Goal: Task Accomplishment & Management: Use online tool/utility

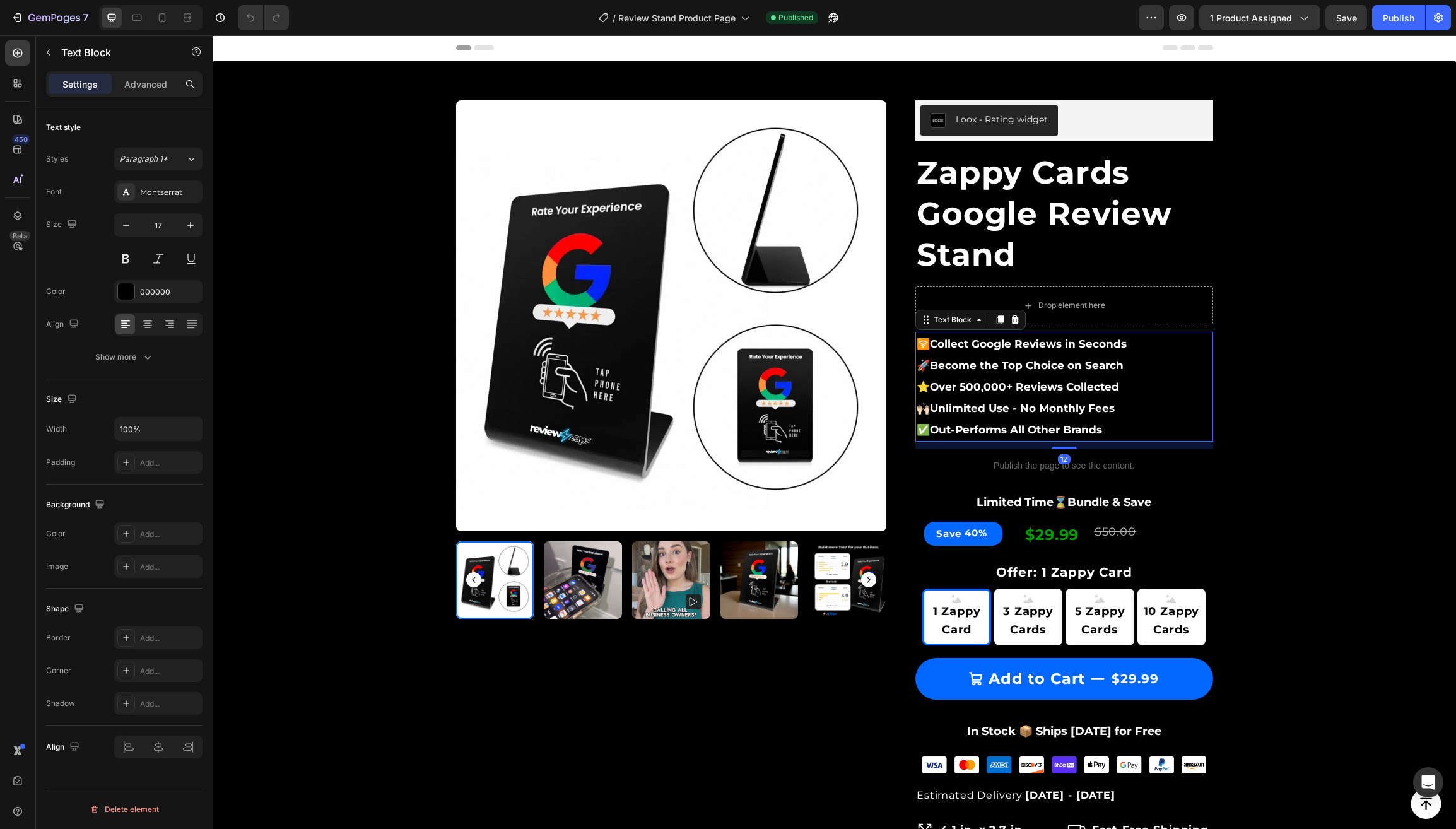
click at [1142, 428] on p "✅ Out-Performs All Other Brands" at bounding box center [1064, 430] width 295 height 21
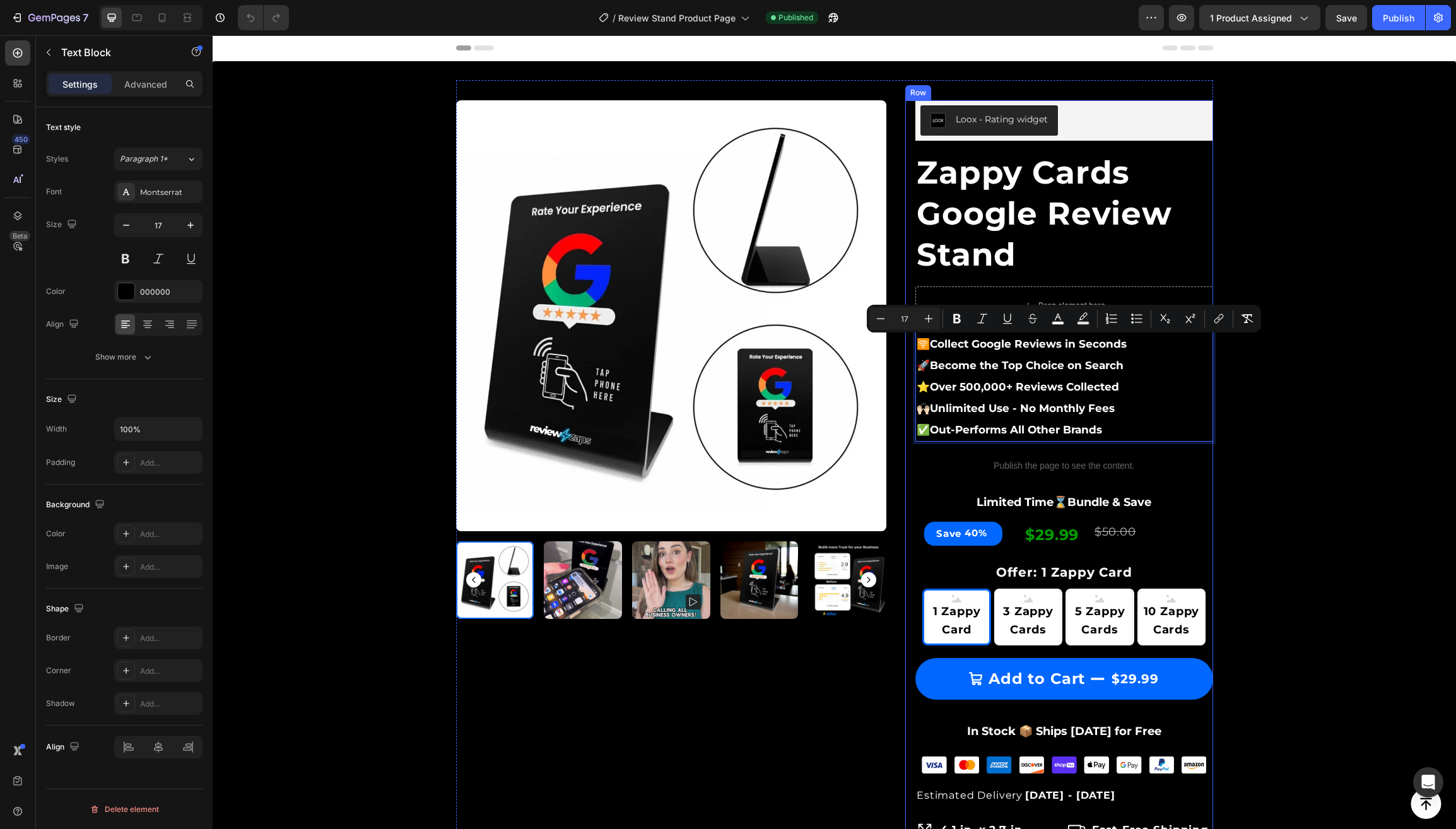
drag, startPoint x: 1126, startPoint y: 431, endPoint x: 915, endPoint y: 345, distance: 227.9
click at [915, 345] on div "Loox - Rating widget Loox Zappy Cards Google Review Stand (P) Title Drop elemen…" at bounding box center [1059, 688] width 308 height 1176
click at [167, 22] on icon at bounding box center [162, 18] width 13 height 13
type input "15"
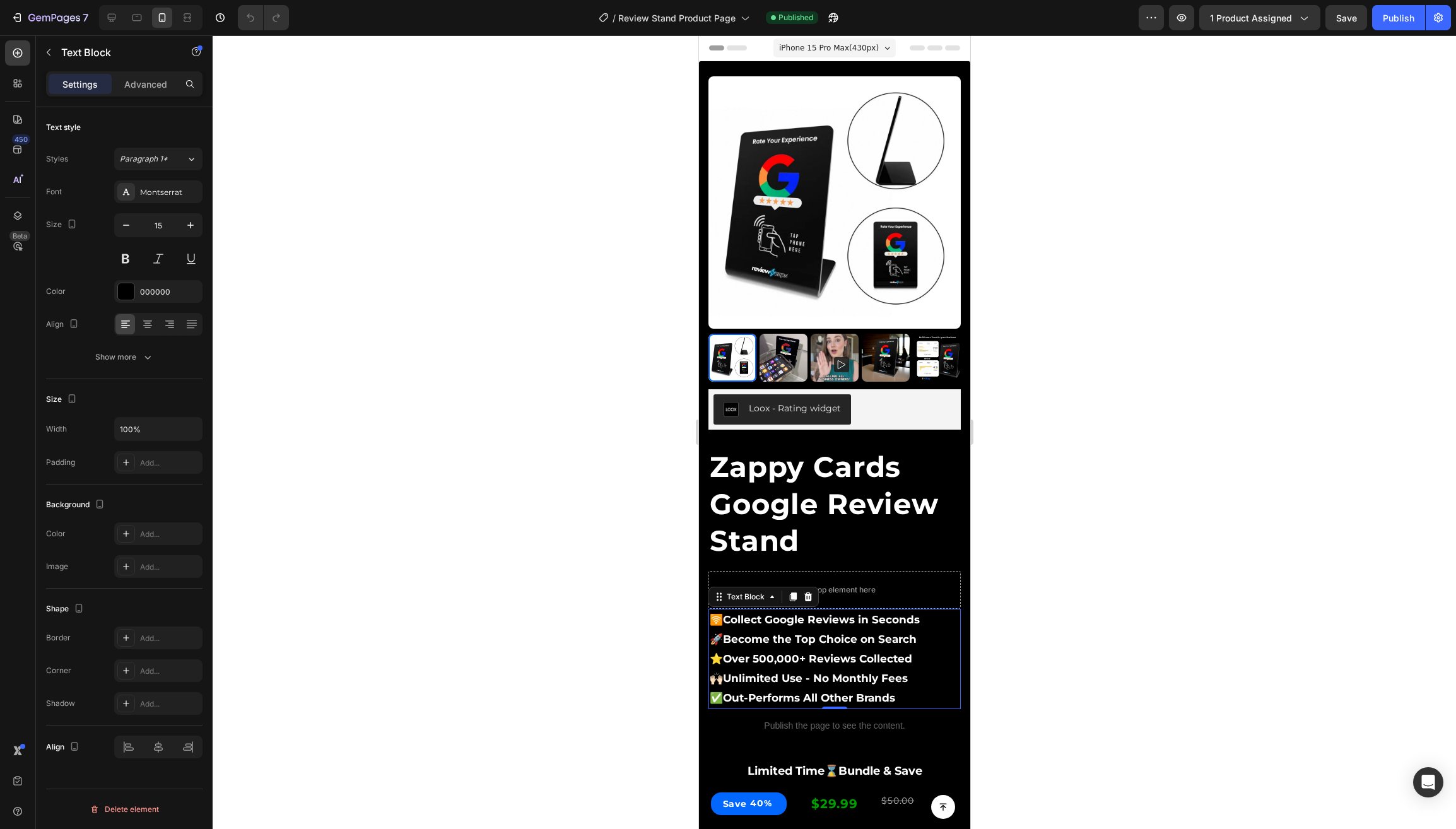
scroll to position [530, 0]
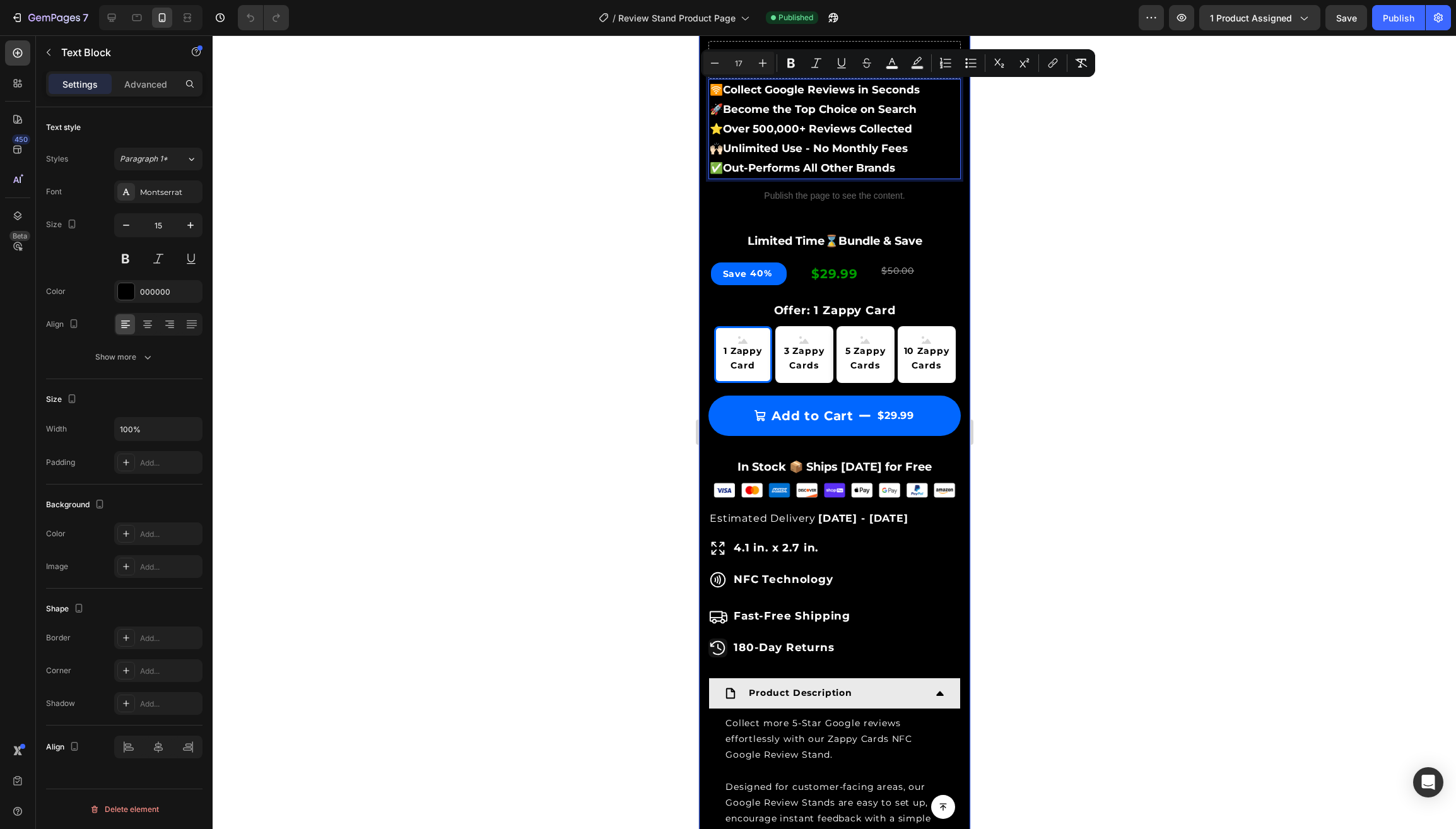
drag, startPoint x: 917, startPoint y: 166, endPoint x: 706, endPoint y: 92, distance: 223.6
click at [706, 92] on div "Product Images & Gallery Row Loox - Rating widget Loox Zappy Cards Google Revie…" at bounding box center [834, 280] width 271 height 1499
click at [506, 100] on div at bounding box center [835, 432] width 1244 height 794
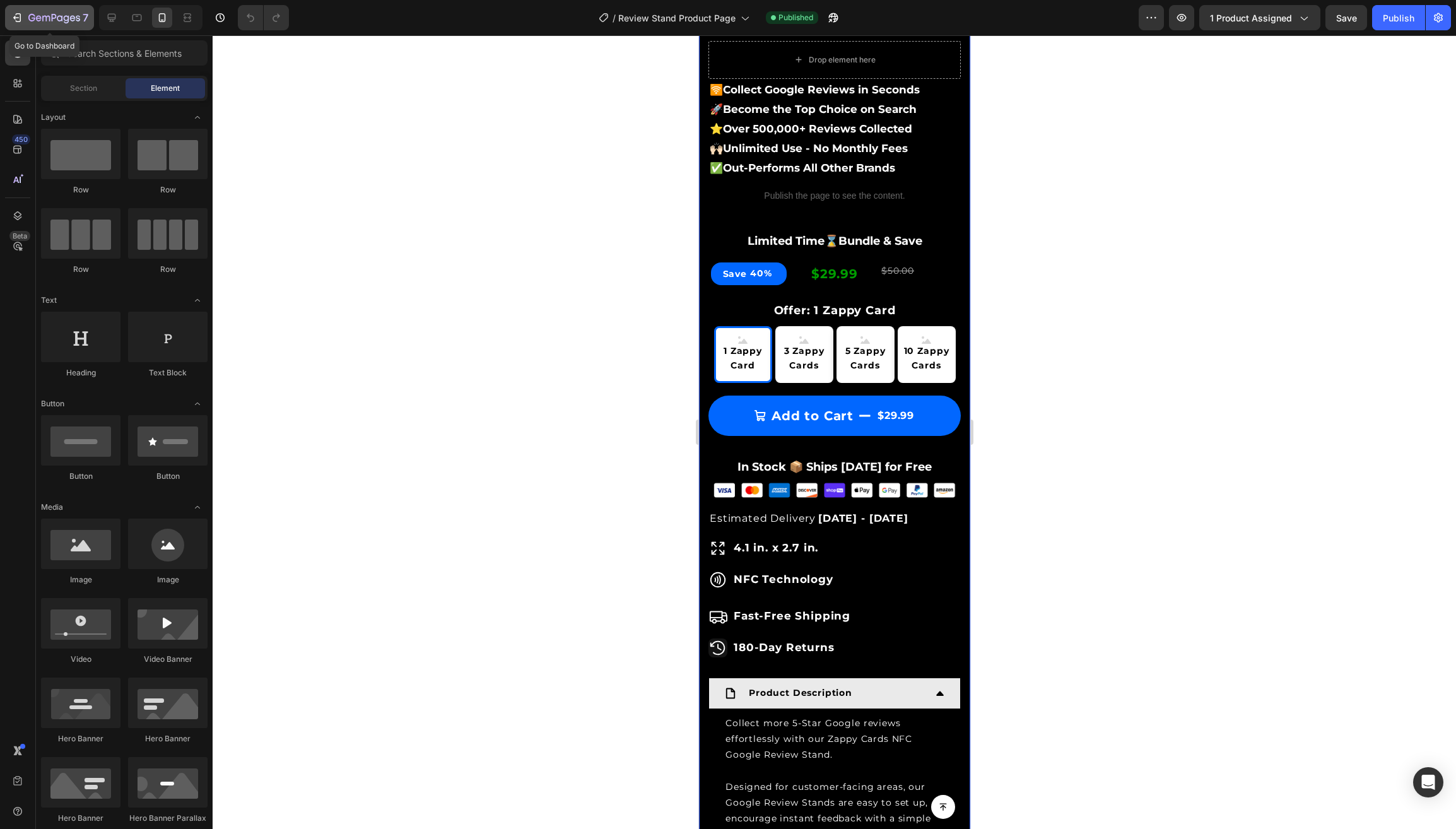
click at [57, 16] on icon "button" at bounding box center [54, 18] width 51 height 11
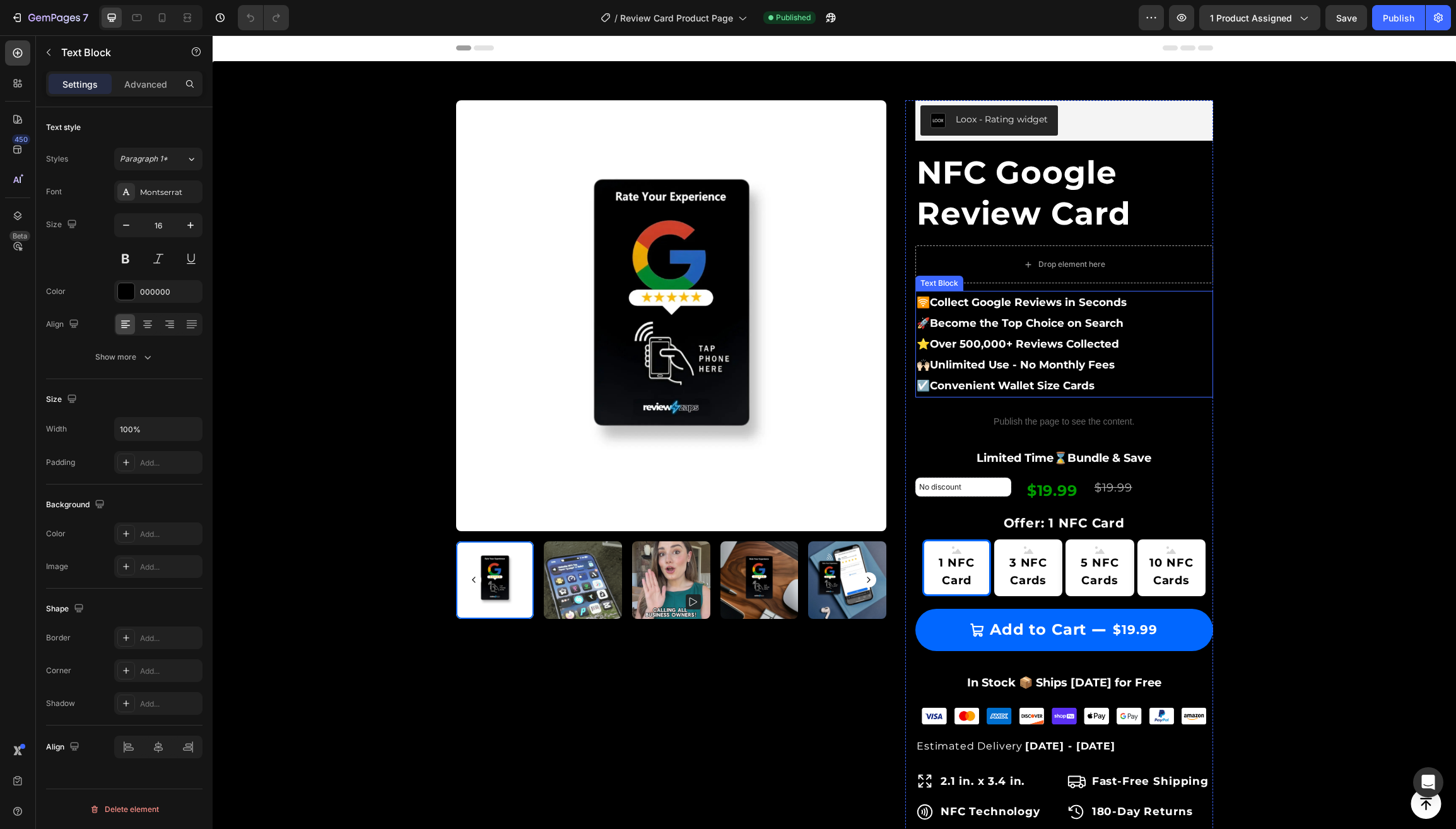
click at [976, 342] on strong "Over 500,000+ Reviews Collected" at bounding box center [1024, 344] width 189 height 13
click at [1129, 385] on p "☑️ Convenient Wallet Size Cards" at bounding box center [1064, 386] width 295 height 21
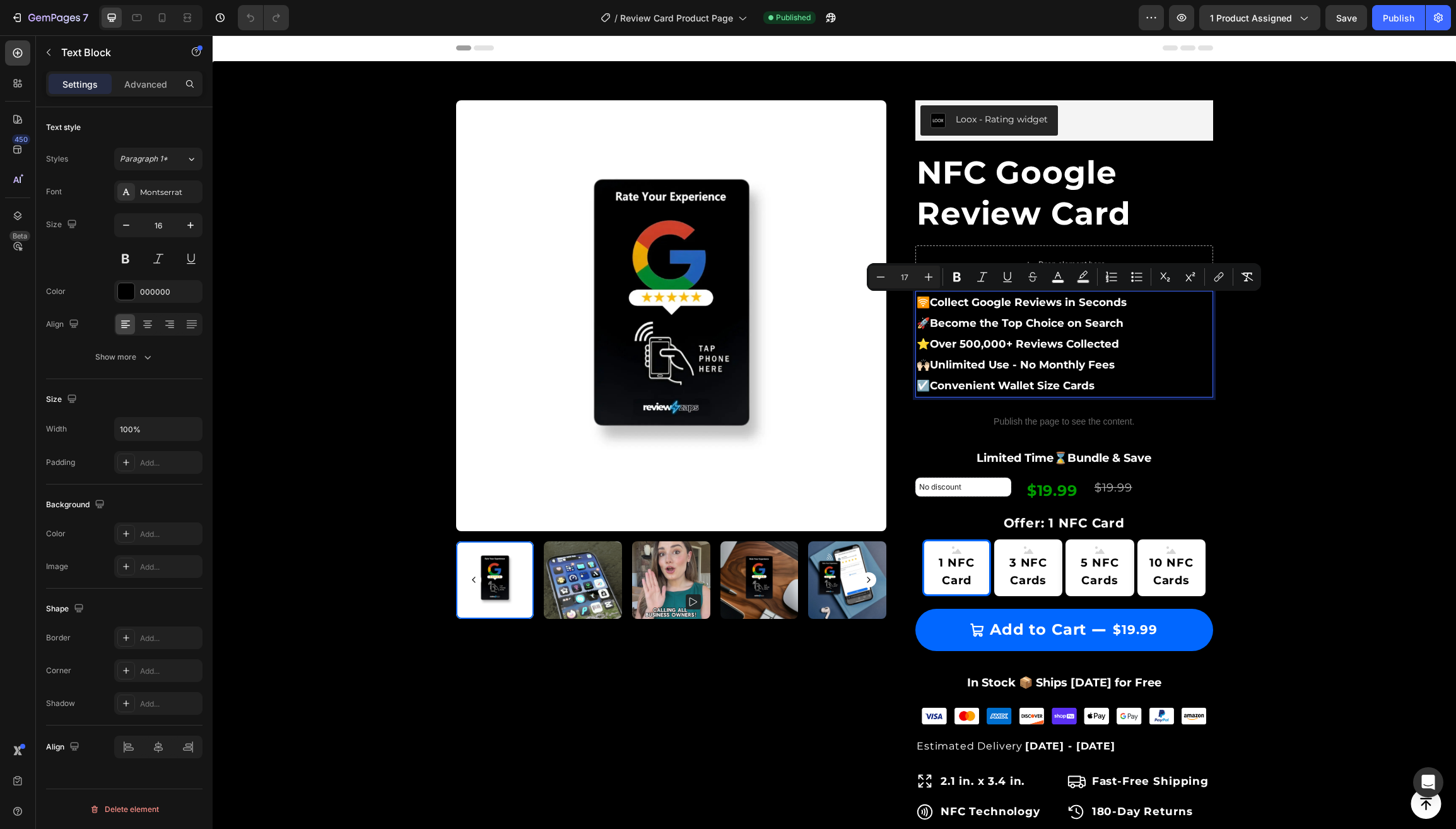
drag, startPoint x: 1081, startPoint y: 380, endPoint x: 917, endPoint y: 298, distance: 183.4
click at [917, 298] on div "🛜 Collect Google Reviews in Seconds 🚀 Become the Top Choice on Search ⭐️ Over 5…" at bounding box center [1064, 344] width 298 height 106
click at [932, 276] on icon "Editor contextual toolbar" at bounding box center [929, 277] width 13 height 13
click at [881, 278] on icon "Editor contextual toolbar" at bounding box center [881, 277] width 13 height 13
type input "17"
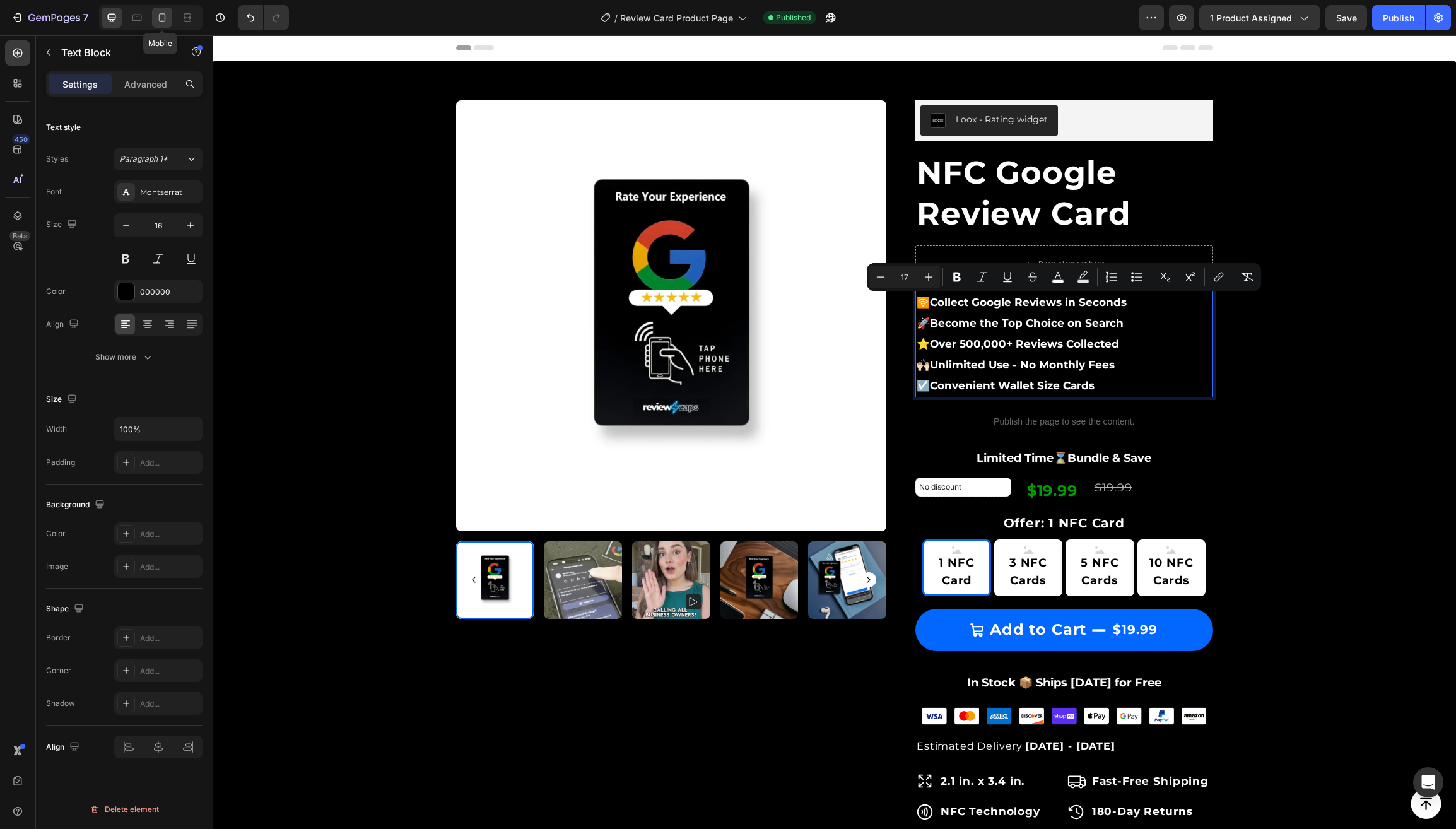
click at [166, 20] on icon at bounding box center [162, 18] width 13 height 13
type input "15"
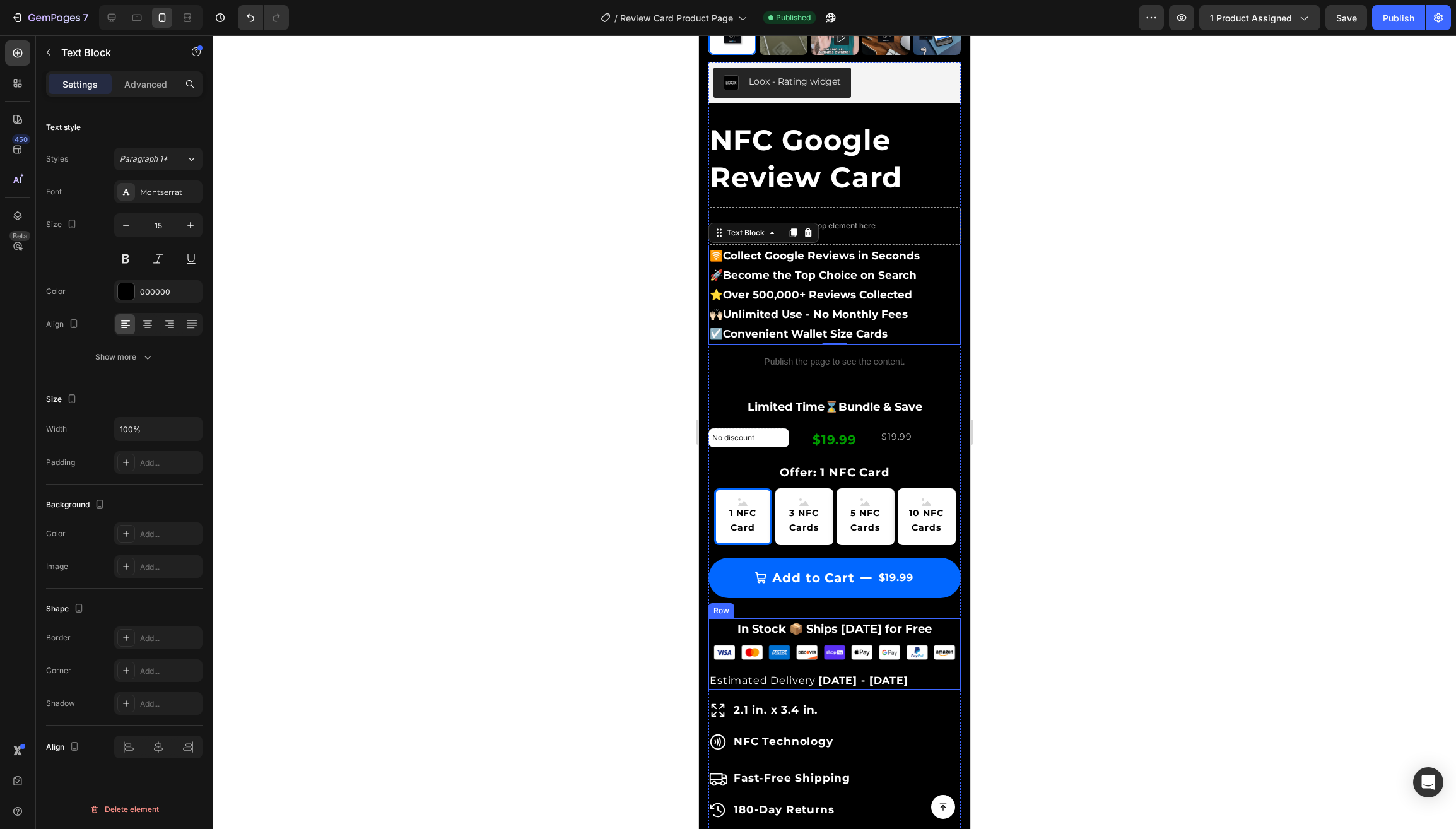
scroll to position [323, 0]
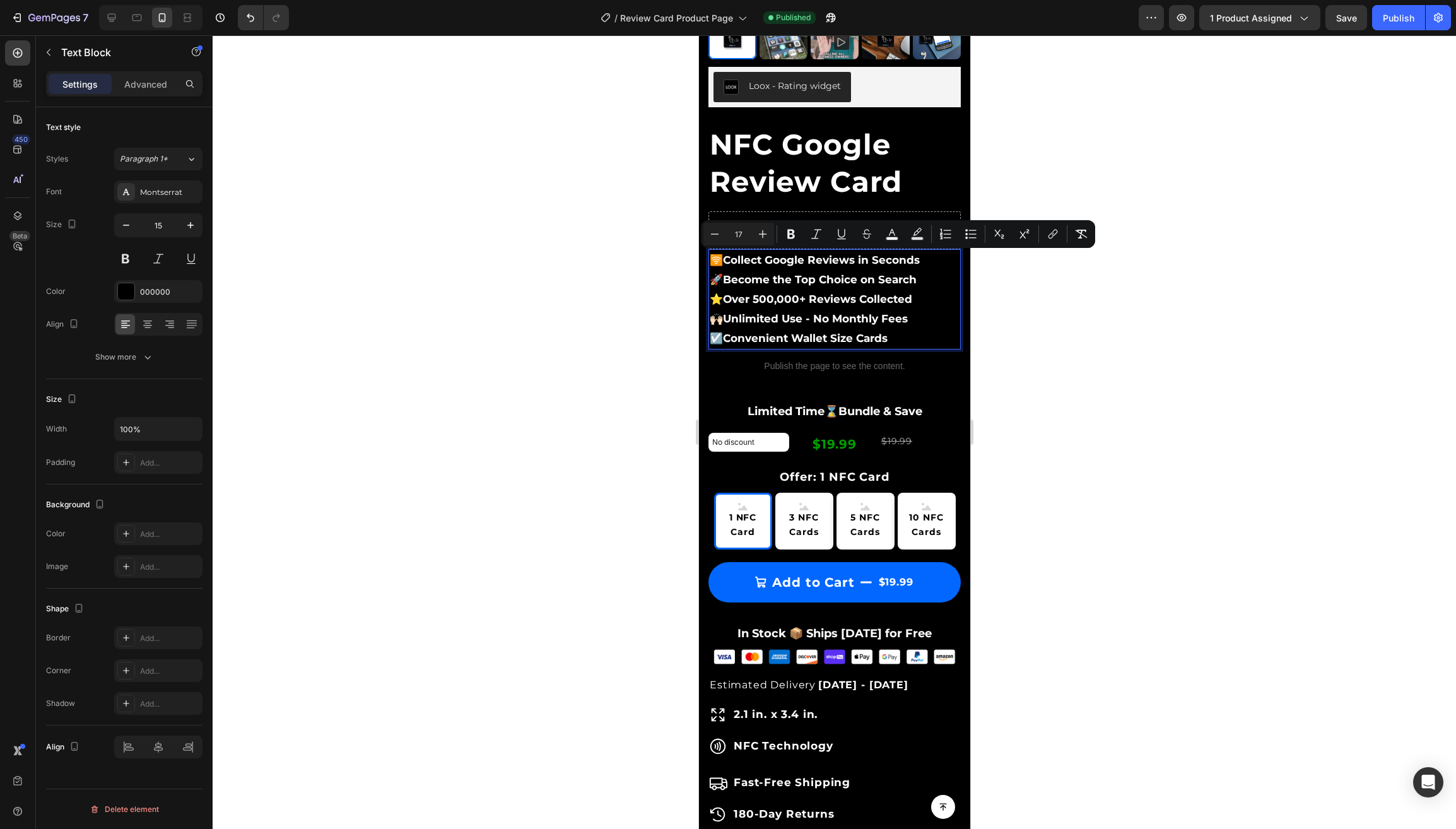
drag, startPoint x: 895, startPoint y: 336, endPoint x: 710, endPoint y: 257, distance: 201.2
click at [710, 257] on div "🛜 Collect Google Reviews in Seconds 🚀 Become the Top Choice on Search ⭐️ Over 5…" at bounding box center [834, 299] width 252 height 100
click at [51, 15] on icon "button" at bounding box center [54, 18] width 51 height 11
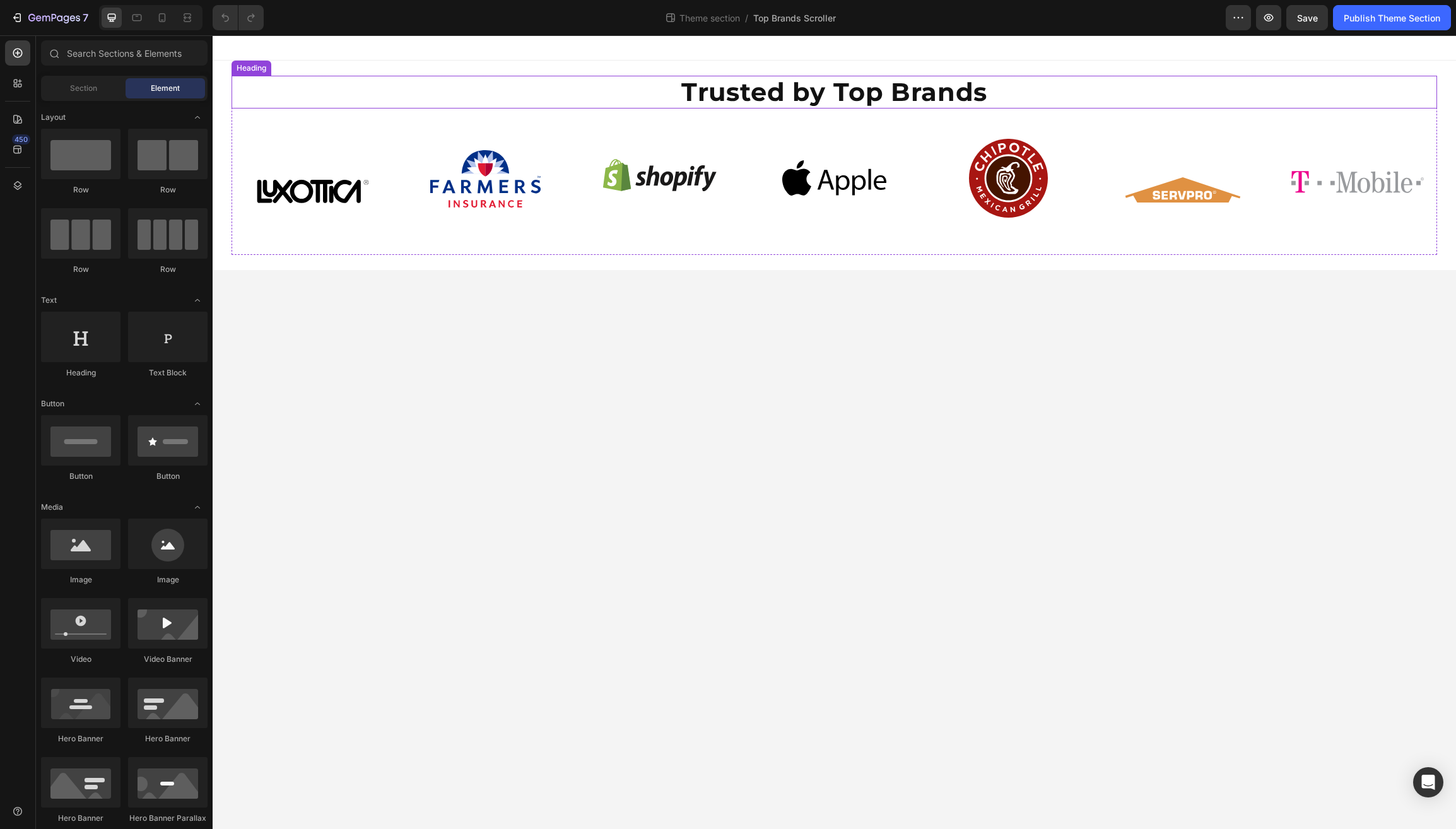
click at [337, 106] on h2 "Trusted by Top Brands" at bounding box center [835, 92] width 1206 height 33
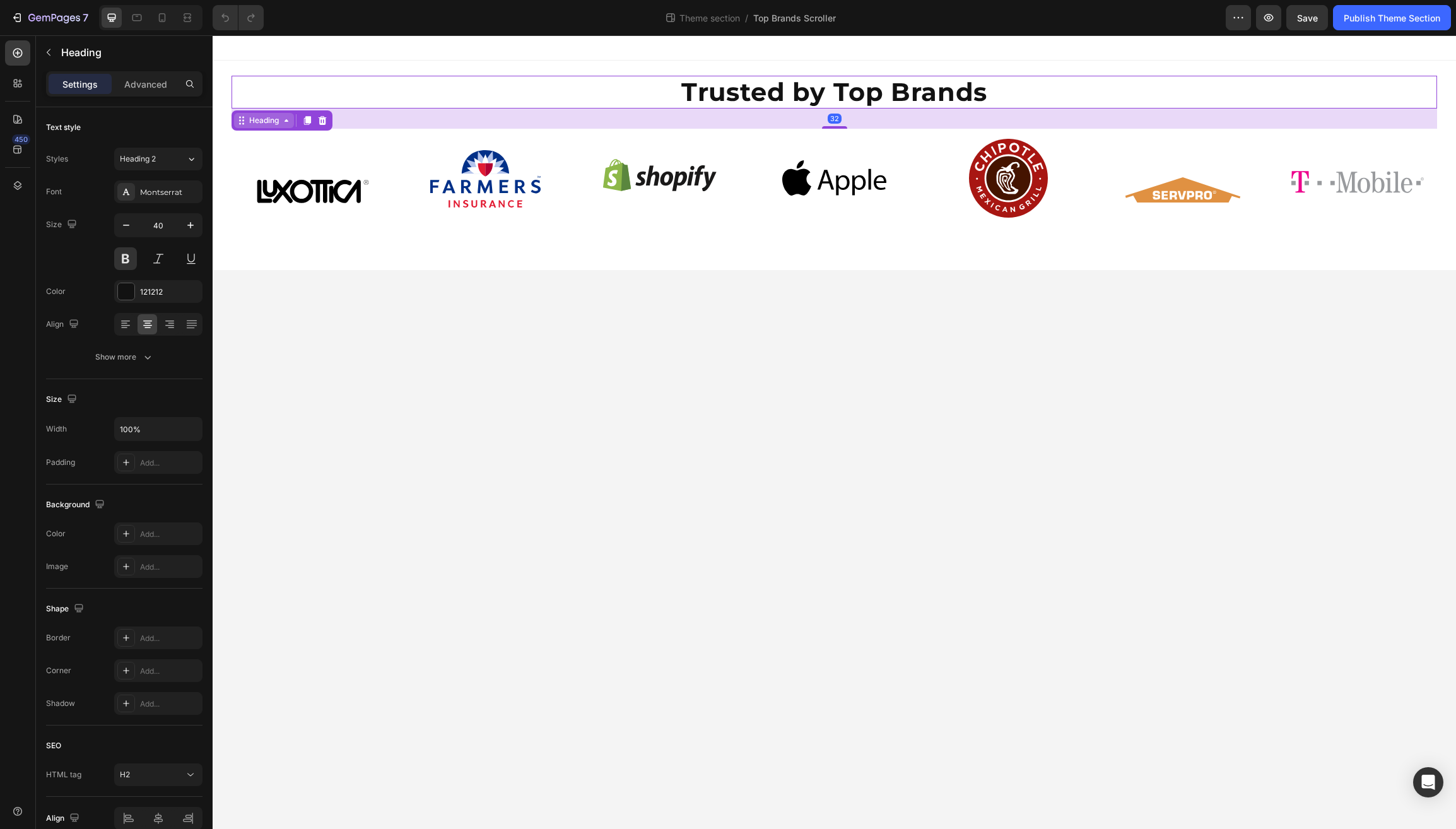
click at [292, 124] on icon at bounding box center [287, 120] width 10 height 10
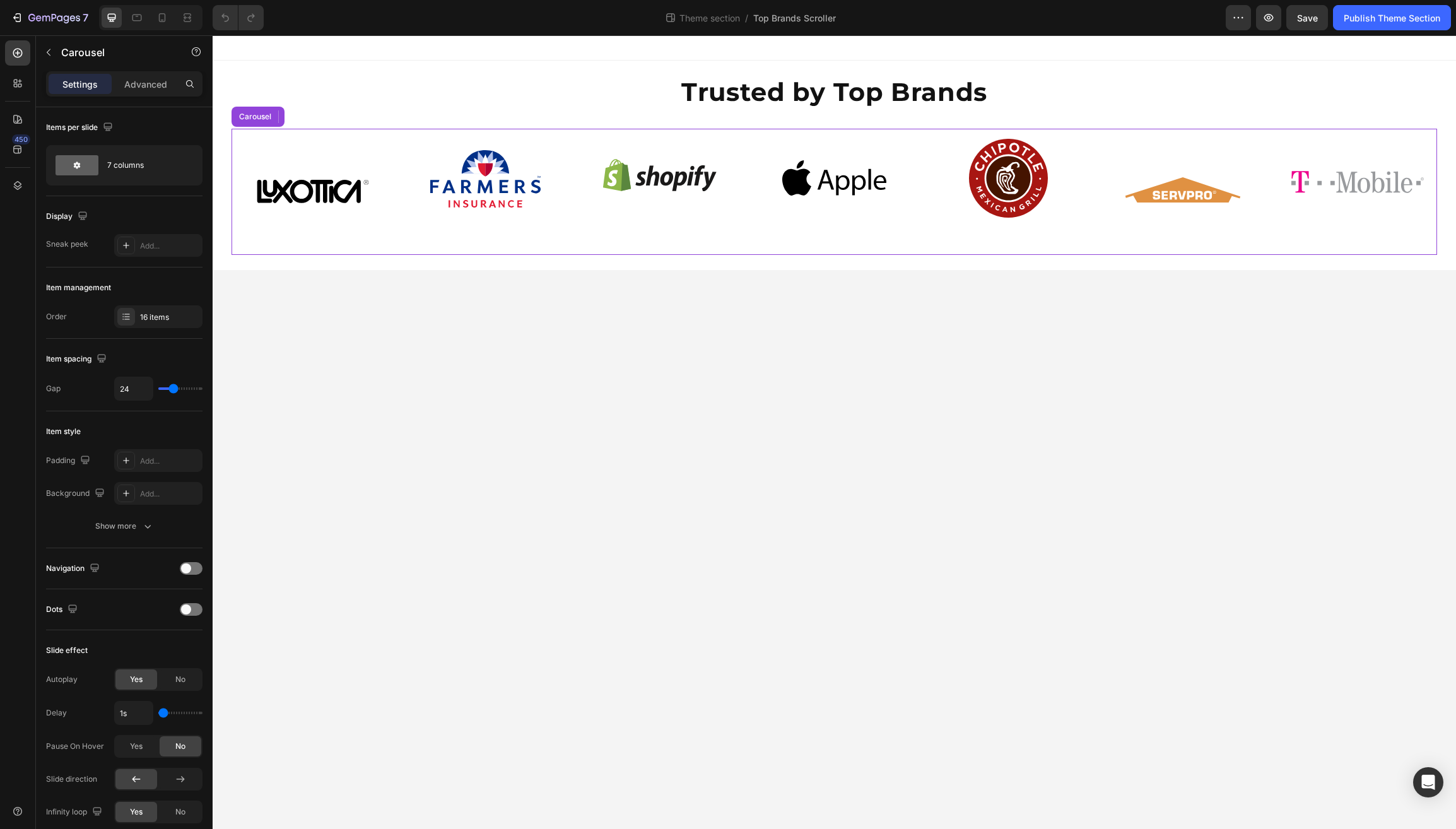
click at [400, 253] on div "Image Image Image Image Image Image Image Image Image Image Image Image Image I…" at bounding box center [835, 192] width 1206 height 126
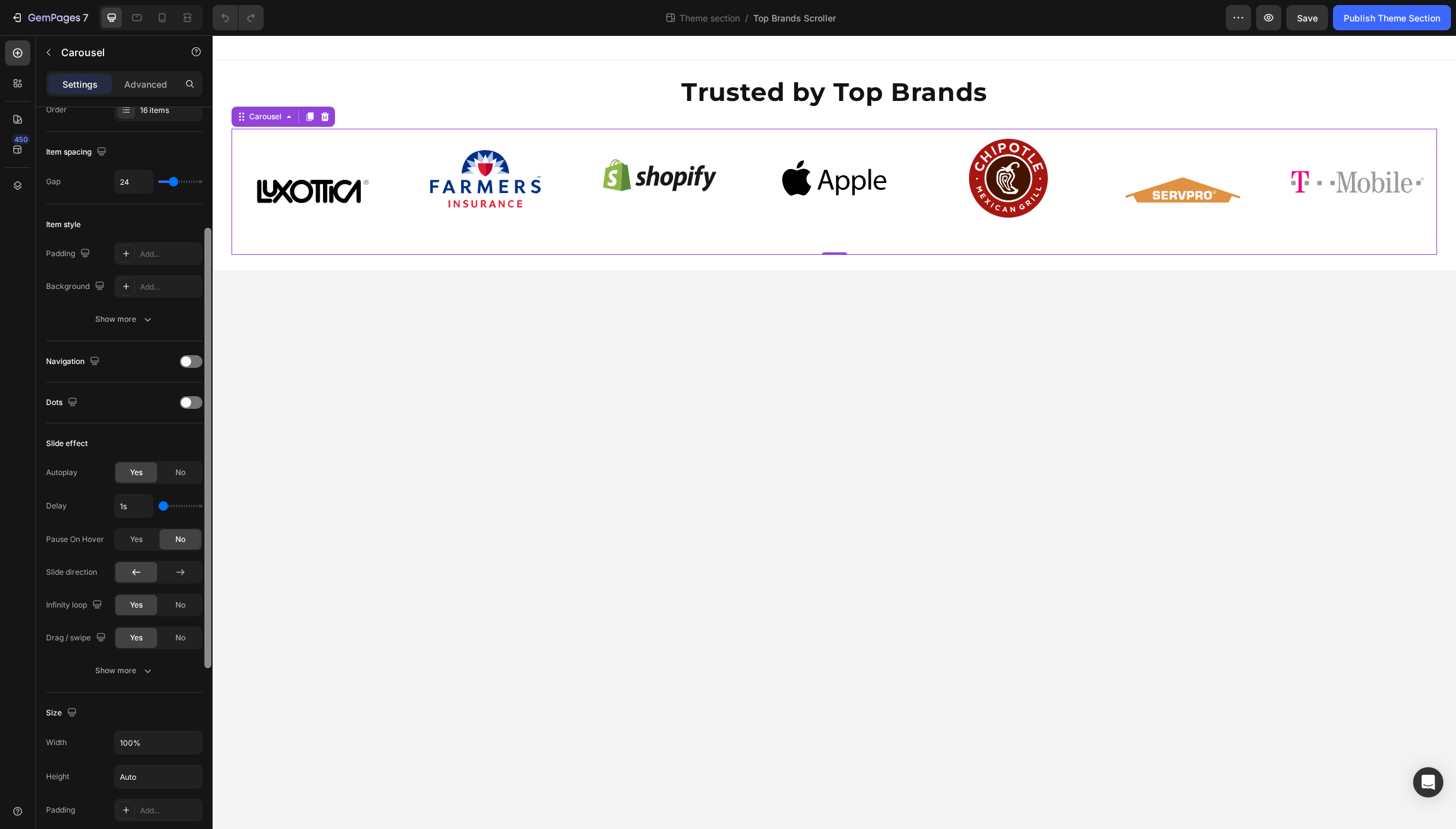
scroll to position [215, 0]
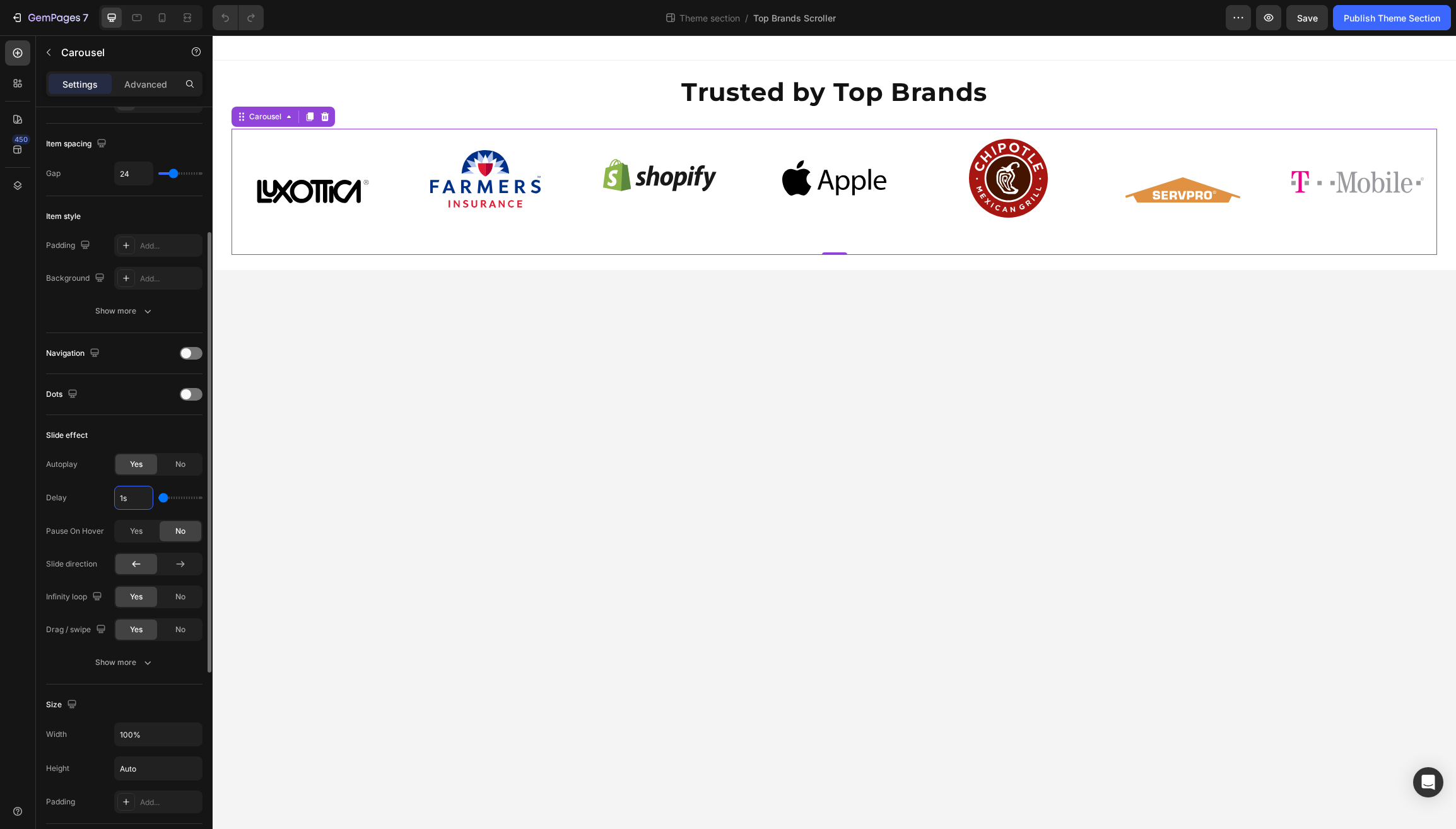
drag, startPoint x: 127, startPoint y: 498, endPoint x: 110, endPoint y: 499, distance: 17.0
click at [109, 499] on div "Delay 1s" at bounding box center [124, 498] width 156 height 24
drag, startPoint x: 137, startPoint y: 499, endPoint x: 97, endPoint y: 499, distance: 40.0
click at [101, 497] on div "Delay 1s" at bounding box center [124, 498] width 156 height 24
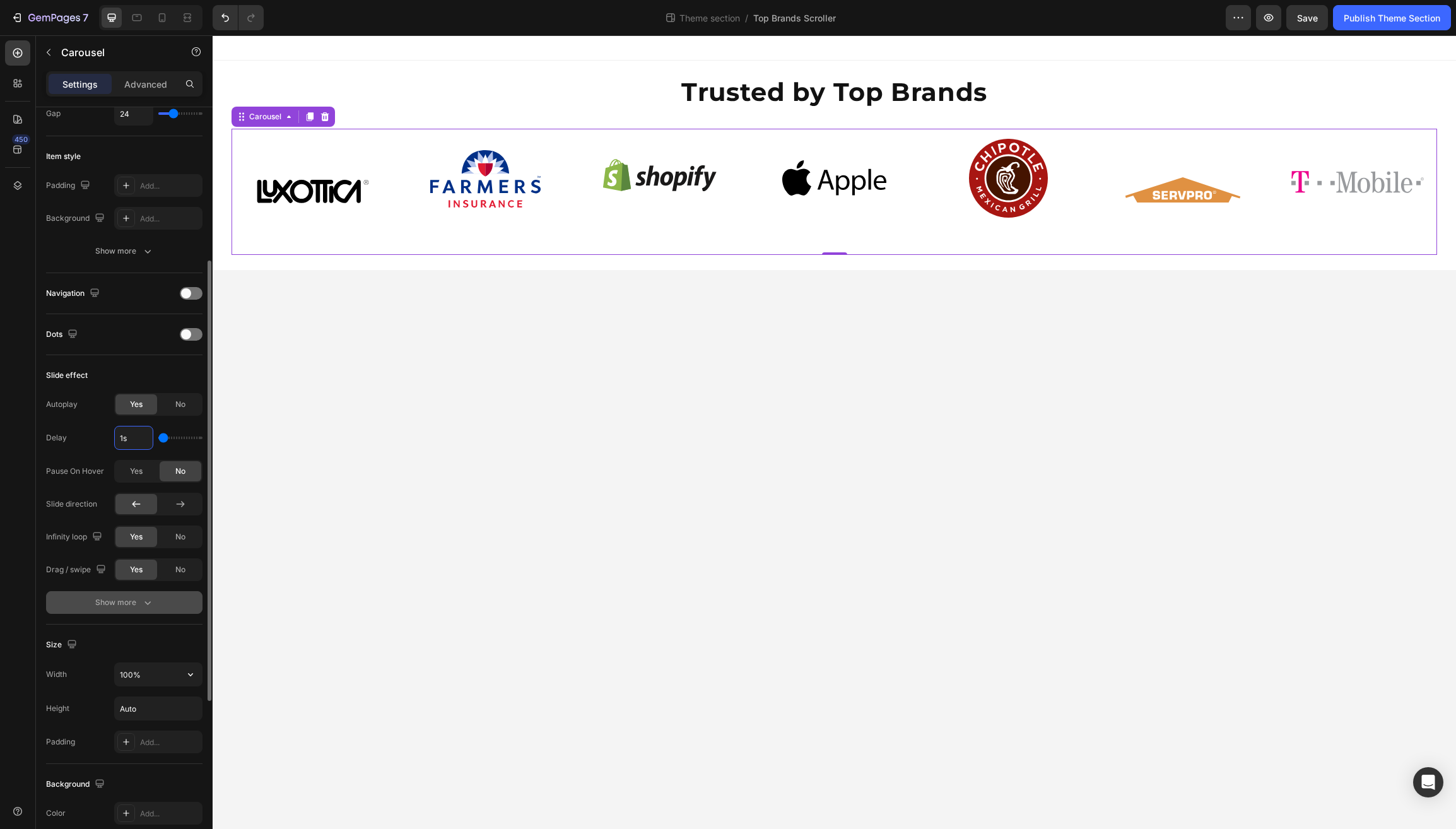
scroll to position [277, 0]
click at [108, 602] on div "Show more" at bounding box center [124, 601] width 58 height 13
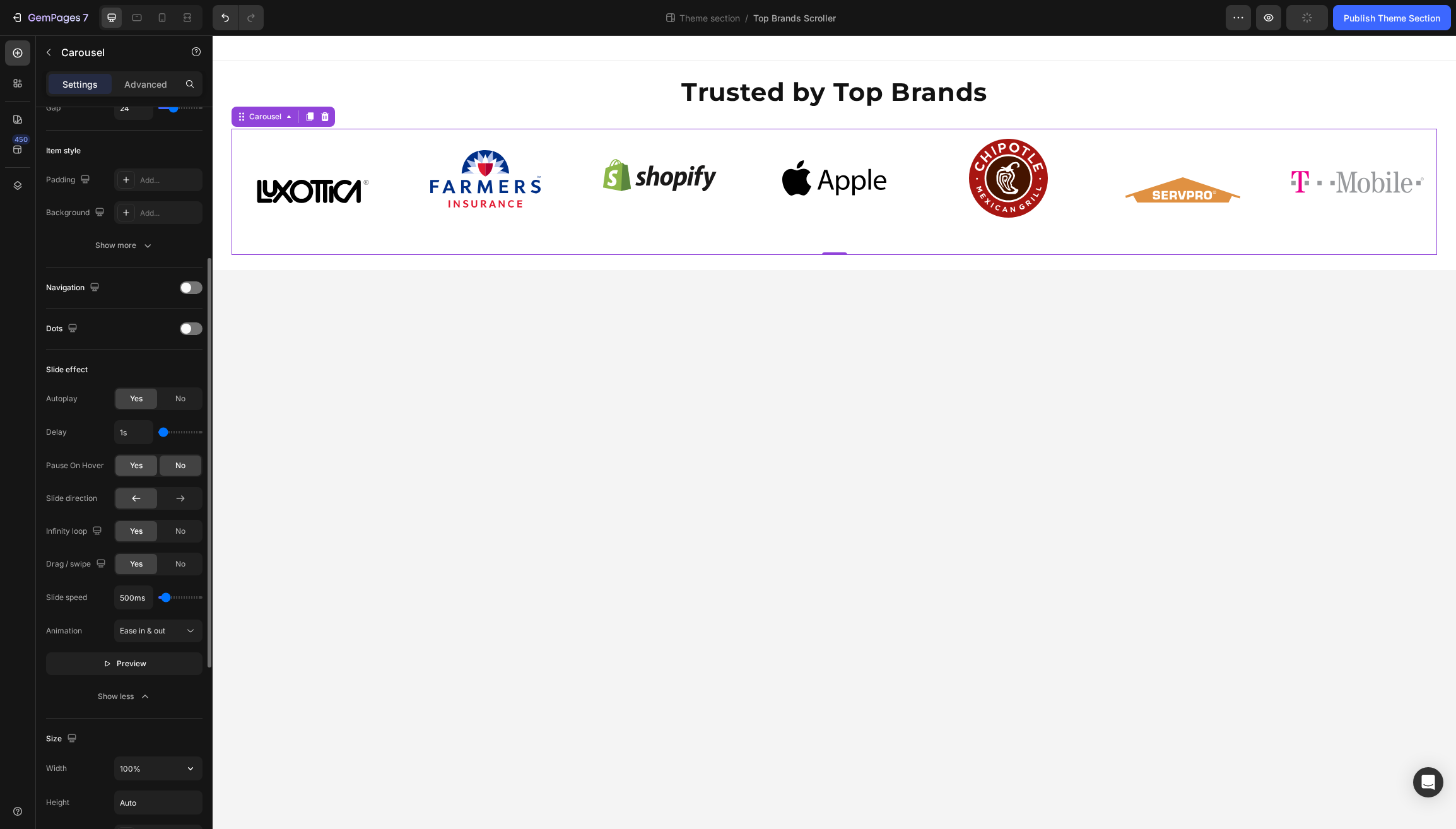
scroll to position [282, 0]
type input "1.1s"
type input "1.1"
type input "1.8s"
type input "1.8"
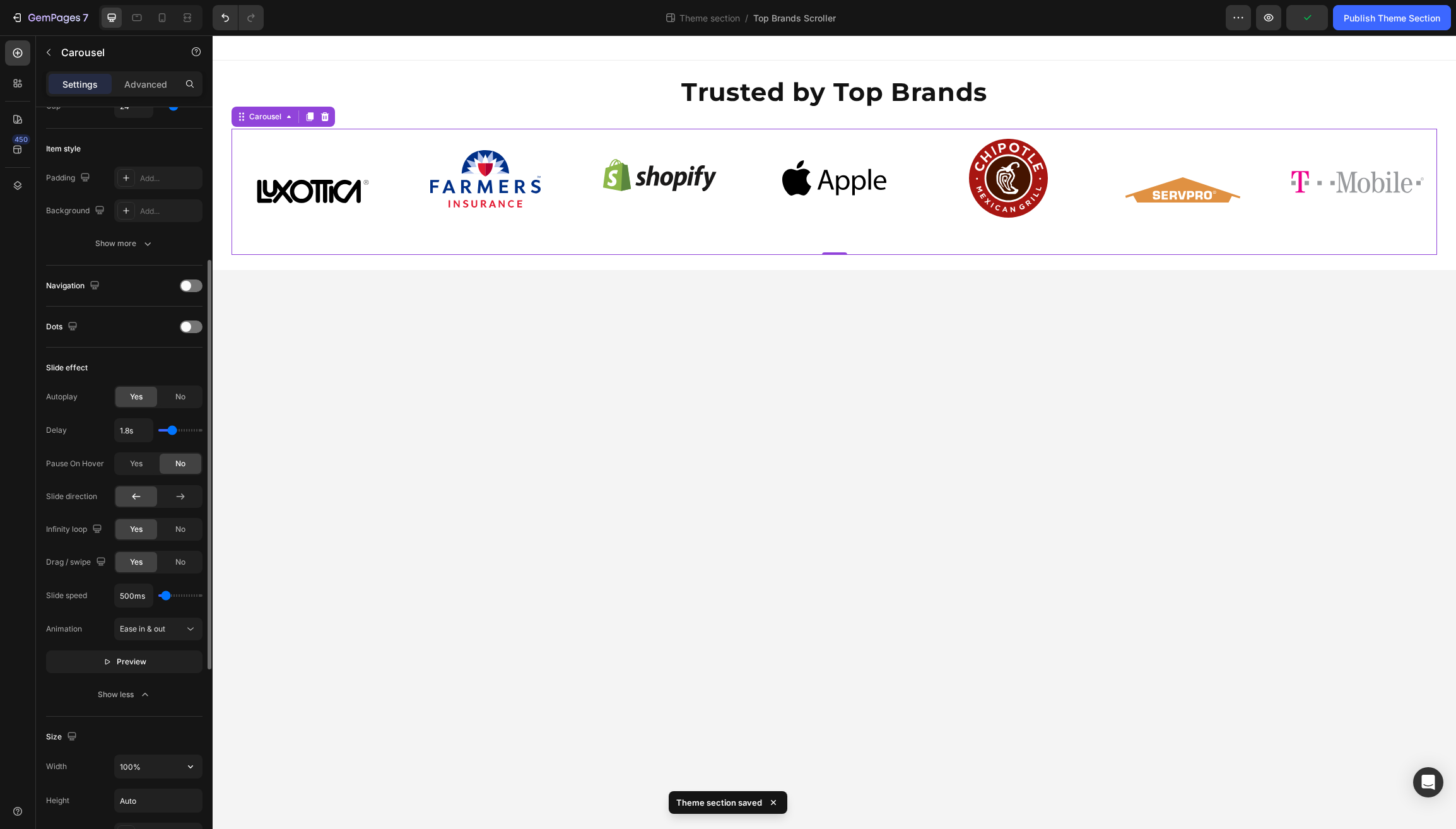
type input "1.7s"
type input "1.7"
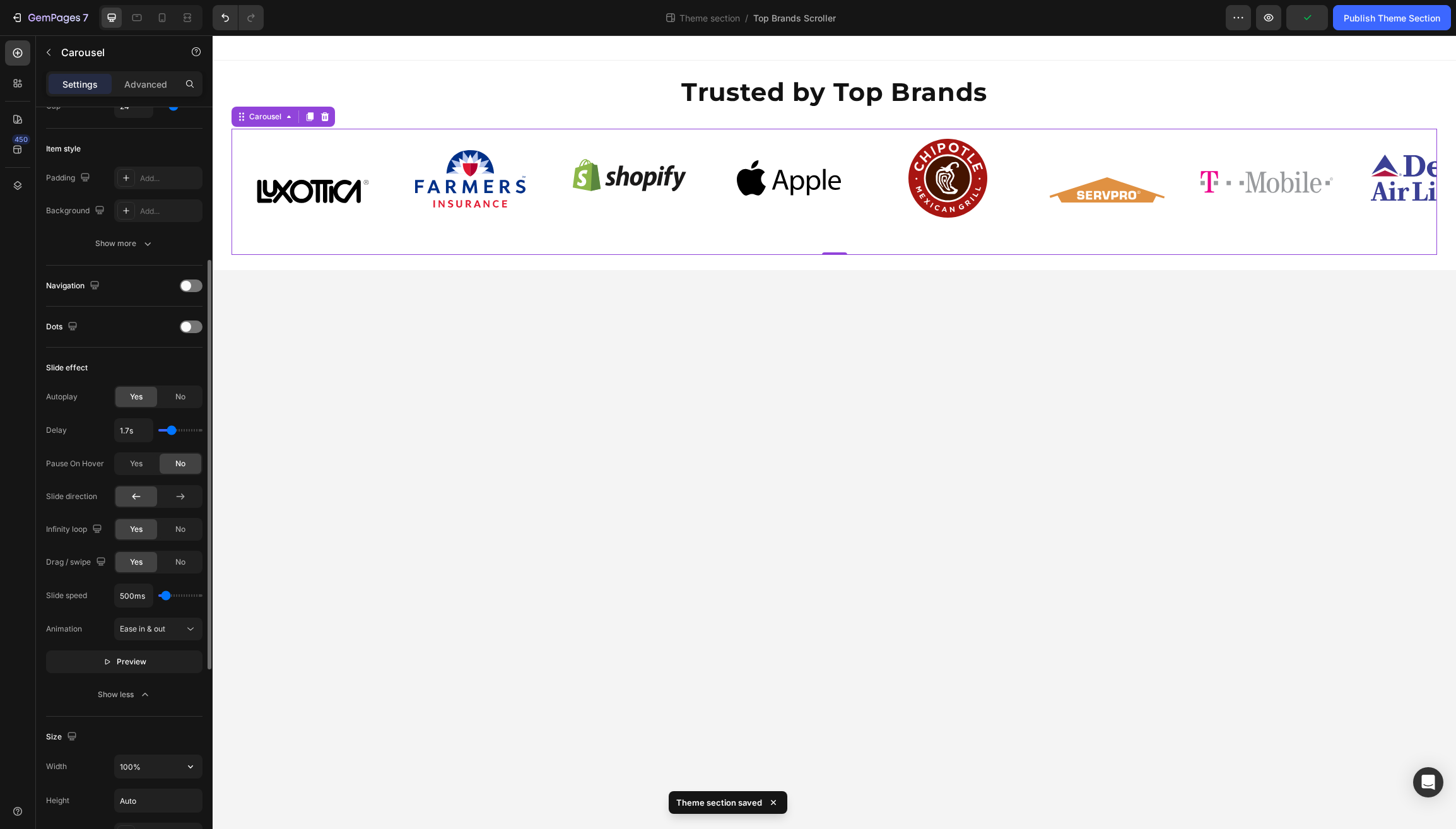
type input "1s"
type input "1"
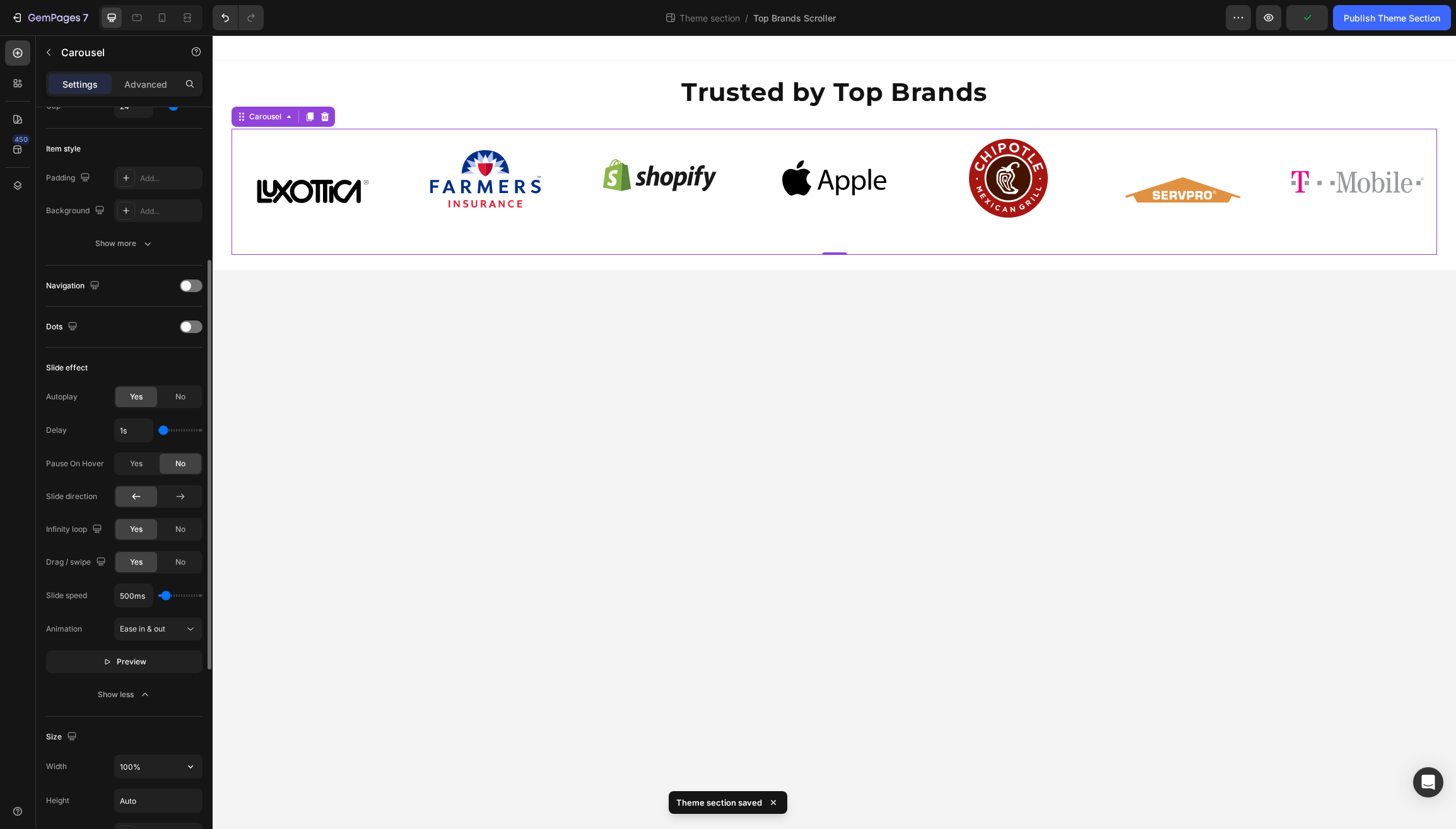
drag, startPoint x: 161, startPoint y: 432, endPoint x: 142, endPoint y: 432, distance: 19.0
click at [142, 432] on div "1s" at bounding box center [158, 430] width 88 height 24
click at [434, 471] on body "Trusted by Top Brands Heading Image Image Image Image Image Image Image Image I…" at bounding box center [835, 432] width 1244 height 794
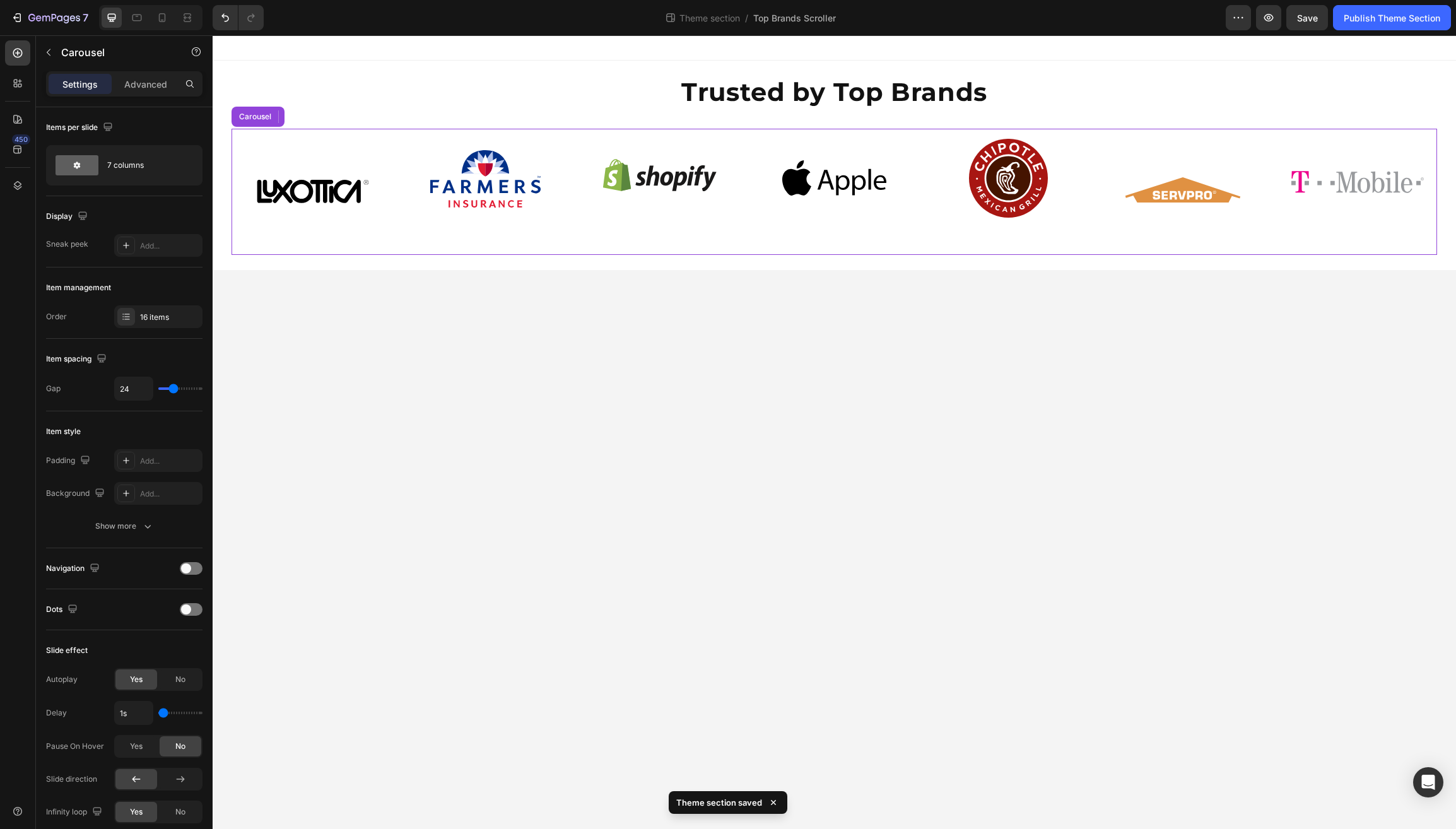
click at [463, 247] on div "Image" at bounding box center [485, 192] width 159 height 126
click at [48, 52] on icon "button" at bounding box center [49, 52] width 10 height 10
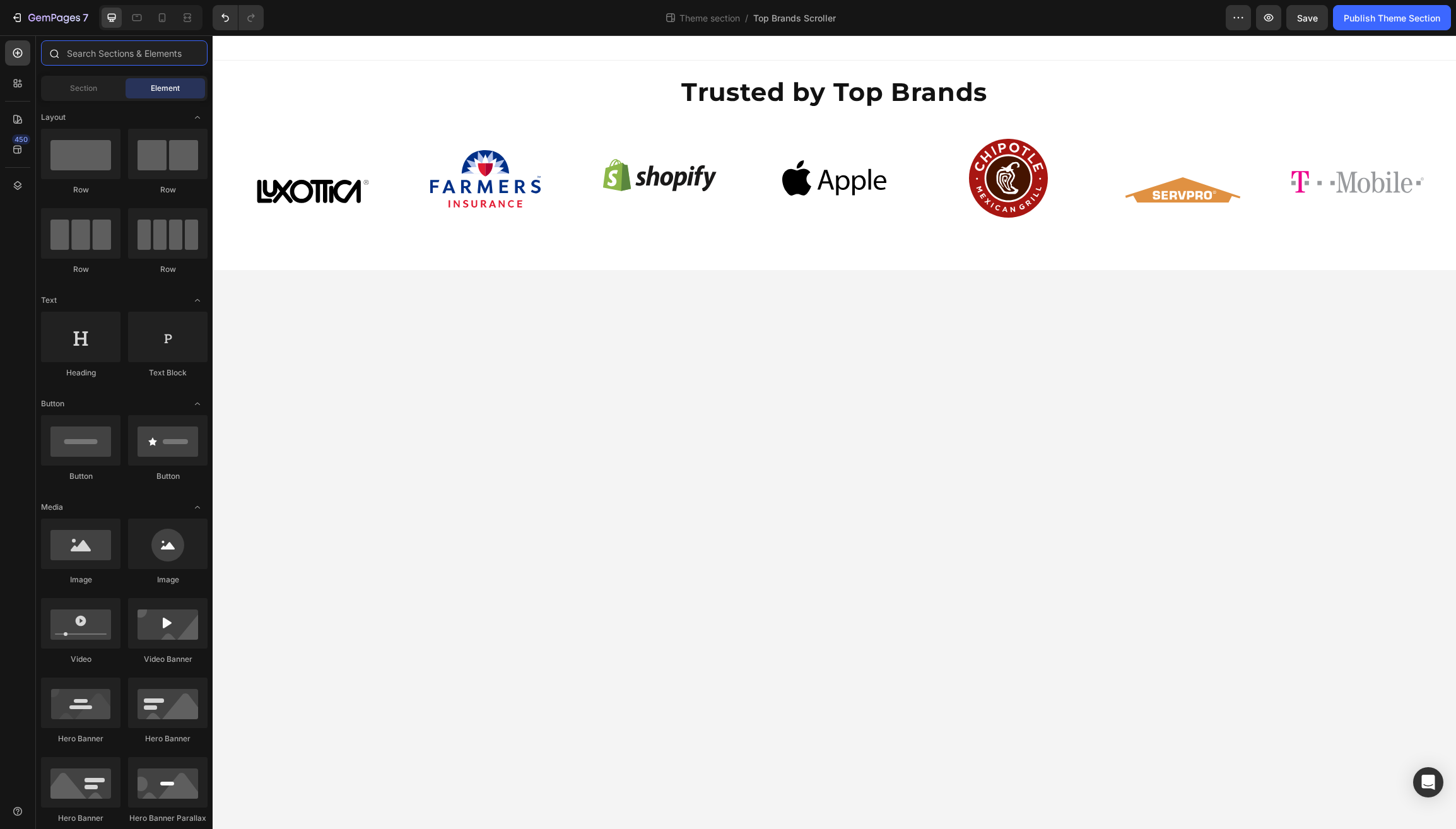
click at [100, 52] on input "text" at bounding box center [124, 53] width 166 height 25
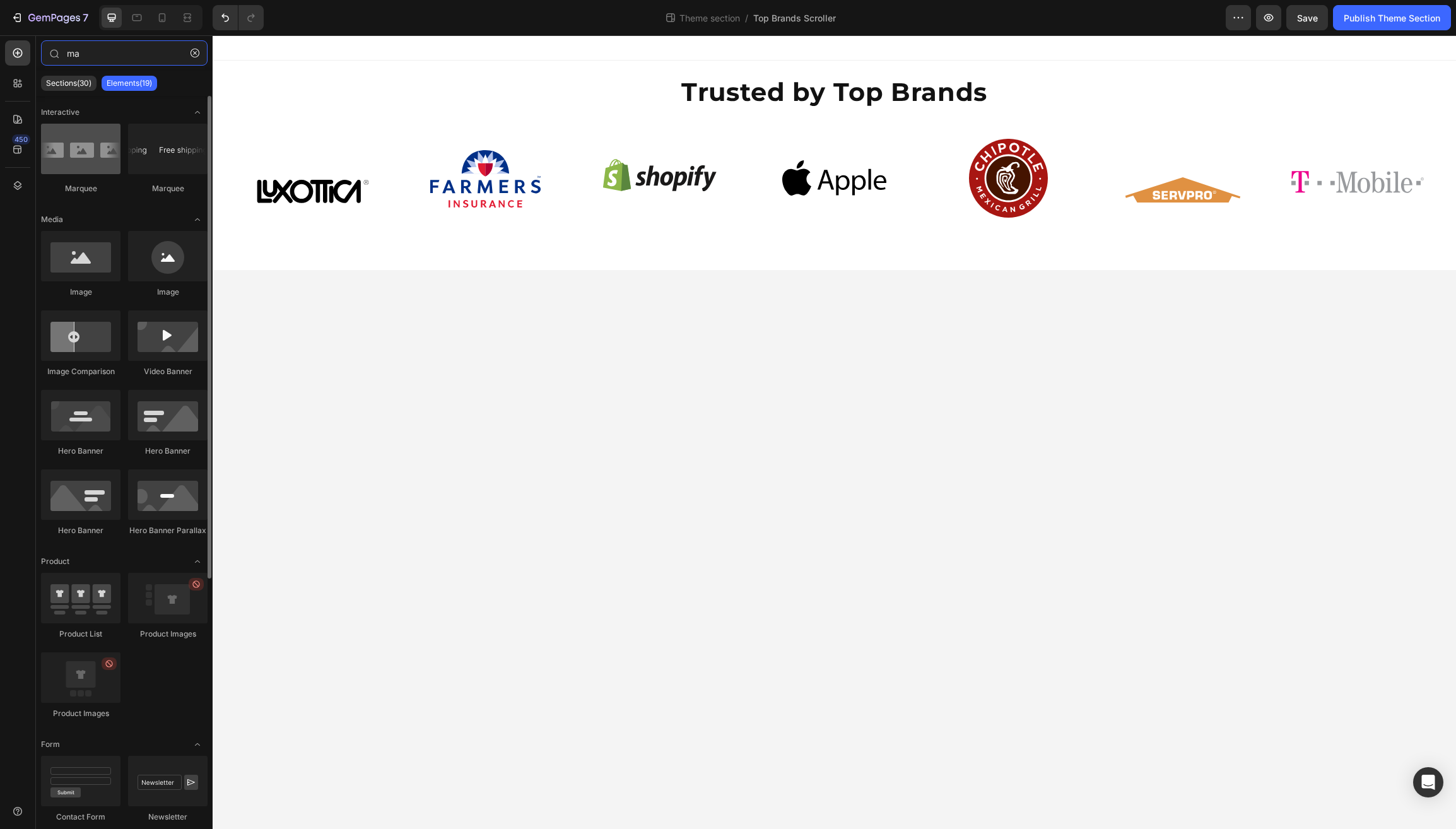
type input "ma"
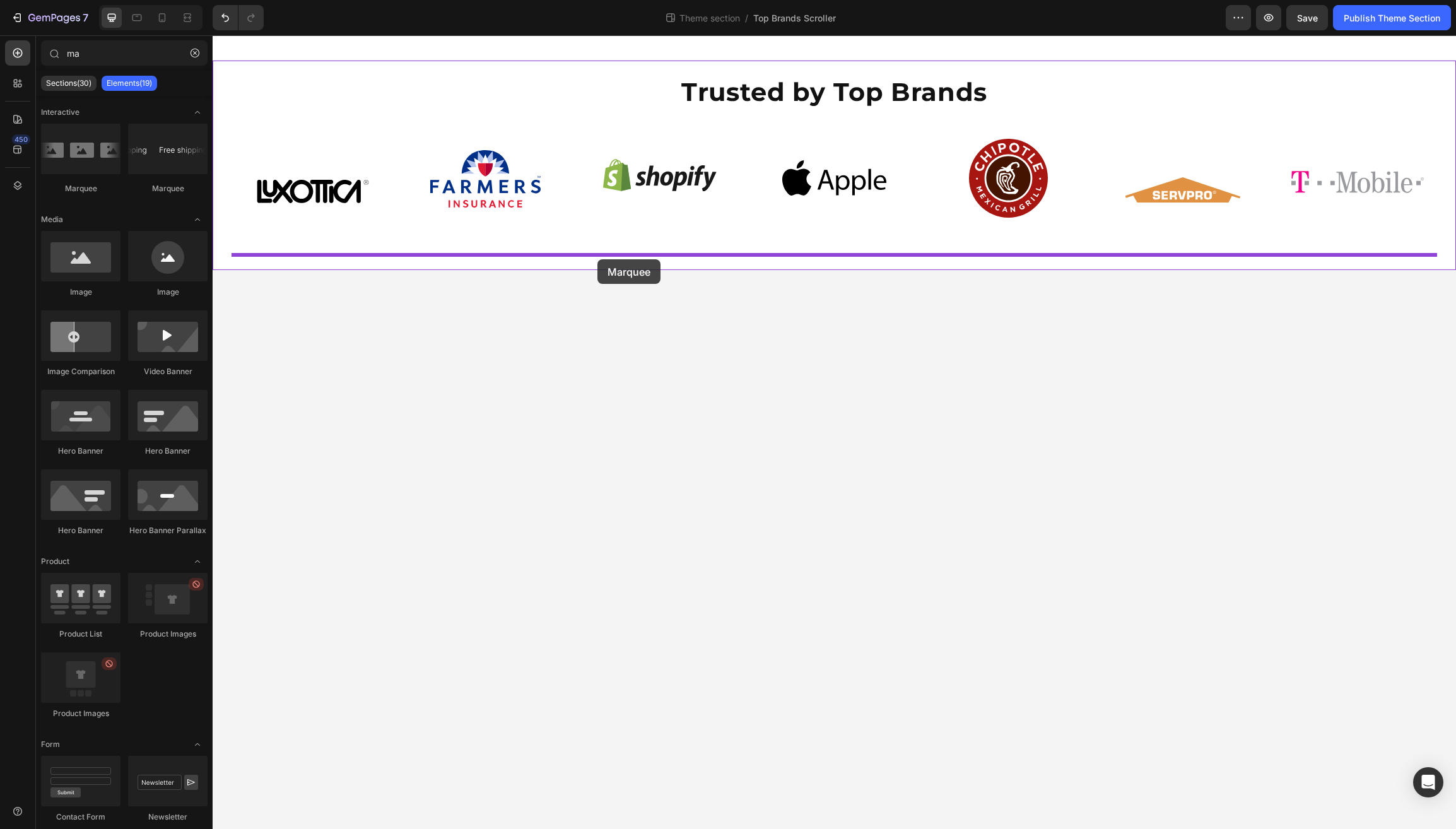
drag, startPoint x: 297, startPoint y: 187, endPoint x: 597, endPoint y: 259, distance: 308.5
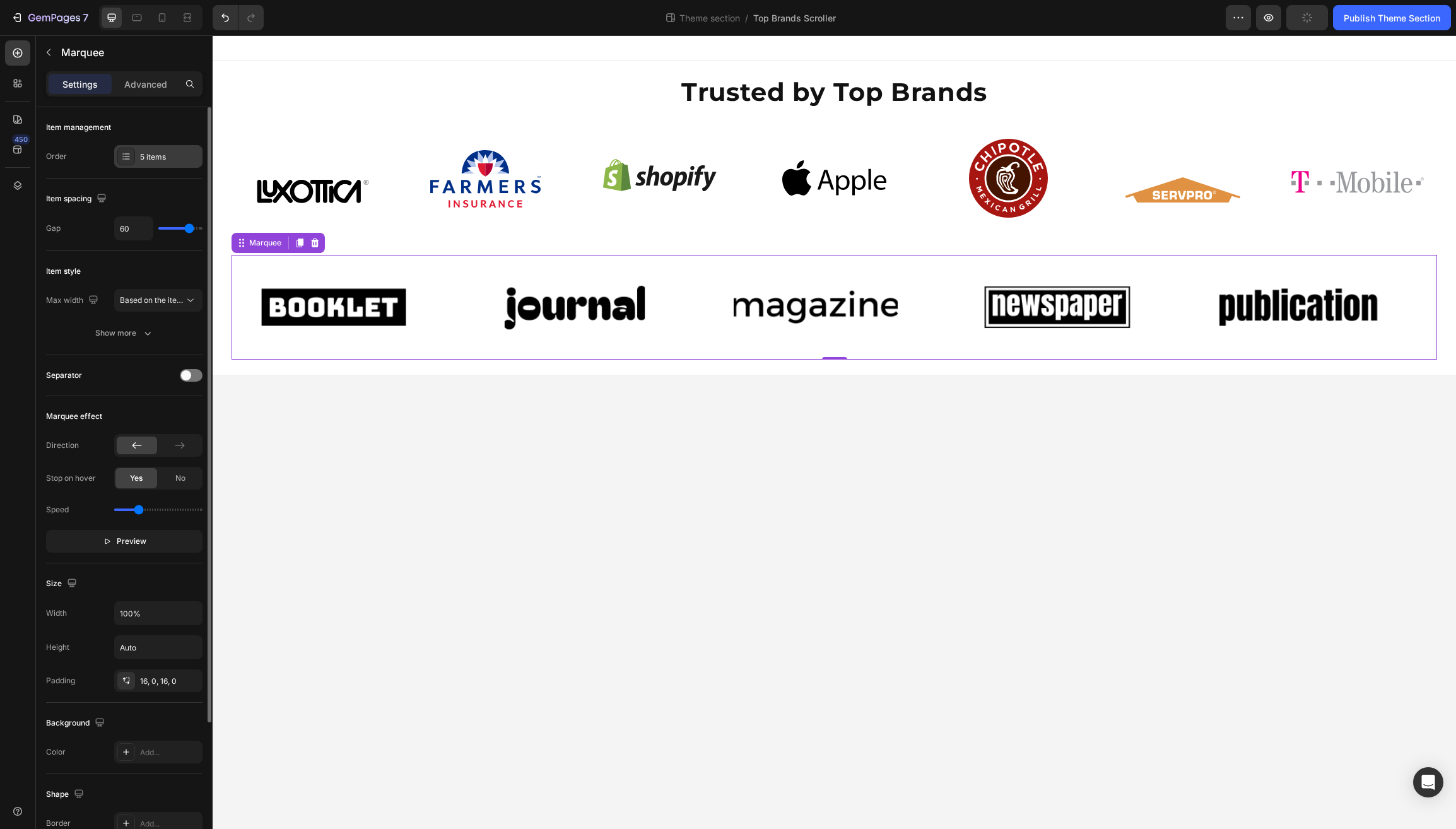
click at [170, 158] on div "5 items" at bounding box center [170, 157] width 59 height 11
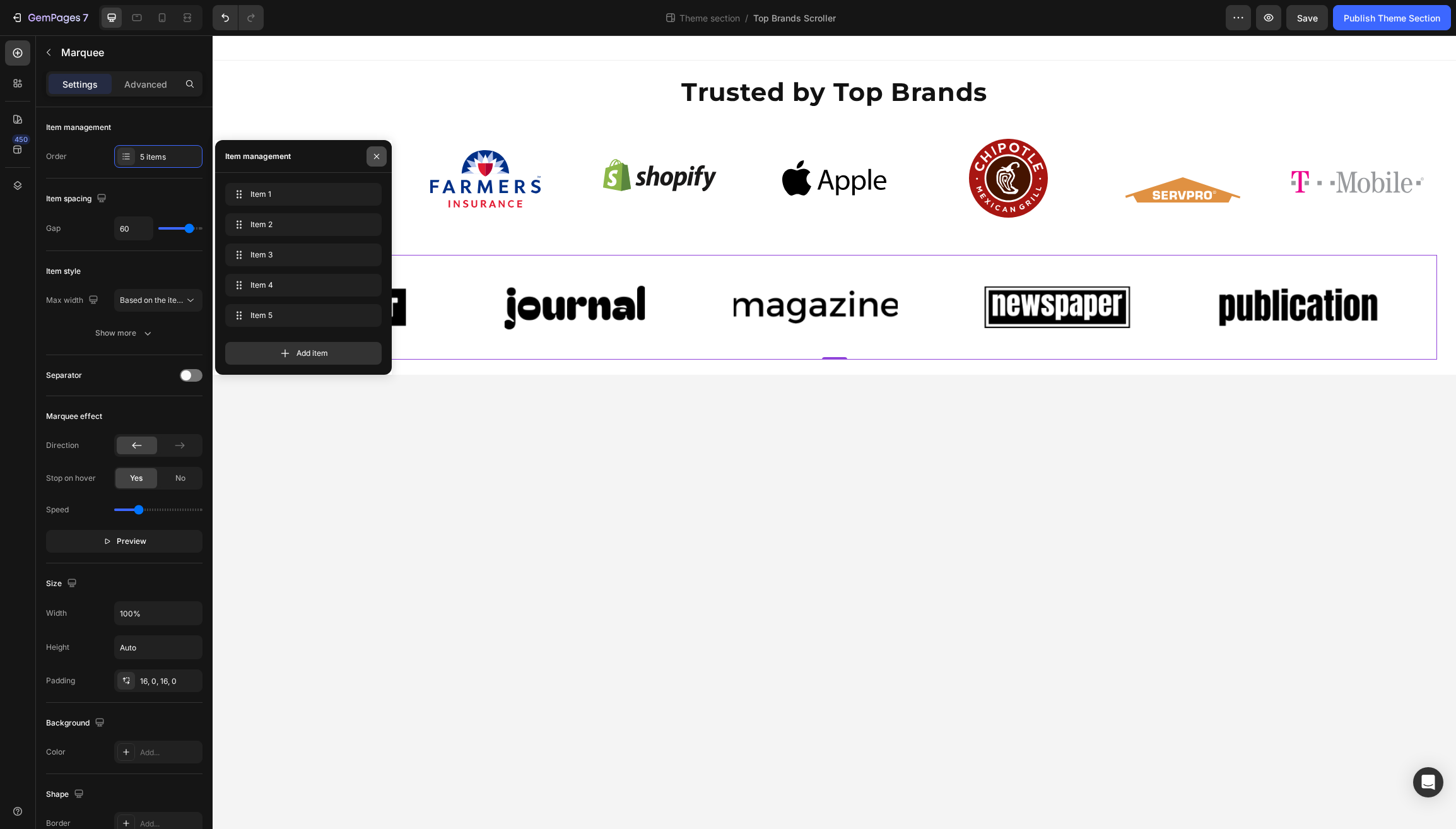
click at [375, 156] on icon "button" at bounding box center [377, 156] width 10 height 10
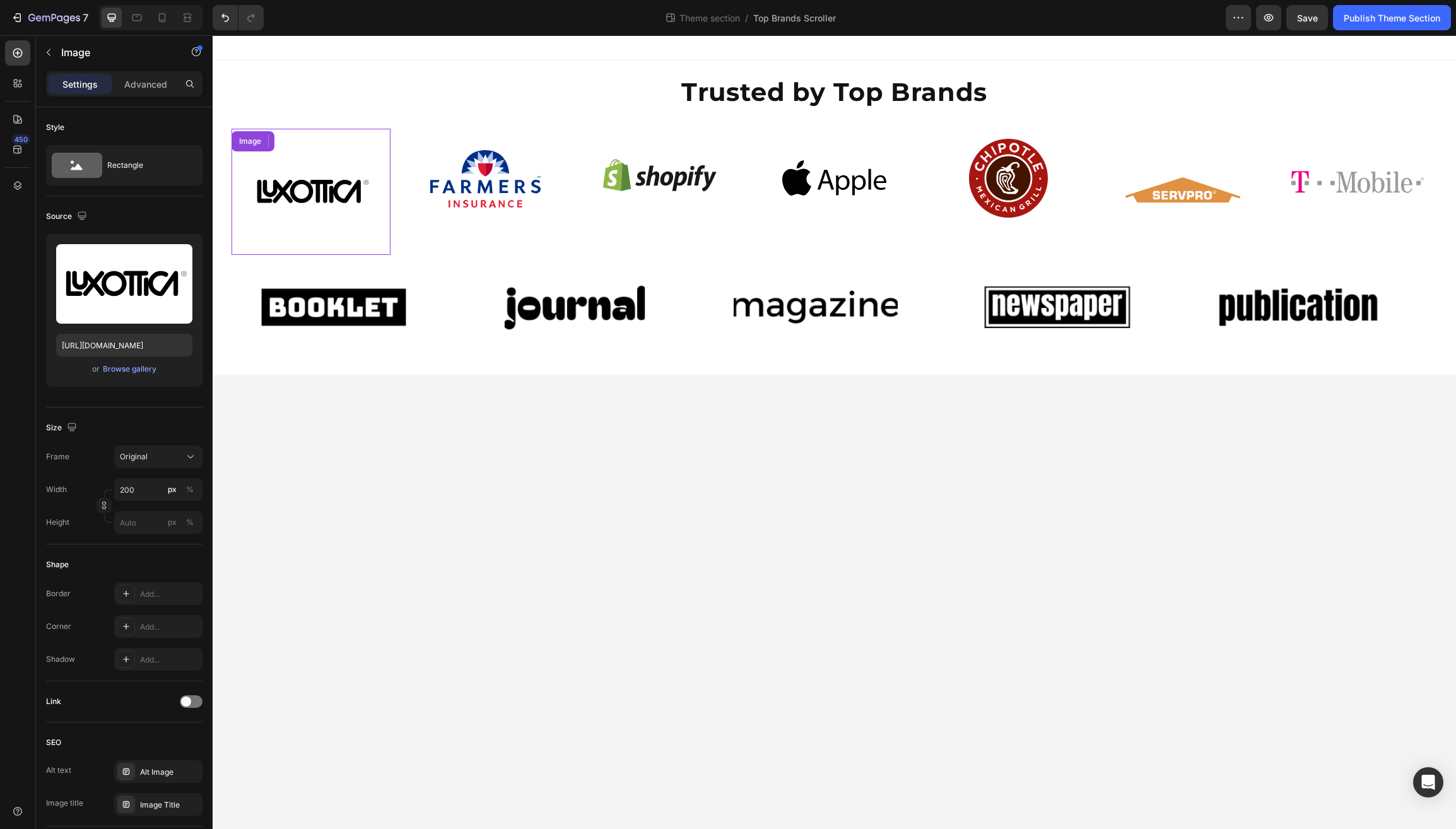
click at [315, 197] on img at bounding box center [311, 192] width 126 height 126
click at [302, 139] on icon at bounding box center [300, 141] width 7 height 9
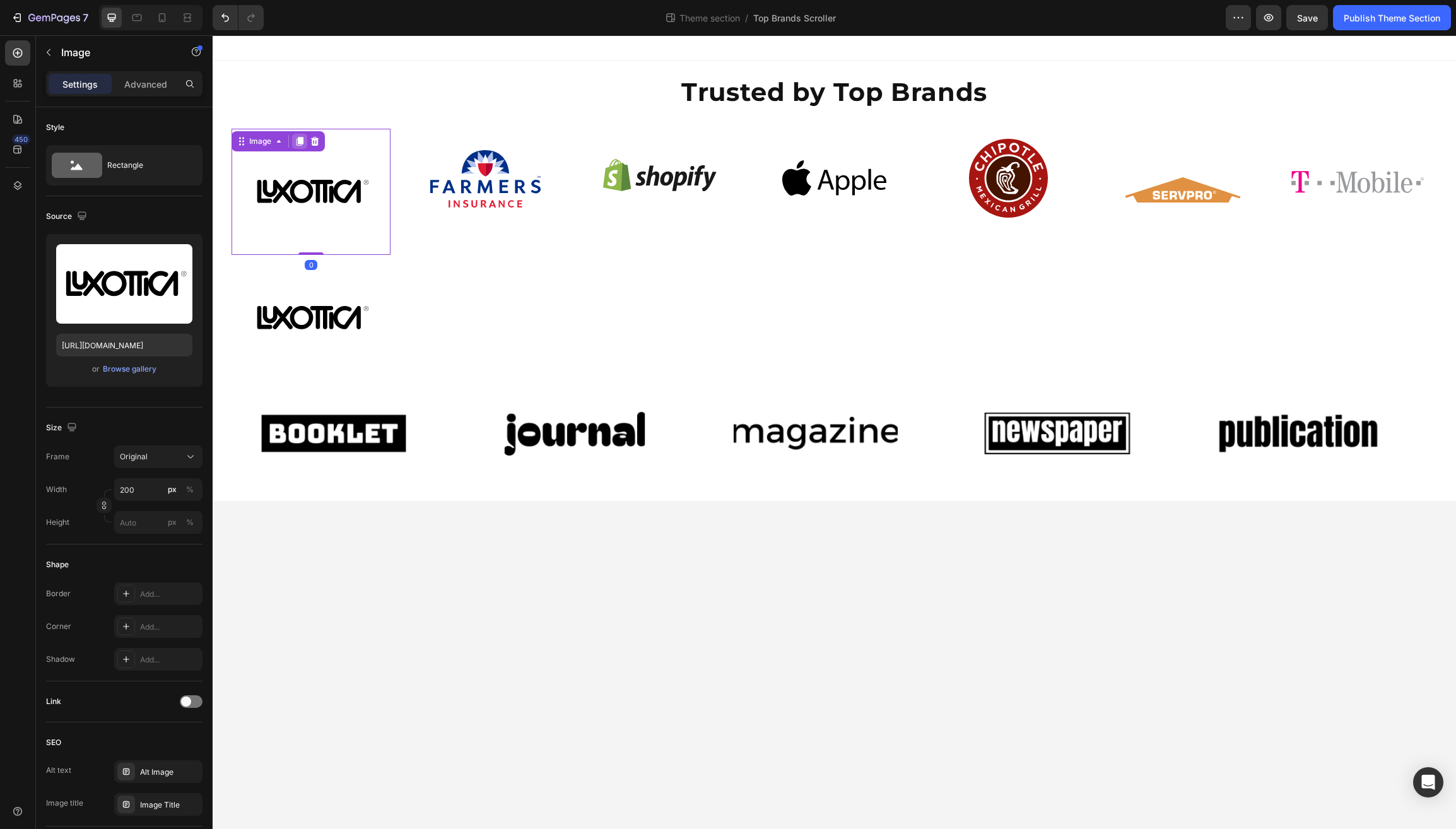
scroll to position [109, 0]
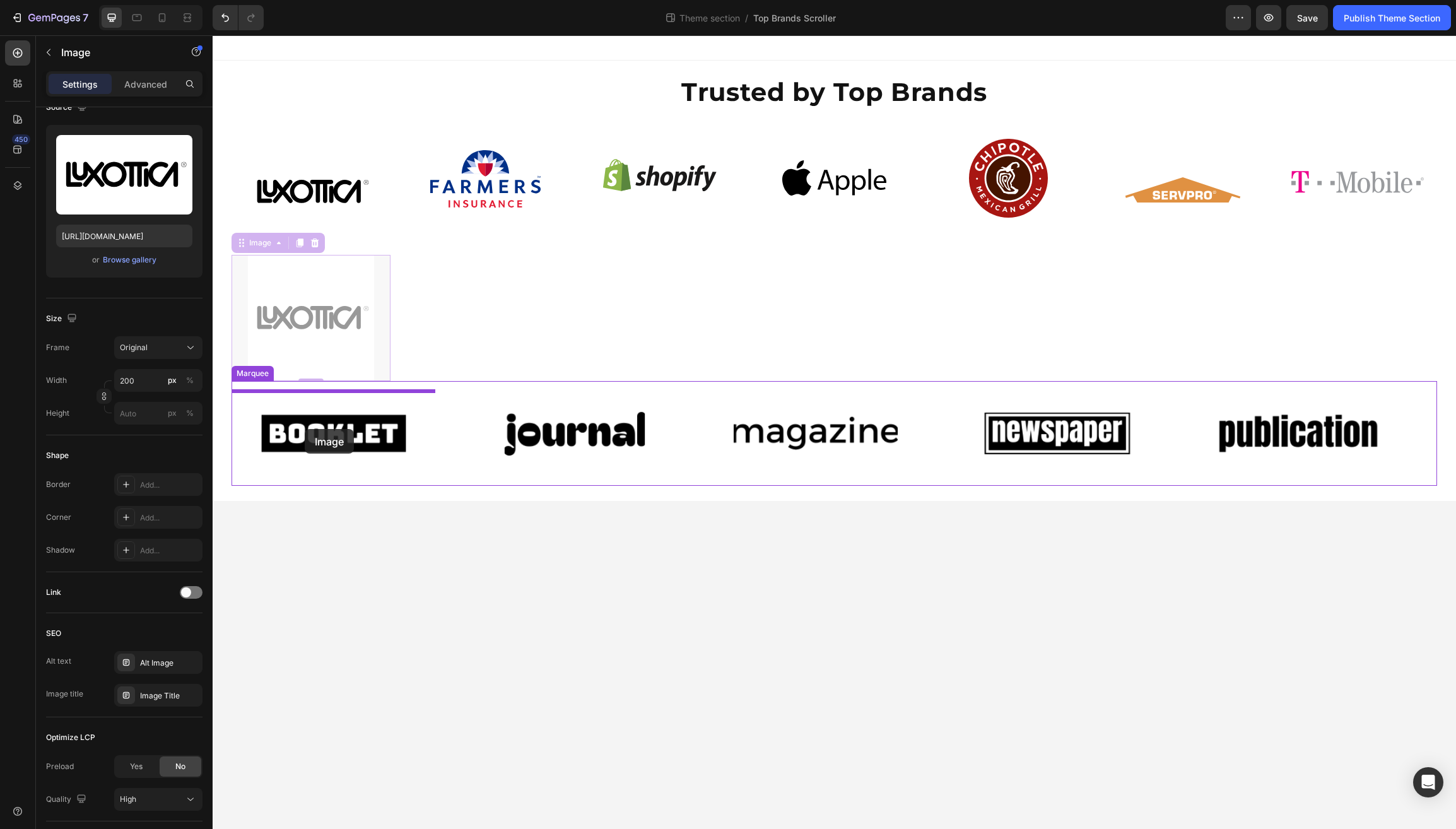
drag, startPoint x: 239, startPoint y: 244, endPoint x: 305, endPoint y: 429, distance: 196.4
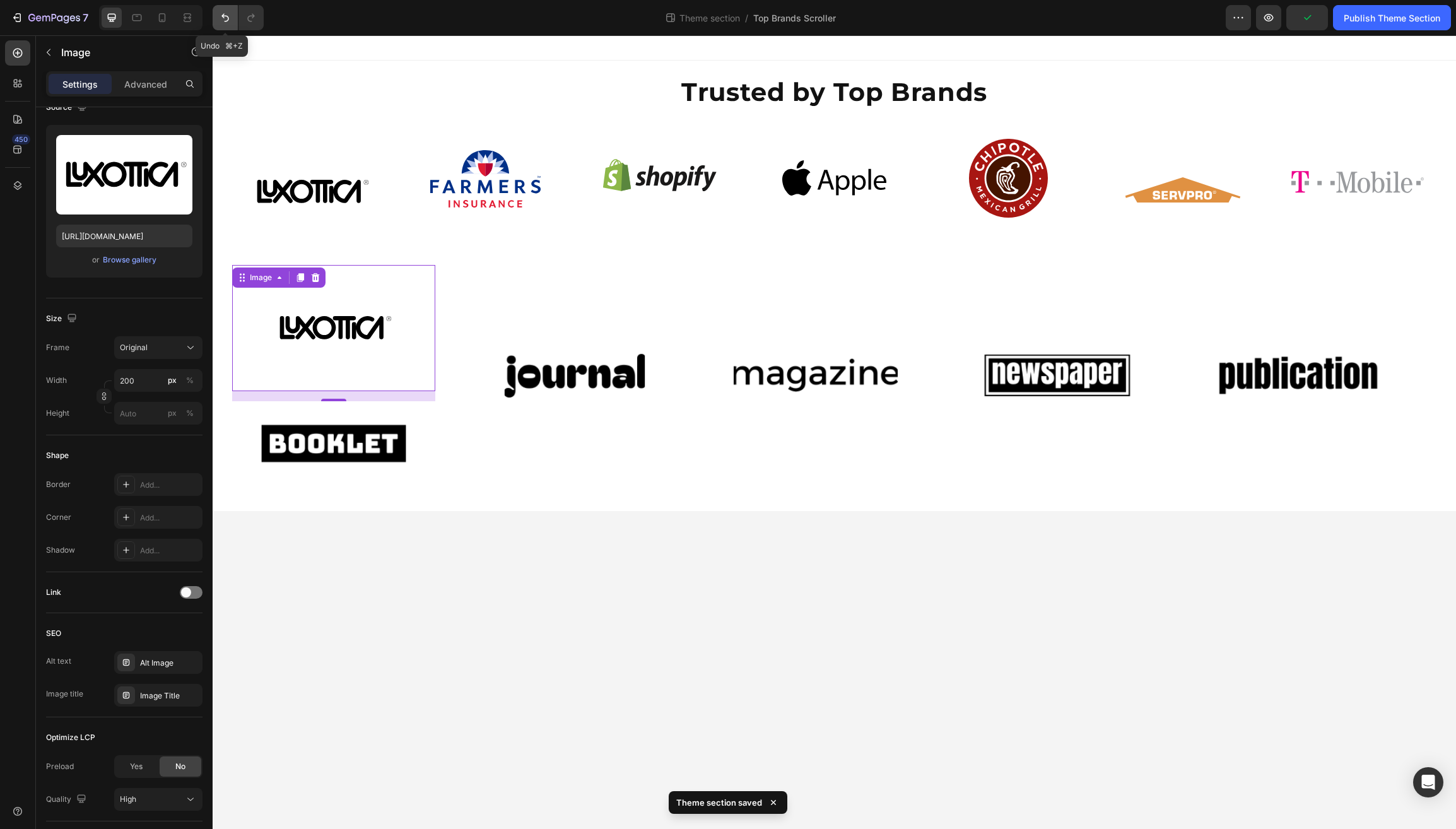
click at [230, 13] on icon "Undo/Redo" at bounding box center [225, 18] width 13 height 13
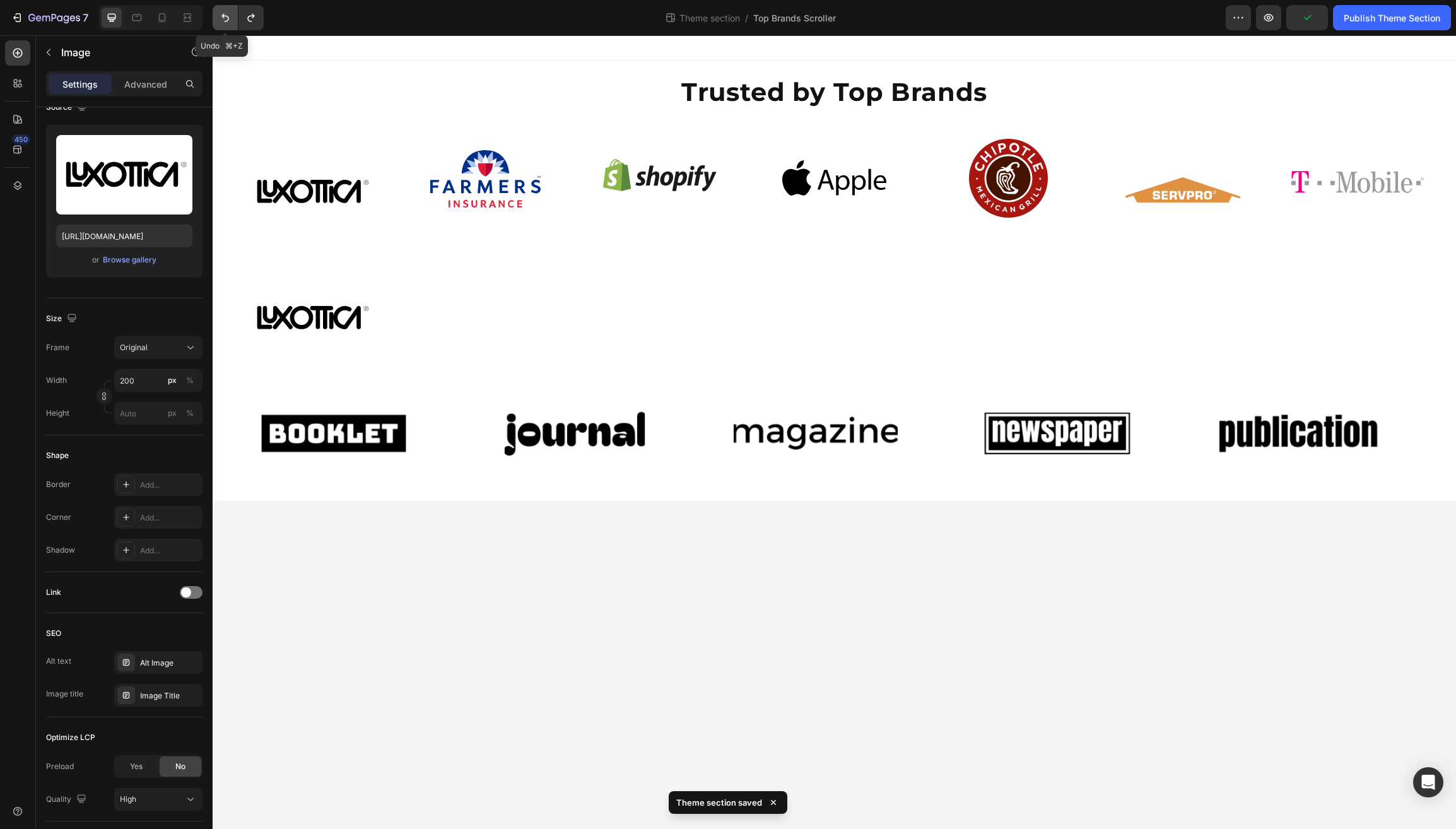
click at [227, 13] on icon "Undo/Redo" at bounding box center [225, 18] width 13 height 13
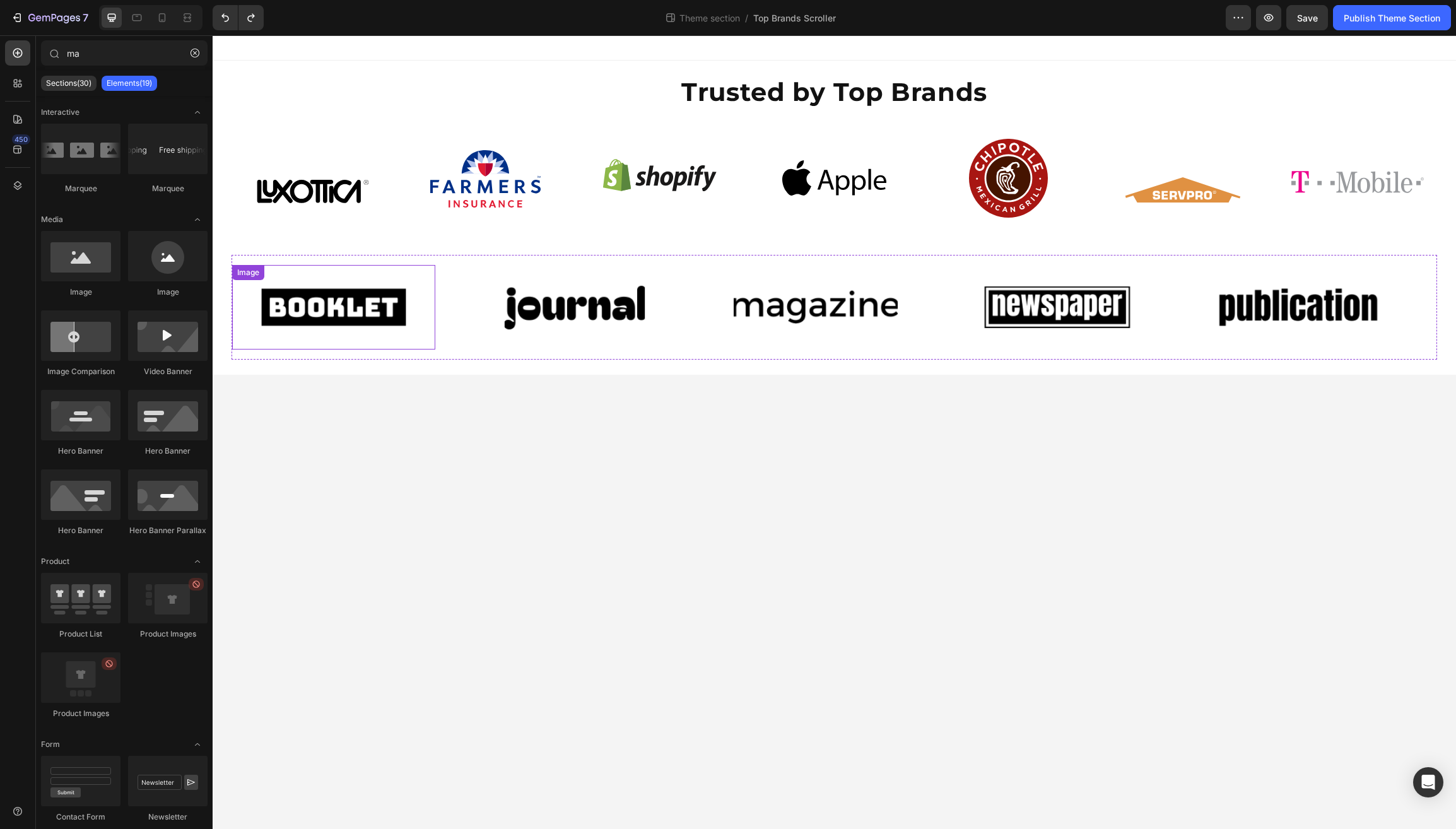
click at [325, 299] on img at bounding box center [333, 307] width 164 height 70
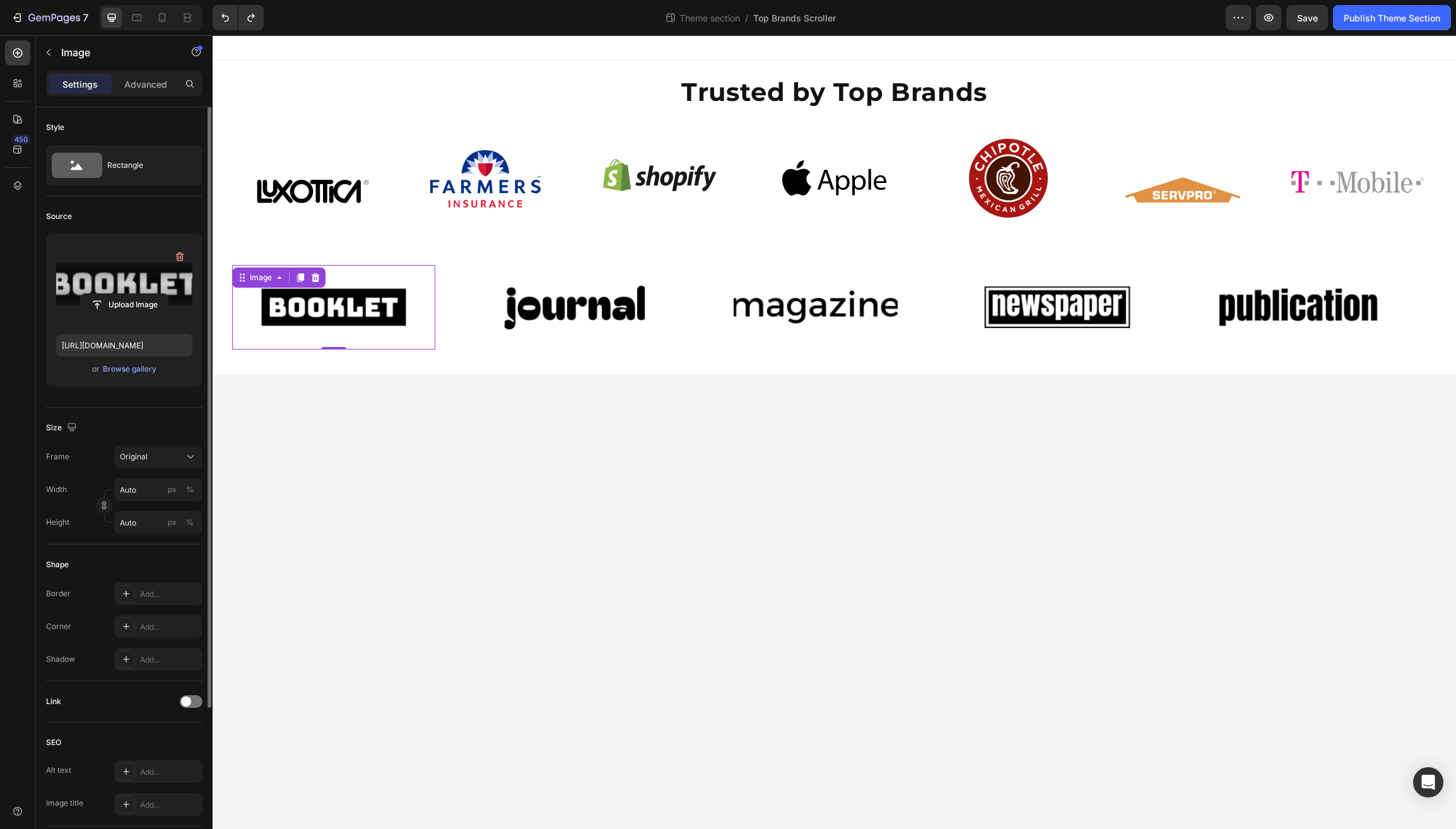
click at [131, 287] on label at bounding box center [124, 284] width 136 height 80
click at [131, 294] on input "file" at bounding box center [125, 304] width 87 height 21
click at [128, 368] on div "Browse gallery" at bounding box center [130, 369] width 54 height 11
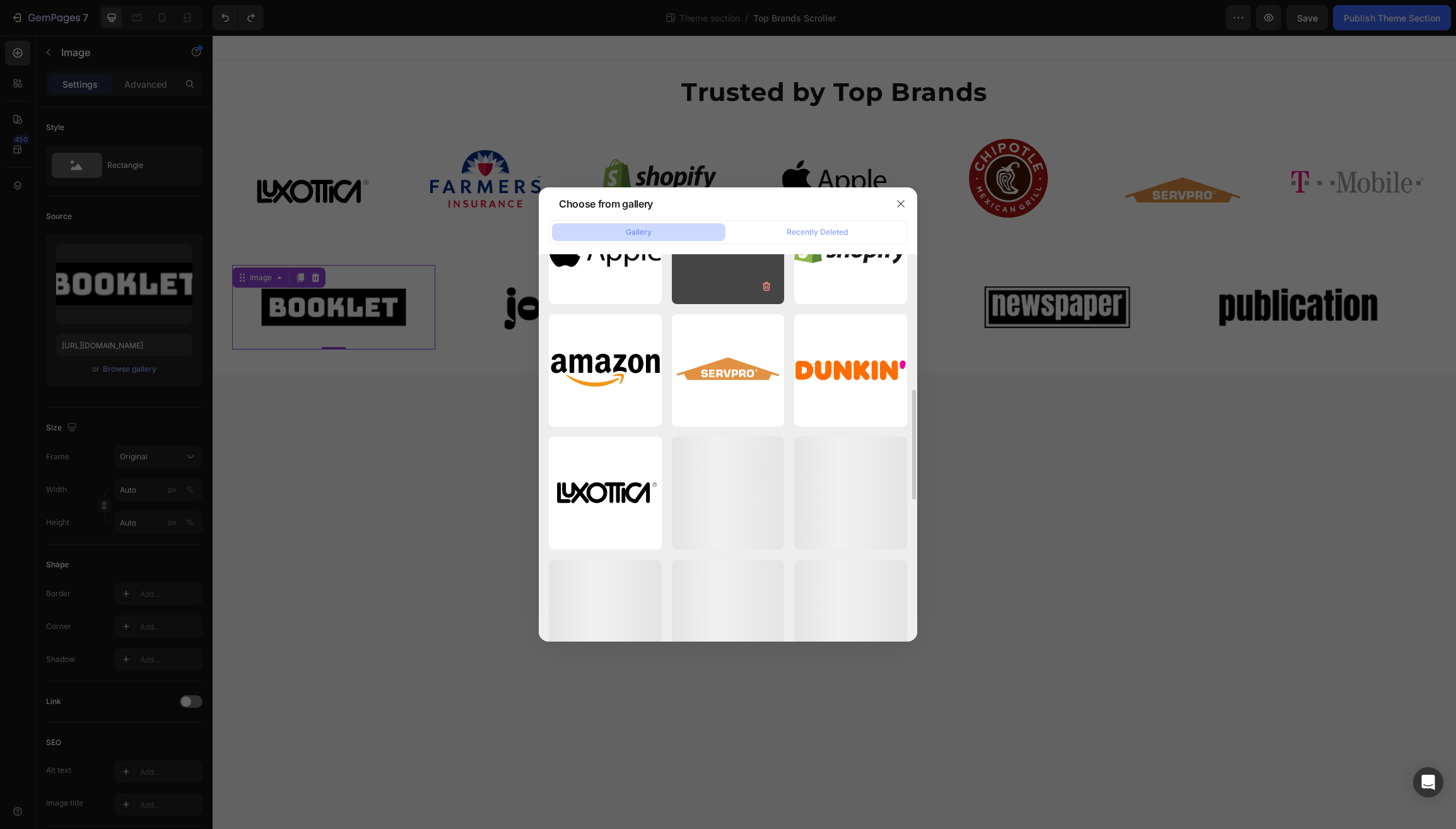
scroll to position [456, 0]
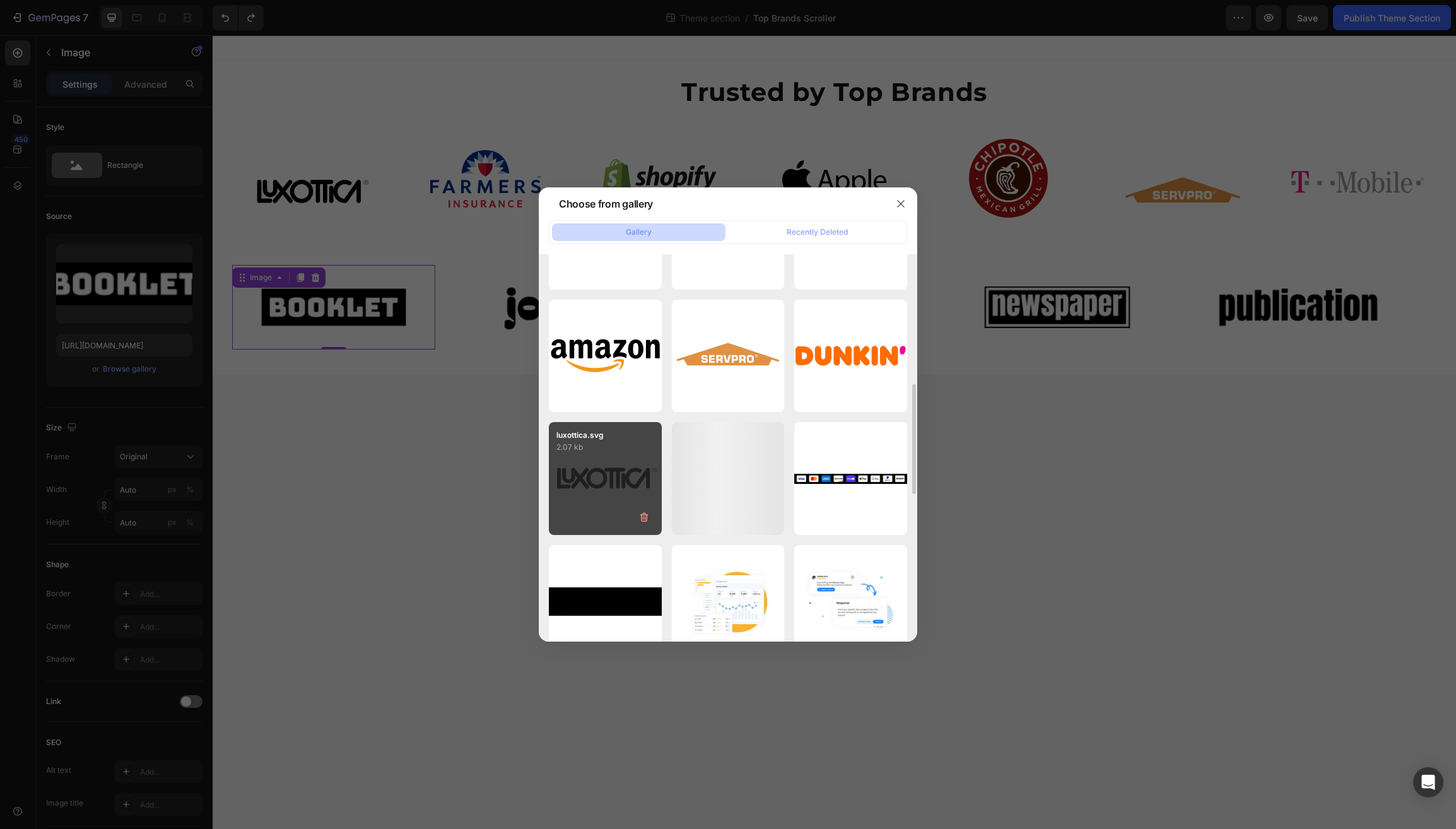
click at [580, 477] on div "luxottica.svg 2.07 kb" at bounding box center [605, 478] width 113 height 113
type input "https://cdn.shopify.com/s/files/1/0597/6034/5177/files/gempages_510521488814637…"
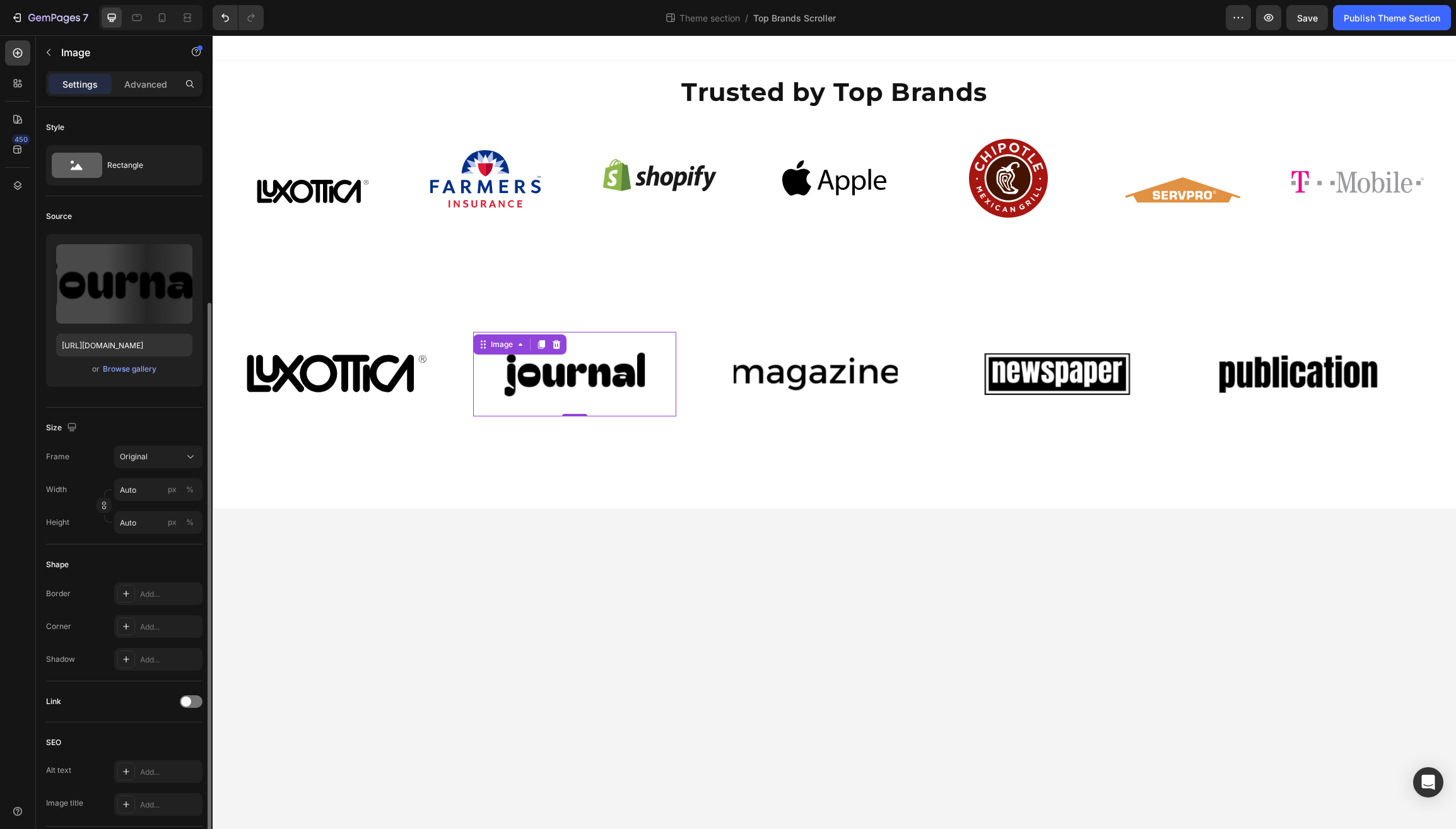
click at [561, 382] on img at bounding box center [575, 374] width 164 height 70
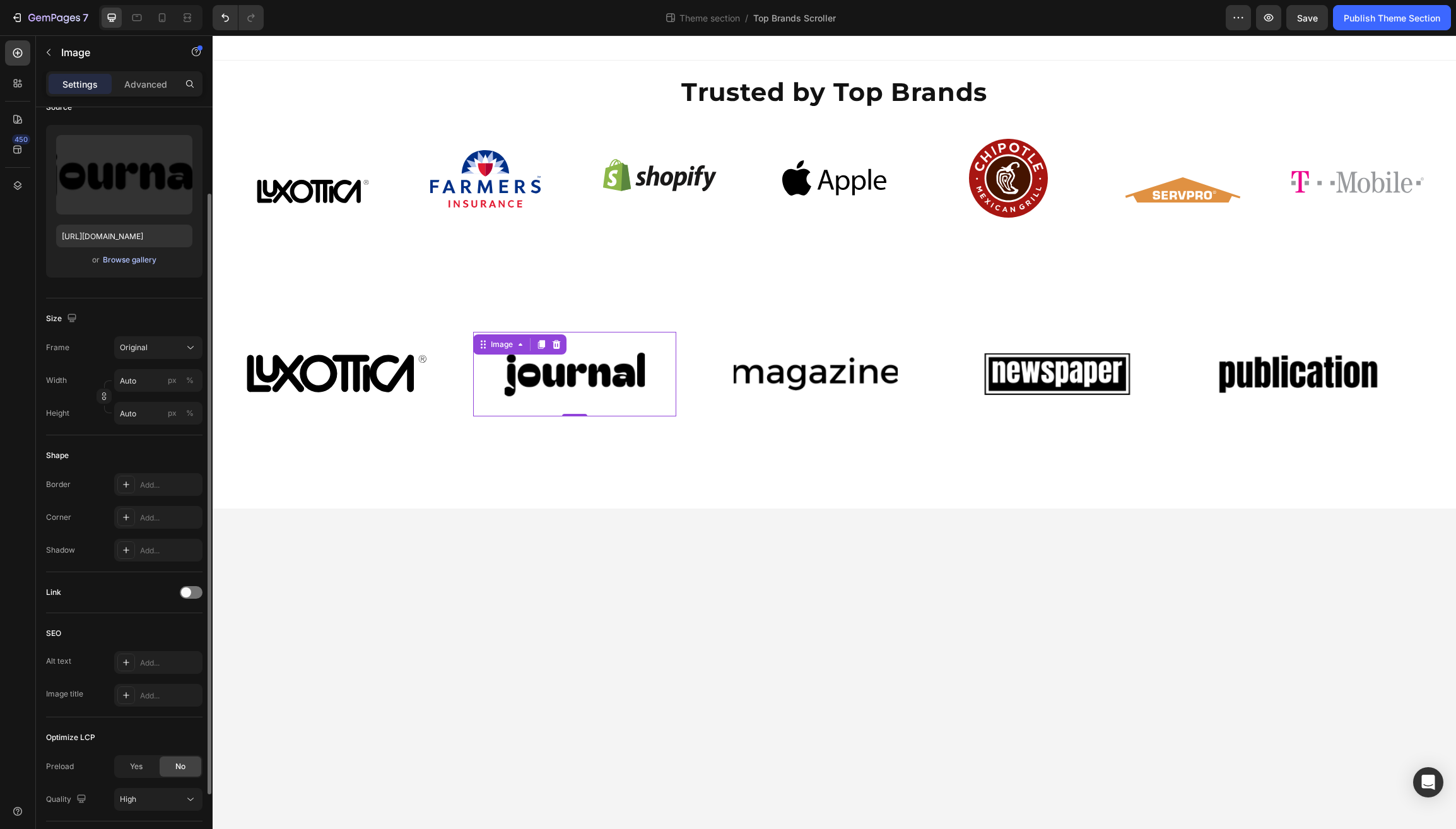
click at [138, 261] on div "Browse gallery" at bounding box center [130, 260] width 54 height 11
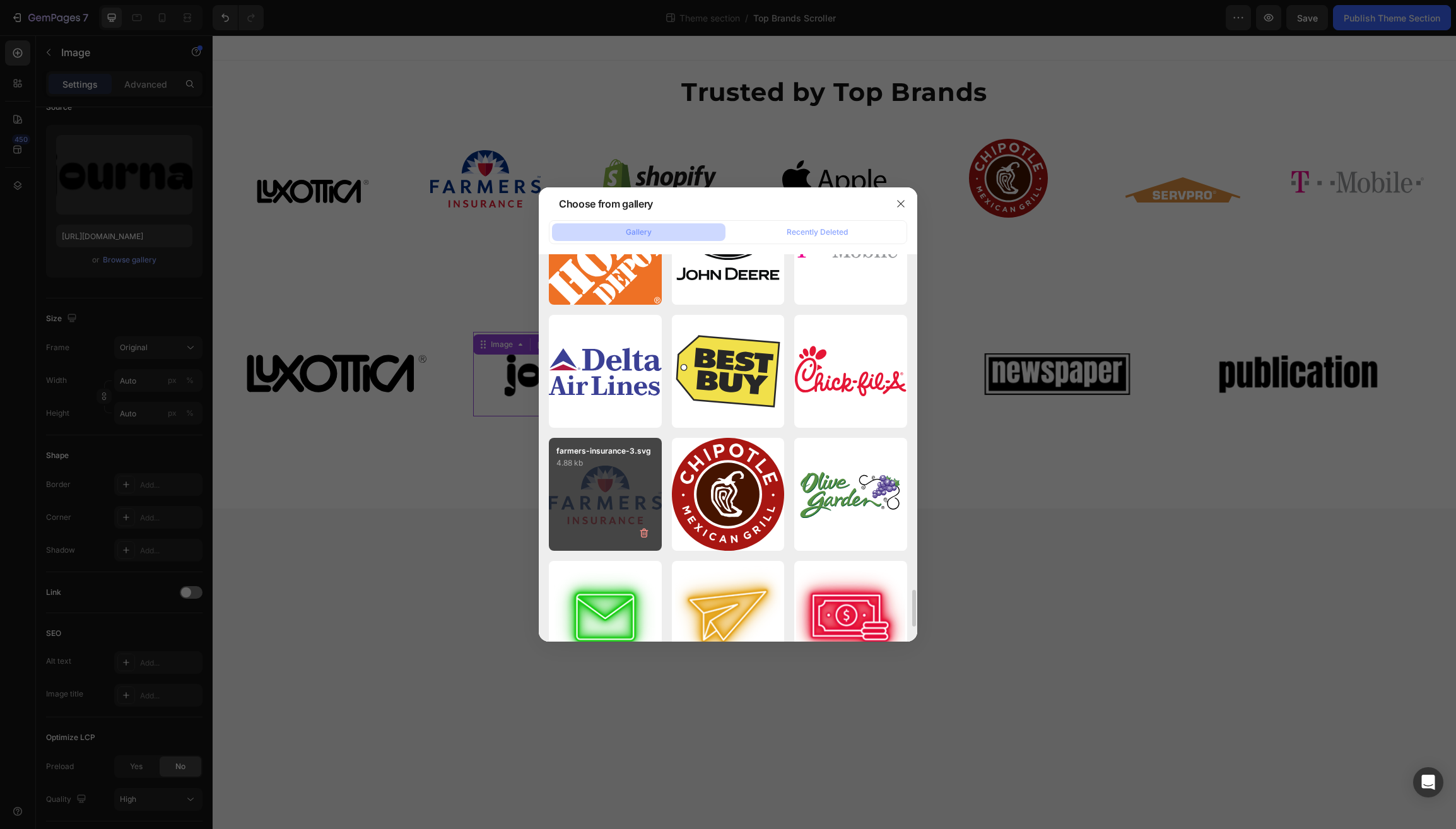
scroll to position [3512, 0]
click at [609, 493] on div "farmers-insurance-3.svg 4.88 kb" at bounding box center [605, 494] width 113 height 113
type input "https://cdn.shopify.com/s/files/1/0597/6034/5177/files/gempages_510521488814637…"
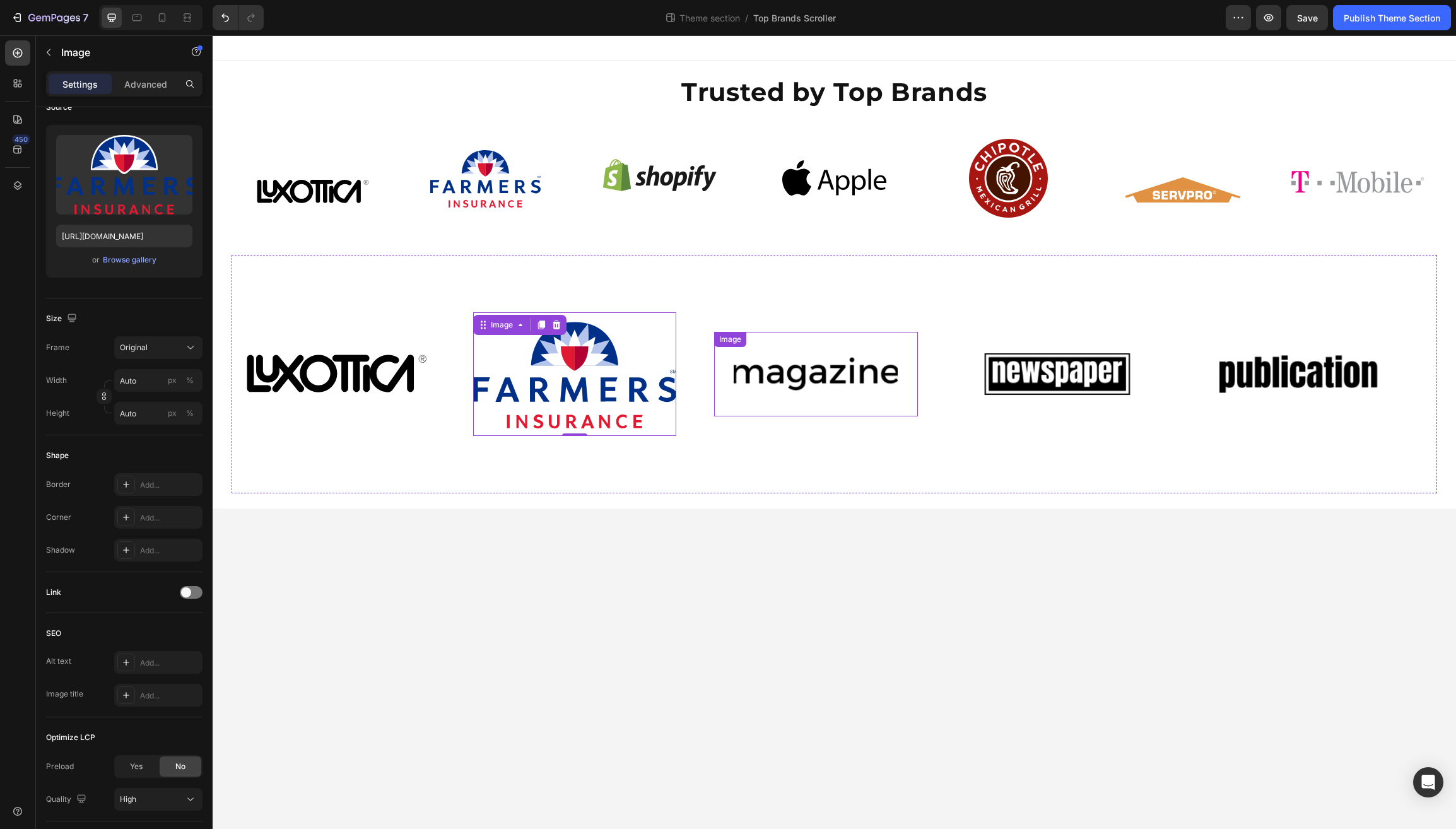
click at [782, 380] on img at bounding box center [816, 374] width 164 height 70
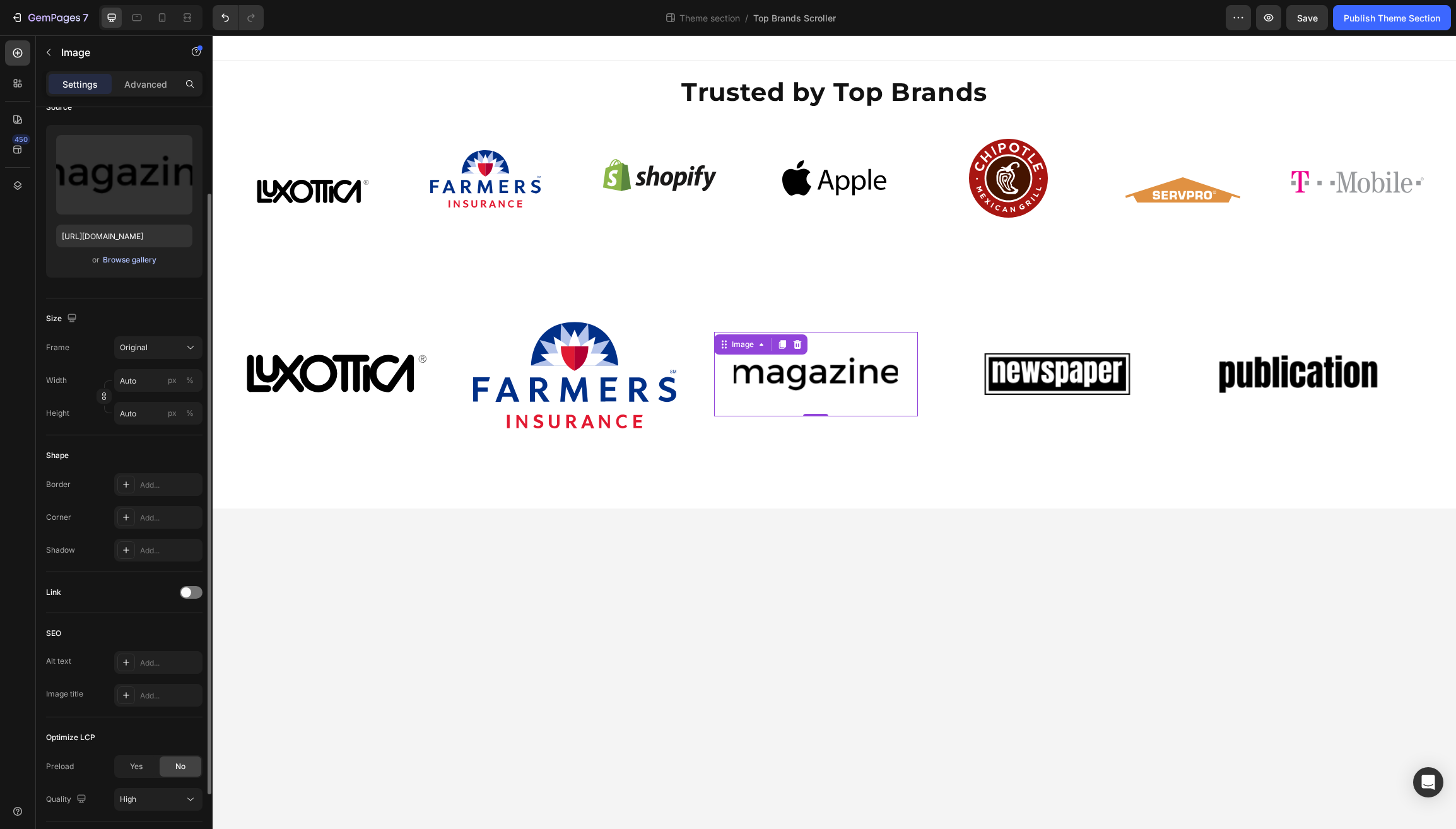
click at [135, 263] on div "Browse gallery" at bounding box center [130, 260] width 54 height 11
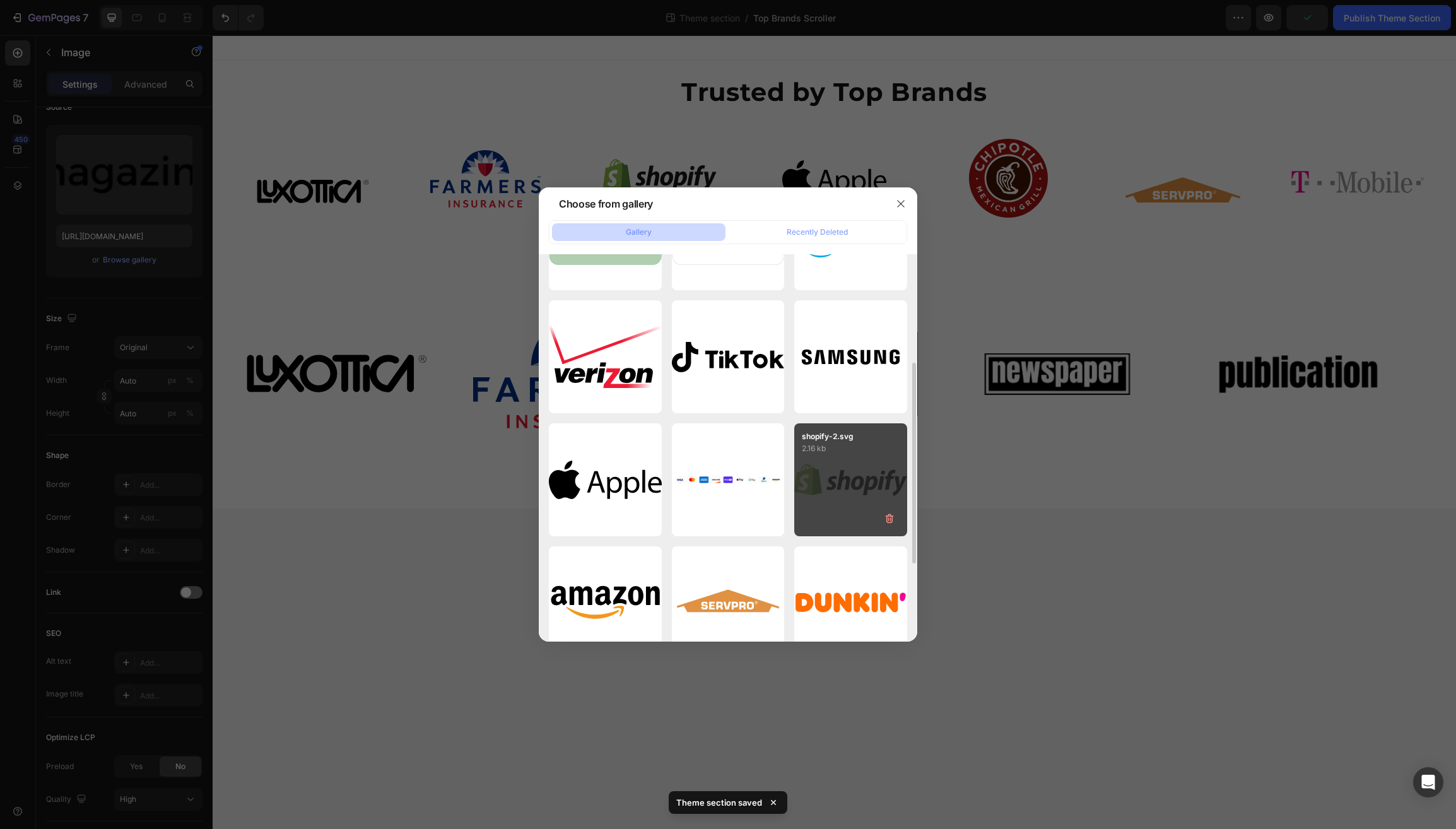
scroll to position [210, 0]
click at [841, 478] on div "shopify-2.svg 2.16 kb" at bounding box center [851, 479] width 113 height 113
type input "https://cdn.shopify.com/s/files/1/0597/6034/5177/files/gempages_510521488814637…"
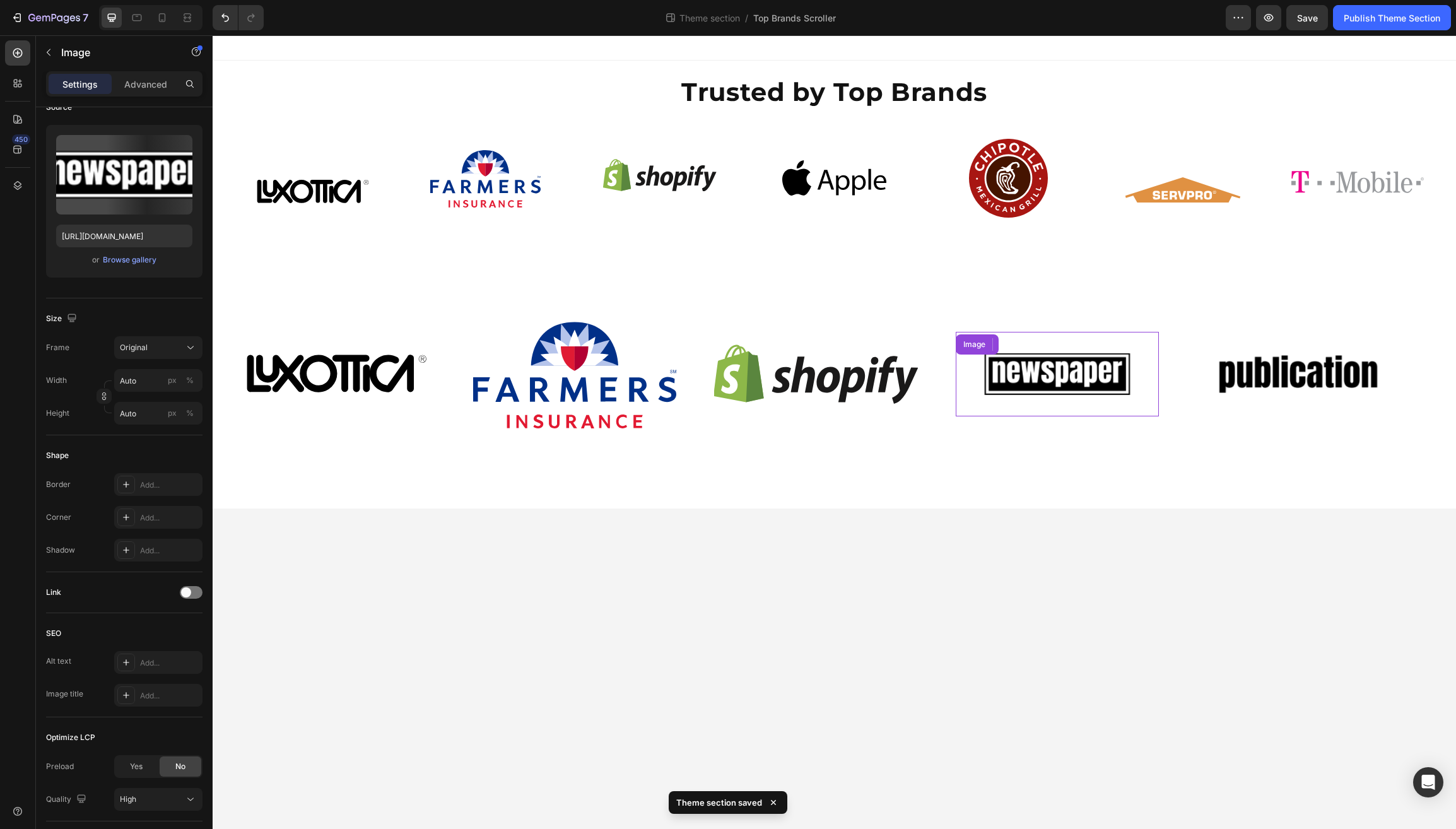
click at [1079, 372] on img at bounding box center [1057, 374] width 164 height 70
click at [135, 257] on div "Browse gallery" at bounding box center [130, 260] width 54 height 11
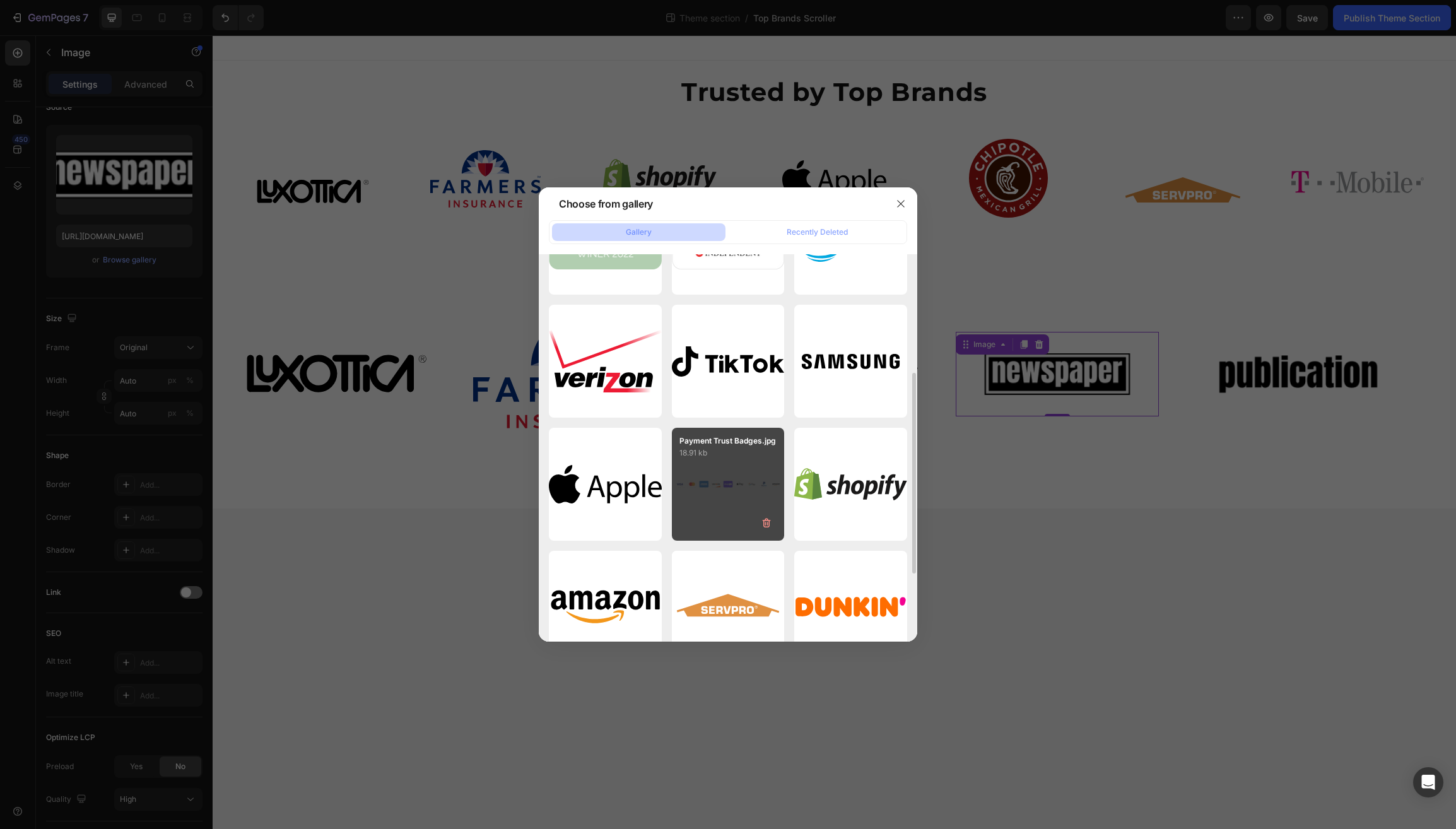
scroll to position [238, 0]
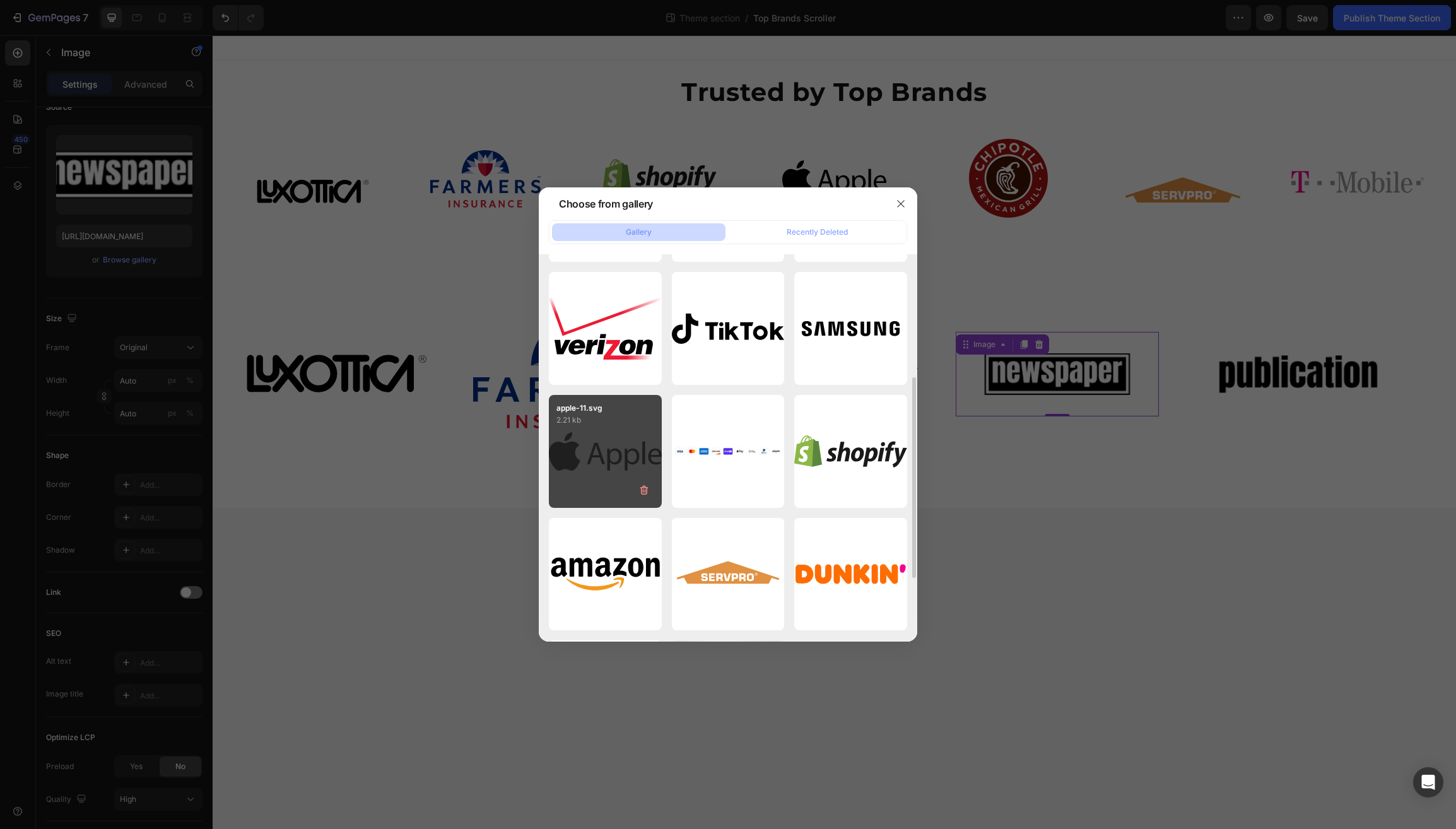
click at [591, 450] on div "apple-11.svg 2.21 kb" at bounding box center [605, 451] width 113 height 113
type input "https://cdn.shopify.com/s/files/1/0597/6034/5177/files/gempages_510521488814637…"
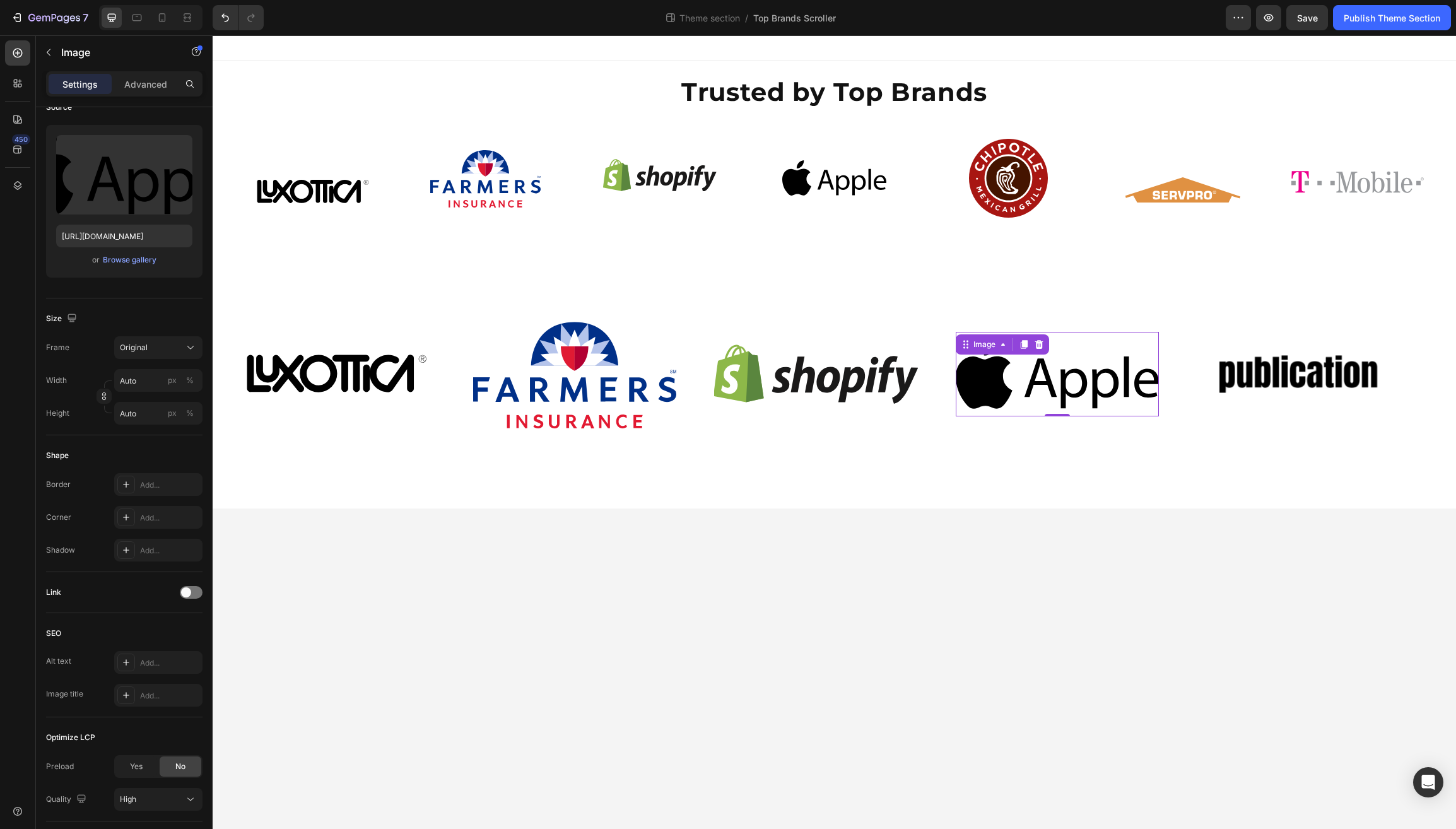
click at [904, 566] on body "Trusted by Top Brands Heading Image Image Image Image Image Image Image Image I…" at bounding box center [835, 432] width 1244 height 794
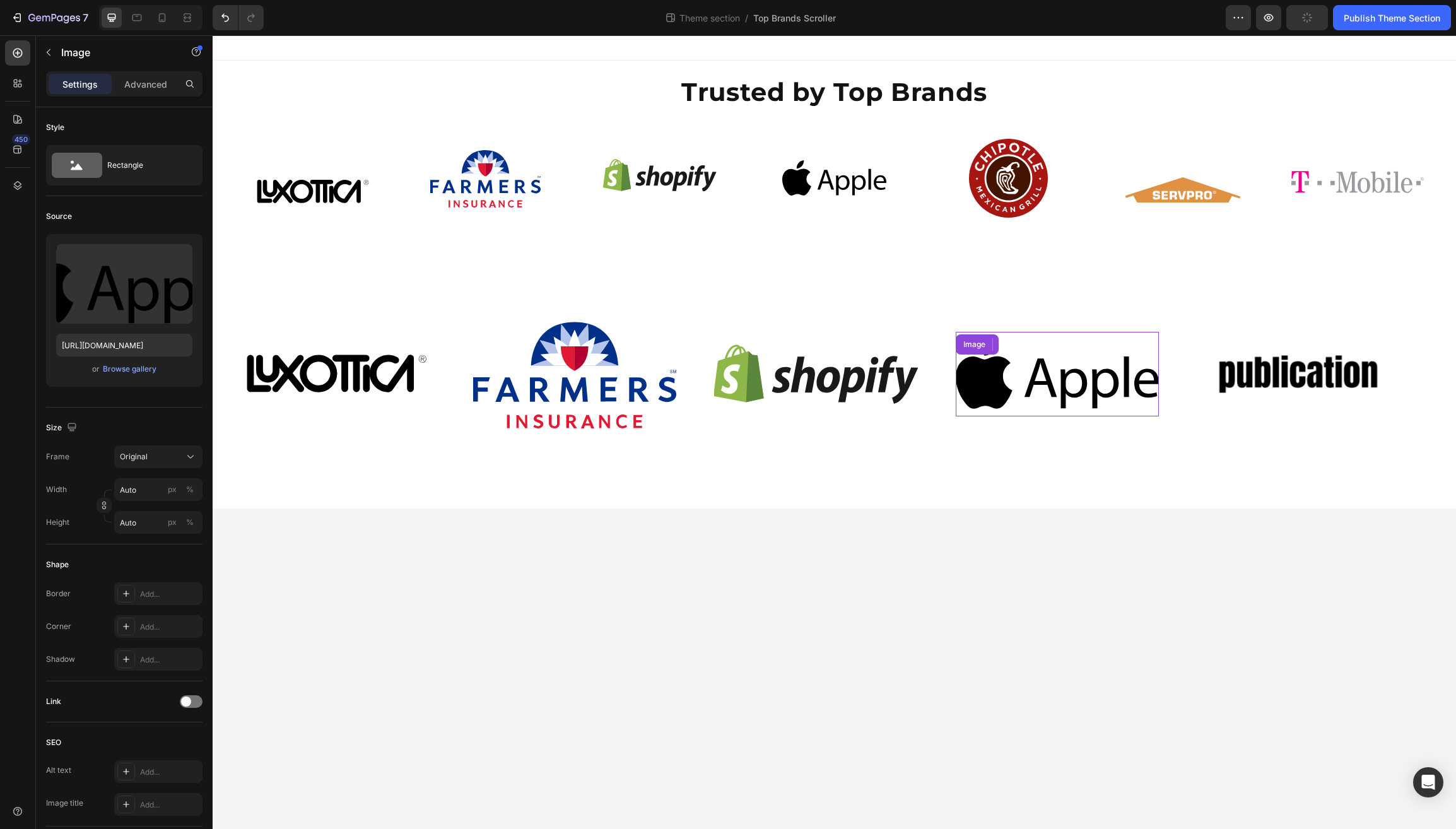
click at [1007, 392] on img at bounding box center [1057, 374] width 203 height 70
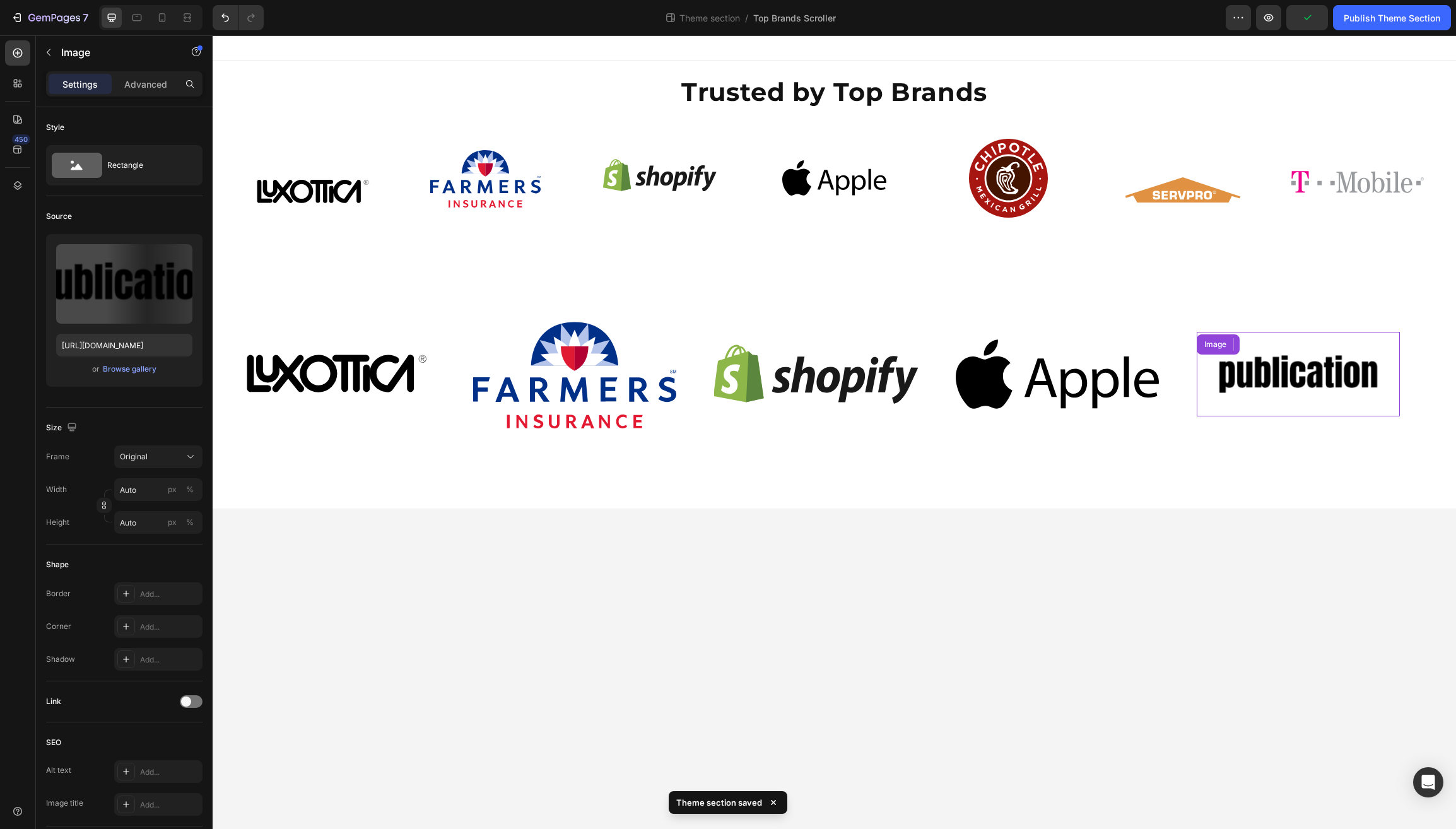
click at [1269, 380] on img at bounding box center [1298, 374] width 164 height 70
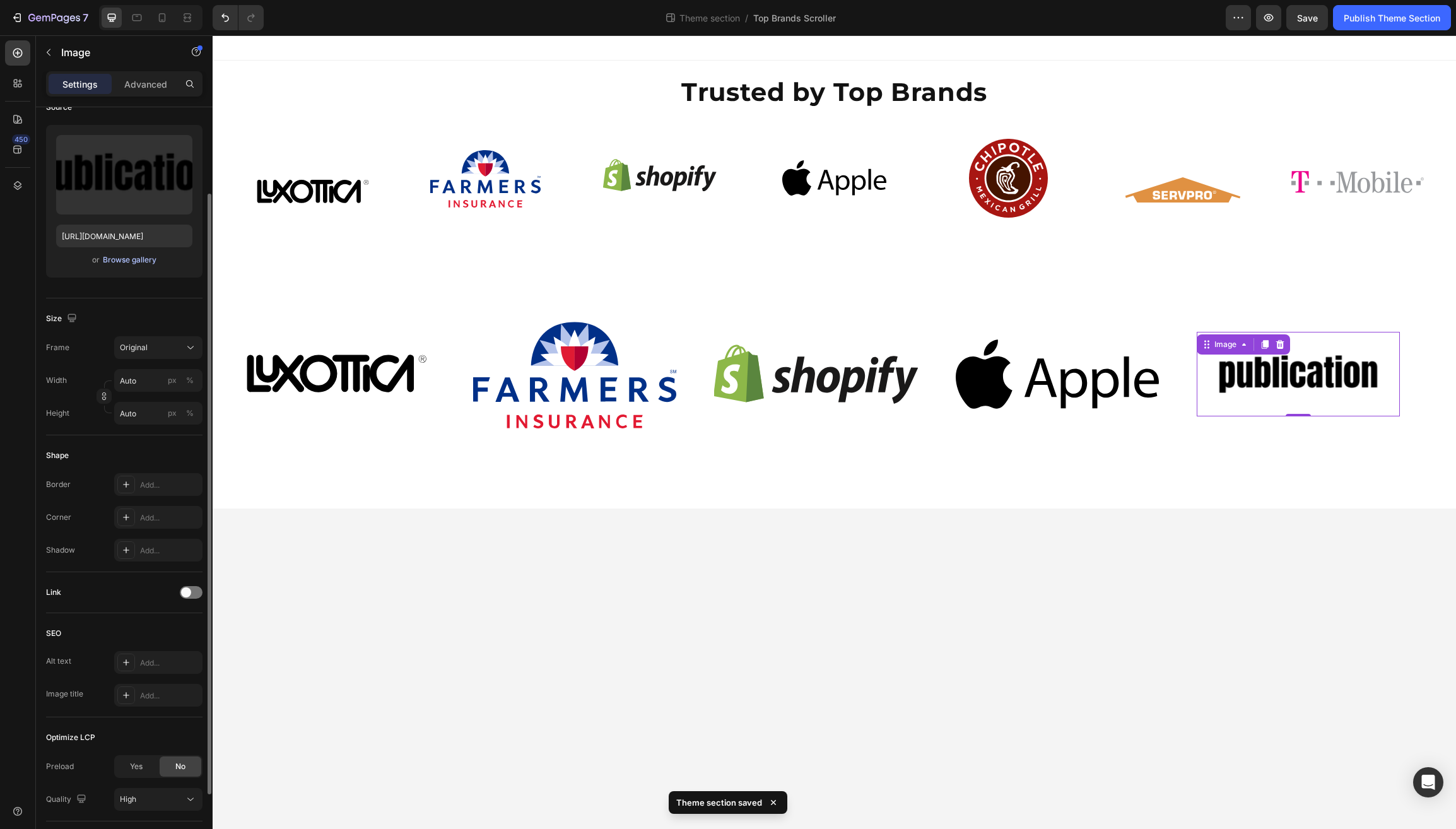
click at [124, 264] on div "Browse gallery" at bounding box center [130, 260] width 54 height 11
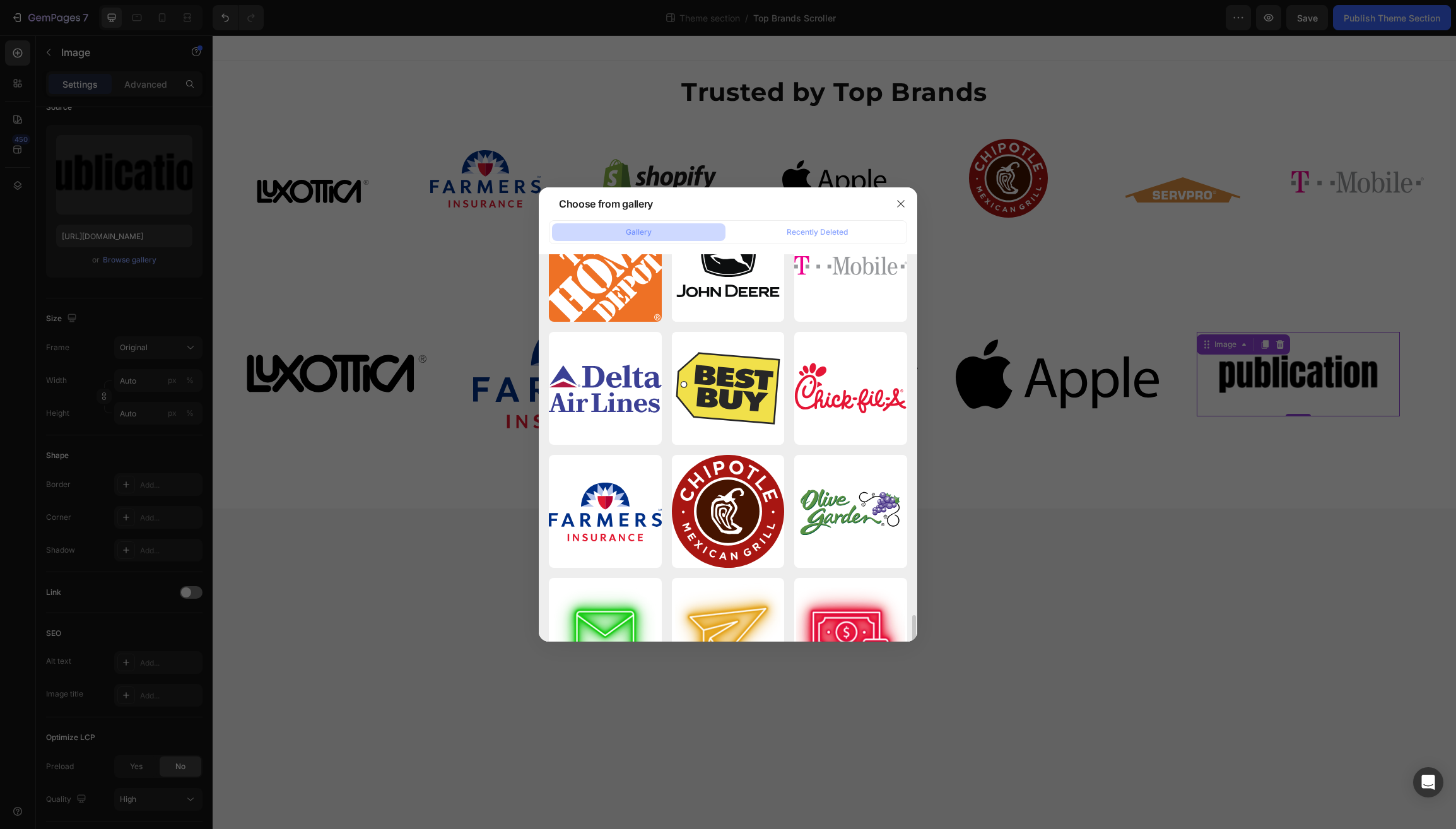
scroll to position [3539, 0]
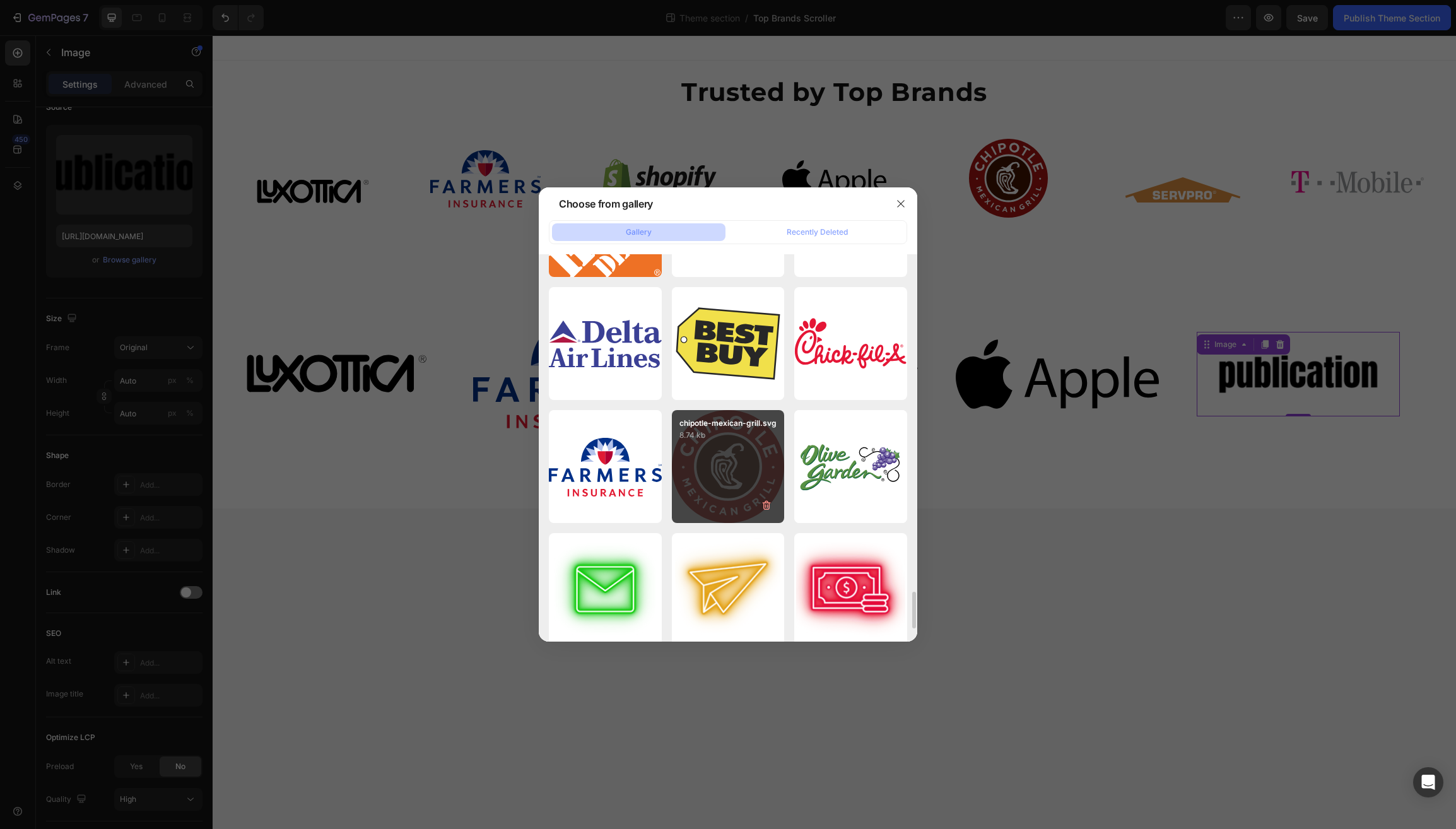
click at [716, 496] on div "chipotle-mexican-grill.svg 8.74 kb" at bounding box center [728, 466] width 113 height 113
type input "https://cdn.shopify.com/s/files/1/0597/6034/5177/files/gempages_510521488814637…"
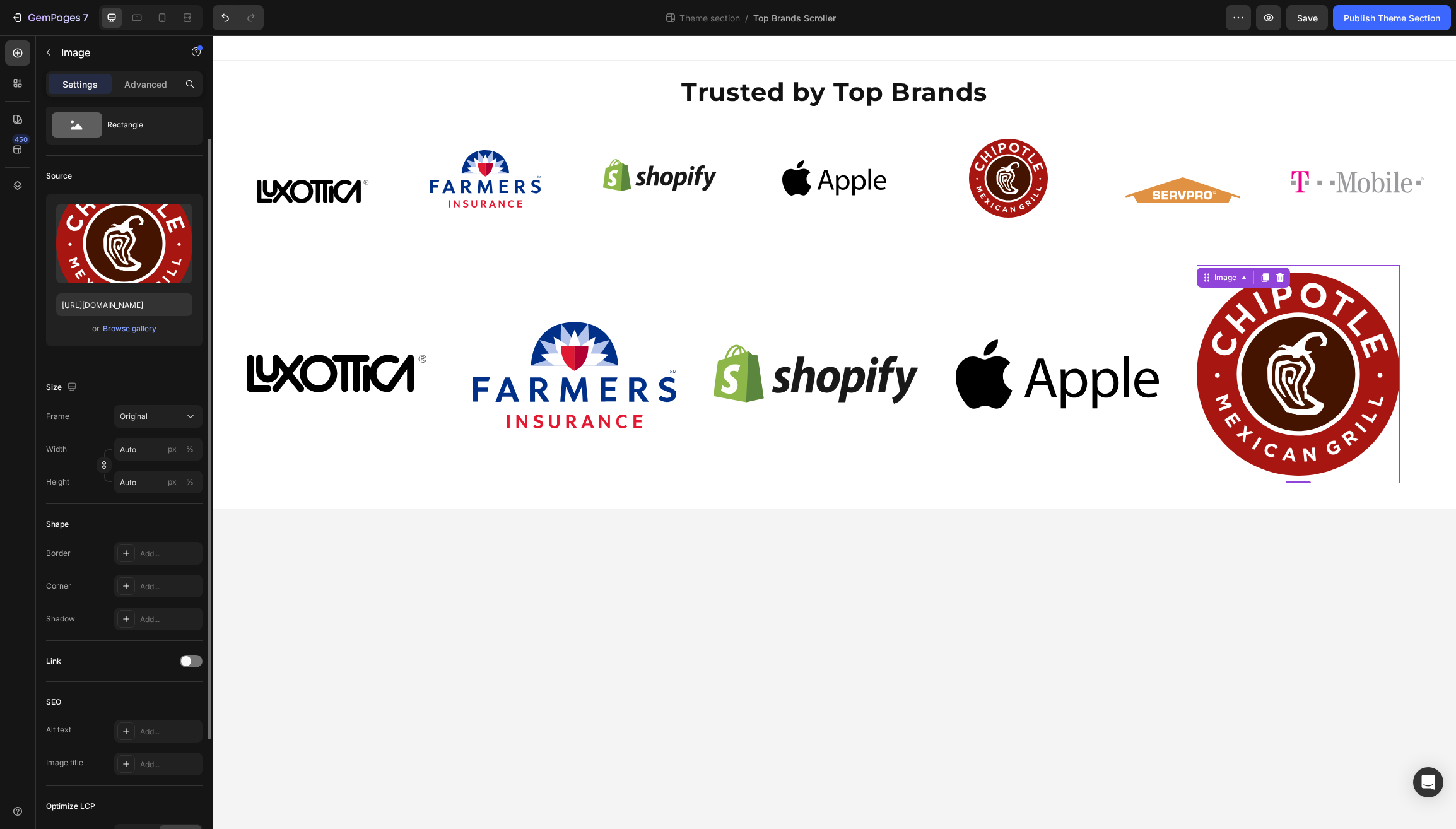
scroll to position [0, 0]
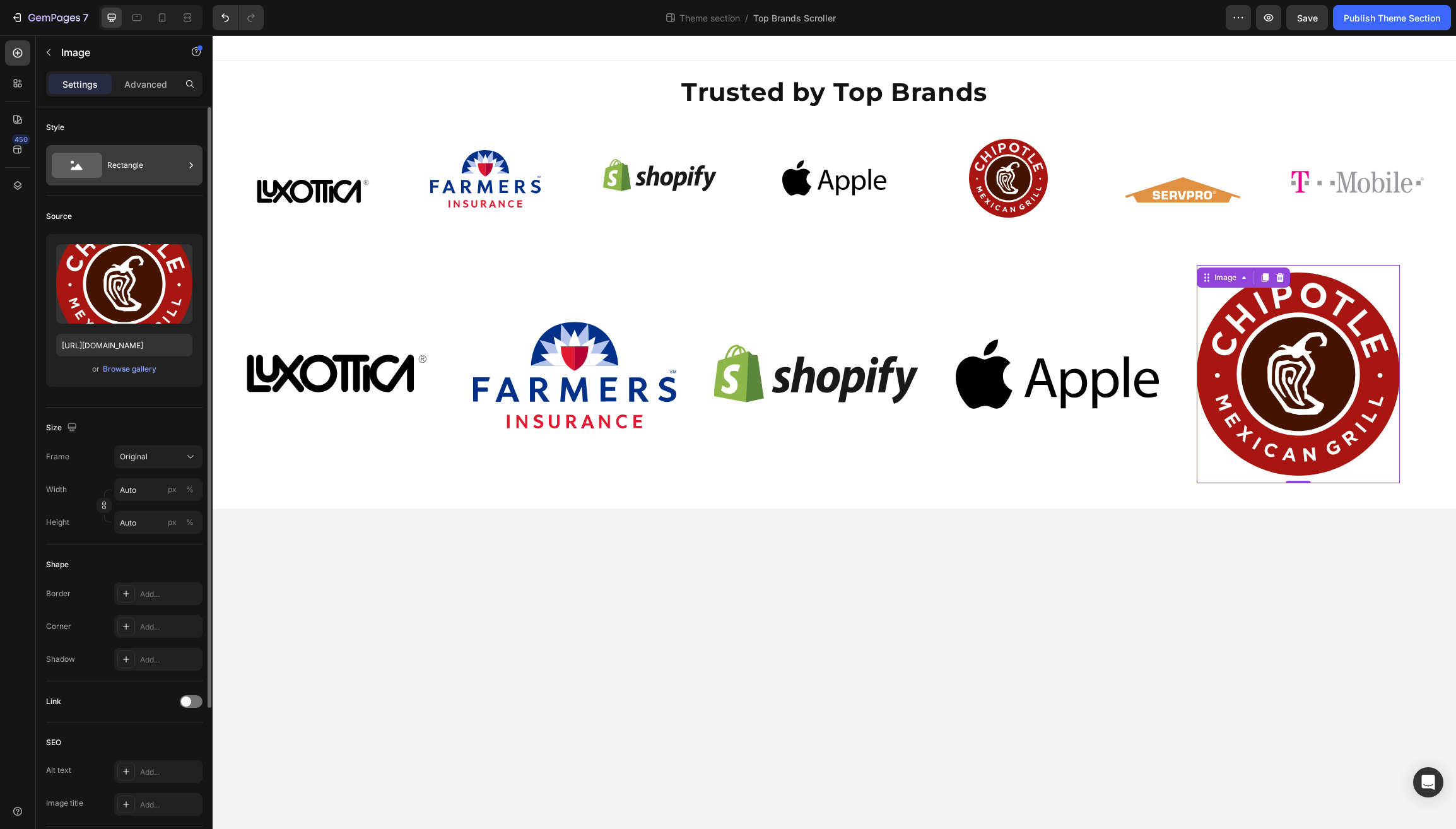
click at [158, 166] on div "Rectangle" at bounding box center [145, 165] width 77 height 29
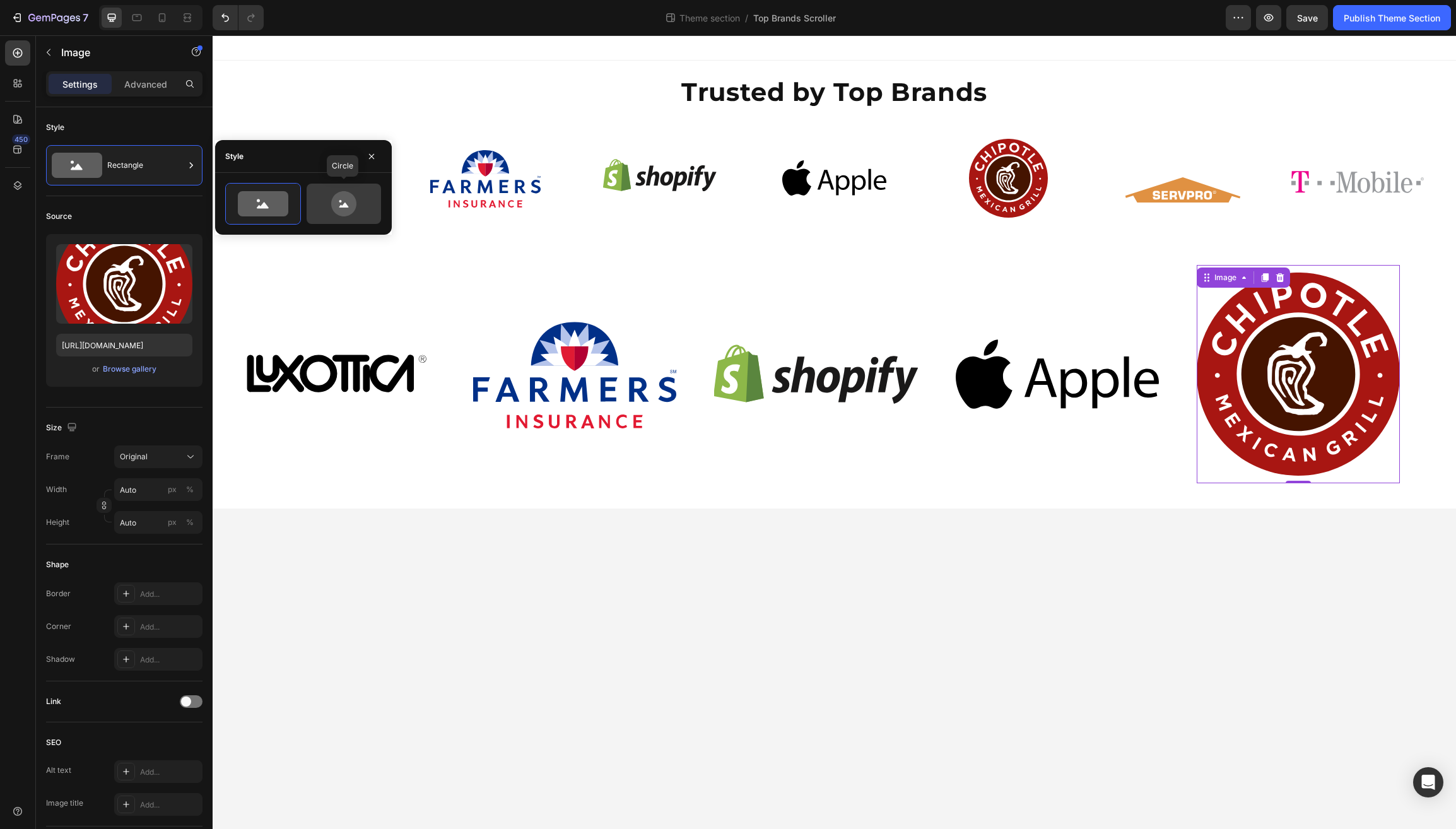
click at [344, 207] on icon at bounding box center [344, 205] width 9 height 5
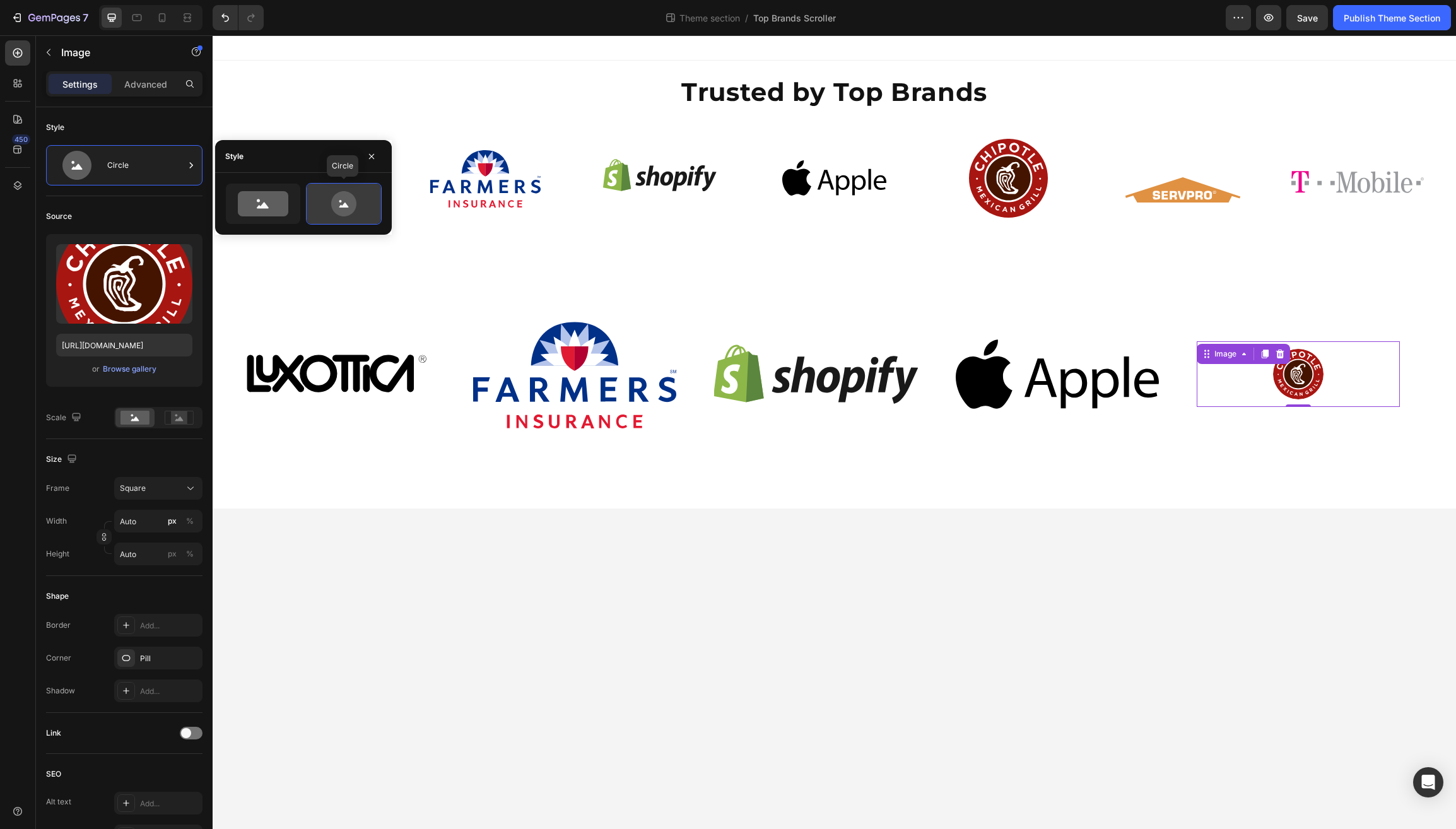
type input "80"
click at [1031, 389] on img at bounding box center [1057, 374] width 203 height 70
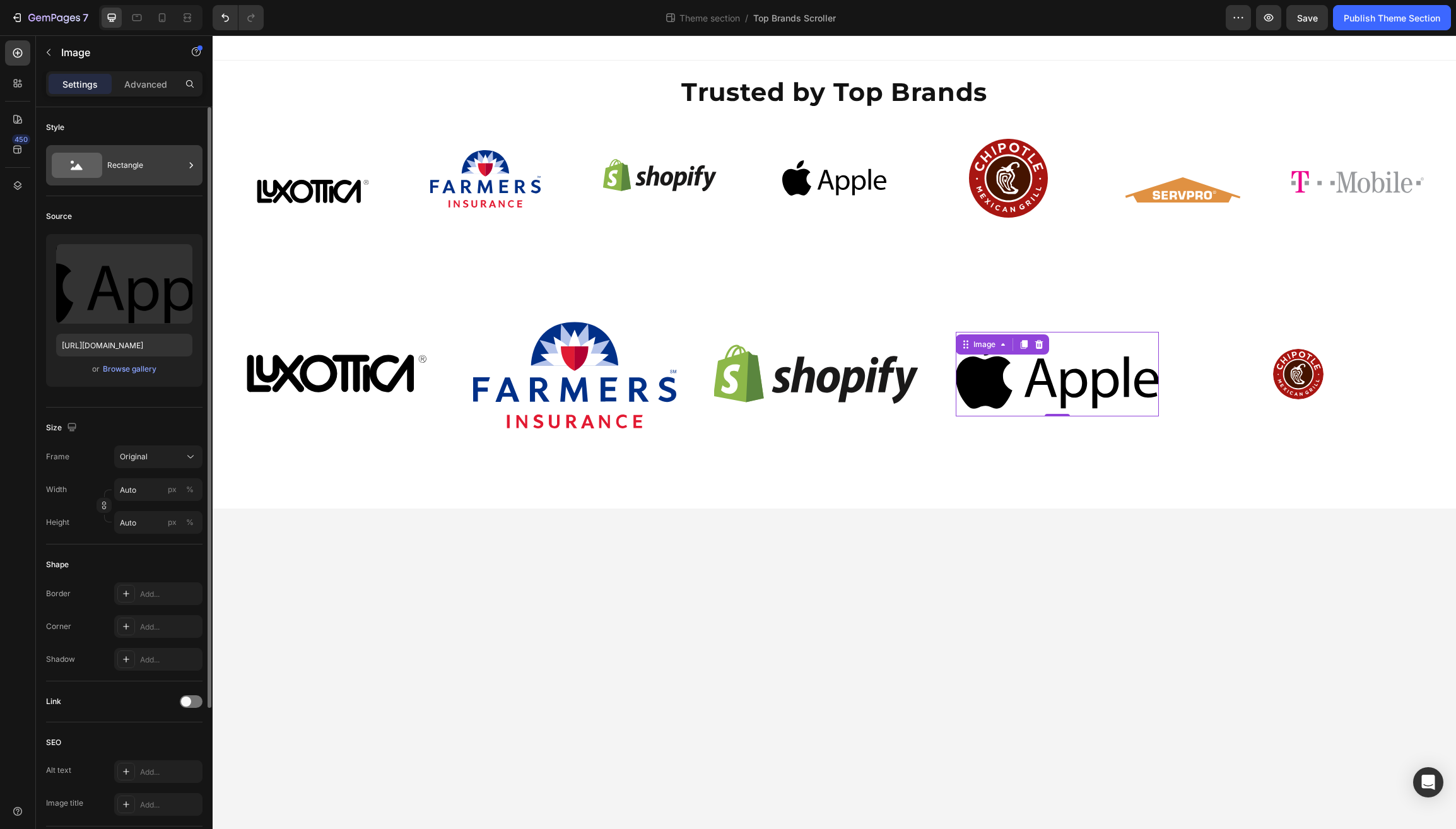
click at [154, 166] on div "Rectangle" at bounding box center [145, 165] width 77 height 29
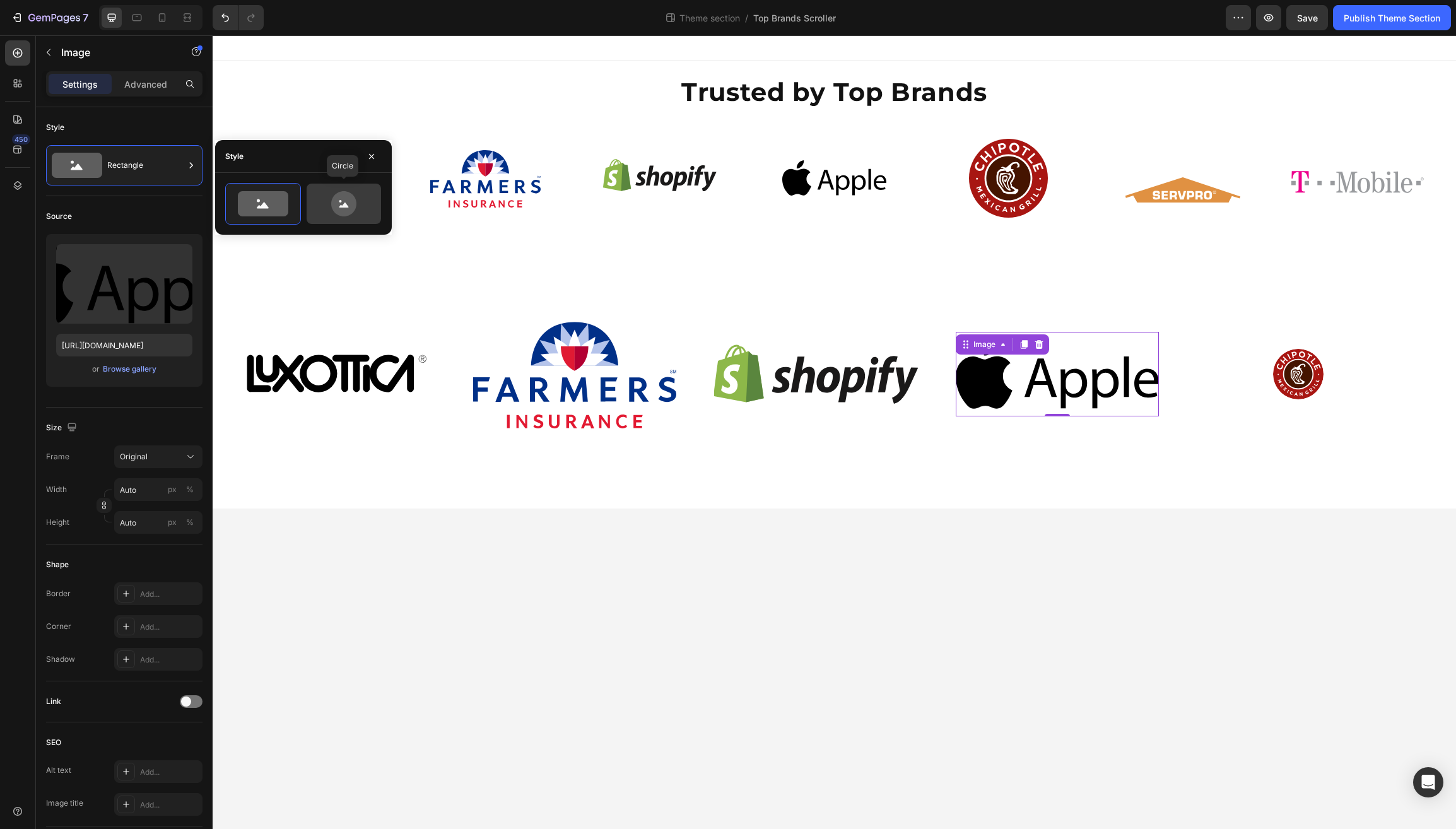
click at [333, 199] on icon at bounding box center [344, 204] width 25 height 25
type input "80"
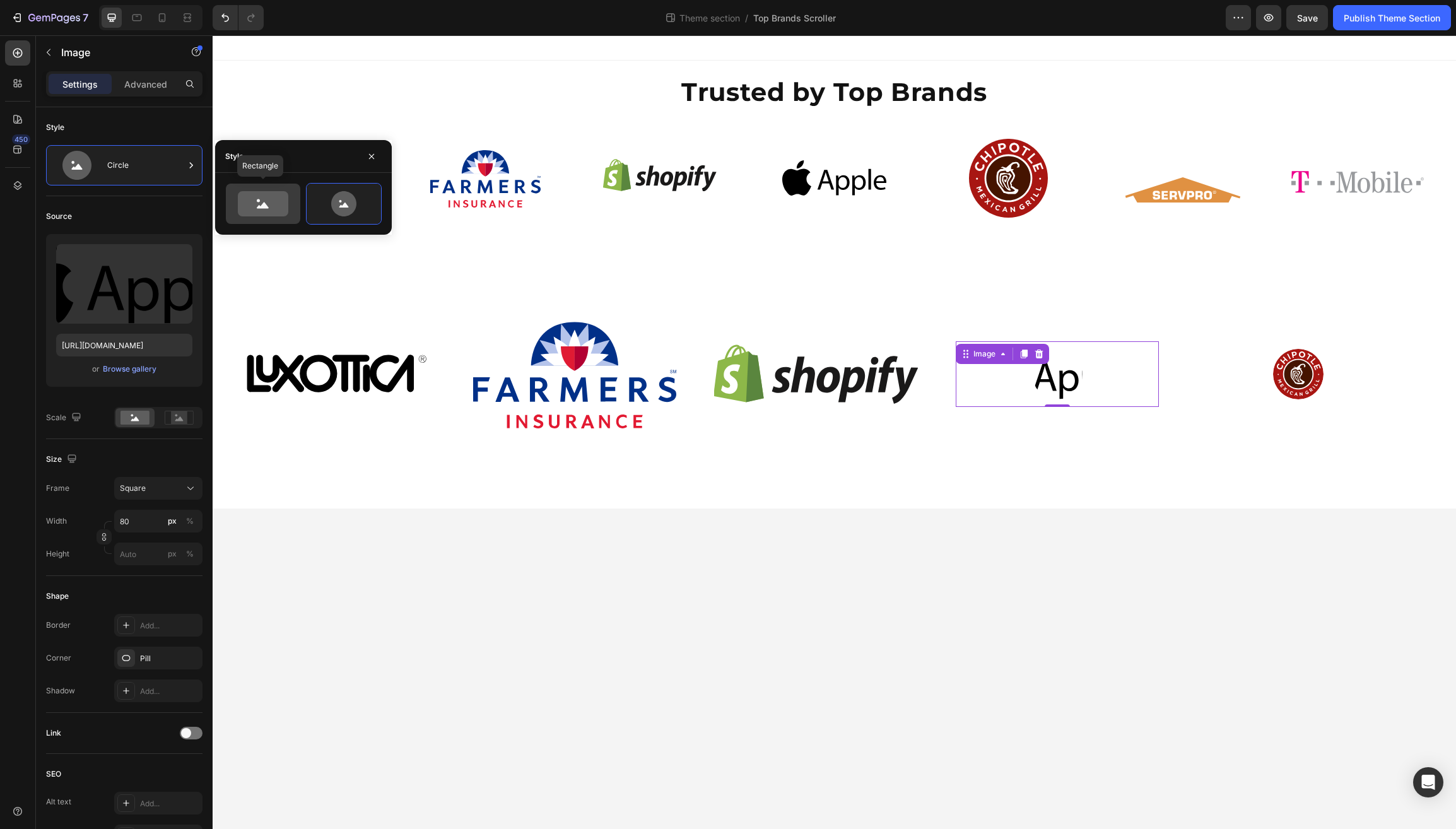
click at [282, 197] on icon at bounding box center [263, 204] width 51 height 25
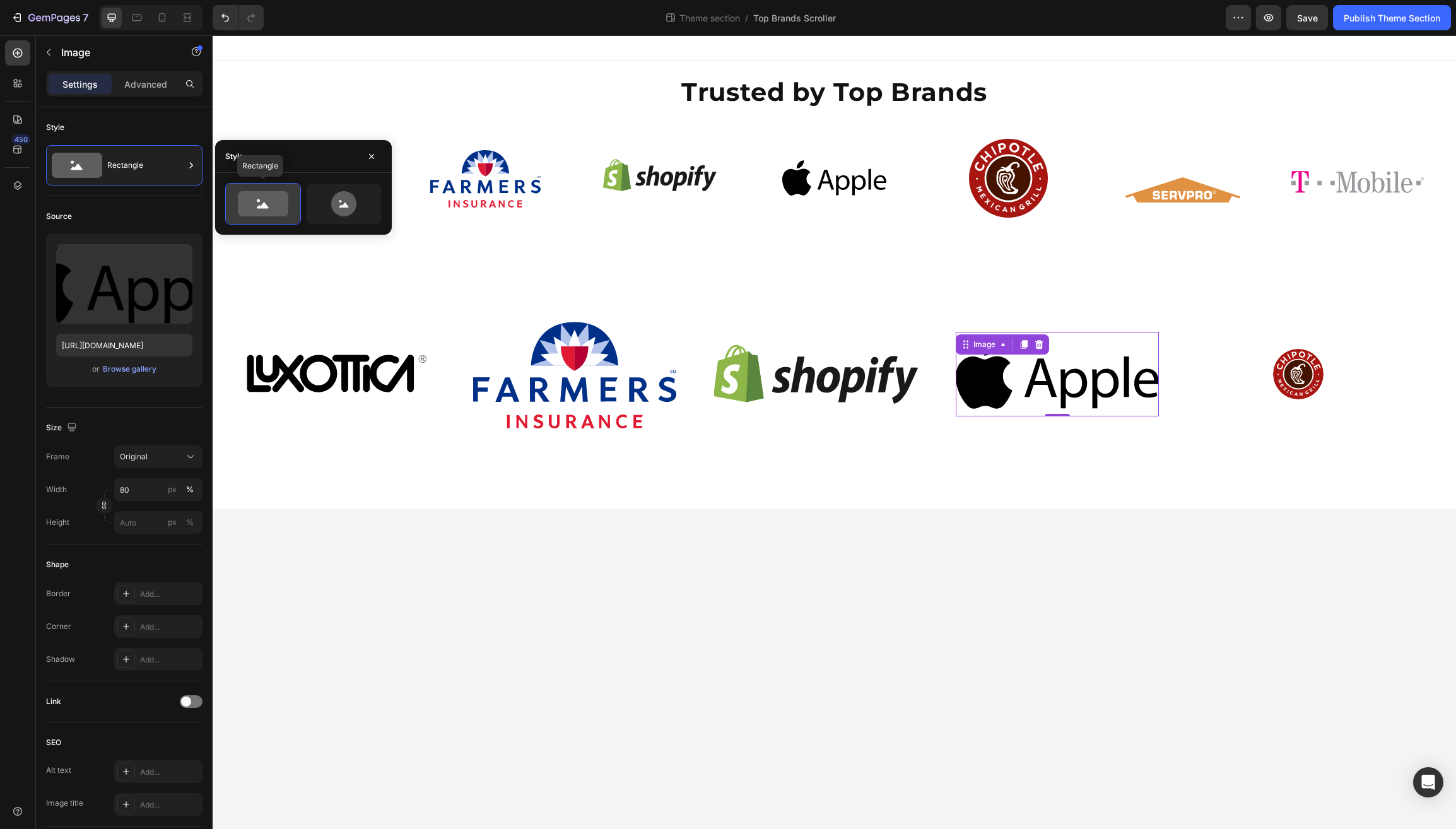
type input "100"
click at [1295, 372] on img at bounding box center [1299, 374] width 51 height 51
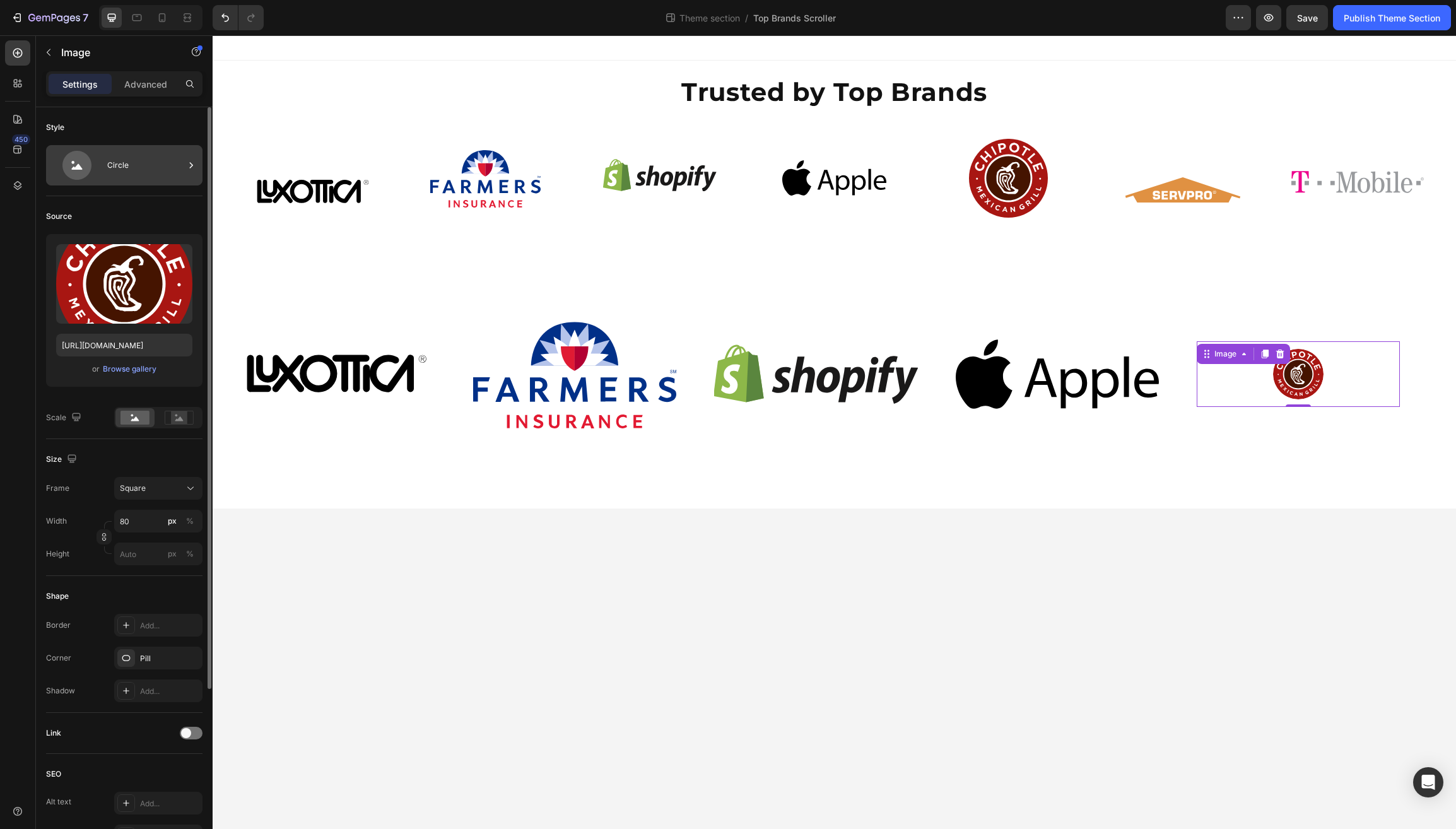
click at [178, 166] on div "Circle" at bounding box center [145, 165] width 77 height 29
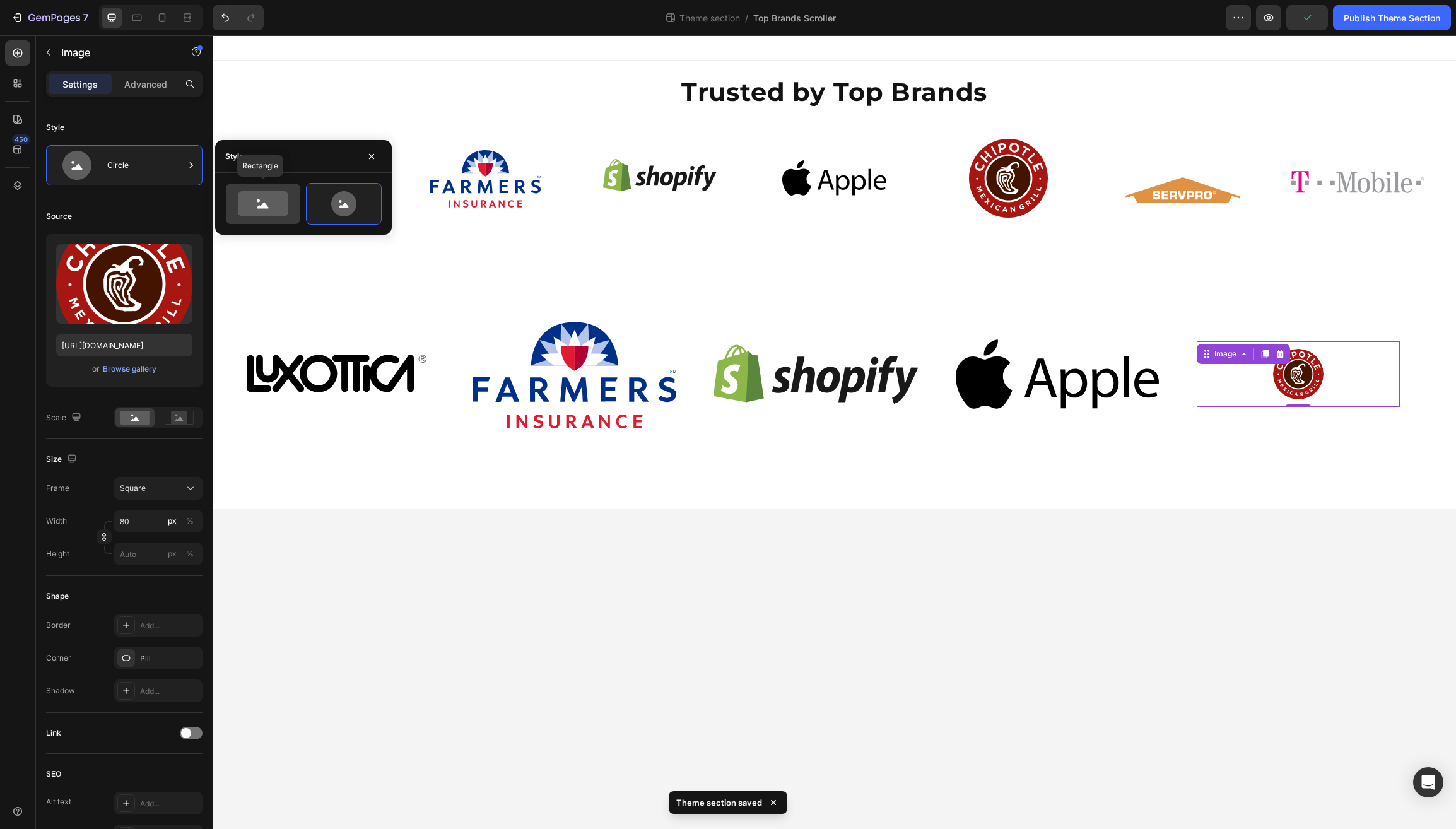
drag, startPoint x: 249, startPoint y: 208, endPoint x: 237, endPoint y: 223, distance: 19.2
click at [249, 208] on icon at bounding box center [263, 204] width 51 height 25
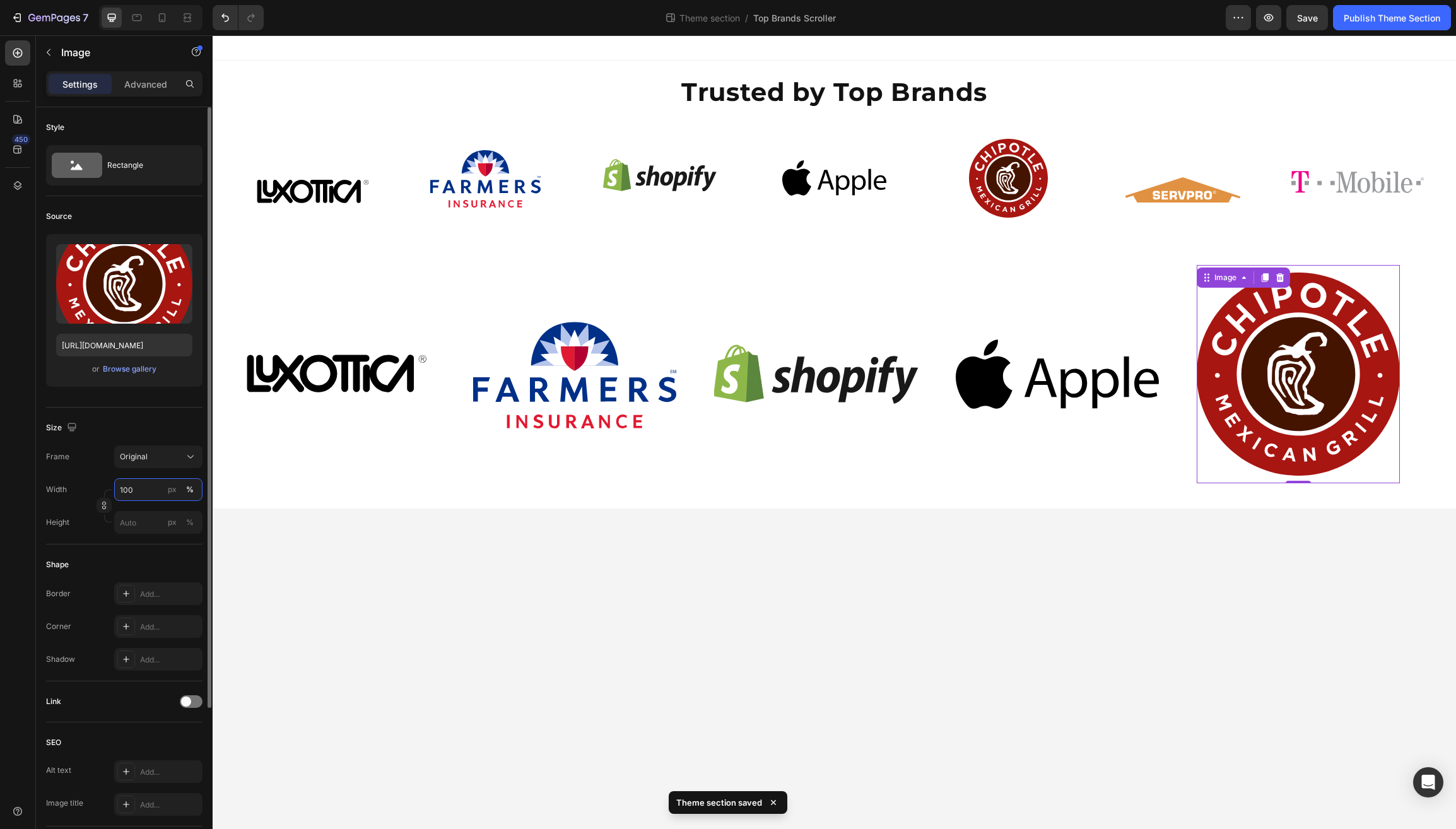
drag, startPoint x: 142, startPoint y: 492, endPoint x: 113, endPoint y: 492, distance: 29.0
click at [113, 492] on div "Width 100 px %" at bounding box center [124, 490] width 156 height 23
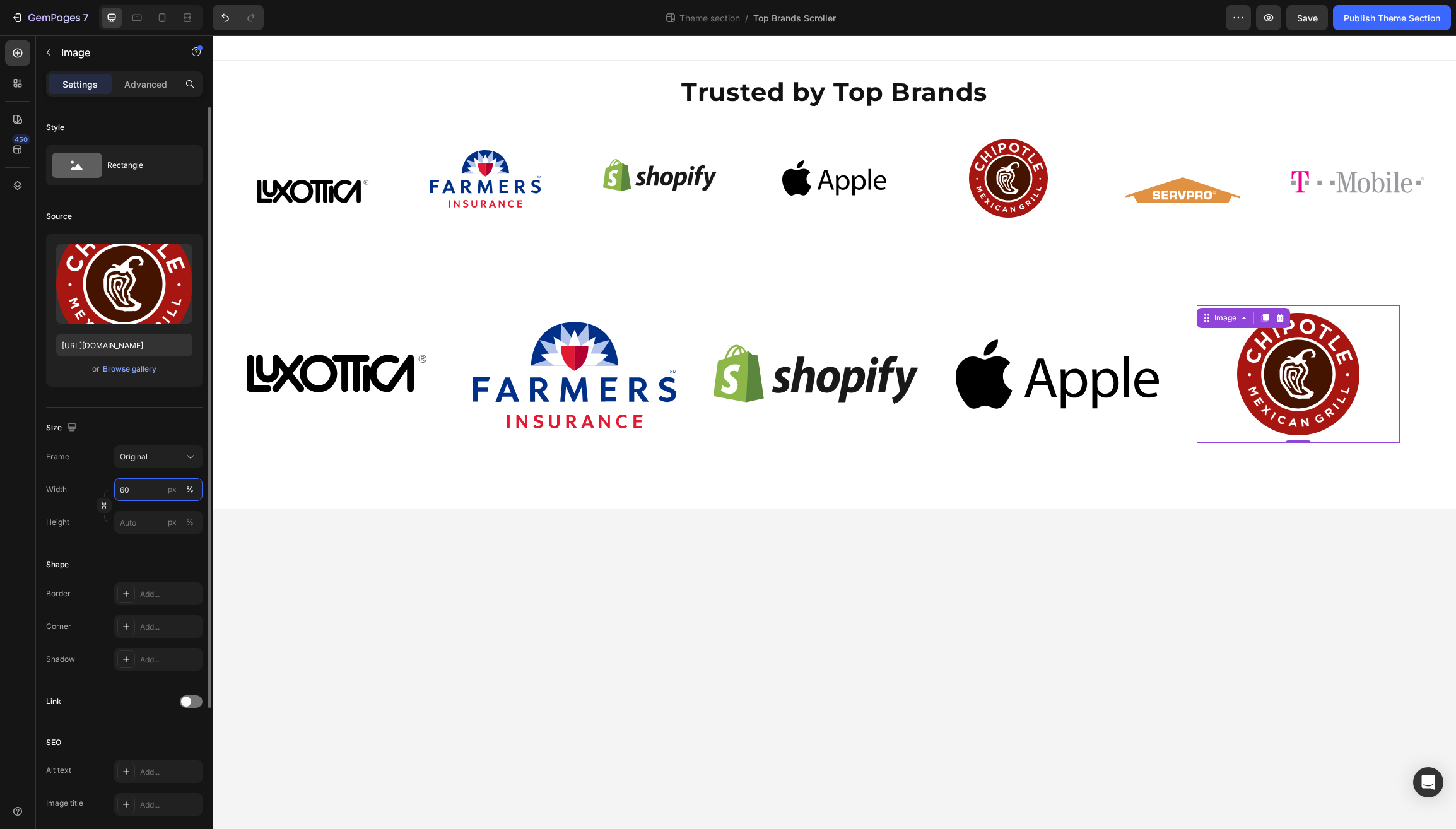
type input "60"
click at [69, 476] on div "Frame Original Width 60 px % Height px %" at bounding box center [124, 489] width 156 height 88
click at [372, 488] on div "Image Image Image Image Image 0 Image Image Image Image Image 0 Marquee" at bounding box center [835, 374] width 1206 height 239
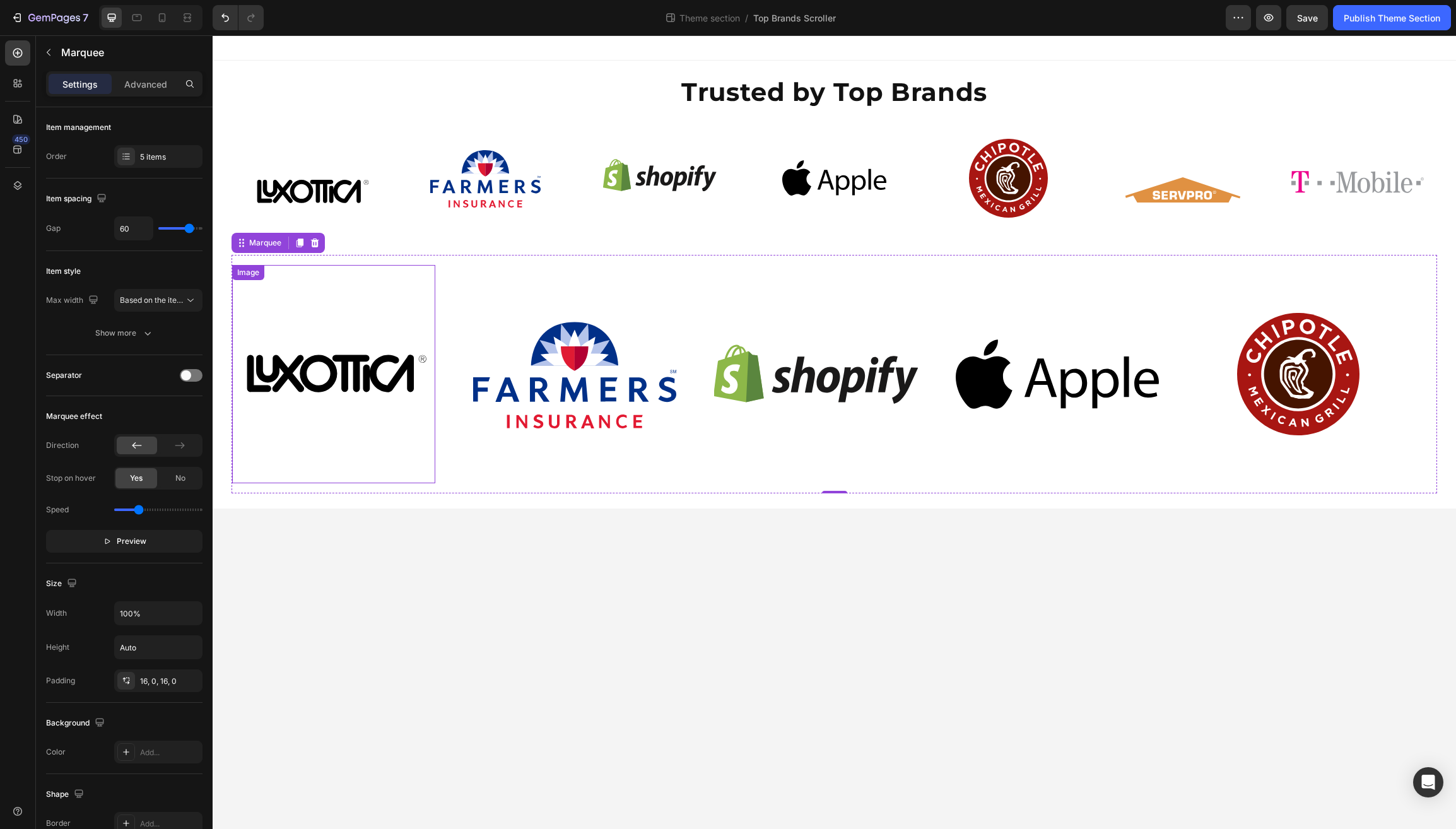
click at [342, 370] on img at bounding box center [334, 374] width 203 height 203
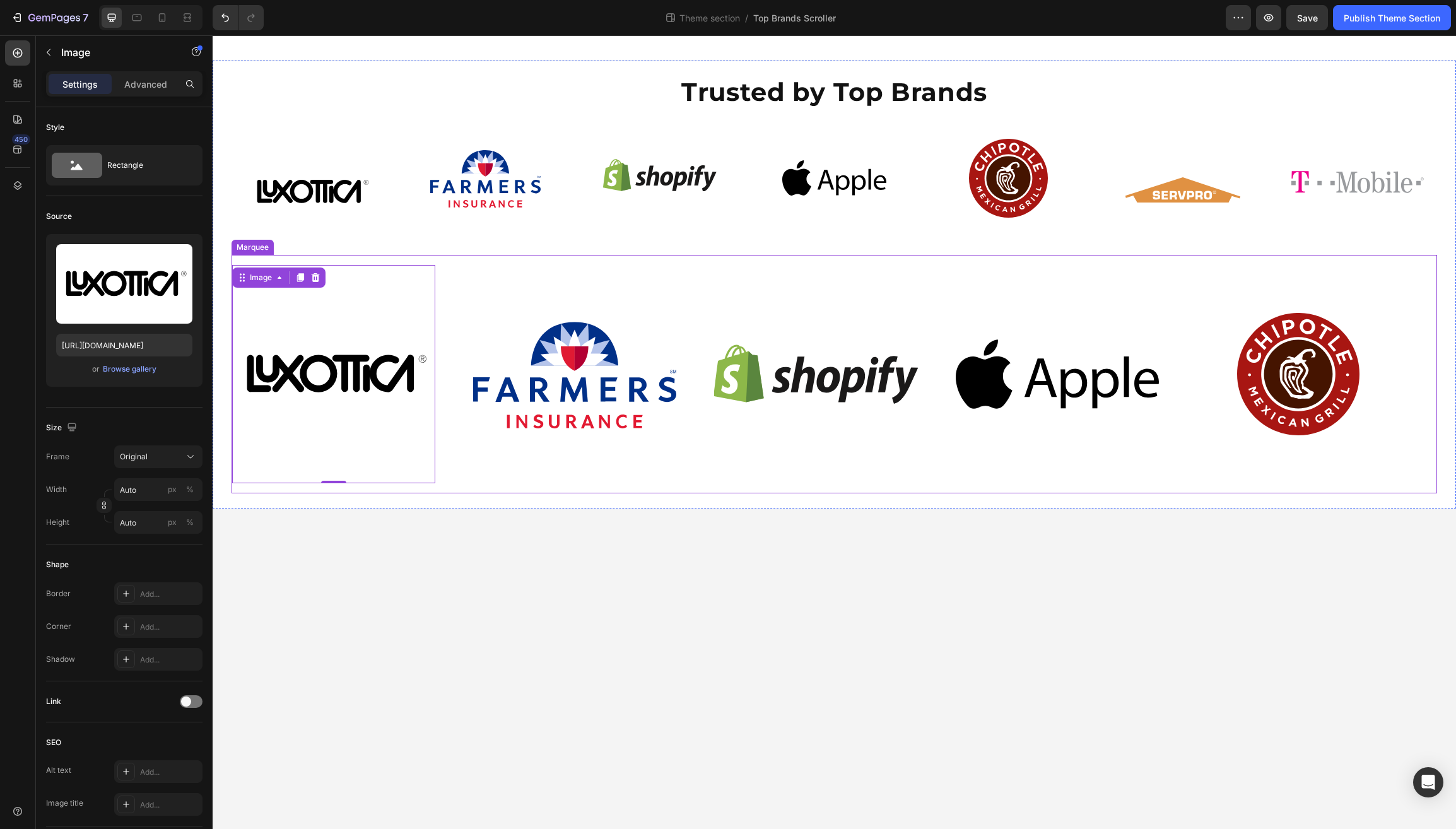
click at [390, 490] on div "Image 0 Image Image Image Image Image 0 Image Image Image Image Marquee" at bounding box center [835, 374] width 1206 height 239
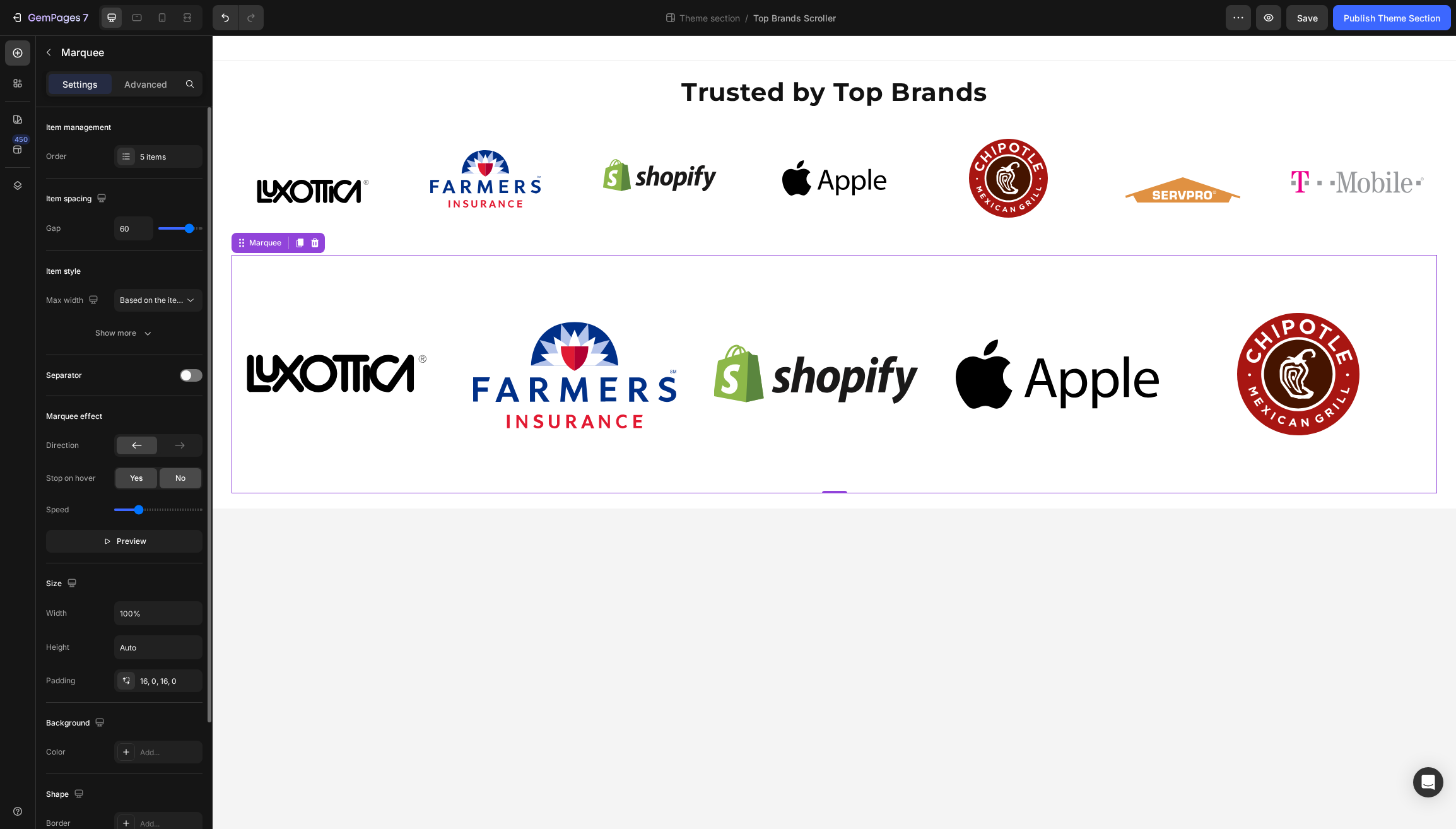
click at [180, 477] on span "No" at bounding box center [180, 478] width 10 height 11
drag, startPoint x: 135, startPoint y: 511, endPoint x: 129, endPoint y: 511, distance: 6.0
type input "0.4"
click at [128, 511] on input "range" at bounding box center [158, 510] width 88 height 3
click at [130, 331] on div "Show more" at bounding box center [124, 333] width 58 height 13
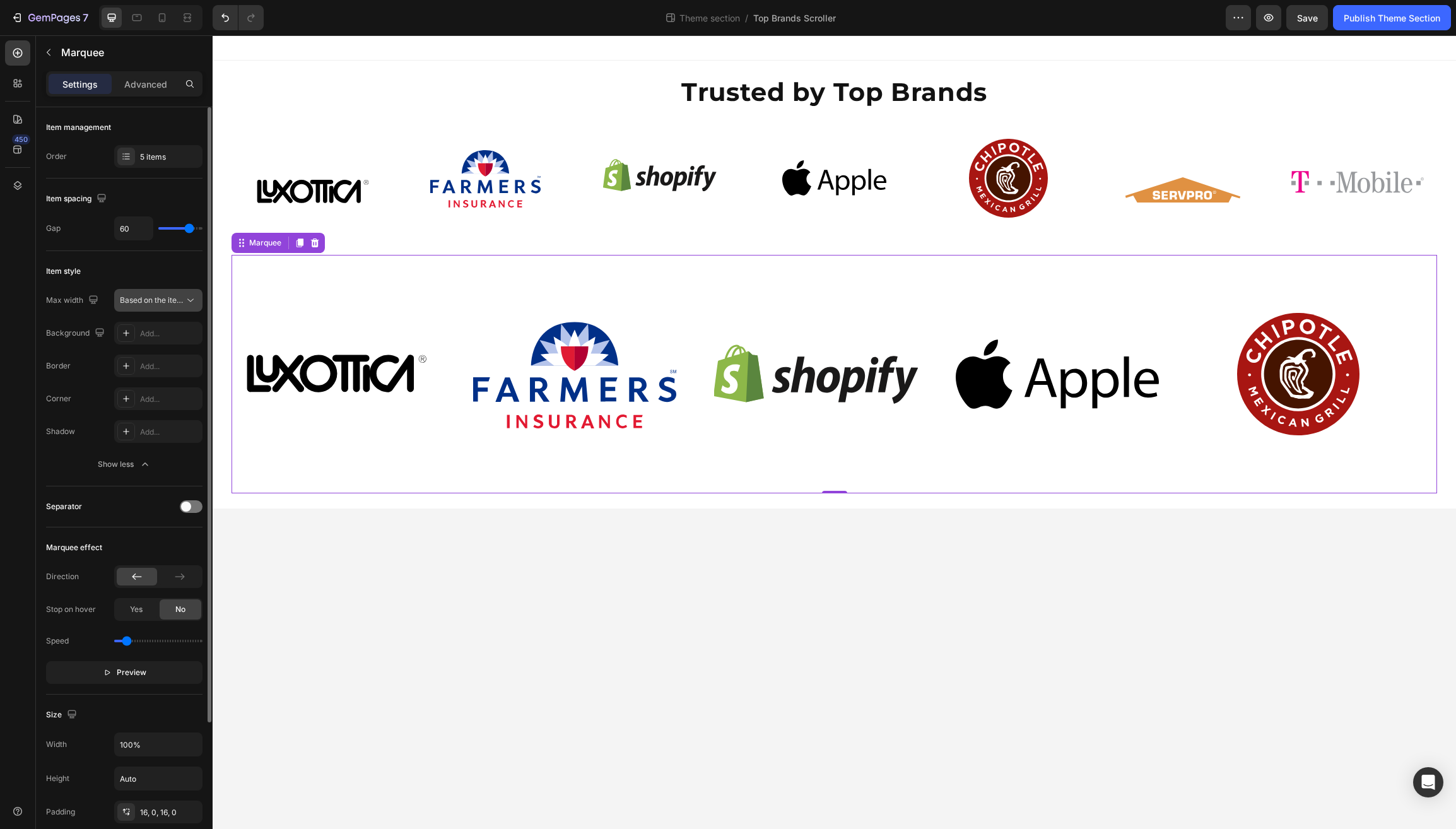
click at [169, 299] on span "Based on the item count" at bounding box center [163, 299] width 86 height 9
click at [135, 275] on div "Item style" at bounding box center [124, 270] width 156 height 20
click at [163, 154] on div "5 items" at bounding box center [170, 156] width 59 height 11
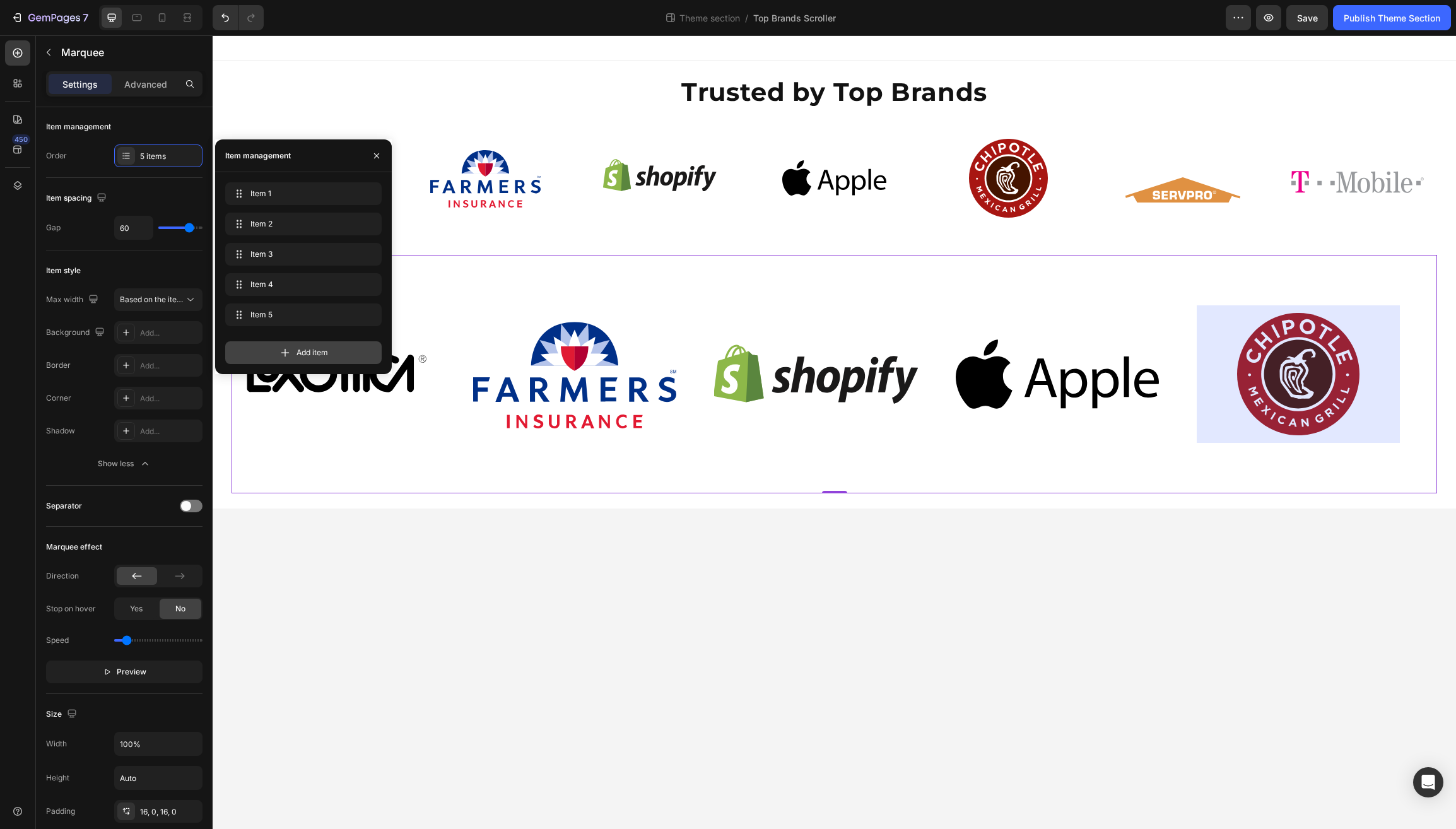
click at [280, 351] on icon at bounding box center [285, 353] width 13 height 13
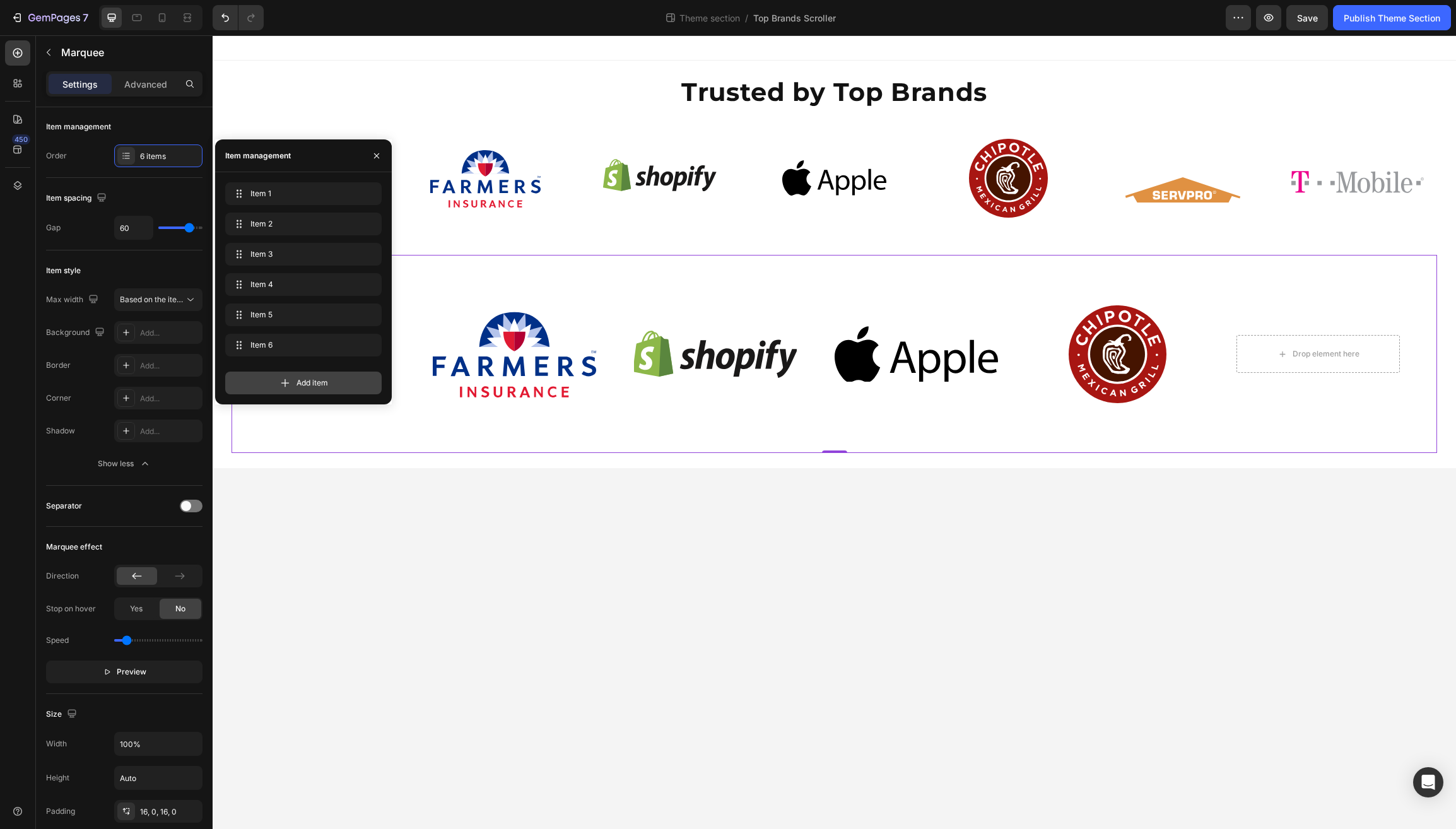
click at [282, 383] on icon at bounding box center [286, 383] width 8 height 8
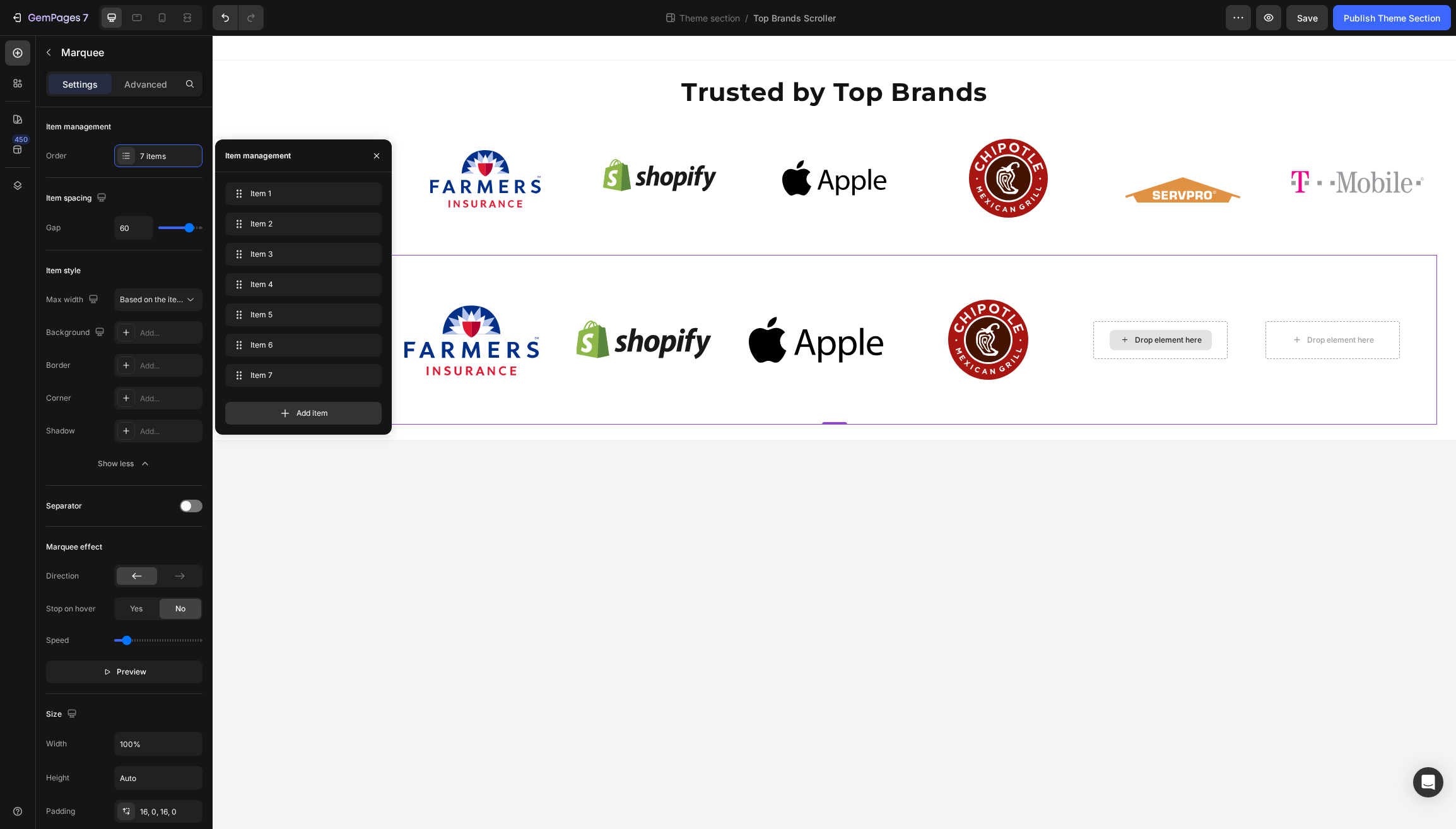
click at [1127, 342] on div "Drop element here" at bounding box center [1160, 339] width 102 height 20
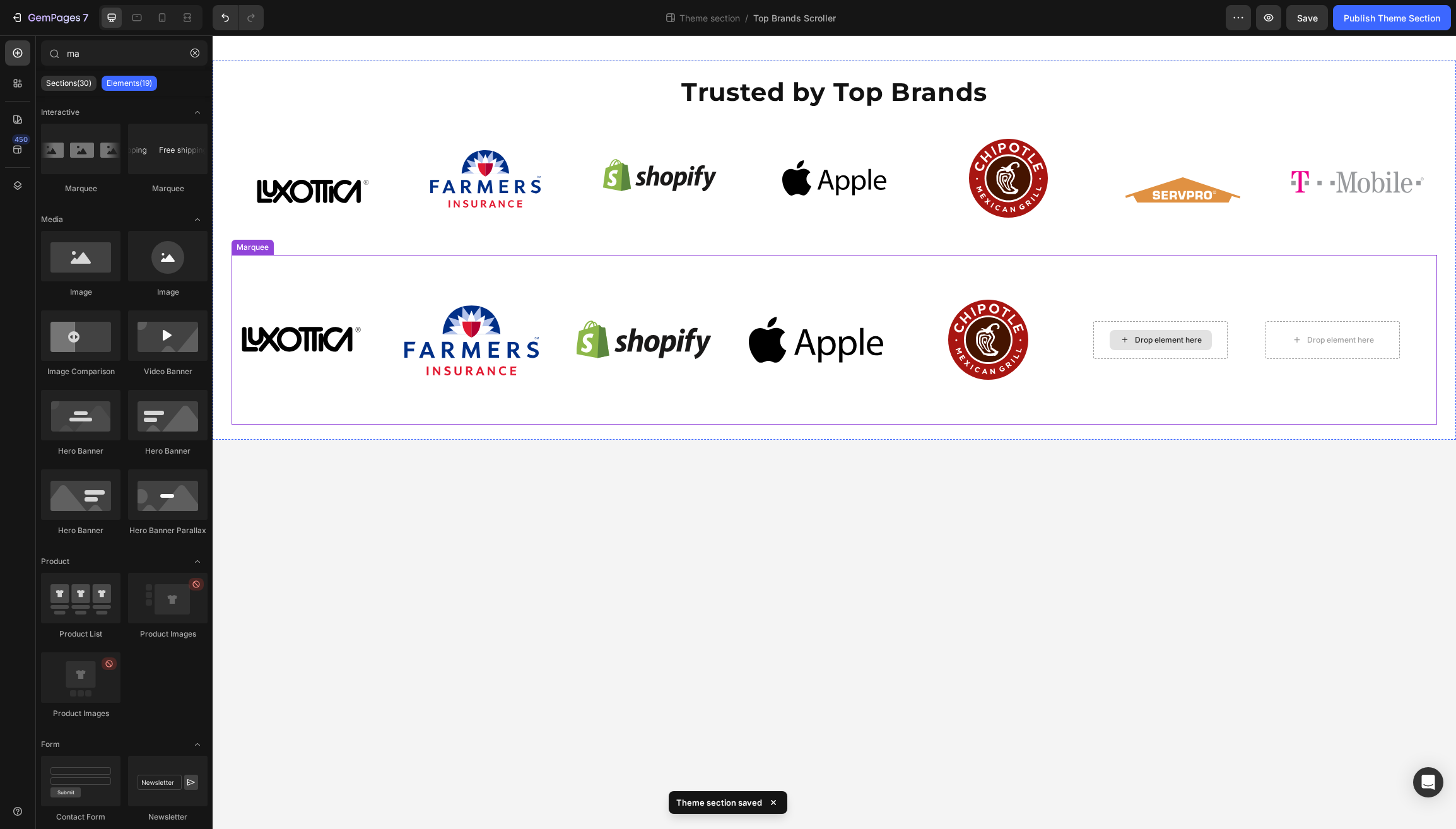
click at [1159, 335] on div "Drop element here" at bounding box center [1168, 340] width 67 height 10
click at [100, 270] on div at bounding box center [80, 256] width 80 height 51
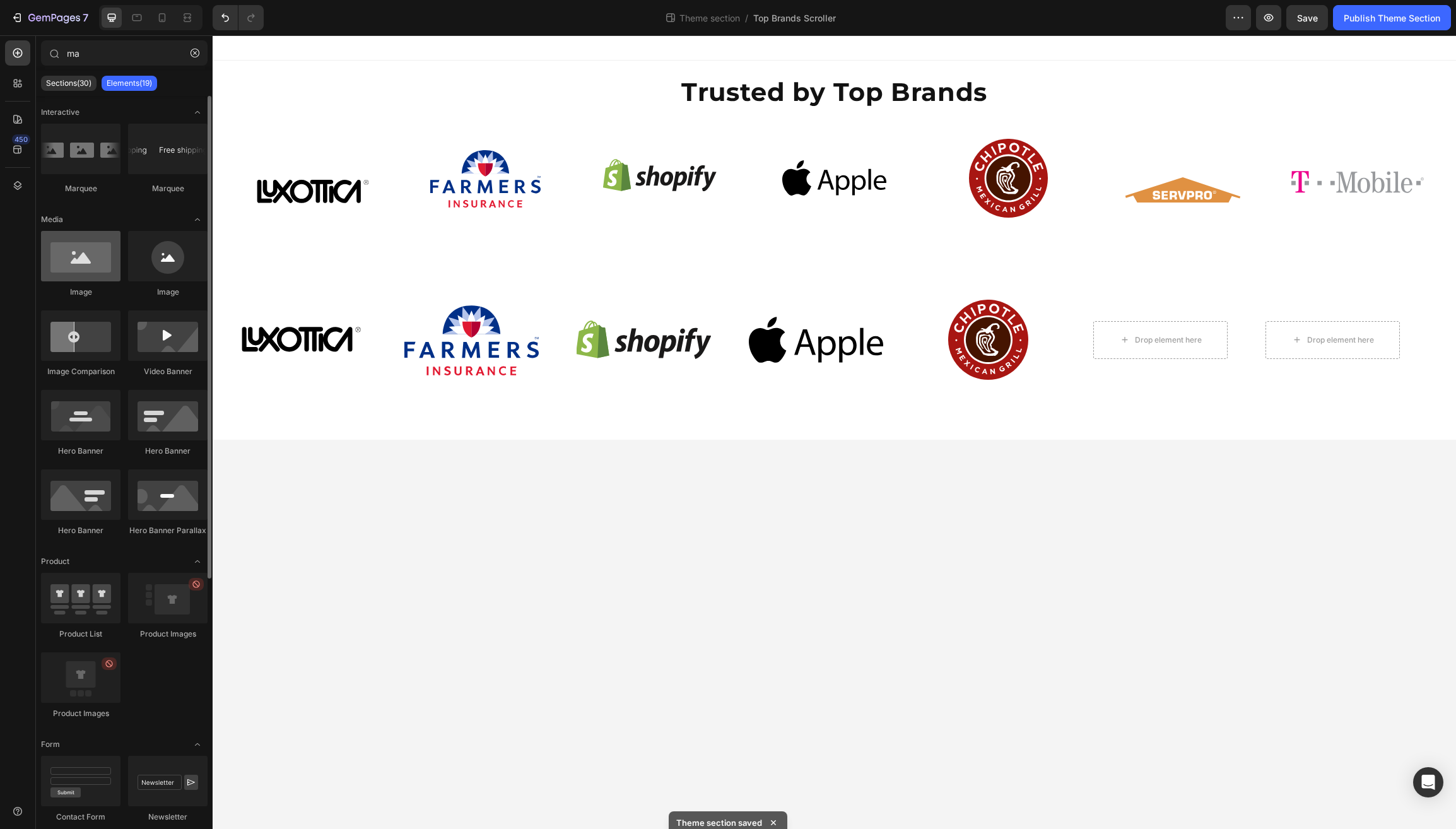
scroll to position [1, 0]
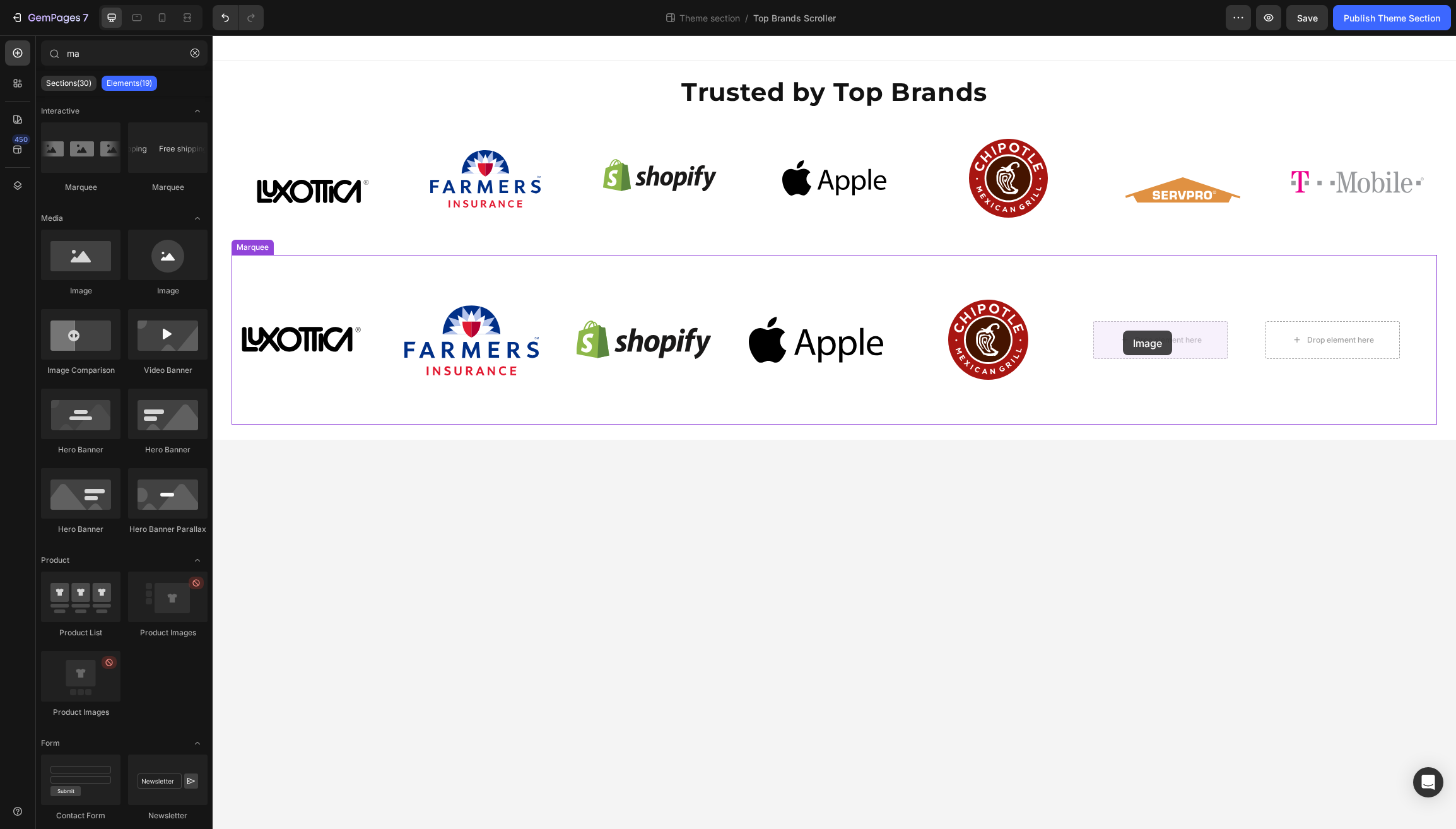
drag, startPoint x: 297, startPoint y: 297, endPoint x: 1121, endPoint y: 330, distance: 824.7
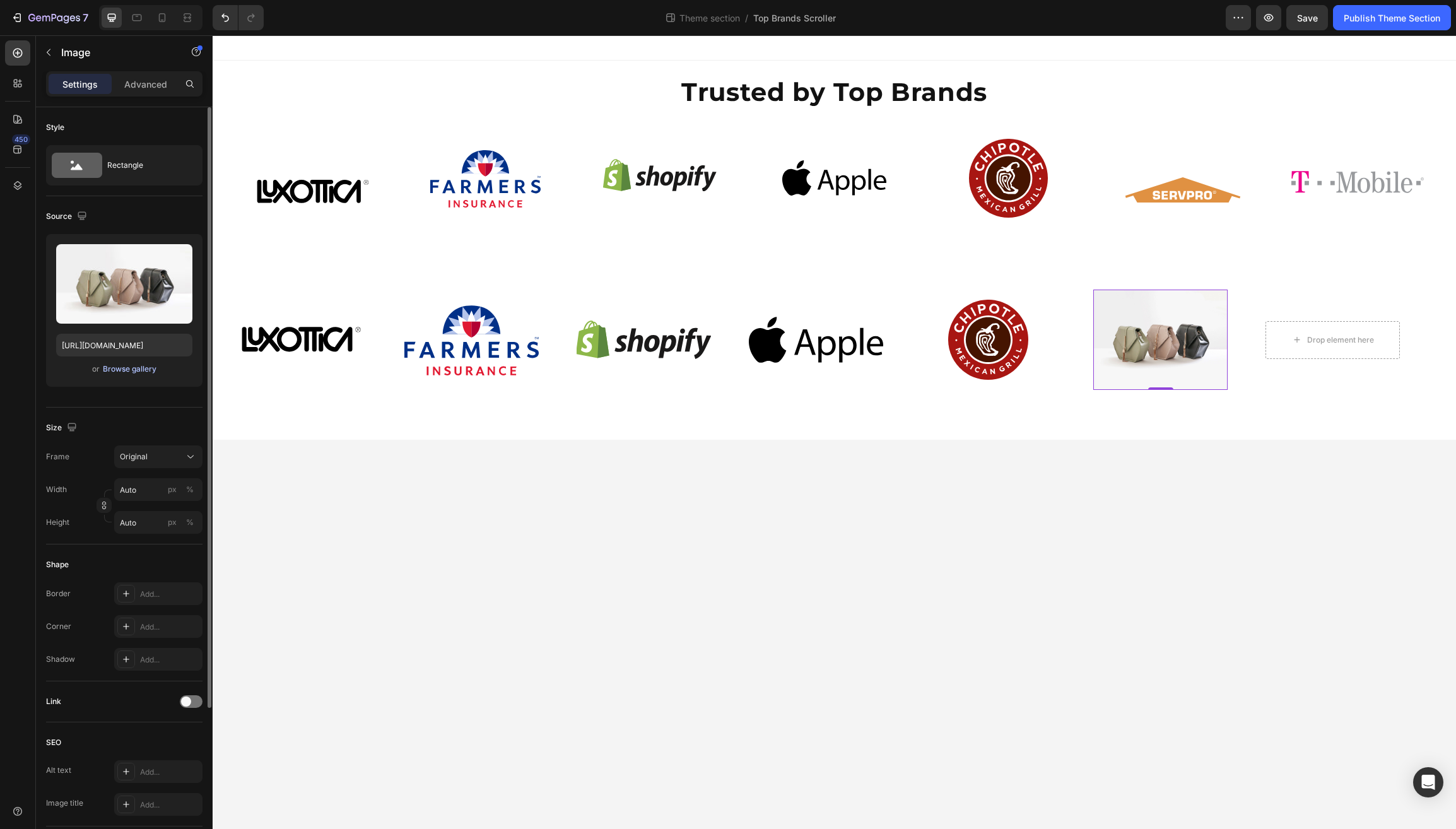
click at [119, 373] on div "Browse gallery" at bounding box center [130, 369] width 54 height 11
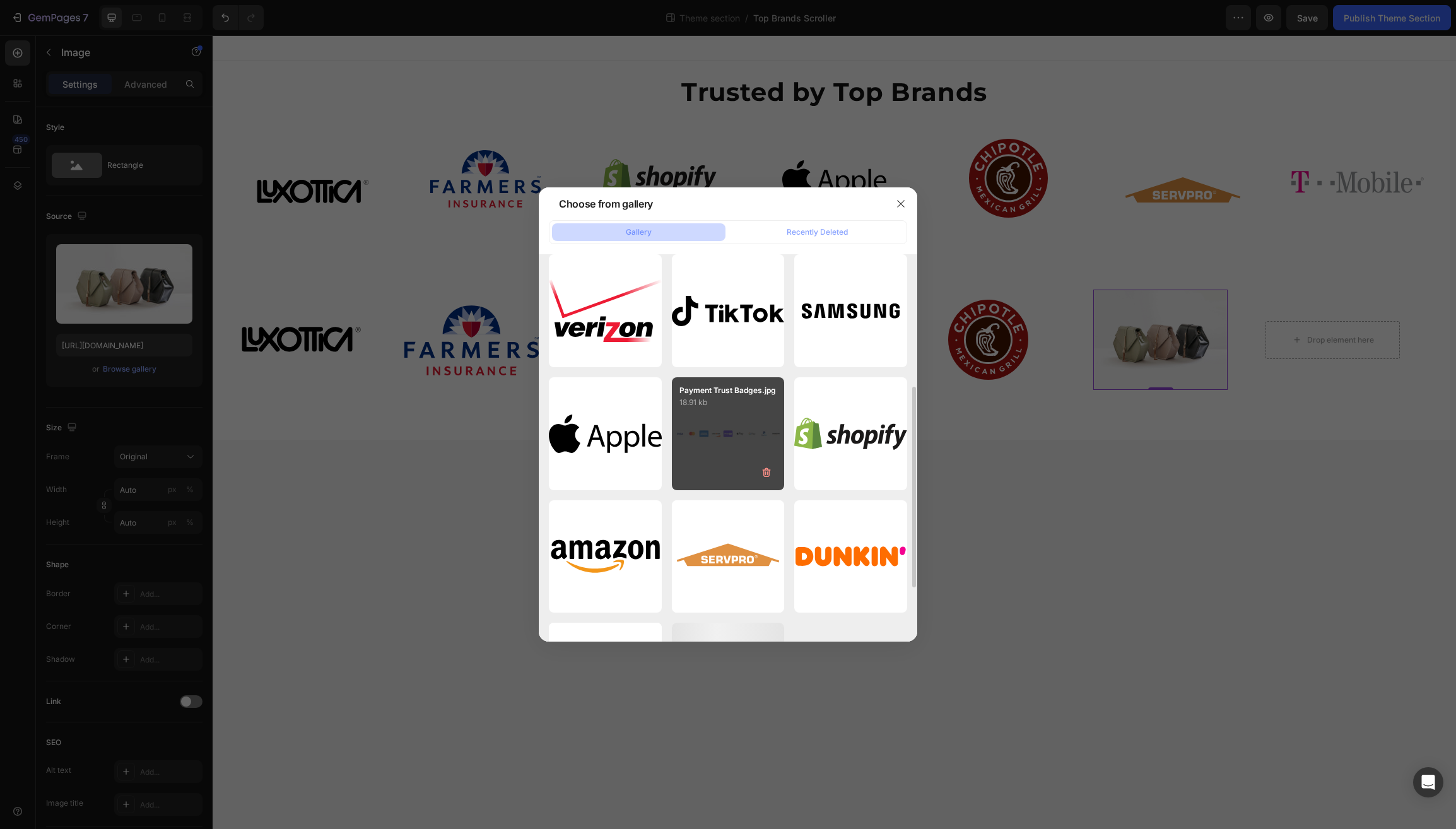
scroll to position [337, 0]
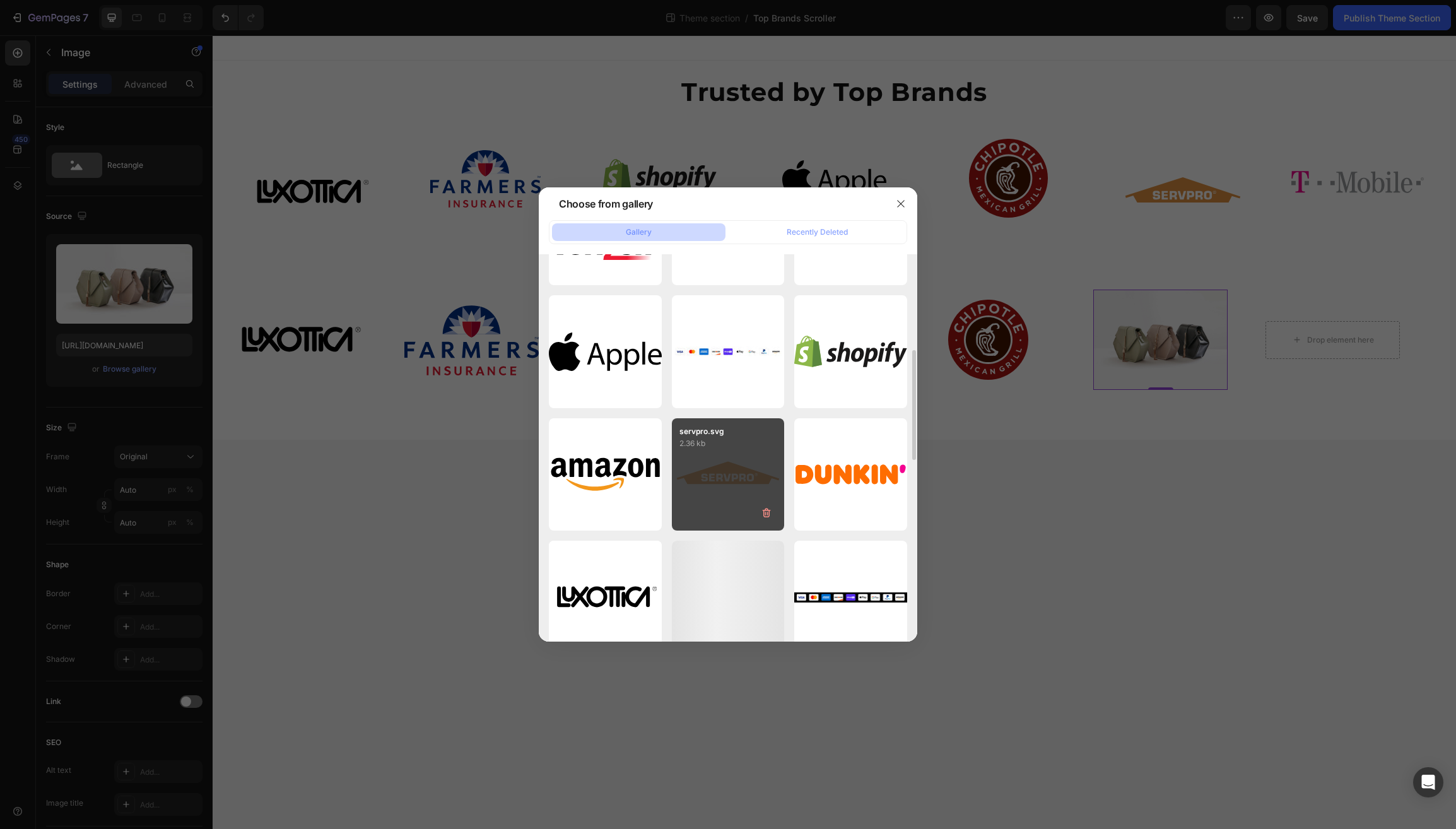
click at [723, 479] on div "servpro.svg 2.36 kb" at bounding box center [728, 475] width 113 height 113
type input "https://cdn.shopify.com/s/files/1/0597/6034/5177/files/gempages_510521488814637…"
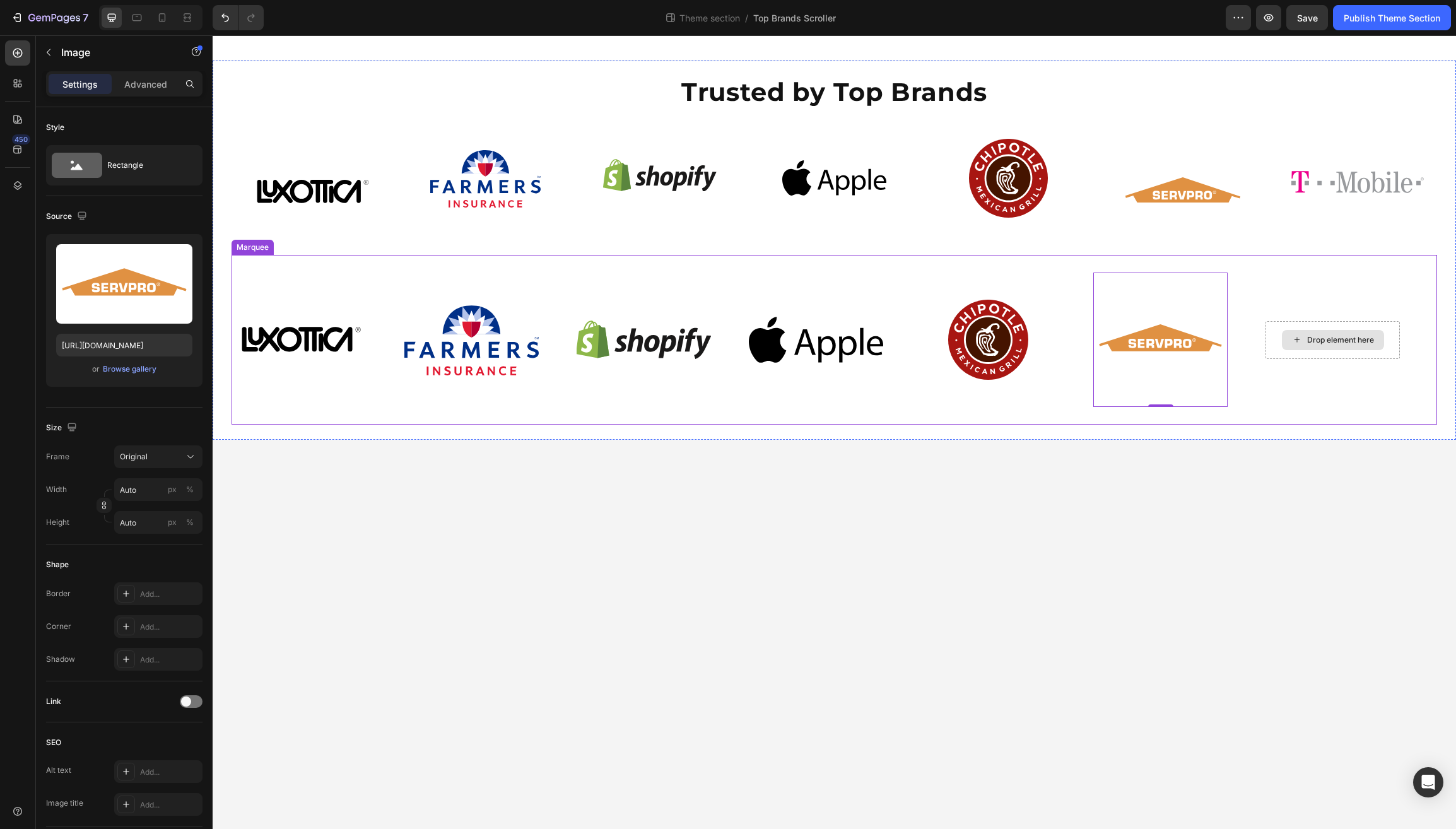
click at [1292, 339] on icon at bounding box center [1297, 339] width 10 height 11
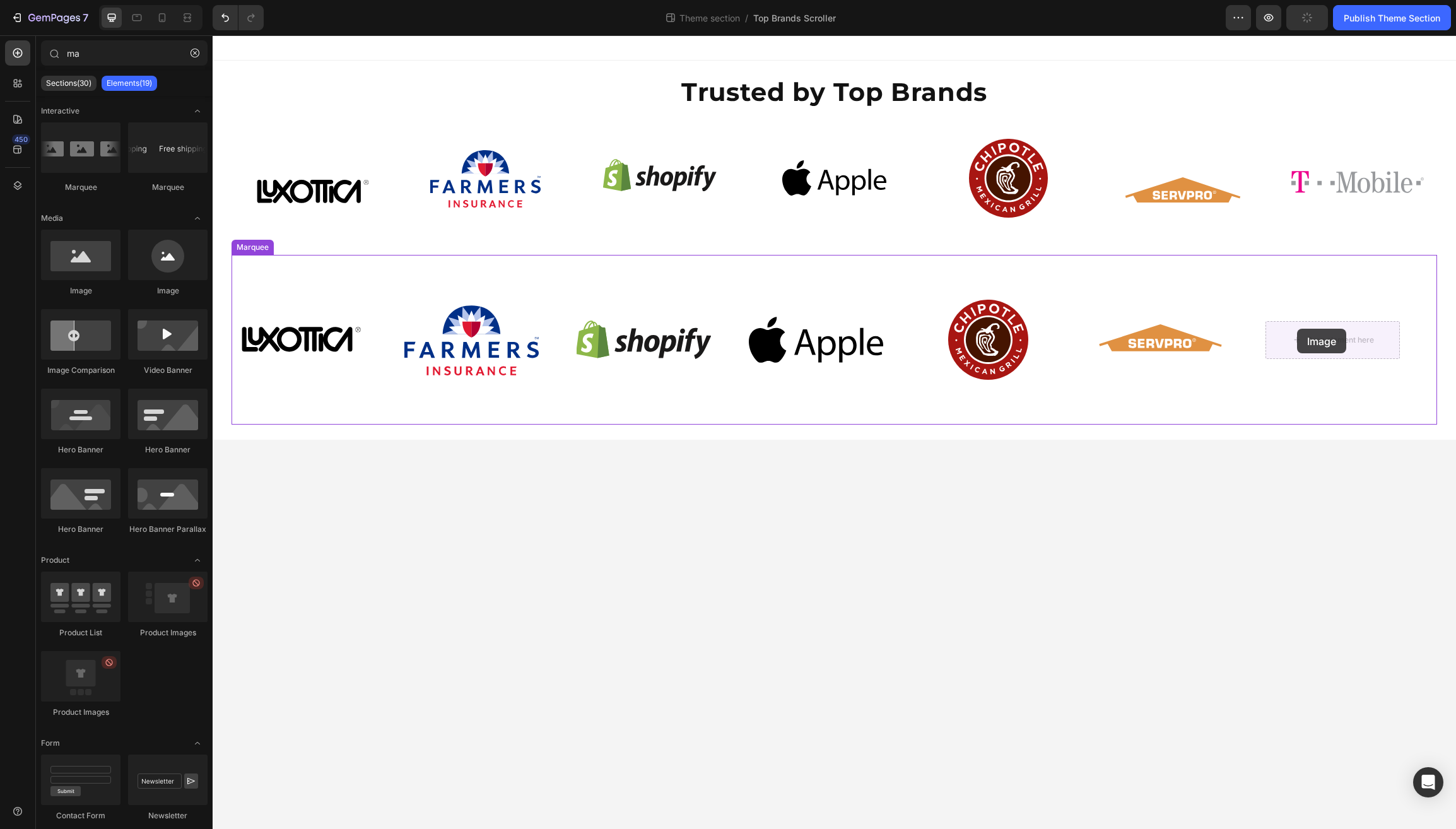
drag, startPoint x: 347, startPoint y: 261, endPoint x: 1298, endPoint y: 329, distance: 953.4
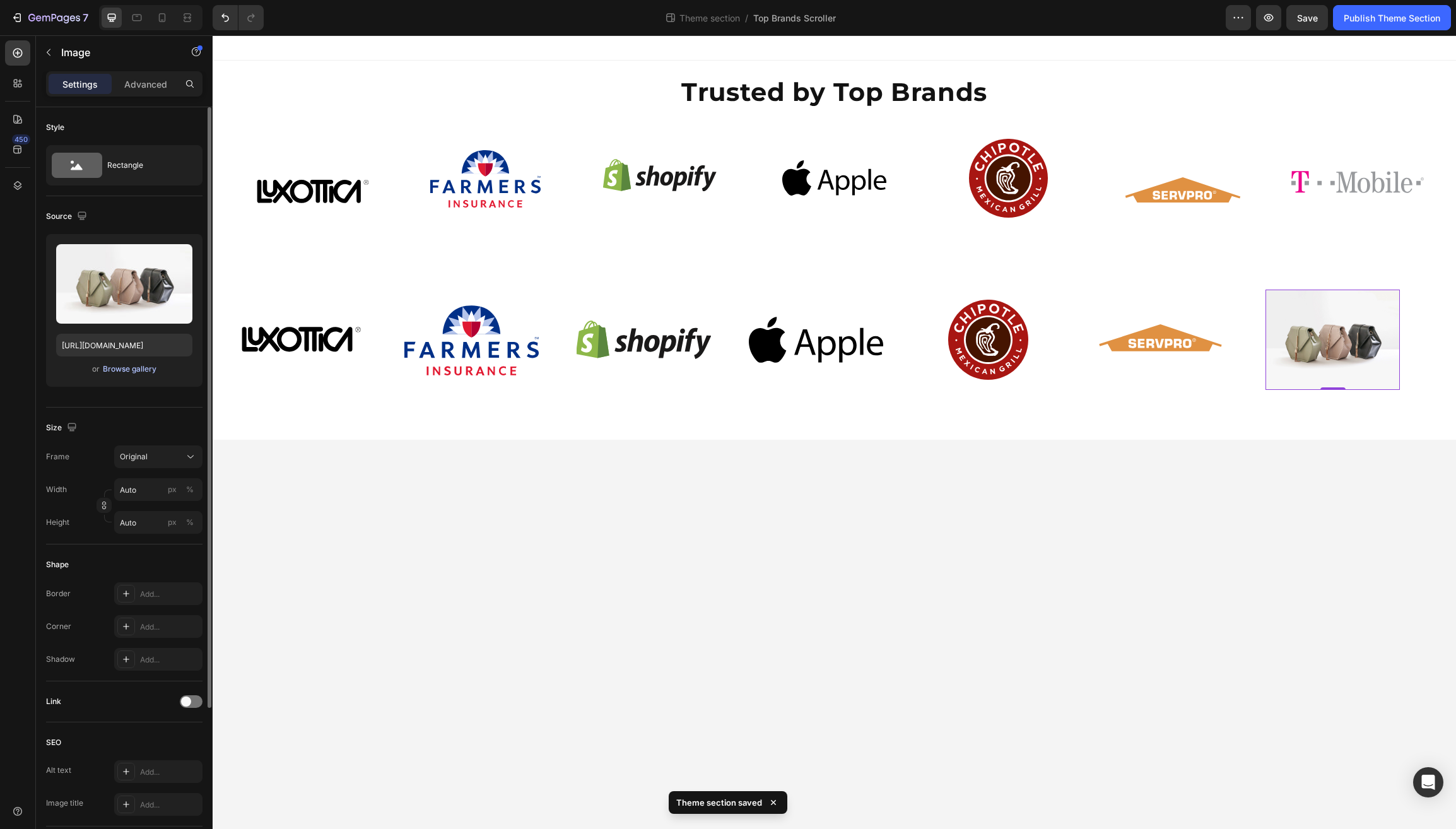
click at [118, 368] on div "Browse gallery" at bounding box center [130, 369] width 54 height 11
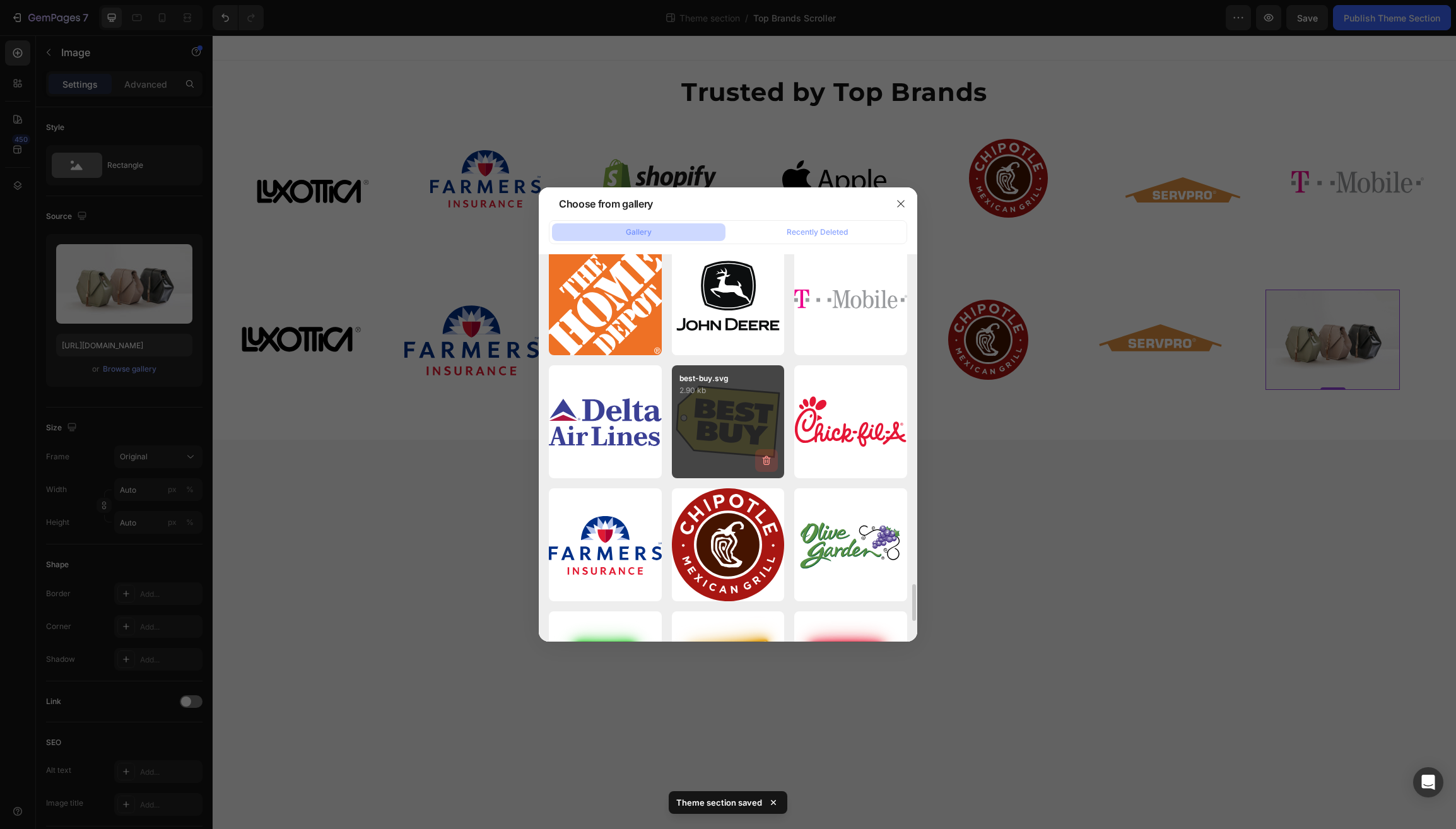
scroll to position [3464, 0]
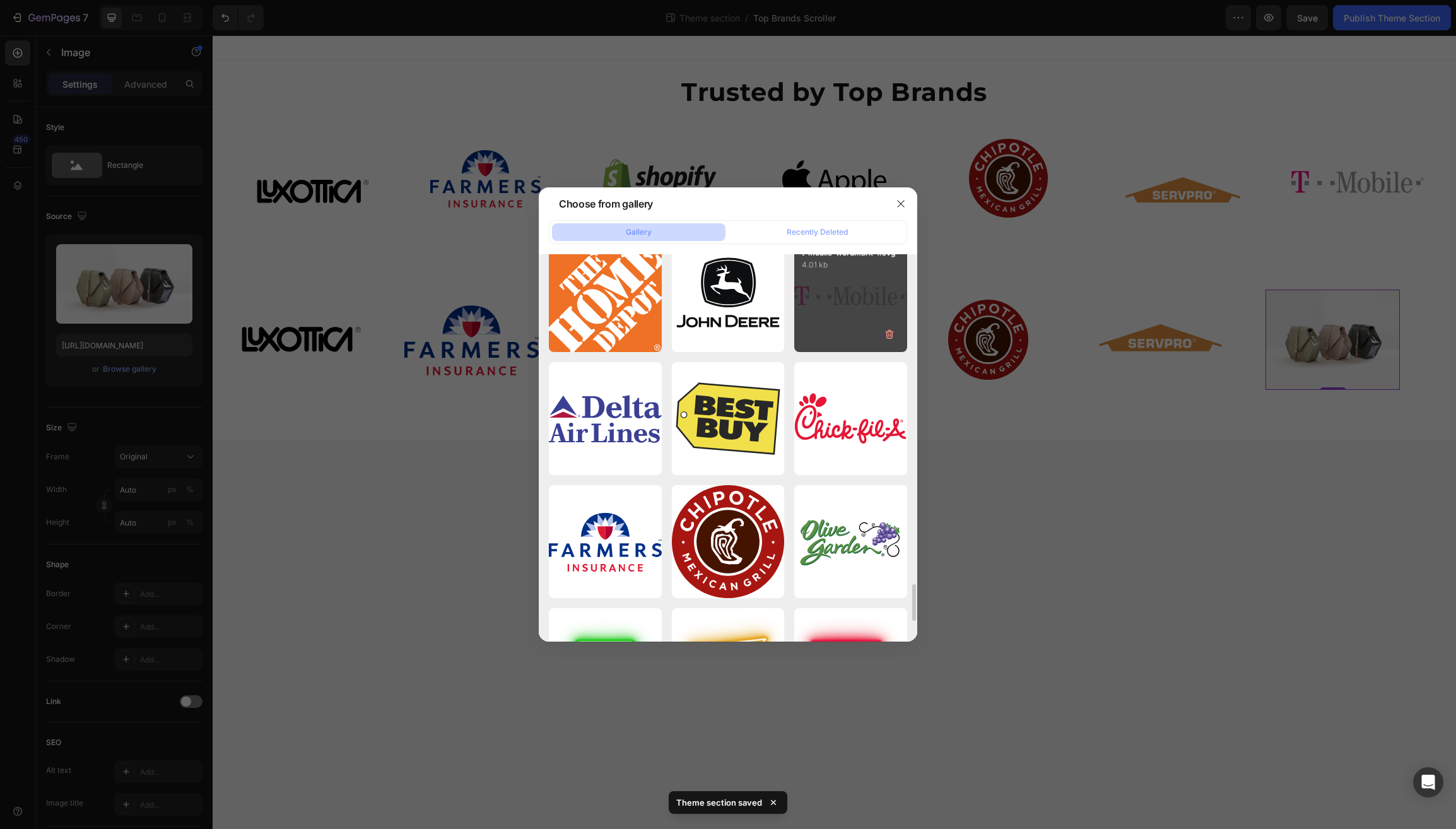
click at [826, 310] on div "t-mobile-wordmark-1.svg 4.01 kb" at bounding box center [851, 296] width 113 height 113
type input "https://cdn.shopify.com/s/files/1/0597/6034/5177/files/gempages_510521488814637…"
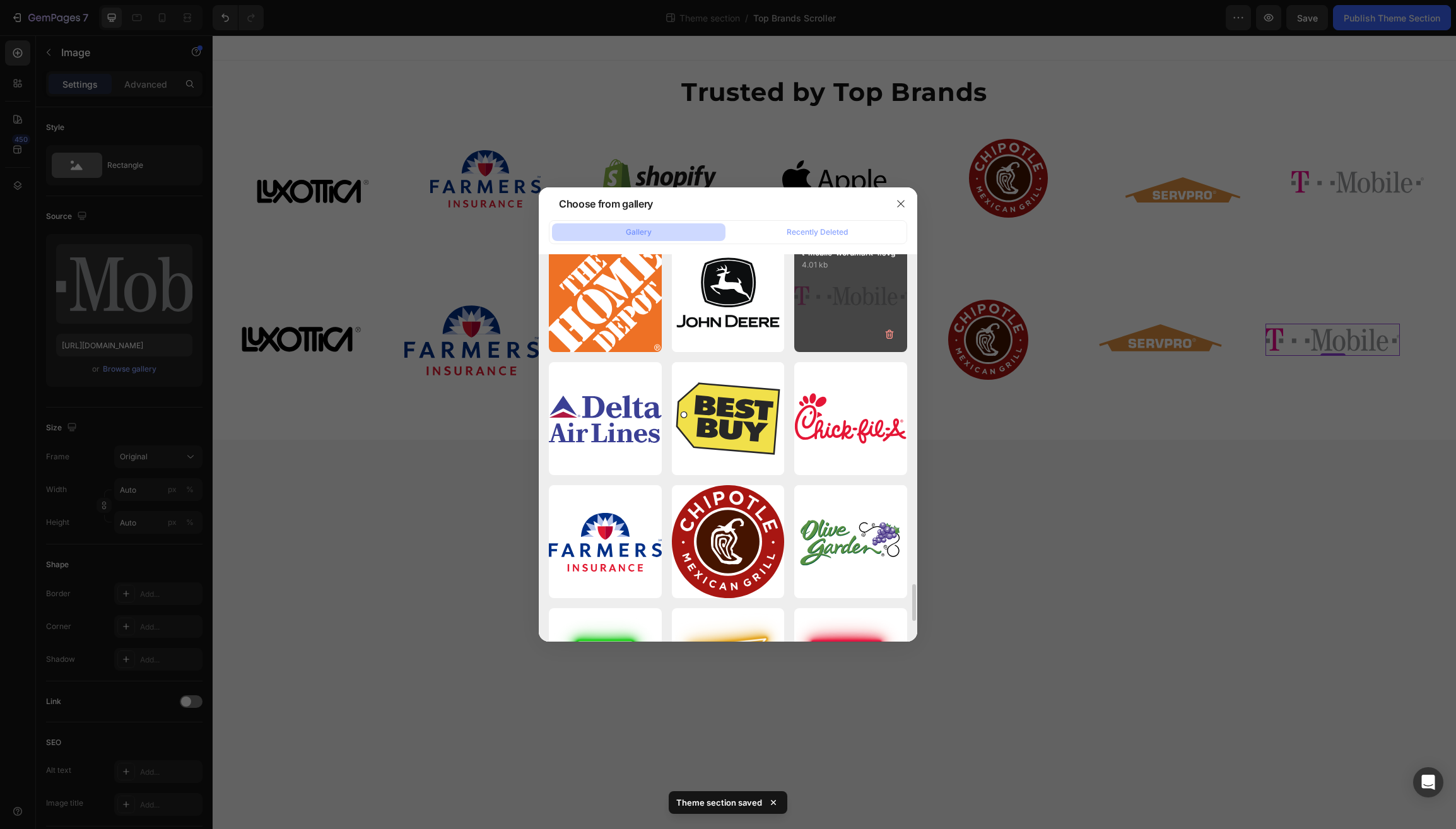
scroll to position [3465, 0]
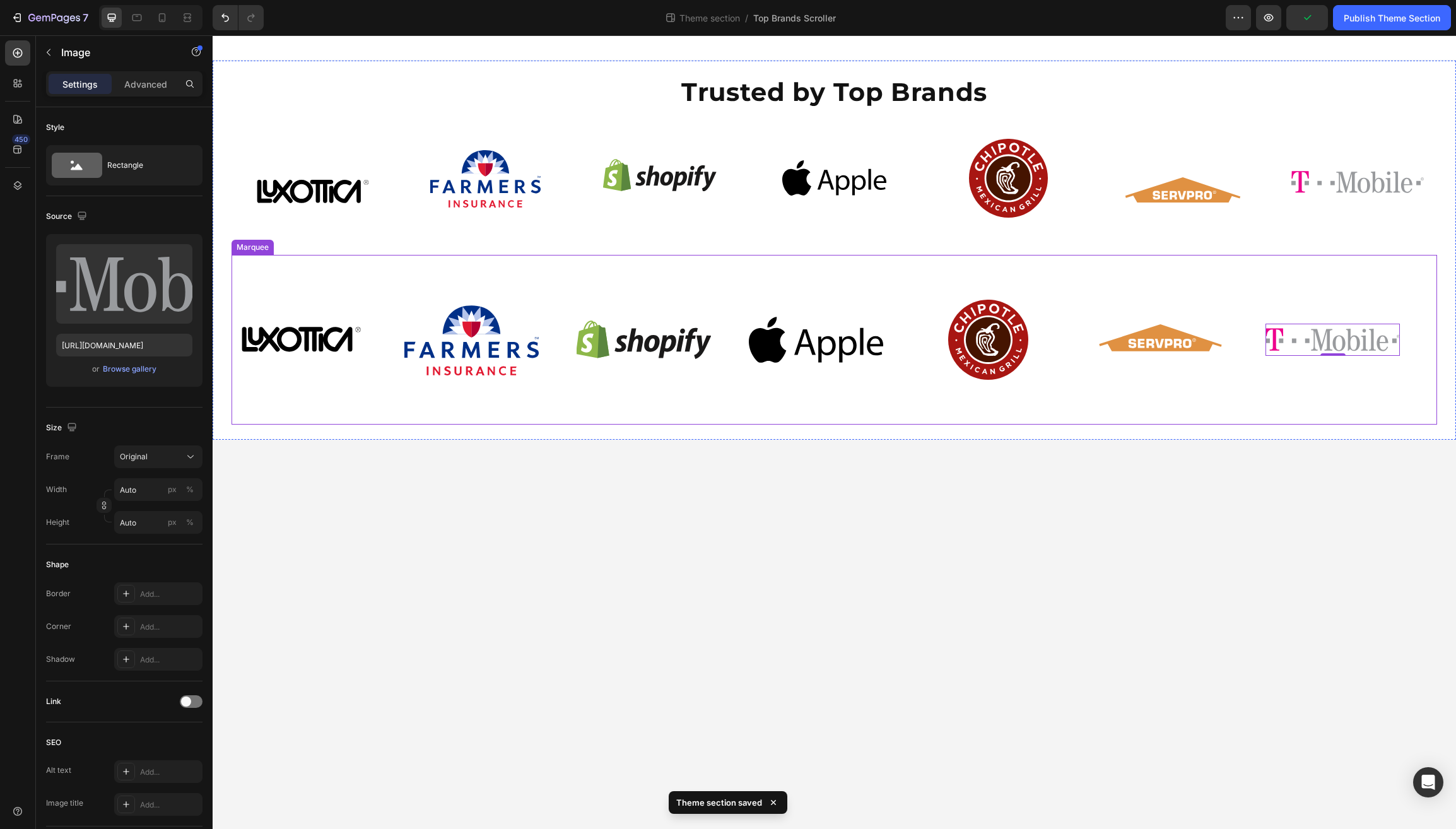
click at [1069, 406] on div "Image Image Image Image Image Image Image 0" at bounding box center [833, 339] width 1206 height 149
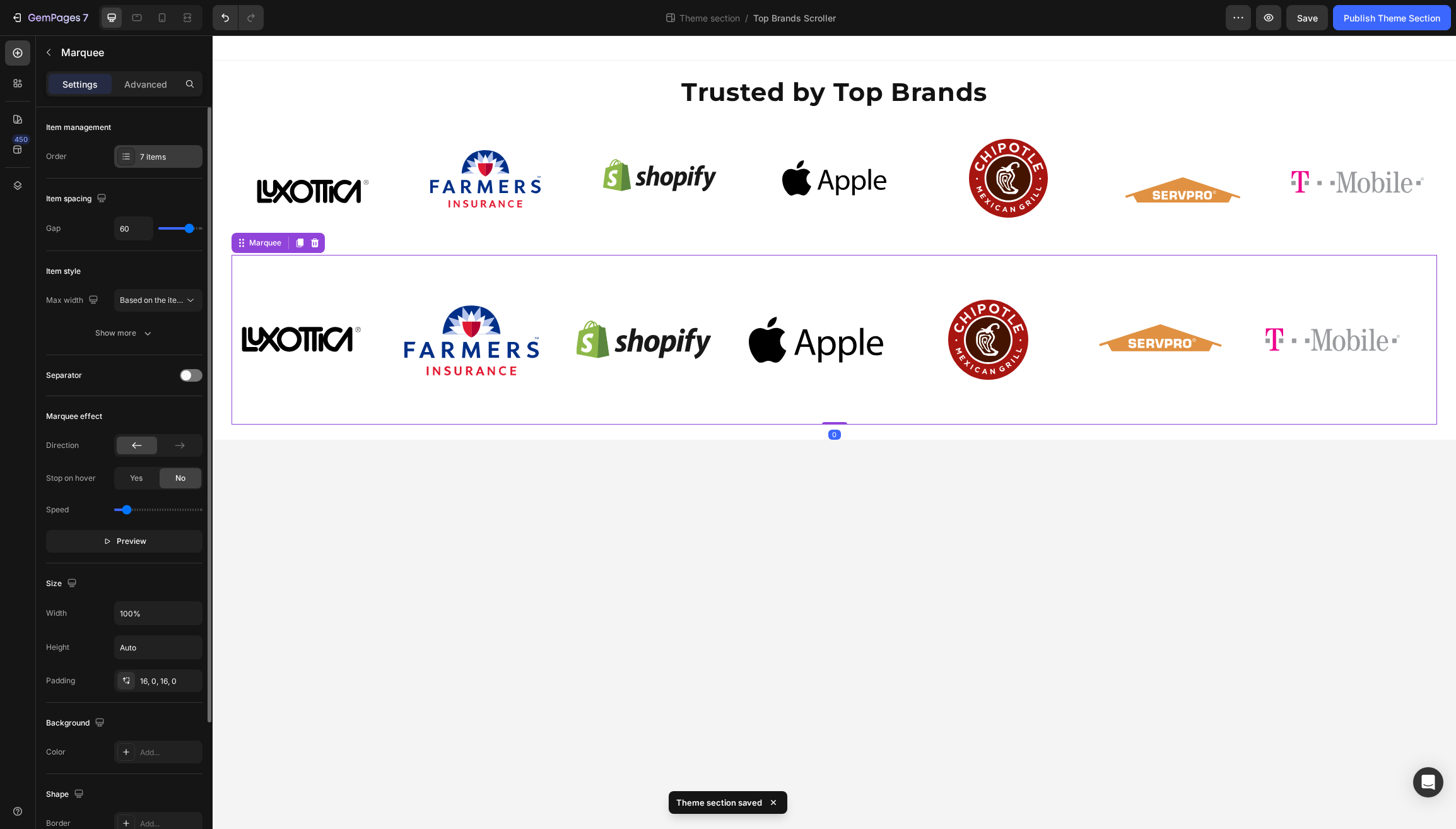
click at [170, 154] on div "7 items" at bounding box center [170, 157] width 59 height 11
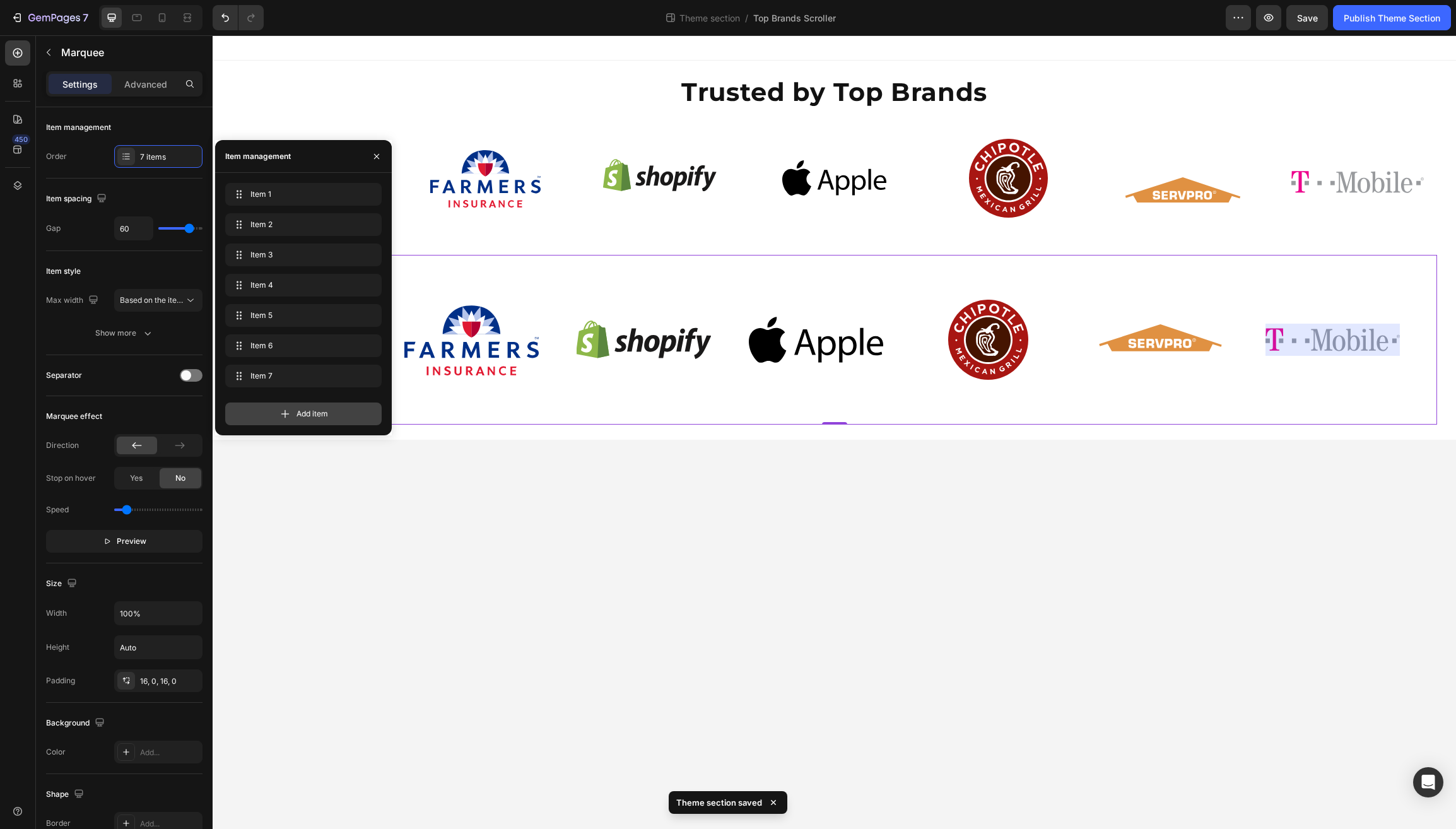
click at [287, 415] on icon at bounding box center [285, 414] width 13 height 13
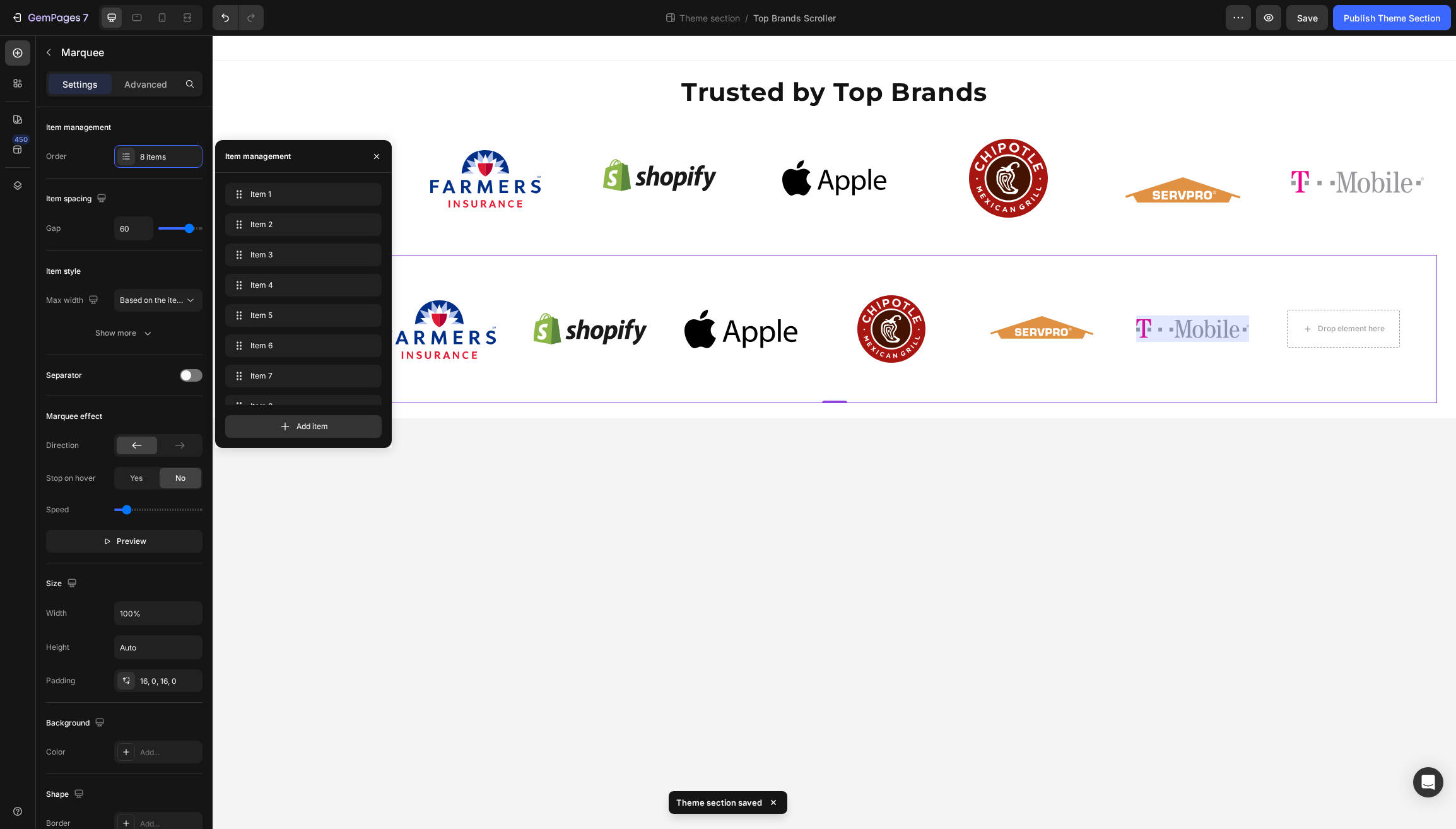
scroll to position [18, 0]
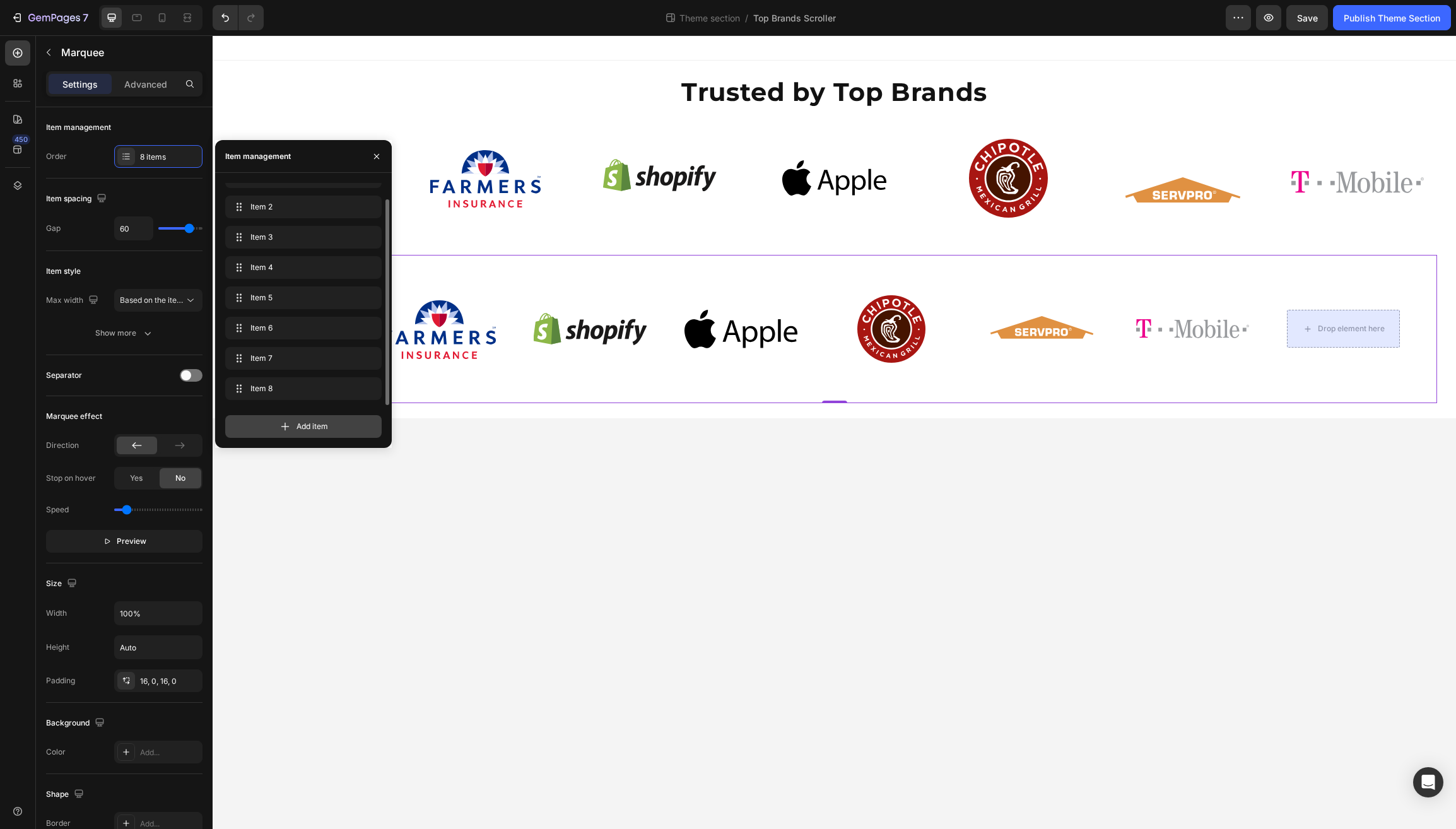
click at [280, 428] on icon at bounding box center [285, 427] width 13 height 13
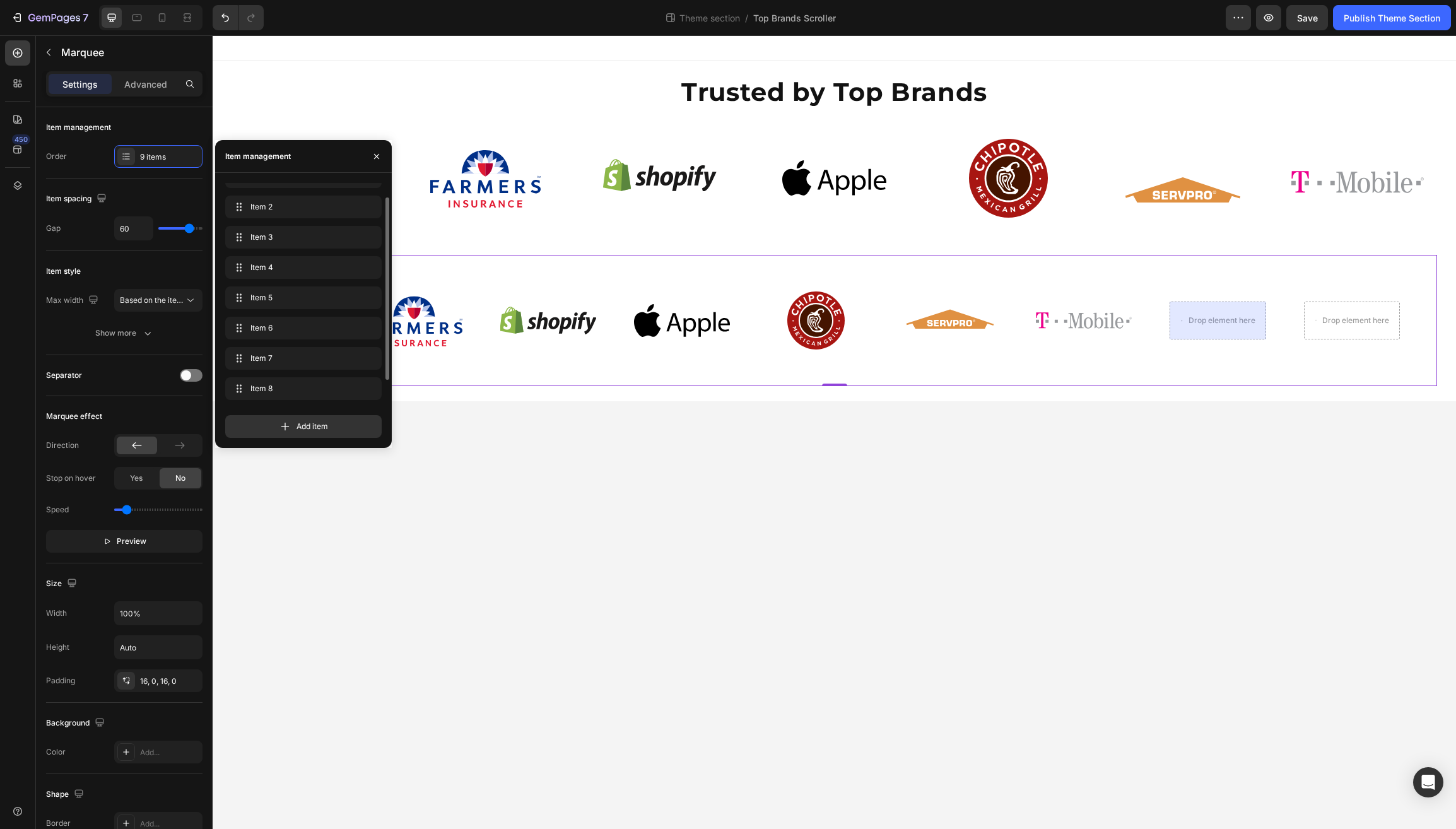
scroll to position [48, 0]
click at [282, 427] on icon at bounding box center [286, 427] width 8 height 8
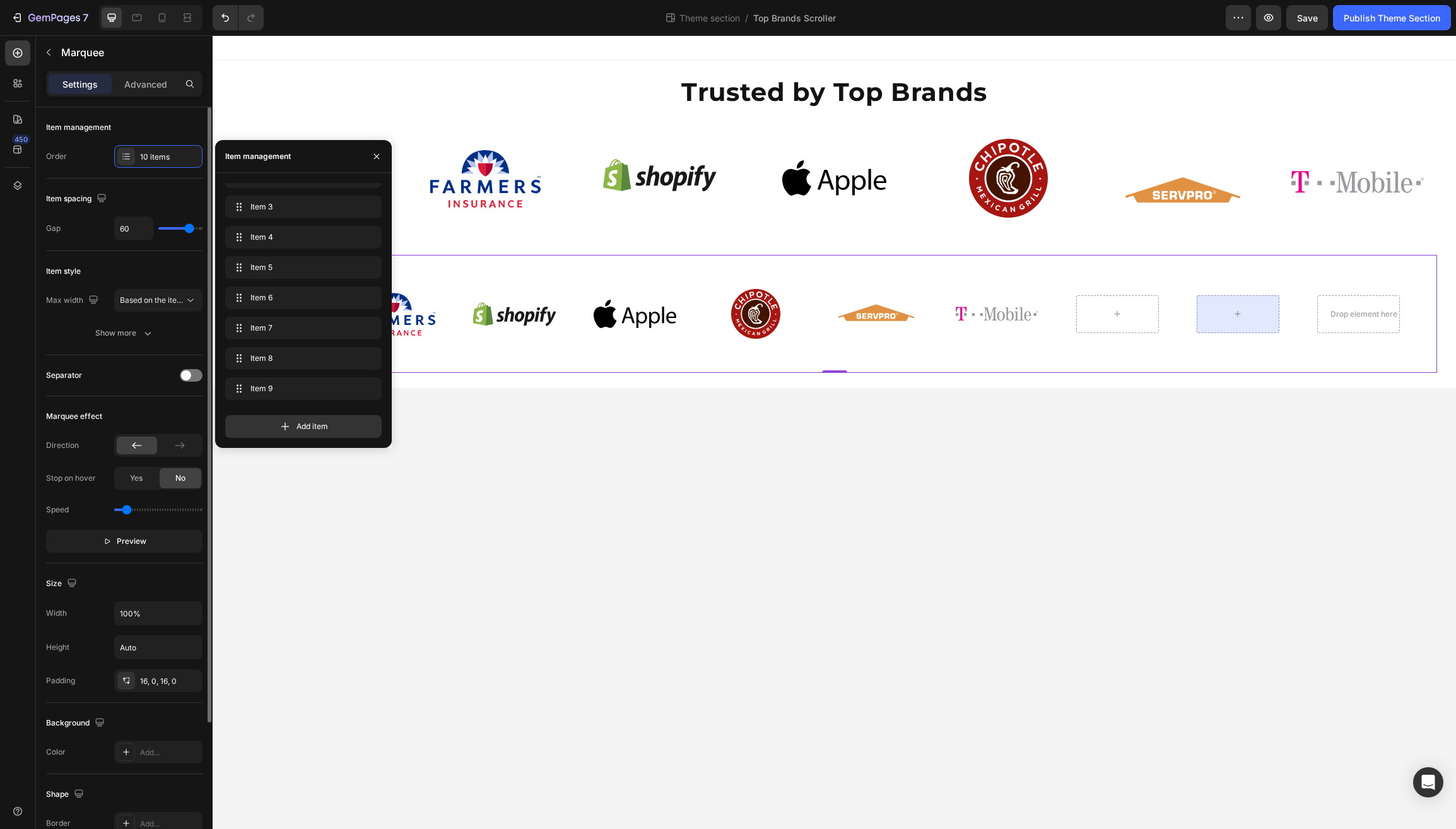
scroll to position [78, 0]
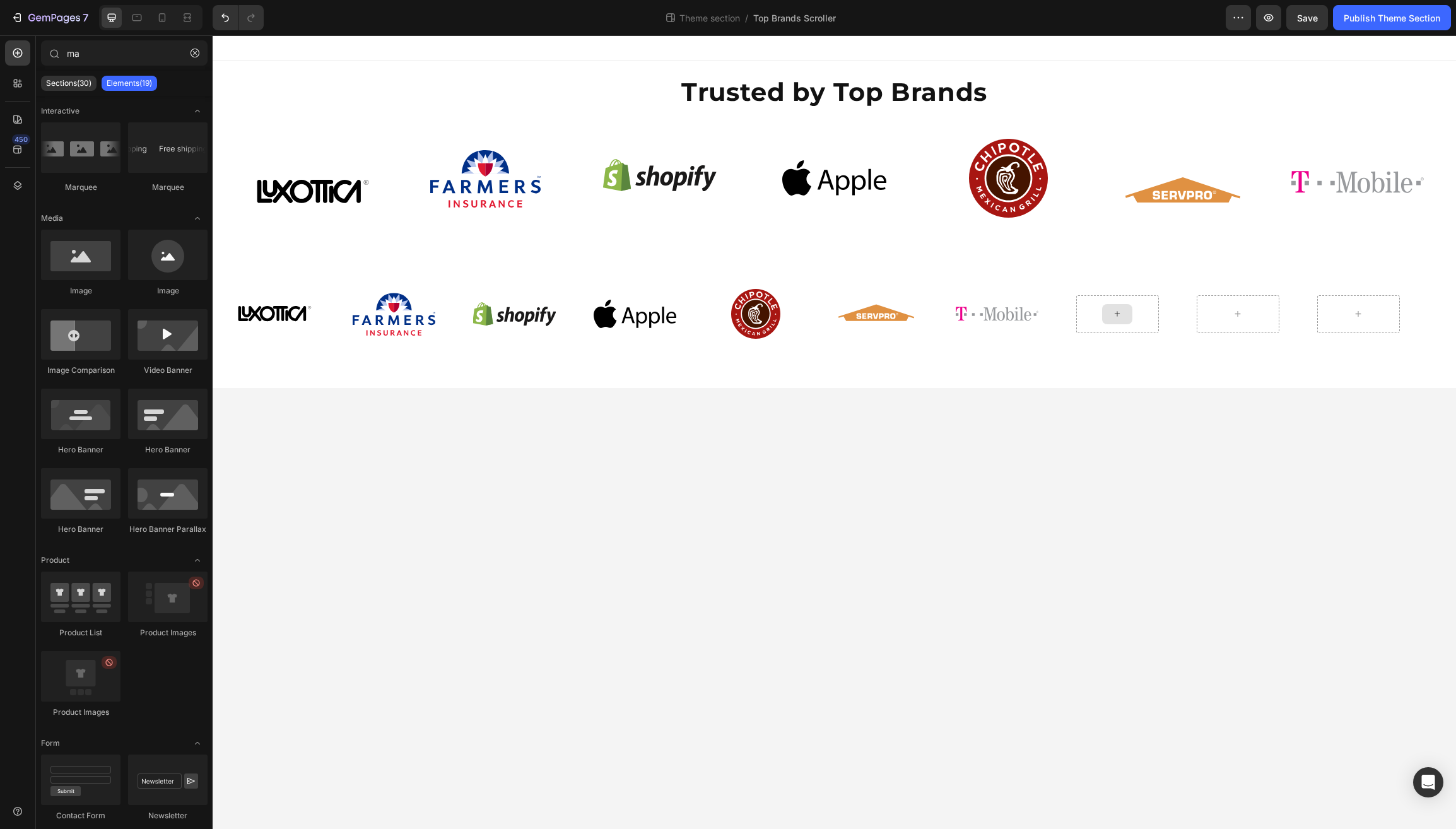
click at [1112, 312] on icon at bounding box center [1116, 313] width 10 height 11
drag, startPoint x: 311, startPoint y: 303, endPoint x: 1099, endPoint y: 306, distance: 788.0
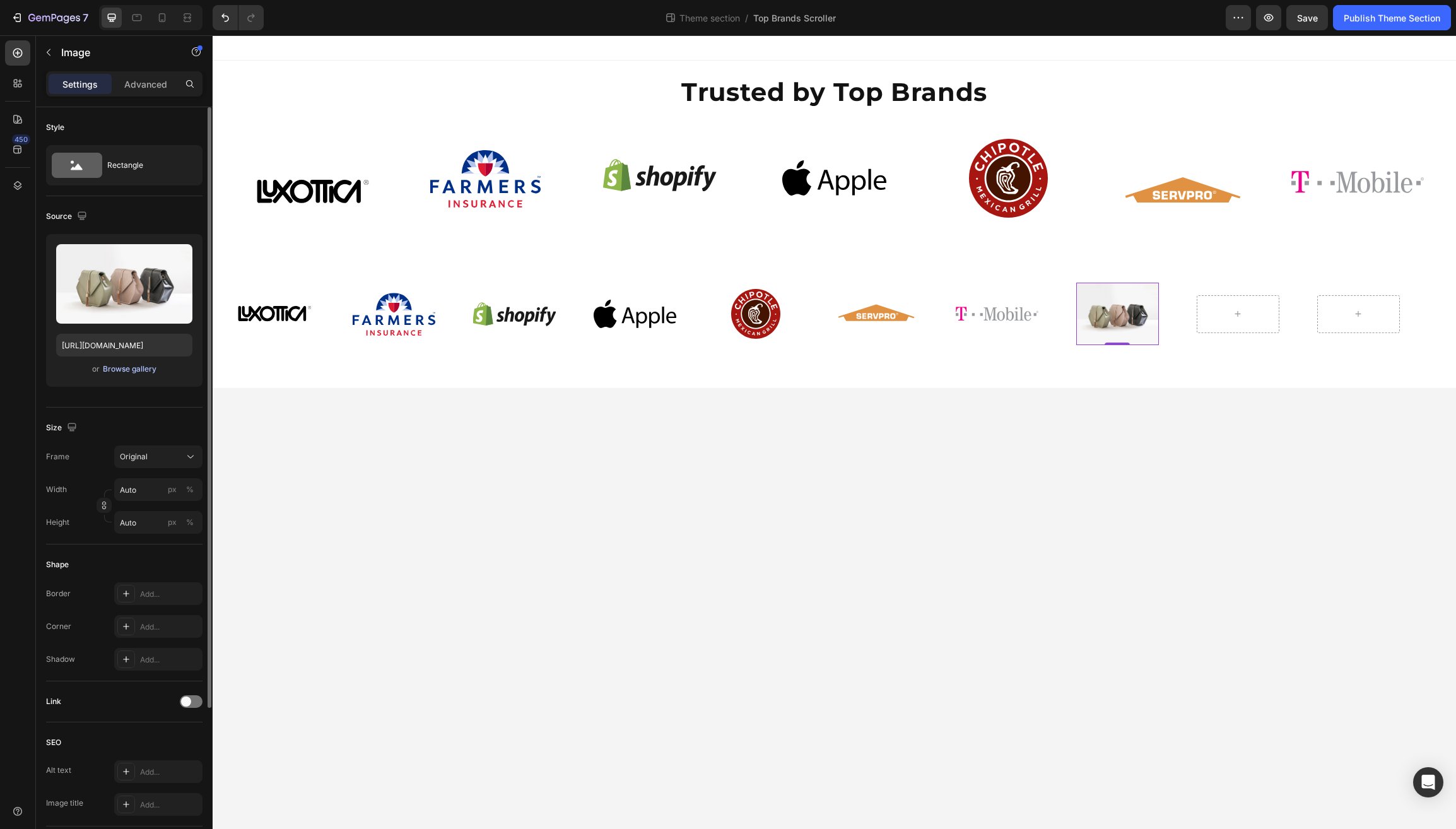
click at [132, 372] on div "Browse gallery" at bounding box center [130, 369] width 54 height 11
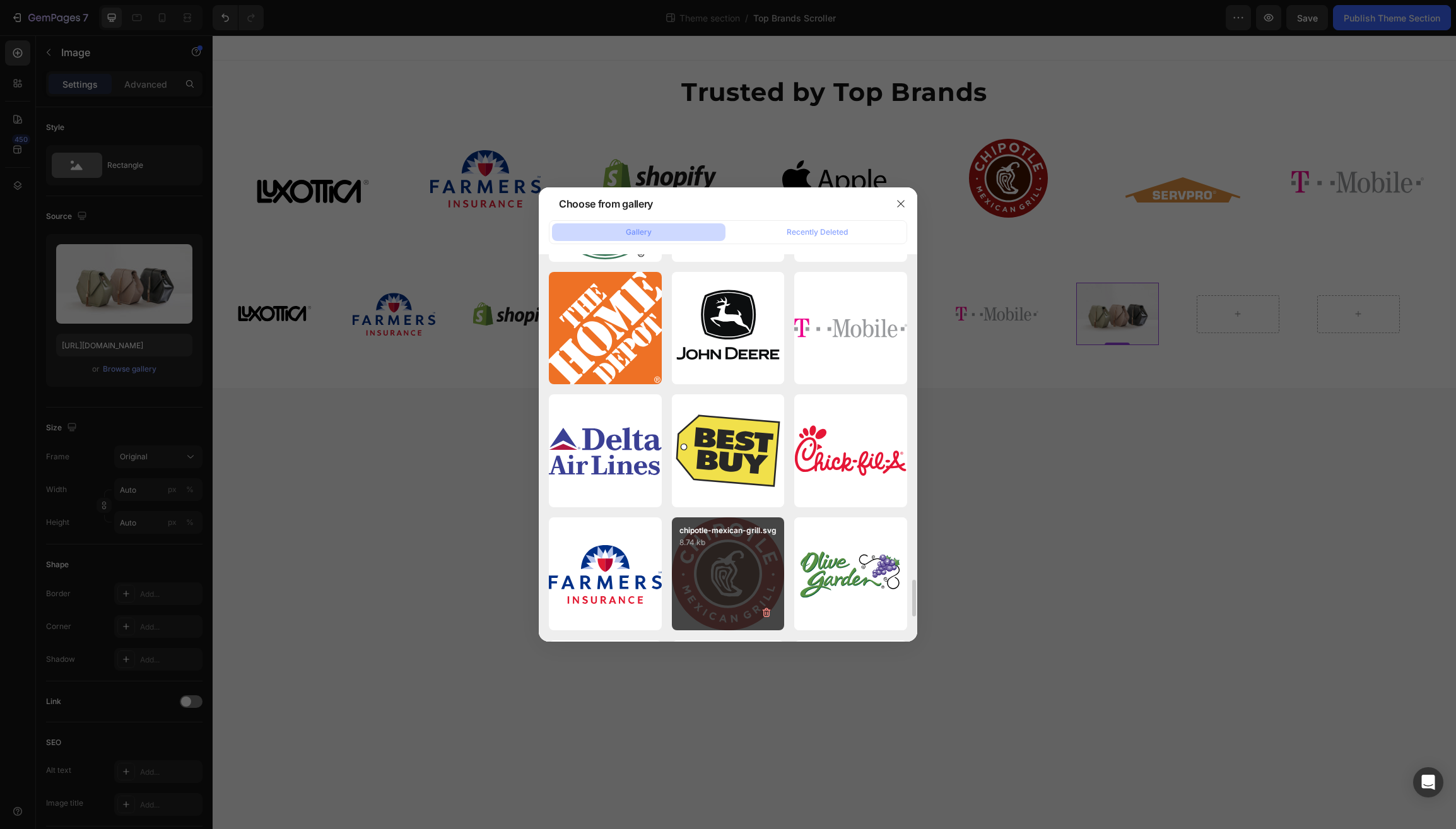
scroll to position [3434, 0]
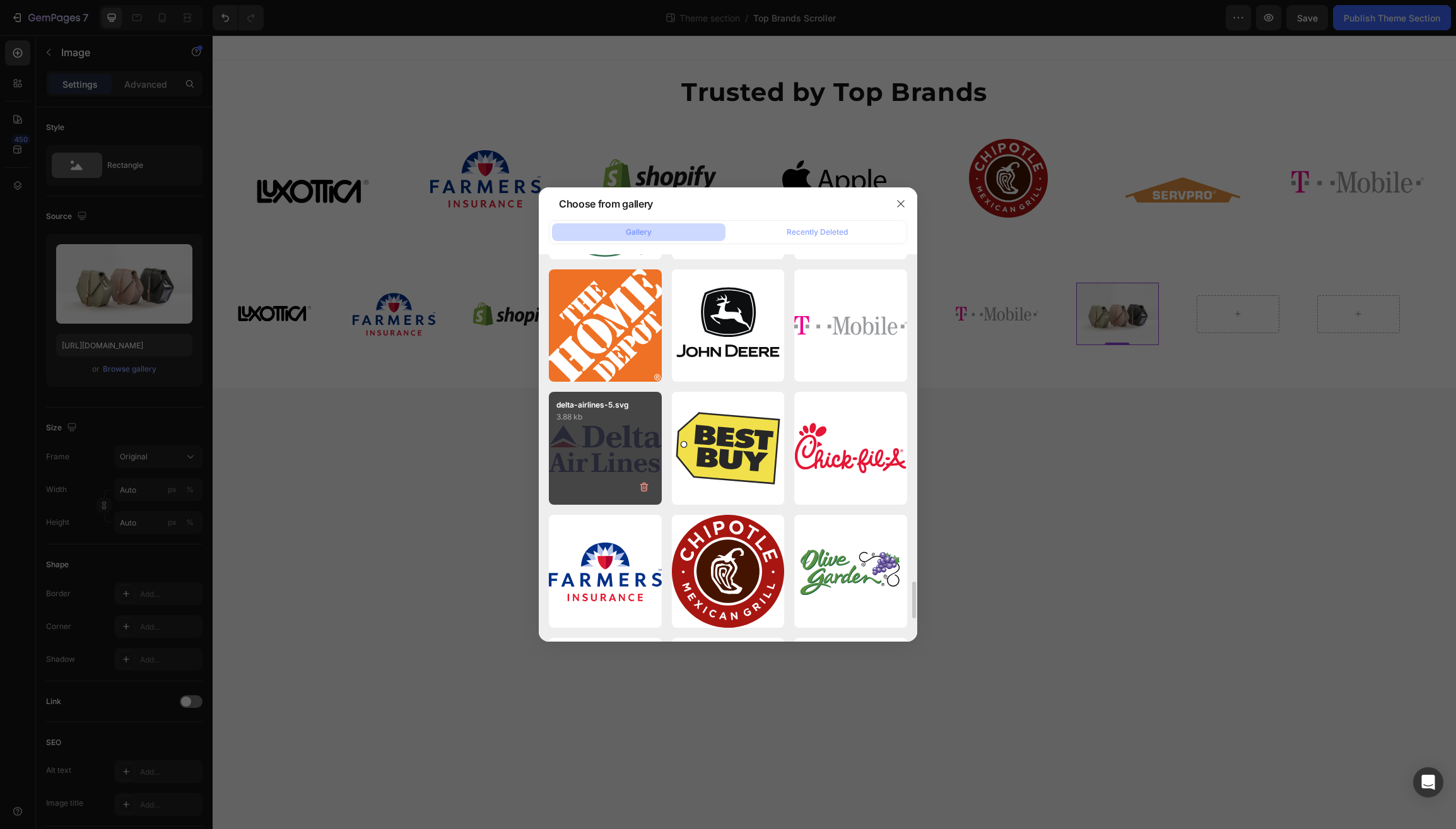
click at [580, 442] on div "delta-airlines-5.svg 3.88 kb" at bounding box center [605, 448] width 113 height 113
type input "https://cdn.shopify.com/s/files/1/0597/6034/5177/files/gempages_510521488814637…"
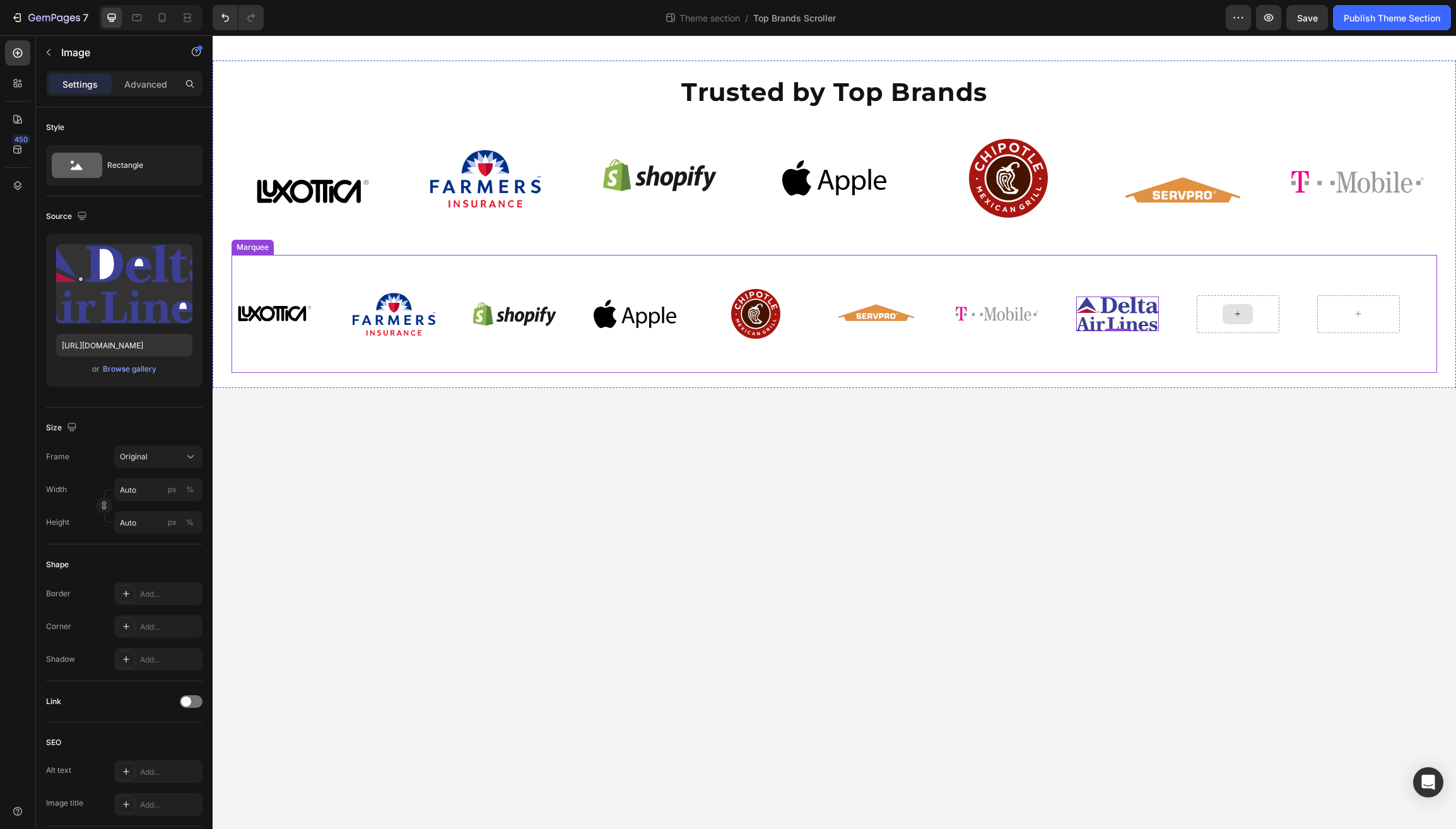
click at [1231, 312] on div at bounding box center [1238, 314] width 30 height 20
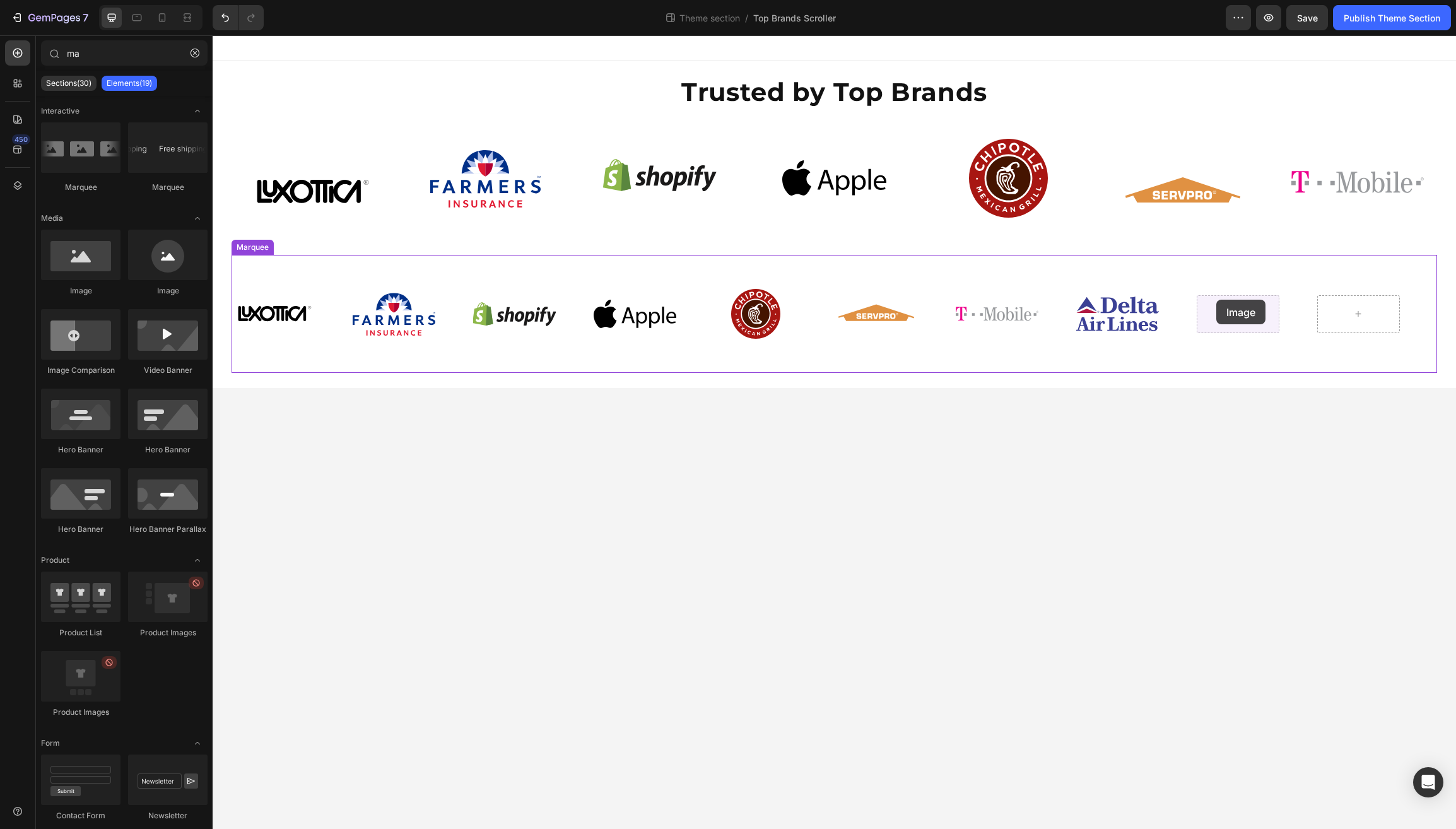
drag, startPoint x: 444, startPoint y: 251, endPoint x: 1217, endPoint y: 299, distance: 774.5
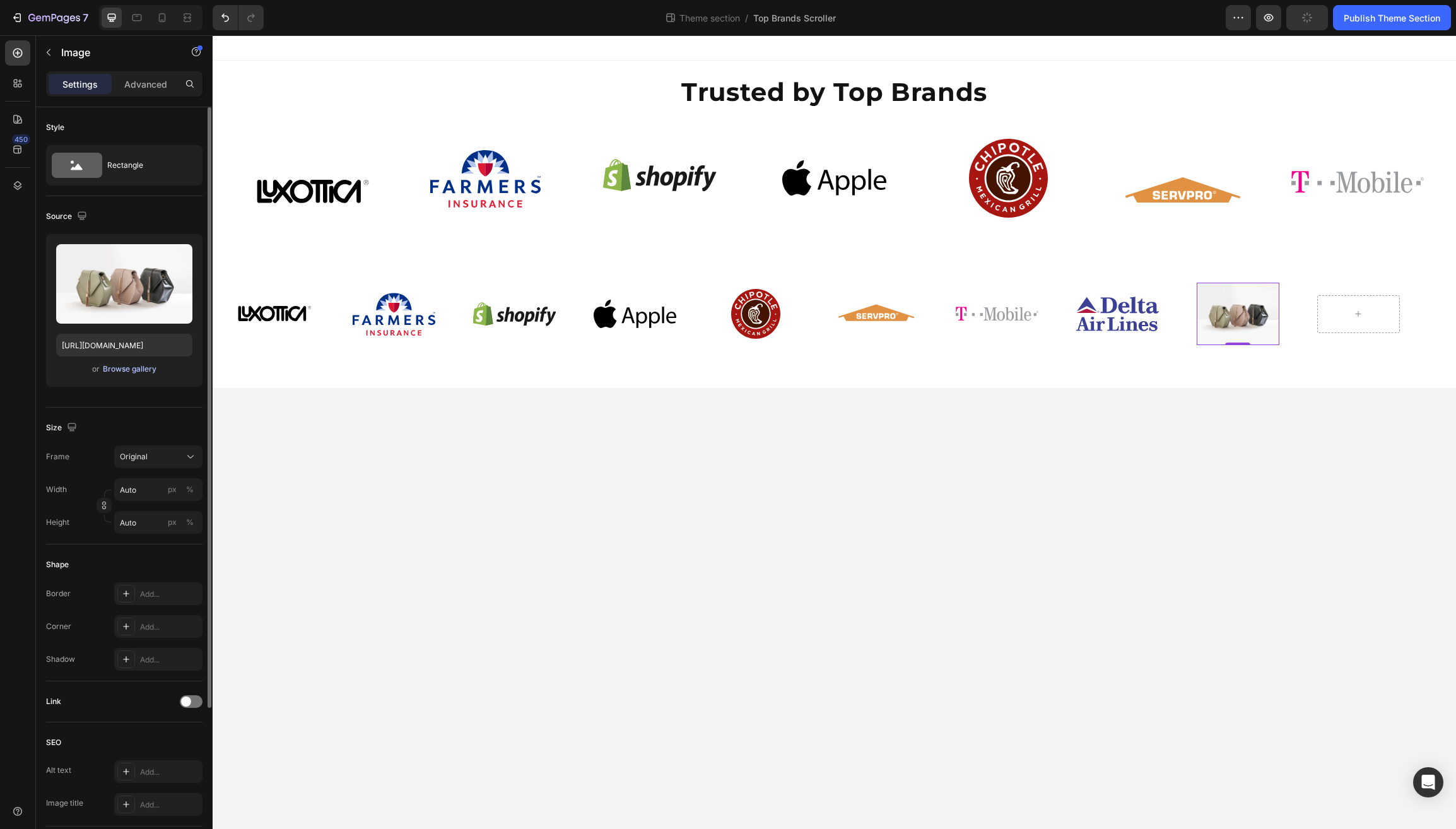
click at [124, 374] on div "Browse gallery" at bounding box center [130, 369] width 54 height 11
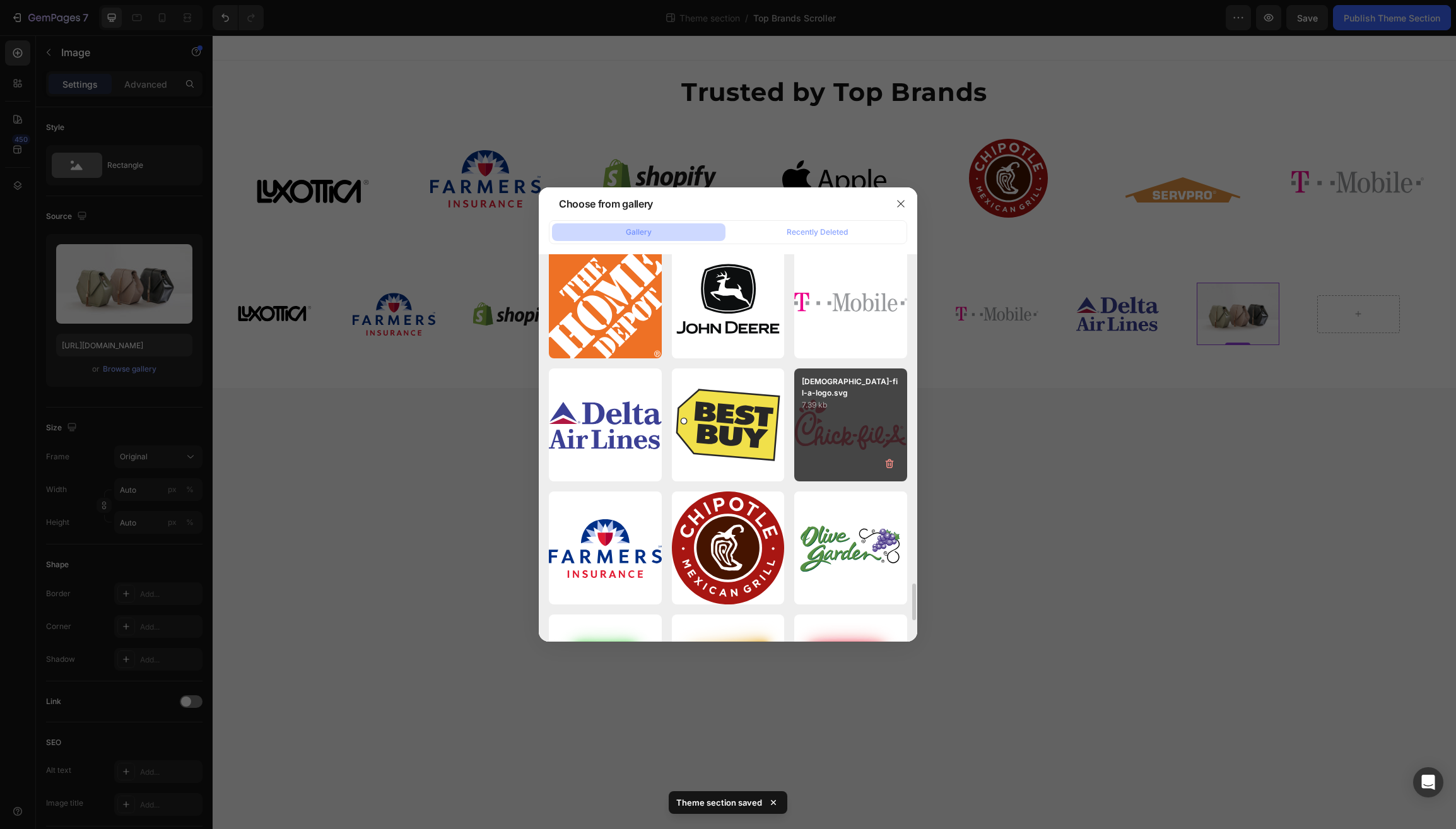
scroll to position [3461, 0]
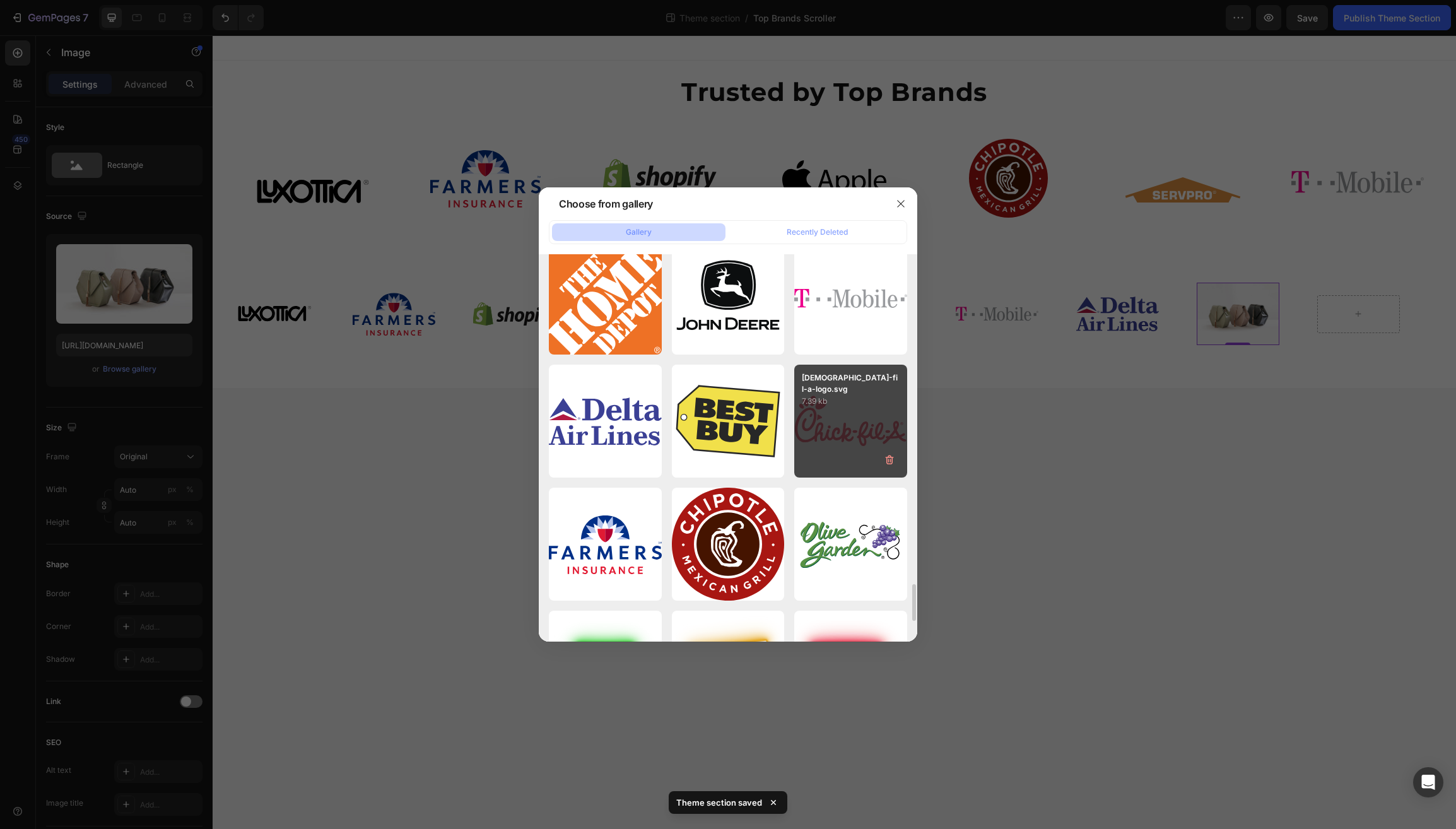
click at [832, 434] on div "chick-fil-a-logo.svg 7.39 kb" at bounding box center [851, 421] width 113 height 113
type input "https://cdn.shopify.com/s/files/1/0597/6034/5177/files/gempages_510521488814637…"
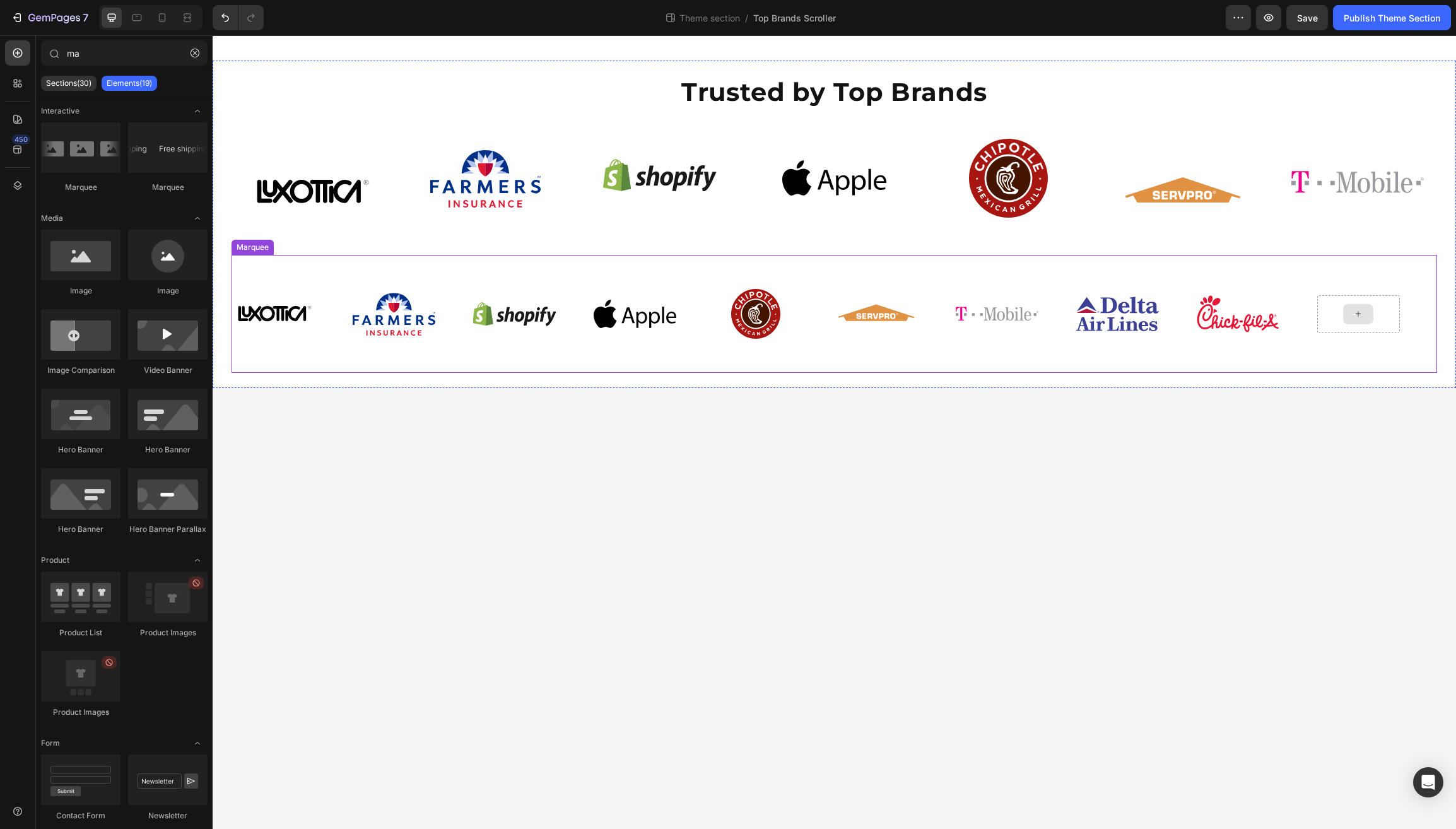
click at [1361, 313] on icon at bounding box center [1356, 313] width 10 height 11
drag, startPoint x: 304, startPoint y: 297, endPoint x: 1347, endPoint y: 305, distance: 1043.0
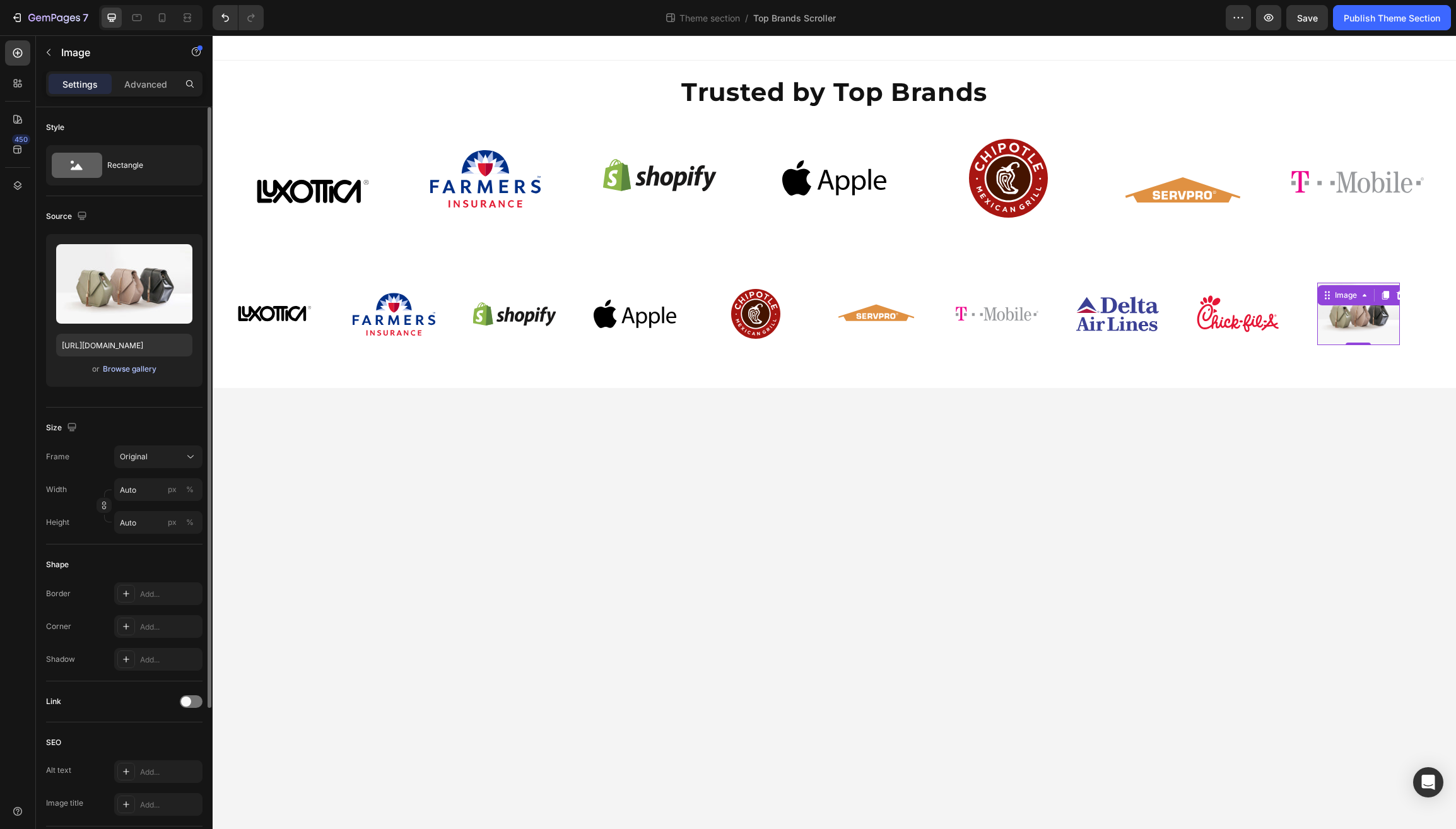
click at [143, 370] on div "Browse gallery" at bounding box center [130, 369] width 54 height 11
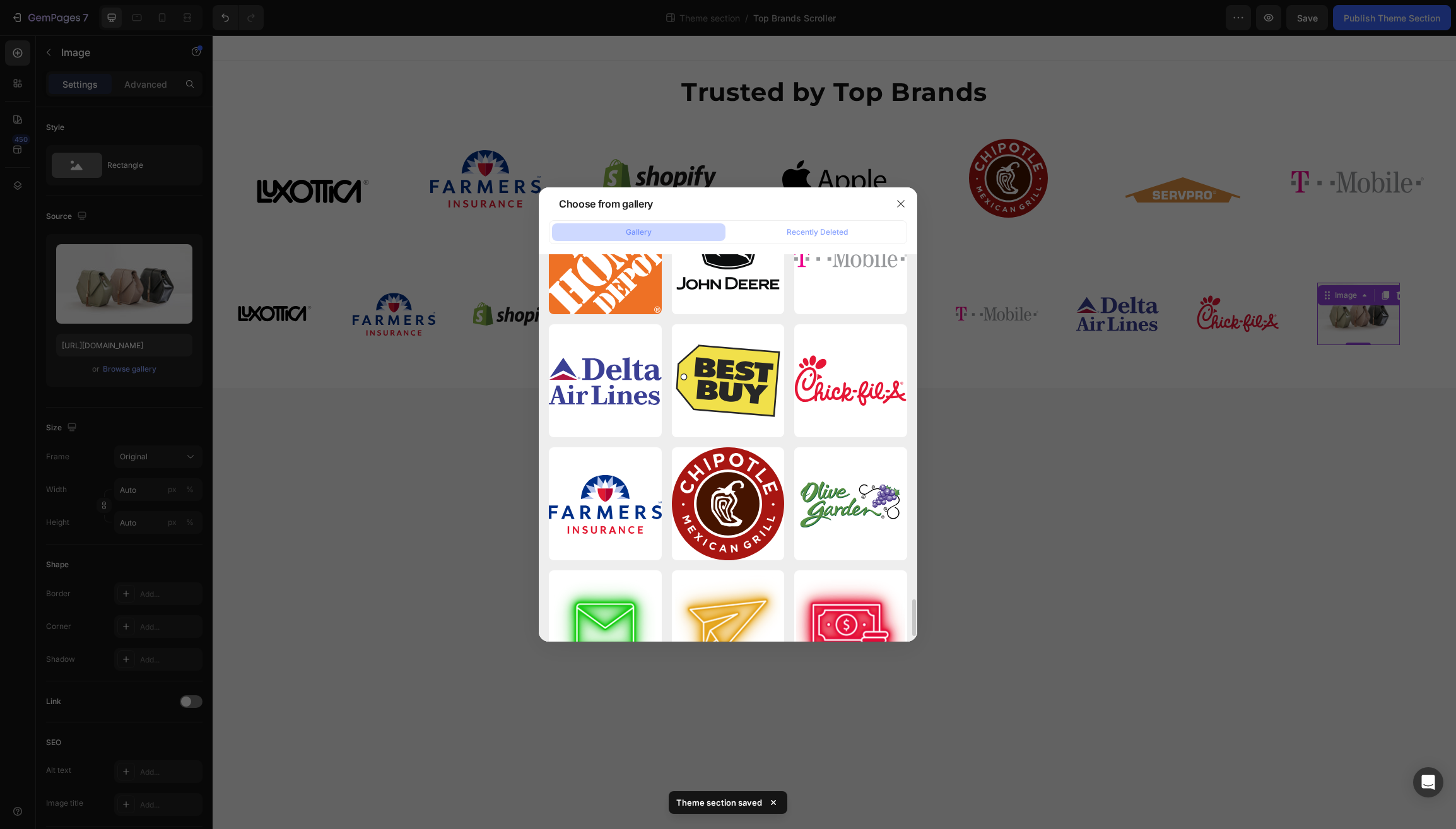
scroll to position [3512, 0]
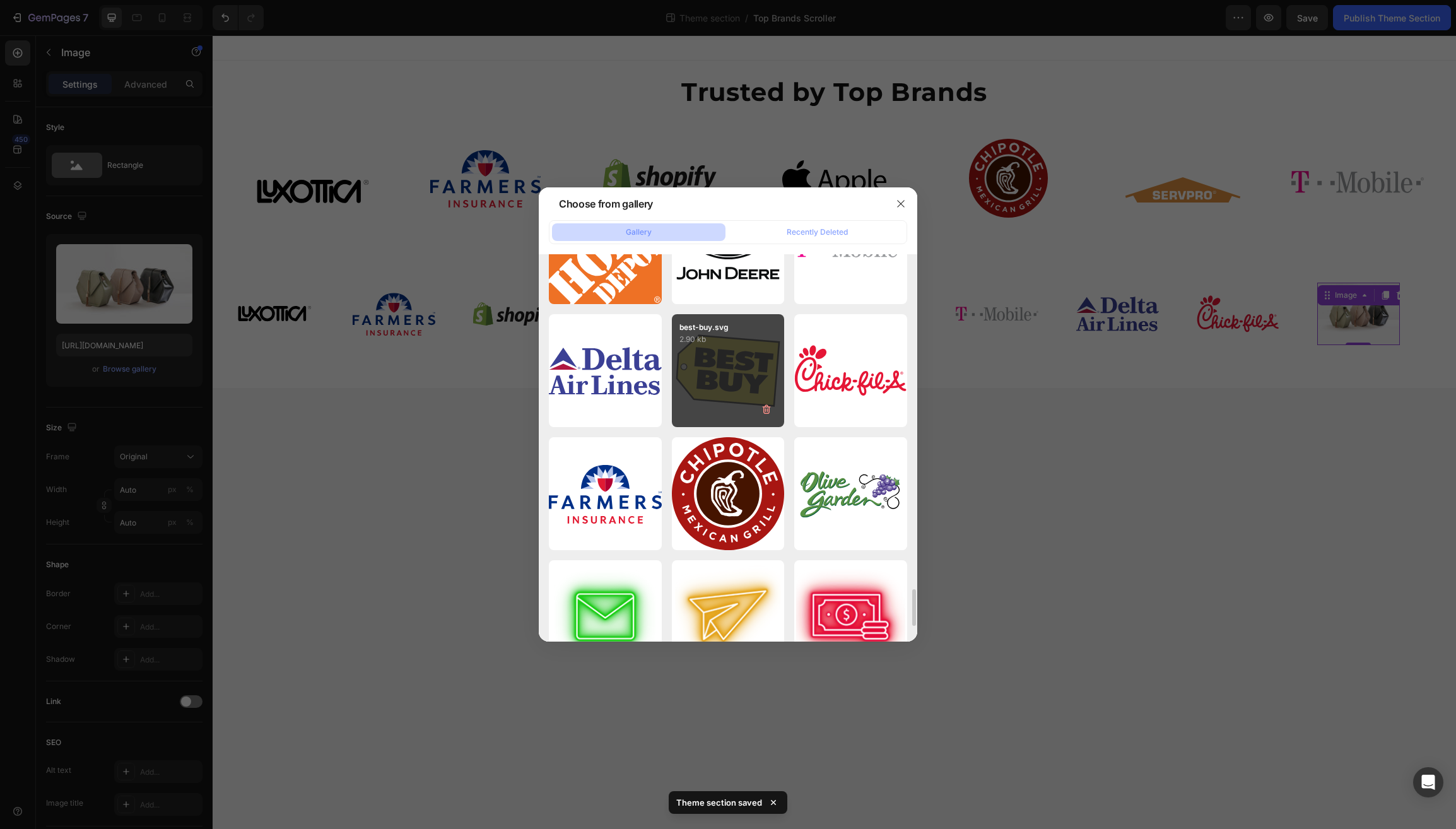
click at [723, 385] on div "best-buy.svg 2.90 kb" at bounding box center [728, 370] width 113 height 113
type input "https://cdn.shopify.com/s/files/1/0597/6034/5177/files/gempages_510521488814637…"
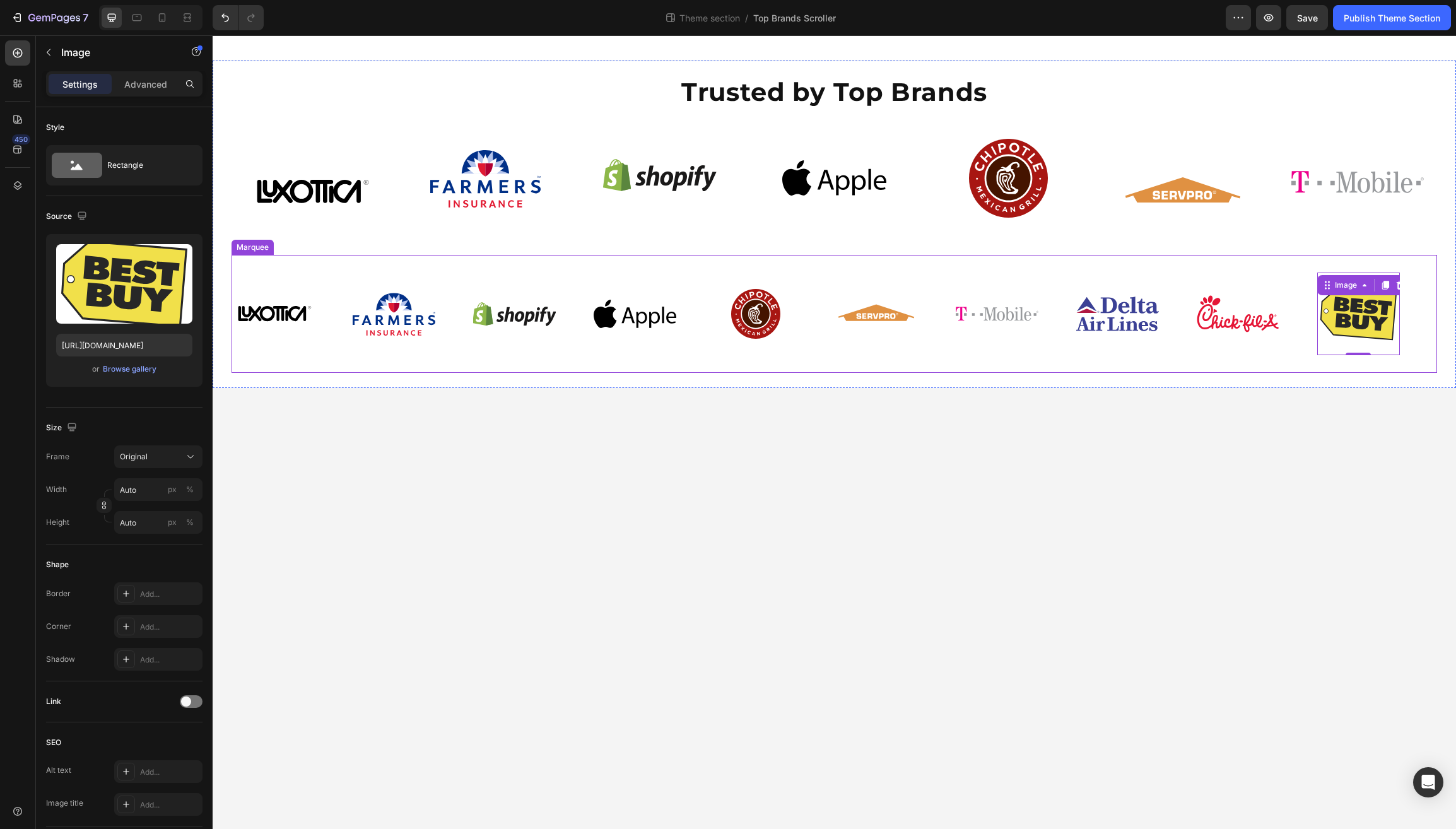
click at [456, 367] on div "Image Image Image Image Image Image Image Image Image Image 0 Image Image Image…" at bounding box center [835, 314] width 1206 height 118
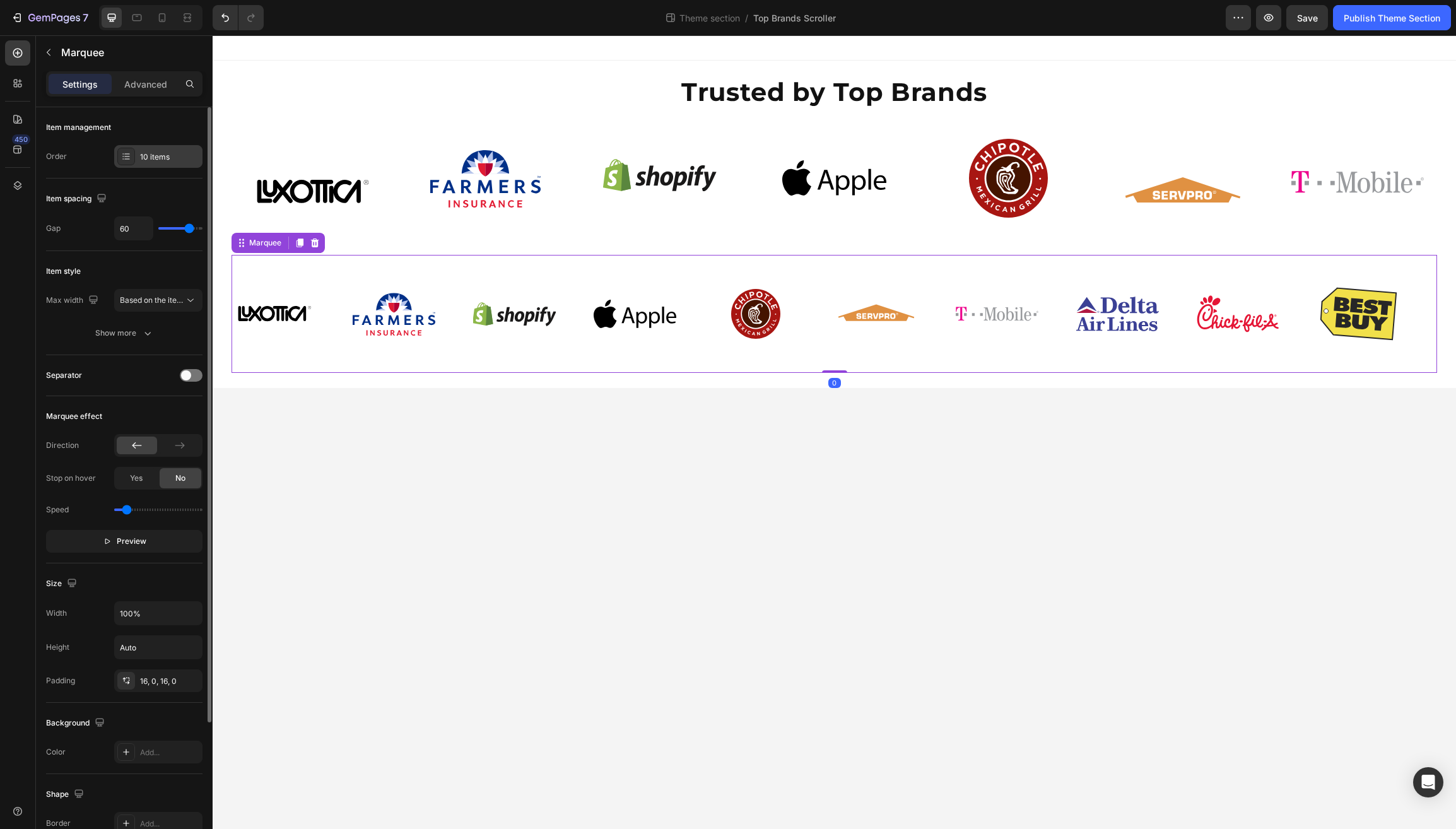
click at [149, 158] on div "10 items" at bounding box center [170, 157] width 59 height 11
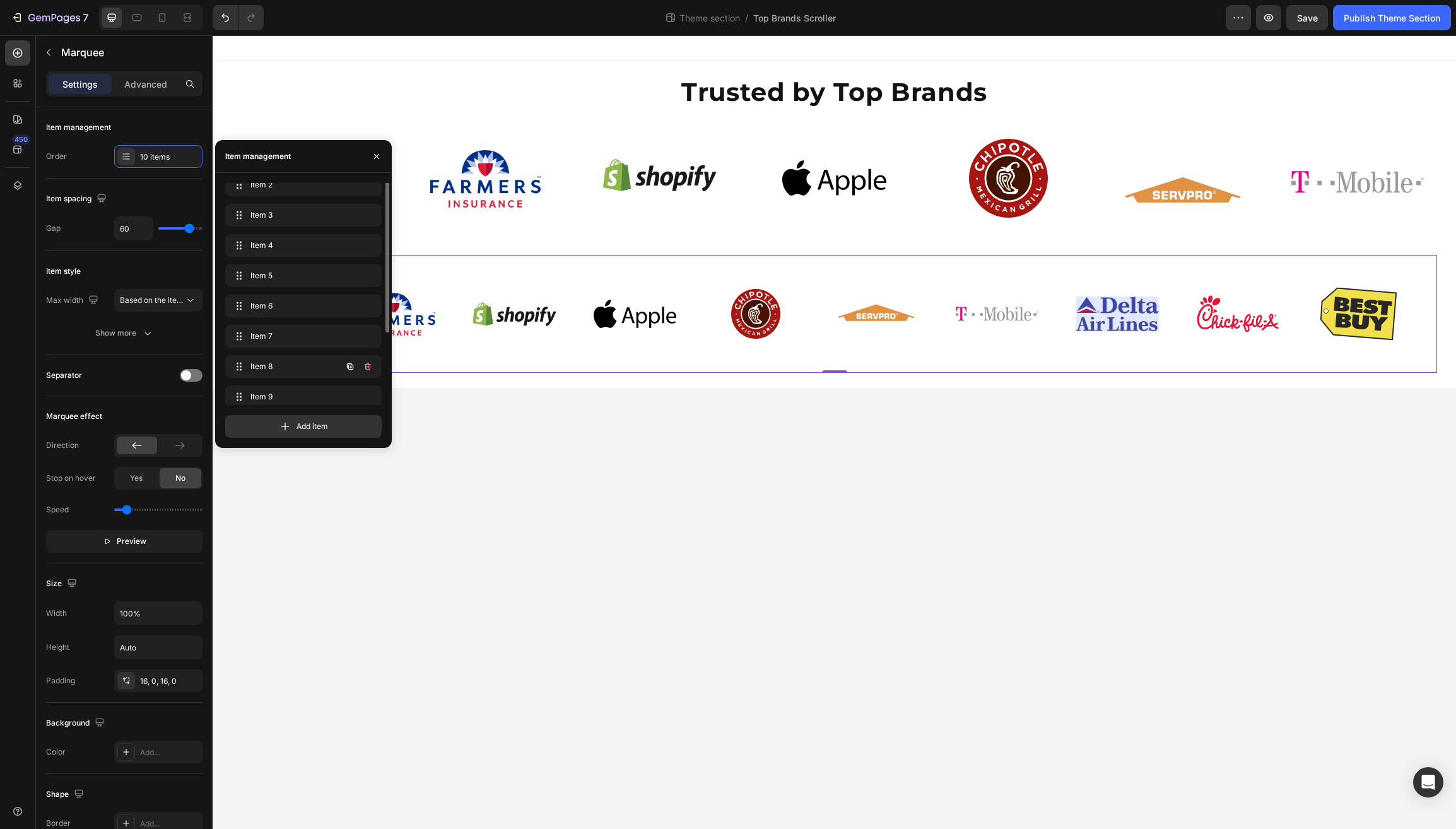
scroll to position [78, 0]
click at [282, 427] on icon at bounding box center [286, 427] width 8 height 8
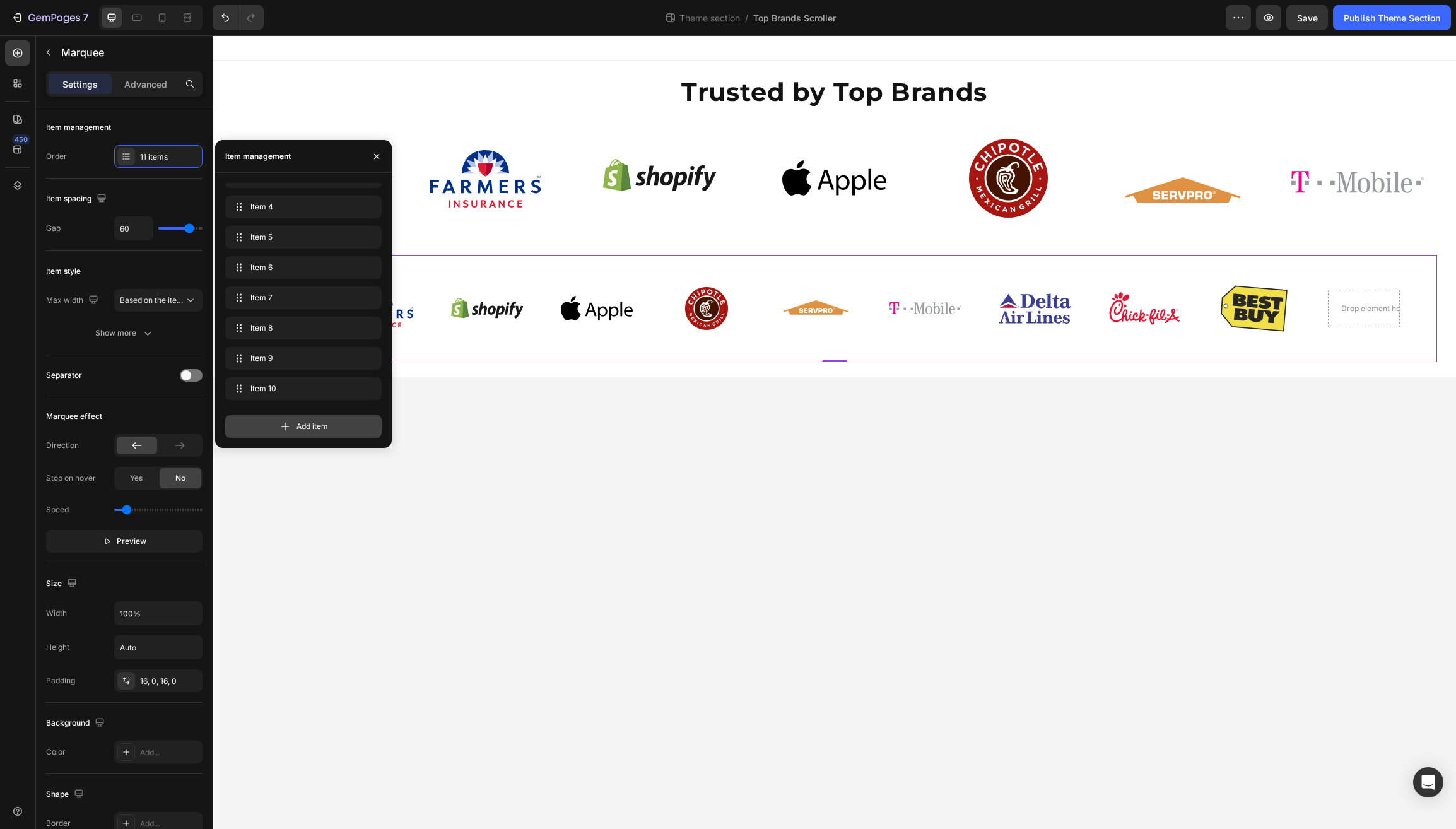
scroll to position [108, 0]
click at [282, 426] on icon at bounding box center [285, 427] width 13 height 13
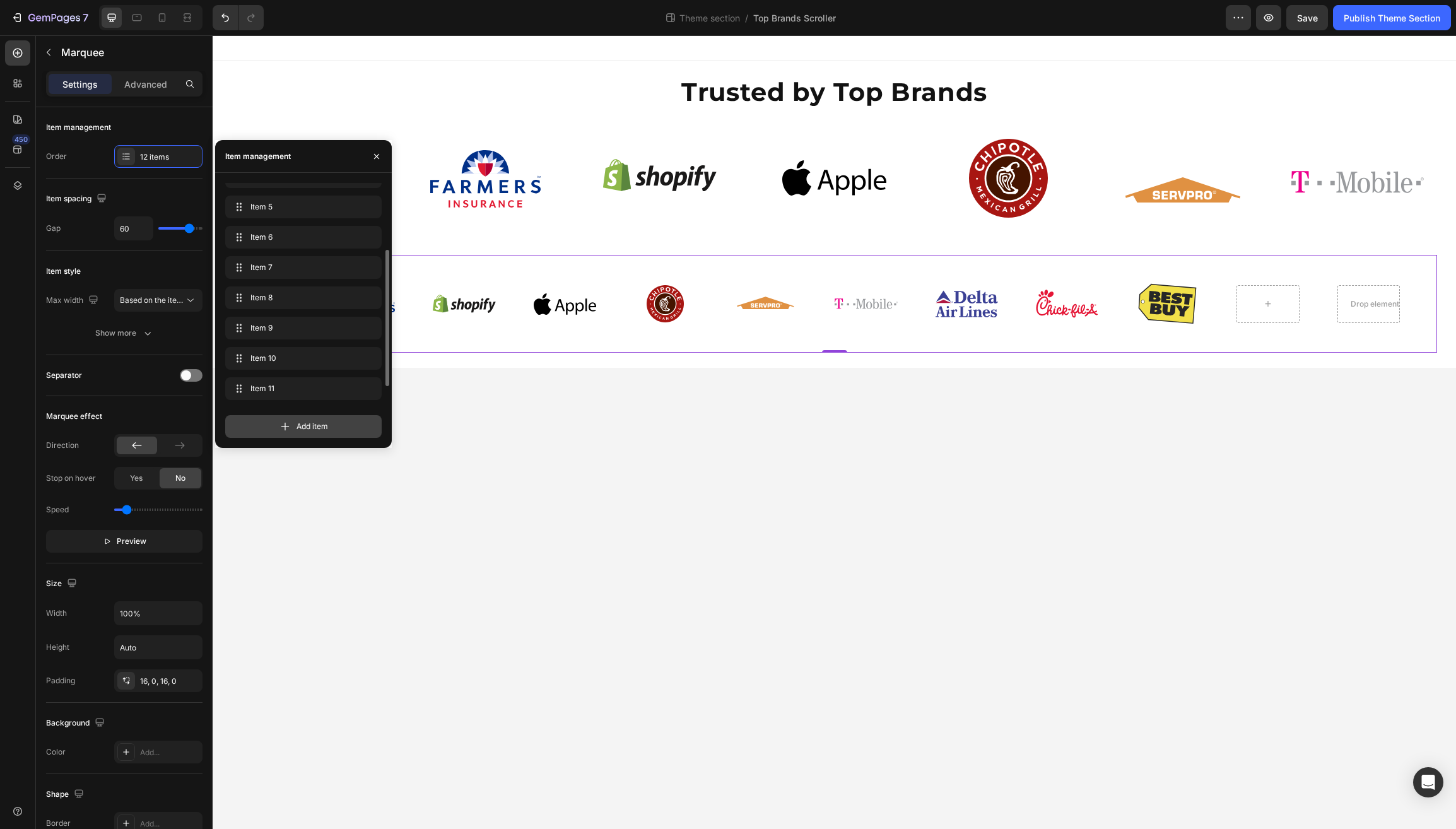
scroll to position [139, 0]
click at [1266, 302] on icon at bounding box center [1267, 304] width 10 height 11
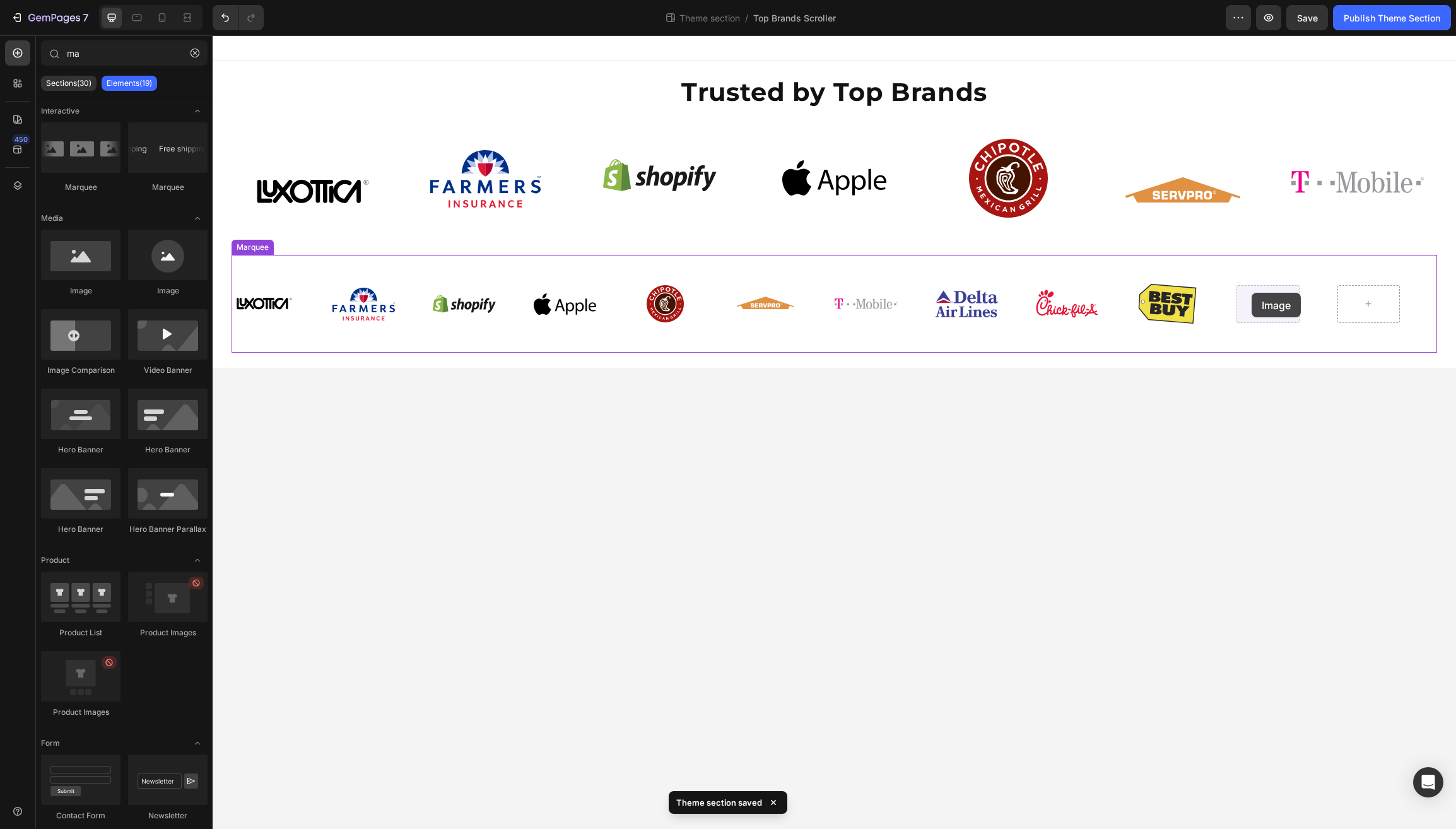
drag, startPoint x: 299, startPoint y: 299, endPoint x: 1252, endPoint y: 293, distance: 953.0
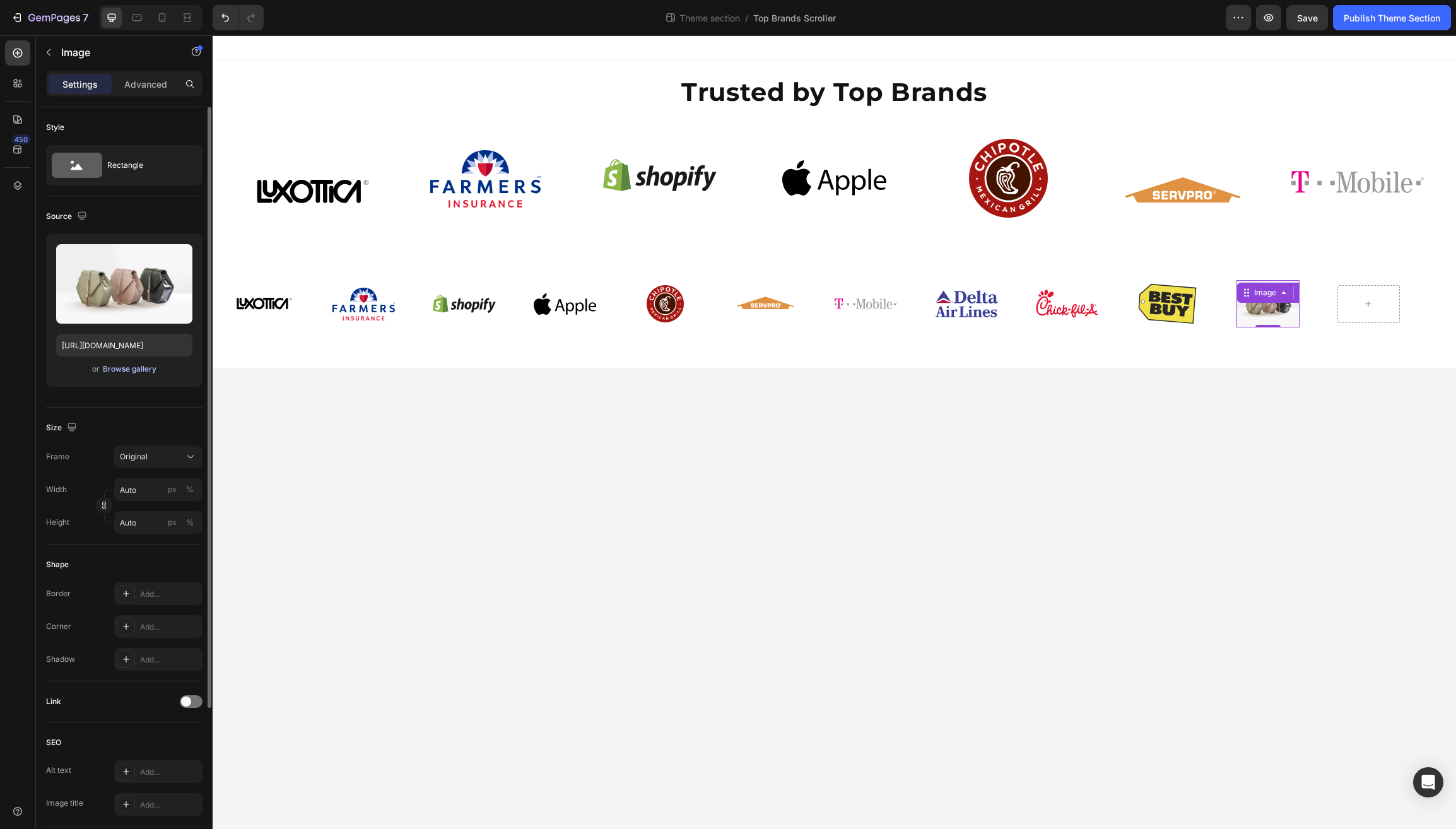
click at [148, 368] on div "Browse gallery" at bounding box center [130, 369] width 54 height 11
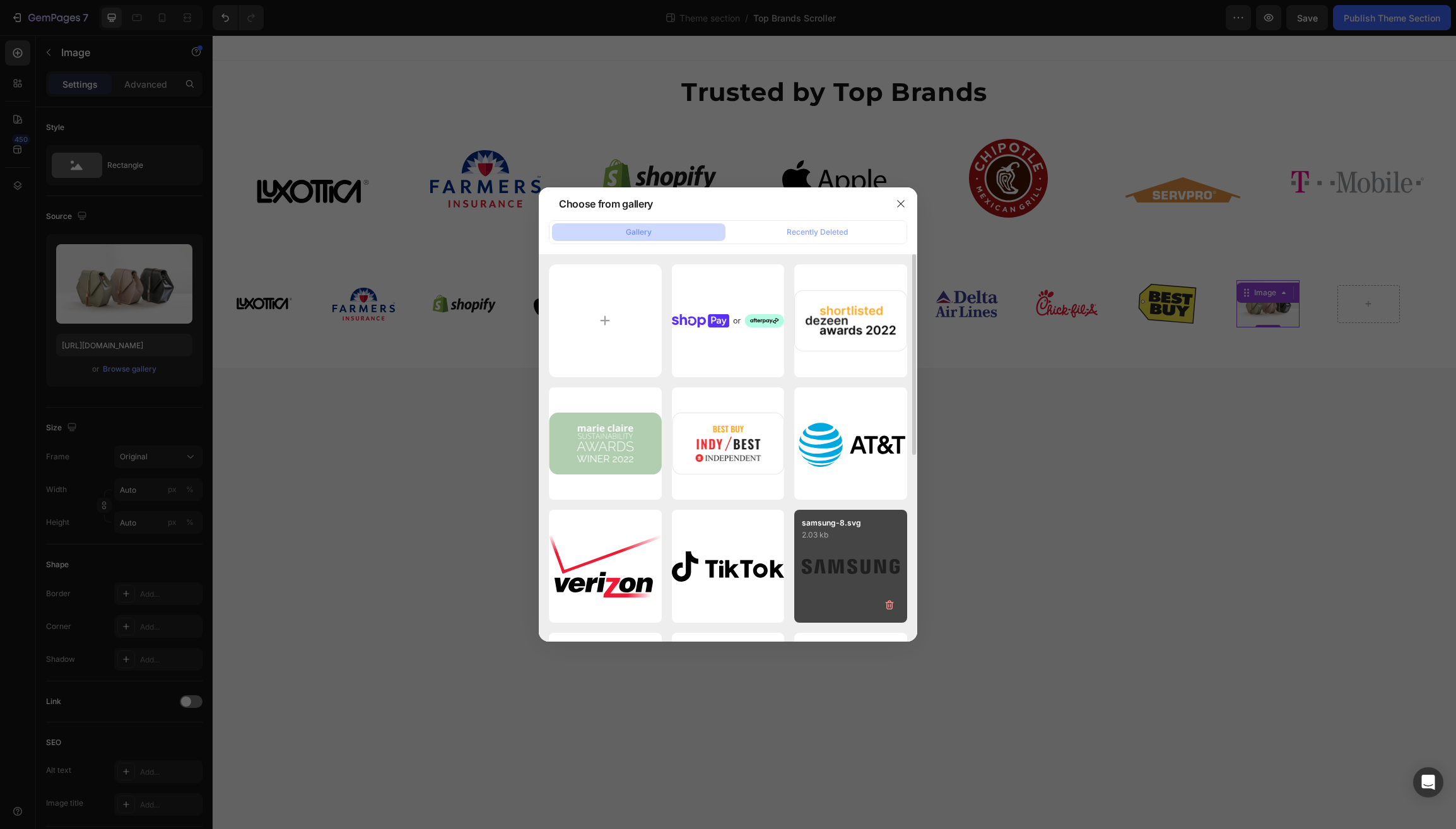
click at [847, 555] on div "samsung-8.svg 2.03 kb" at bounding box center [851, 566] width 113 height 113
type input "https://cdn.shopify.com/s/files/1/0597/6034/5177/files/gempages_510521488814637…"
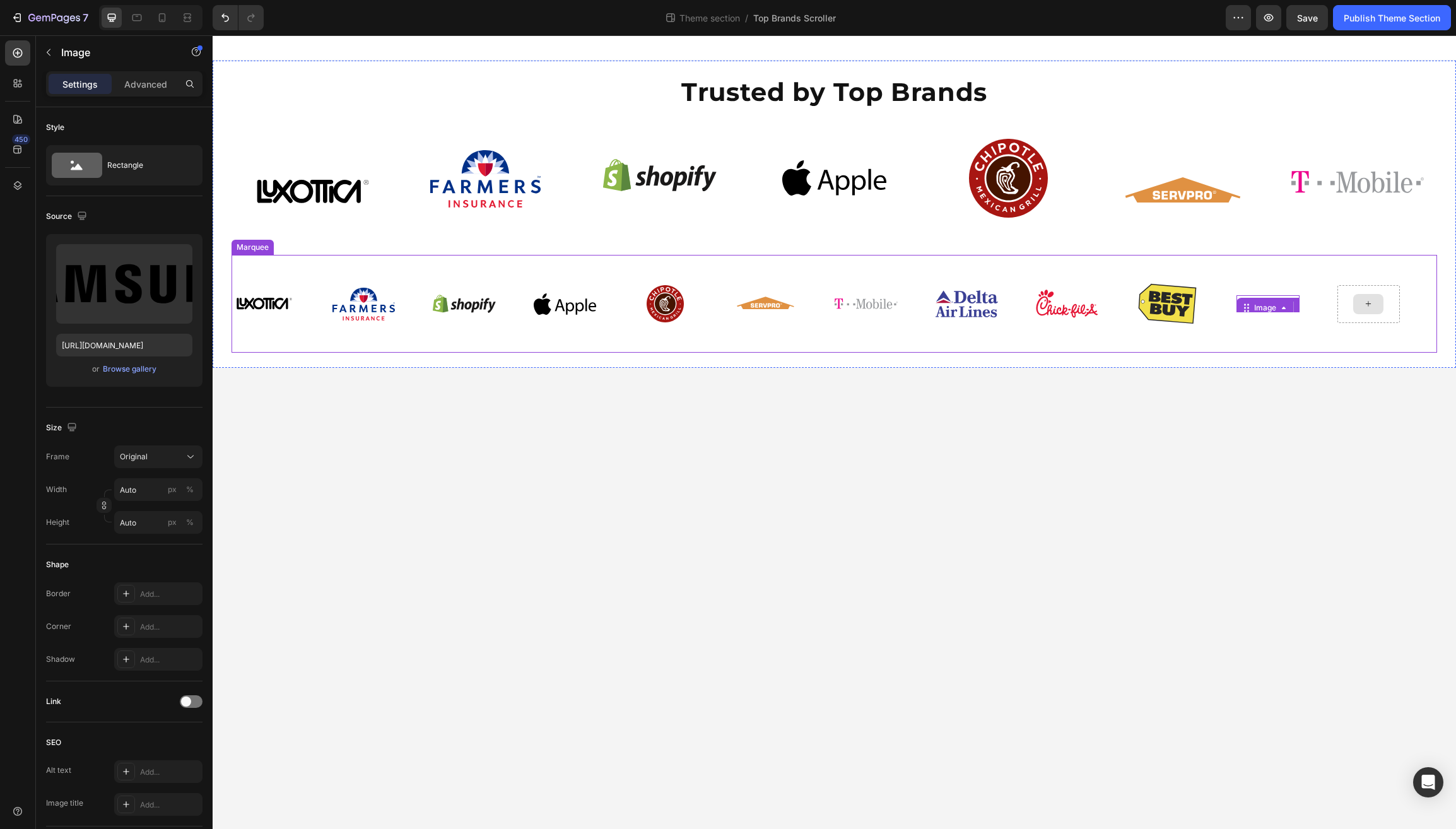
click at [1368, 301] on icon at bounding box center [1365, 303] width 5 height 5
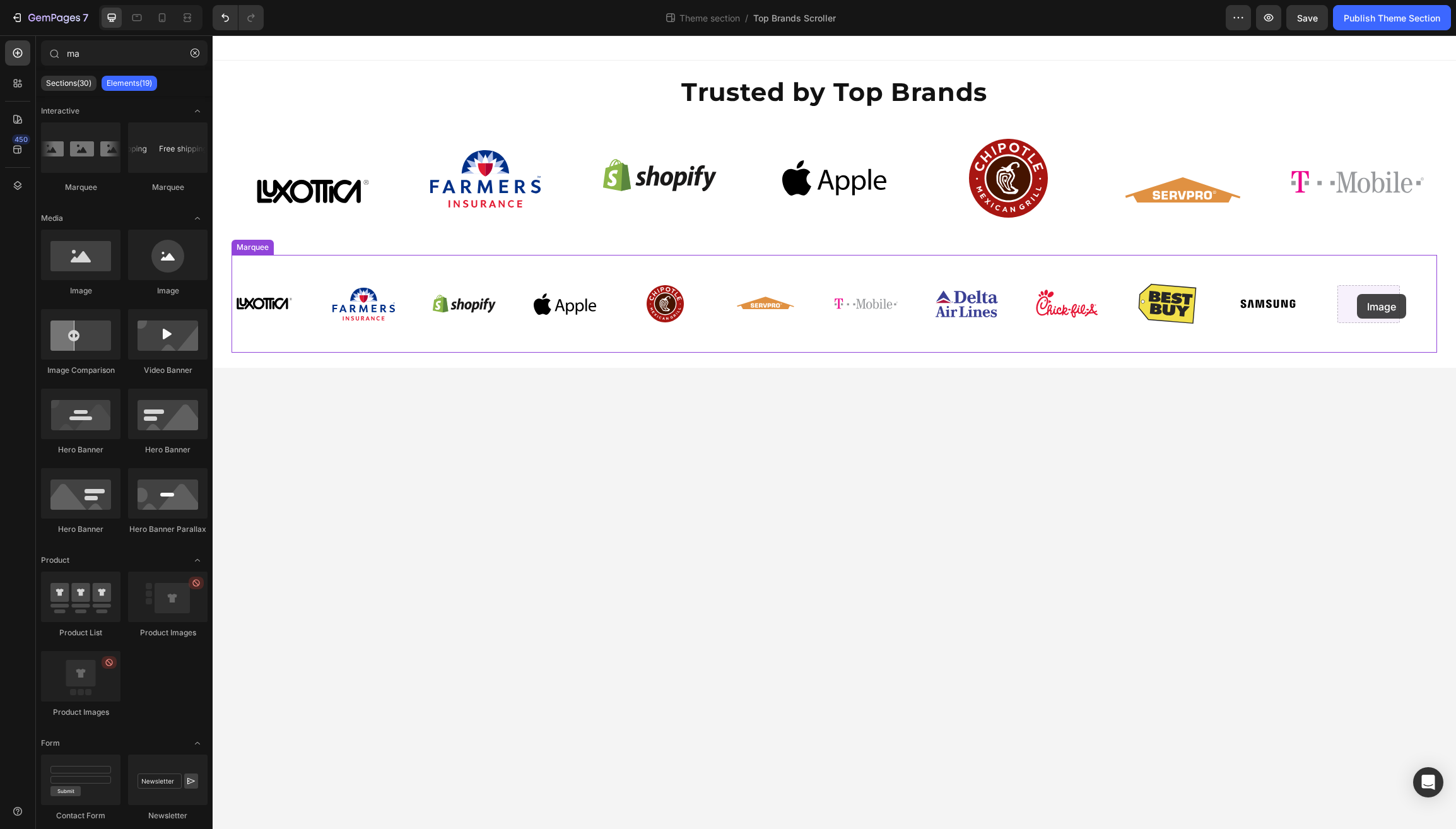
drag, startPoint x: 433, startPoint y: 237, endPoint x: 1357, endPoint y: 294, distance: 925.8
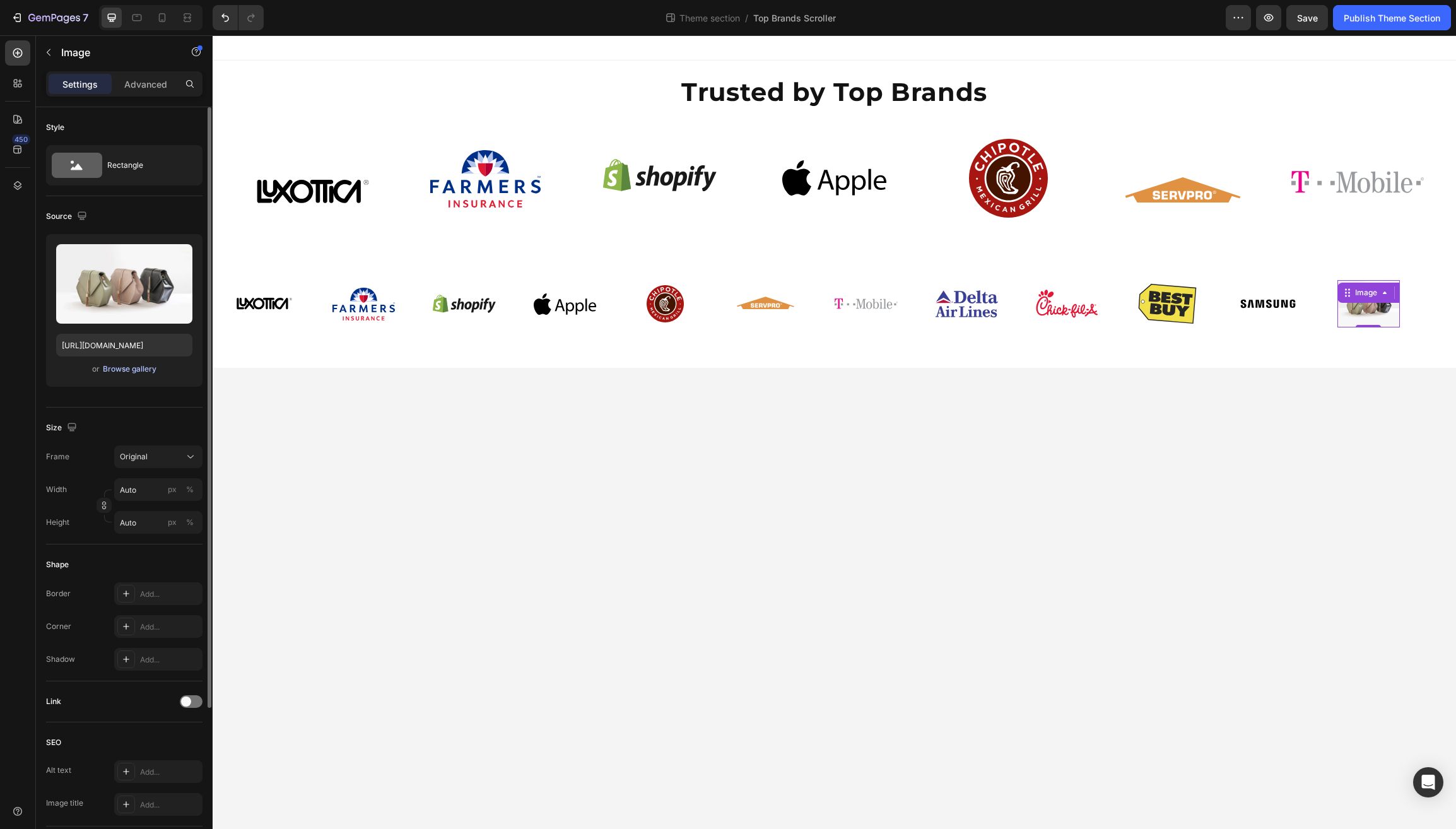
click at [132, 373] on div "Browse gallery" at bounding box center [130, 369] width 54 height 11
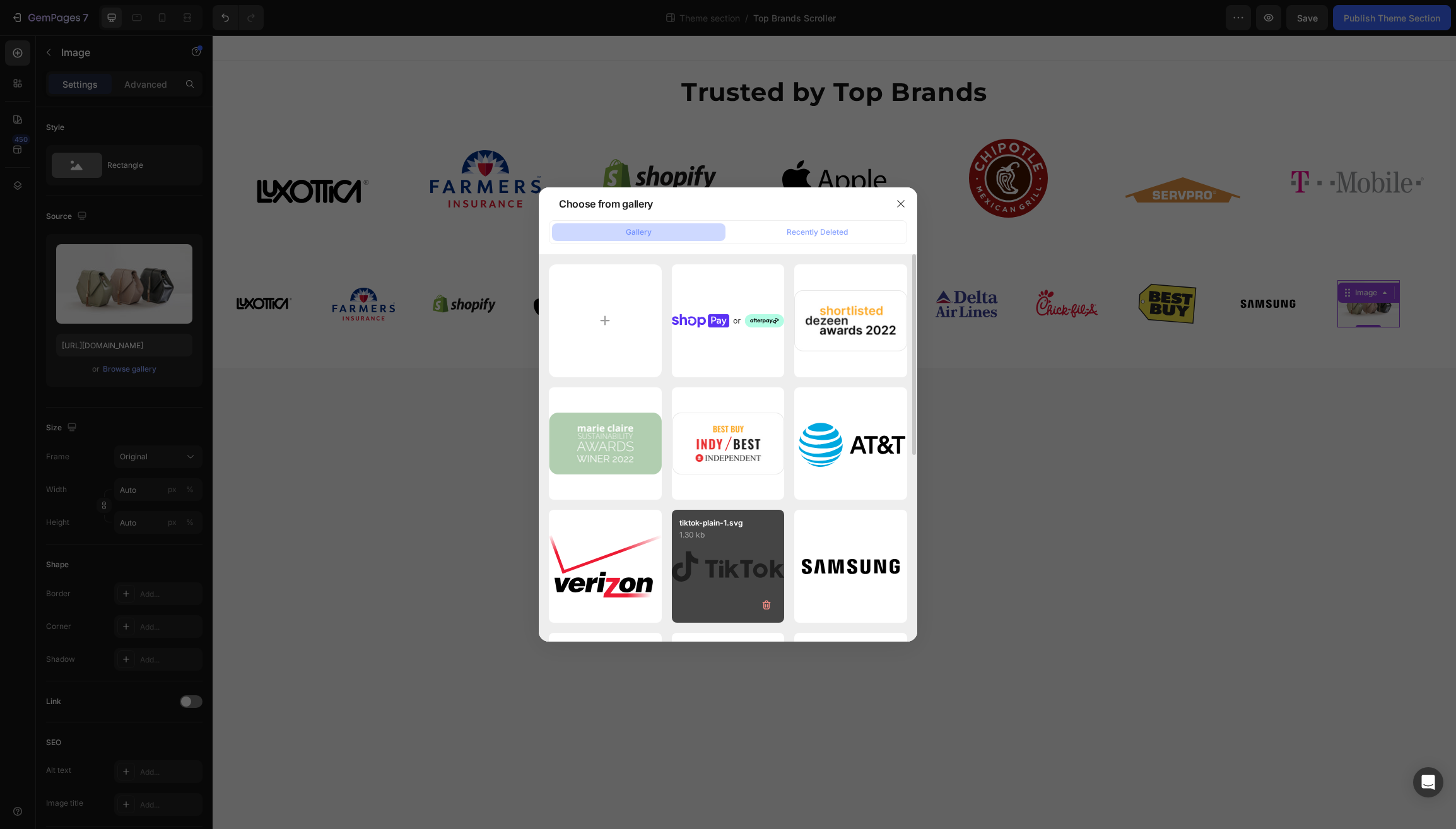
click at [731, 575] on div "tiktok-plain-1.svg 1.30 kb" at bounding box center [728, 566] width 113 height 113
type input "https://cdn.shopify.com/s/files/1/0597/6034/5177/files/gempages_510521488814637…"
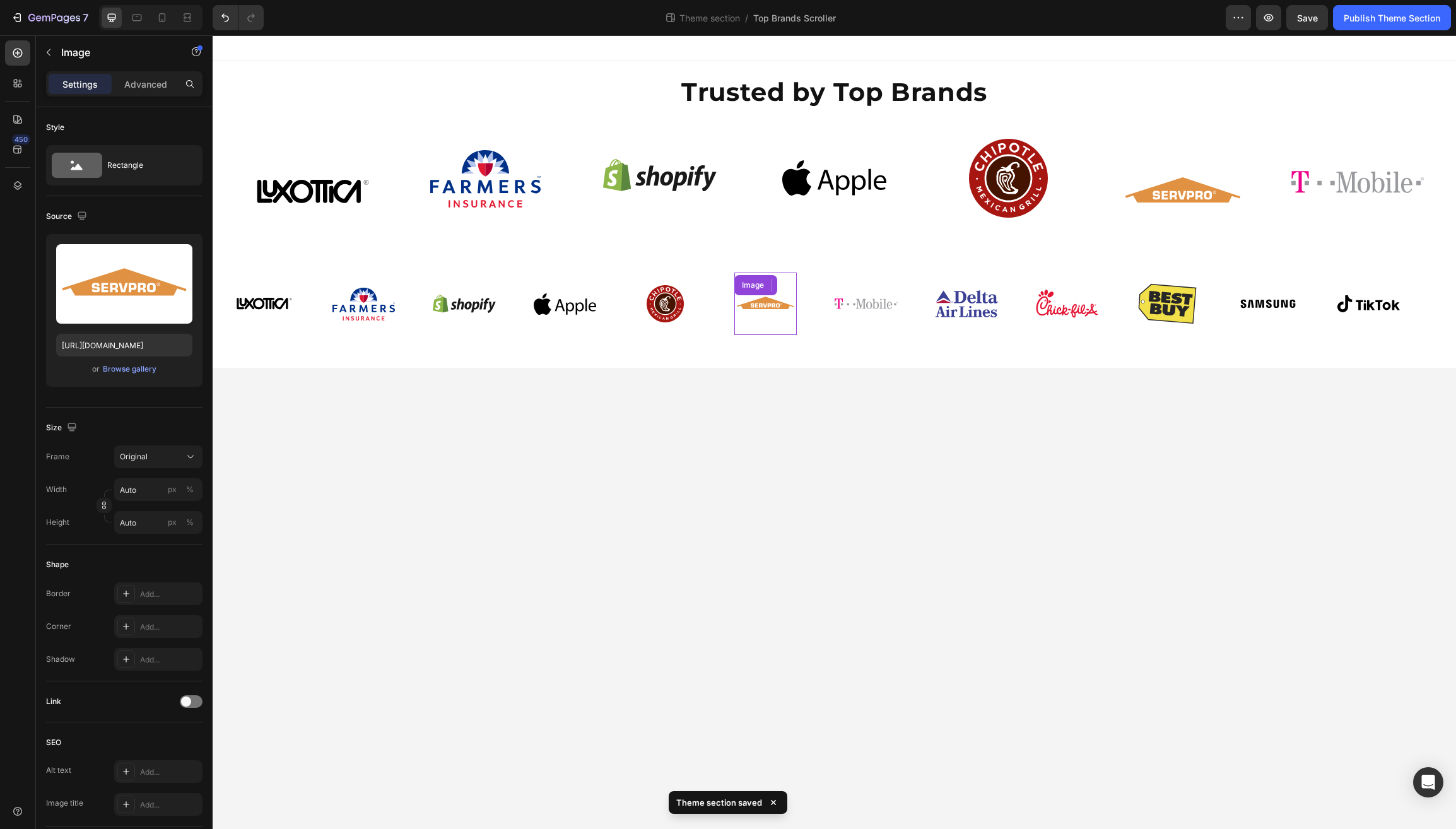
scroll to position [1, 0]
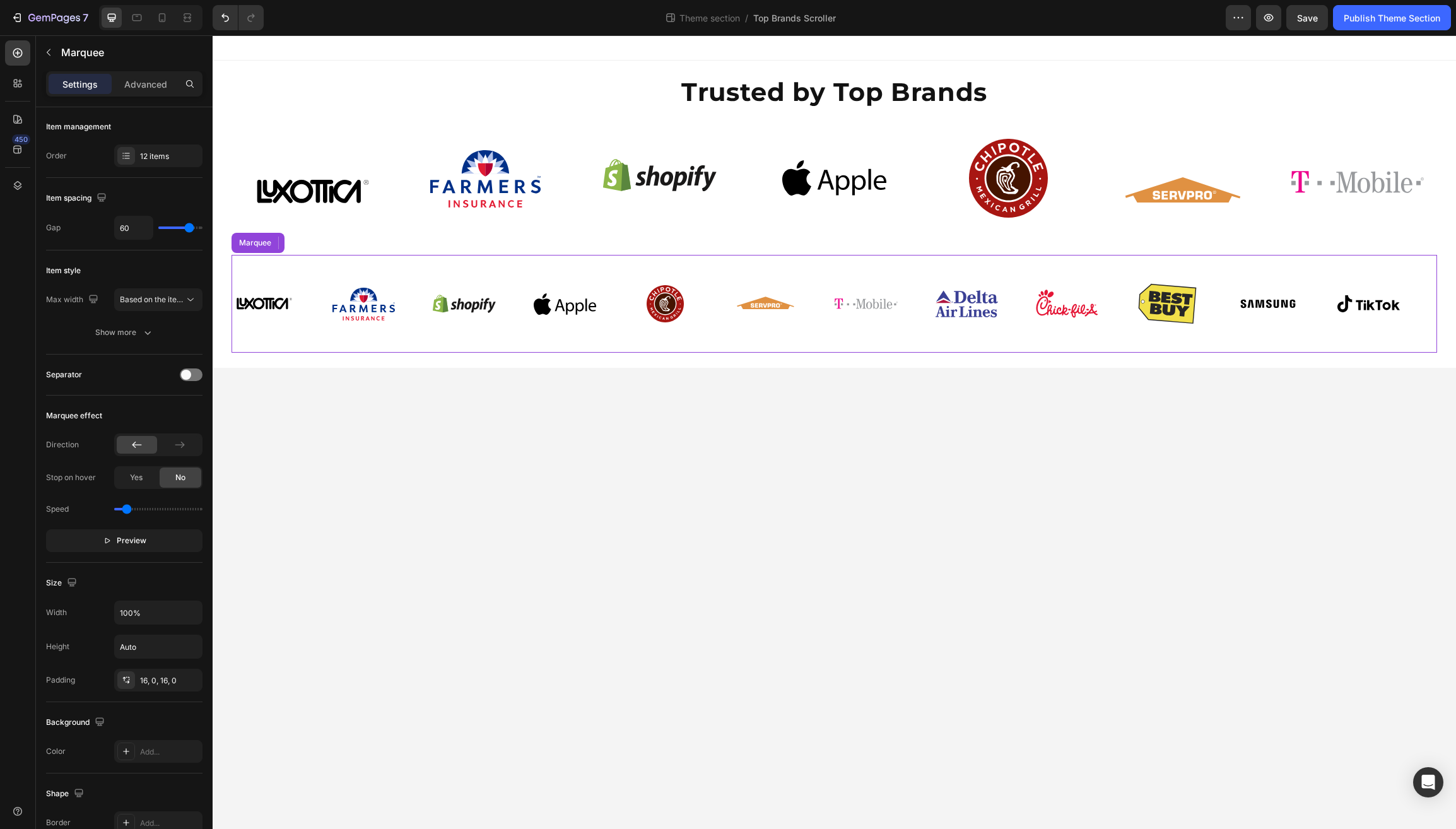
click at [299, 341] on div "Image" at bounding box center [282, 304] width 100 height 77
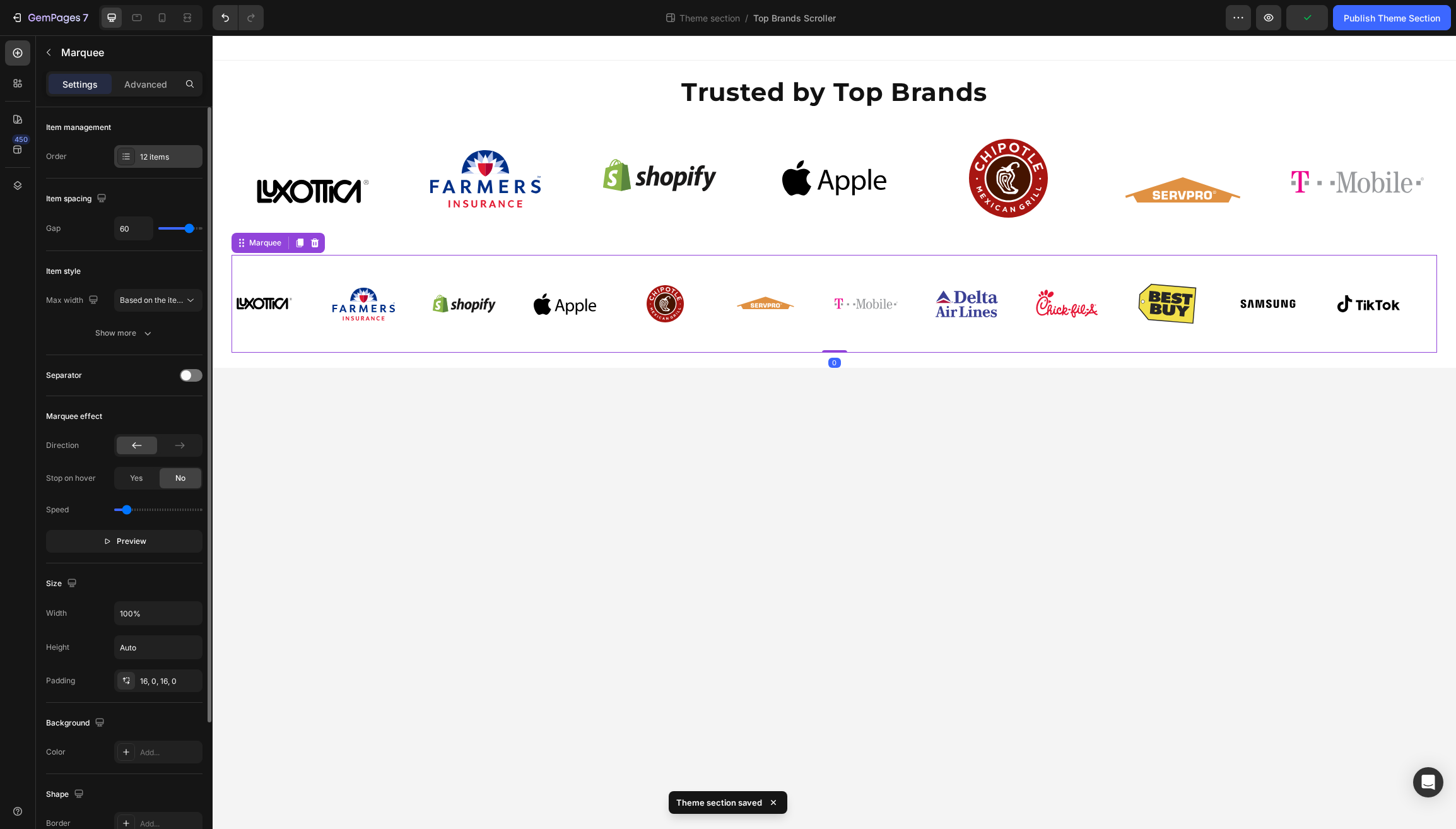
click at [159, 151] on div "12 items" at bounding box center [170, 157] width 59 height 11
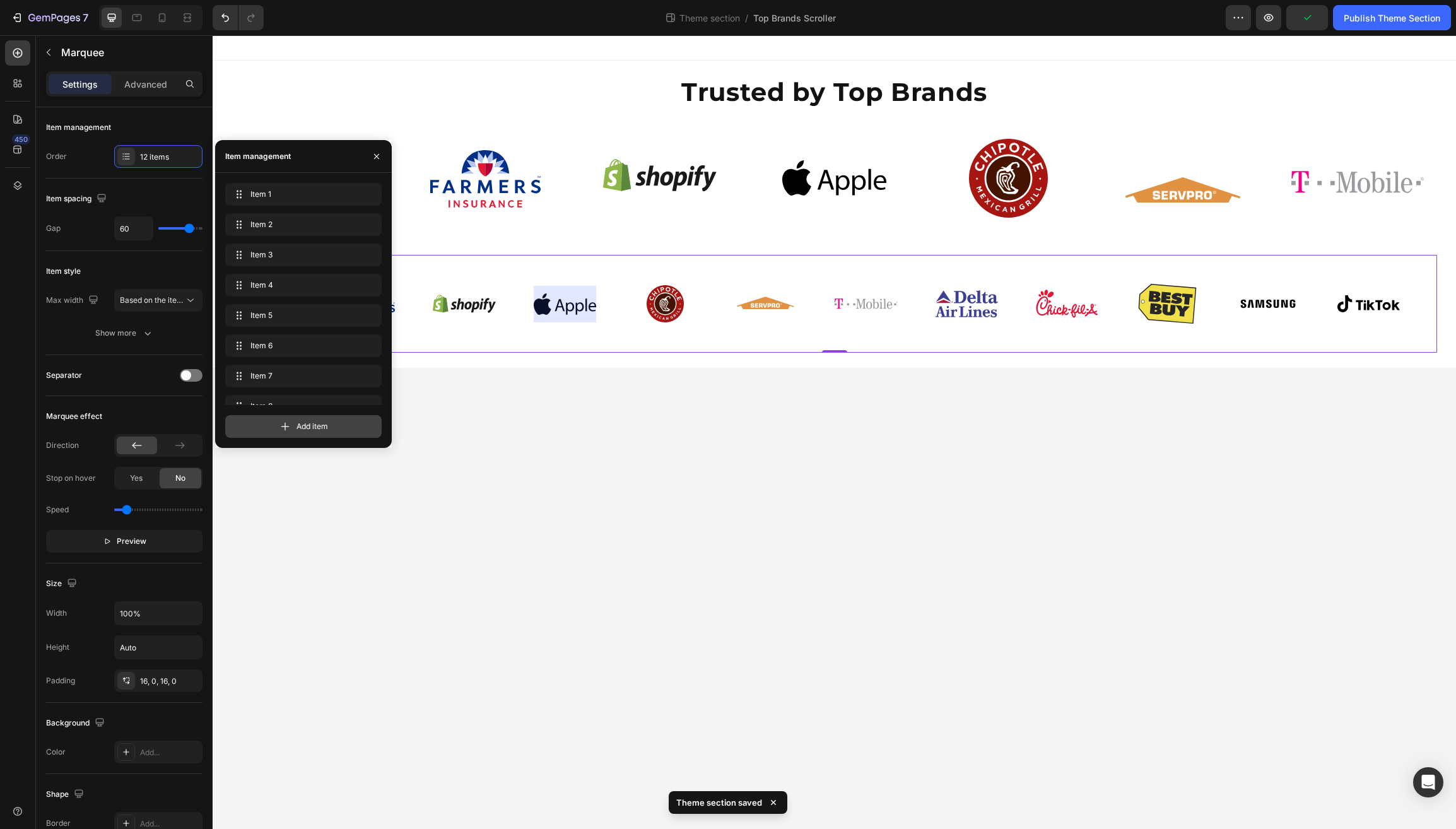
click at [282, 423] on icon at bounding box center [286, 427] width 8 height 8
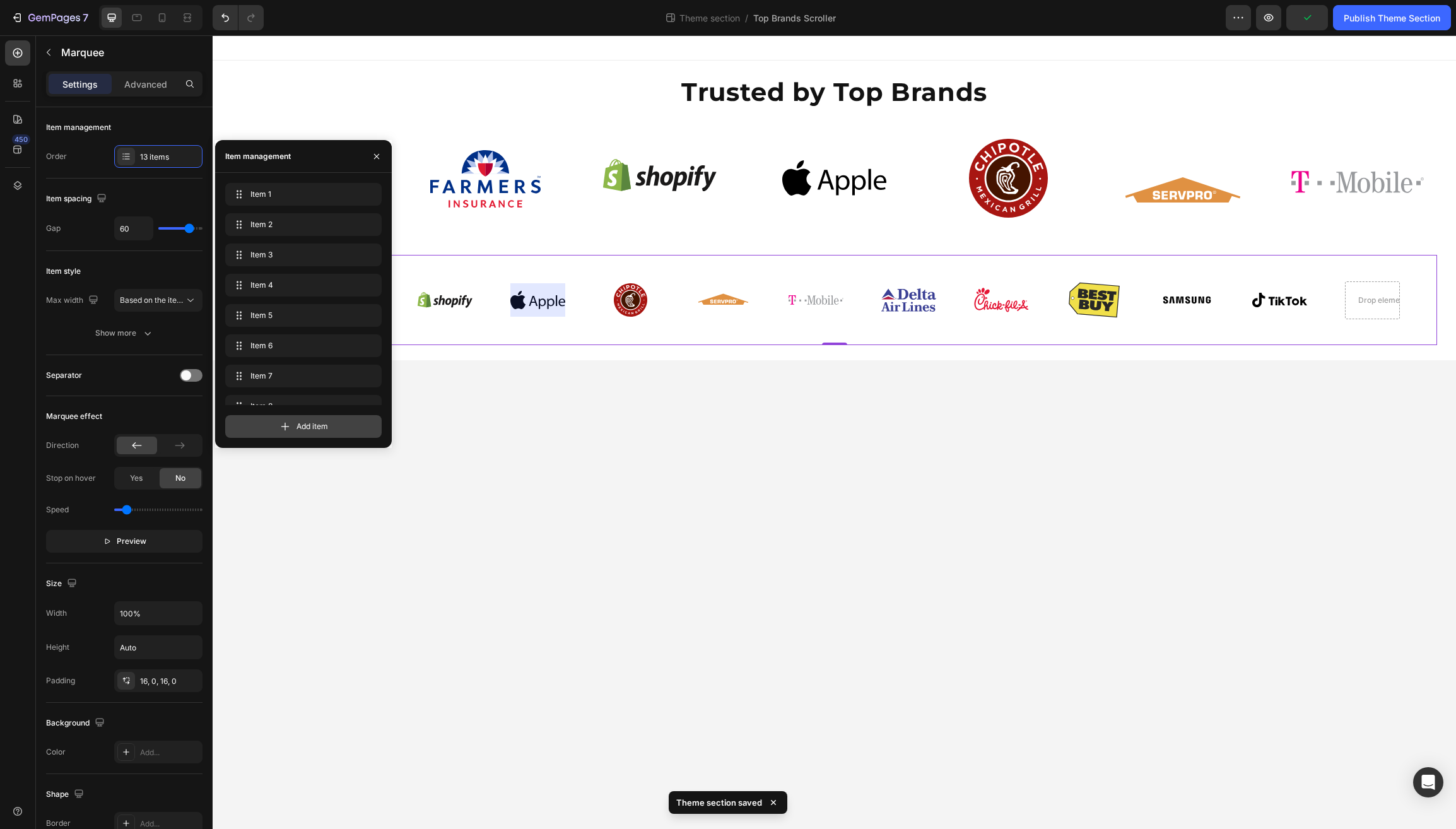
scroll to position [169, 0]
click at [280, 424] on icon at bounding box center [285, 427] width 13 height 13
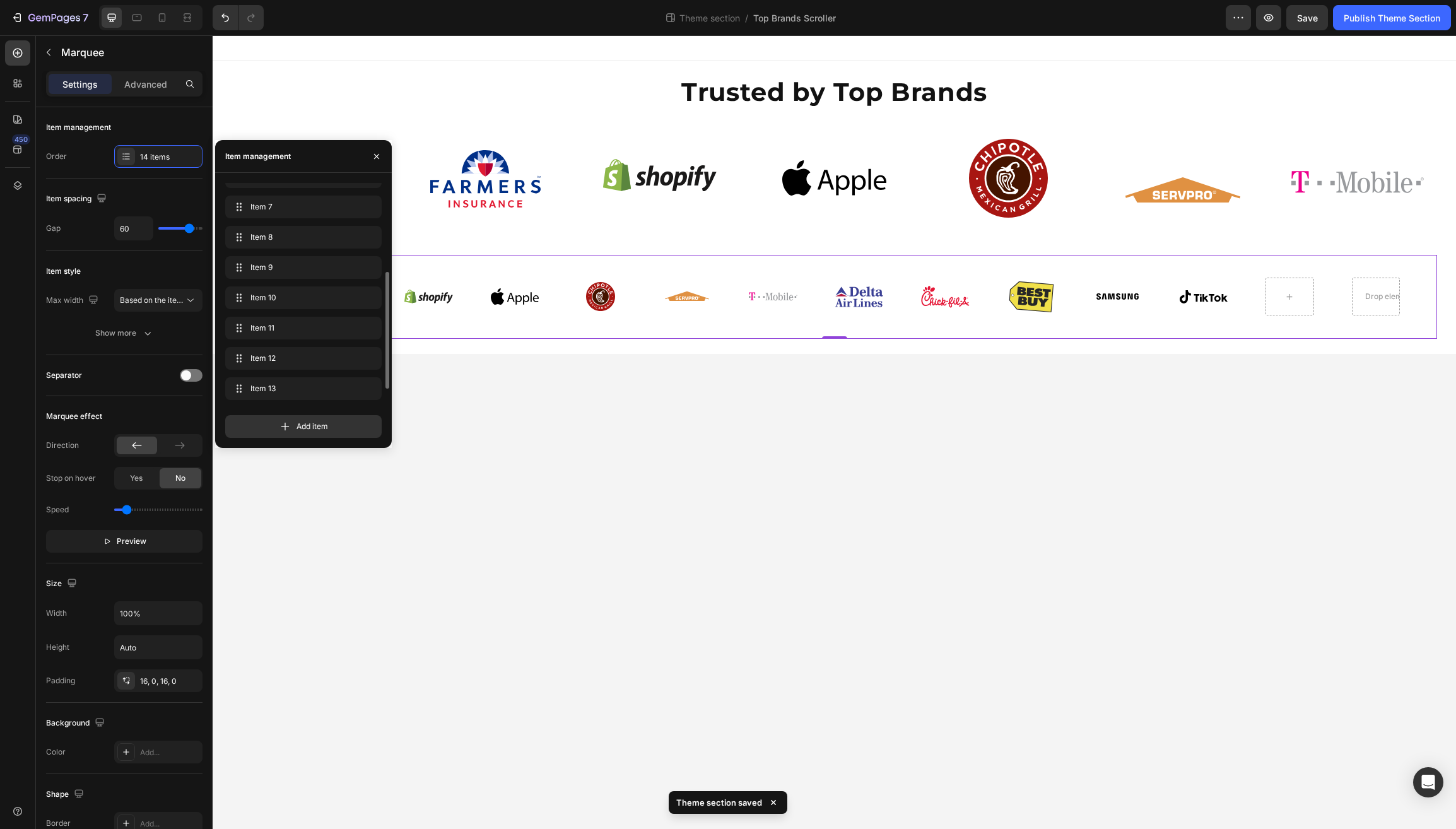
scroll to position [199, 0]
click at [1286, 297] on icon at bounding box center [1288, 297] width 10 height 11
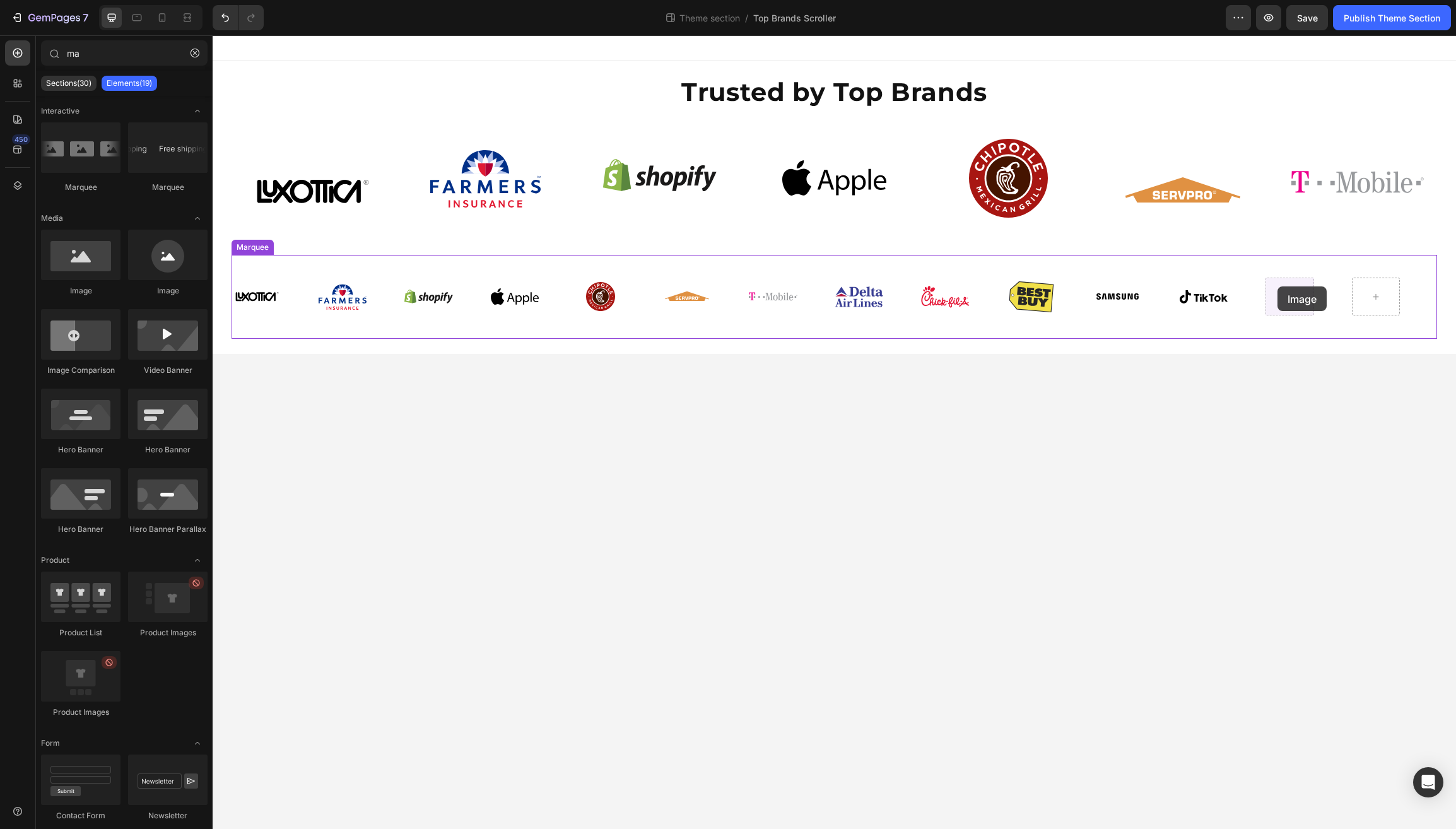
drag, startPoint x: 297, startPoint y: 302, endPoint x: 1278, endPoint y: 287, distance: 981.1
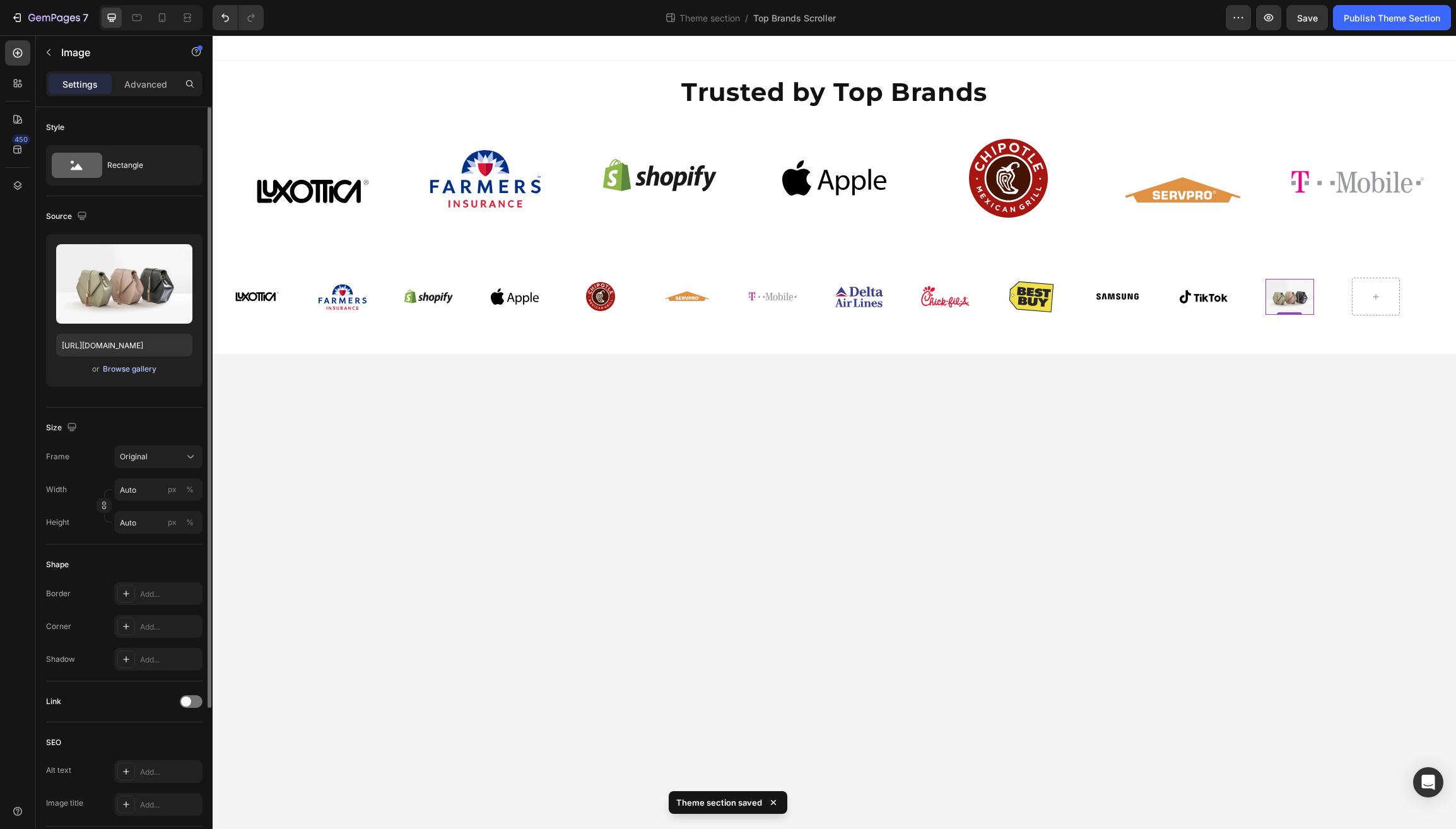
click at [153, 372] on div "Browse gallery" at bounding box center [130, 369] width 54 height 11
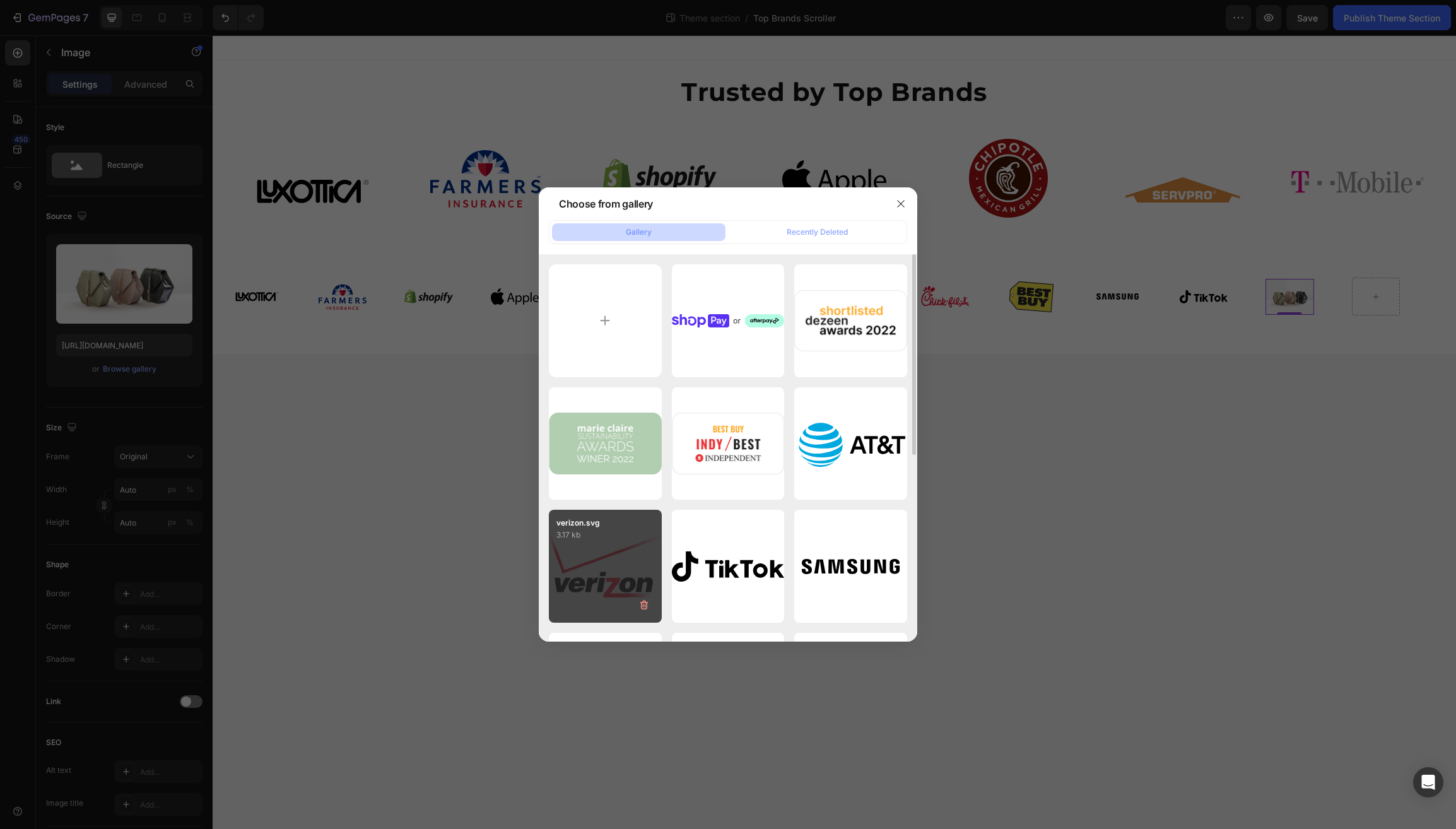
click at [626, 540] on p "3.17 kb" at bounding box center [605, 535] width 98 height 13
type input "https://cdn.shopify.com/s/files/1/0597/6034/5177/files/gempages_510521488814637…"
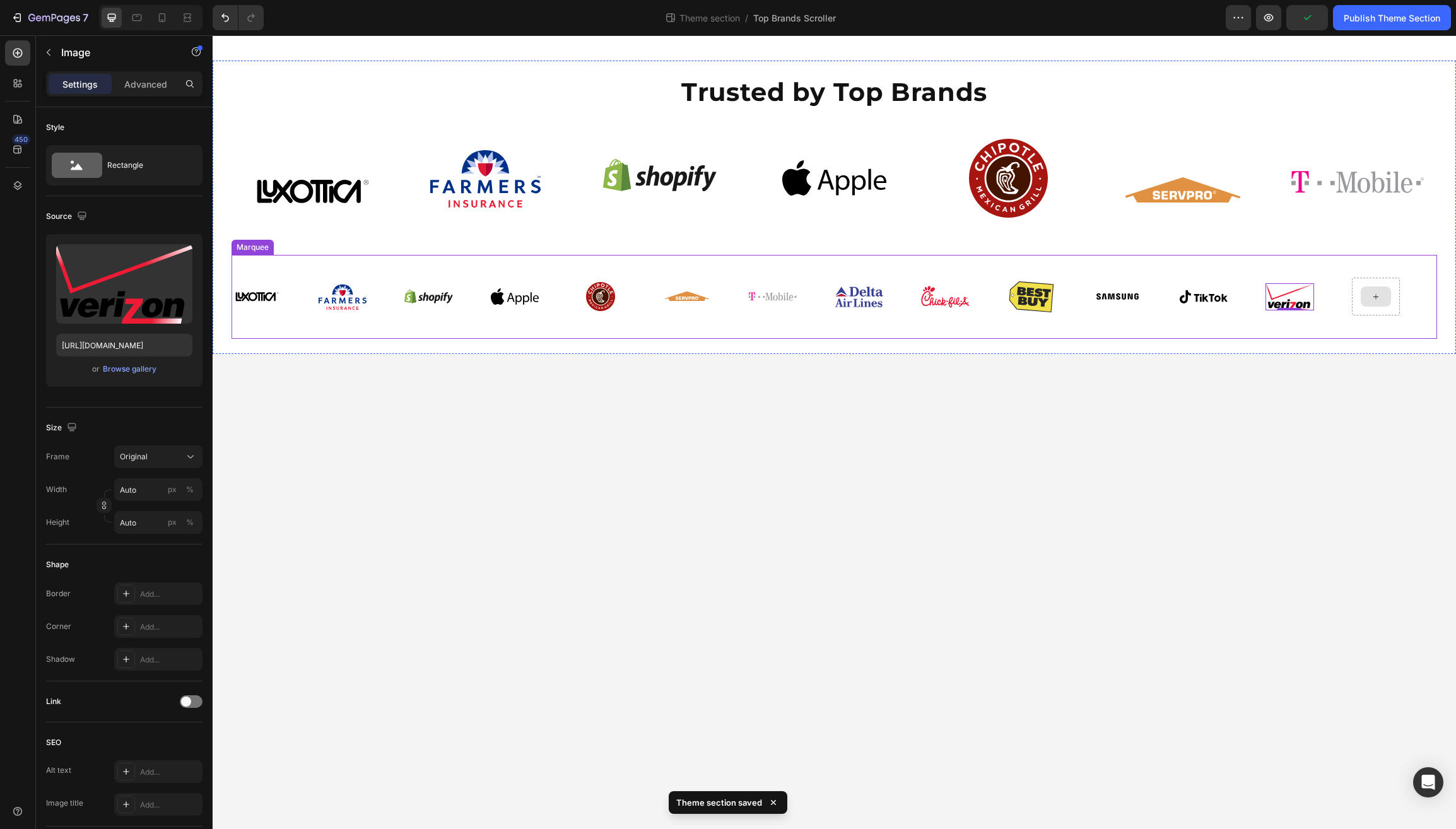
click at [1380, 300] on icon at bounding box center [1375, 297] width 10 height 11
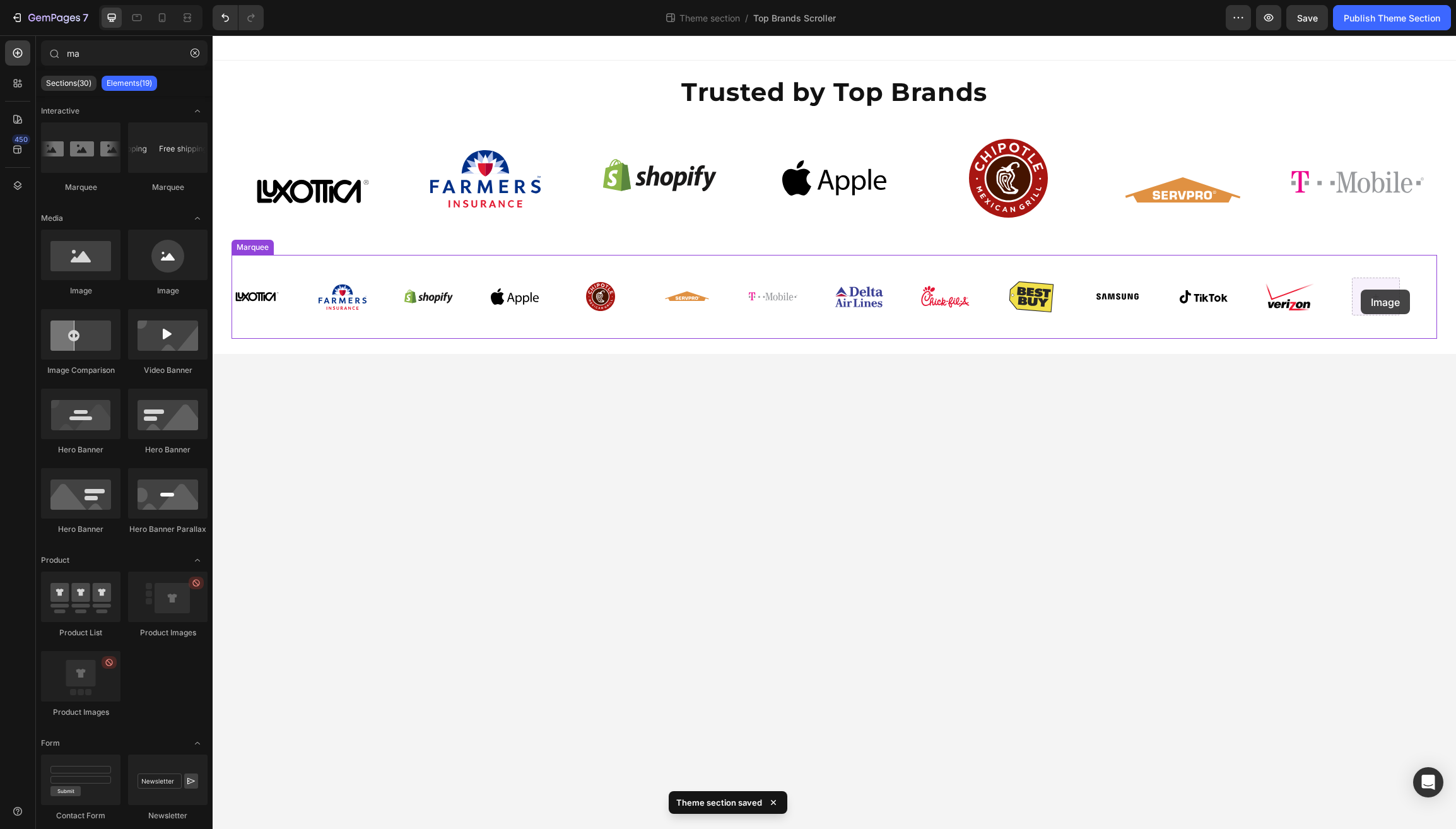
drag, startPoint x: 286, startPoint y: 299, endPoint x: 1361, endPoint y: 289, distance: 1075.0
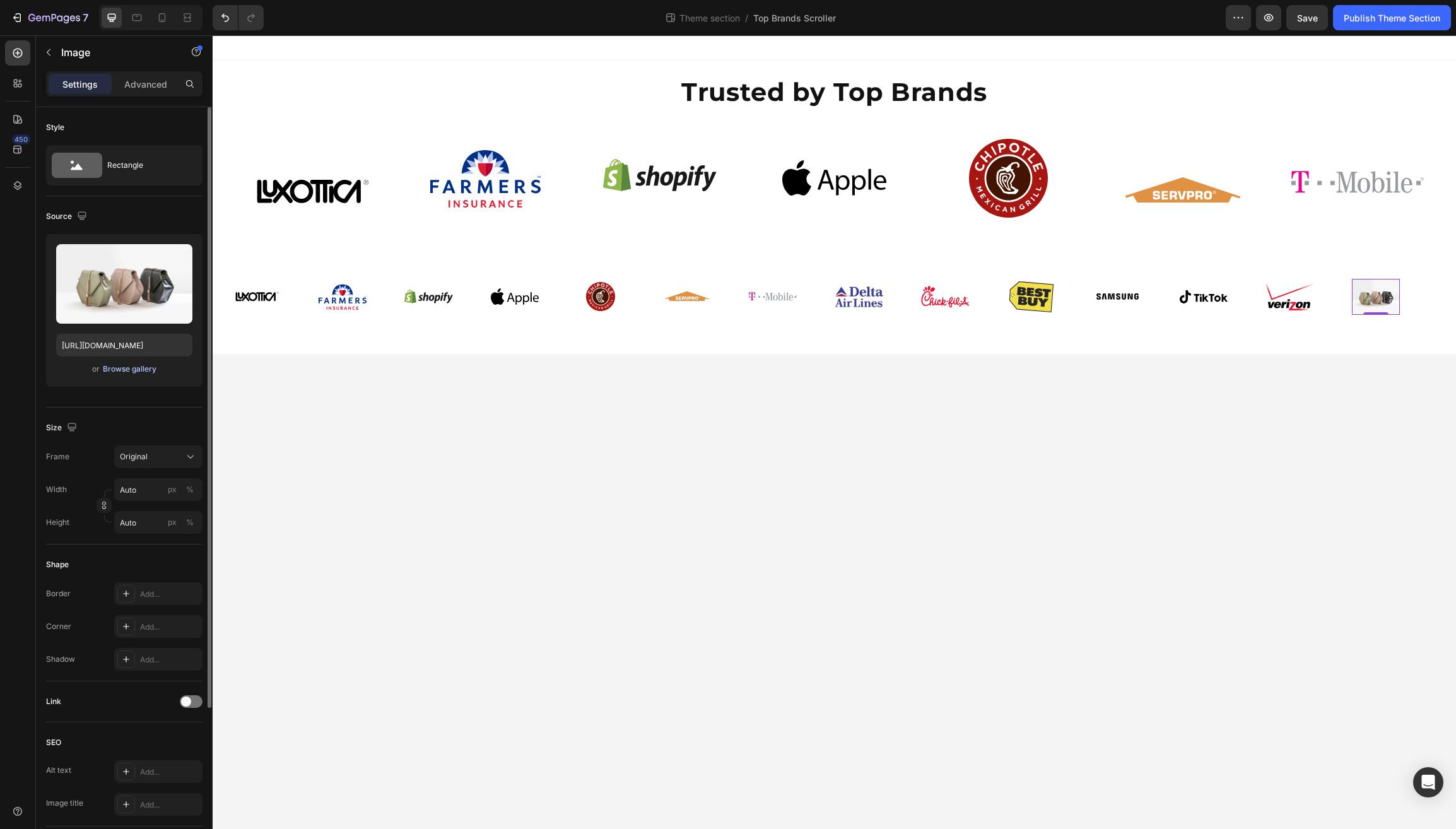
click at [107, 373] on div "Browse gallery" at bounding box center [130, 369] width 54 height 11
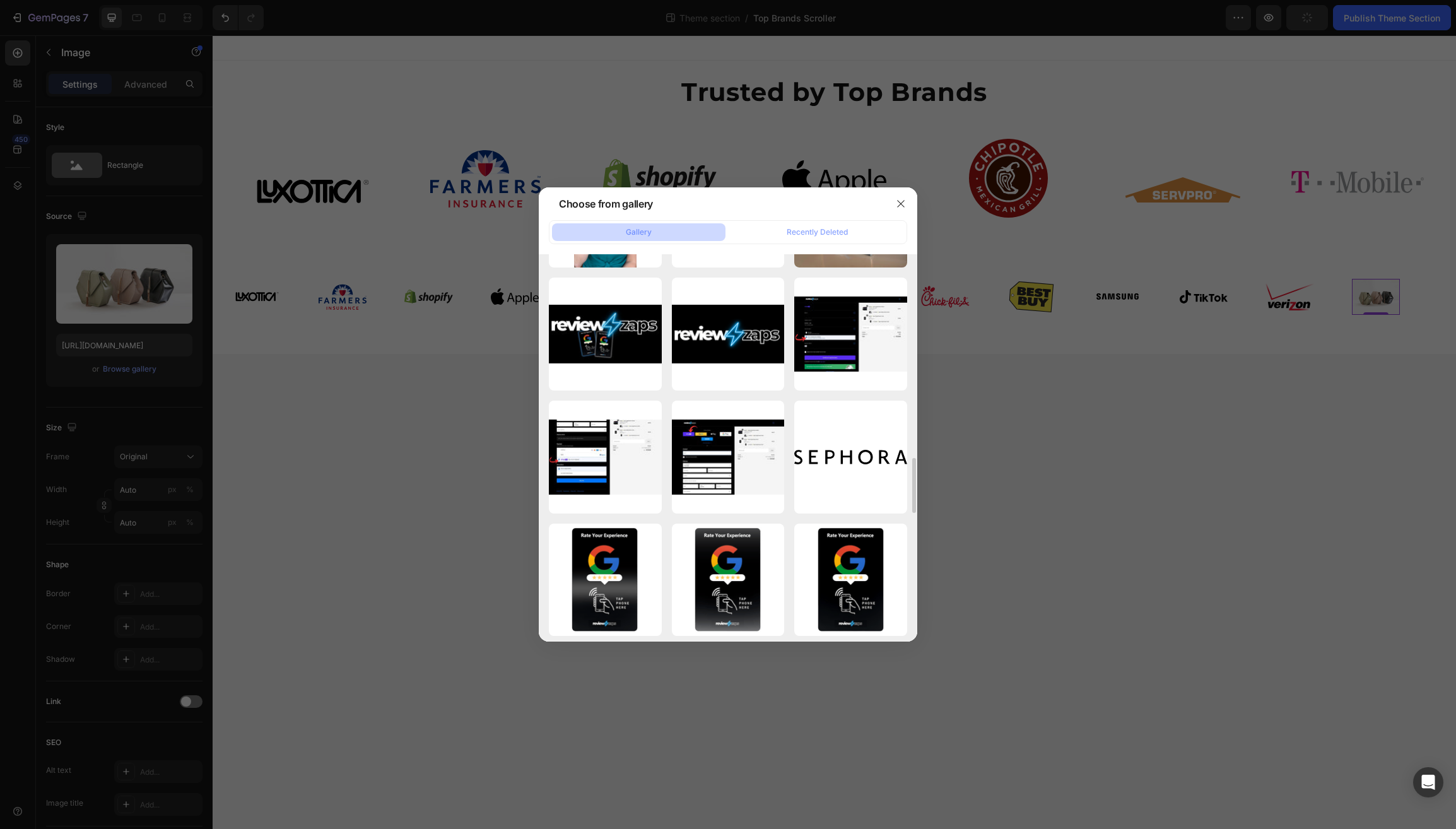
scroll to position [2082, 0]
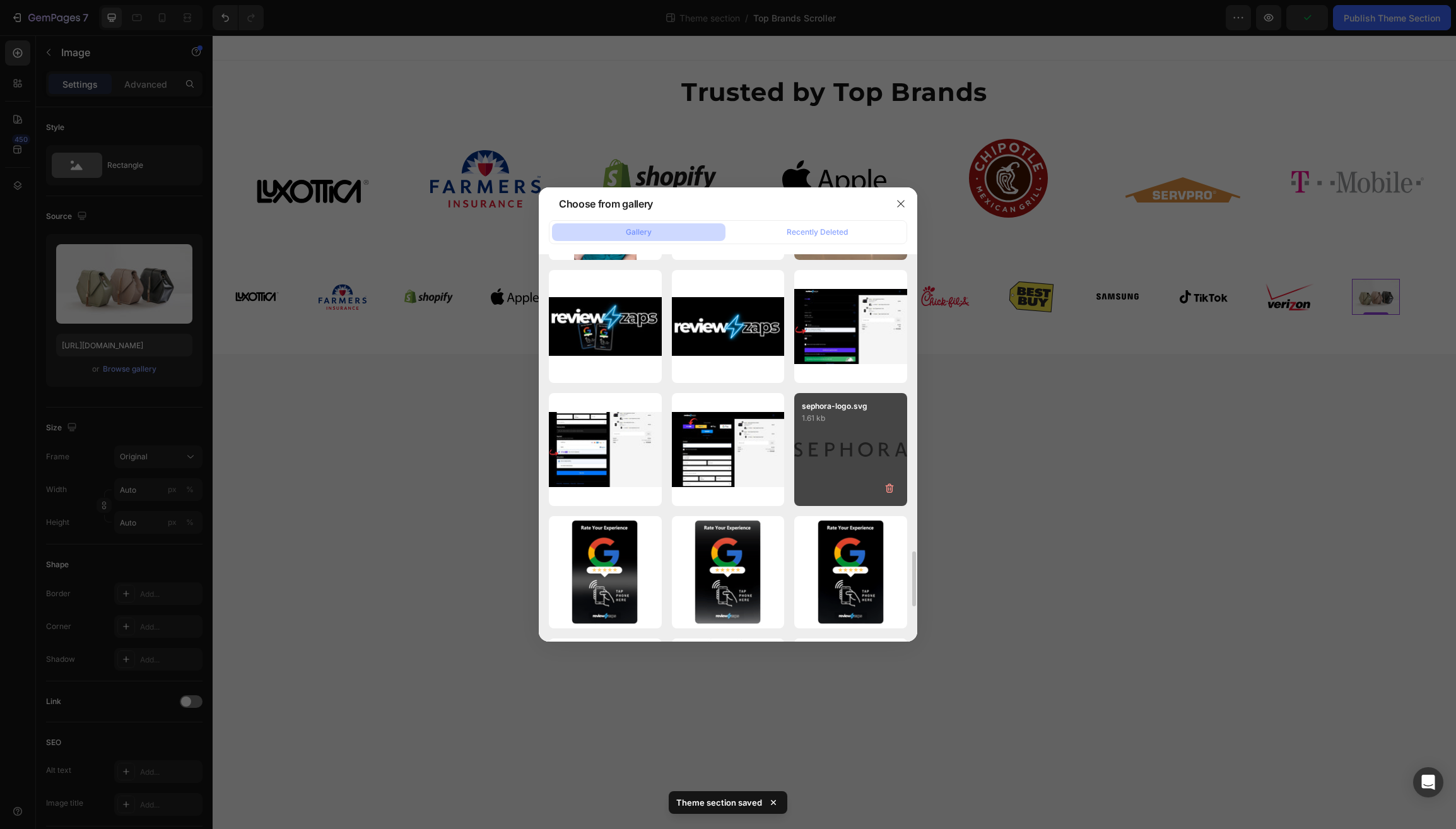
click at [854, 454] on div "sephora-logo.svg 1.61 kb" at bounding box center [851, 449] width 113 height 113
type input "https://cdn.shopify.com/s/files/1/0597/6034/5177/files/gempages_510521488814637…"
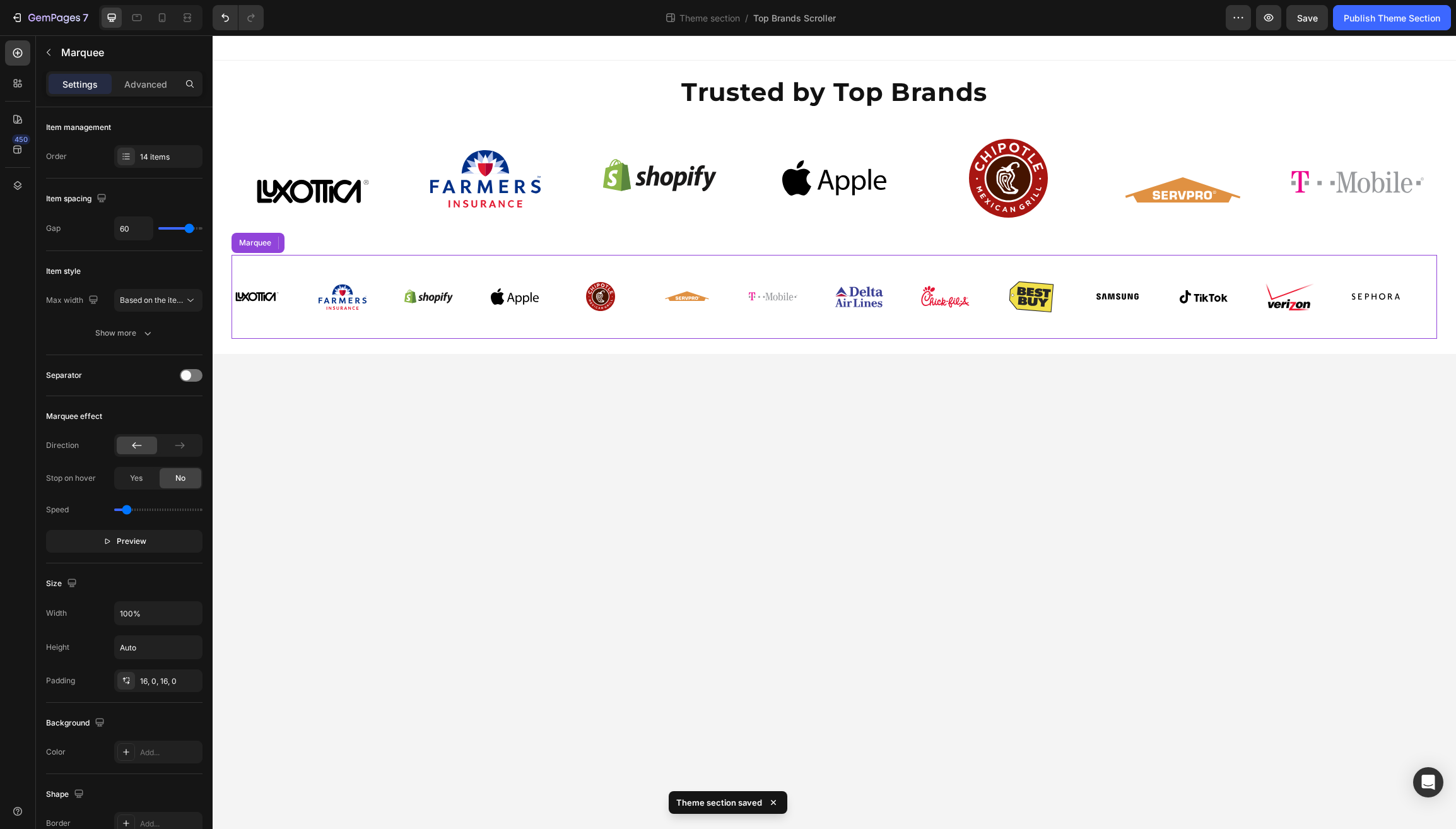
click at [362, 332] on div "Image Image Image Image Image Image Image Image Image Image Image Image Image I…" at bounding box center [835, 297] width 1206 height 84
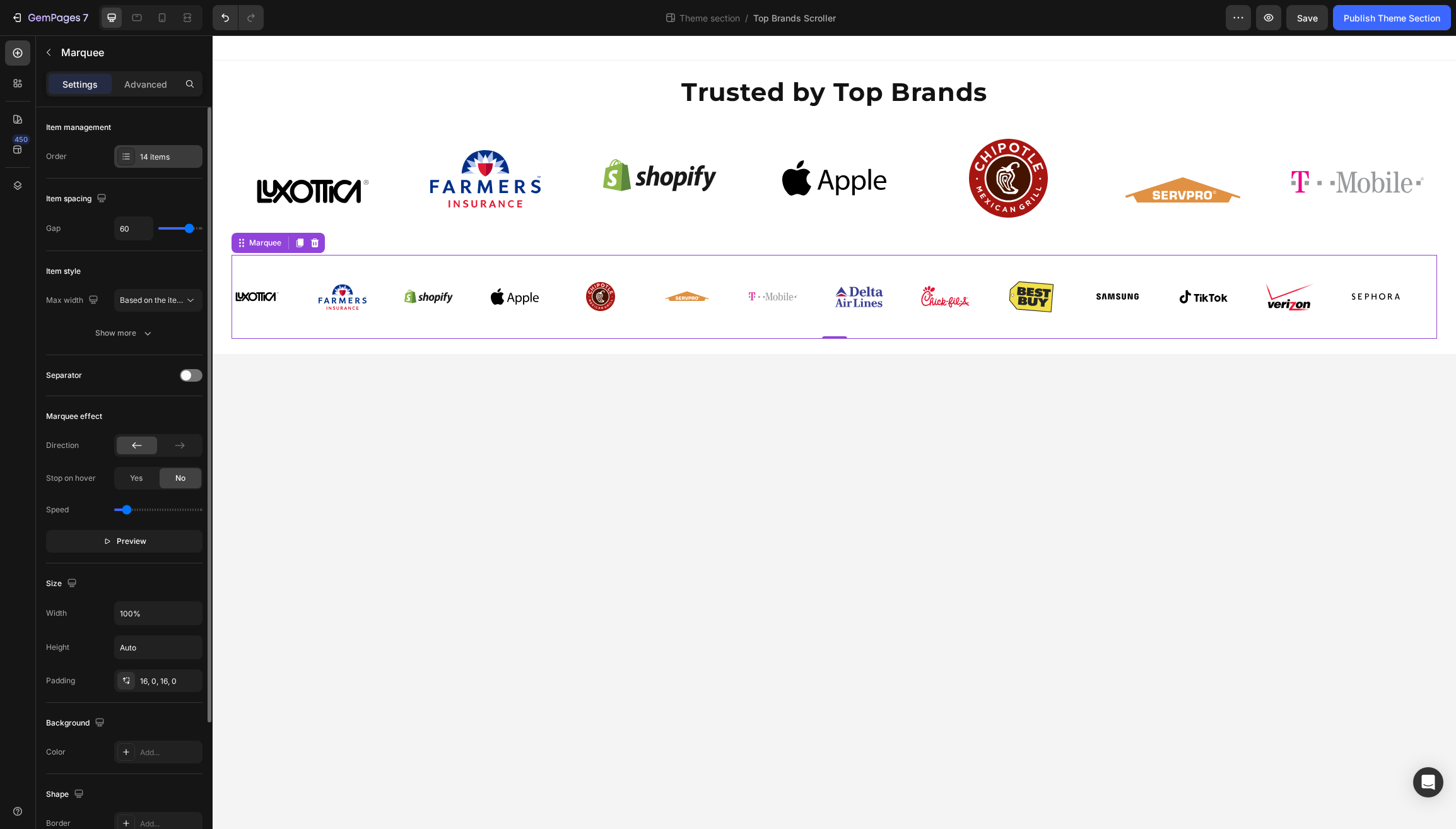
click at [156, 151] on div "14 items" at bounding box center [170, 157] width 59 height 11
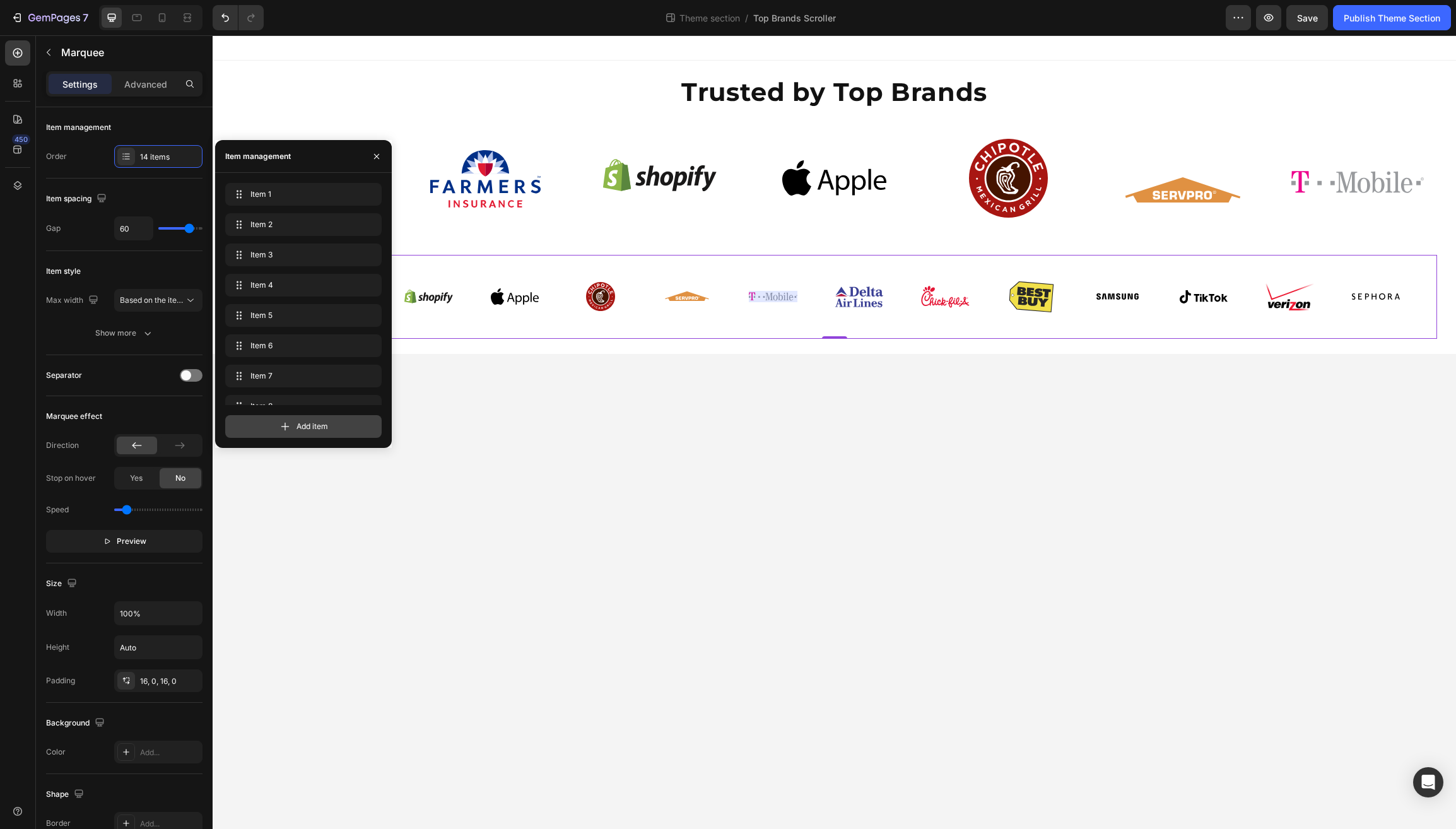
click at [279, 427] on icon at bounding box center [285, 427] width 13 height 13
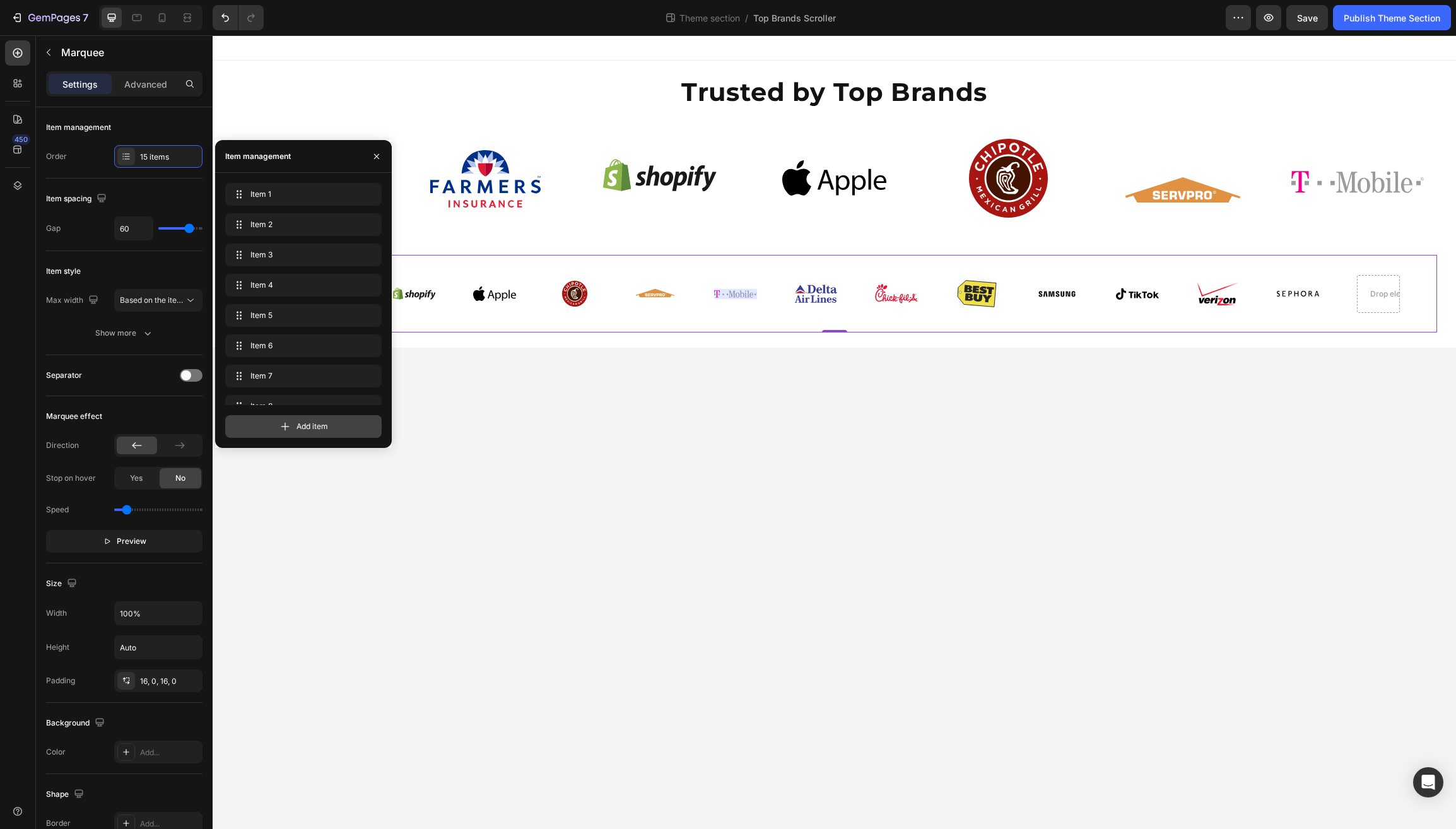
scroll to position [230, 0]
click at [284, 426] on icon at bounding box center [285, 427] width 13 height 13
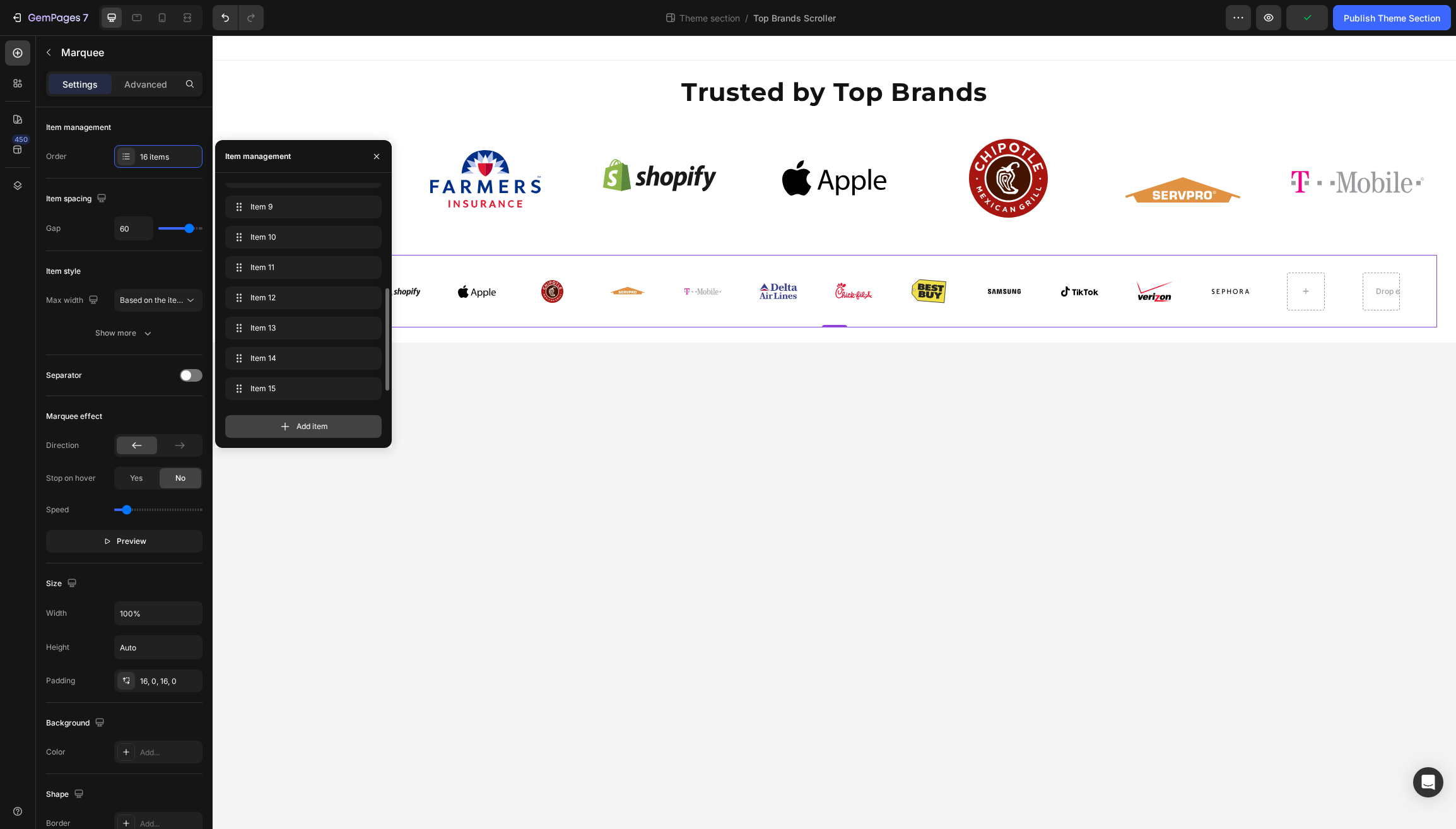
scroll to position [260, 0]
click at [283, 426] on icon at bounding box center [285, 427] width 13 height 13
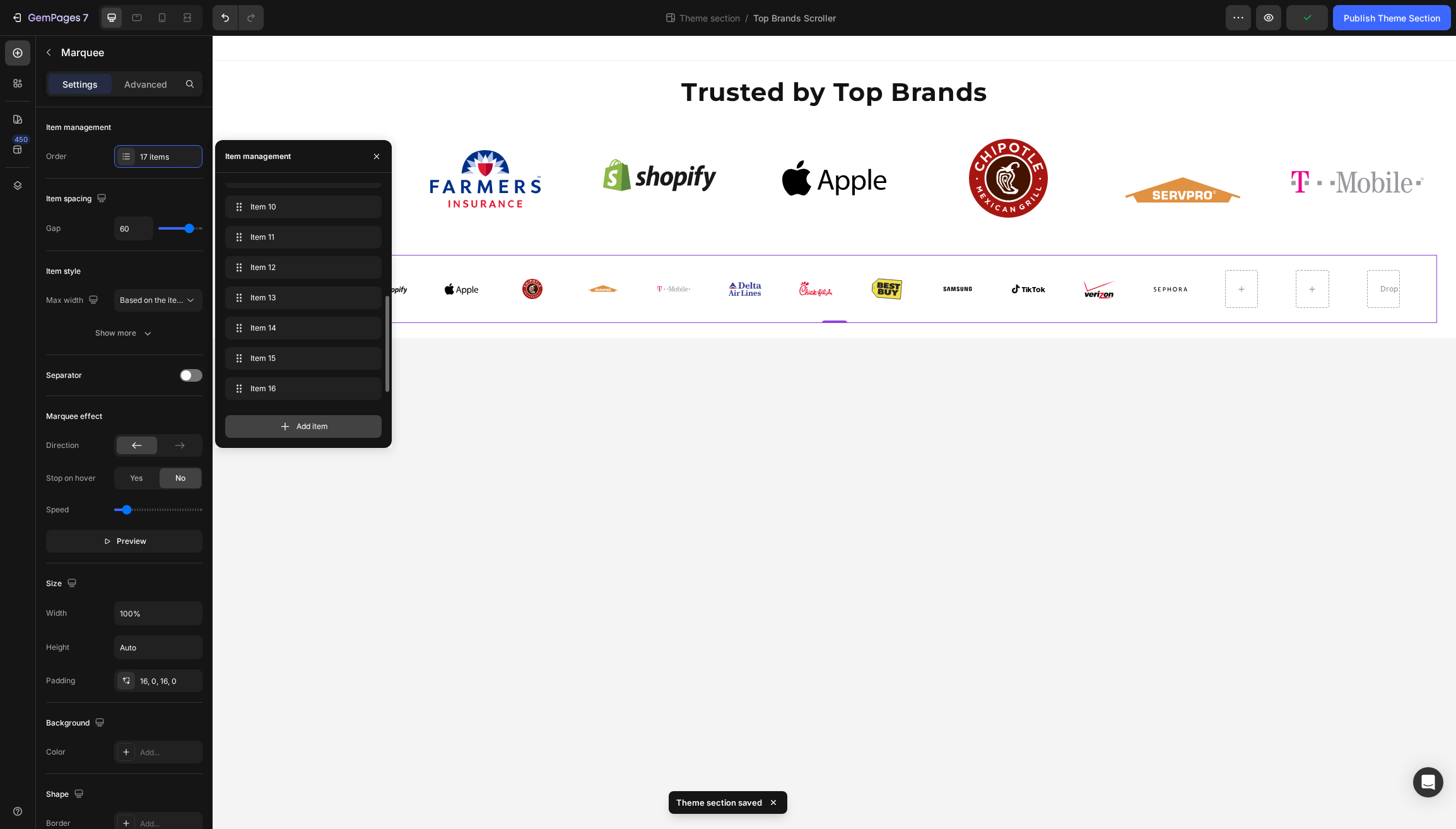
scroll to position [290, 0]
click at [1234, 293] on div at bounding box center [1240, 289] width 30 height 20
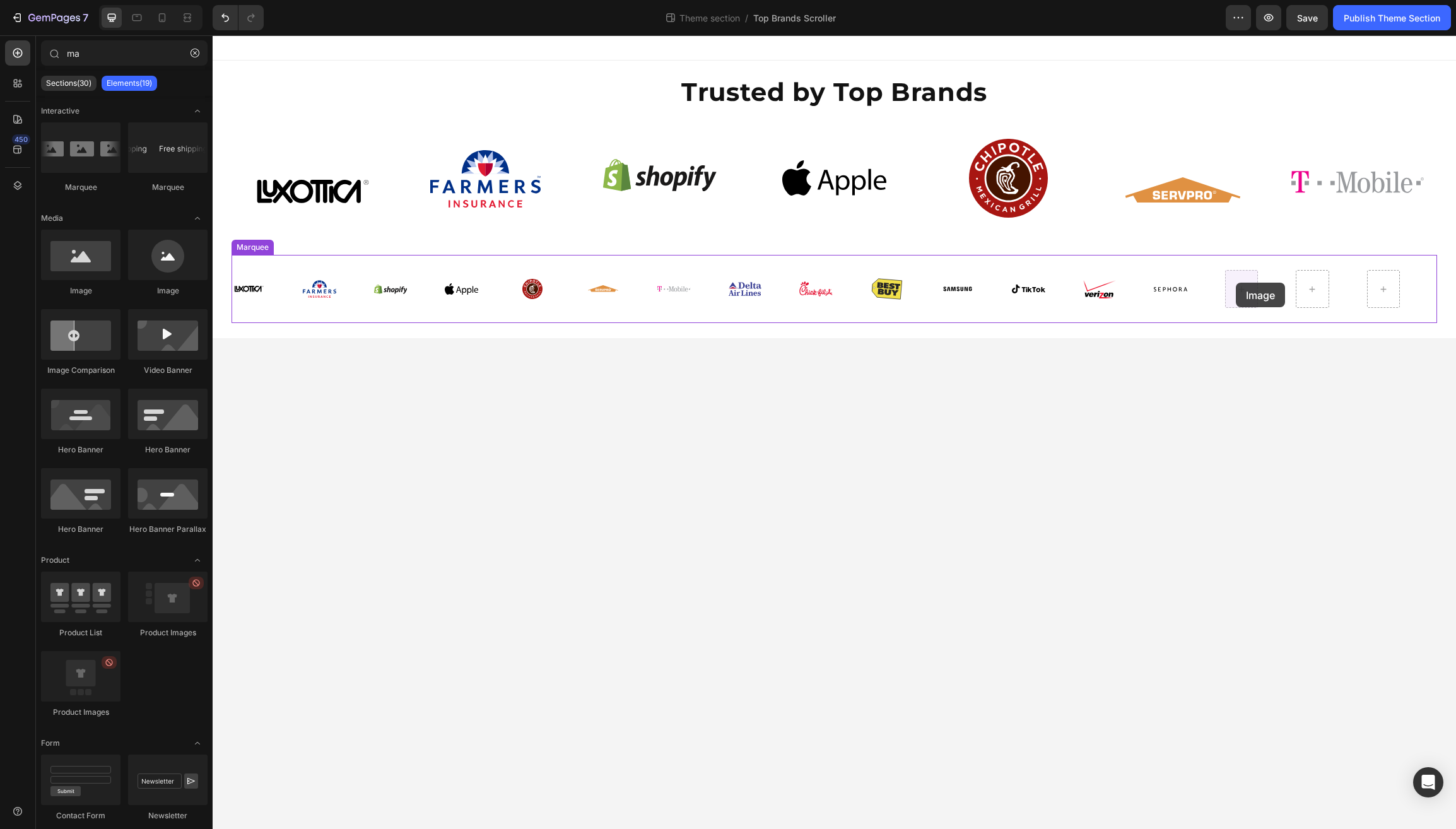
drag, startPoint x: 282, startPoint y: 303, endPoint x: 1236, endPoint y: 282, distance: 954.2
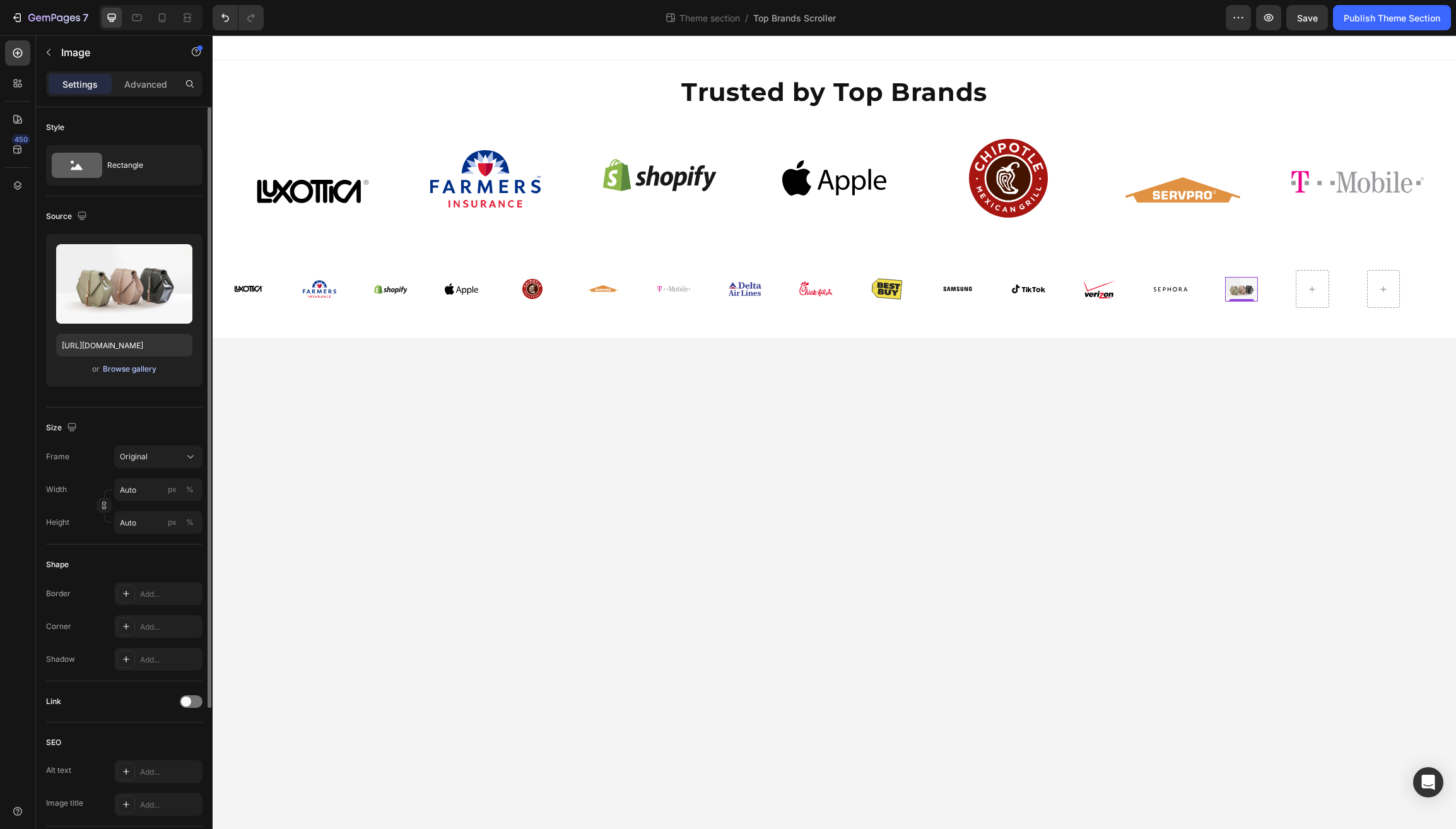
click at [127, 369] on div "Browse gallery" at bounding box center [130, 369] width 54 height 11
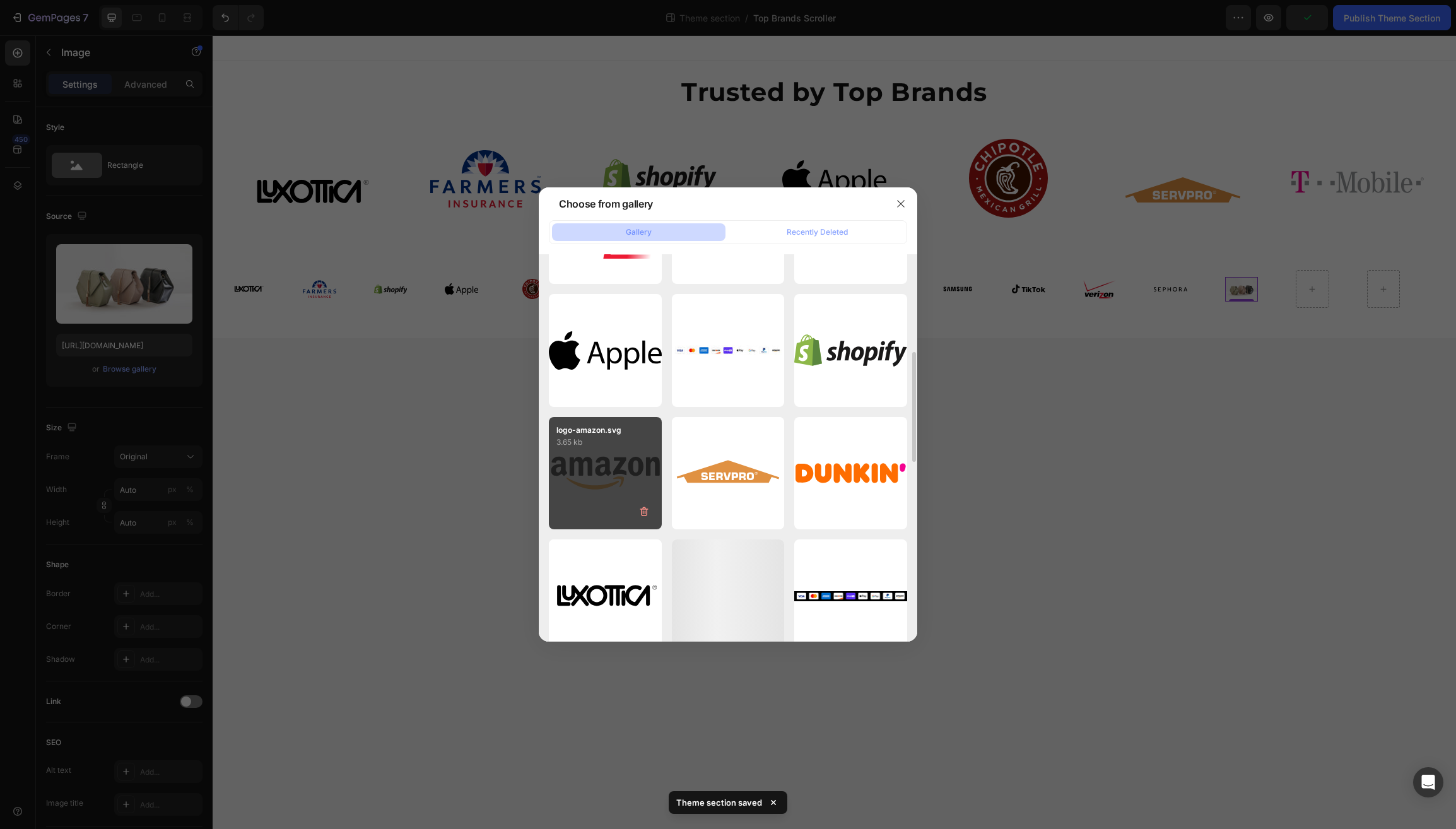
scroll to position [340, 0]
click at [602, 466] on div "logo-amazon.svg 3.65 kb" at bounding box center [605, 472] width 113 height 113
type input "https://cdn.shopify.com/s/files/1/0597/6034/5177/files/gempages_510521488814637…"
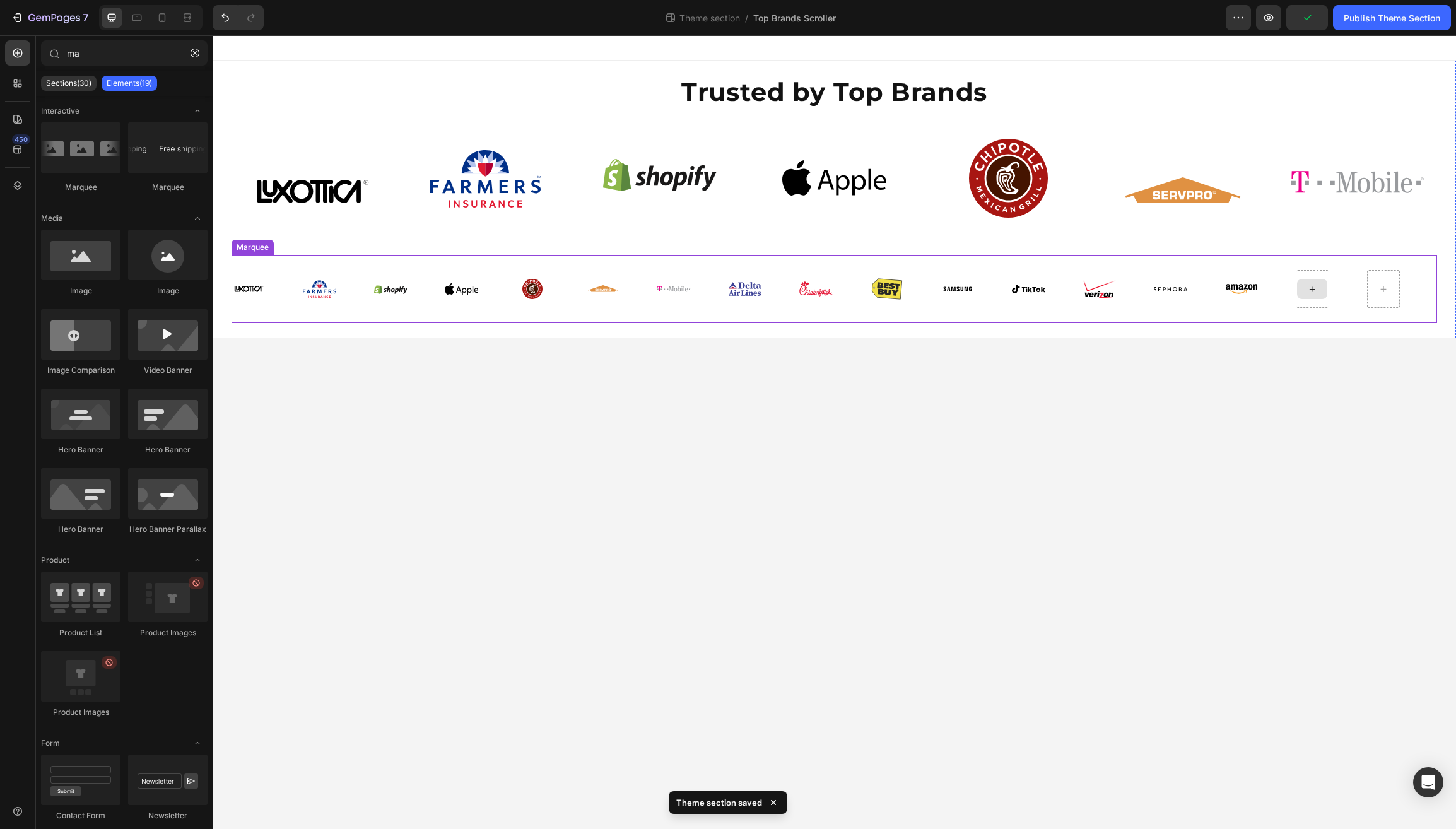
click at [1316, 287] on icon at bounding box center [1312, 289] width 10 height 11
drag, startPoint x: 1124, startPoint y: 295, endPoint x: 1309, endPoint y: 285, distance: 185.3
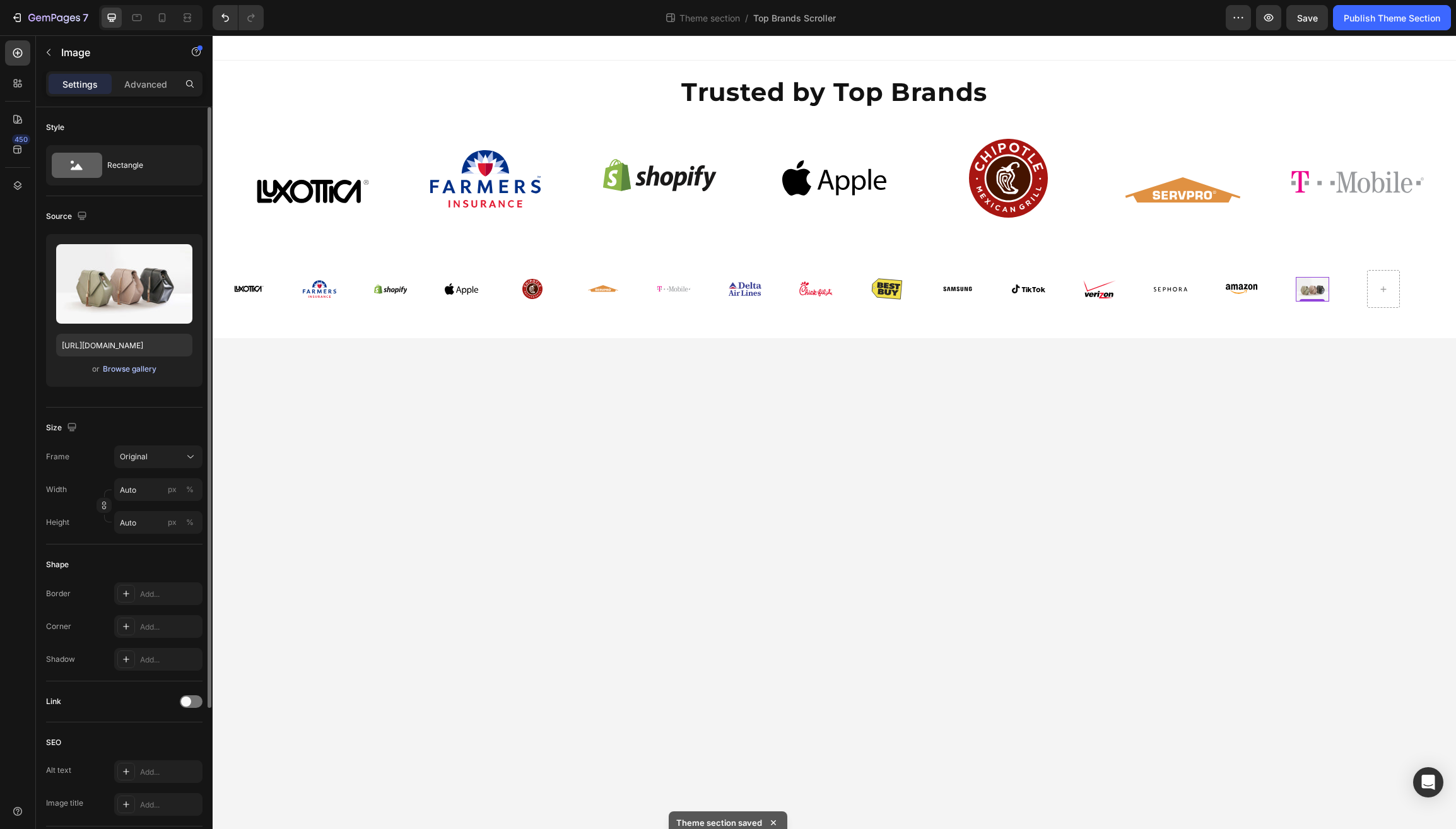
click at [144, 371] on div "Browse gallery" at bounding box center [130, 369] width 54 height 11
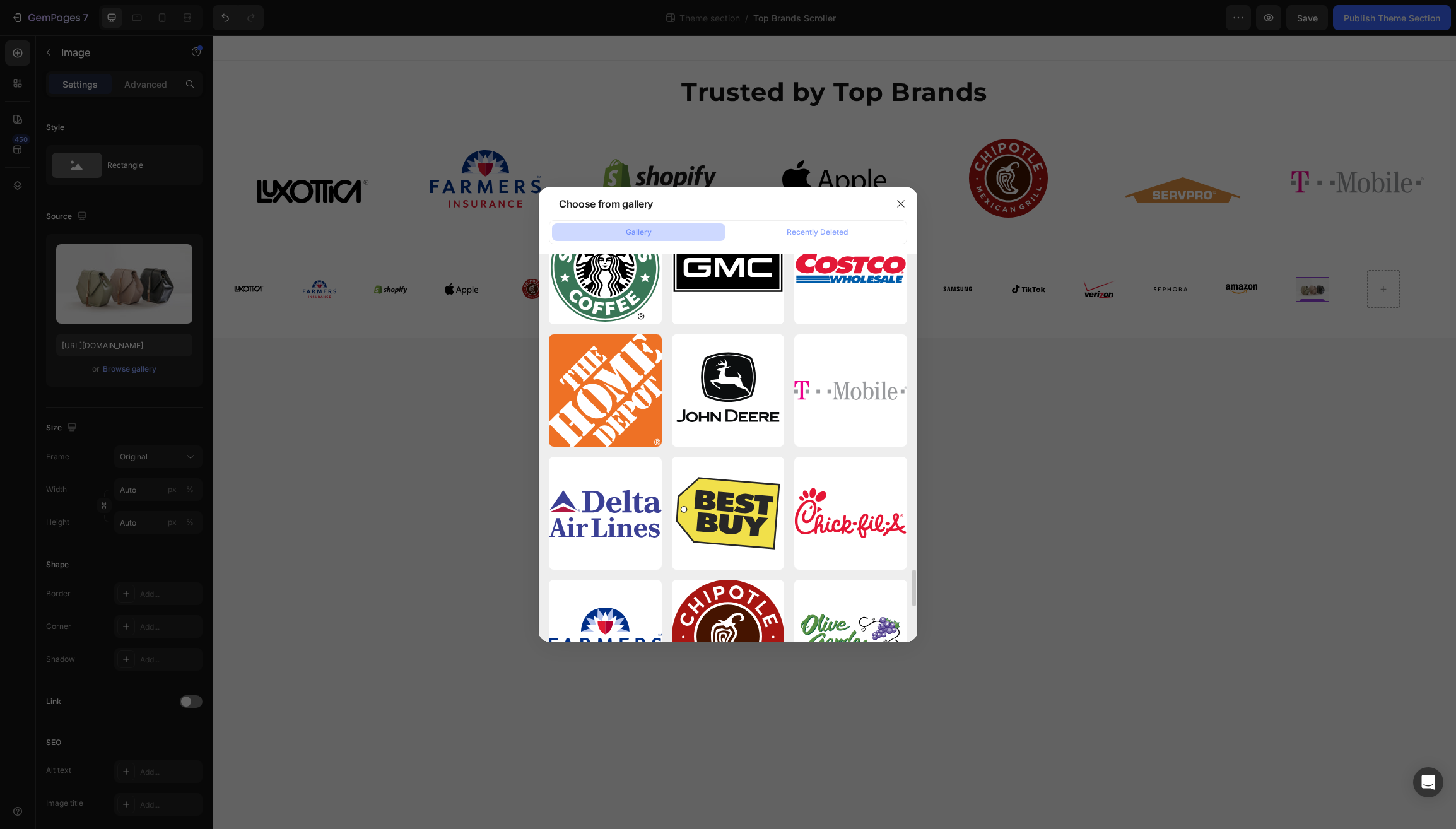
scroll to position [3351, 0]
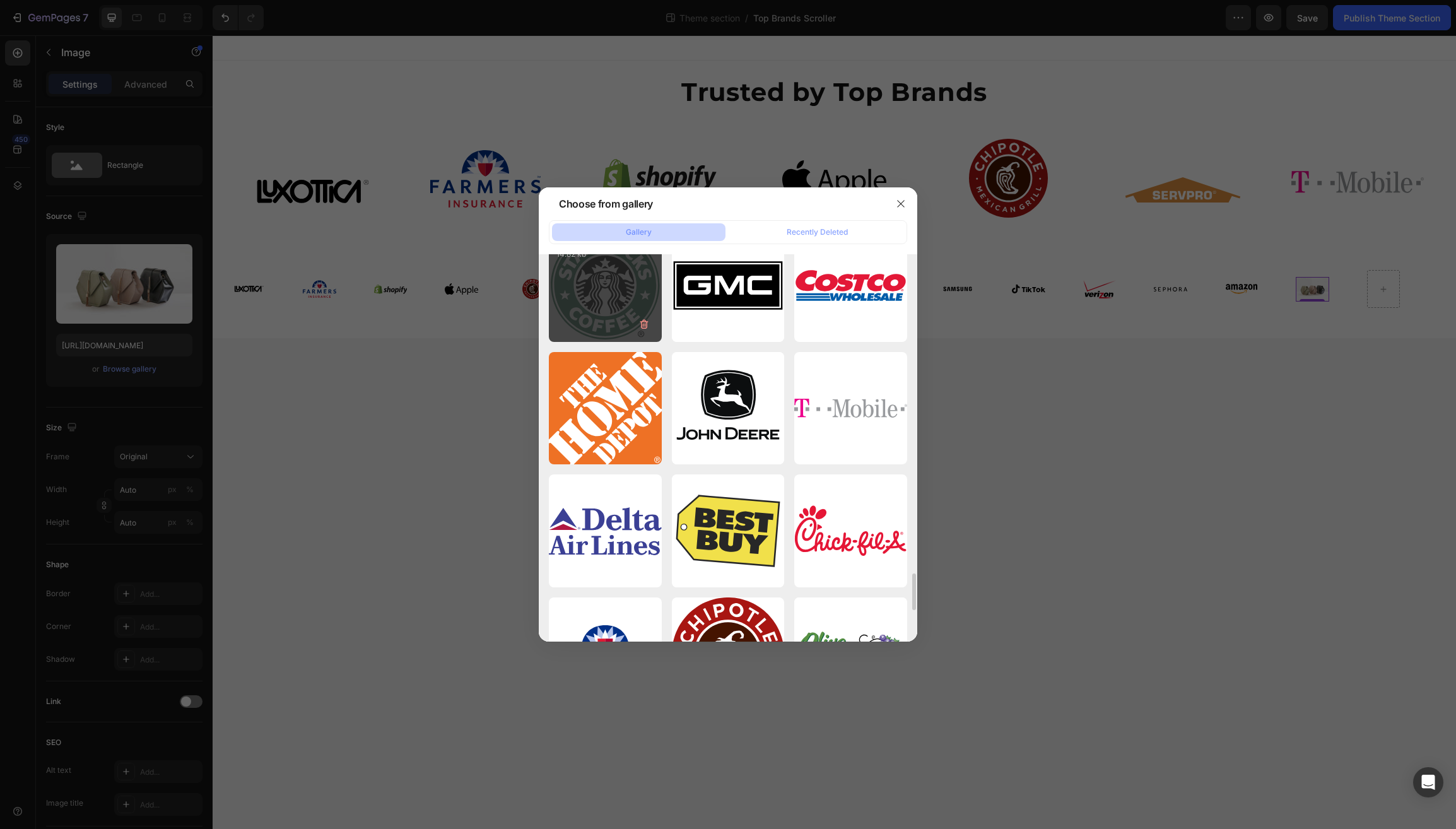
click at [609, 288] on div "starbucks-coffee.svg 14.82 kb" at bounding box center [605, 285] width 113 height 113
type input "https://cdn.shopify.com/s/files/1/0597/6034/5177/files/gempages_510521488814637…"
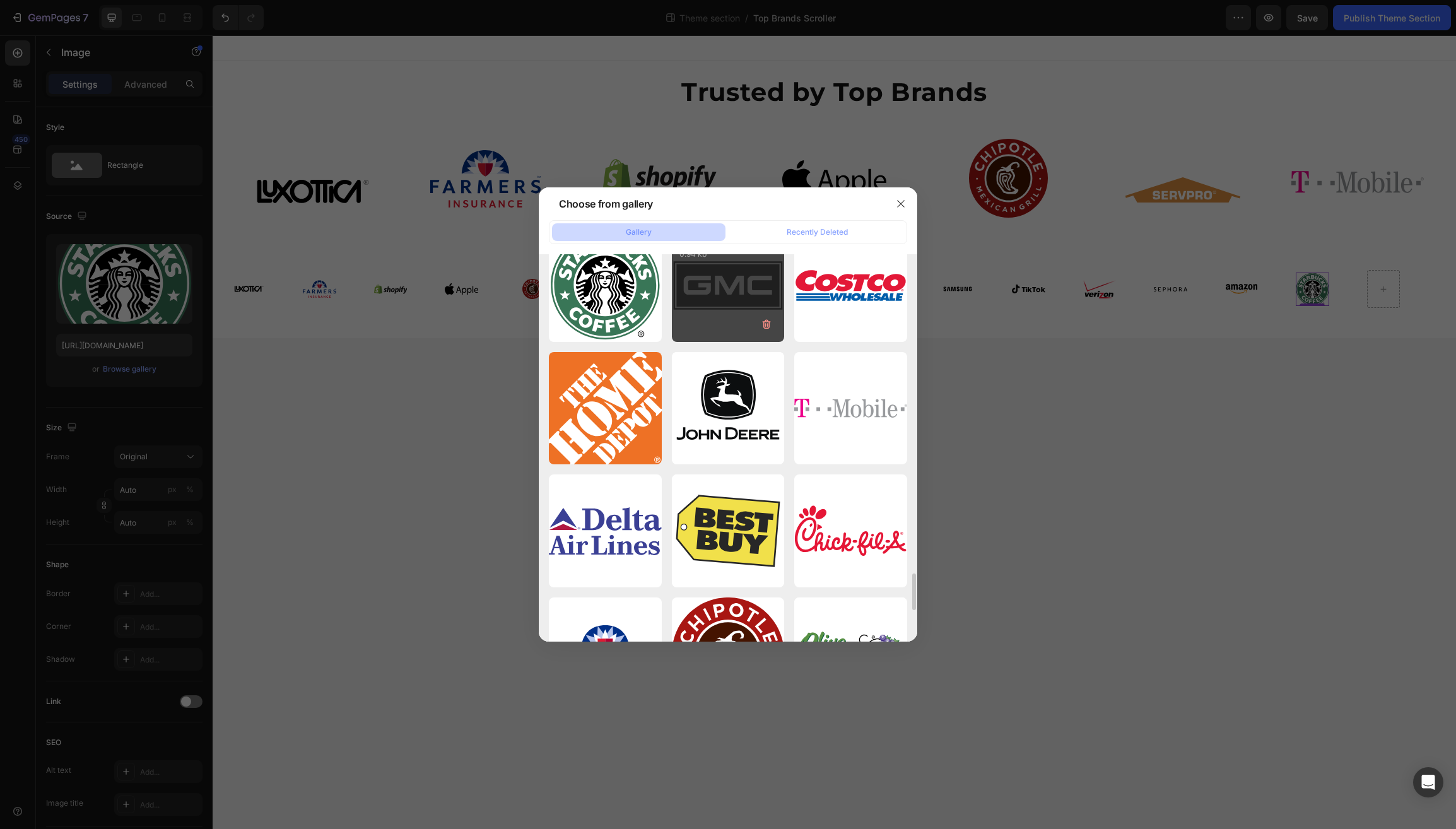
scroll to position [3360, 0]
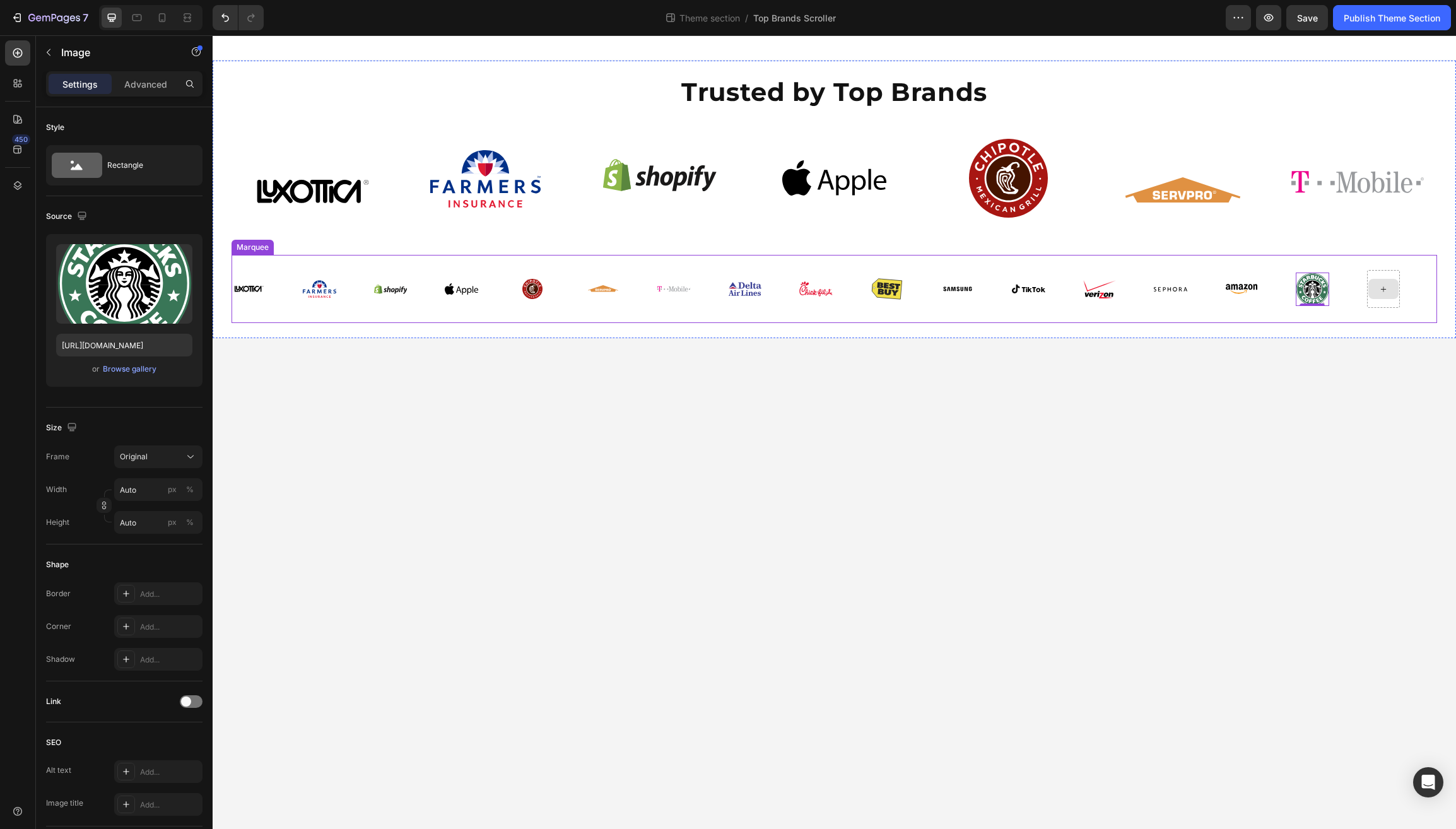
click at [1379, 289] on icon at bounding box center [1382, 289] width 10 height 11
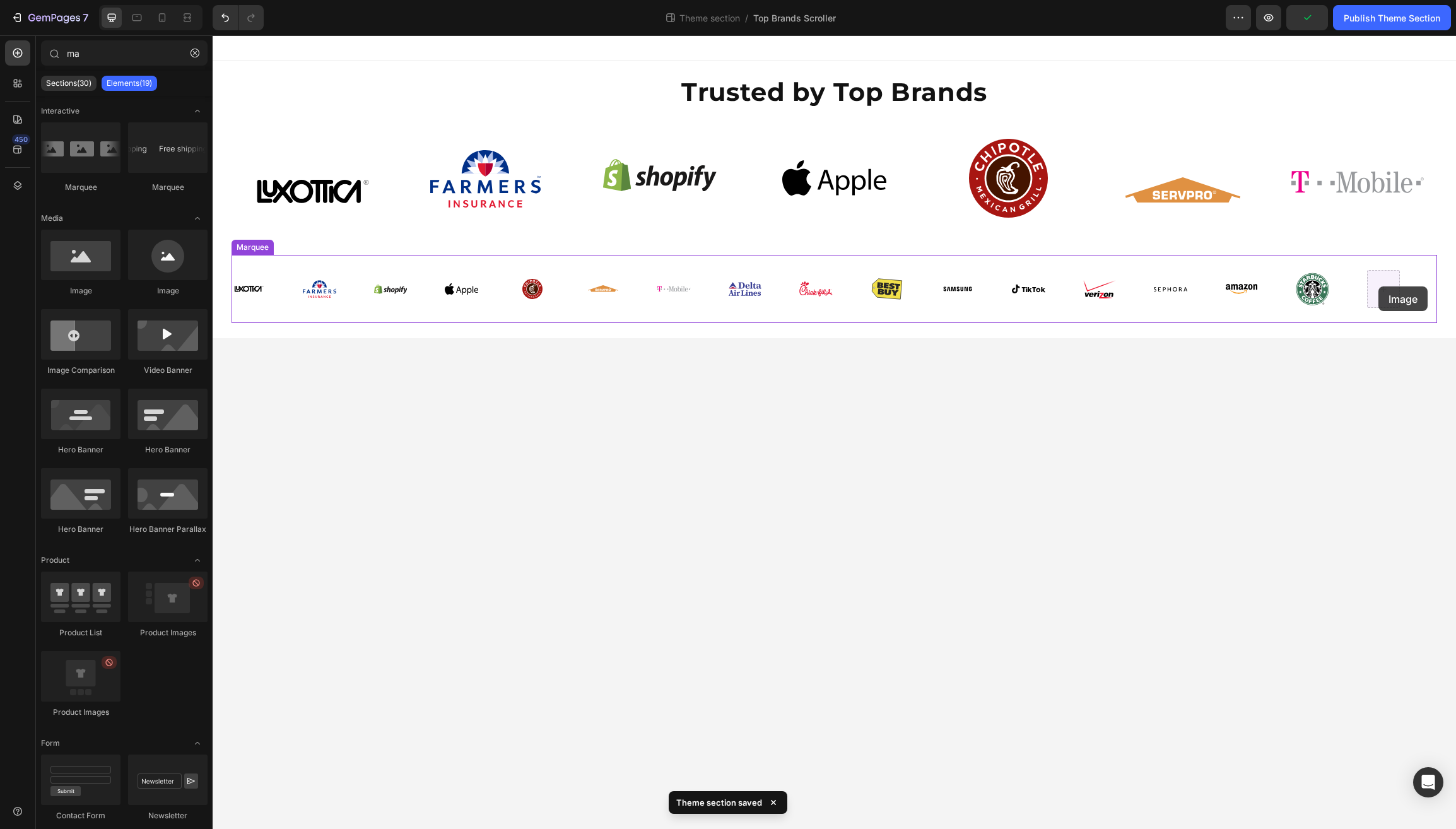
drag, startPoint x: 1333, startPoint y: 255, endPoint x: 1379, endPoint y: 287, distance: 56.0
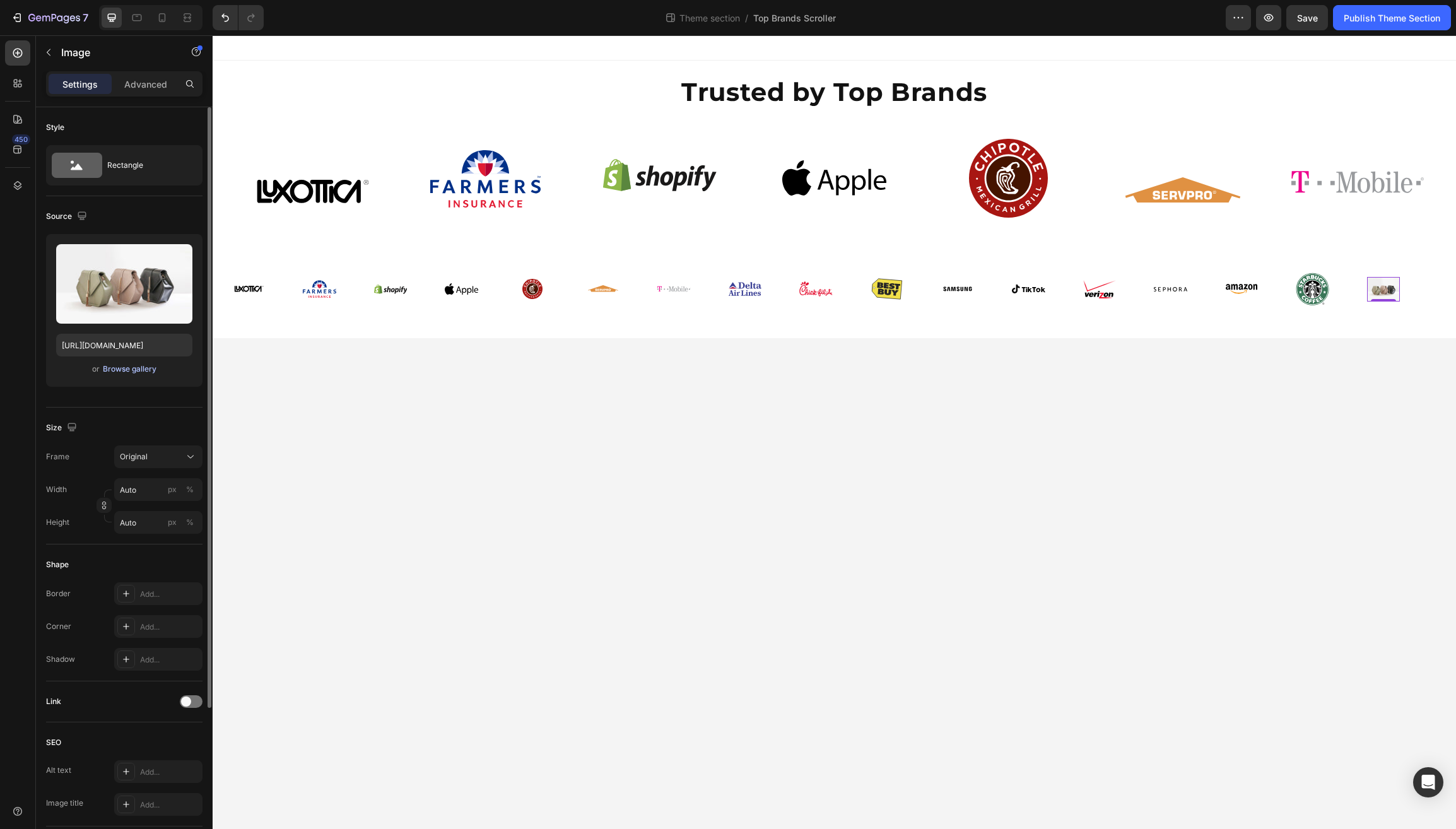
click at [116, 370] on div "Browse gallery" at bounding box center [130, 369] width 54 height 11
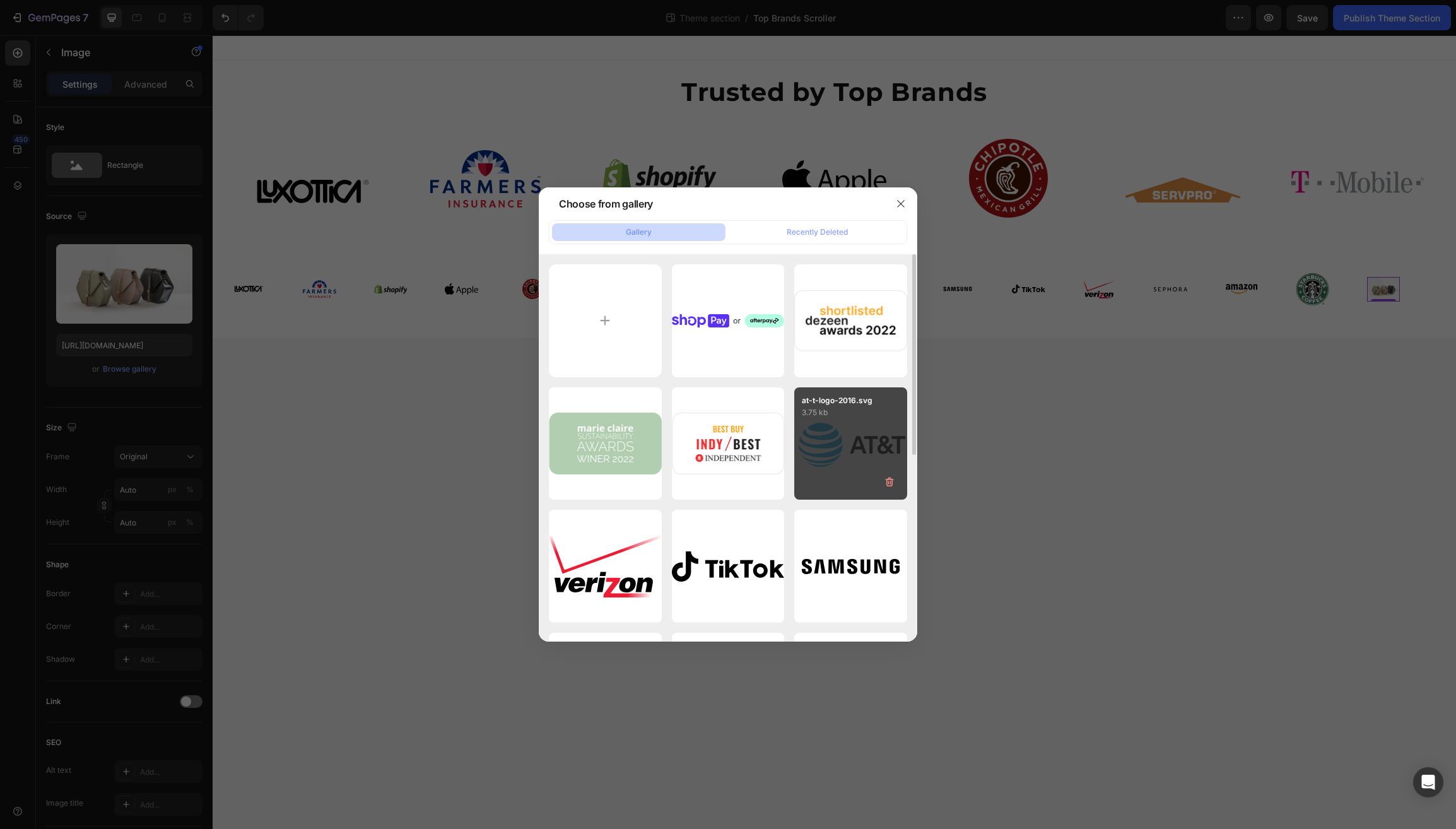
click at [862, 457] on div "at-t-logo-2016.svg 3.75 kb" at bounding box center [851, 444] width 113 height 113
type input "https://cdn.shopify.com/s/files/1/0597/6034/5177/files/gempages_510521488814637…"
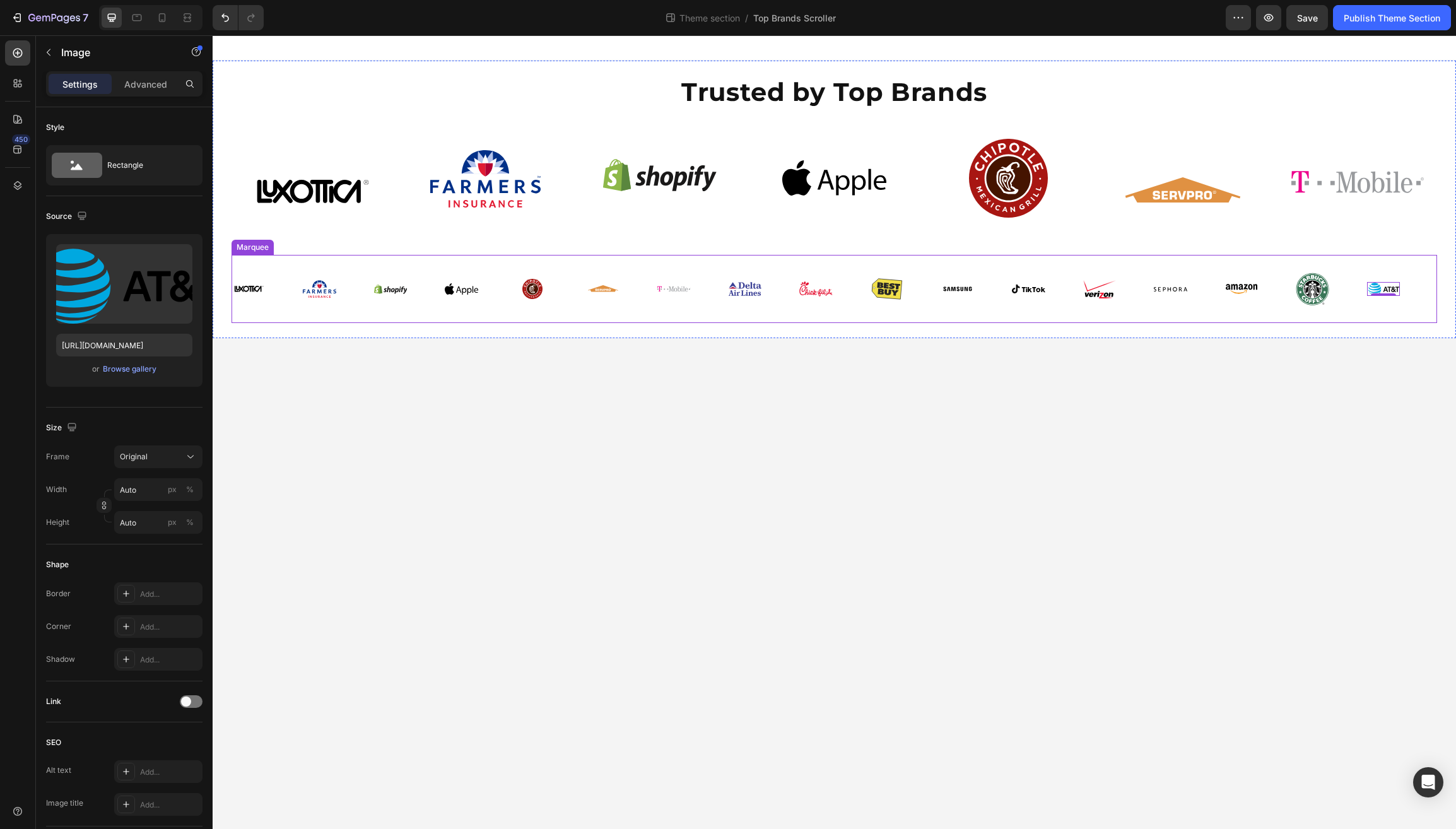
click at [406, 318] on div "Image Image Image Image Image Image Image Image Image Image Image Image Image I…" at bounding box center [835, 289] width 1206 height 68
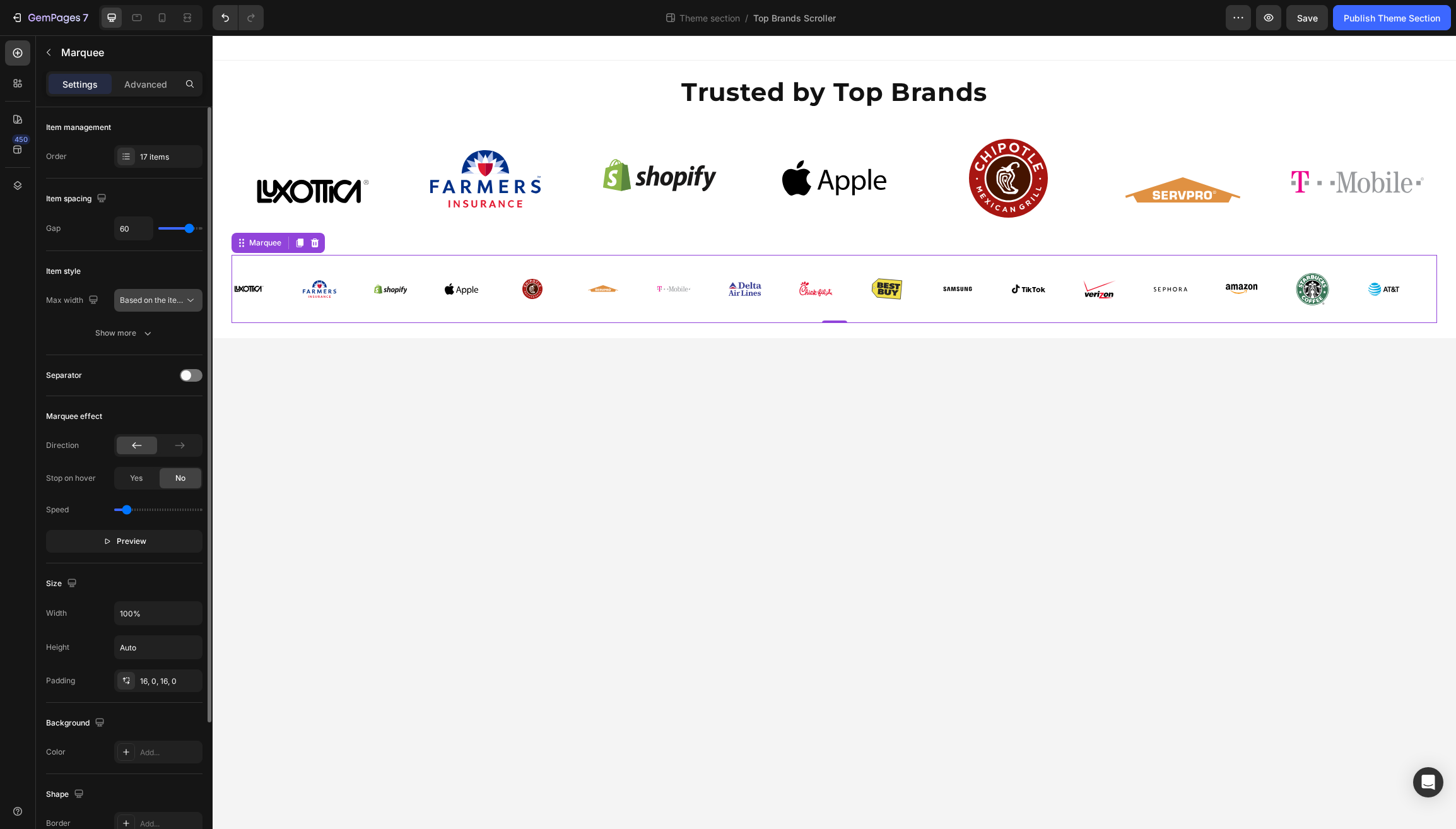
click at [166, 306] on span "Based on the item count" at bounding box center [151, 300] width 64 height 11
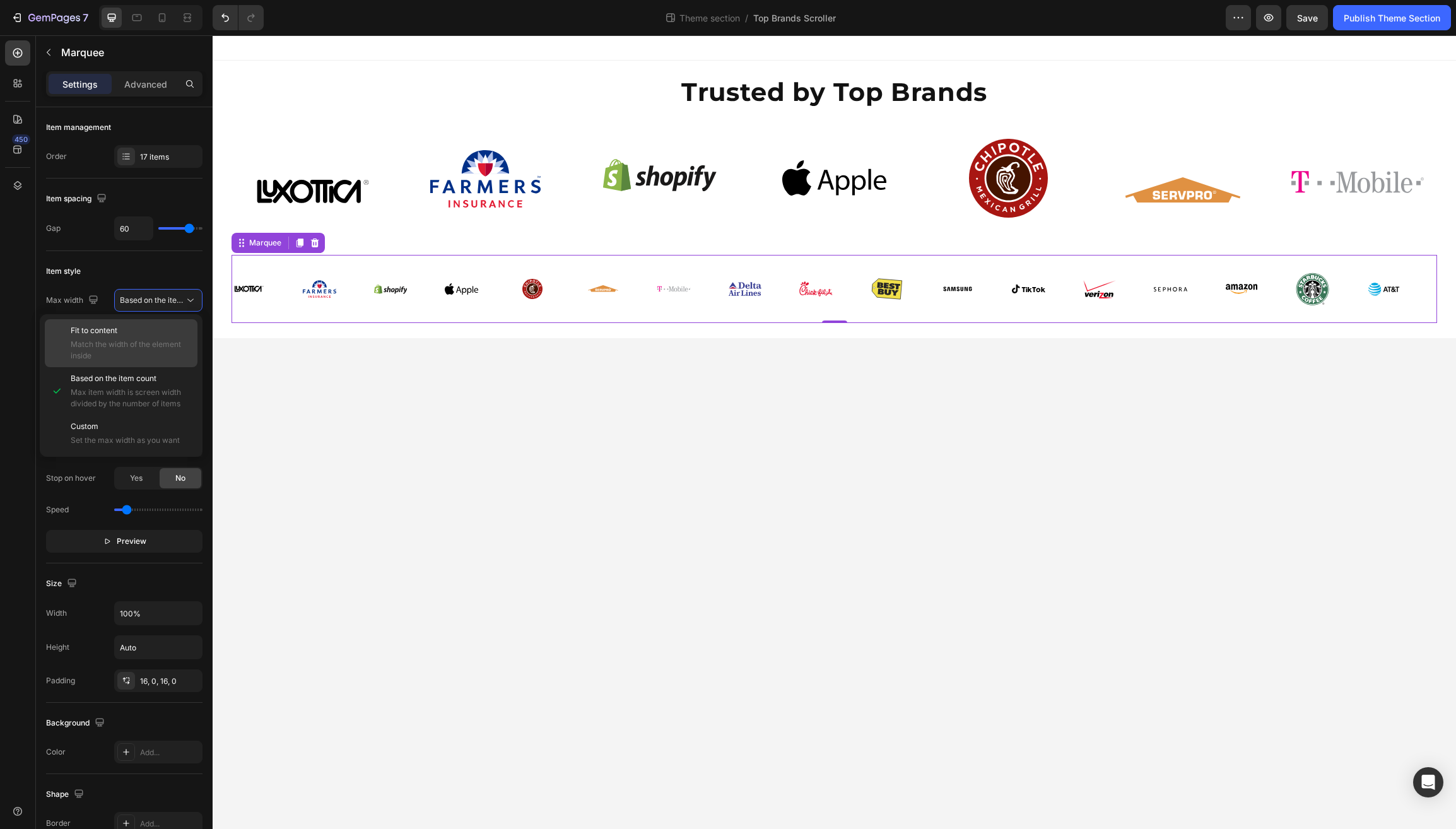
click at [135, 348] on span "Match the width of the element inside" at bounding box center [131, 350] width 121 height 23
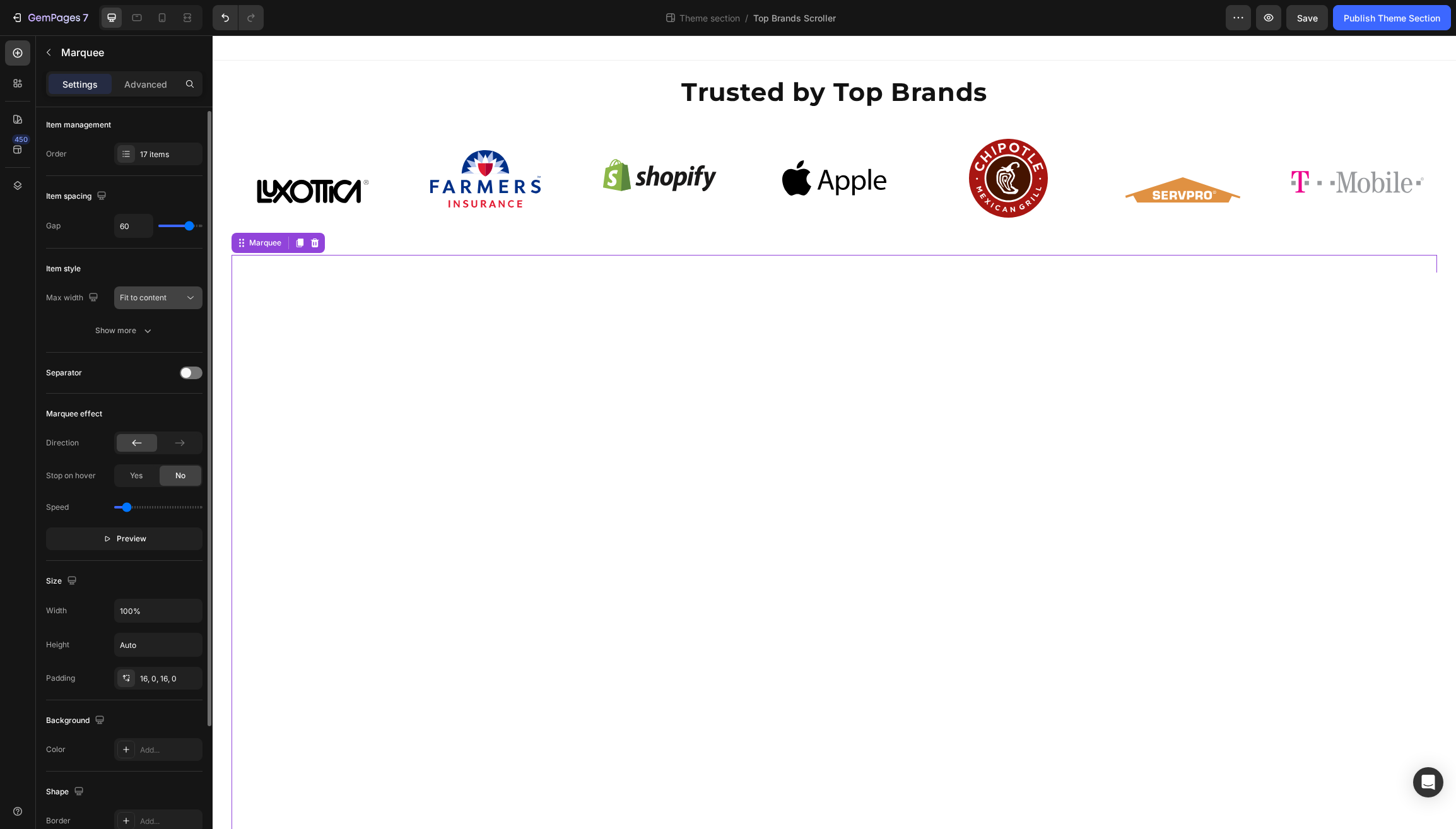
click at [164, 301] on span "Fit to content" at bounding box center [143, 297] width 46 height 9
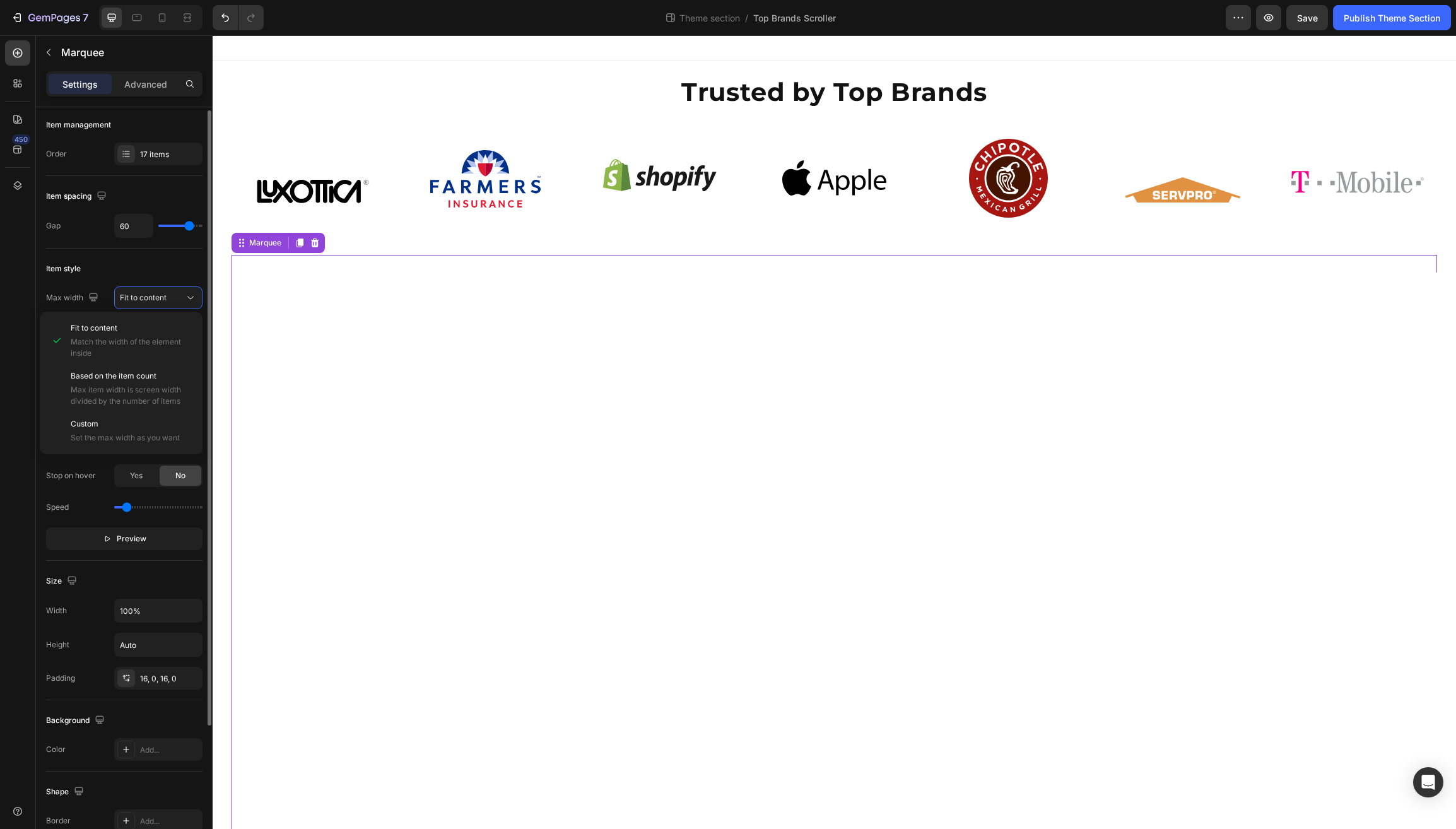
scroll to position [7, 0]
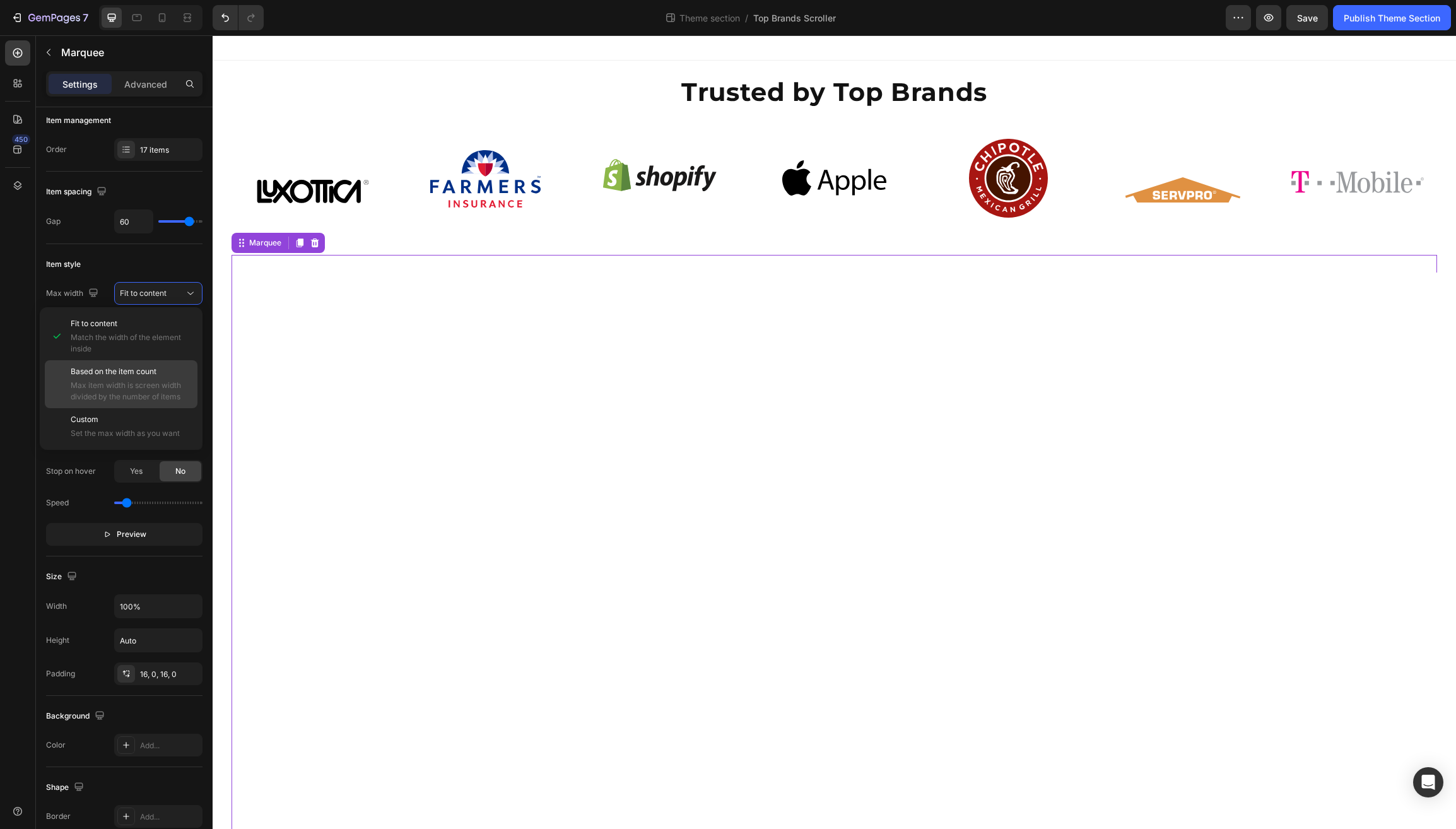
click at [104, 395] on span "Max item width is screen width divided by the number of items" at bounding box center [131, 391] width 121 height 23
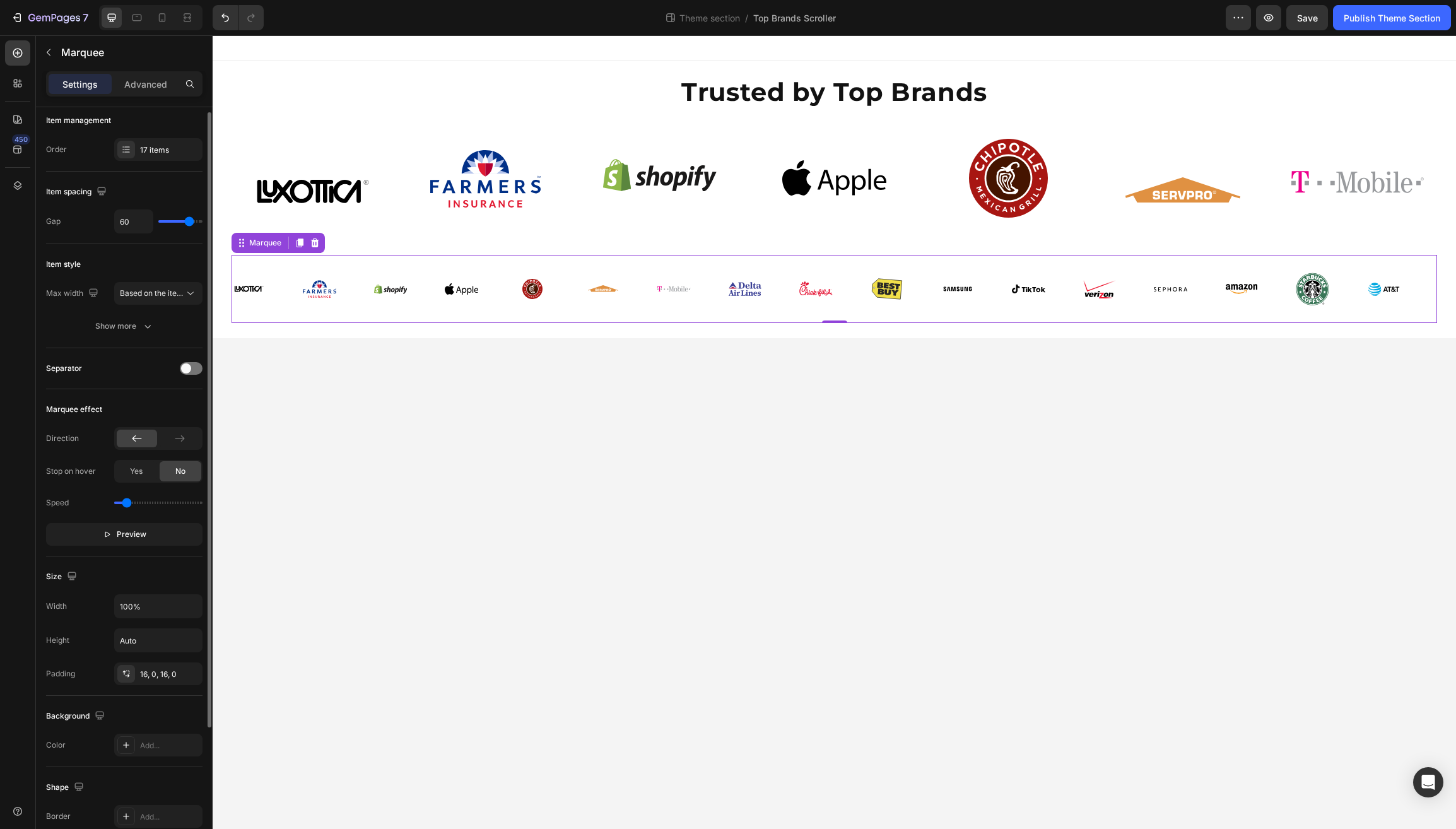
scroll to position [6, 0]
click at [149, 325] on icon "button" at bounding box center [148, 328] width 13 height 13
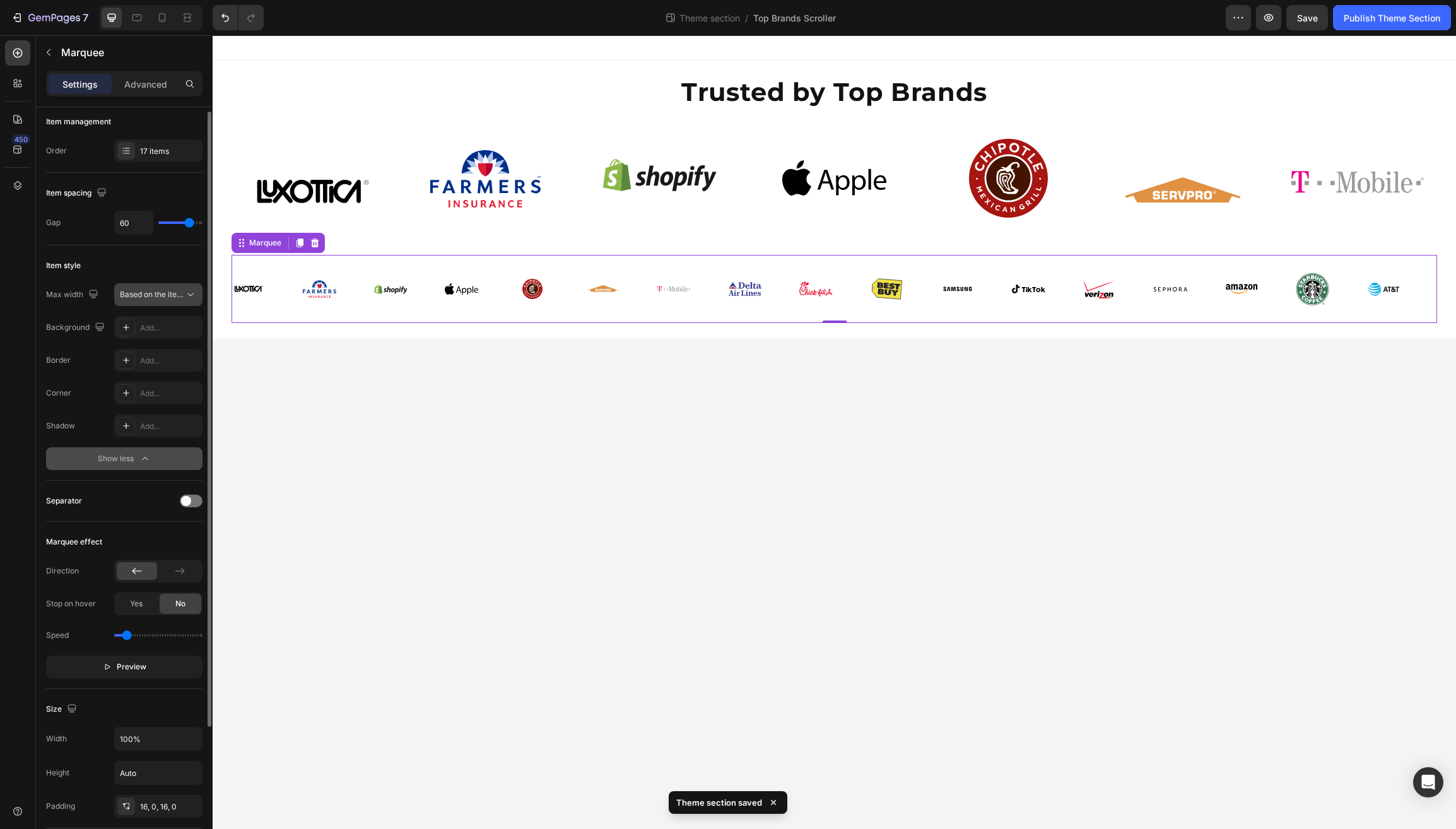
click at [181, 291] on span "Based on the item count" at bounding box center [163, 294] width 86 height 9
click at [188, 500] on span at bounding box center [186, 502] width 10 height 10
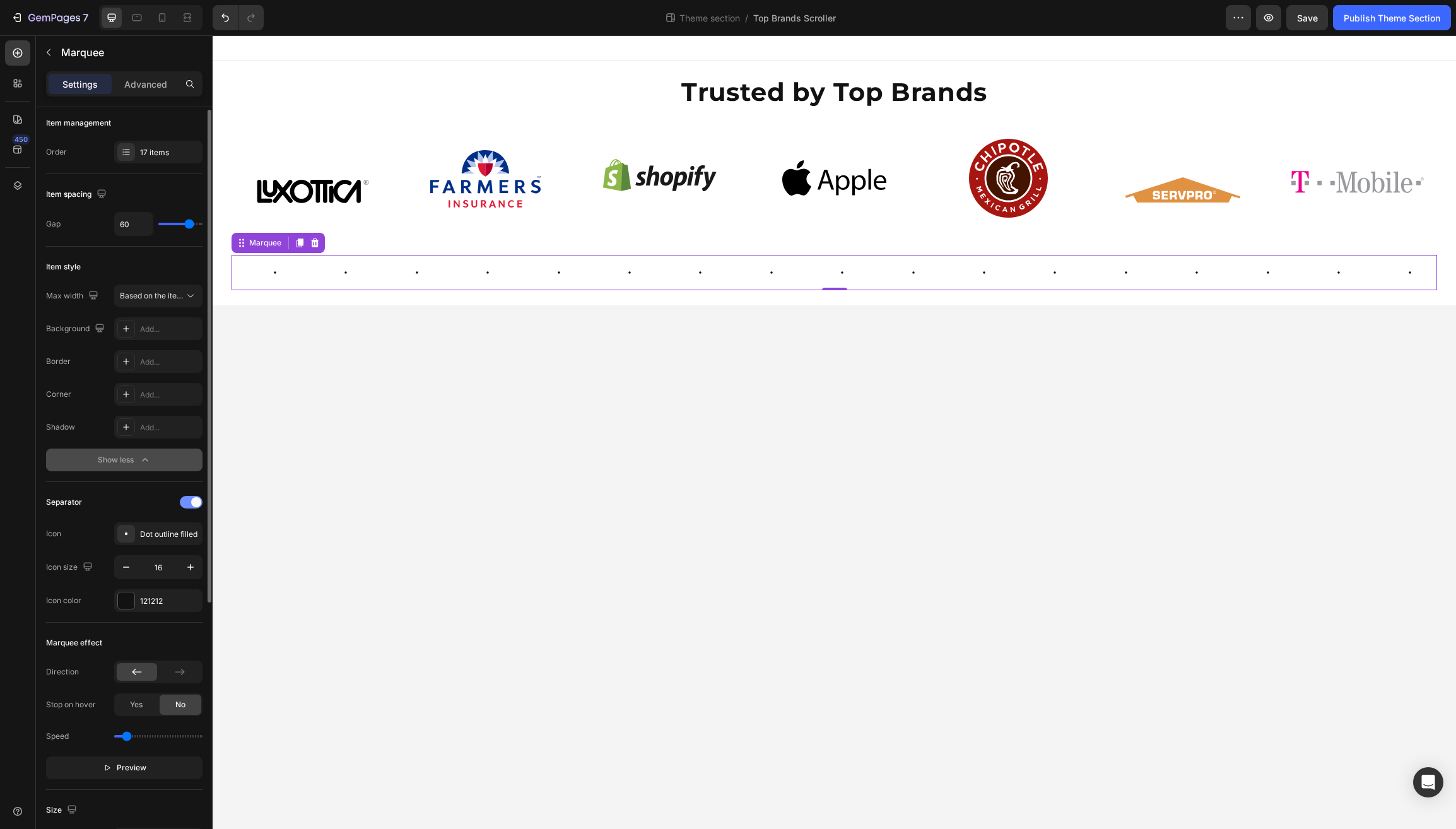
click at [189, 501] on div at bounding box center [191, 502] width 23 height 13
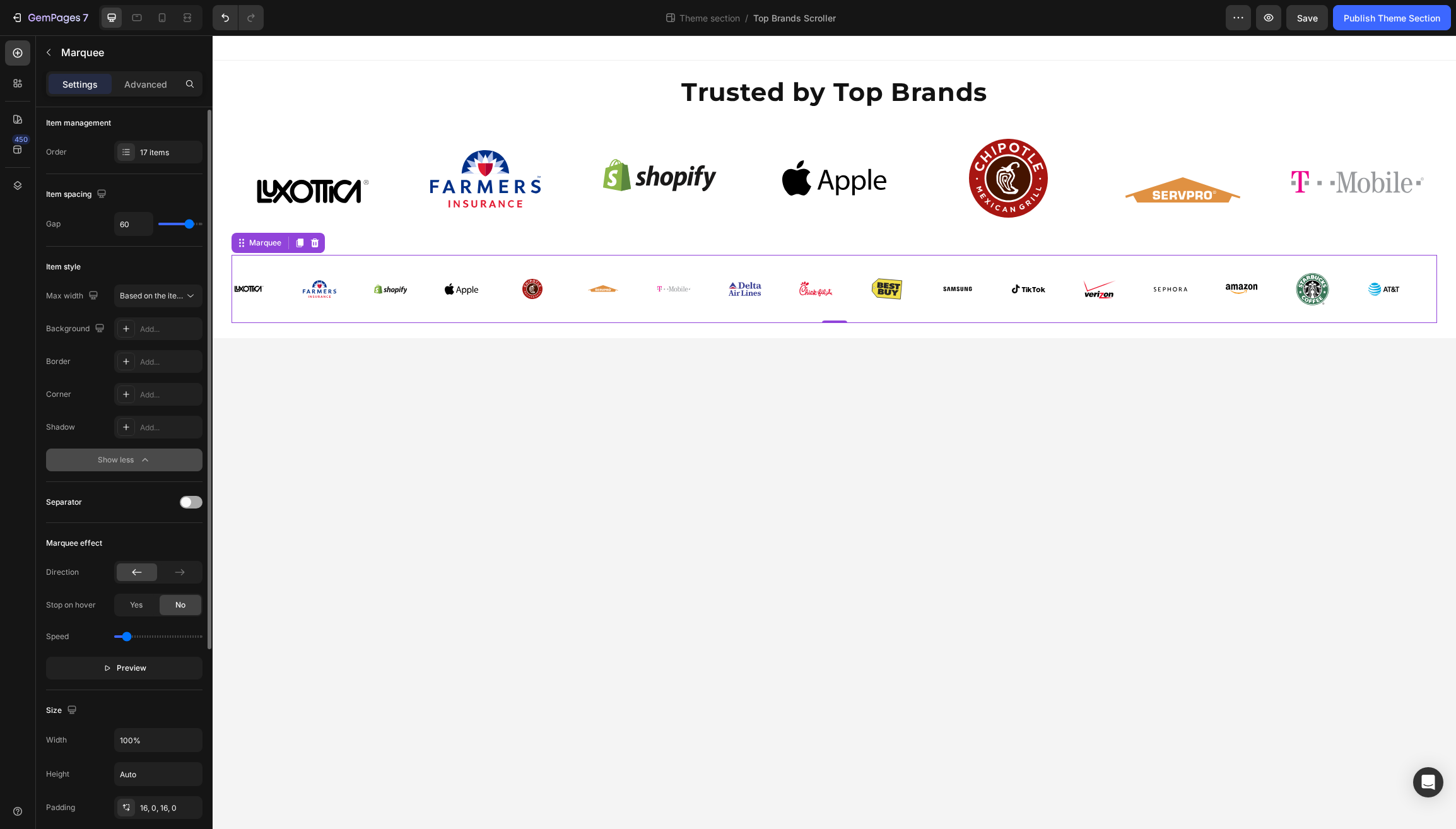
scroll to position [6, 0]
click at [180, 297] on span "Based on the item count" at bounding box center [163, 294] width 86 height 9
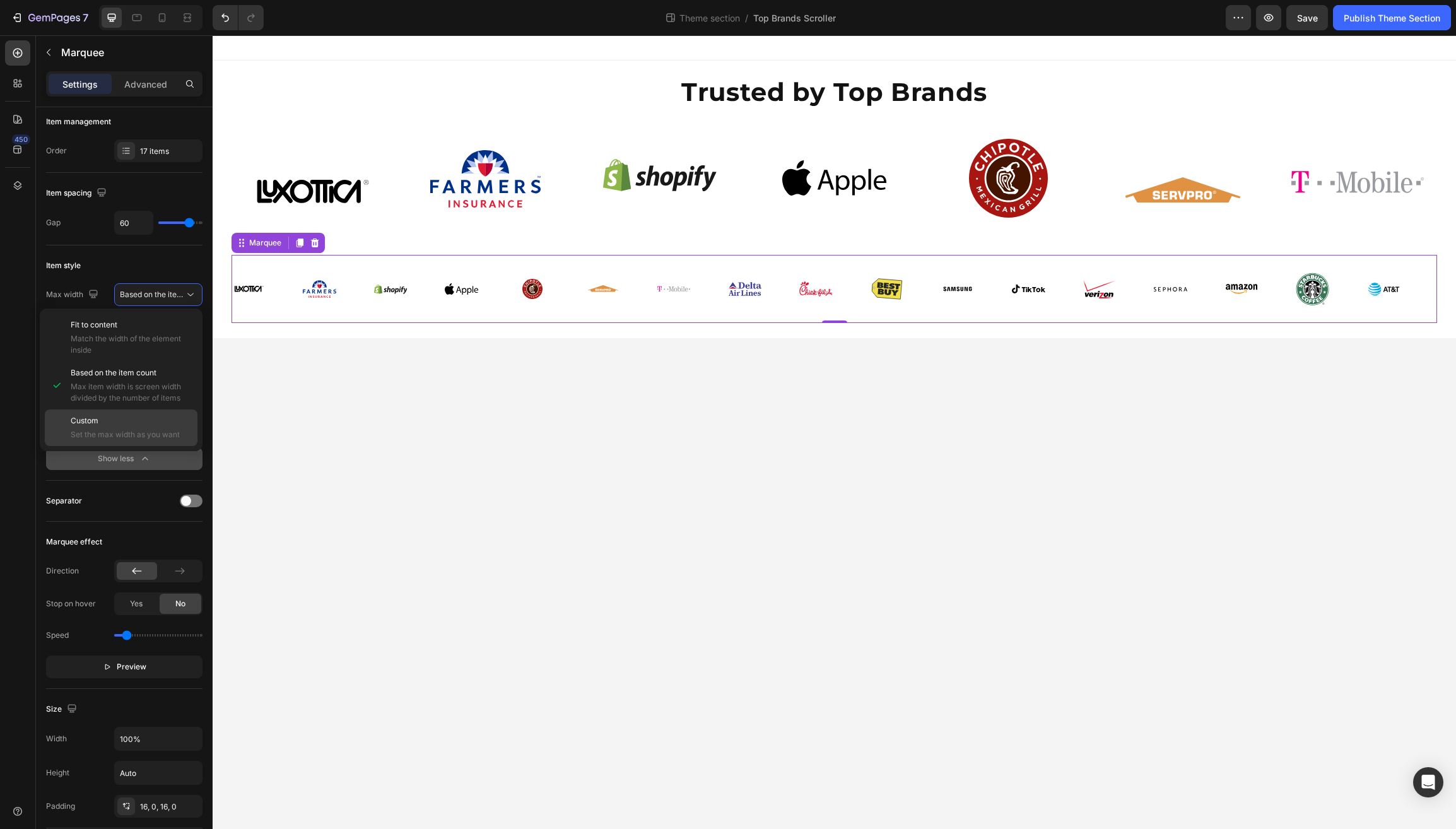
click at [93, 427] on span "Custom" at bounding box center [84, 420] width 27 height 11
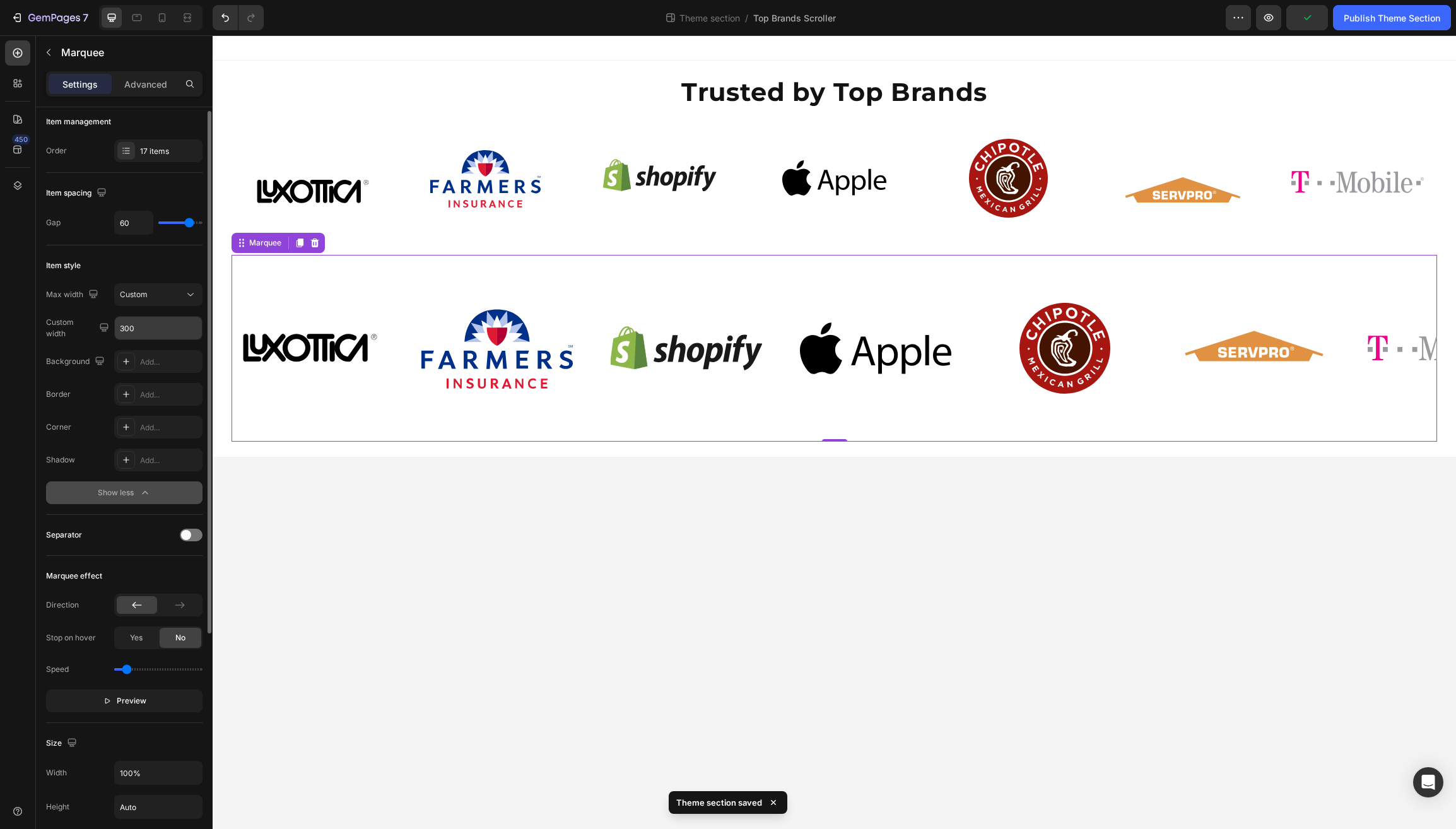
scroll to position [4, 0]
click at [60, 480] on div "Background Add... Border Add... Corner Add... Shadow Add... Show less" at bounding box center [124, 429] width 156 height 154
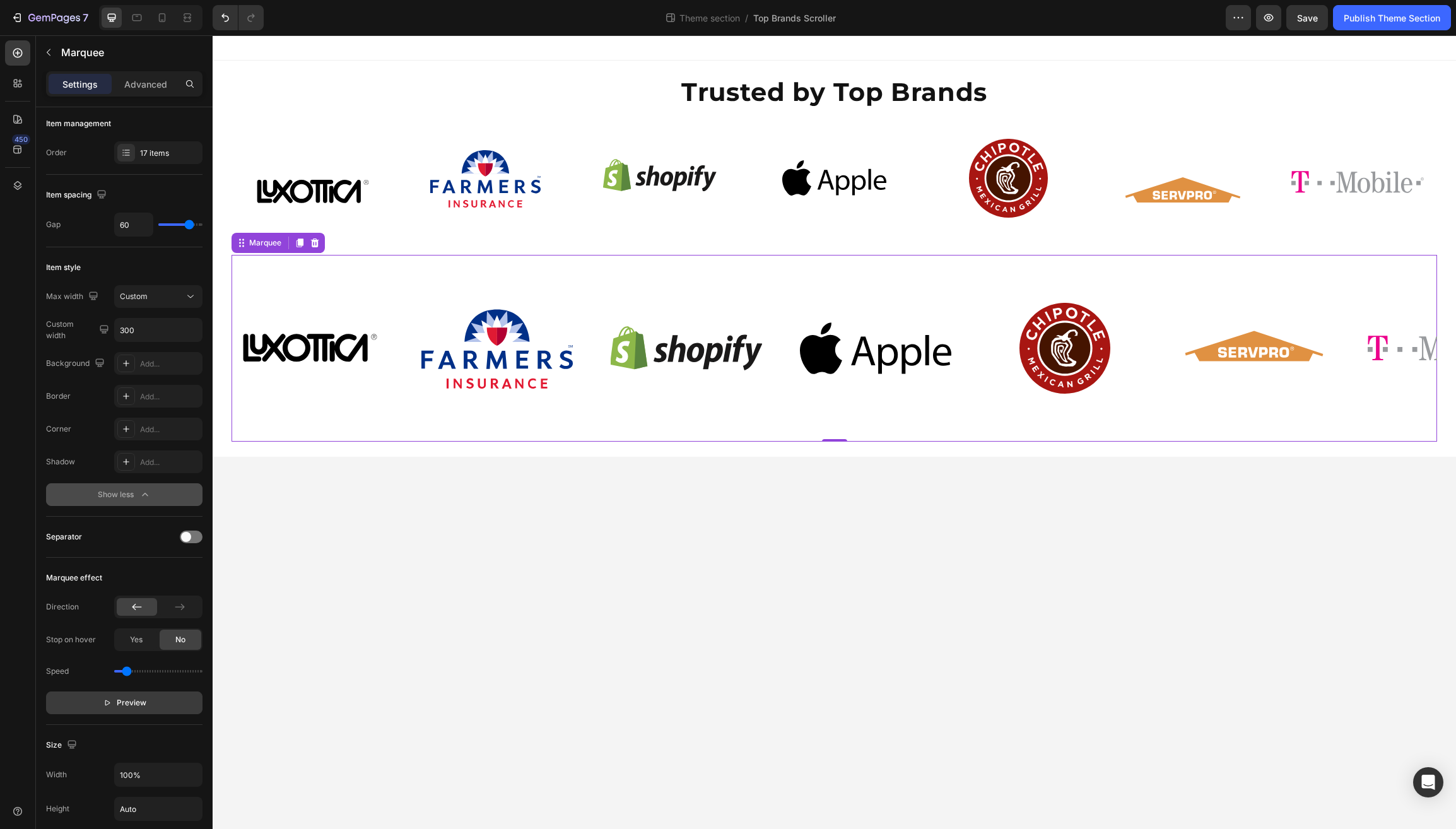
click at [106, 700] on icon "button" at bounding box center [107, 703] width 9 height 9
drag, startPoint x: 127, startPoint y: 673, endPoint x: 136, endPoint y: 672, distance: 9.1
type input "0.8"
click at [136, 672] on input "range" at bounding box center [158, 671] width 88 height 3
click at [152, 328] on input "300" at bounding box center [158, 330] width 87 height 23
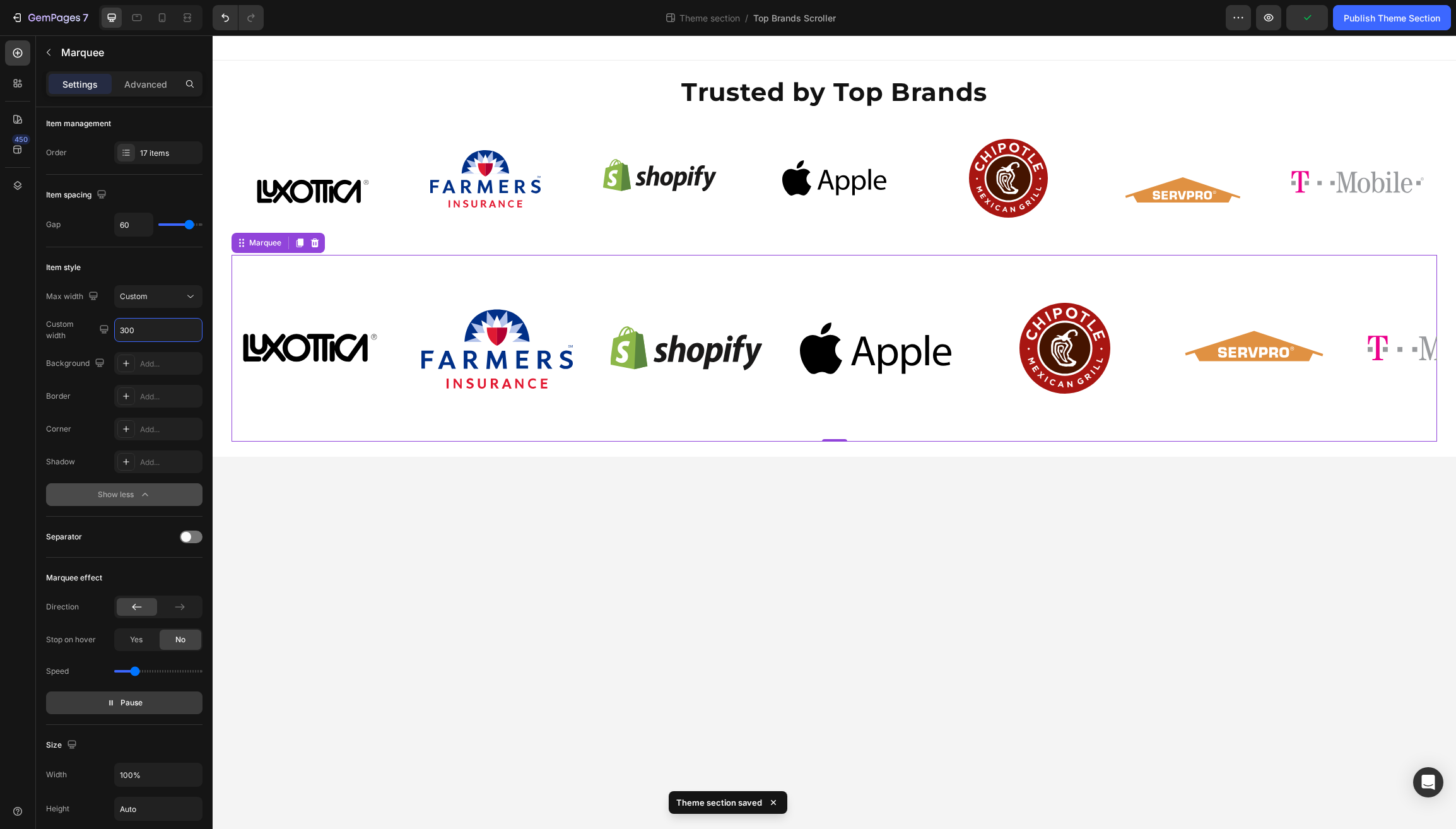
click at [152, 328] on input "300" at bounding box center [158, 330] width 87 height 23
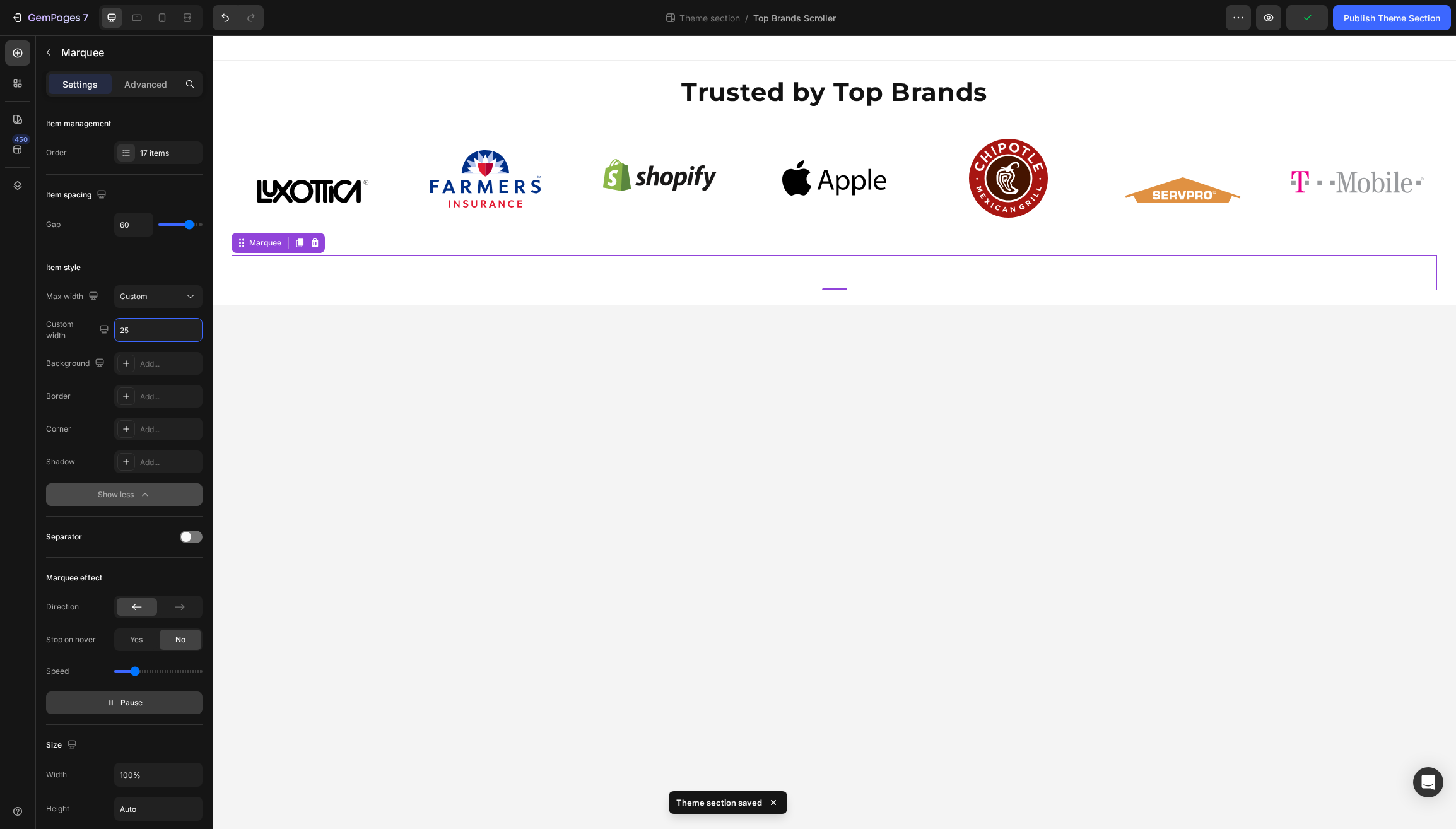
type input "250"
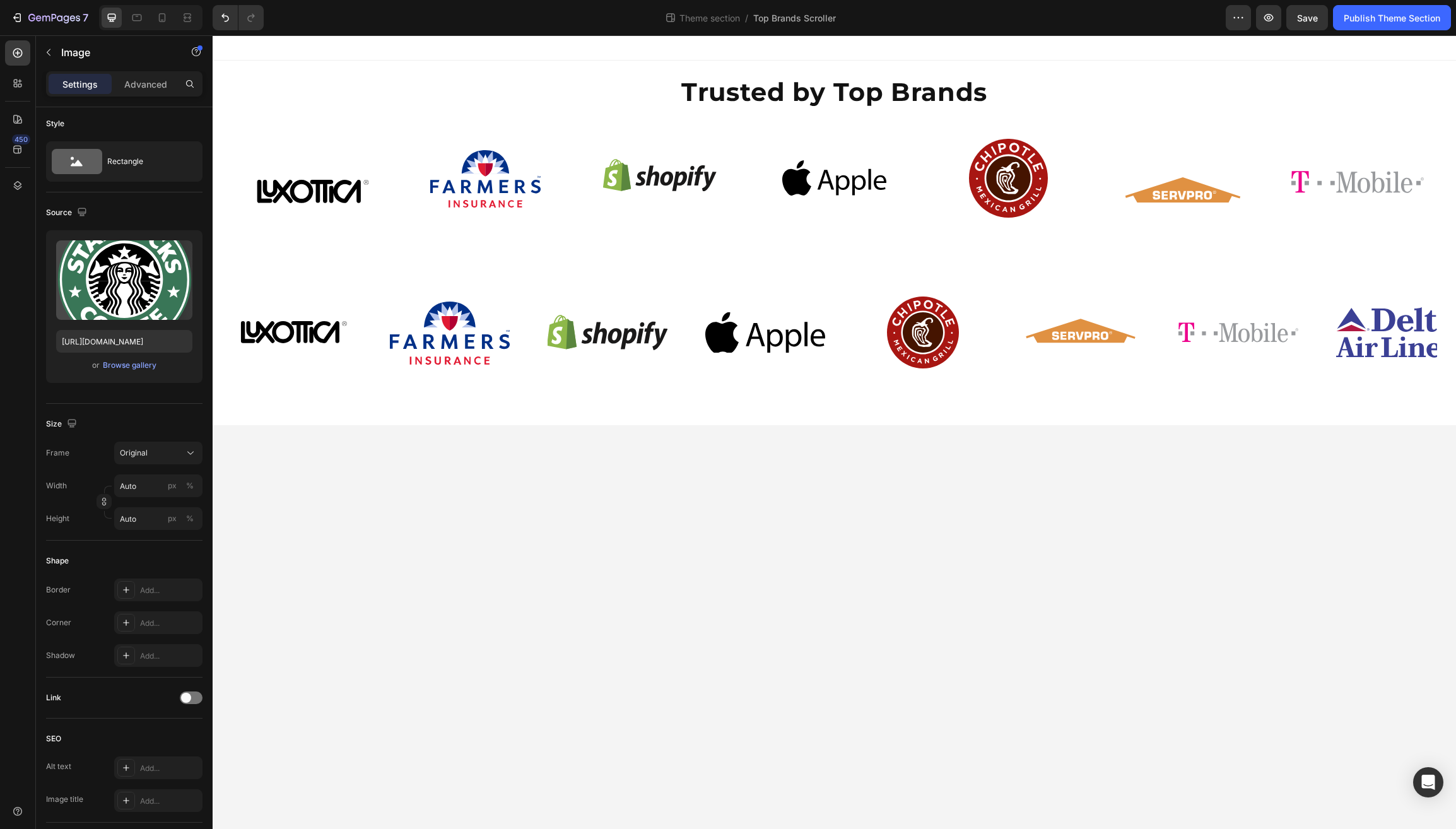
scroll to position [0, 0]
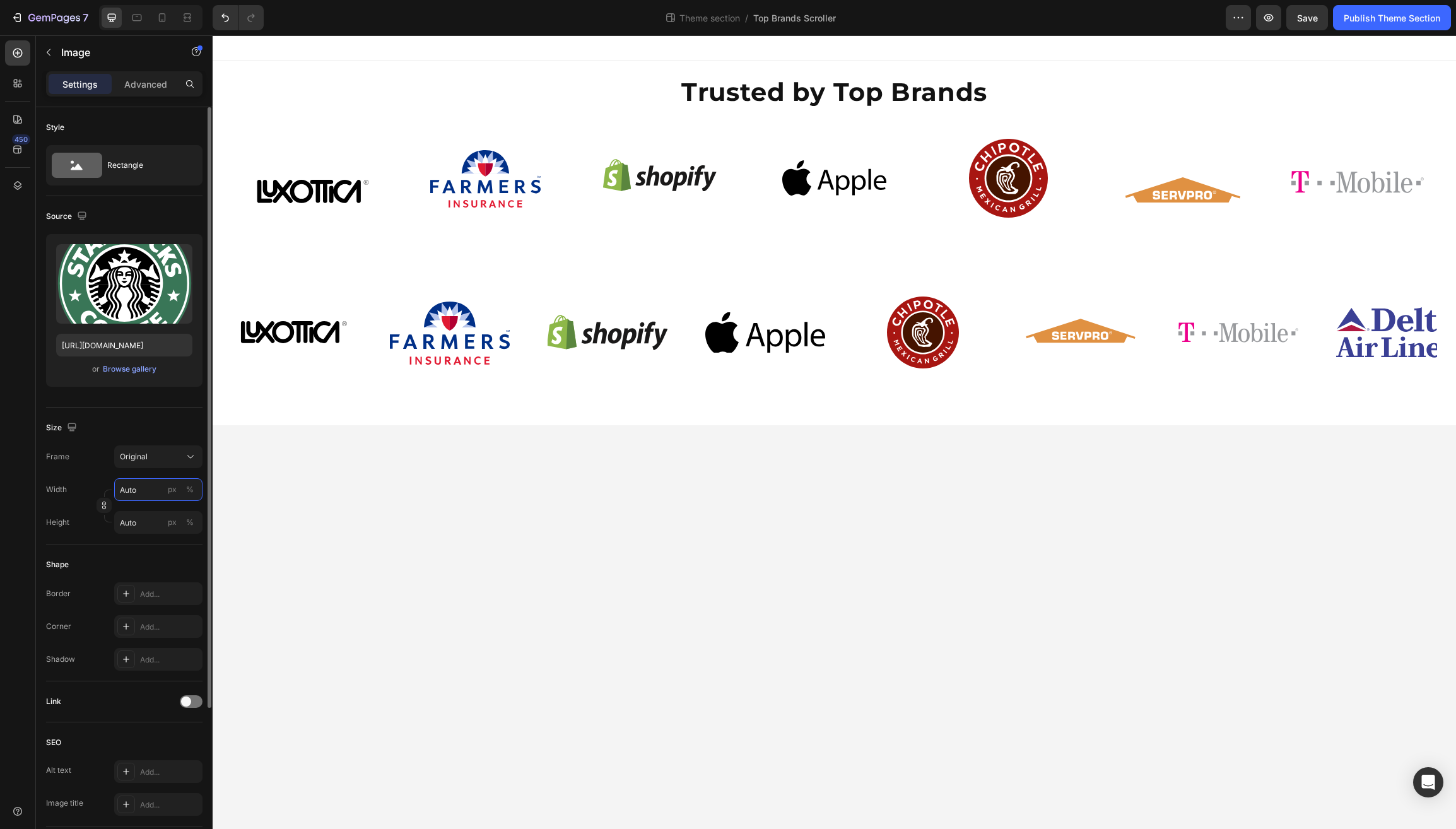
drag, startPoint x: 154, startPoint y: 494, endPoint x: 116, endPoint y: 492, distance: 38.1
click at [116, 492] on input "Auto" at bounding box center [158, 490] width 88 height 23
type input "6"
type input "60"
click at [187, 490] on div "%" at bounding box center [189, 490] width 8 height 11
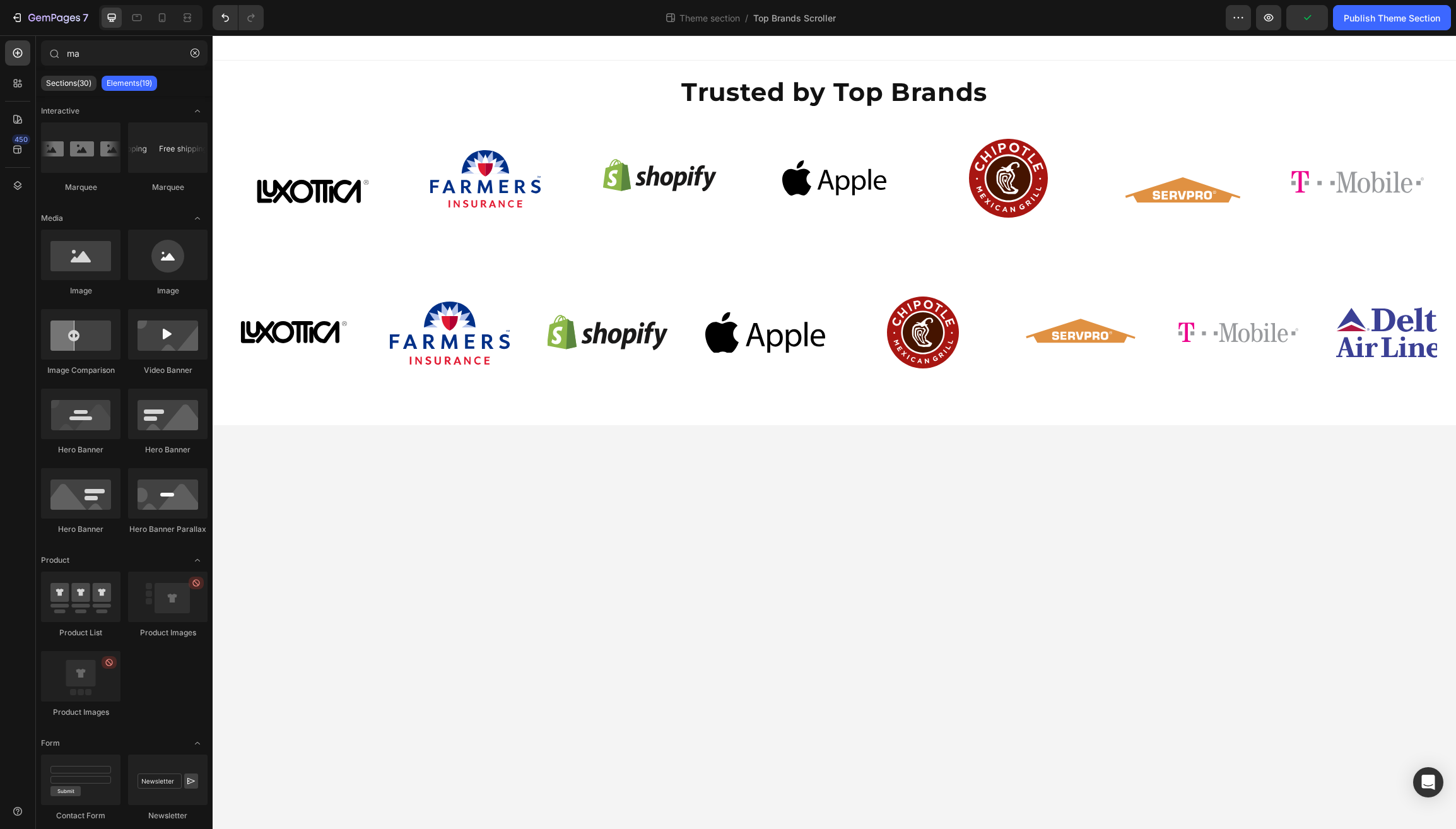
click at [474, 547] on body "Trusted by Top Brands Heading Image Image Image Image Image Image Image Image I…" at bounding box center [835, 432] width 1244 height 794
click at [1336, 336] on img at bounding box center [1395, 332] width 120 height 51
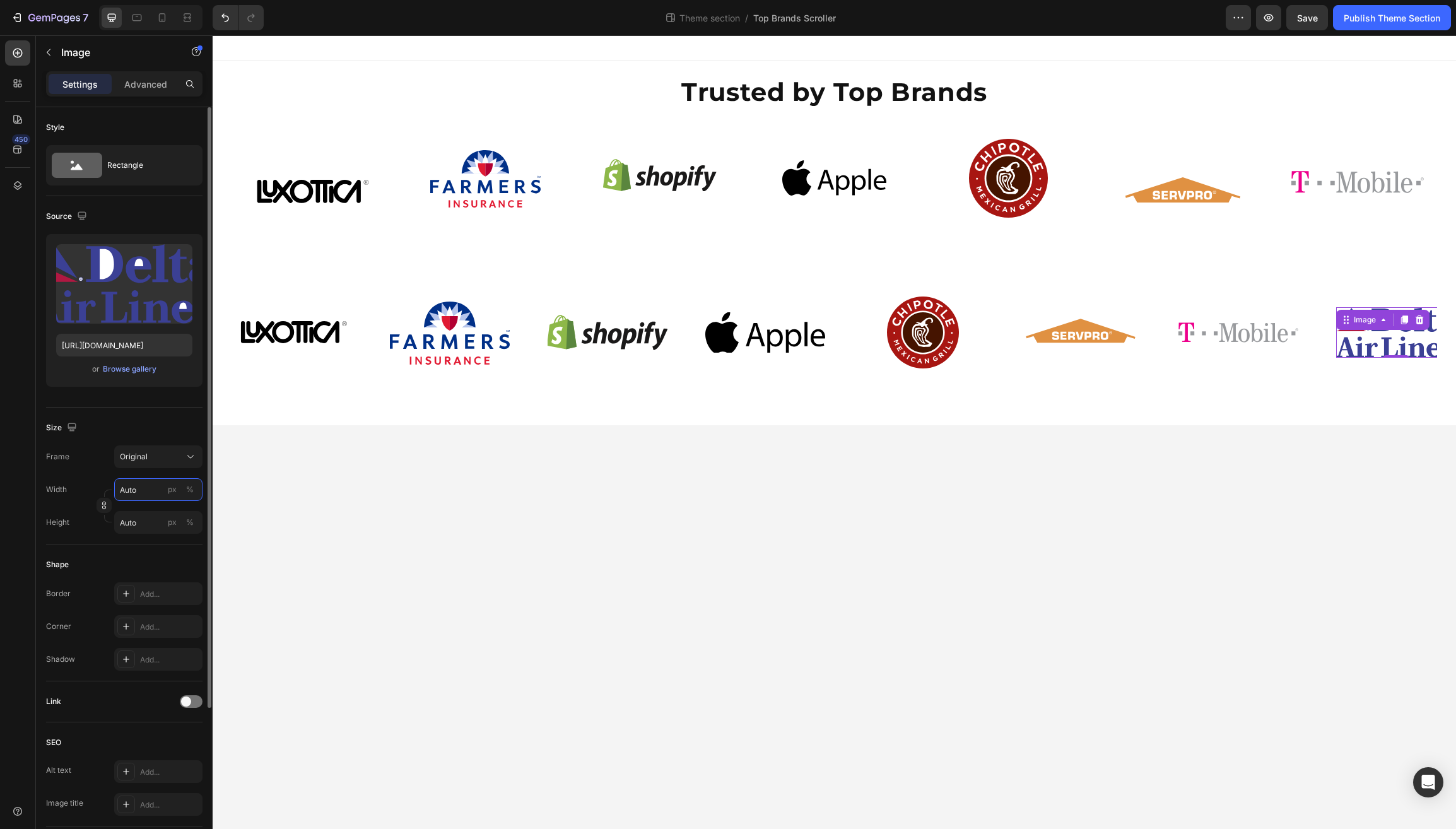
click at [131, 495] on input "Auto" at bounding box center [158, 490] width 88 height 23
type input "9"
type input "90"
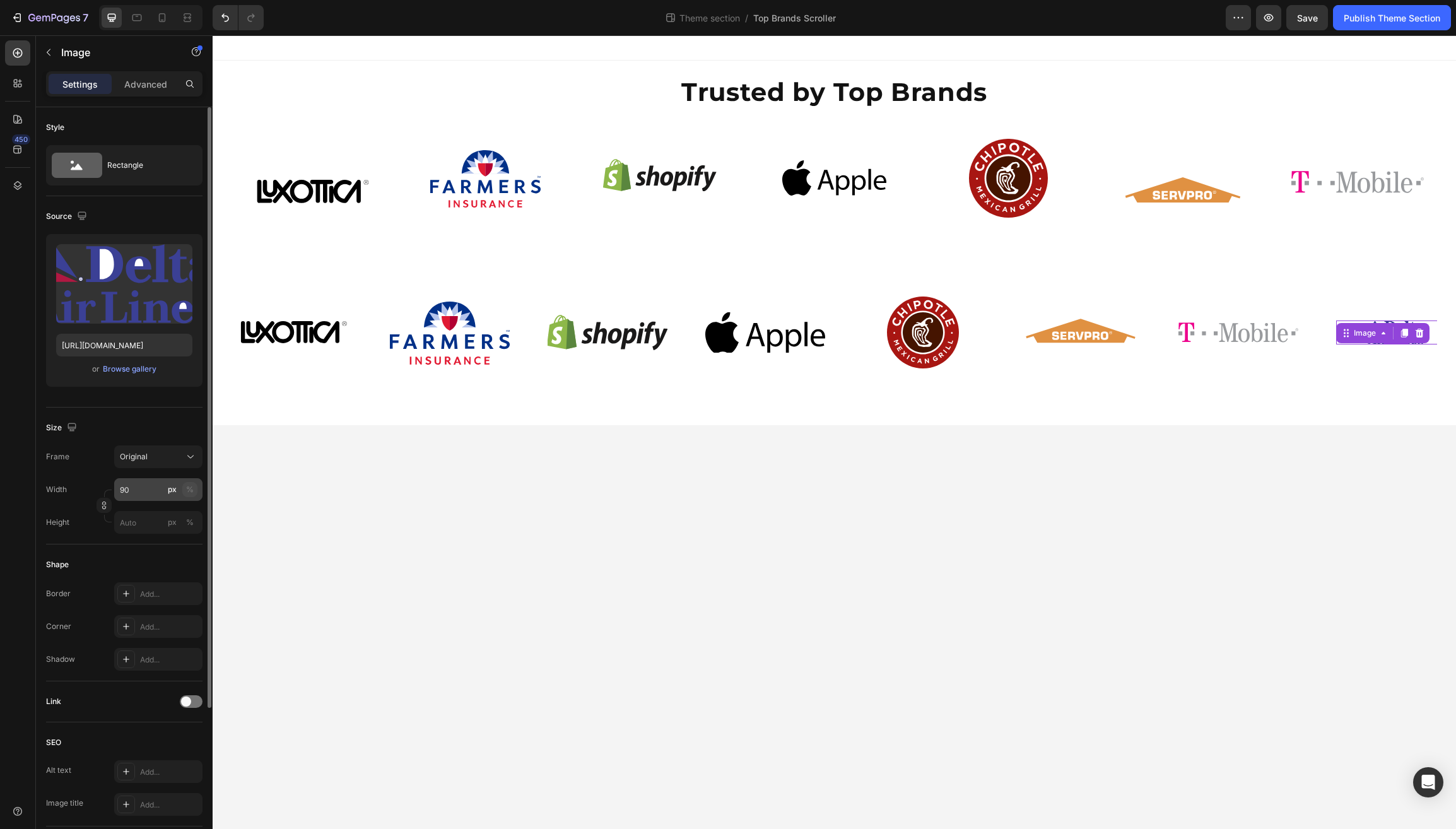
click at [191, 493] on div "%" at bounding box center [189, 490] width 8 height 11
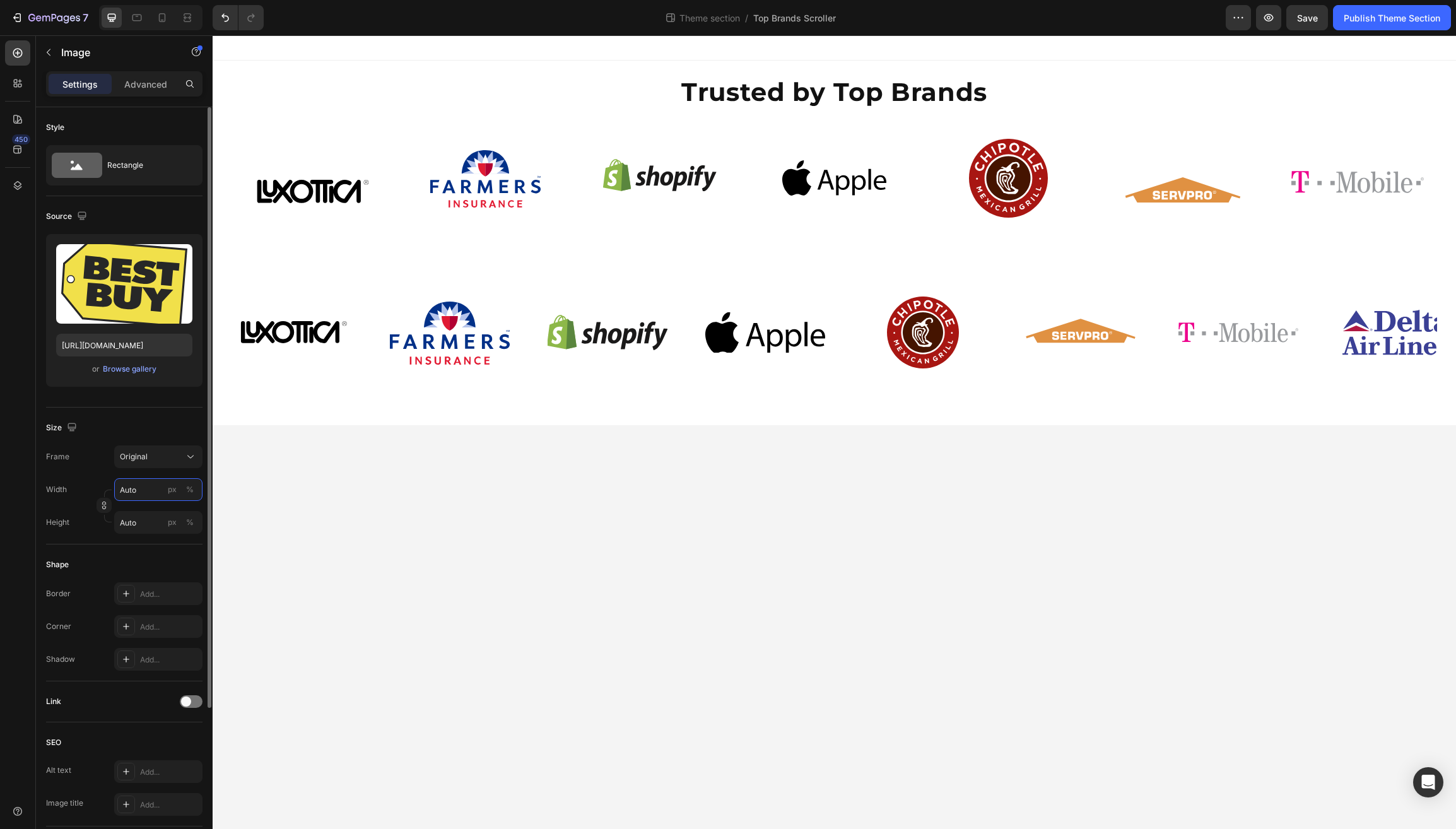
click at [136, 496] on input "Auto" at bounding box center [158, 490] width 88 height 23
type input "8"
click at [186, 493] on div "%" at bounding box center [189, 490] width 8 height 11
type input "70"
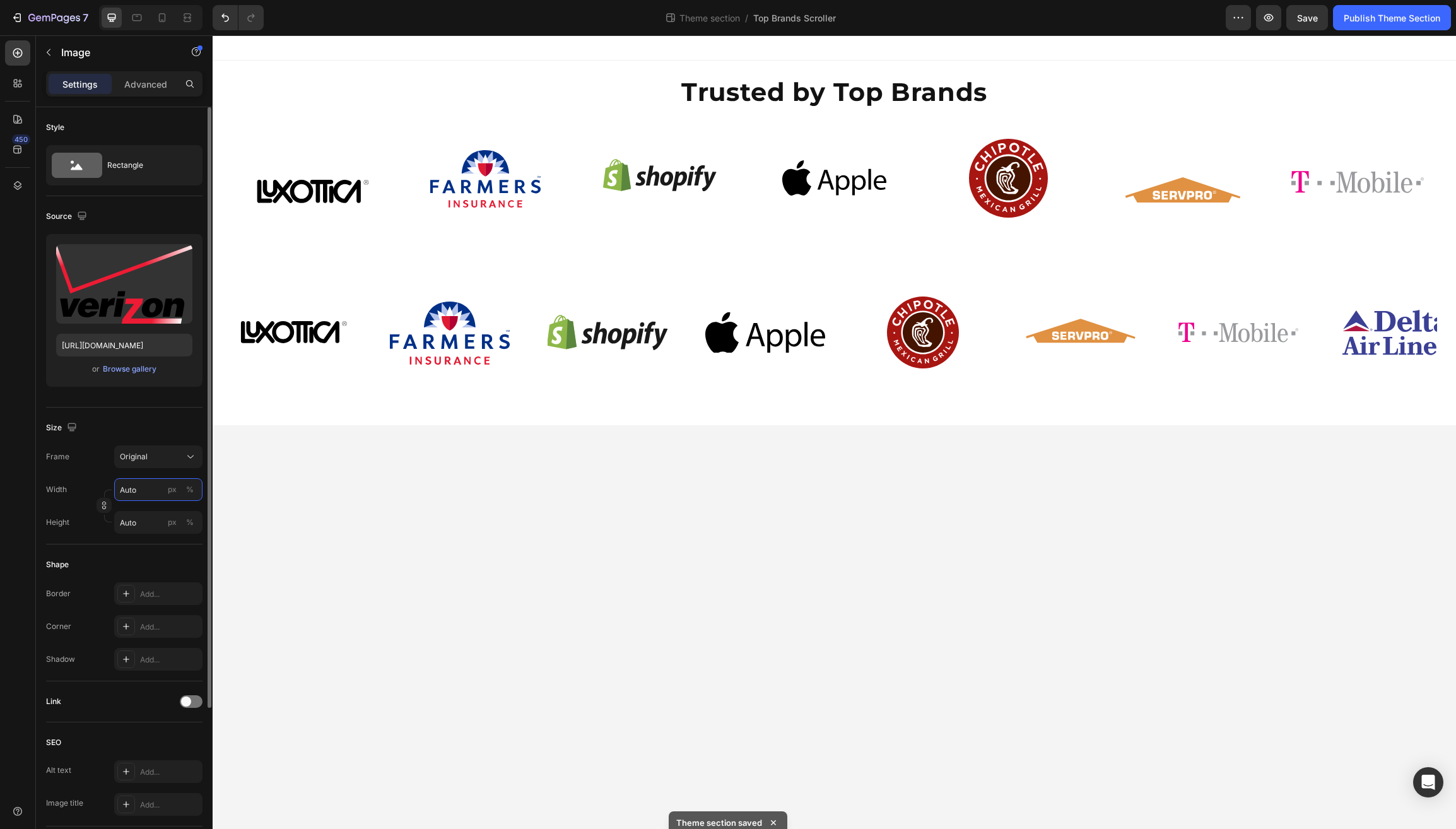
click at [124, 494] on input "Auto" at bounding box center [158, 490] width 88 height 23
type input "8"
type input "80"
click at [189, 492] on div "%" at bounding box center [189, 490] width 8 height 11
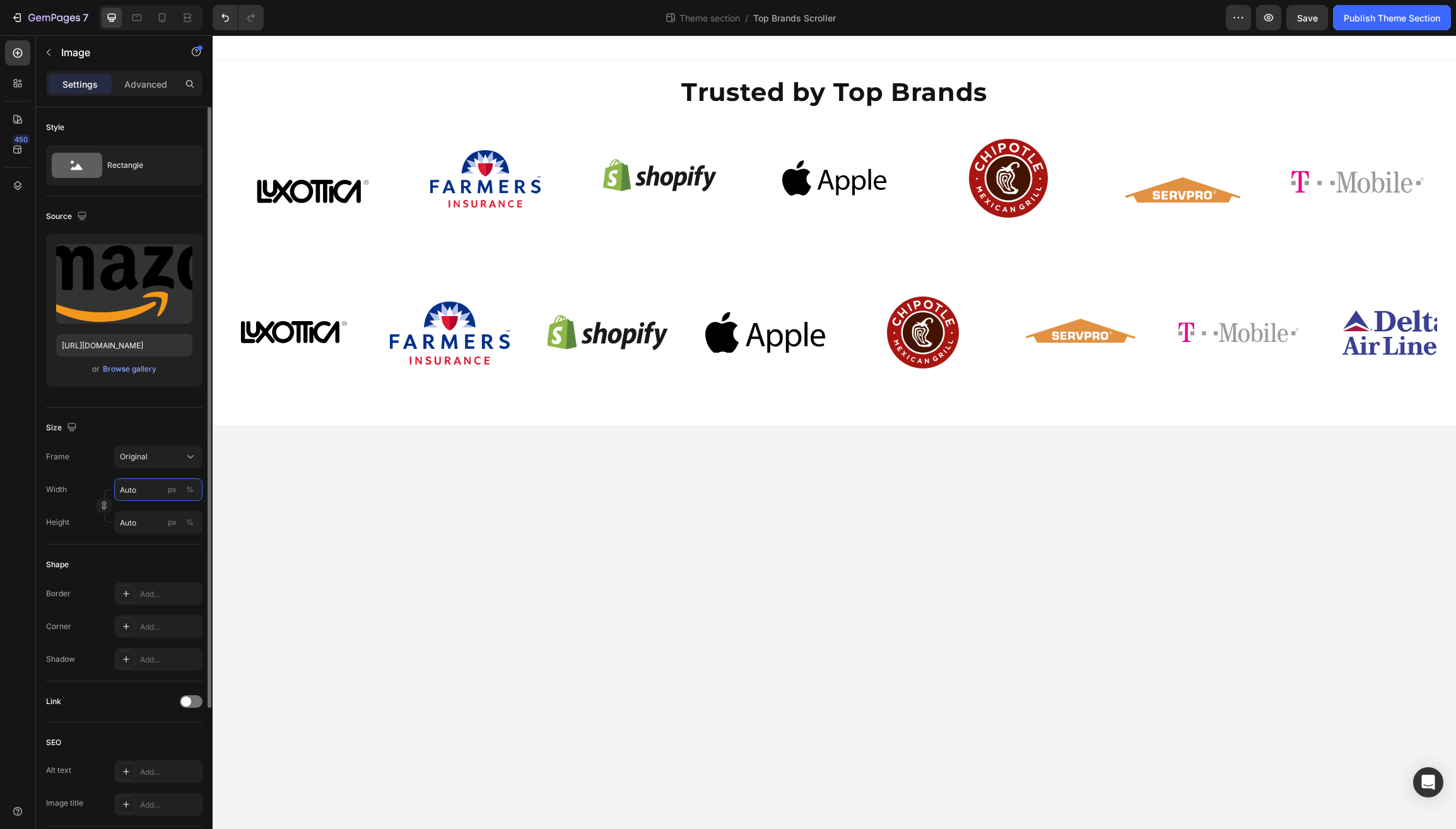
click at [130, 493] on input "Auto" at bounding box center [158, 490] width 88 height 23
type input "9"
type input "90"
click at [191, 491] on div "%" at bounding box center [189, 490] width 8 height 11
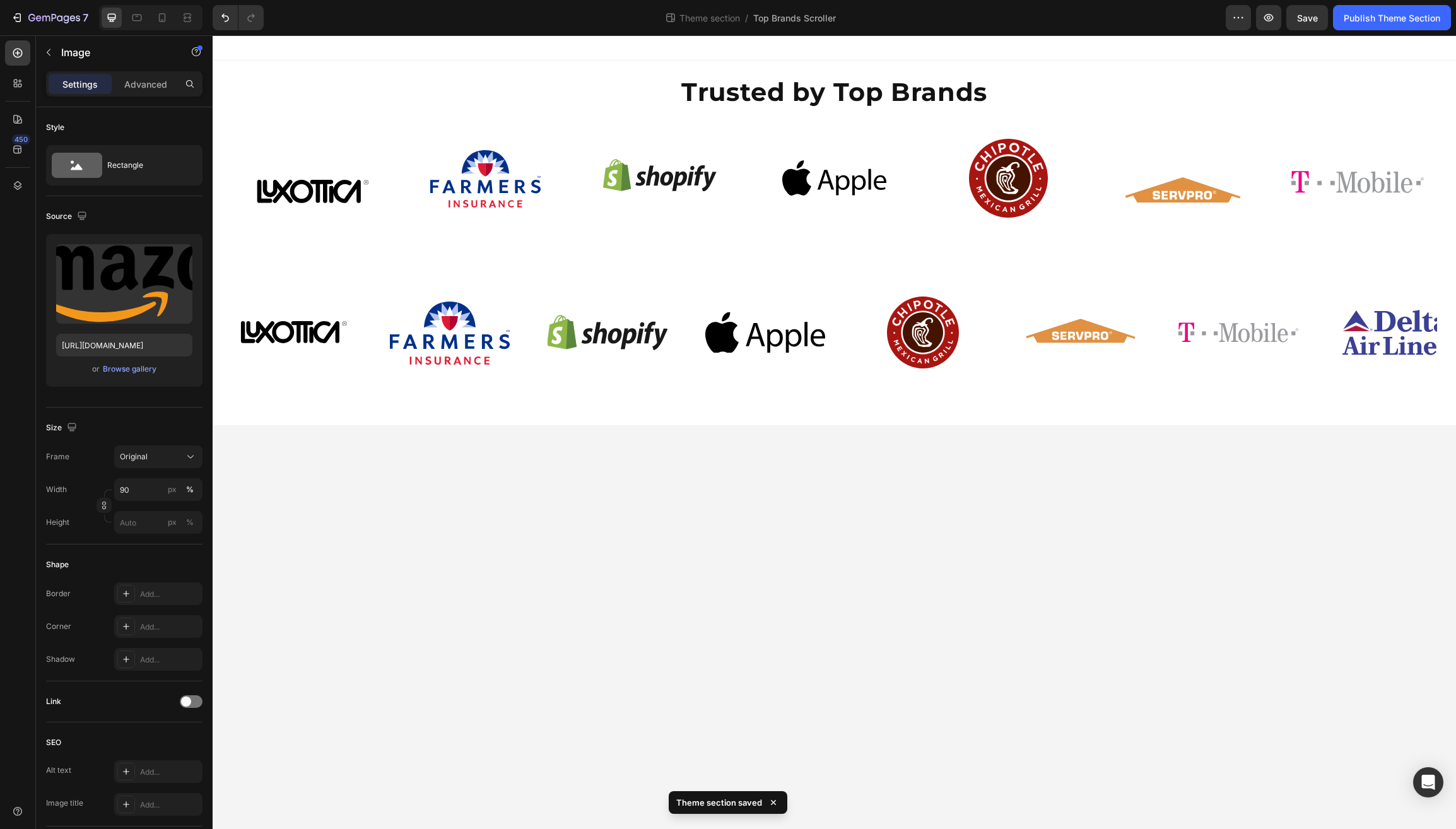
click at [514, 511] on body "Trusted by Top Brands Heading Image Image Image Image Image Image Image Image I…" at bounding box center [835, 432] width 1244 height 794
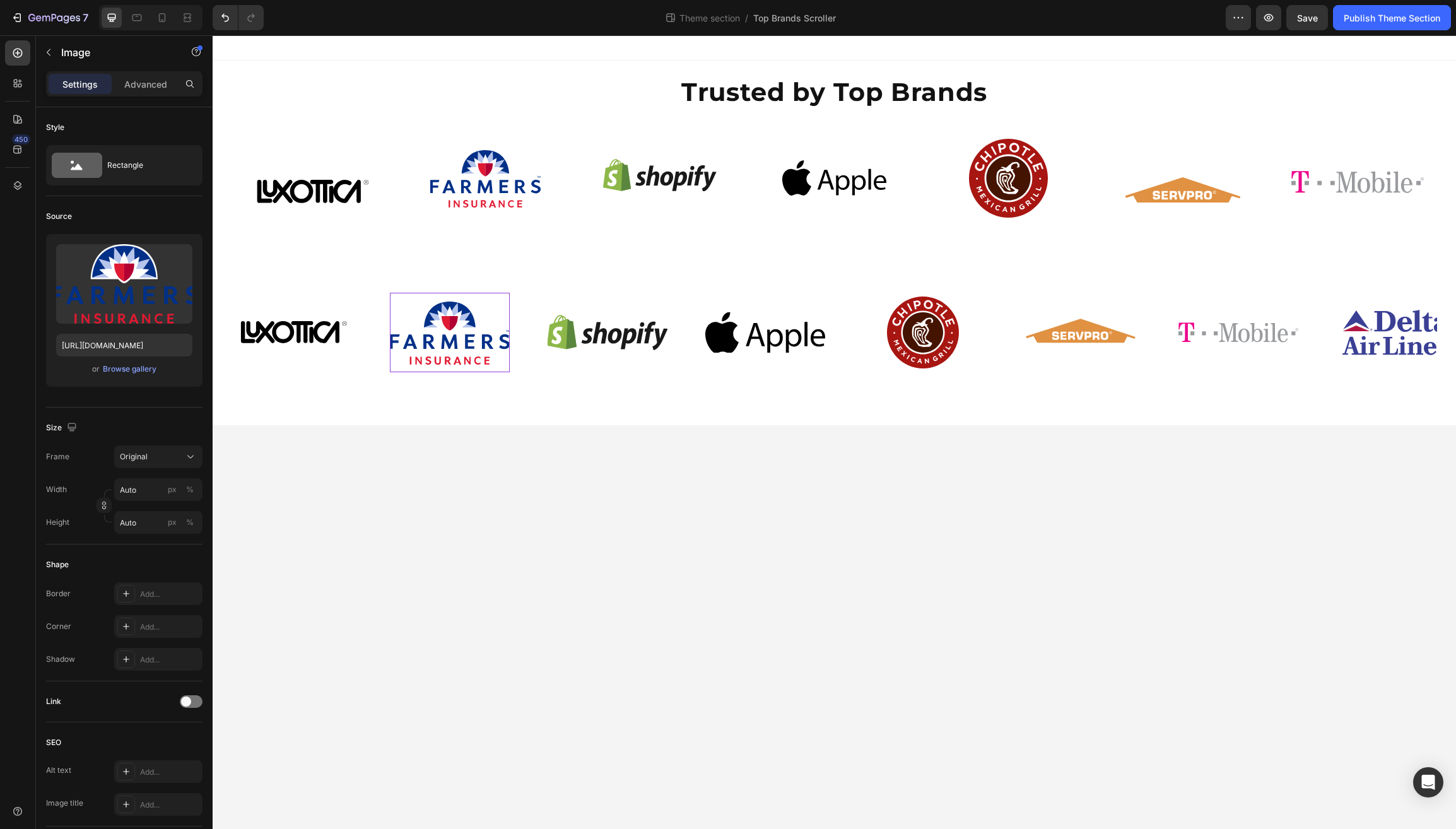
click at [148, 493] on input "Auto" at bounding box center [158, 490] width 88 height 23
type input "8"
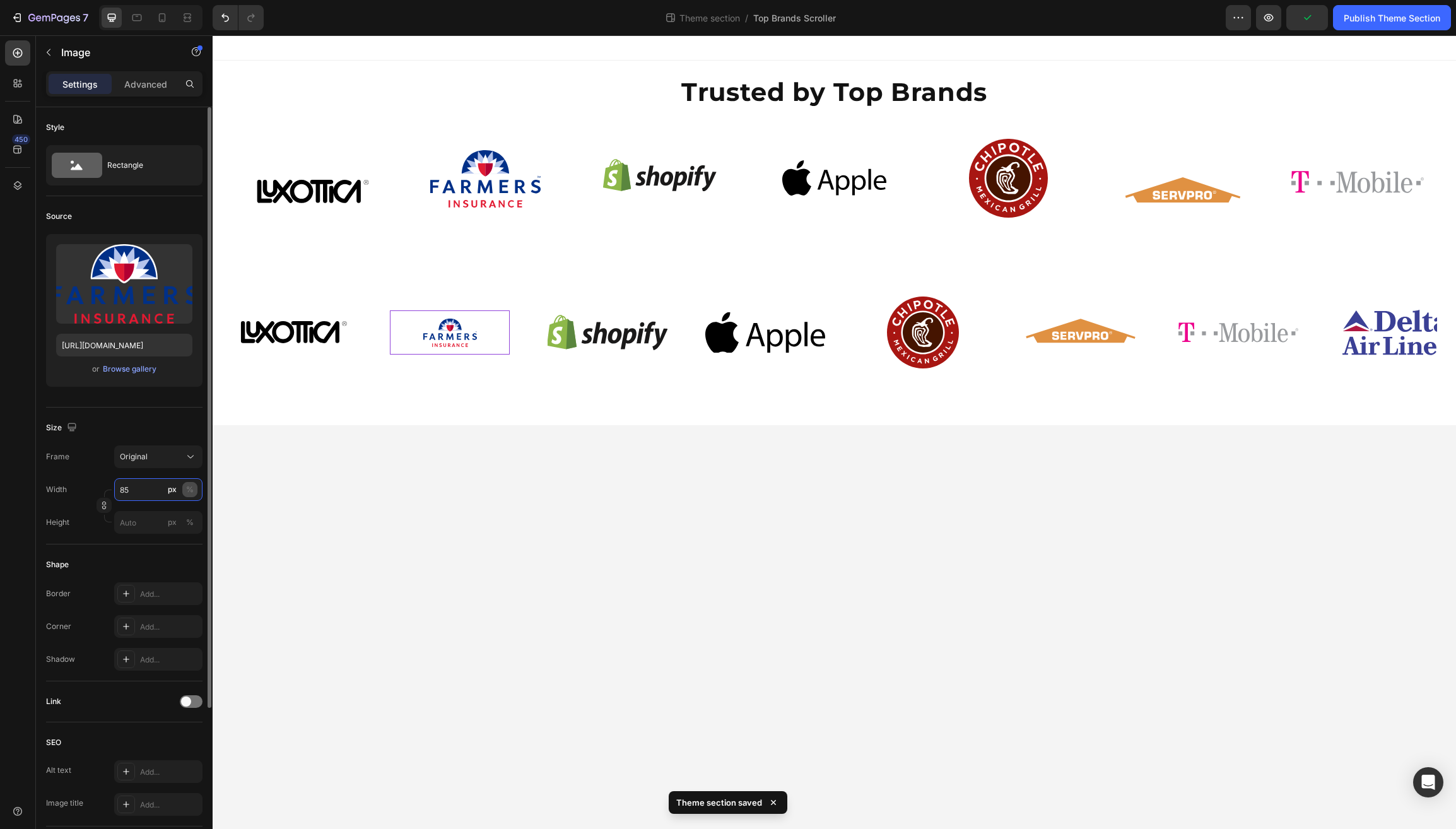
type input "85"
click at [191, 490] on div "%" at bounding box center [189, 490] width 8 height 11
click at [126, 489] on input "100" at bounding box center [158, 490] width 88 height 23
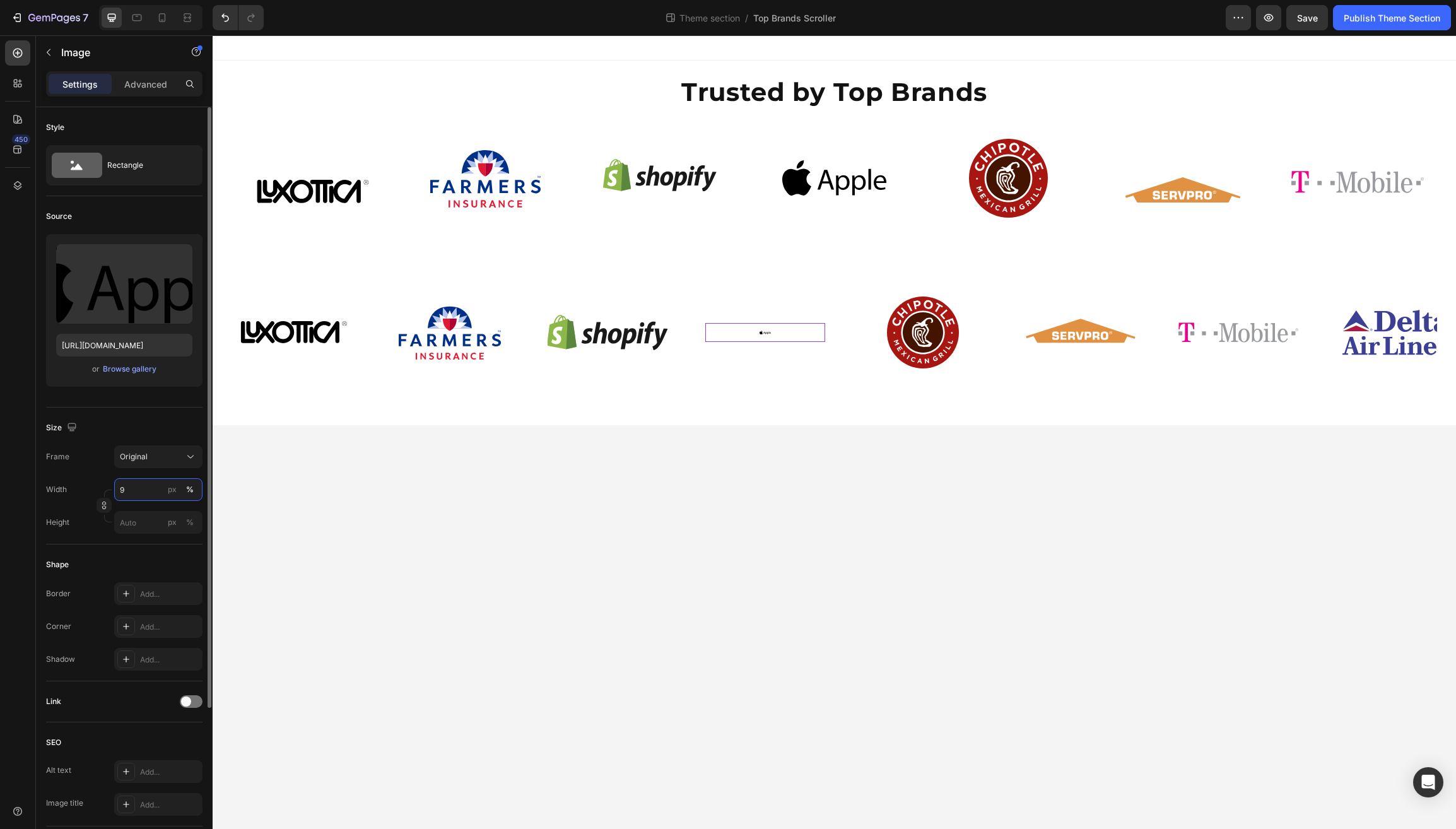
type input "90"
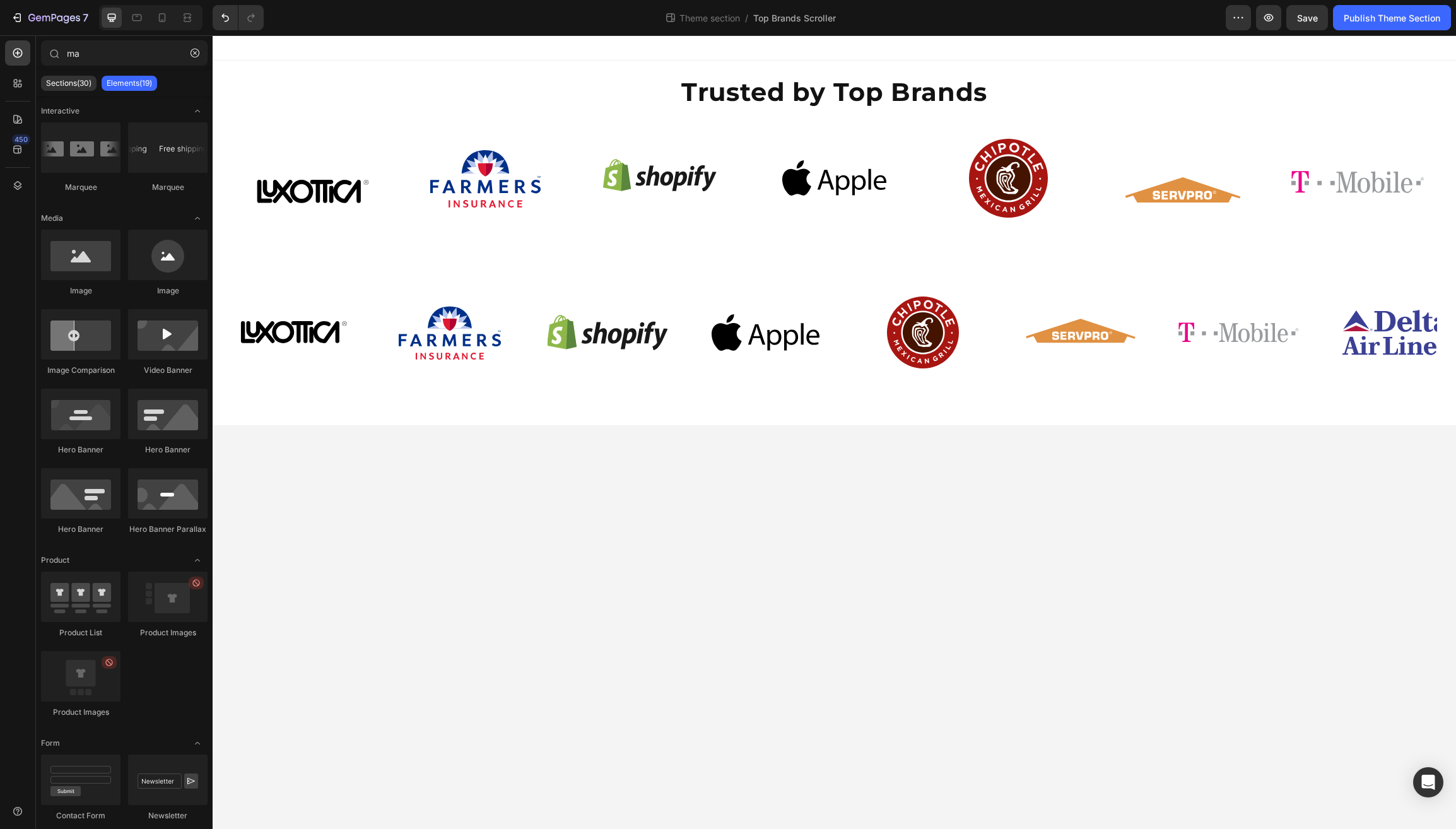
click at [473, 637] on body "Trusted by Top Brands Heading Image Image Image Image Image Image Image Image I…" at bounding box center [835, 432] width 1244 height 794
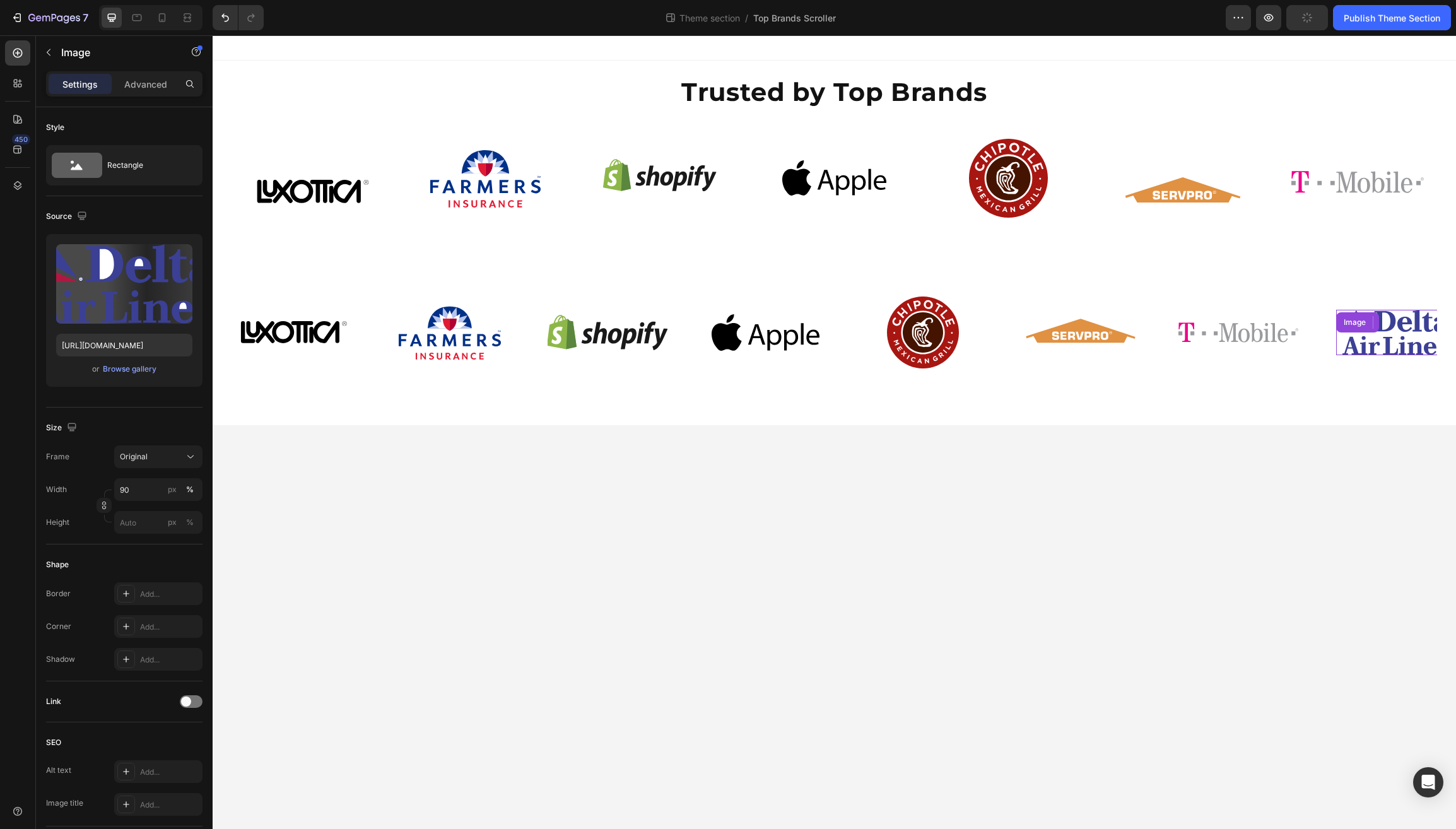
click at [1340, 338] on img at bounding box center [1393, 332] width 108 height 46
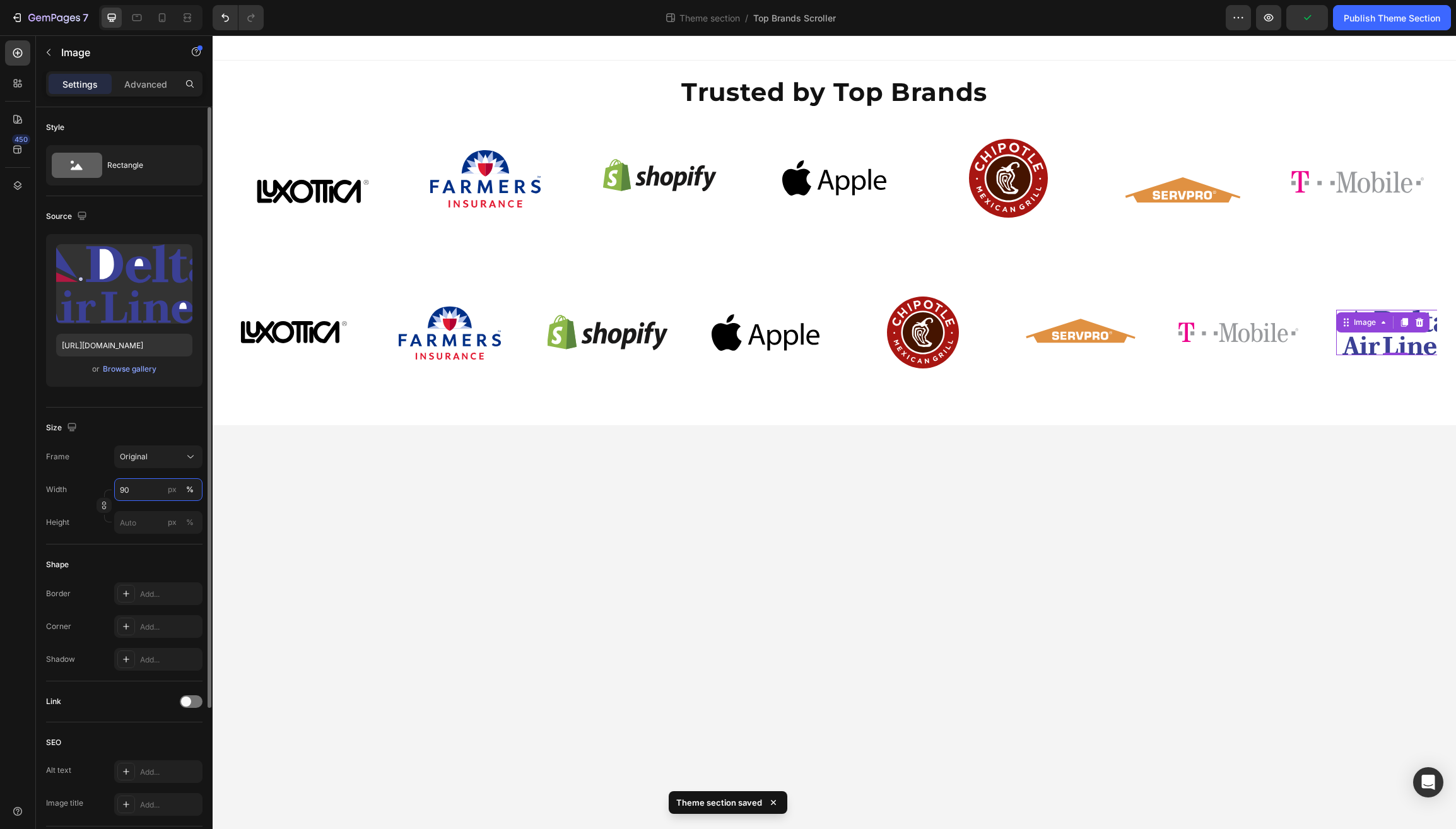
click at [126, 493] on input "90" at bounding box center [158, 490] width 88 height 23
type input "80"
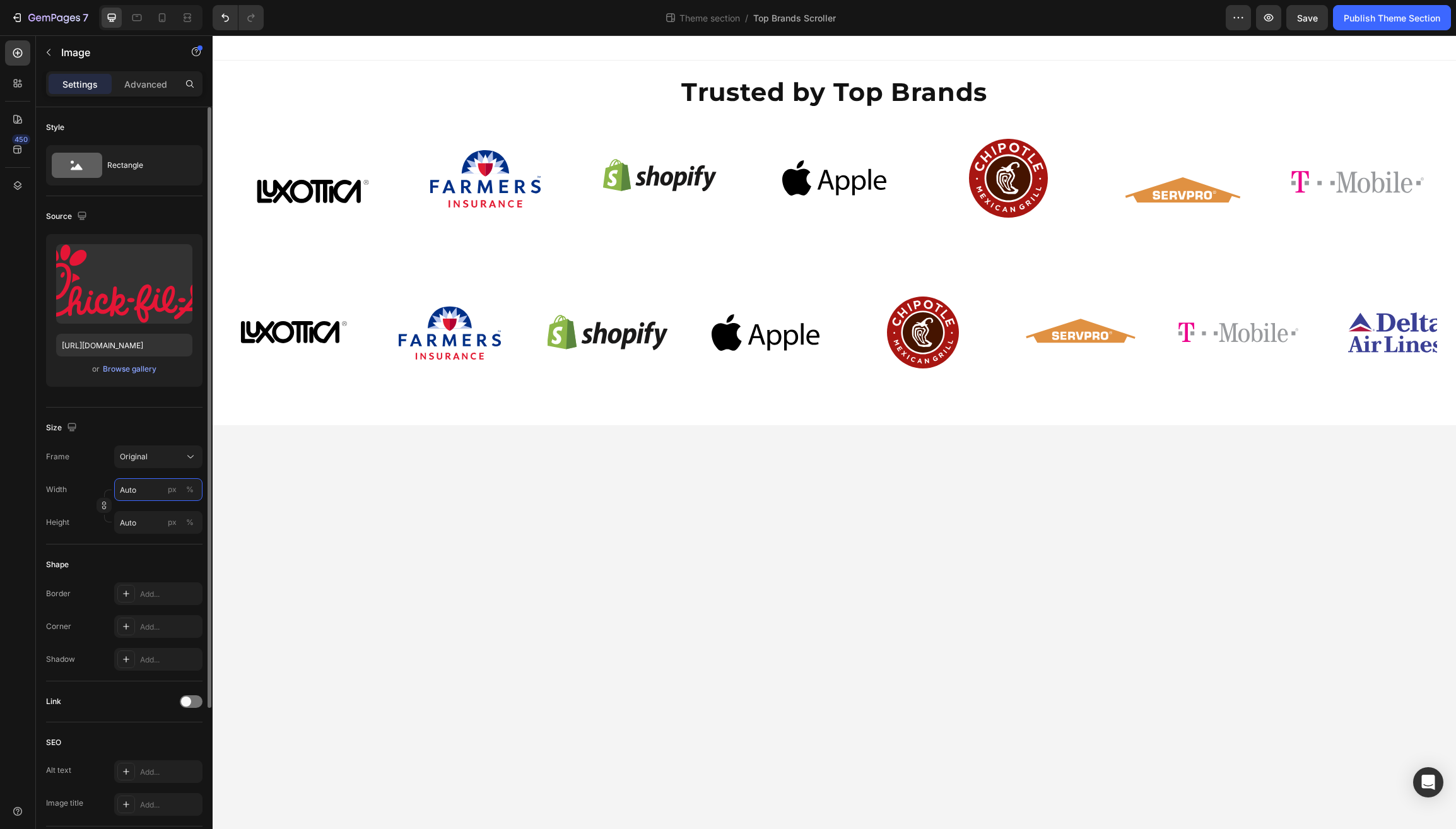
click at [134, 490] on input "Auto" at bounding box center [158, 490] width 88 height 23
click at [131, 485] on input "Auto" at bounding box center [158, 490] width 88 height 23
type input "9"
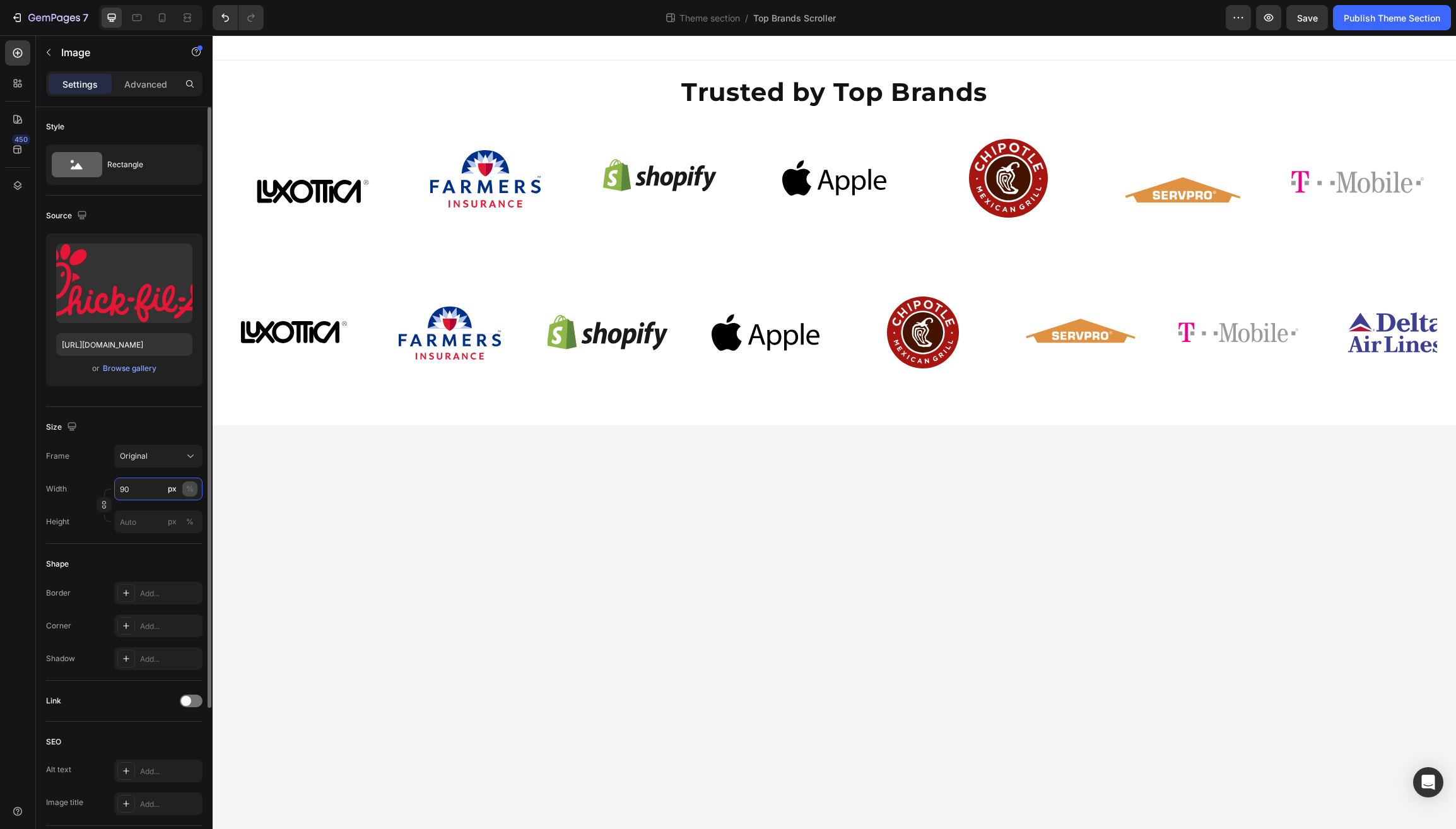
type input "90"
click at [187, 490] on div "%" at bounding box center [189, 489] width 8 height 11
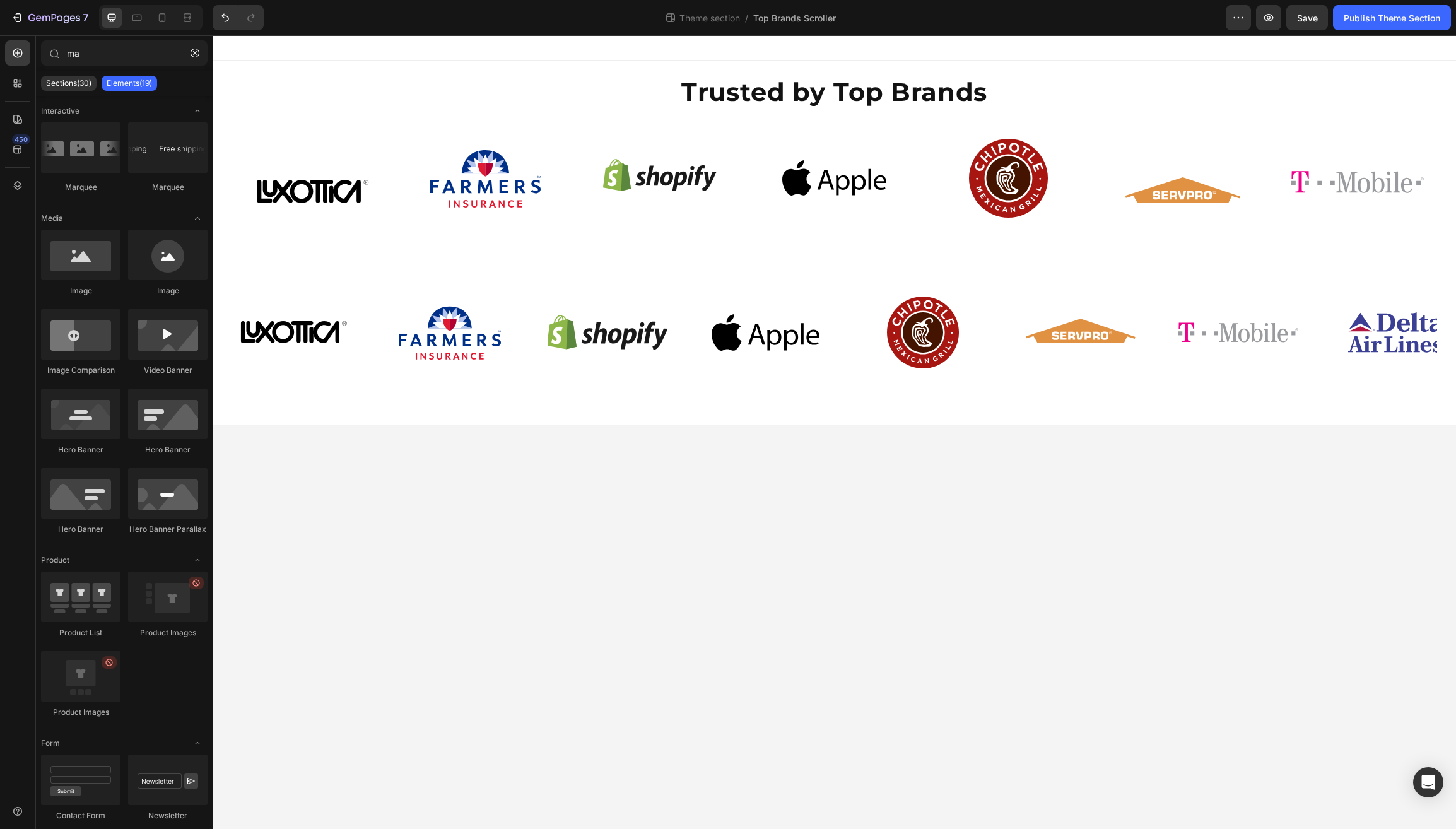
drag, startPoint x: 611, startPoint y: 540, endPoint x: 619, endPoint y: 537, distance: 8.5
click at [617, 538] on body "Trusted by Top Brands Heading Image Image Image Image Image Image Image Image I…" at bounding box center [835, 432] width 1244 height 794
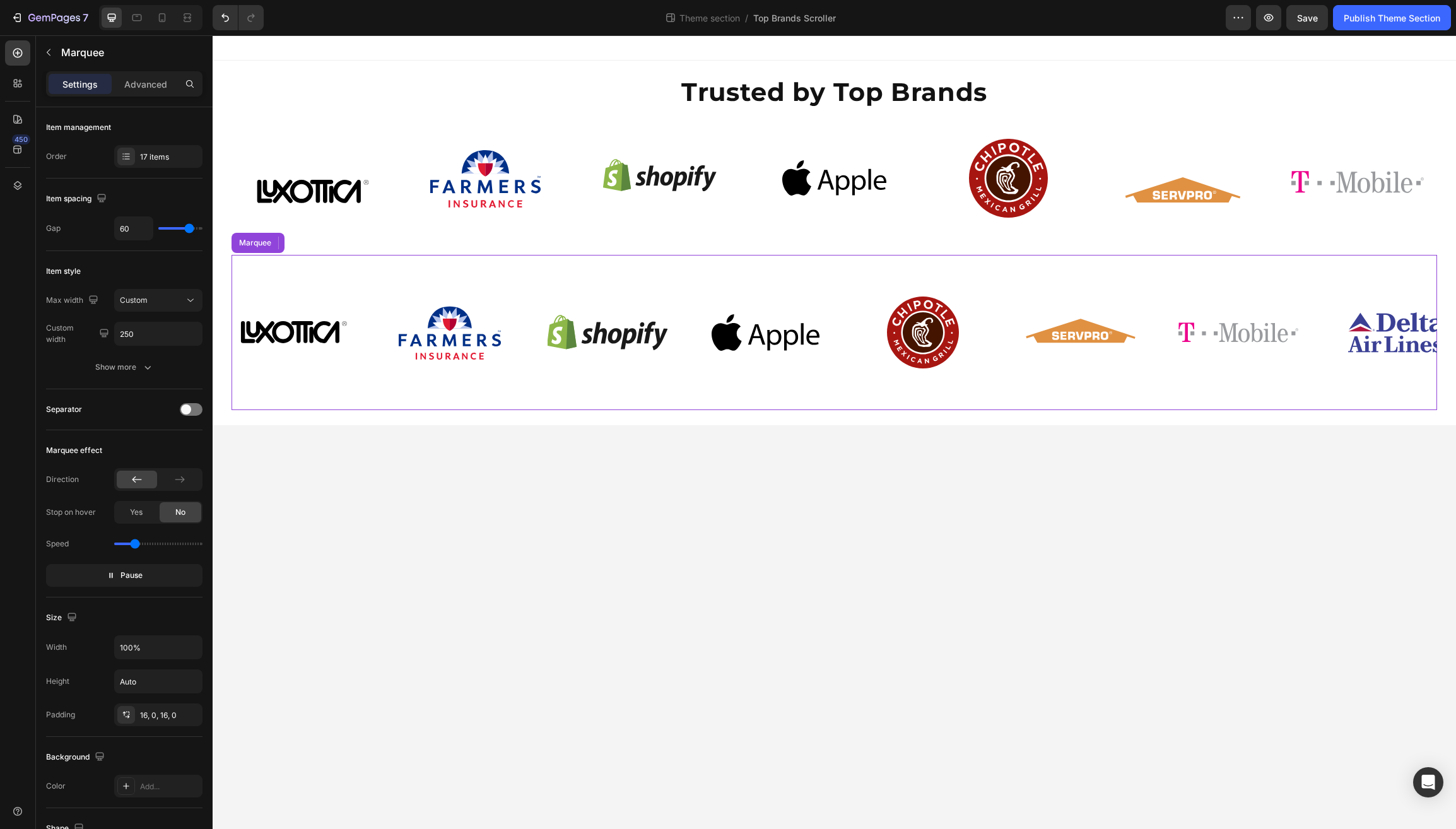
click at [421, 401] on div "Image Image Image Image Image Image Image Image Image Image Image Image Image I…" at bounding box center [835, 332] width 1206 height 155
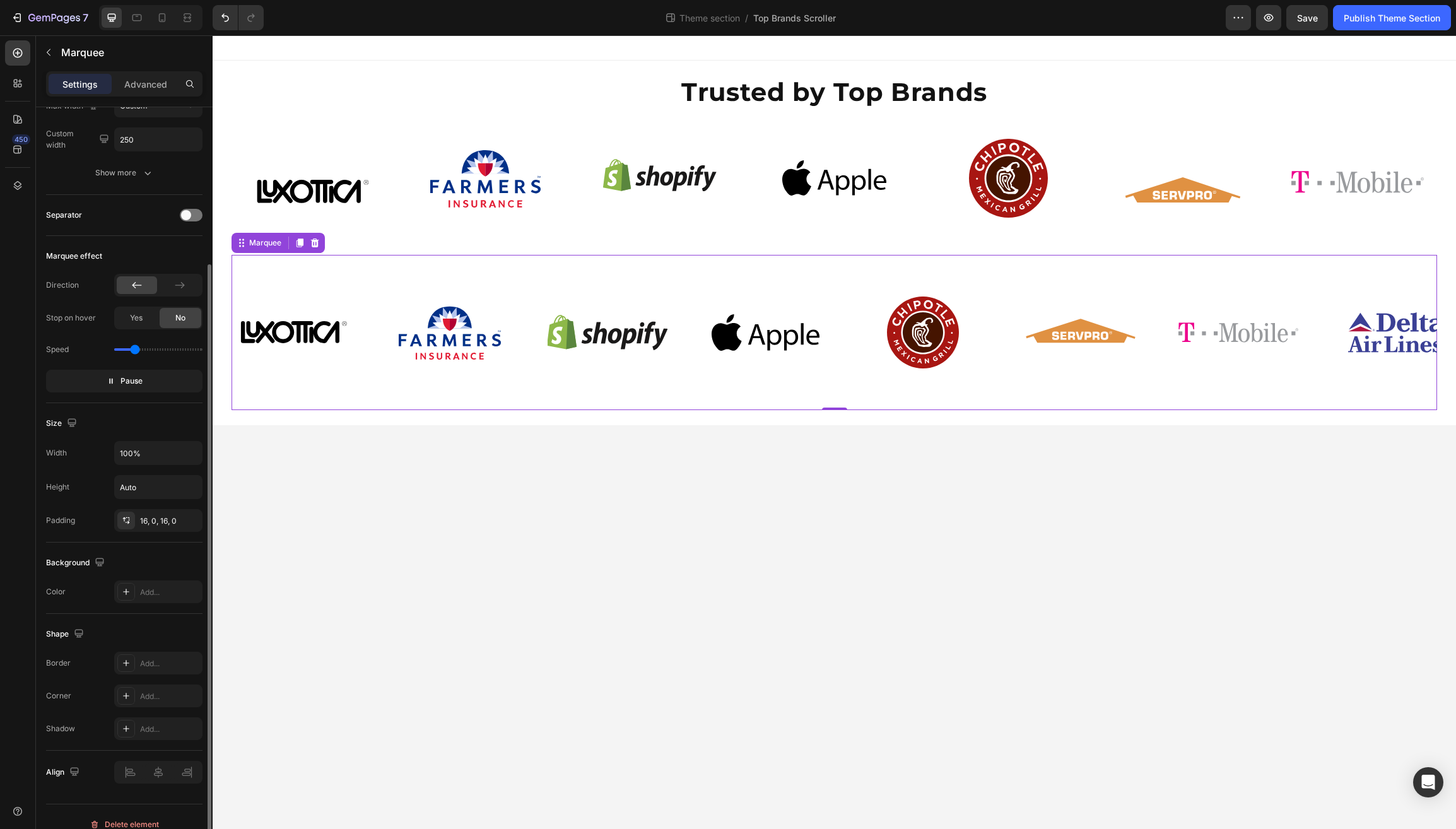
scroll to position [209, 0]
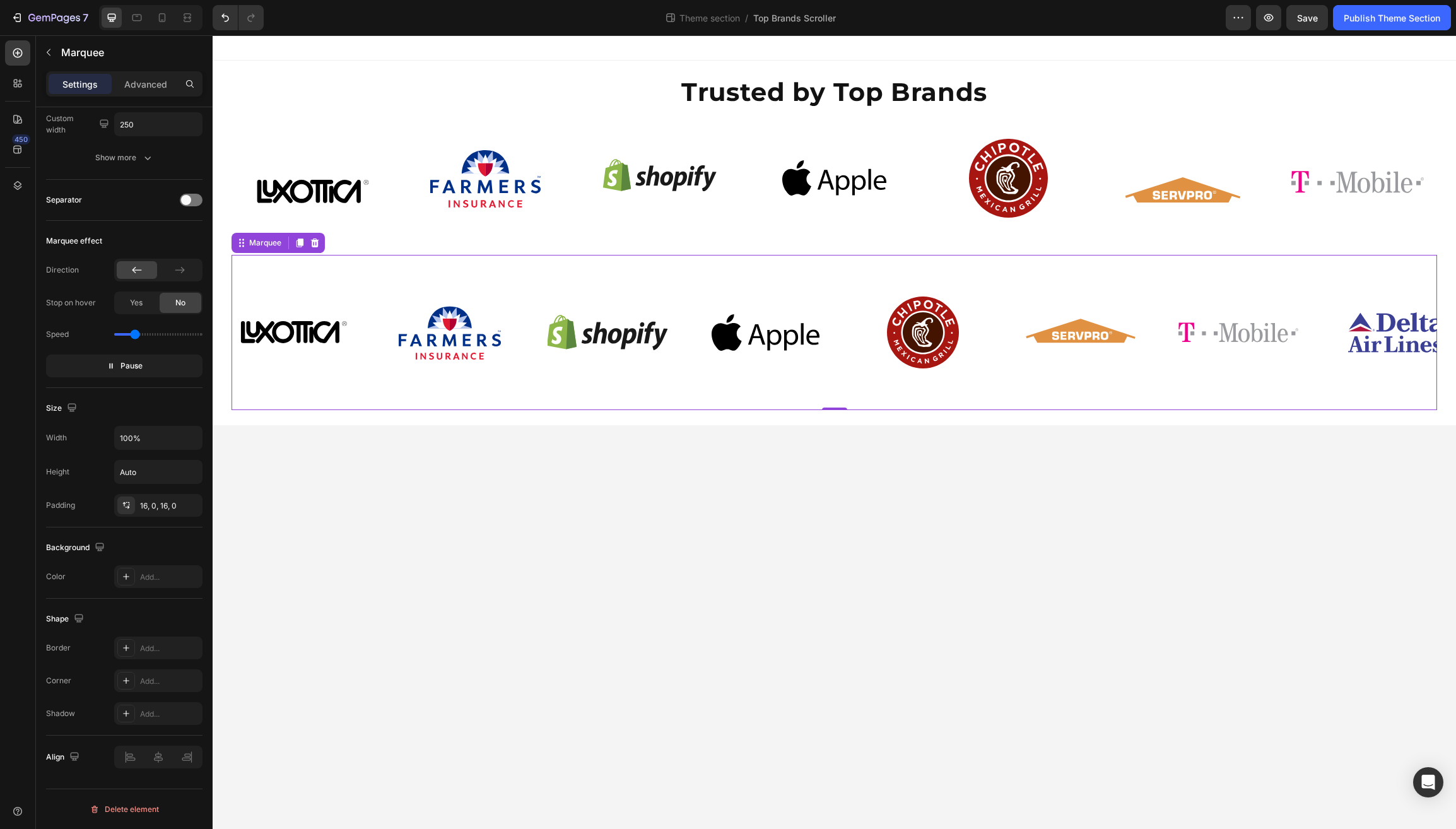
click at [408, 604] on body "Trusted by Top Brands Heading Image Image Image Image Image Image Image Image I…" at bounding box center [835, 432] width 1244 height 794
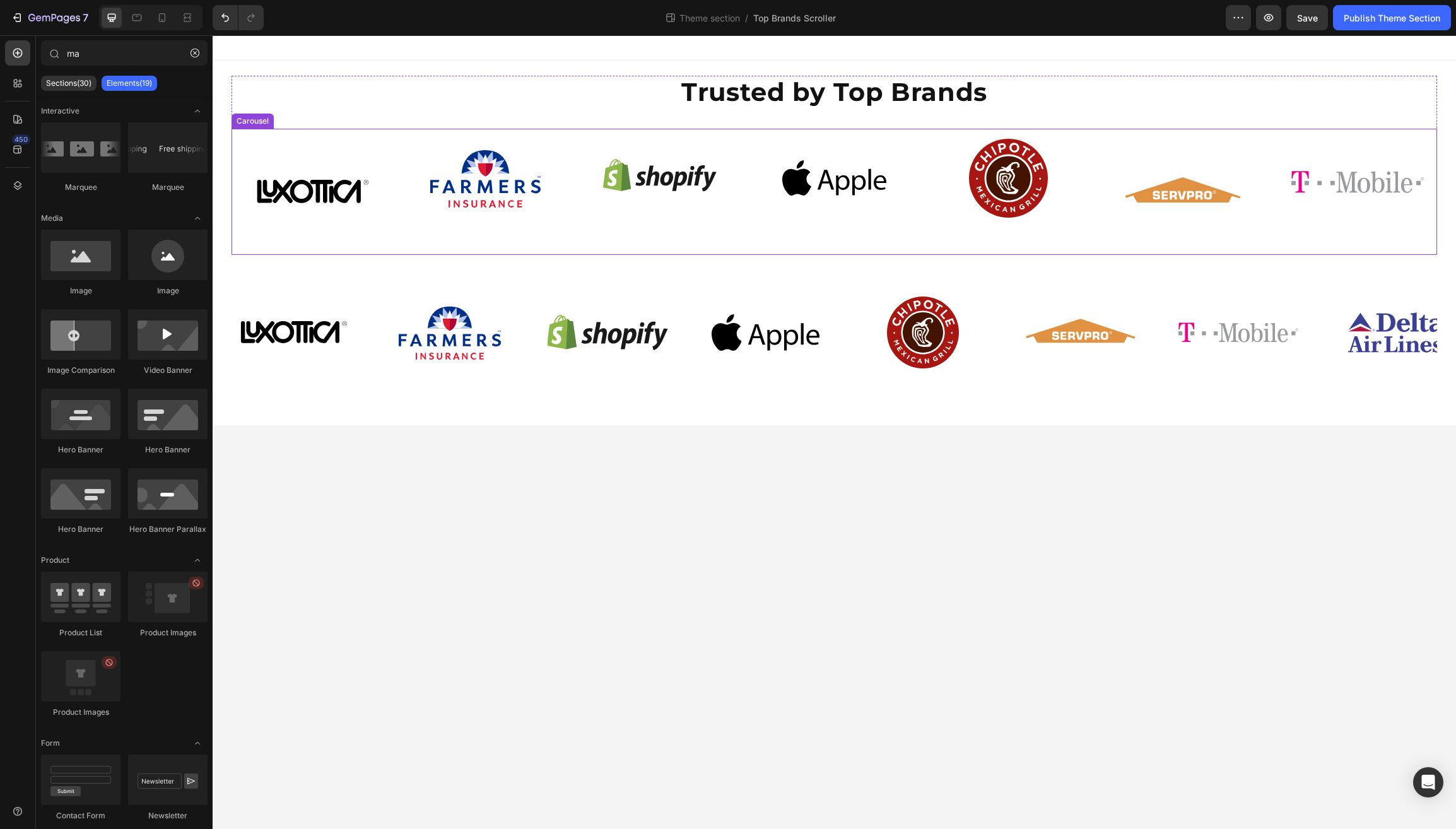
click at [483, 243] on div "Image" at bounding box center [485, 192] width 159 height 126
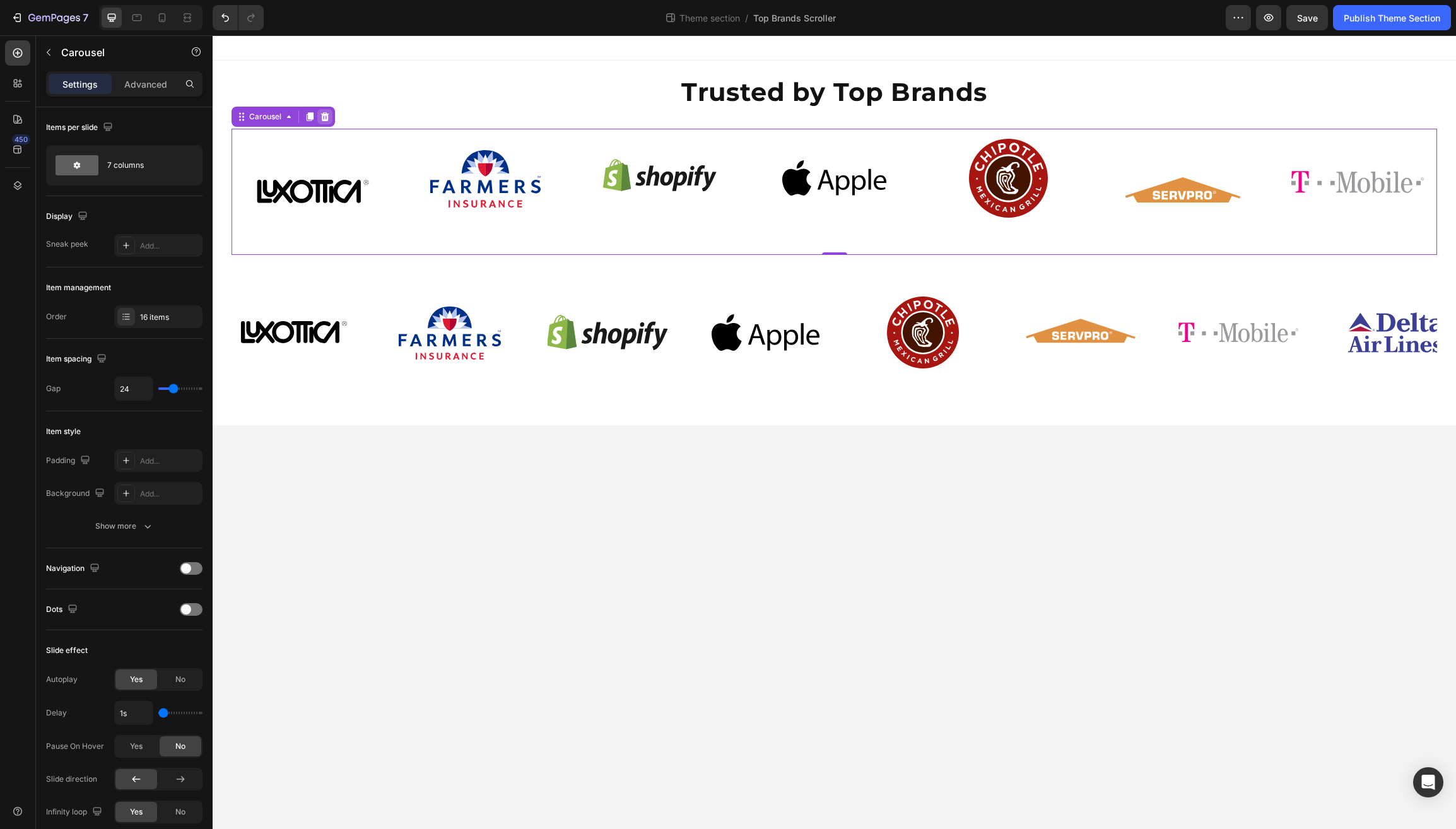
click at [330, 115] on icon at bounding box center [325, 116] width 8 height 9
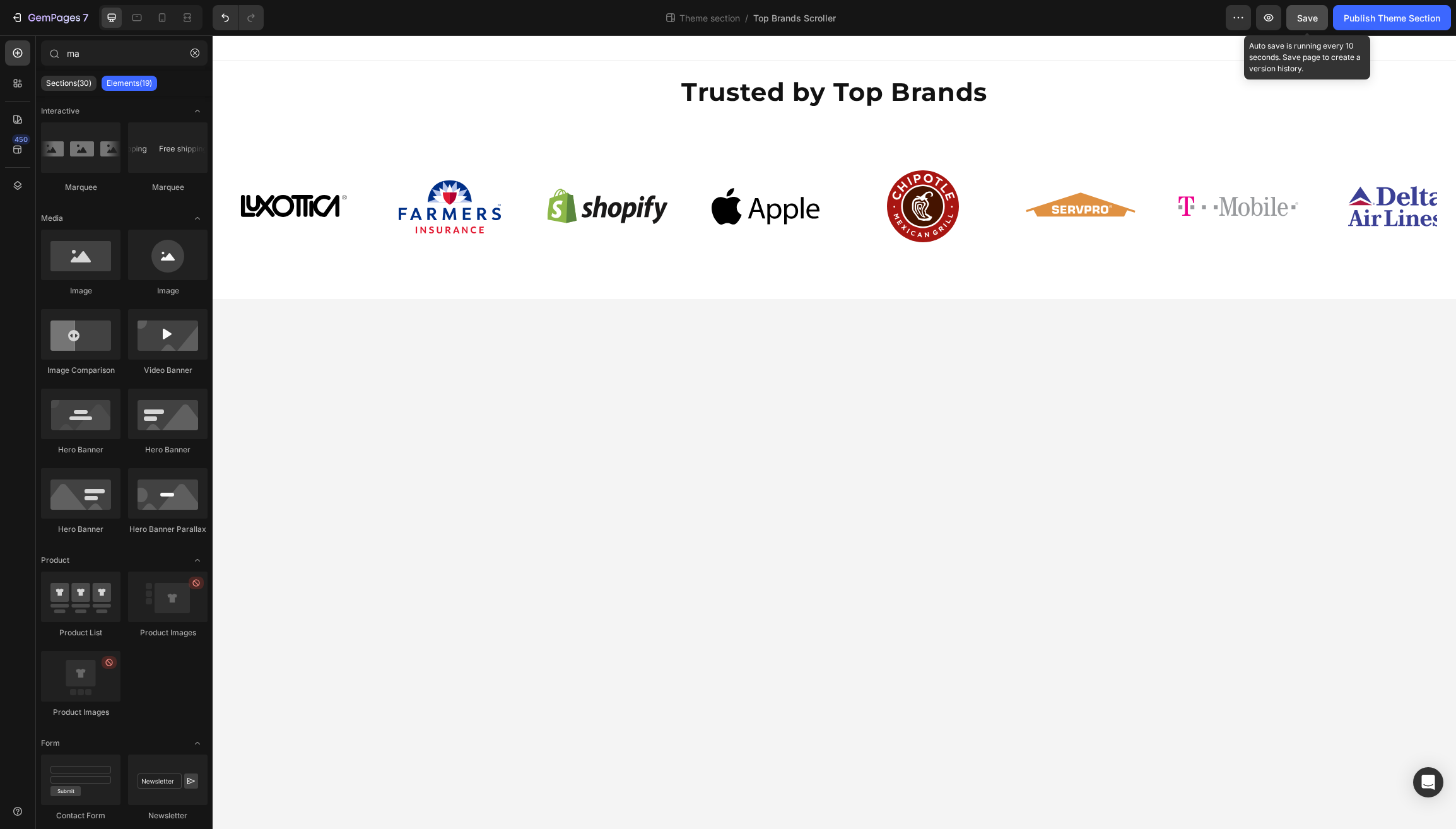
click at [1302, 13] on span "Save" at bounding box center [1308, 18] width 21 height 11
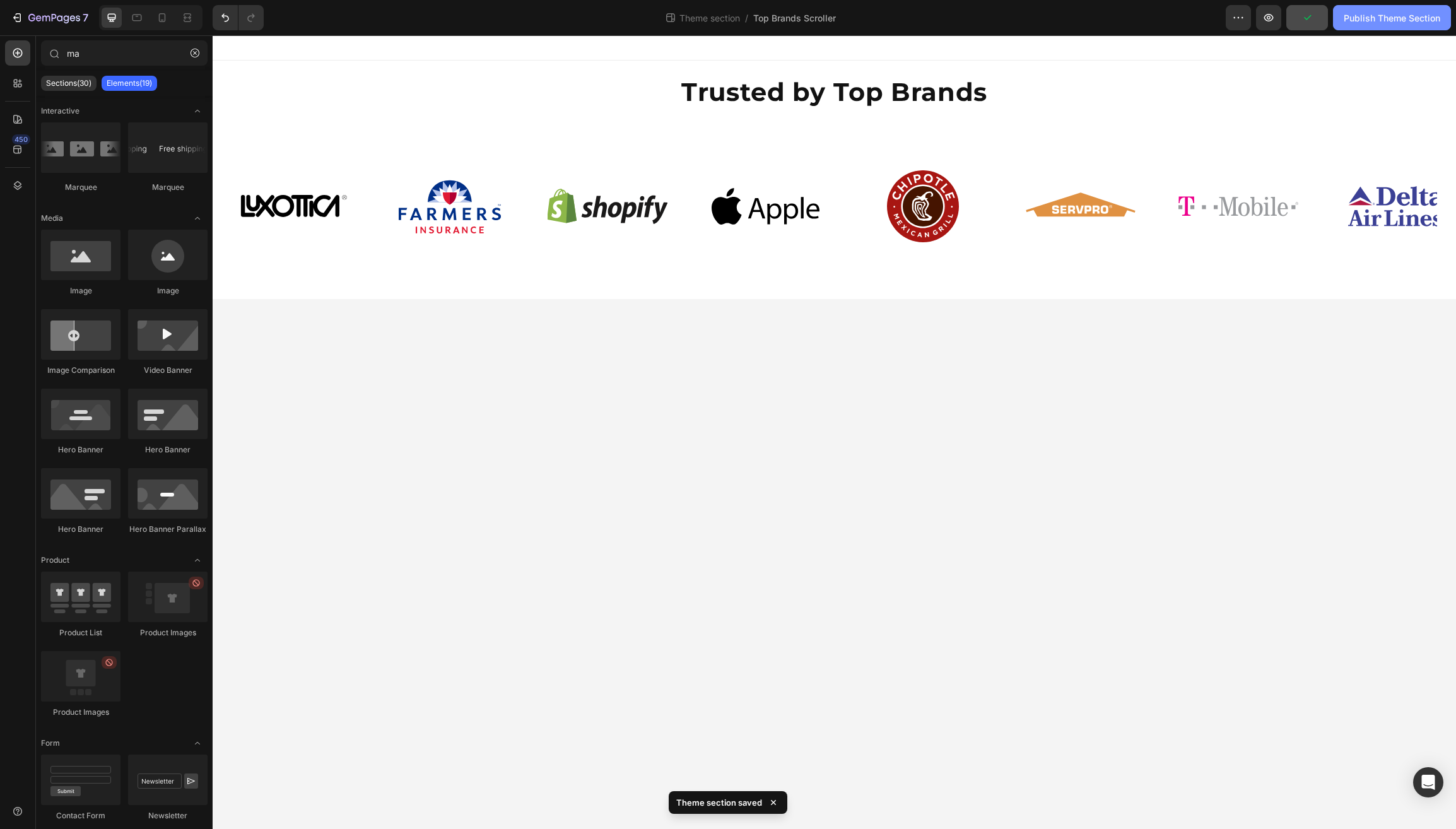
click at [1371, 17] on div "Publish Theme Section" at bounding box center [1392, 18] width 97 height 13
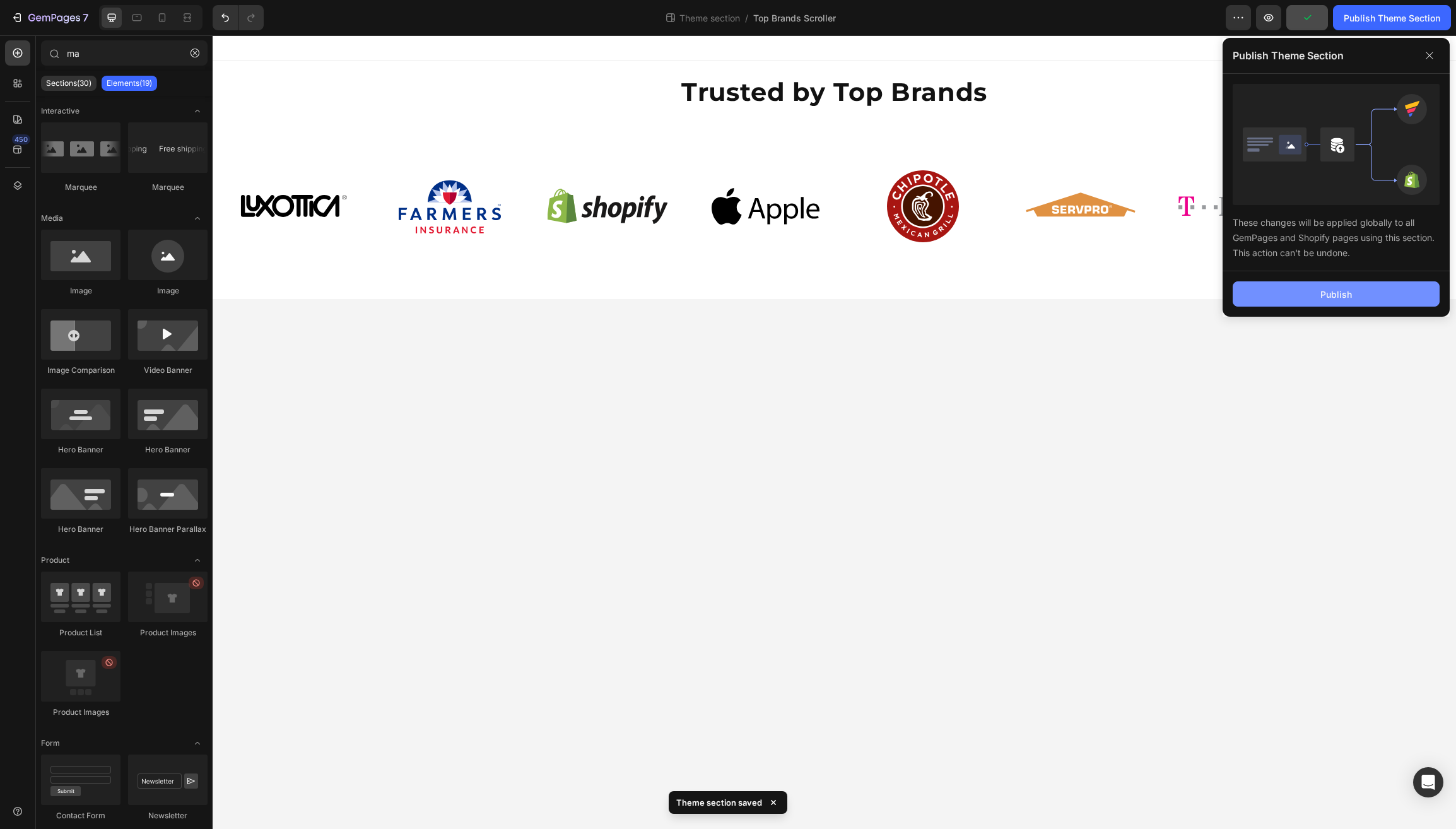
click at [1298, 288] on button "Publish" at bounding box center [1336, 294] width 207 height 25
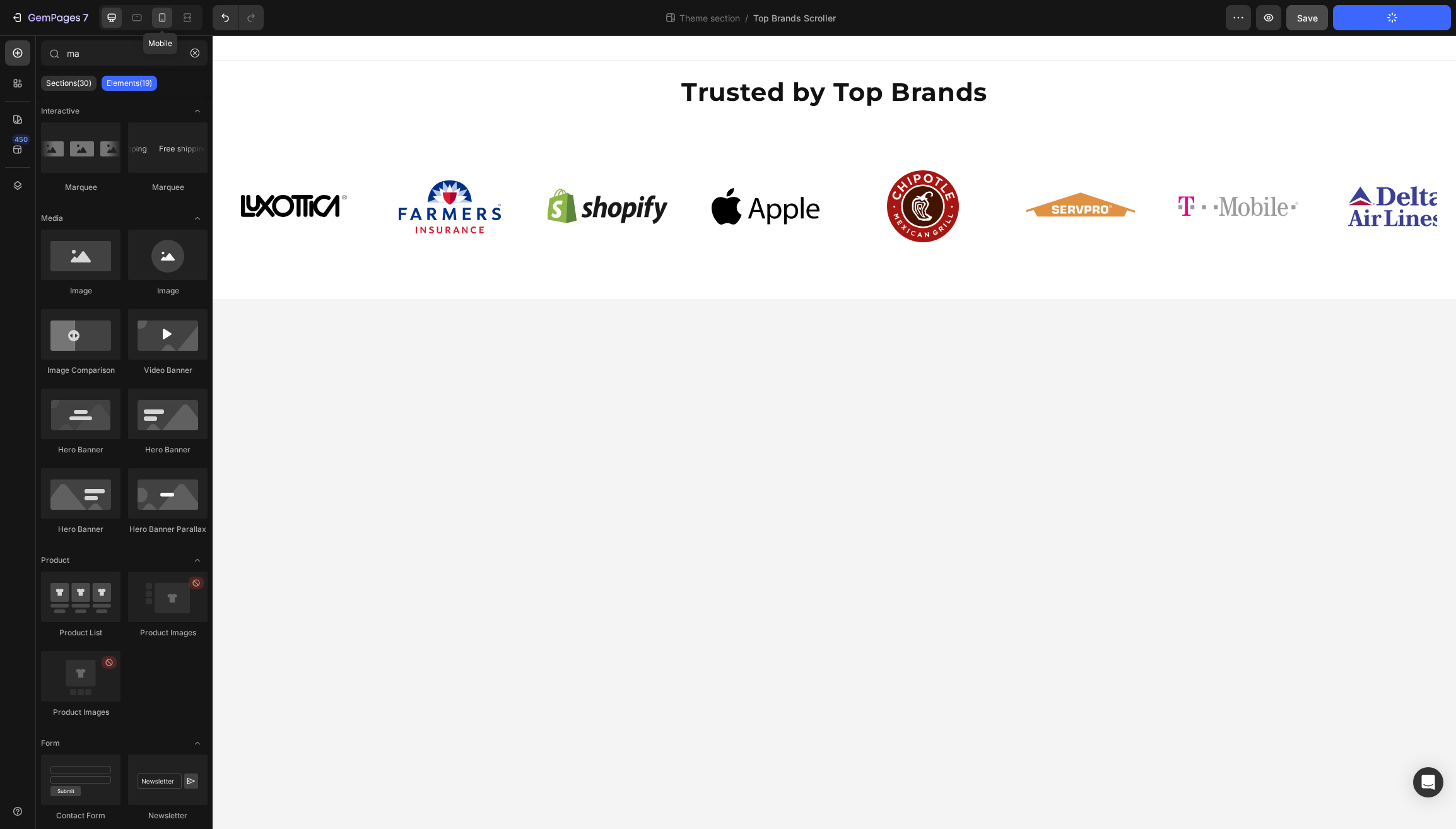
click at [161, 13] on icon at bounding box center [162, 18] width 13 height 13
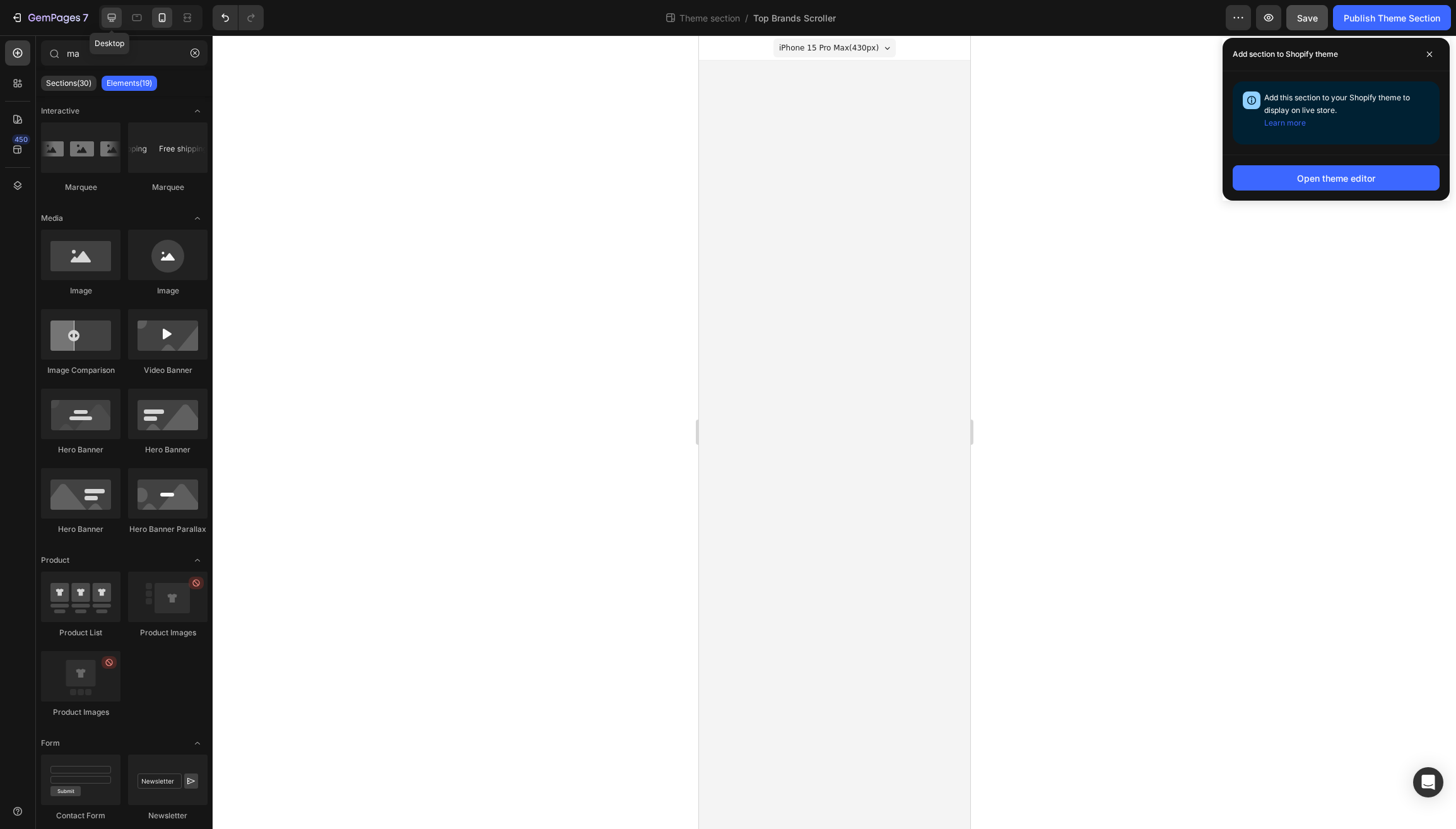
click at [107, 15] on icon at bounding box center [112, 18] width 13 height 13
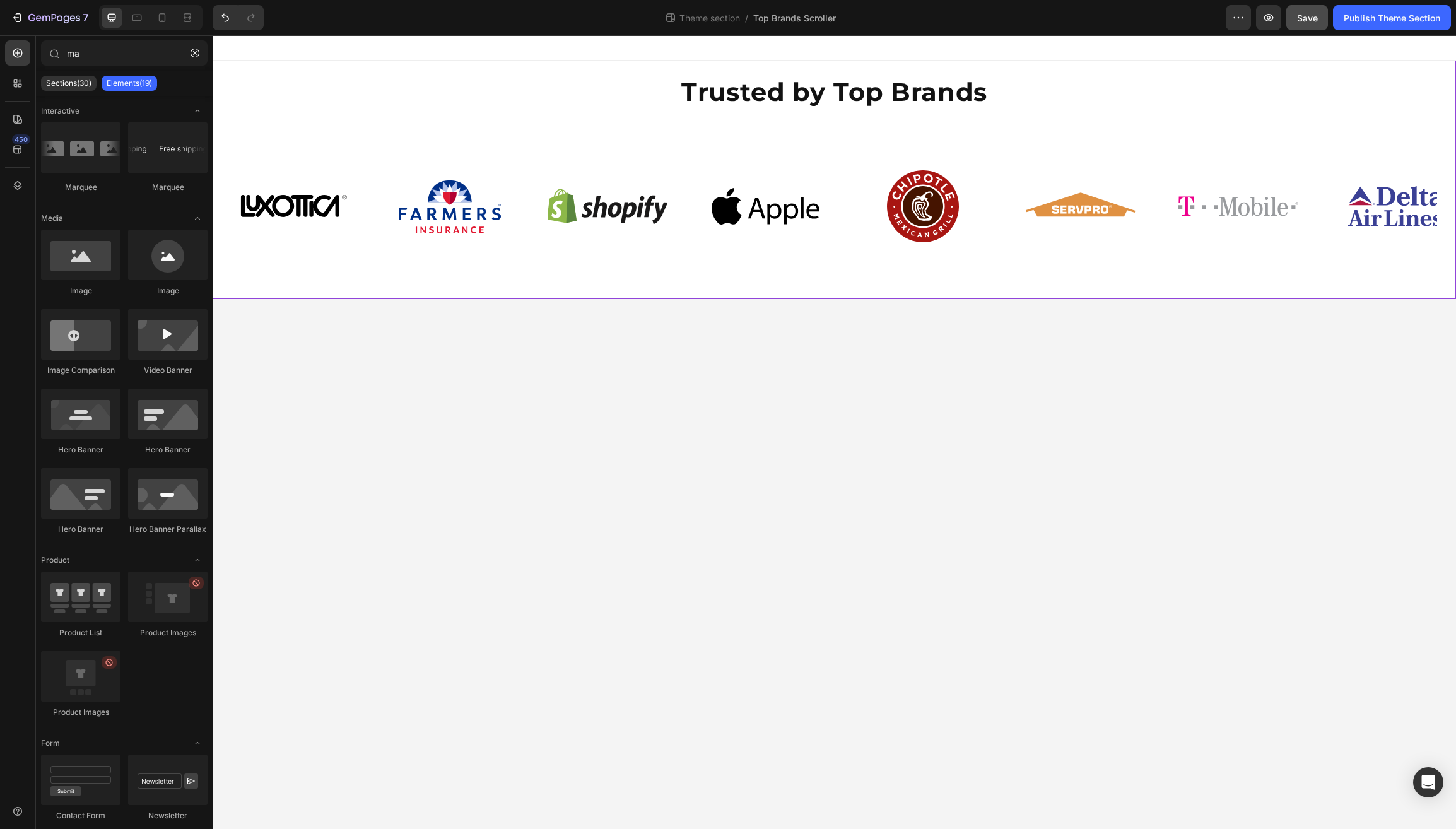
click at [397, 63] on div "Trusted by Top Brands Heading Row Image Image Image Image Image Image Image Ima…" at bounding box center [835, 180] width 1244 height 239
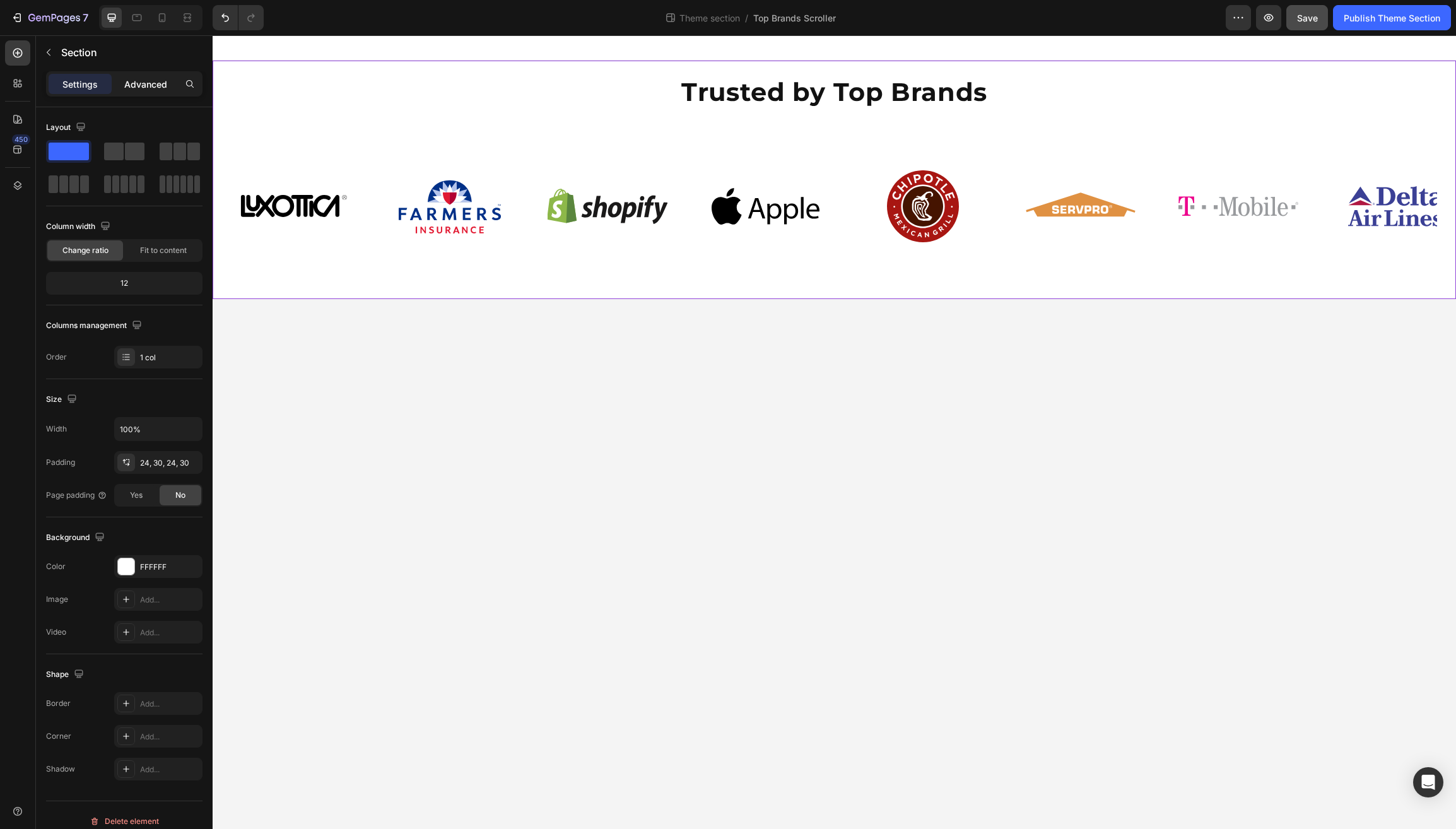
click at [137, 81] on p "Advanced" at bounding box center [145, 84] width 43 height 13
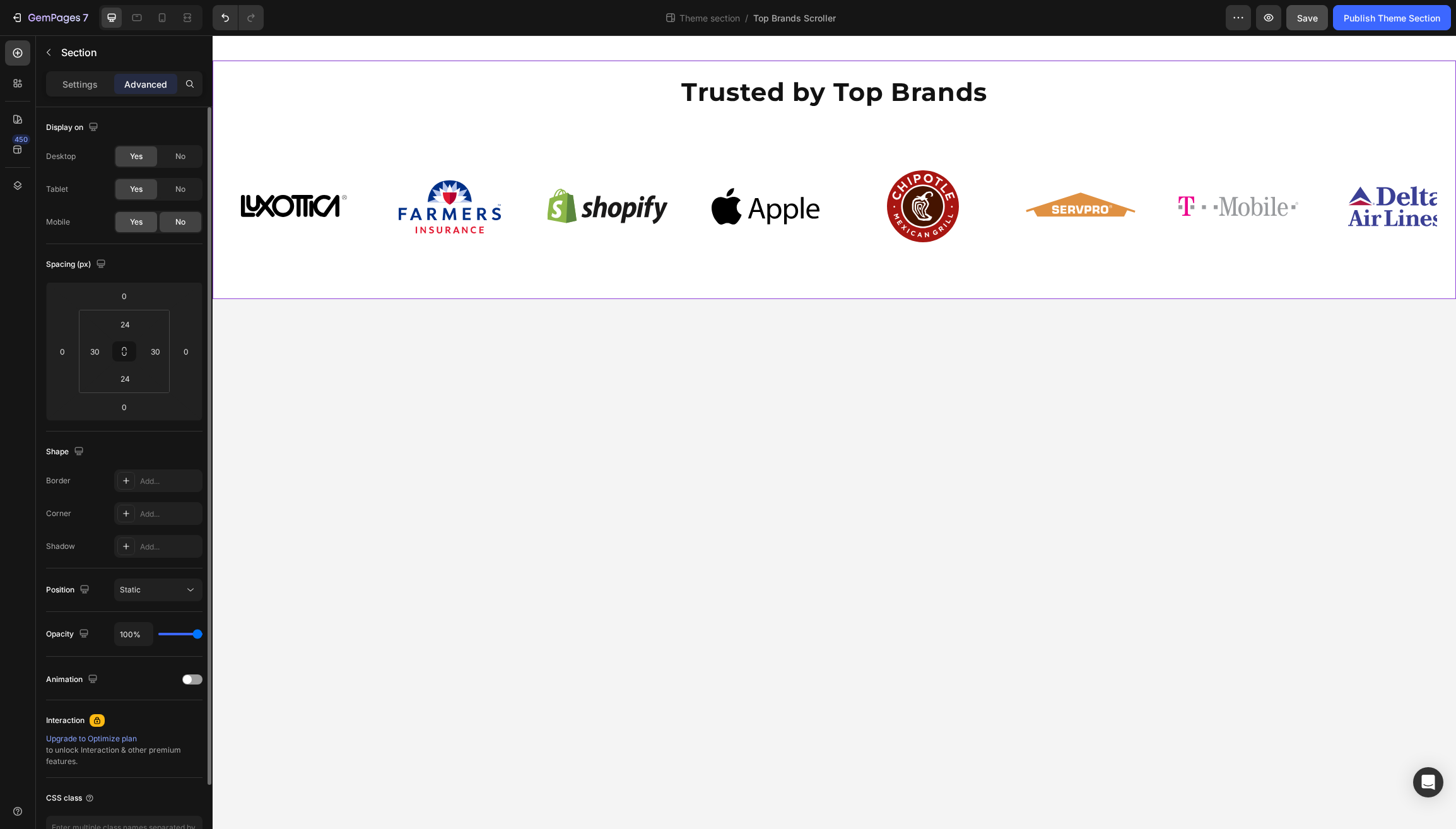
click at [142, 221] on span "Yes" at bounding box center [137, 222] width 13 height 11
click at [165, 11] on icon at bounding box center [162, 18] width 13 height 13
type input "48"
type input "15"
type input "48"
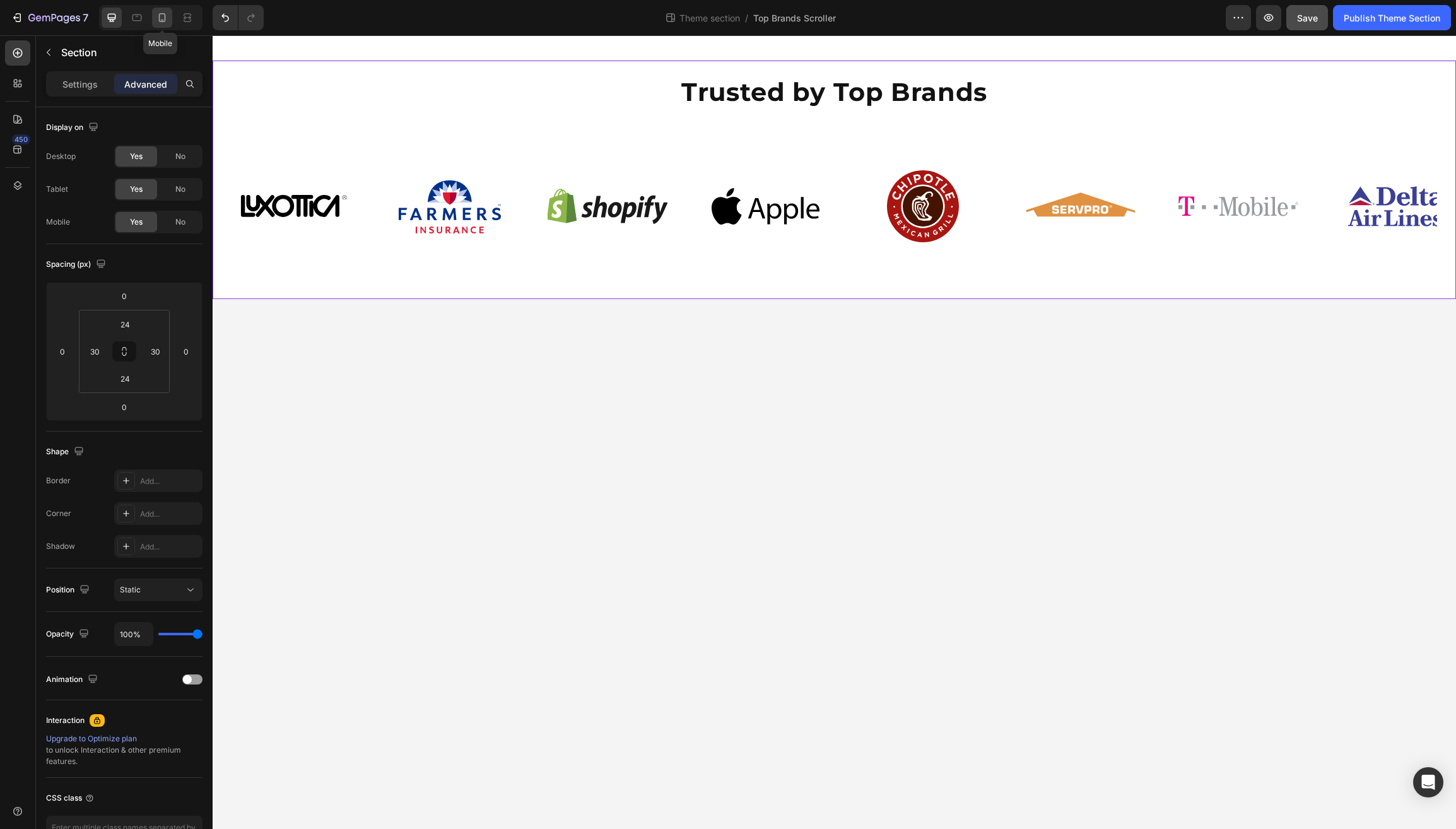
type input "15"
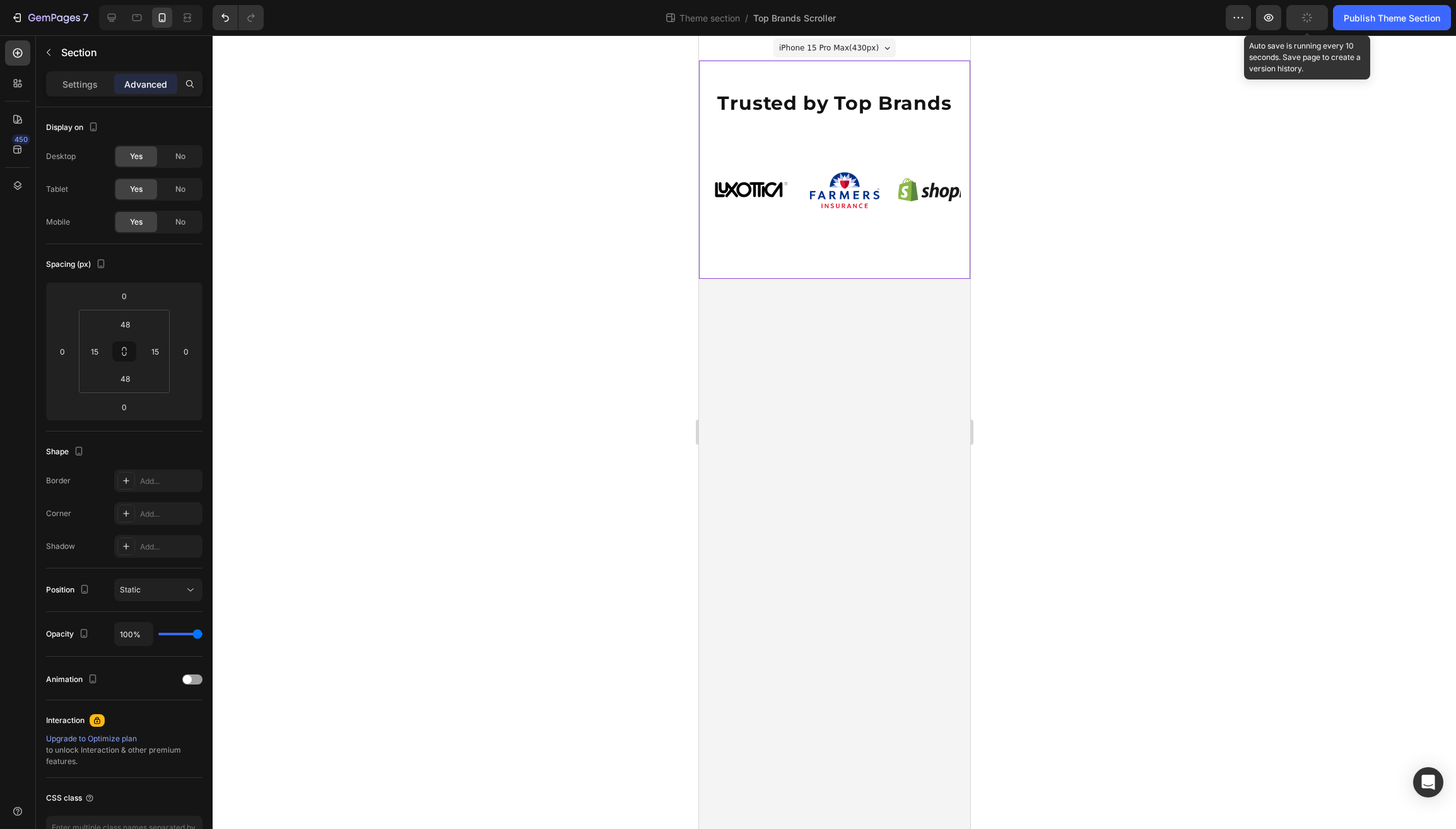
click at [1298, 20] on button "button" at bounding box center [1307, 18] width 42 height 25
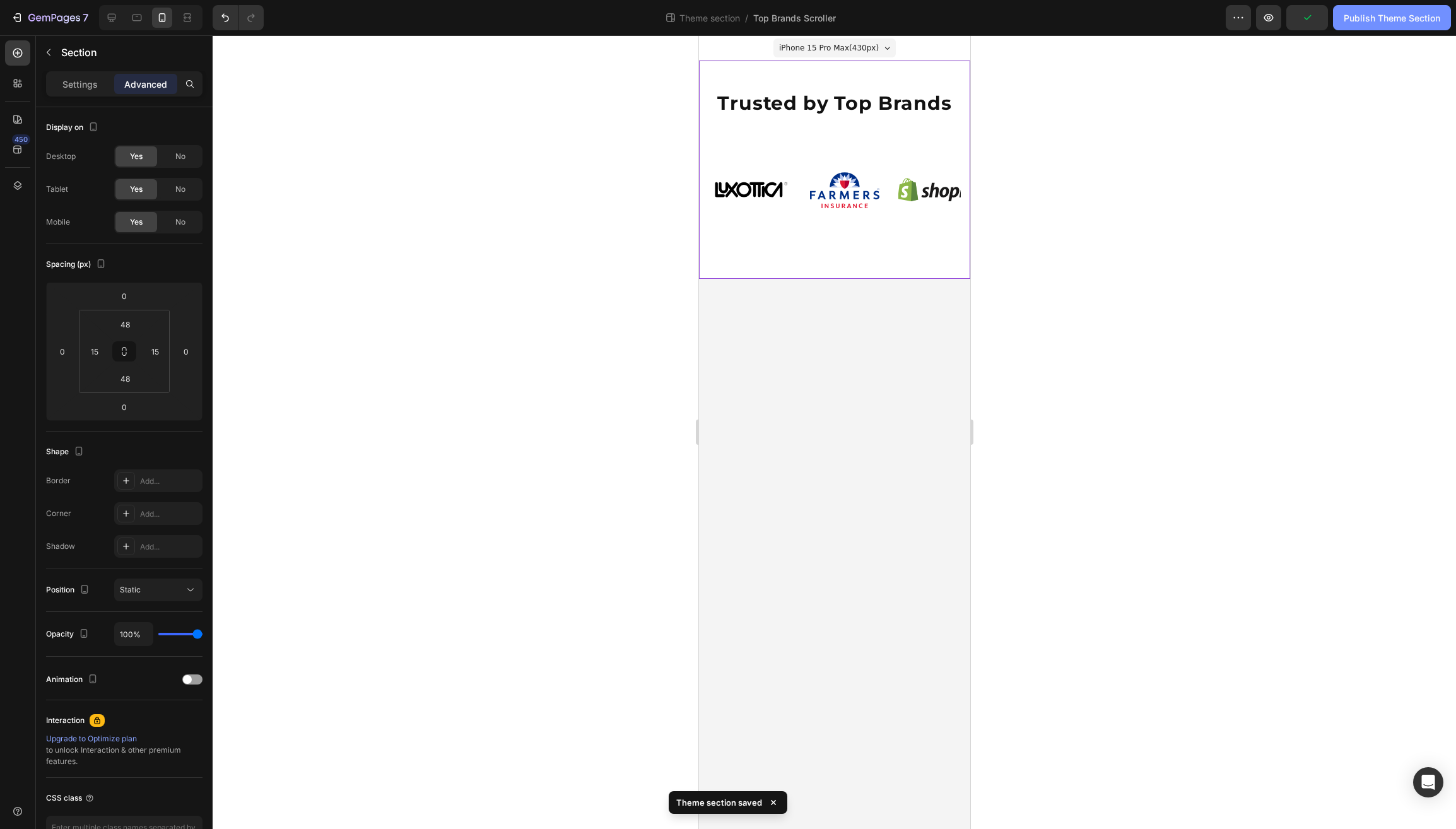
click at [1374, 15] on div "Publish Theme Section" at bounding box center [1392, 18] width 97 height 13
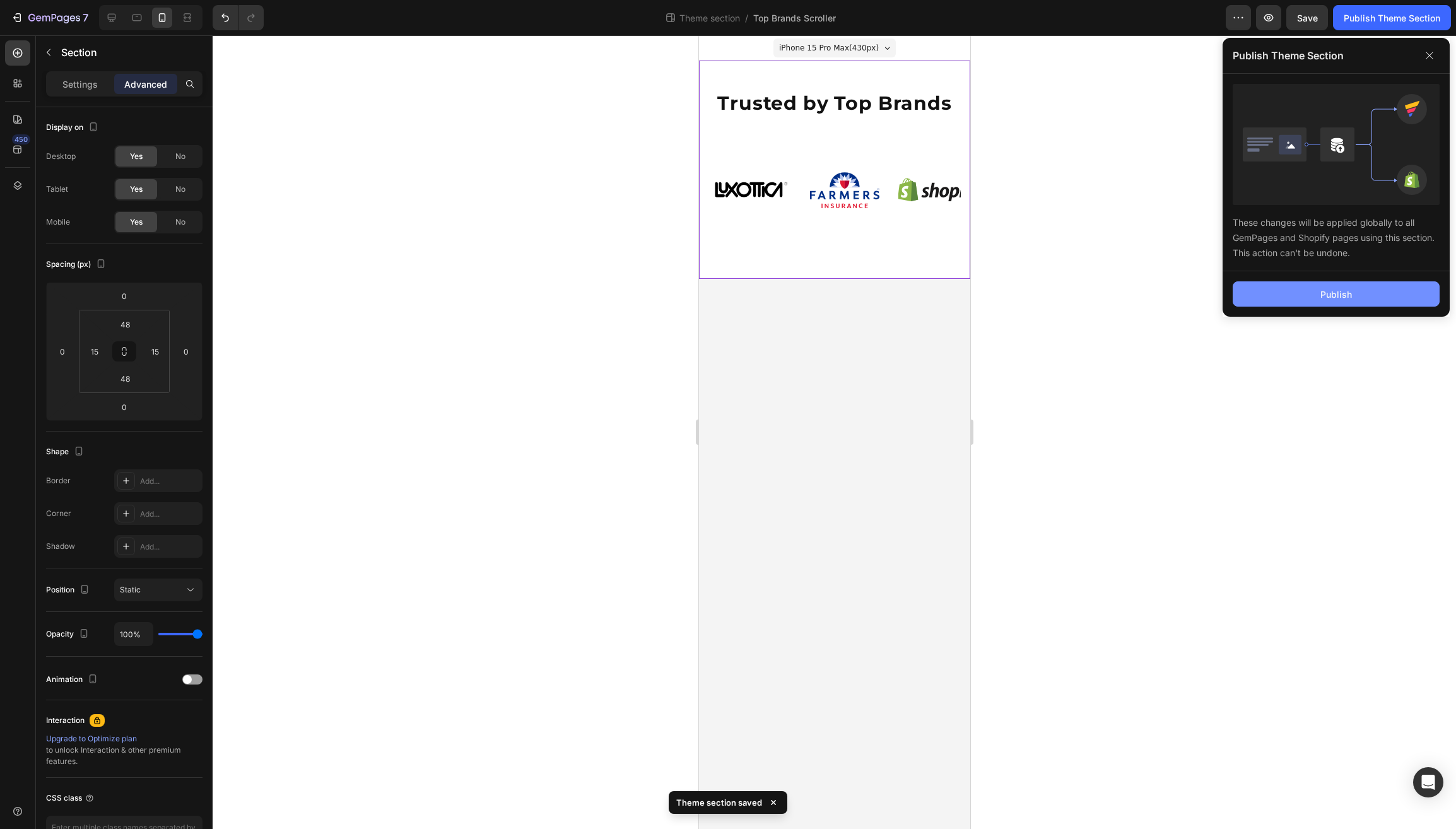
click at [1272, 296] on button "Publish" at bounding box center [1336, 294] width 207 height 25
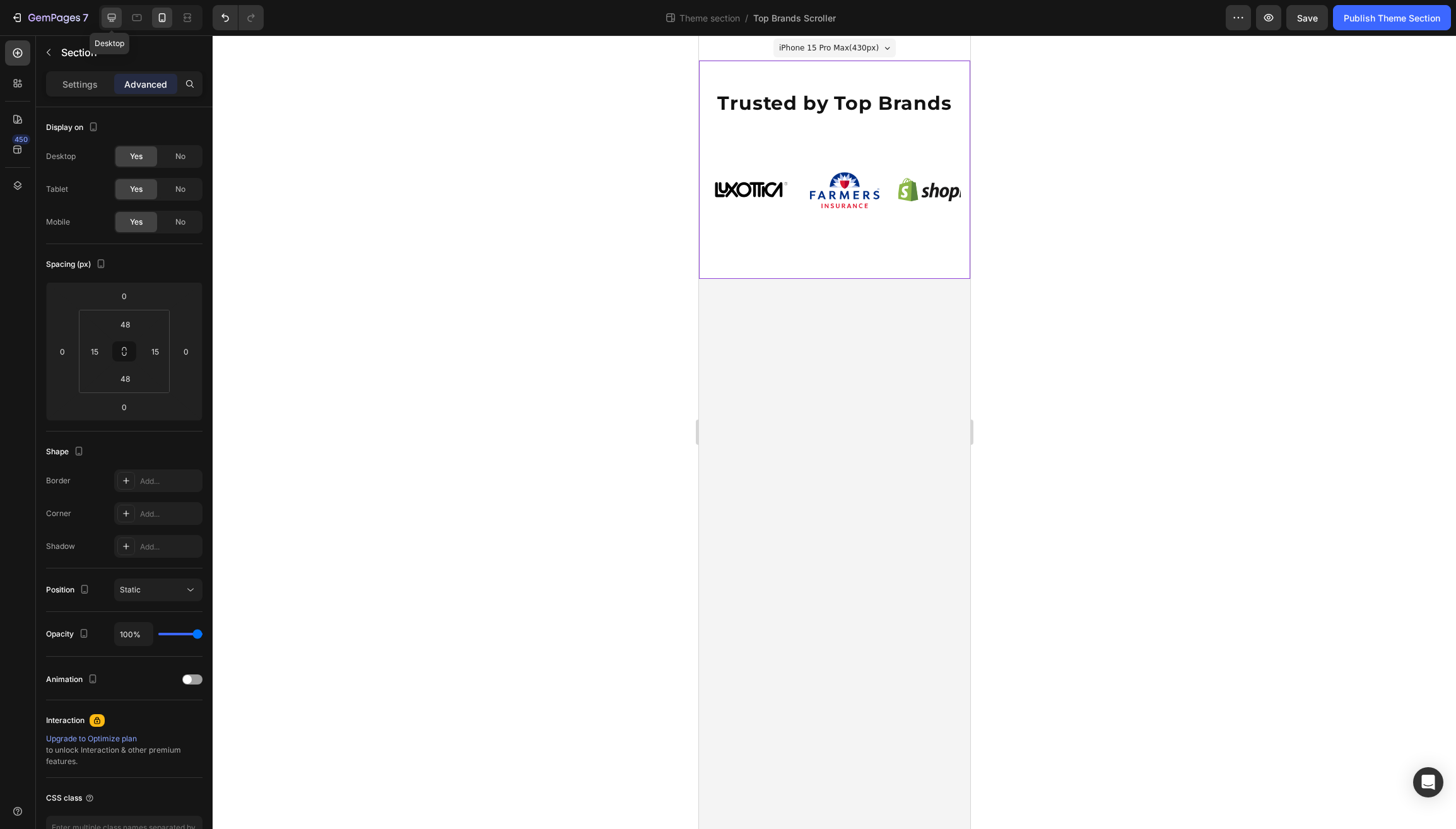
click at [112, 20] on icon at bounding box center [112, 18] width 13 height 13
type input "24"
type input "30"
type input "24"
type input "30"
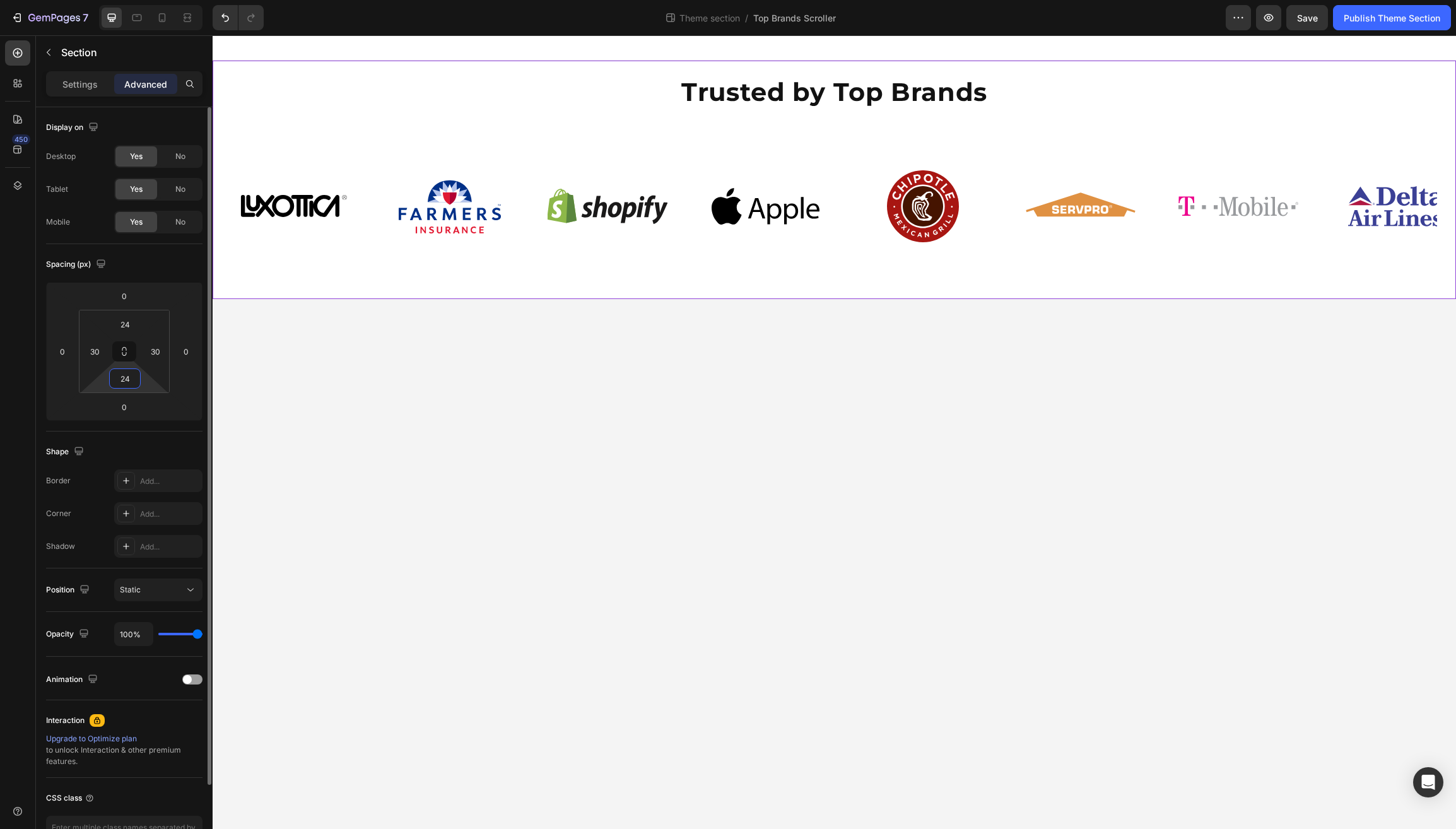
click at [123, 382] on input "24" at bounding box center [125, 378] width 25 height 19
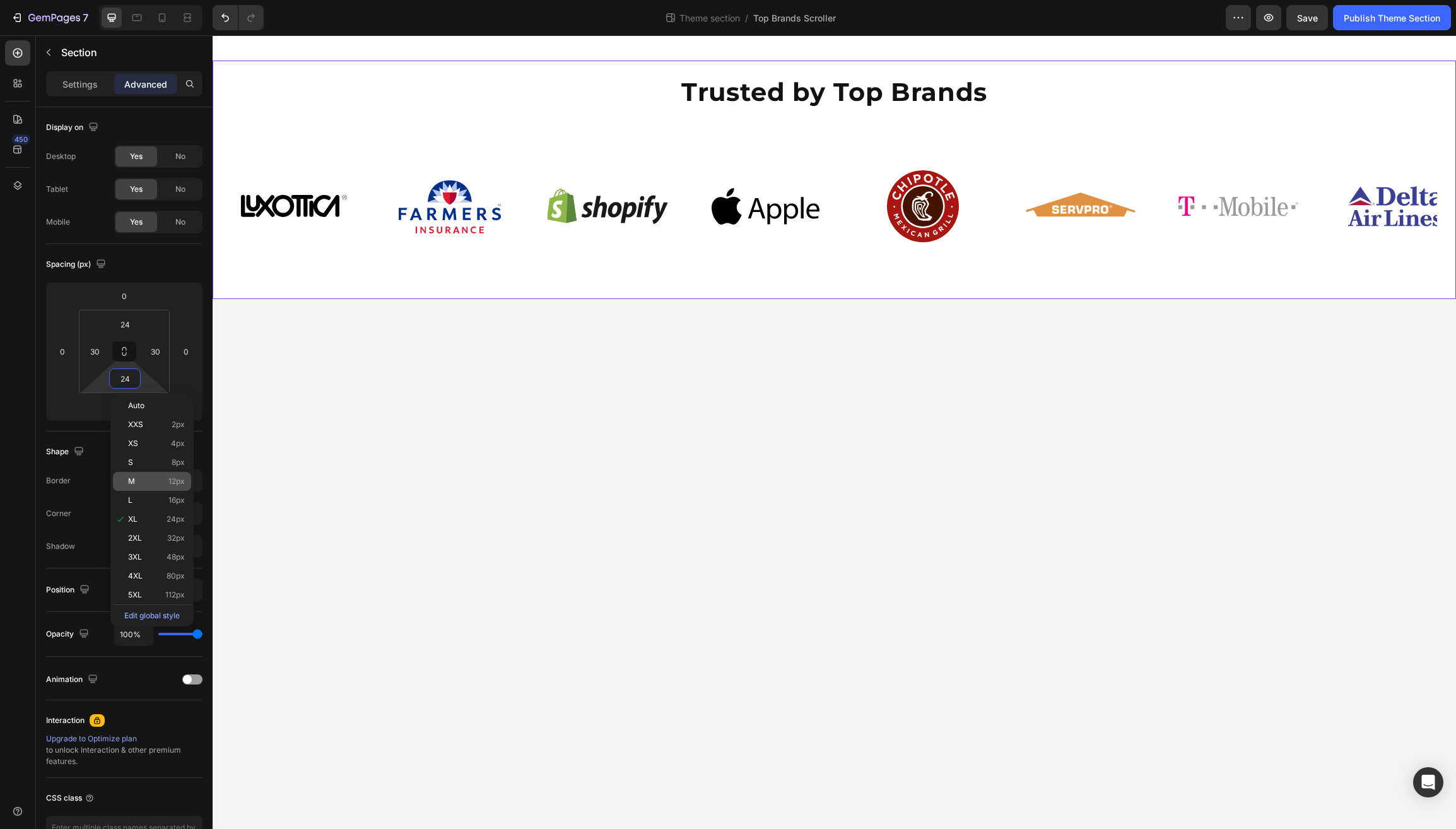
click at [133, 486] on span "M" at bounding box center [132, 481] width 7 height 9
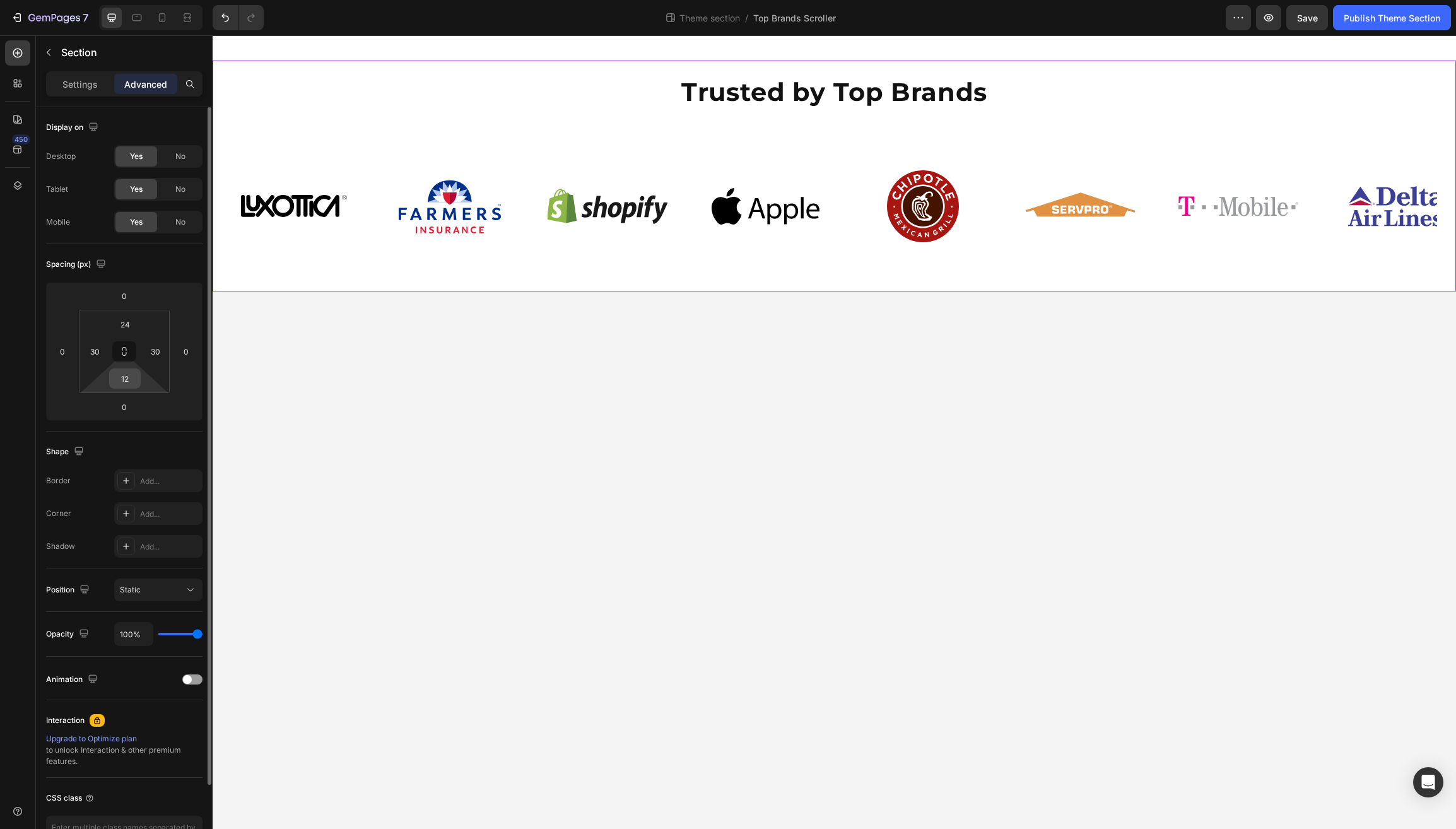
click at [125, 380] on input "12" at bounding box center [125, 378] width 25 height 19
type input "0"
click at [123, 326] on input "24" at bounding box center [125, 324] width 25 height 19
click at [122, 326] on input "24" at bounding box center [125, 324] width 25 height 19
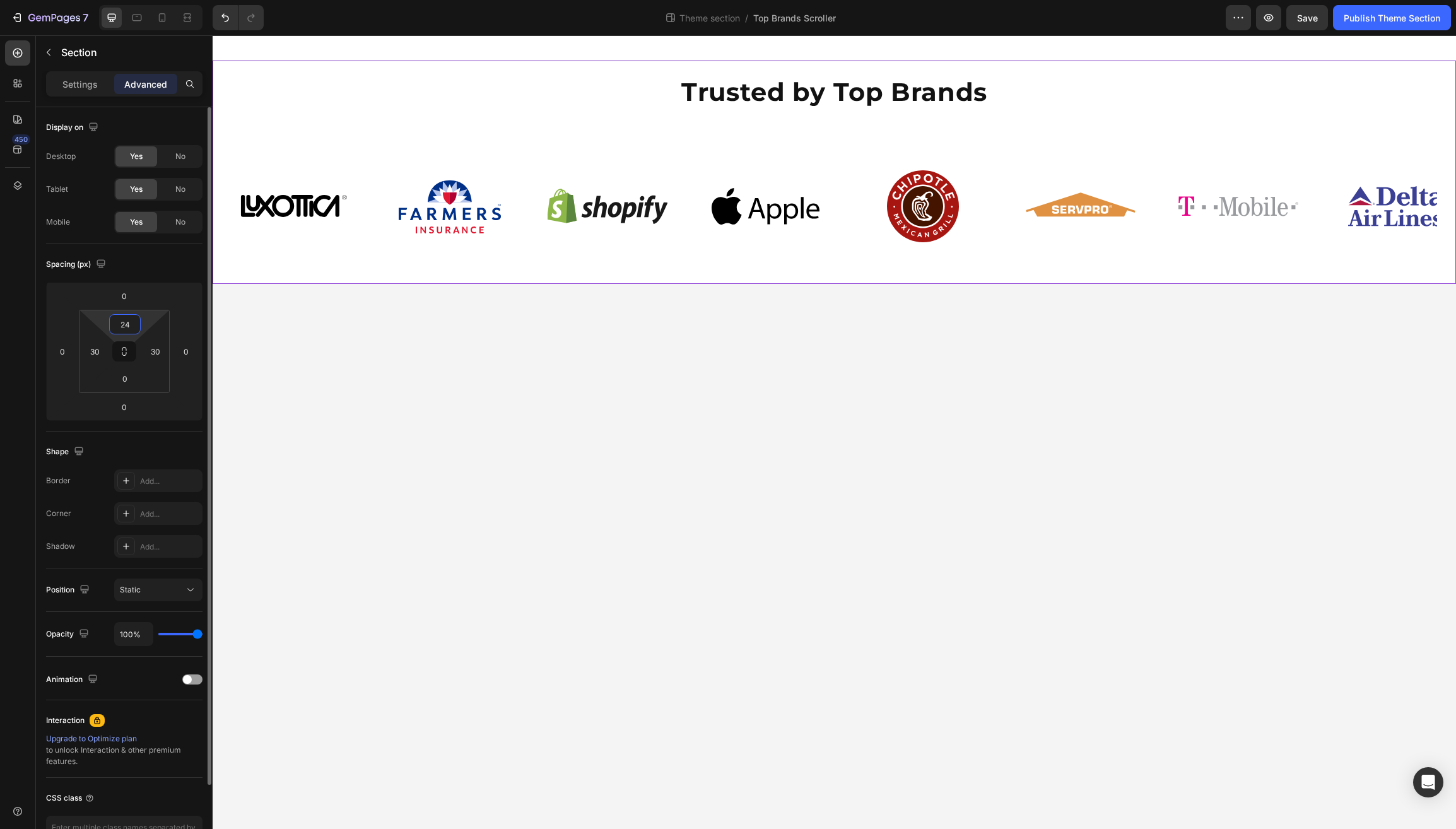
click at [122, 326] on input "24" at bounding box center [125, 324] width 25 height 19
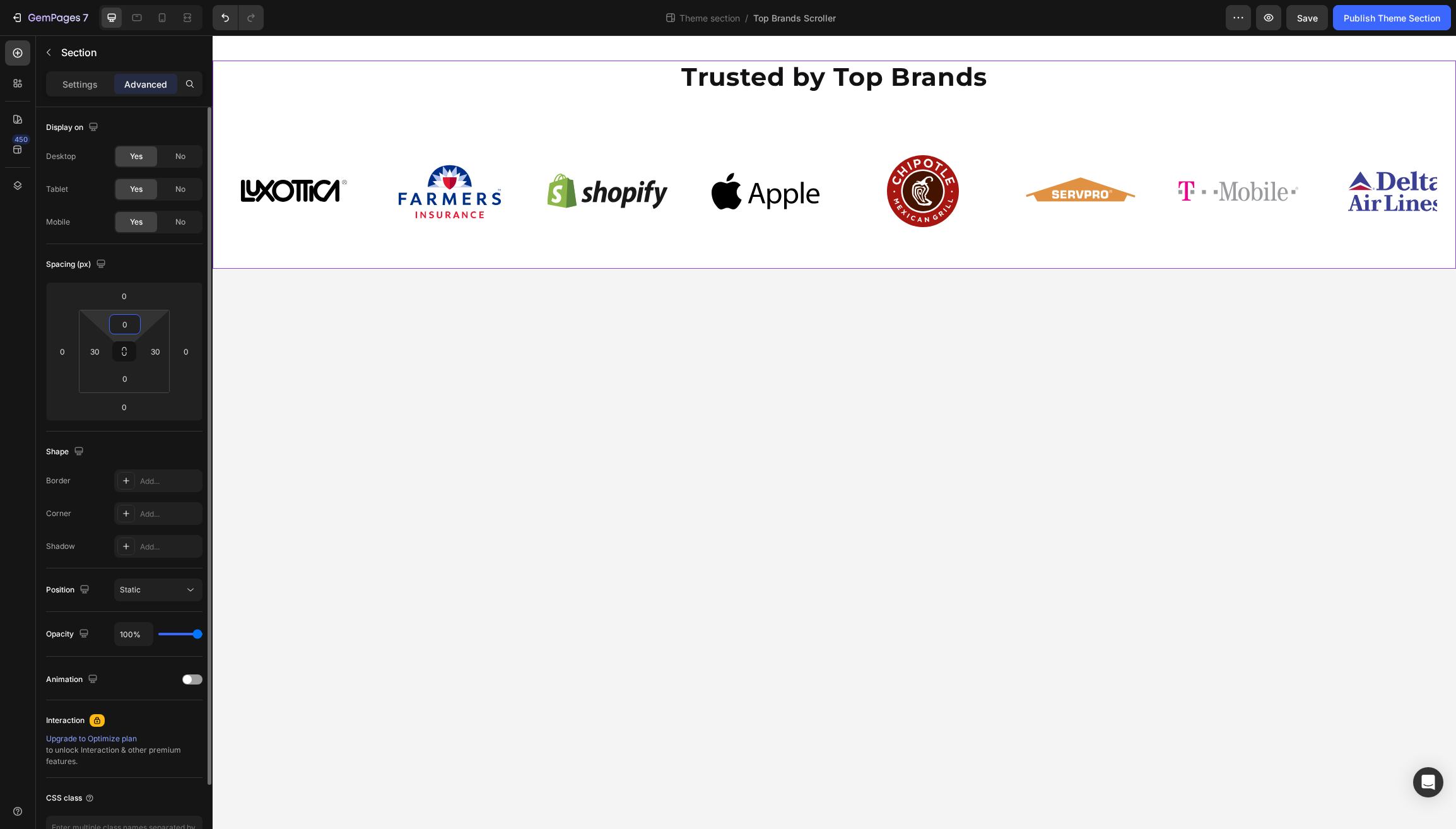
click at [125, 325] on input "0" at bounding box center [125, 324] width 25 height 19
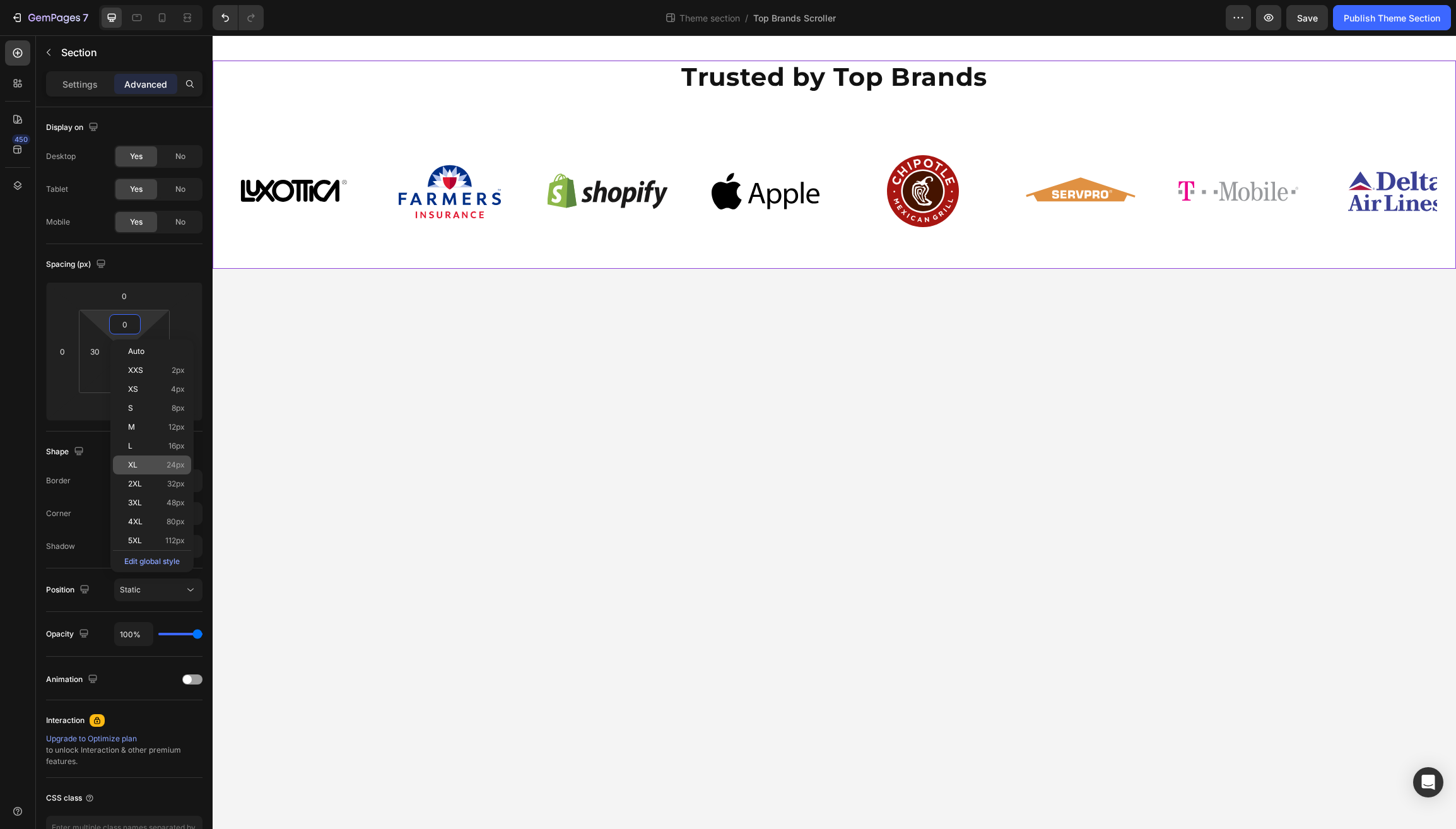
click at [135, 469] on span "XL" at bounding box center [132, 465] width 9 height 9
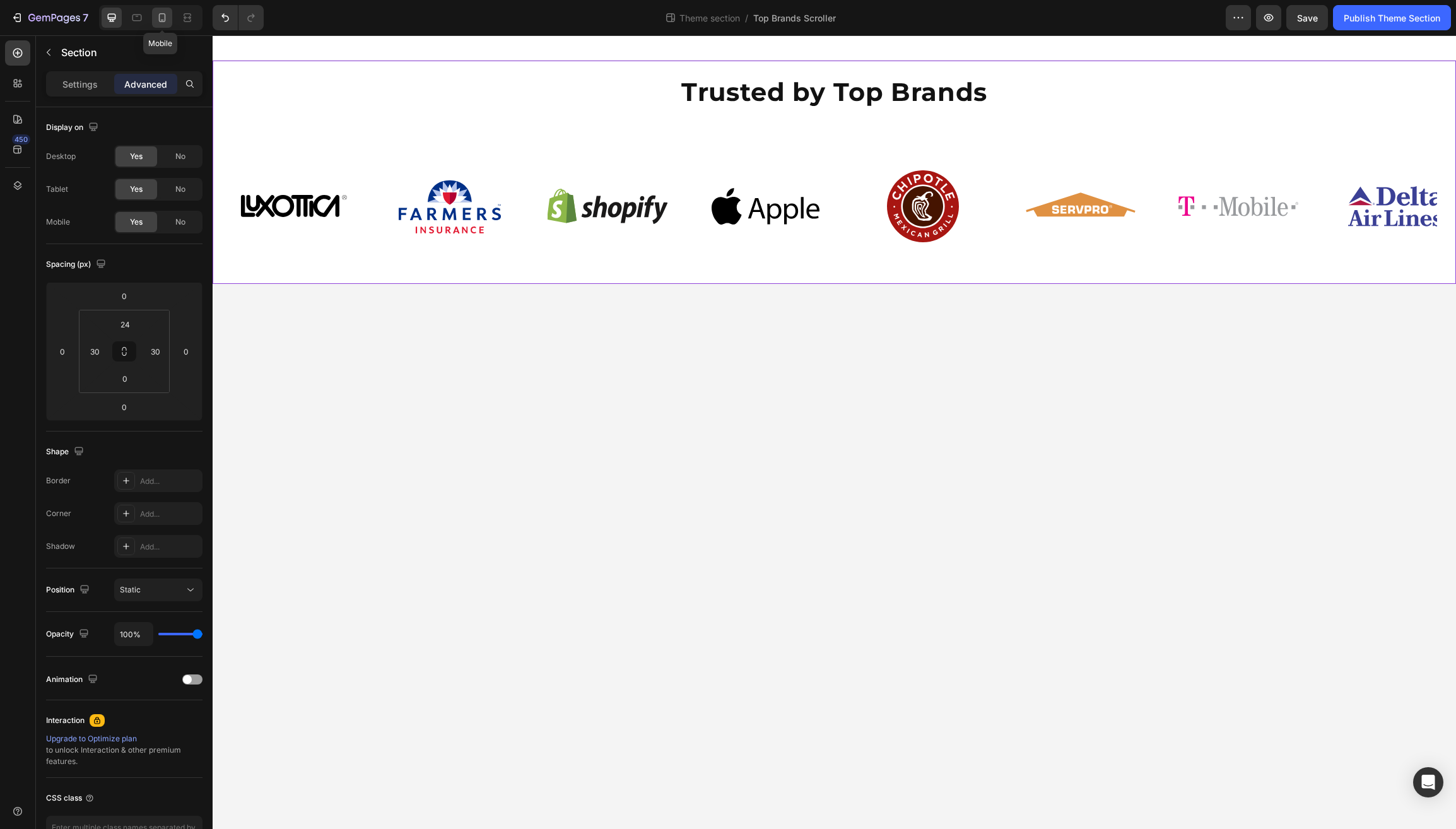
click at [159, 20] on icon at bounding box center [163, 18] width 7 height 9
type input "48"
type input "15"
type input "48"
type input "15"
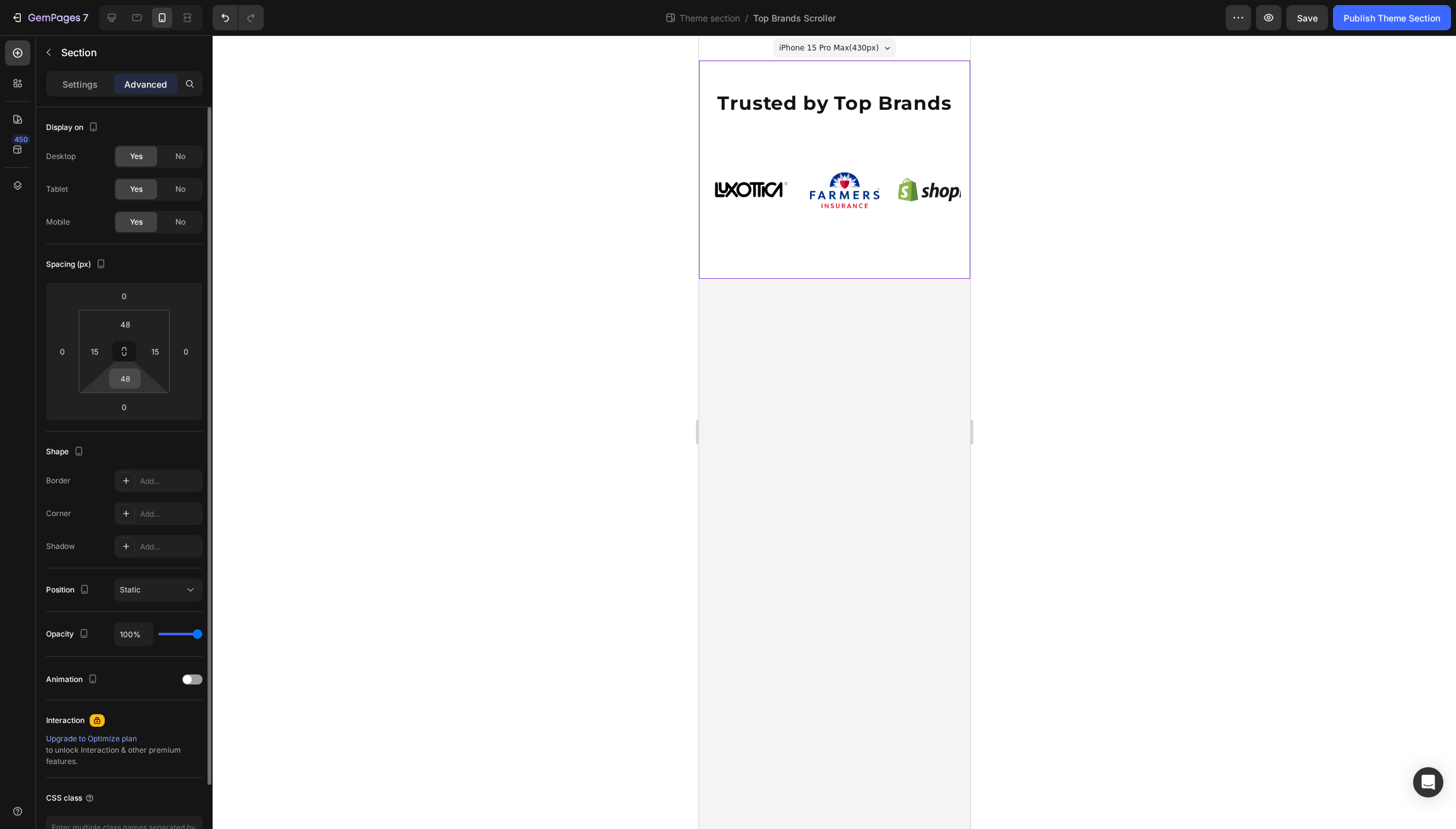
click at [129, 378] on input "48" at bounding box center [125, 378] width 25 height 19
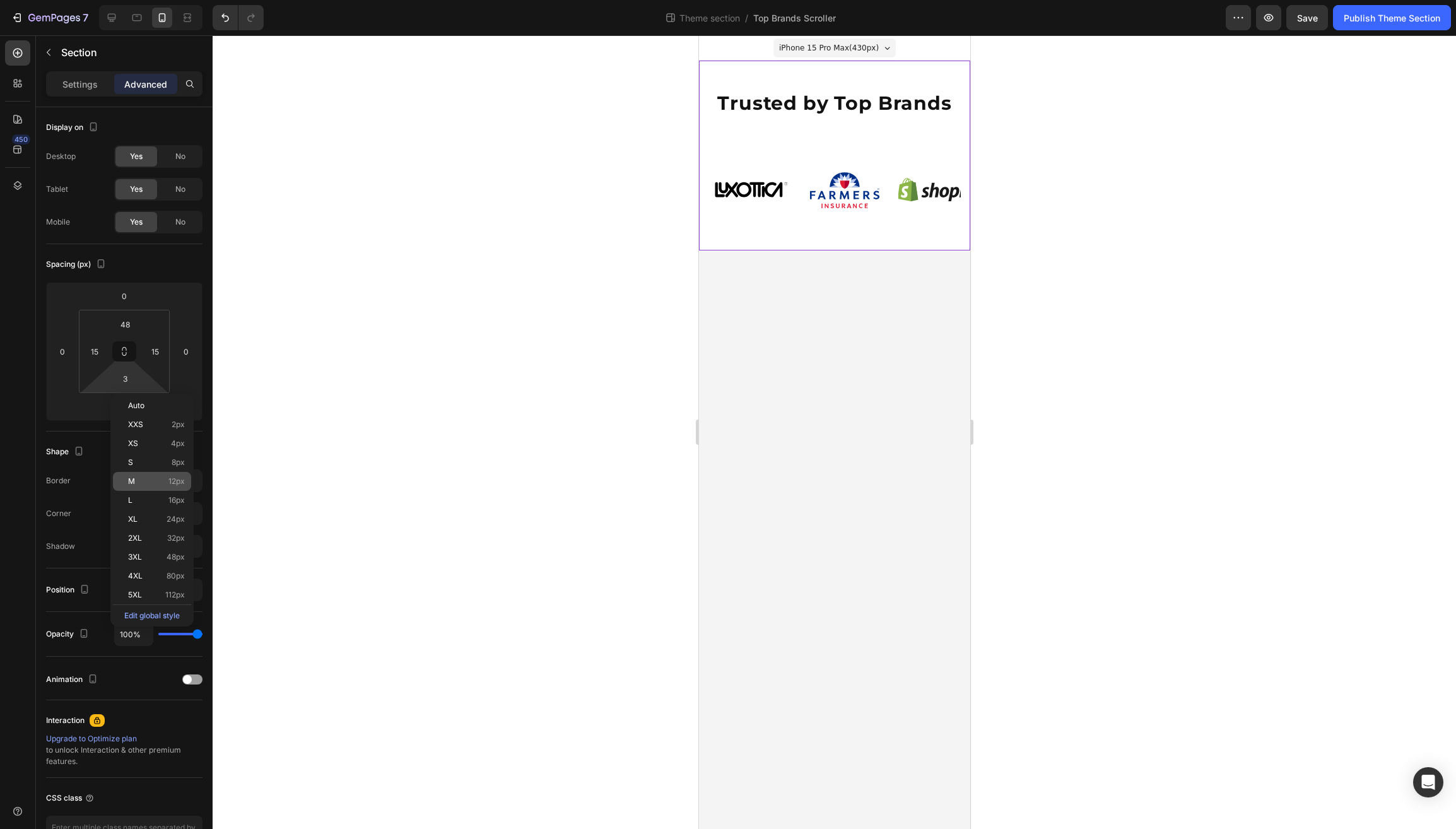
click at [135, 486] on span "M" at bounding box center [132, 481] width 7 height 9
type input "12"
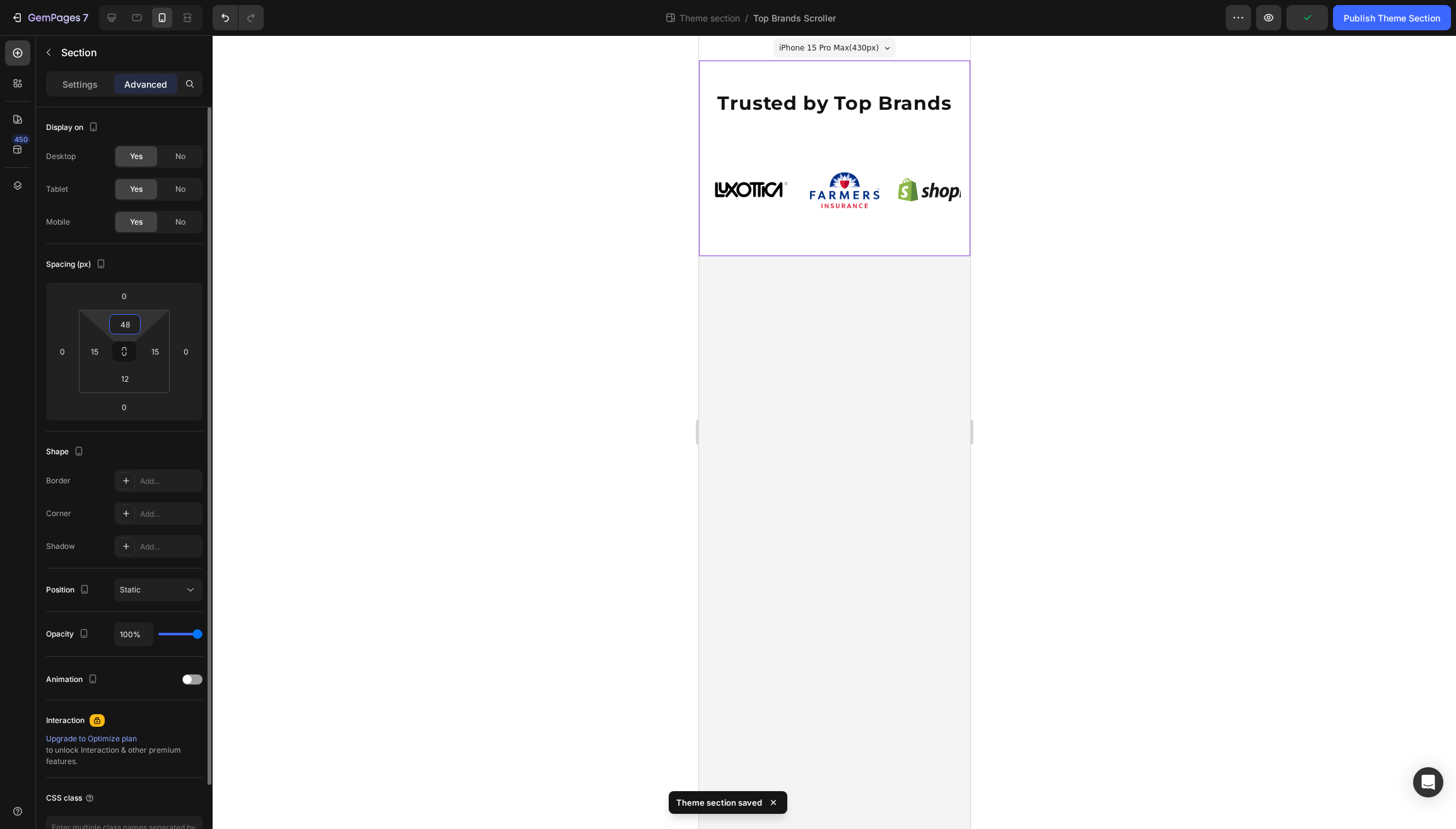
click at [122, 328] on input "48" at bounding box center [125, 324] width 25 height 19
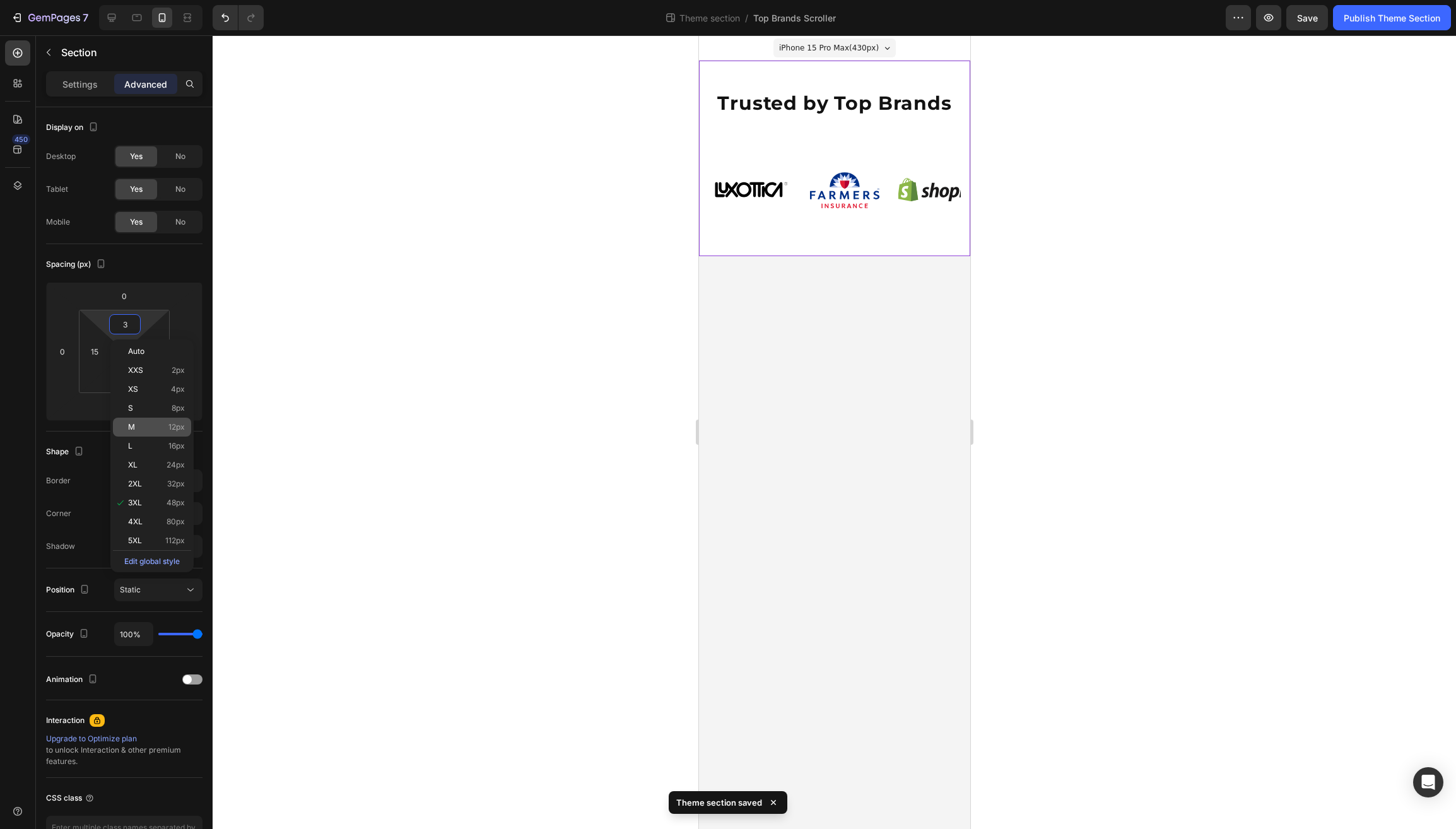
click at [130, 432] on span "M" at bounding box center [132, 427] width 7 height 9
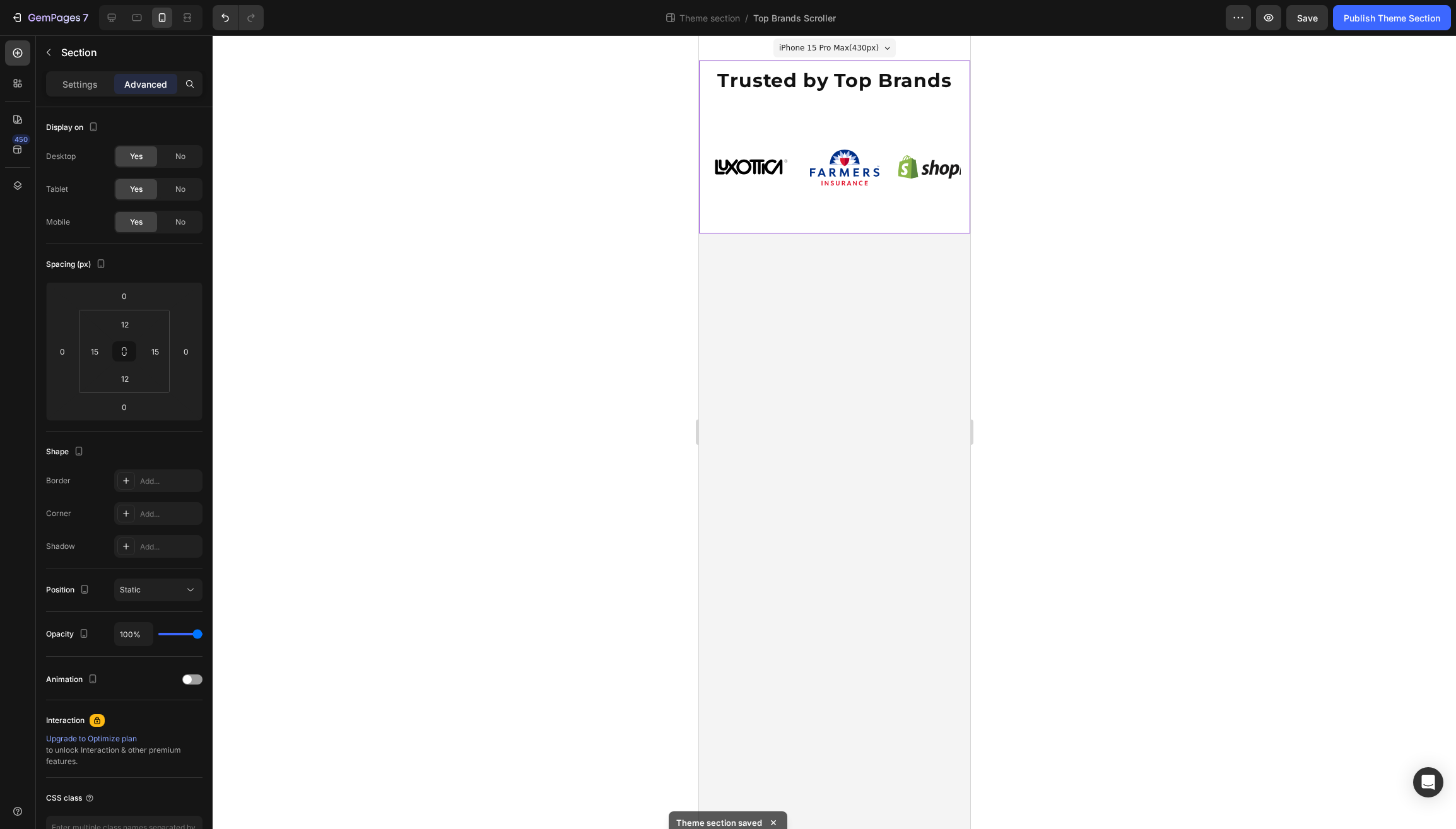
scroll to position [2, 0]
click at [127, 325] on input "12" at bounding box center [125, 322] width 25 height 19
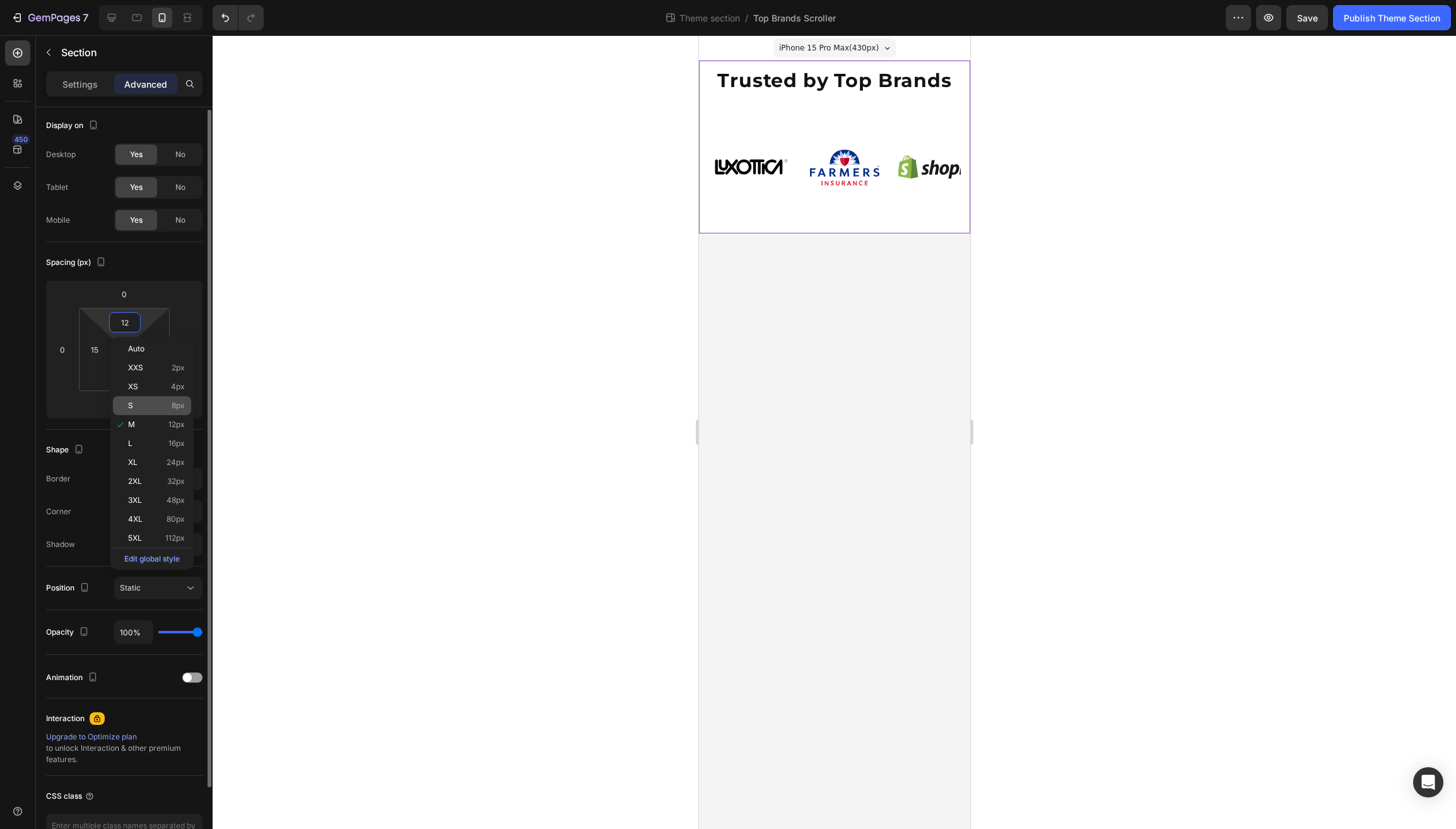
scroll to position [3, 0]
click at [136, 467] on span "XL" at bounding box center [132, 462] width 9 height 9
type input "24"
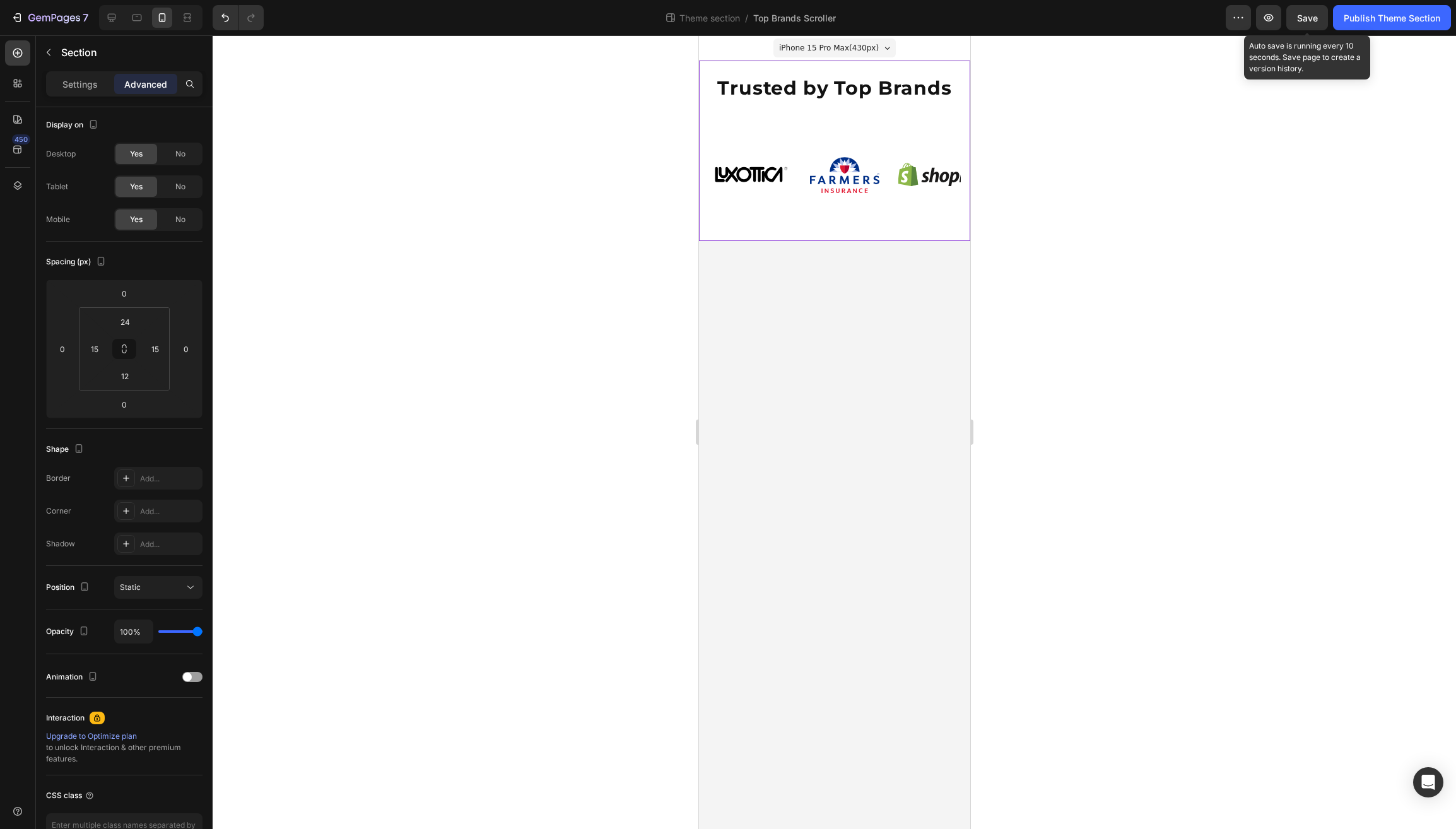
click at [1310, 14] on span "Save" at bounding box center [1308, 18] width 21 height 11
click at [1348, 17] on div "Publish Theme Section" at bounding box center [1392, 18] width 97 height 13
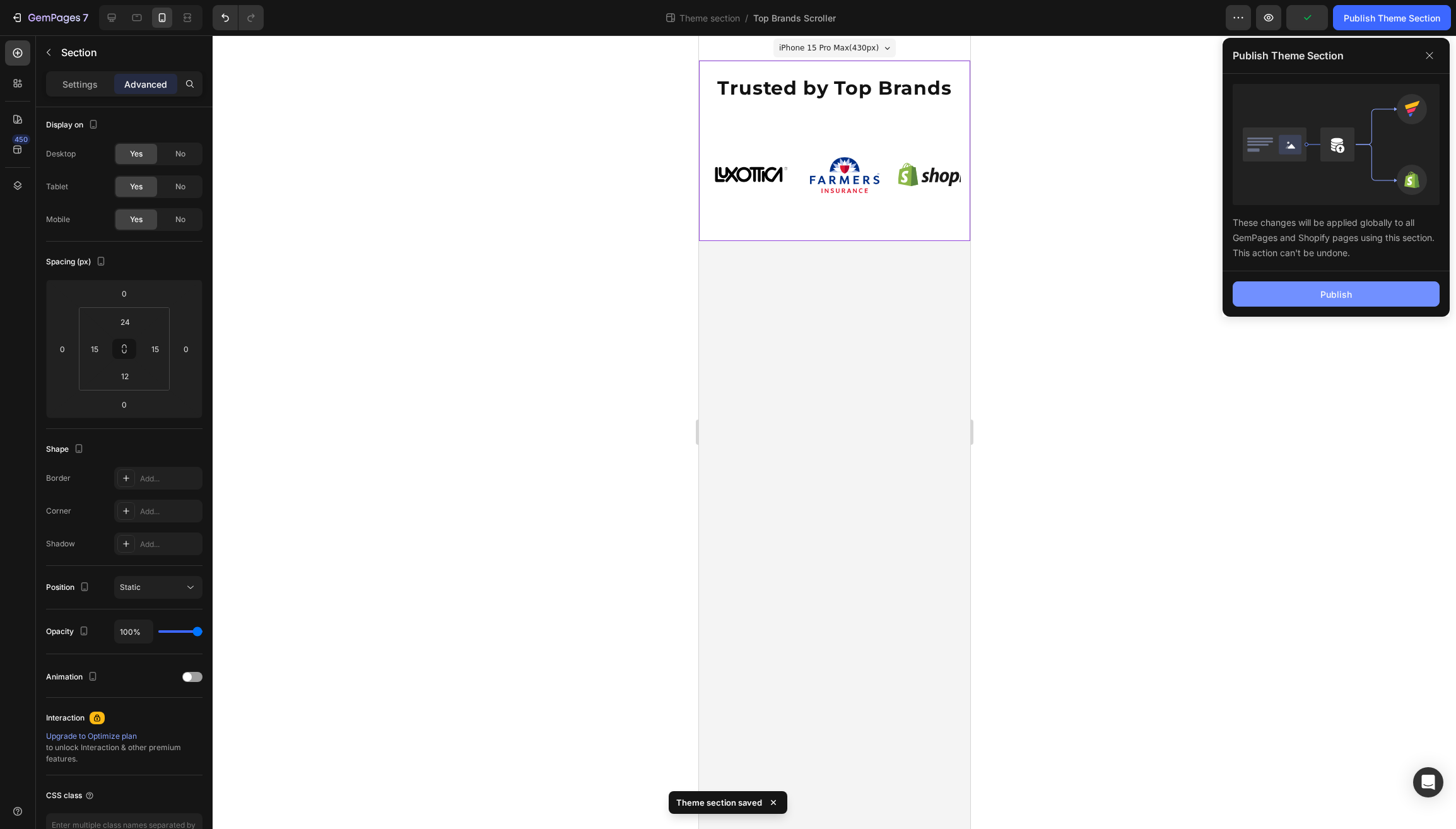
click at [1329, 294] on div "Publish" at bounding box center [1336, 294] width 32 height 13
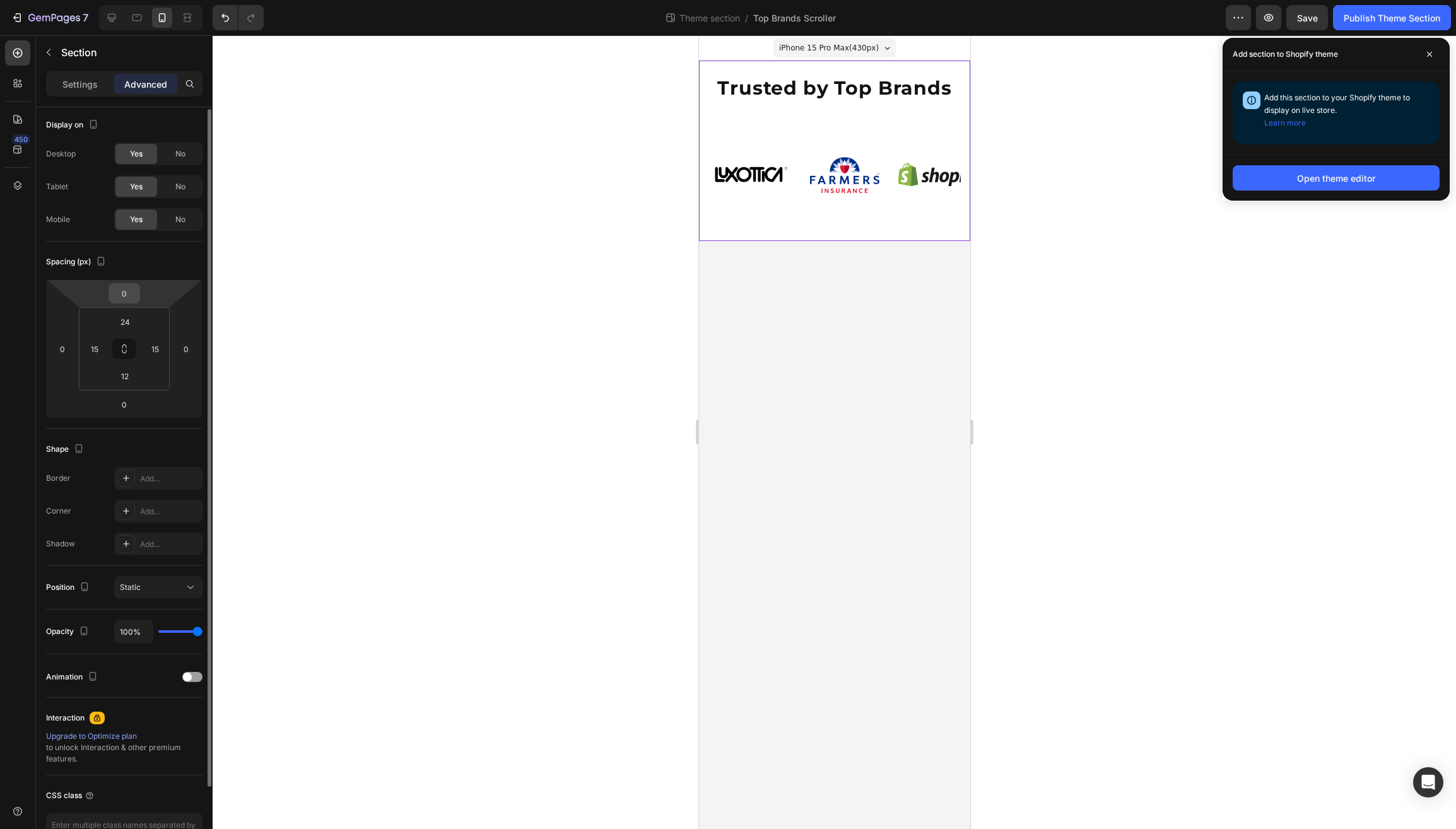
click at [126, 295] on input "0" at bounding box center [125, 293] width 25 height 19
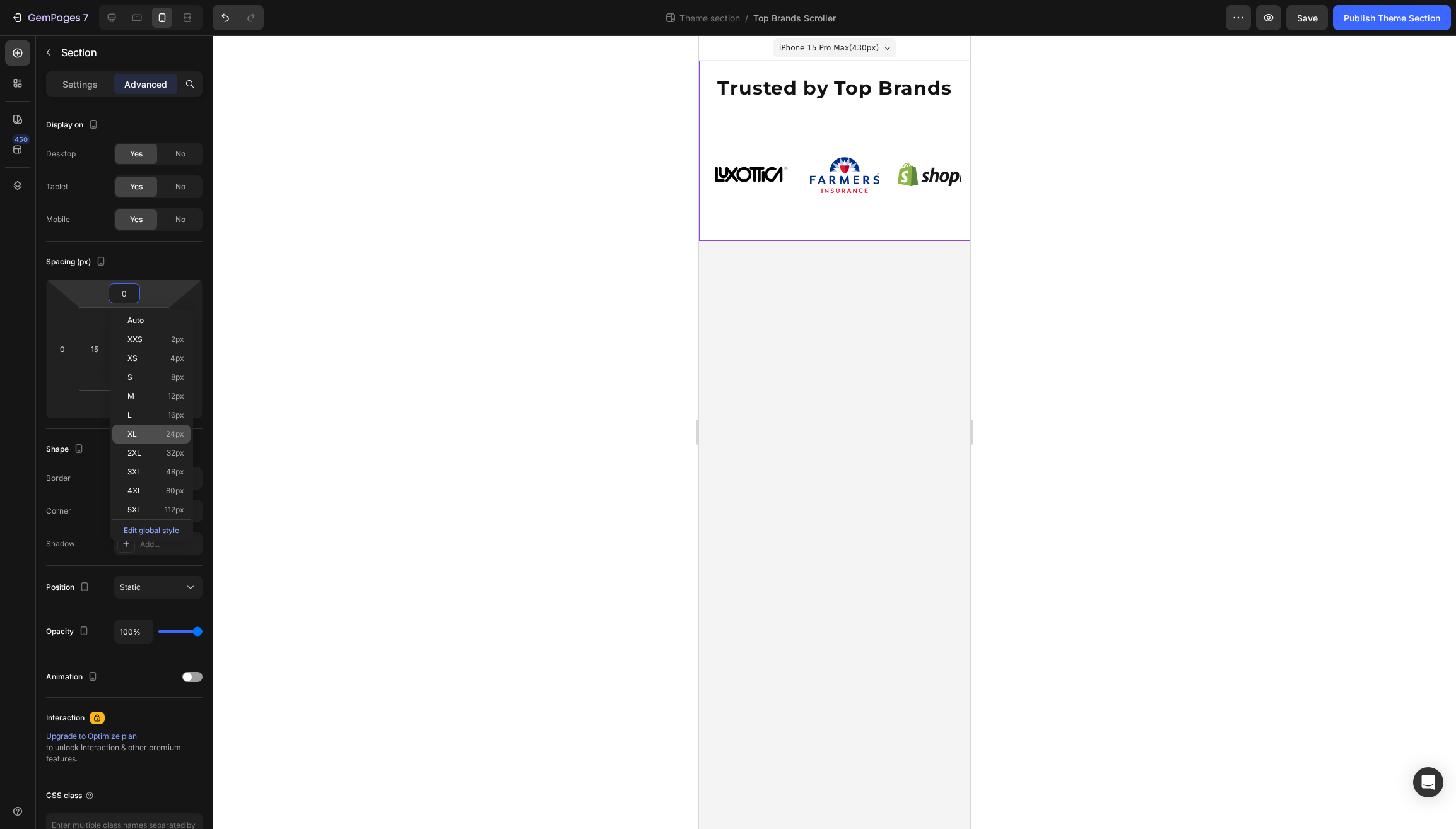
click at [130, 439] on span "XL" at bounding box center [132, 434] width 9 height 9
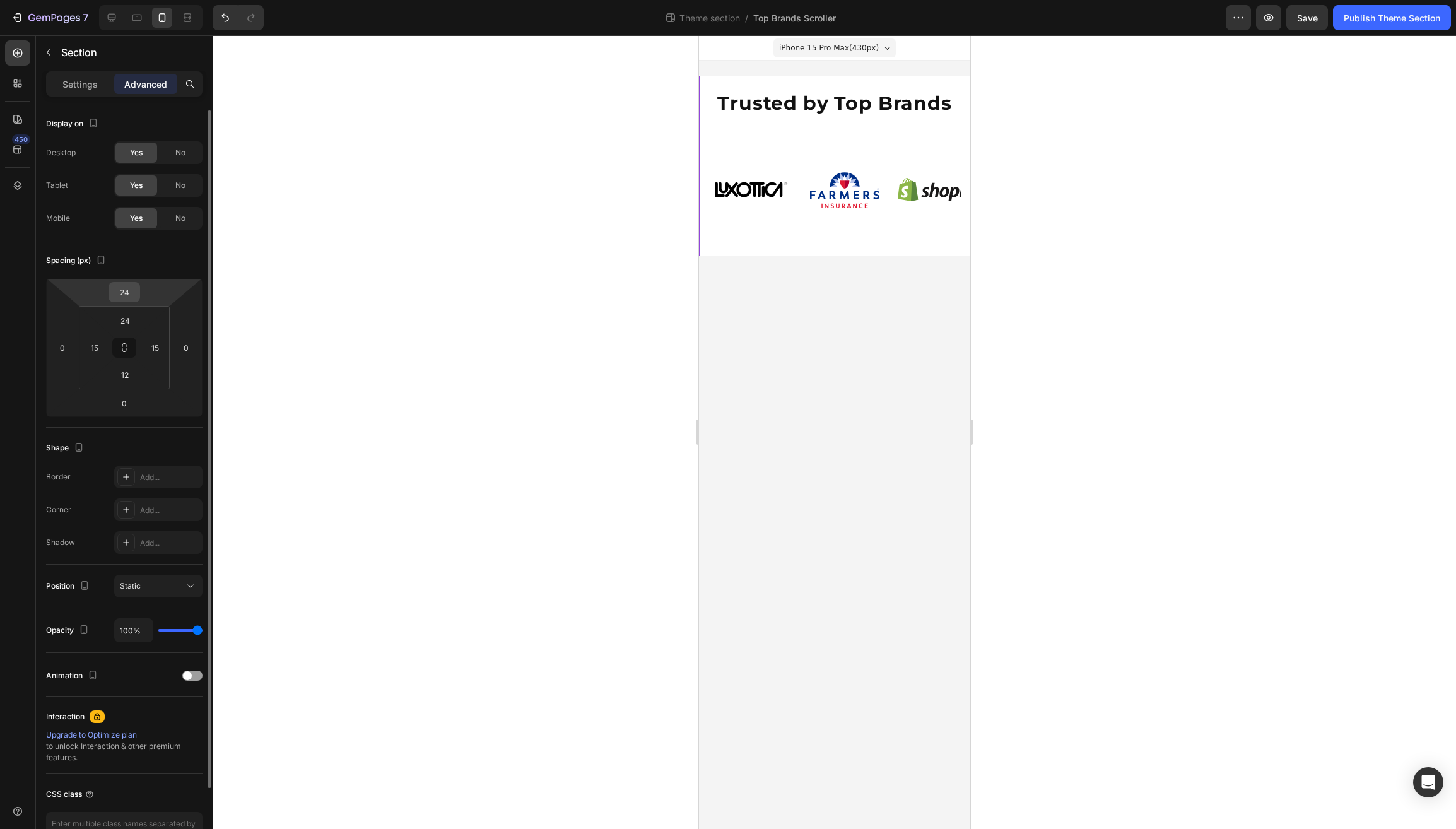
click at [127, 294] on input "24" at bounding box center [125, 292] width 25 height 19
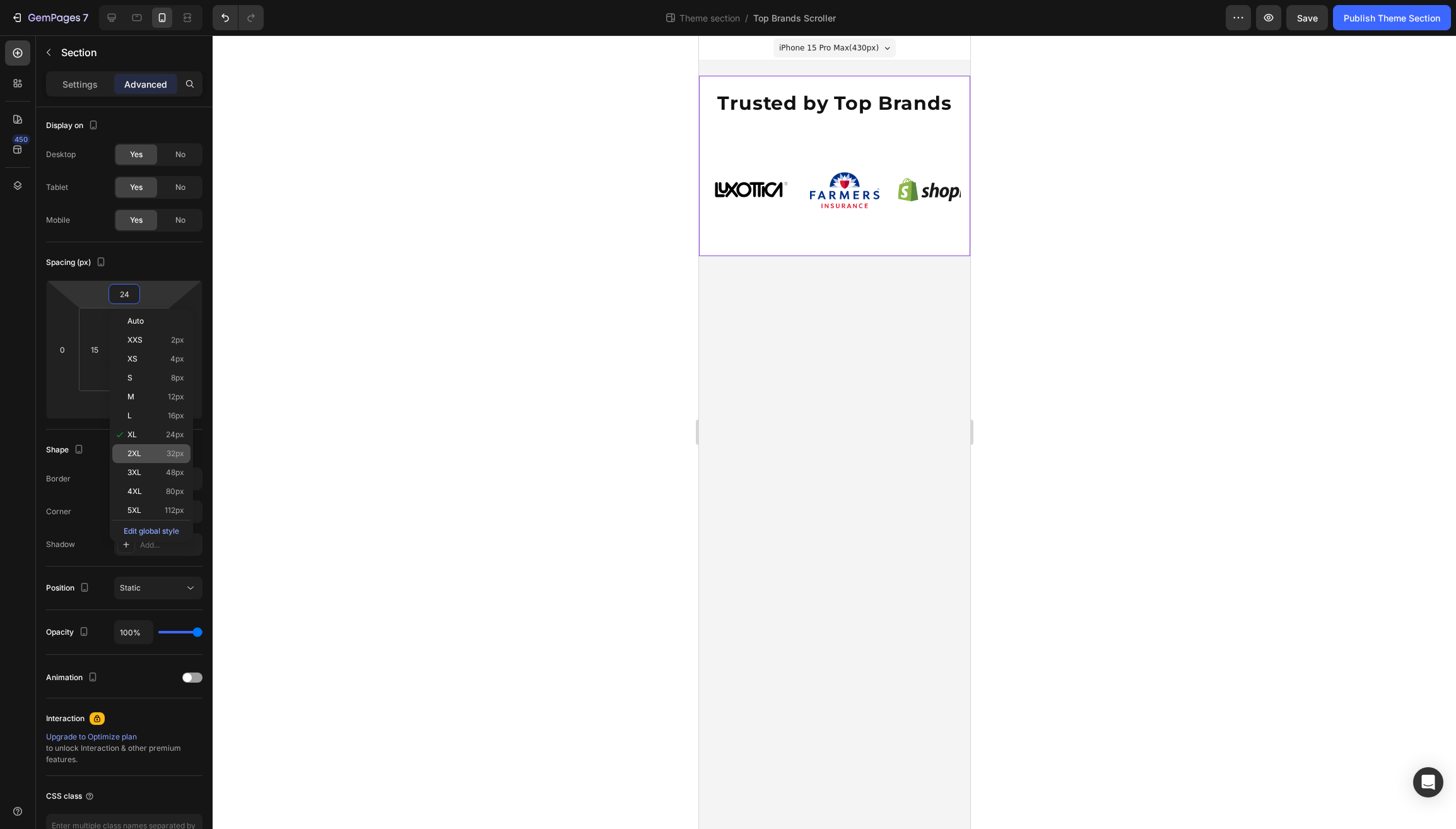
click at [131, 458] on span "2XL" at bounding box center [135, 454] width 14 height 9
type input "32"
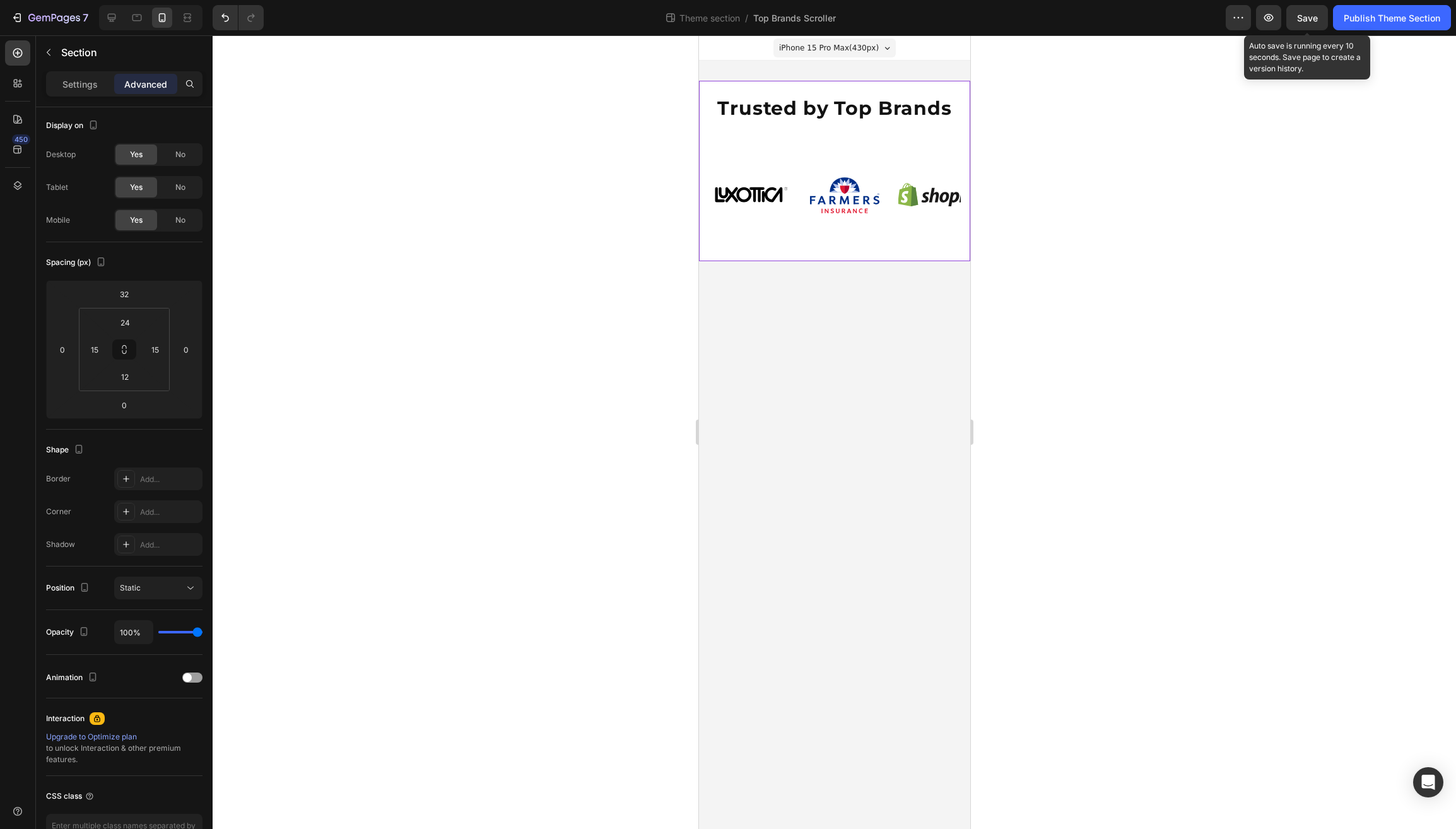
click at [1310, 21] on span "Save" at bounding box center [1308, 18] width 21 height 11
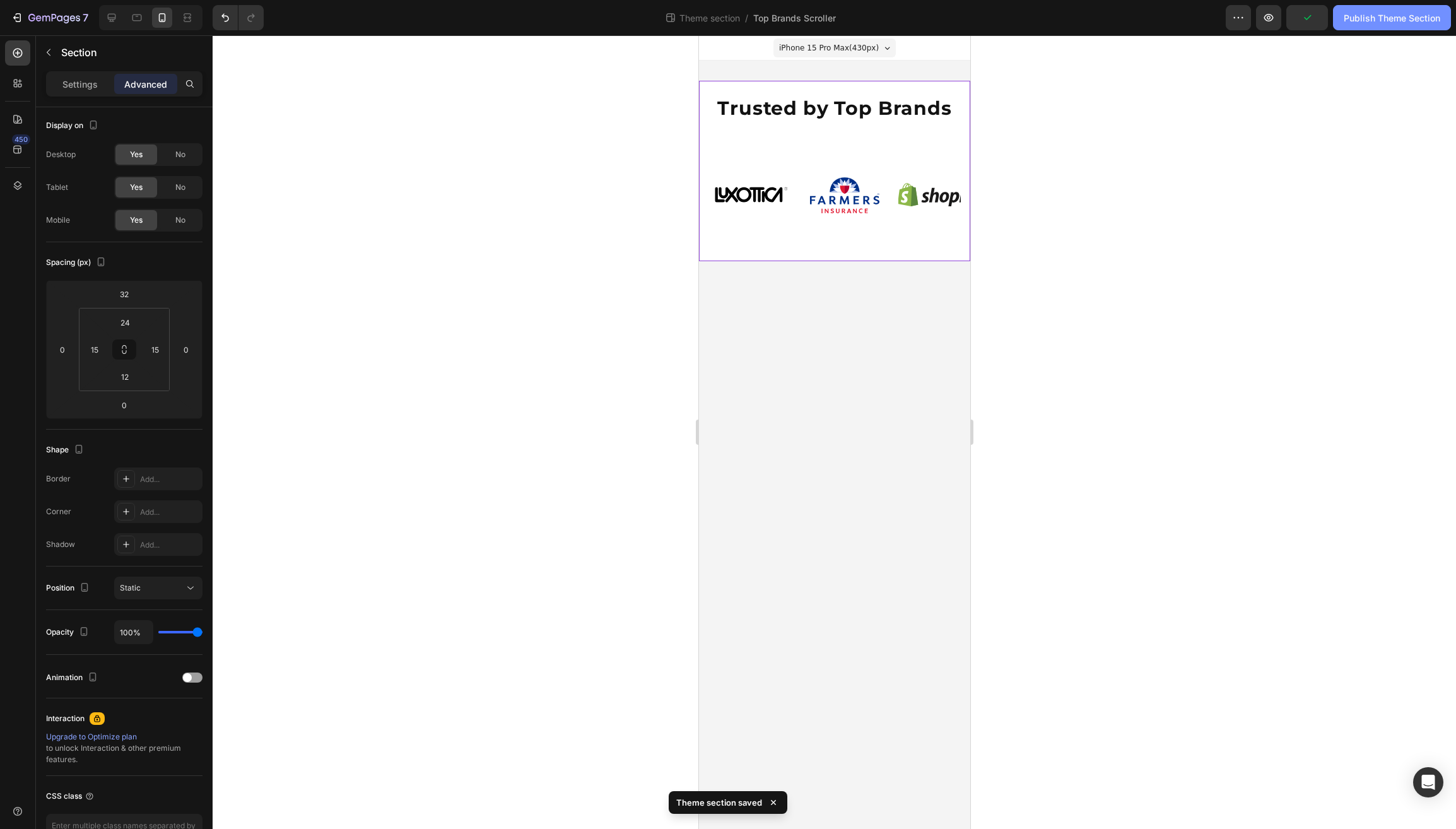
click at [1358, 20] on div "Publish Theme Section" at bounding box center [1392, 18] width 97 height 13
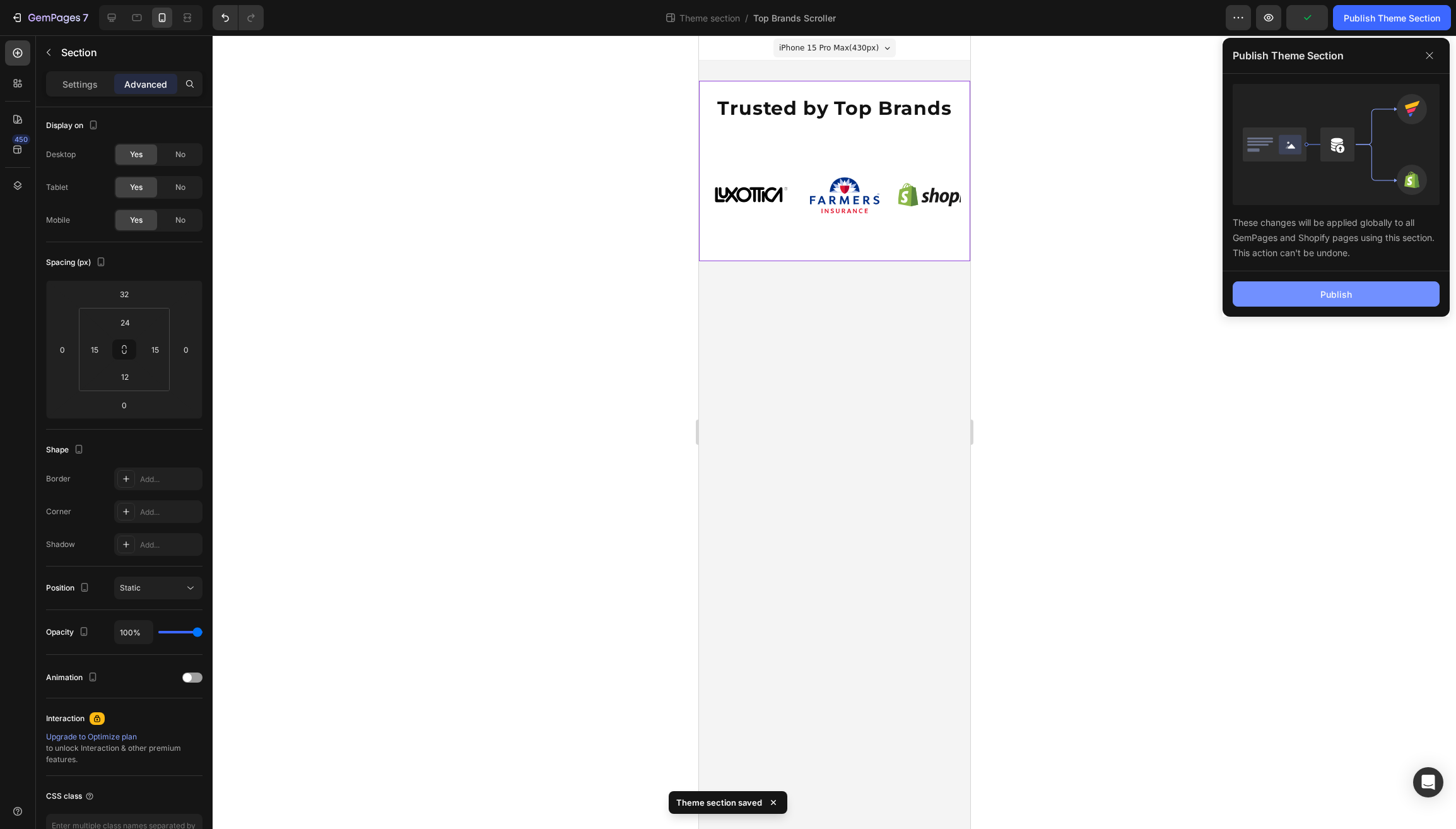
click at [1307, 296] on button "Publish" at bounding box center [1336, 294] width 207 height 25
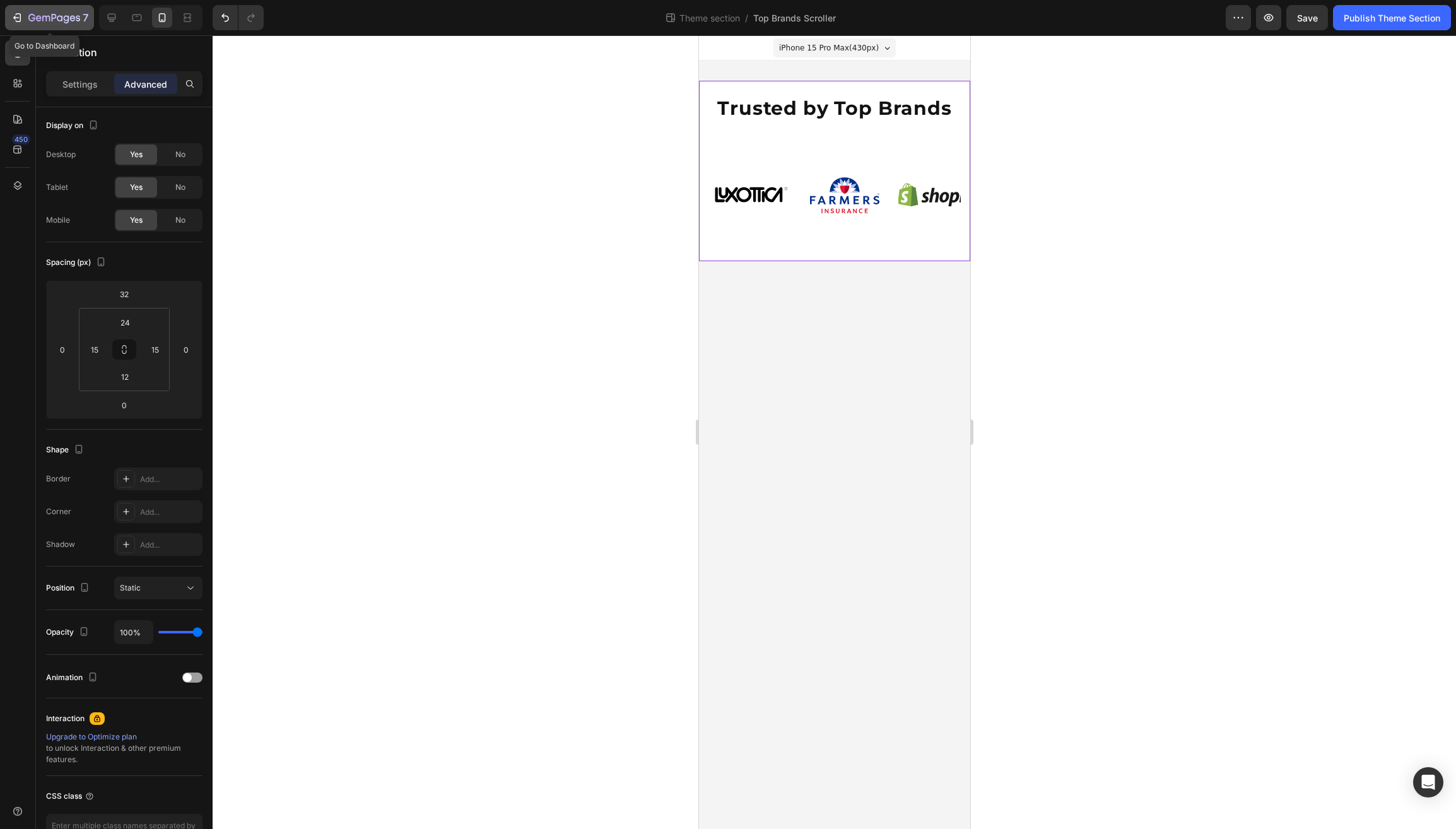
click at [27, 16] on div "7" at bounding box center [49, 17] width 77 height 15
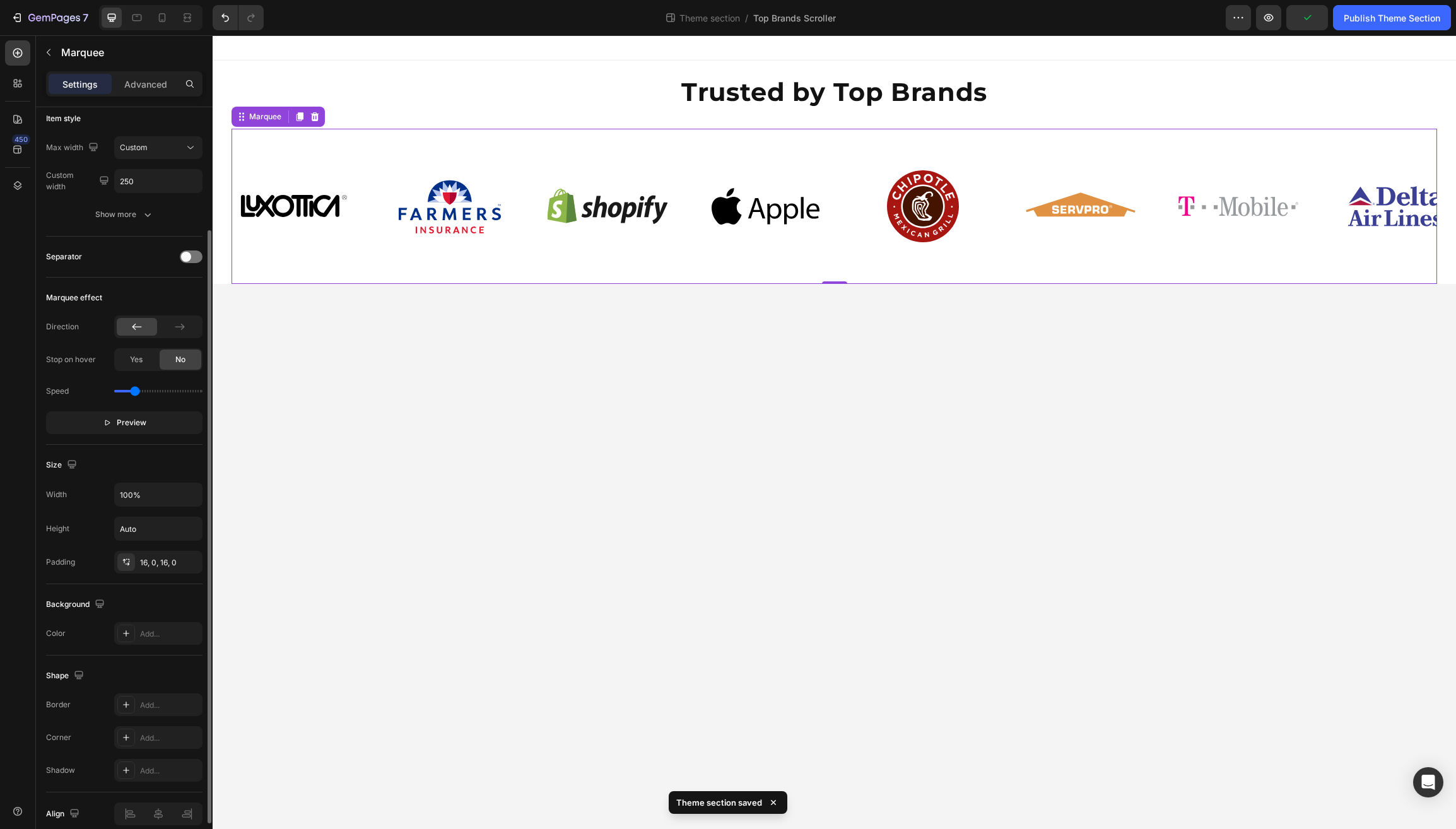
scroll to position [154, 0]
click at [131, 360] on span "Yes" at bounding box center [137, 358] width 13 height 11
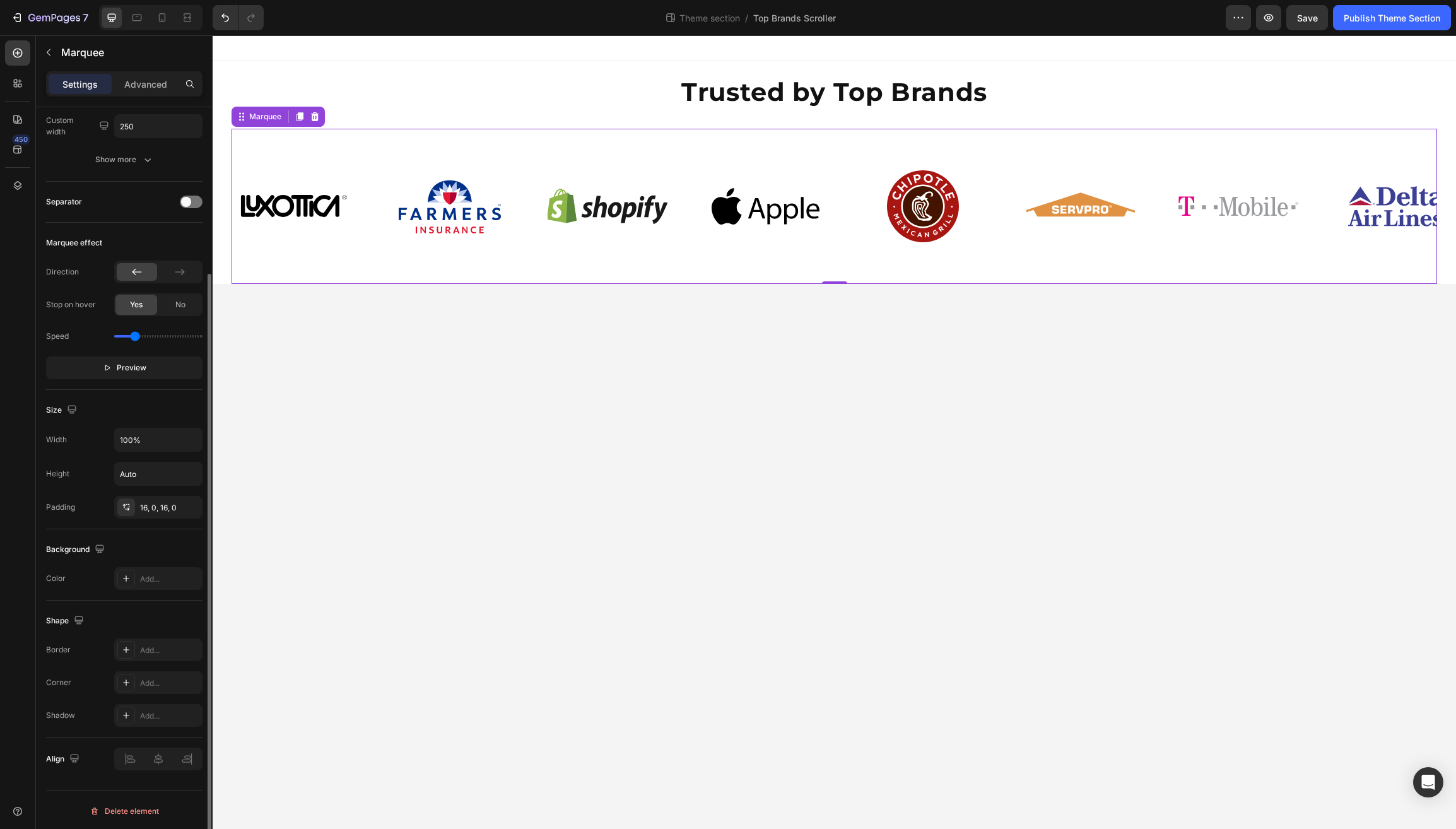
scroll to position [209, 0]
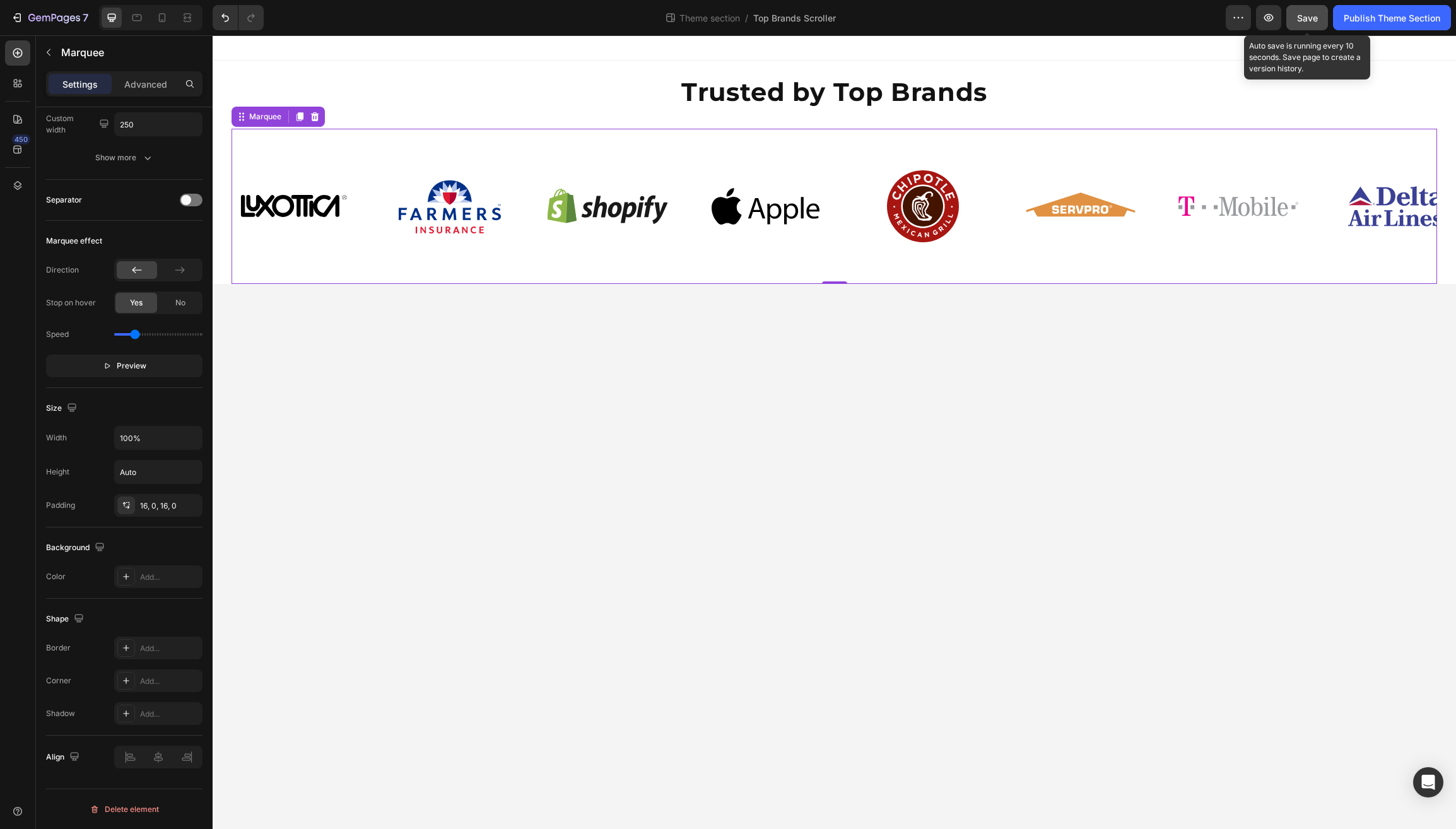
click at [1306, 24] on div "Save" at bounding box center [1308, 18] width 21 height 13
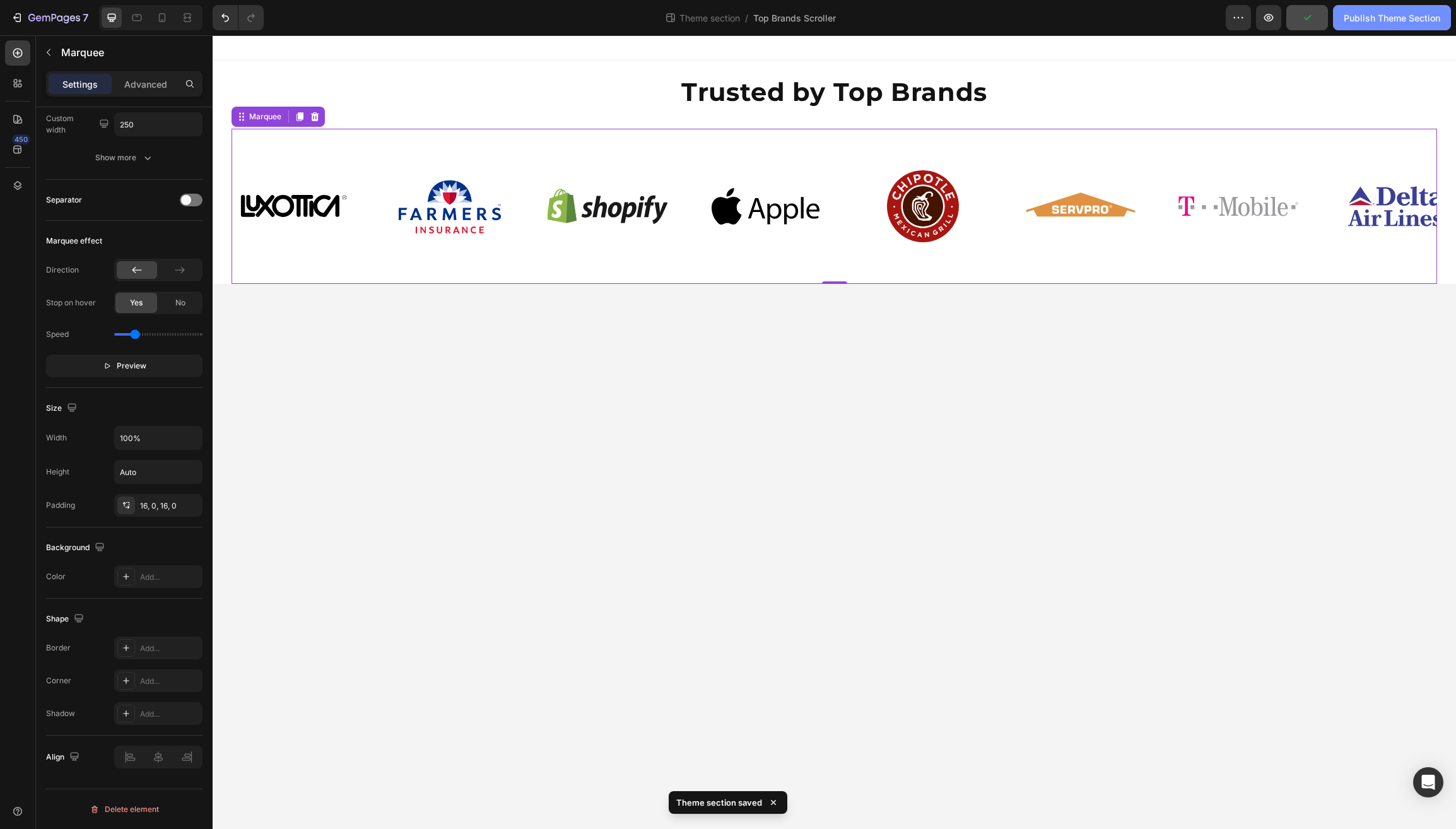
click at [1359, 20] on div "Publish Theme Section" at bounding box center [1392, 18] width 97 height 13
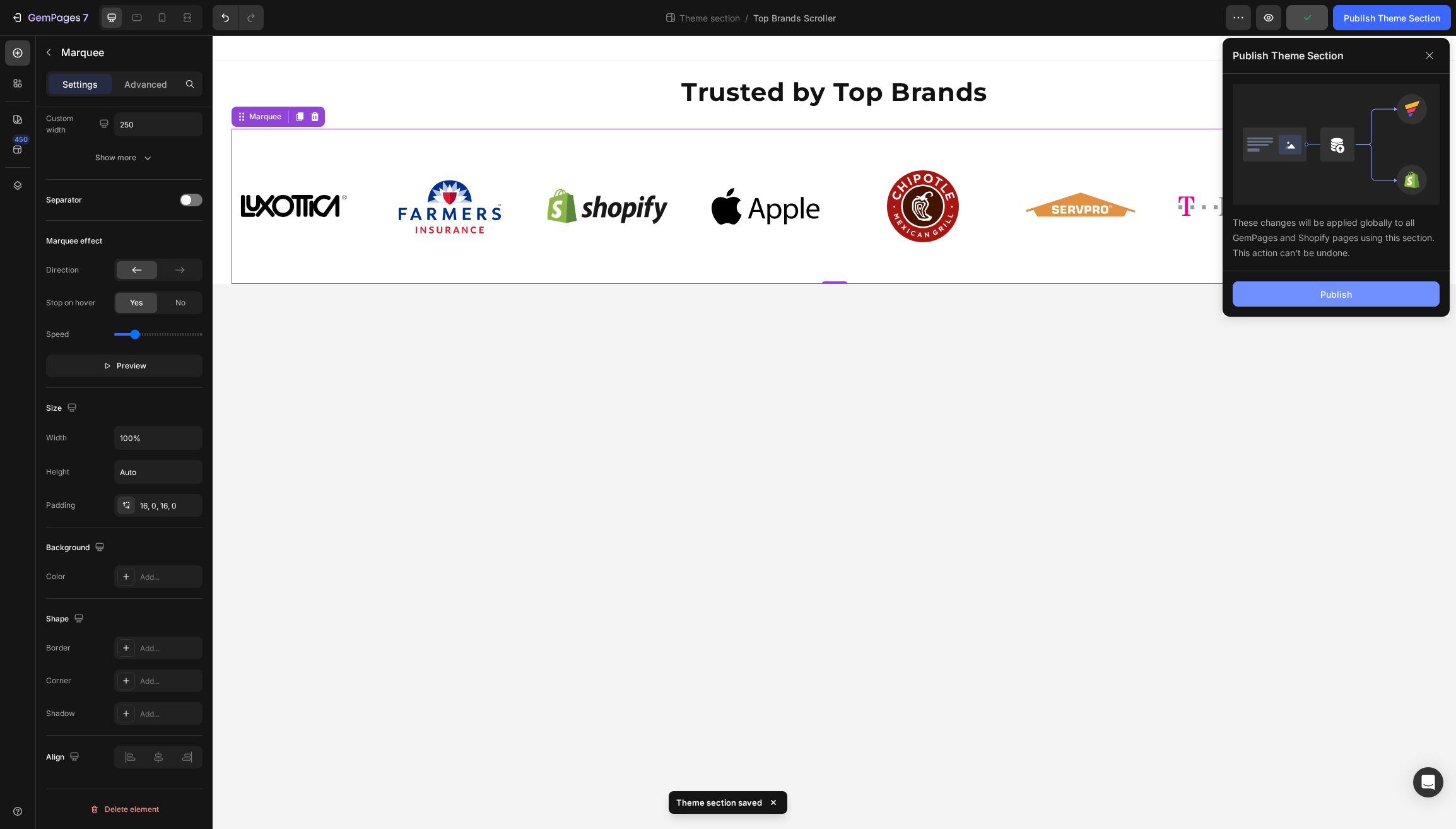
click at [1271, 302] on button "Publish" at bounding box center [1336, 294] width 207 height 25
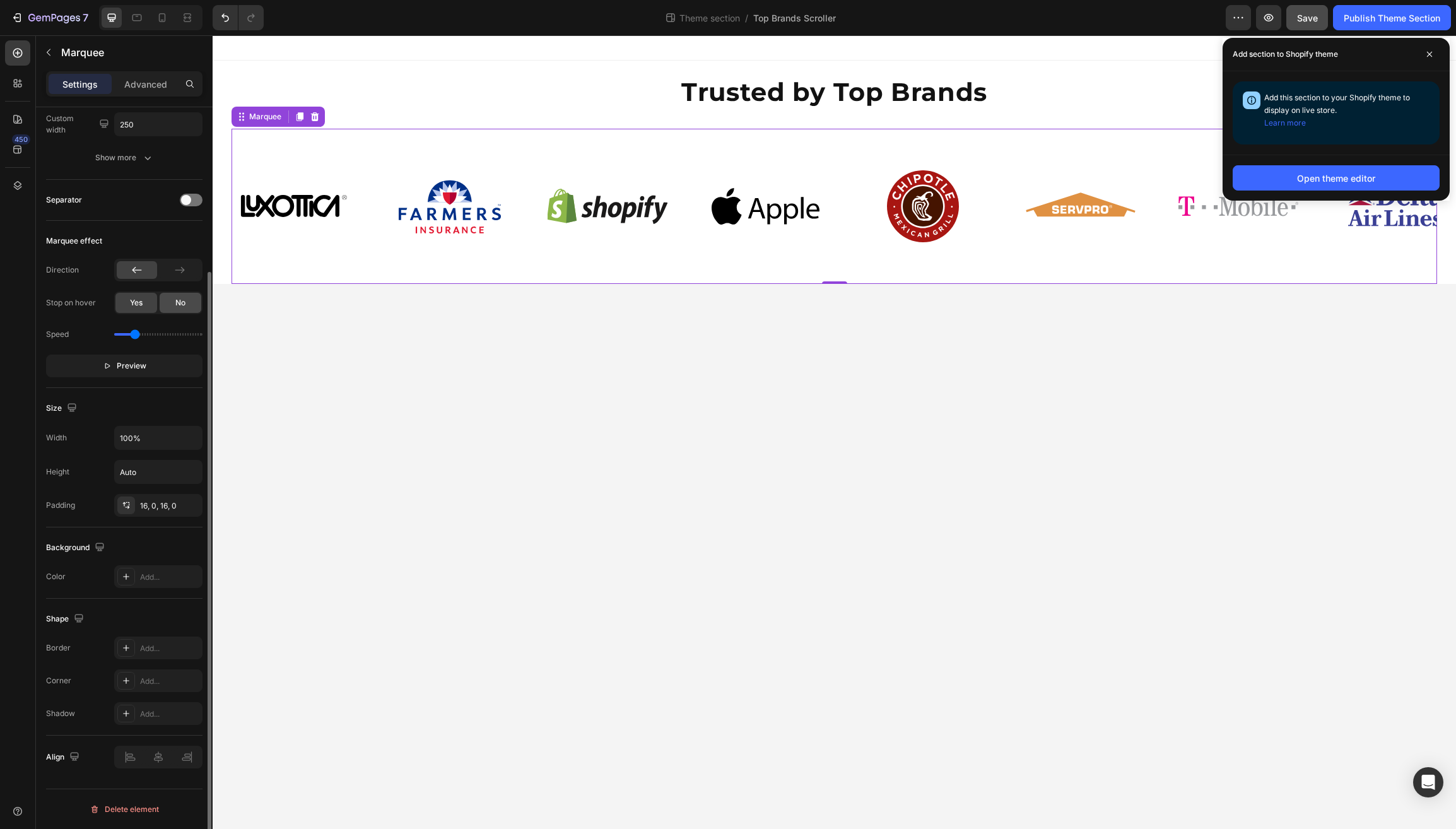
click at [180, 299] on span "No" at bounding box center [180, 303] width 10 height 11
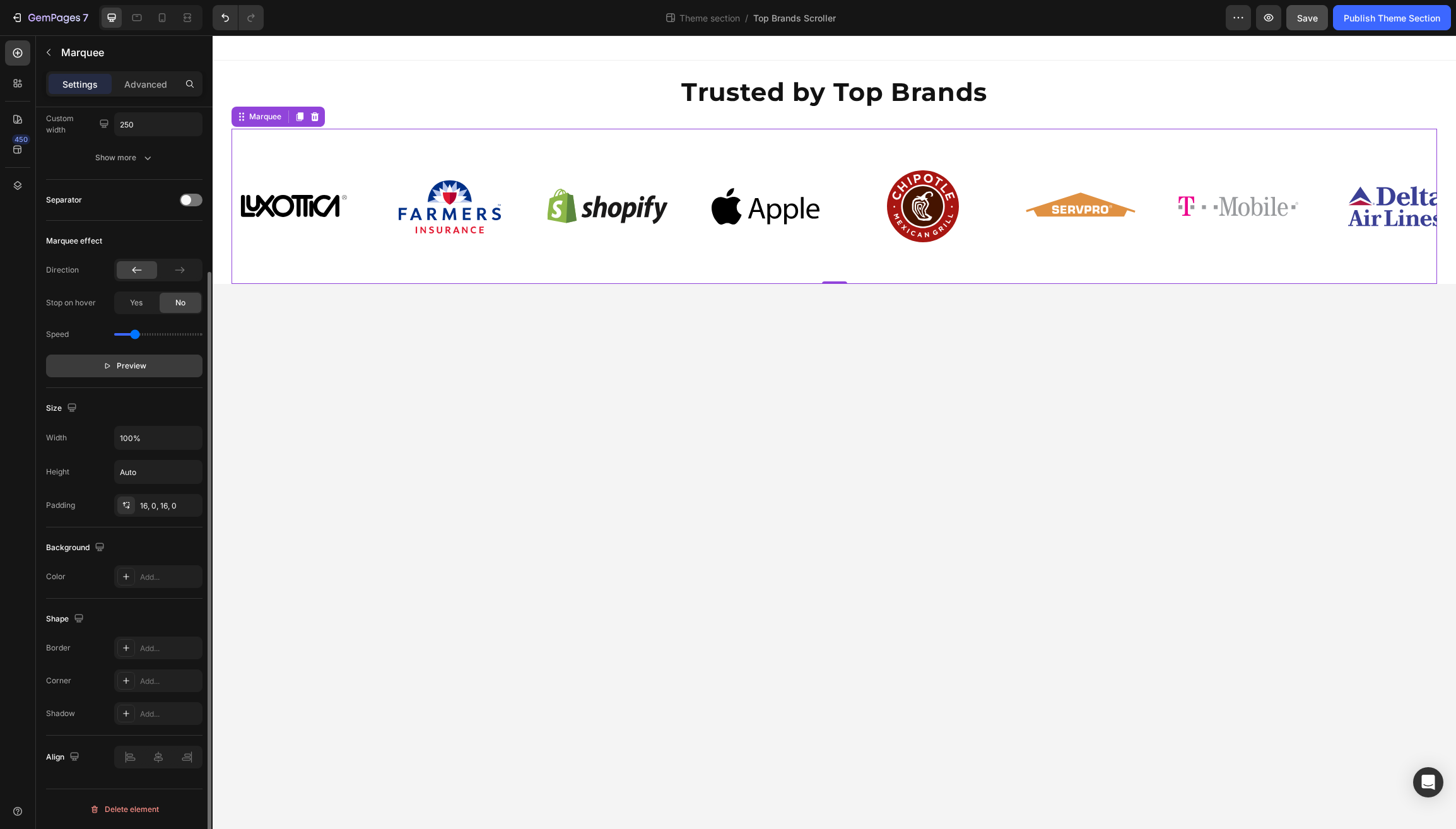
click at [108, 366] on icon "button" at bounding box center [107, 366] width 9 height 9
drag, startPoint x: 135, startPoint y: 336, endPoint x: 141, endPoint y: 336, distance: 6.0
click at [141, 336] on input "range" at bounding box center [158, 335] width 88 height 3
click at [147, 337] on input "range" at bounding box center [158, 337] width 88 height 3
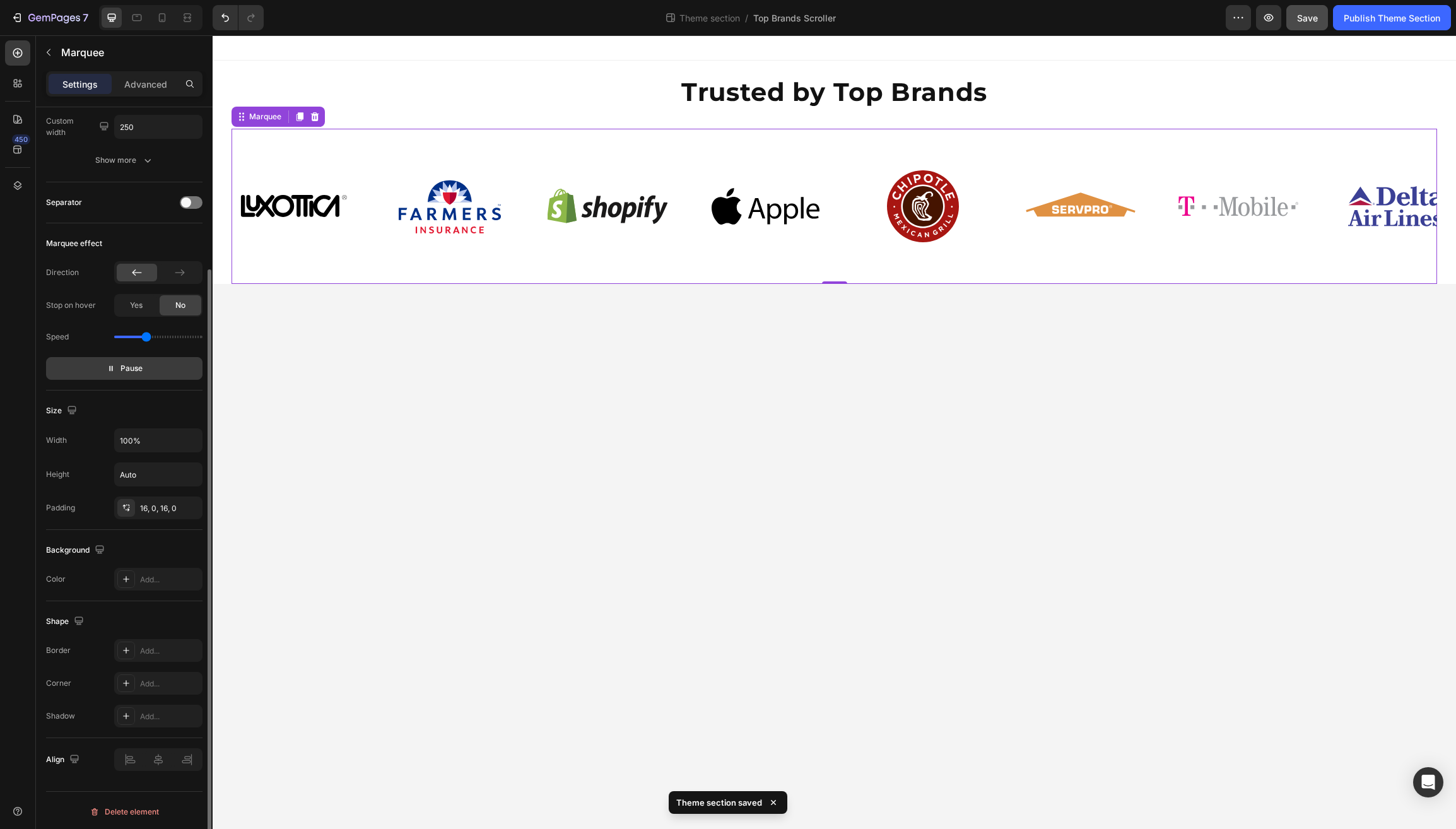
scroll to position [206, 0]
click at [151, 338] on input "range" at bounding box center [158, 337] width 88 height 3
click at [149, 337] on input "range" at bounding box center [158, 336] width 88 height 3
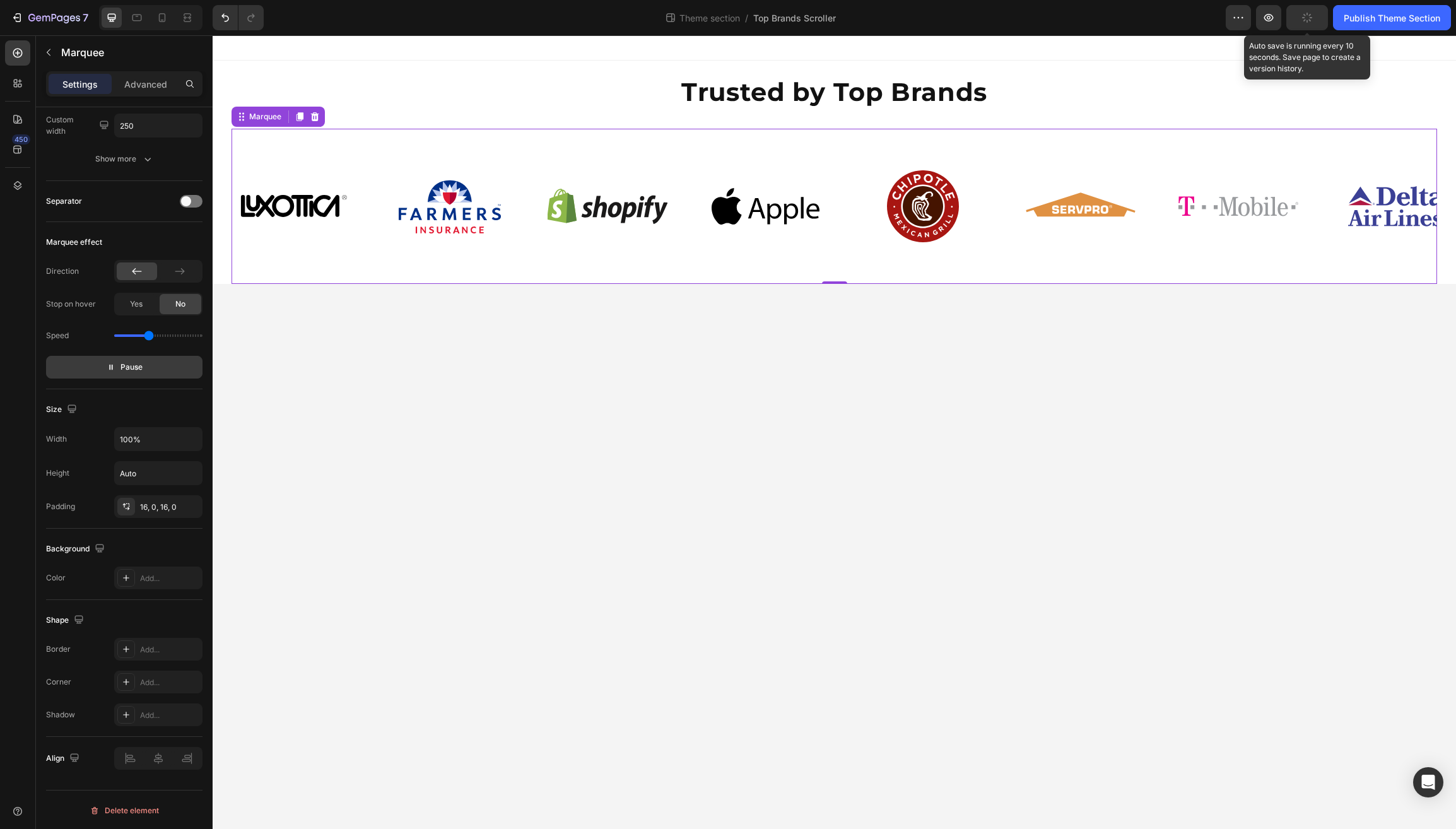
click at [1305, 17] on icon "button" at bounding box center [1307, 18] width 13 height 13
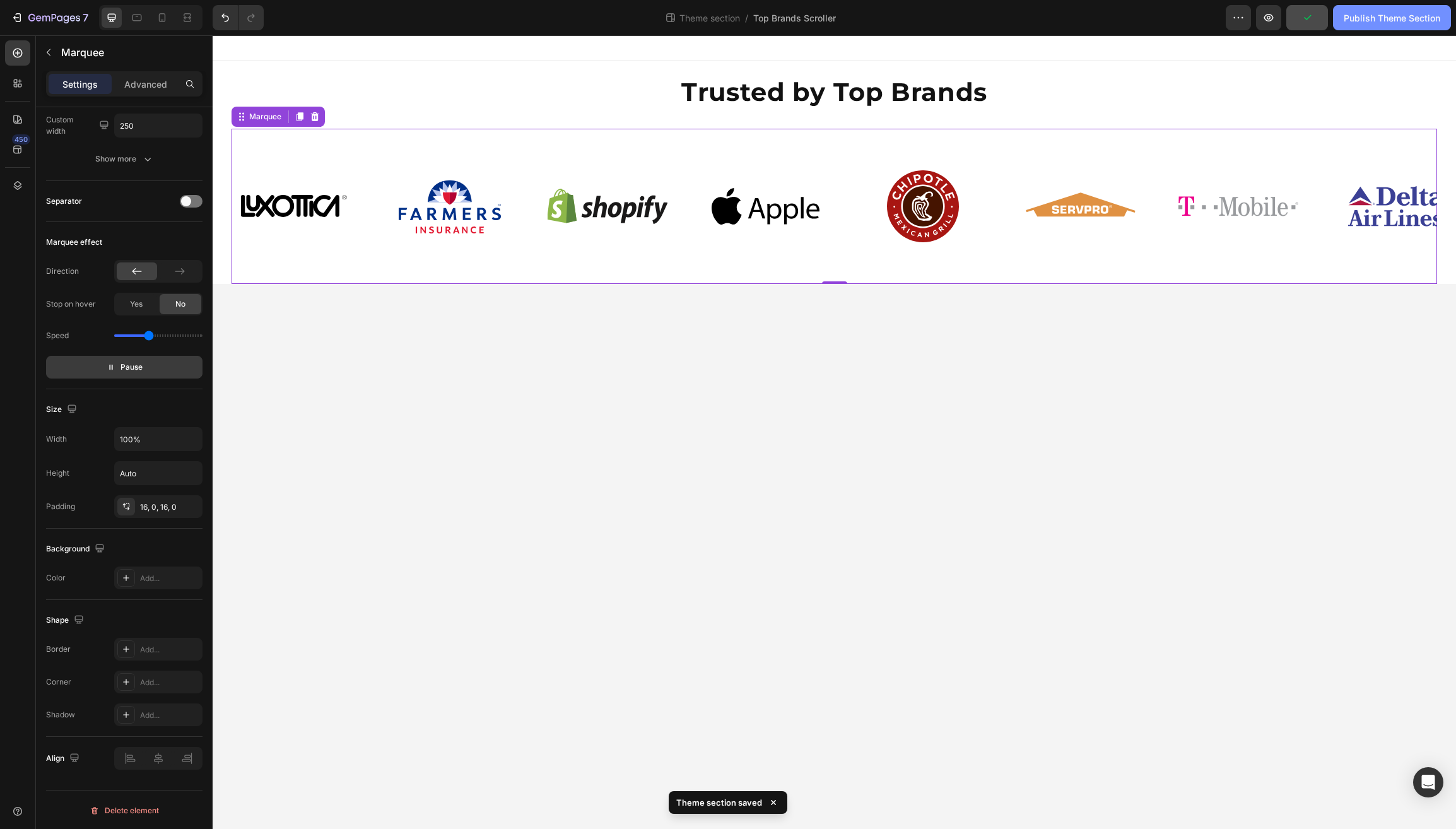
click at [1364, 15] on div "Publish Theme Section" at bounding box center [1392, 18] width 97 height 13
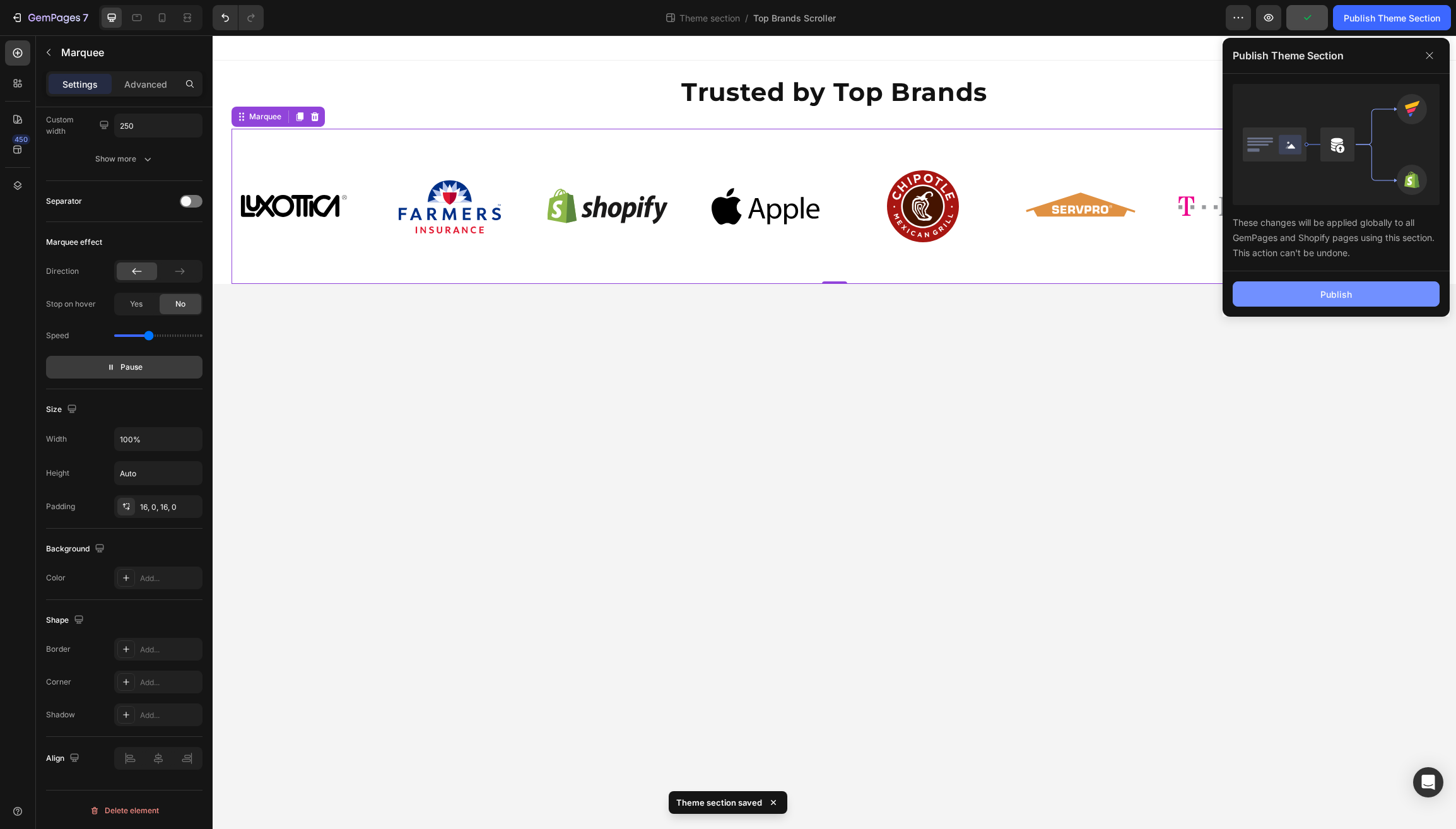
click at [1291, 293] on button "Publish" at bounding box center [1336, 294] width 207 height 25
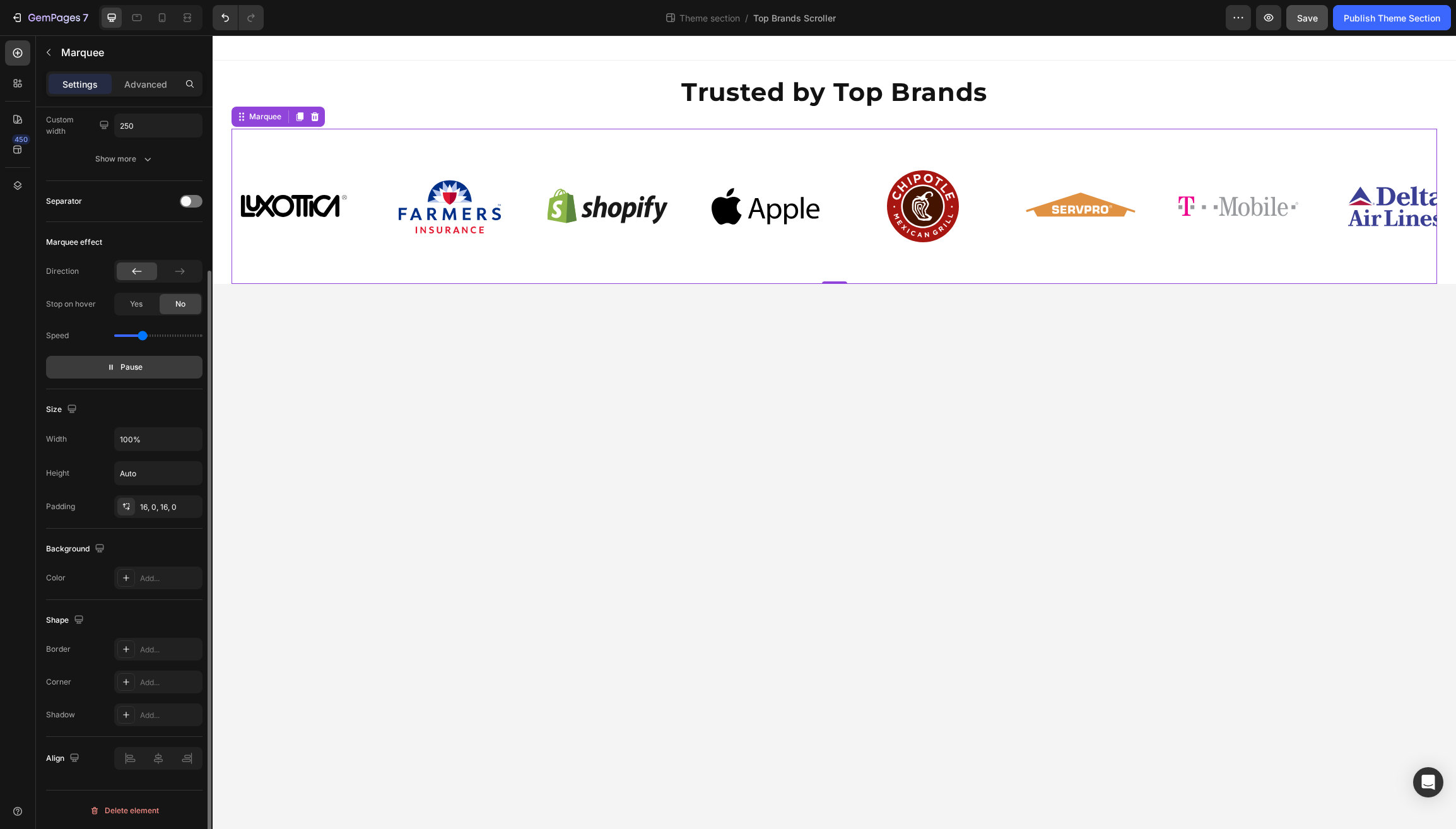
type input "1.2"
click at [143, 337] on input "range" at bounding box center [158, 336] width 88 height 3
click at [1307, 20] on span "Save" at bounding box center [1308, 18] width 21 height 11
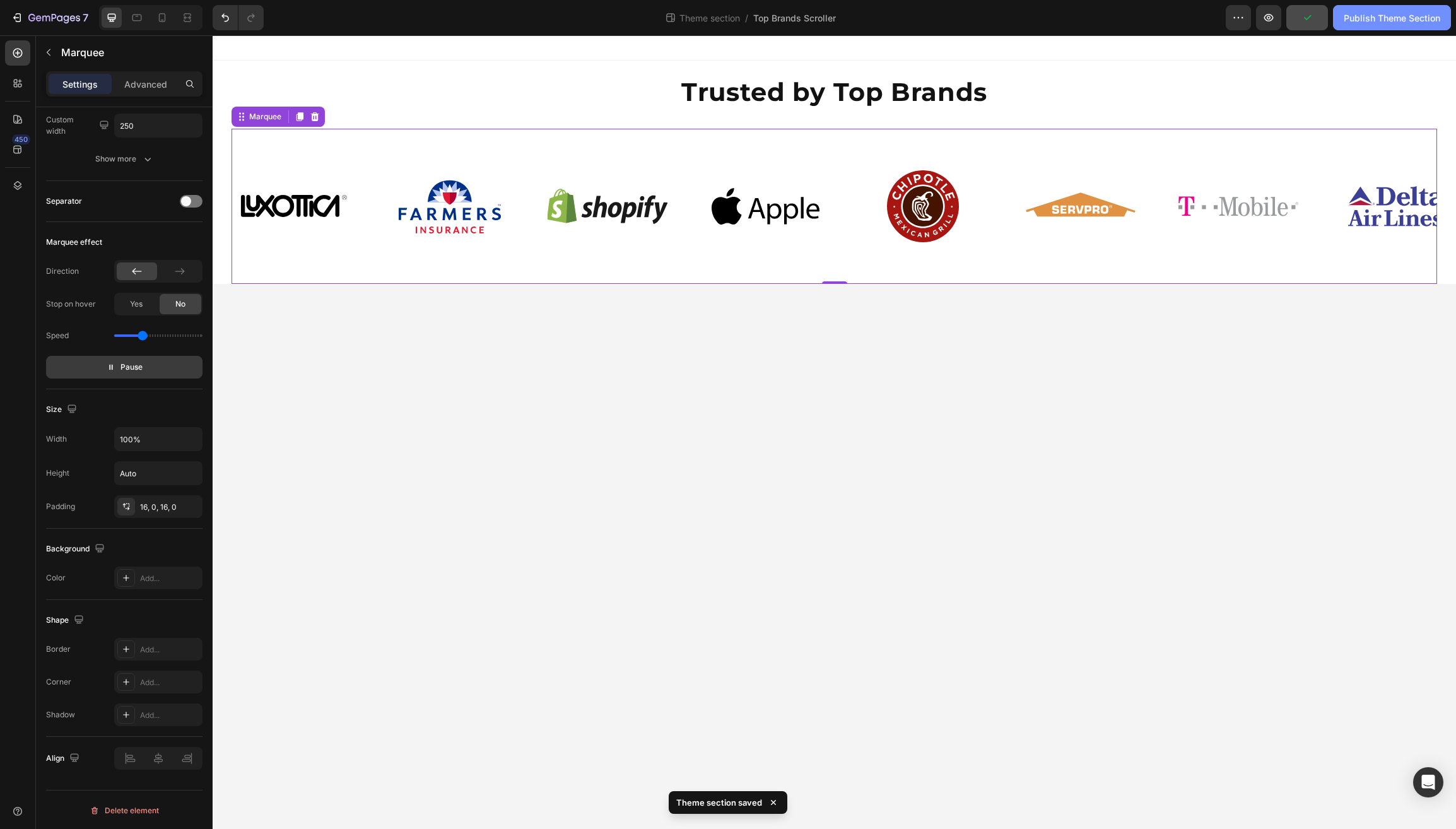
click at [1369, 18] on div "Publish Theme Section" at bounding box center [1392, 18] width 97 height 13
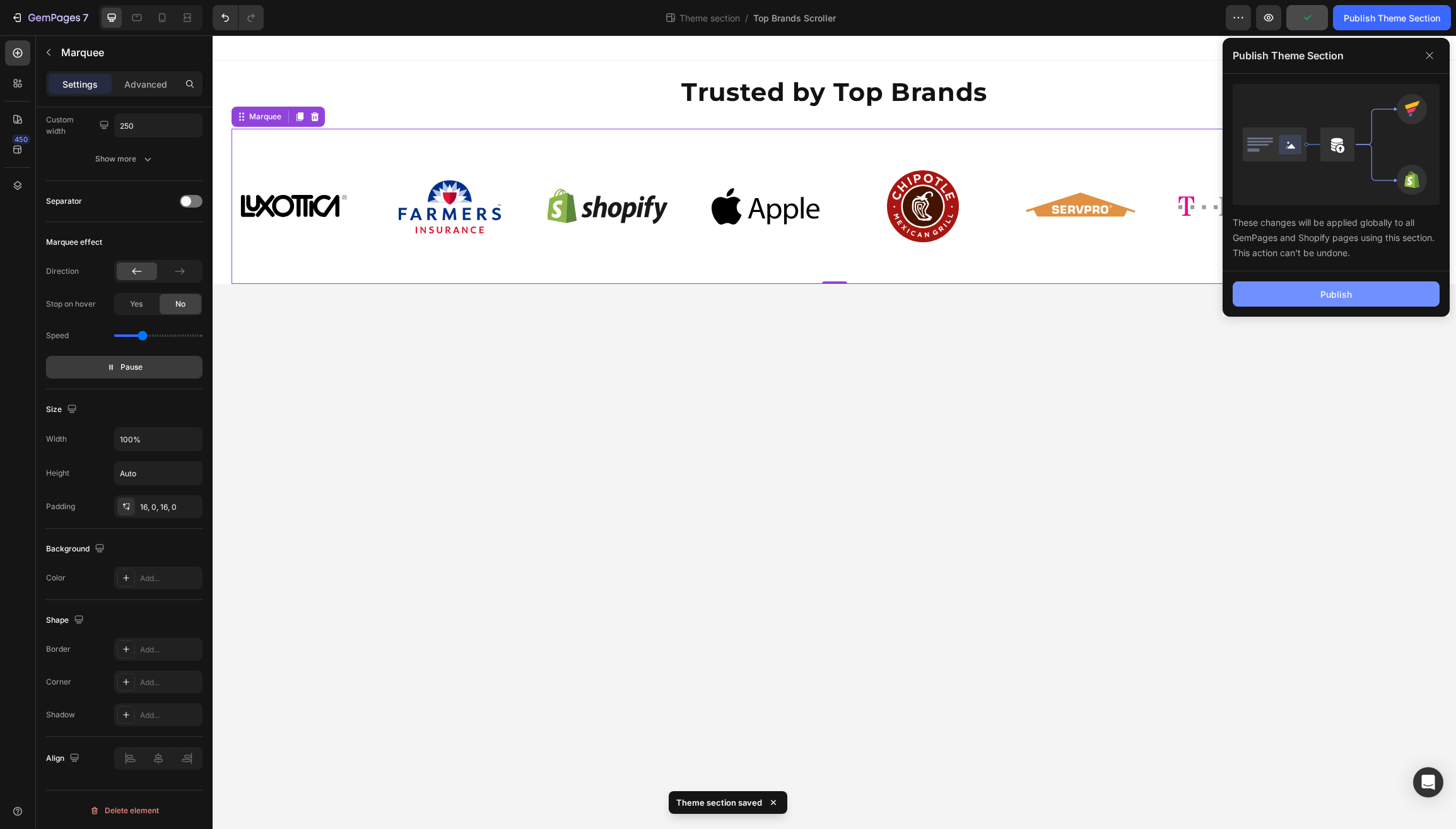
click at [1326, 302] on button "Publish" at bounding box center [1336, 294] width 207 height 25
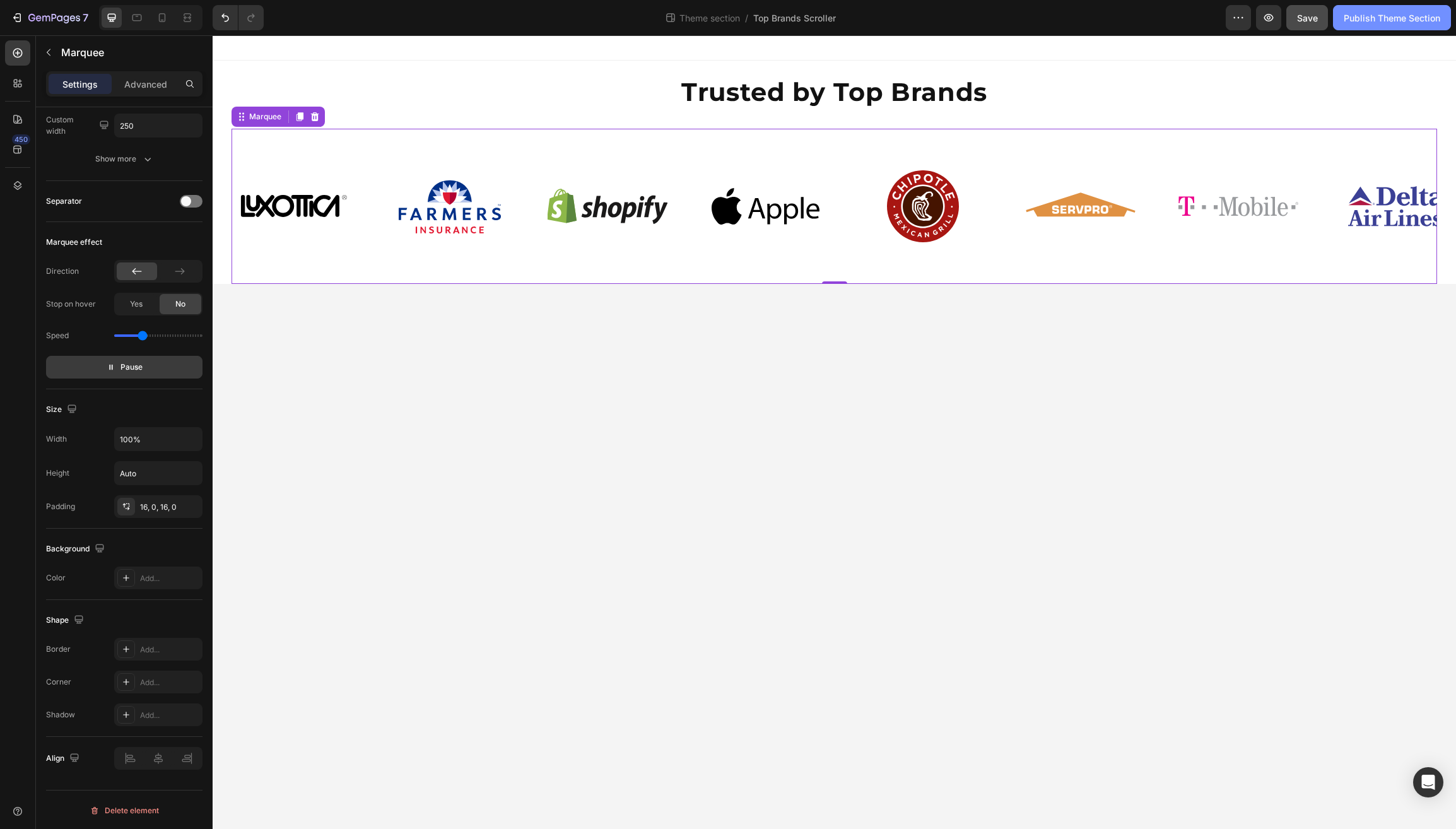
click at [1391, 20] on div "Publish Theme Section" at bounding box center [1392, 18] width 97 height 13
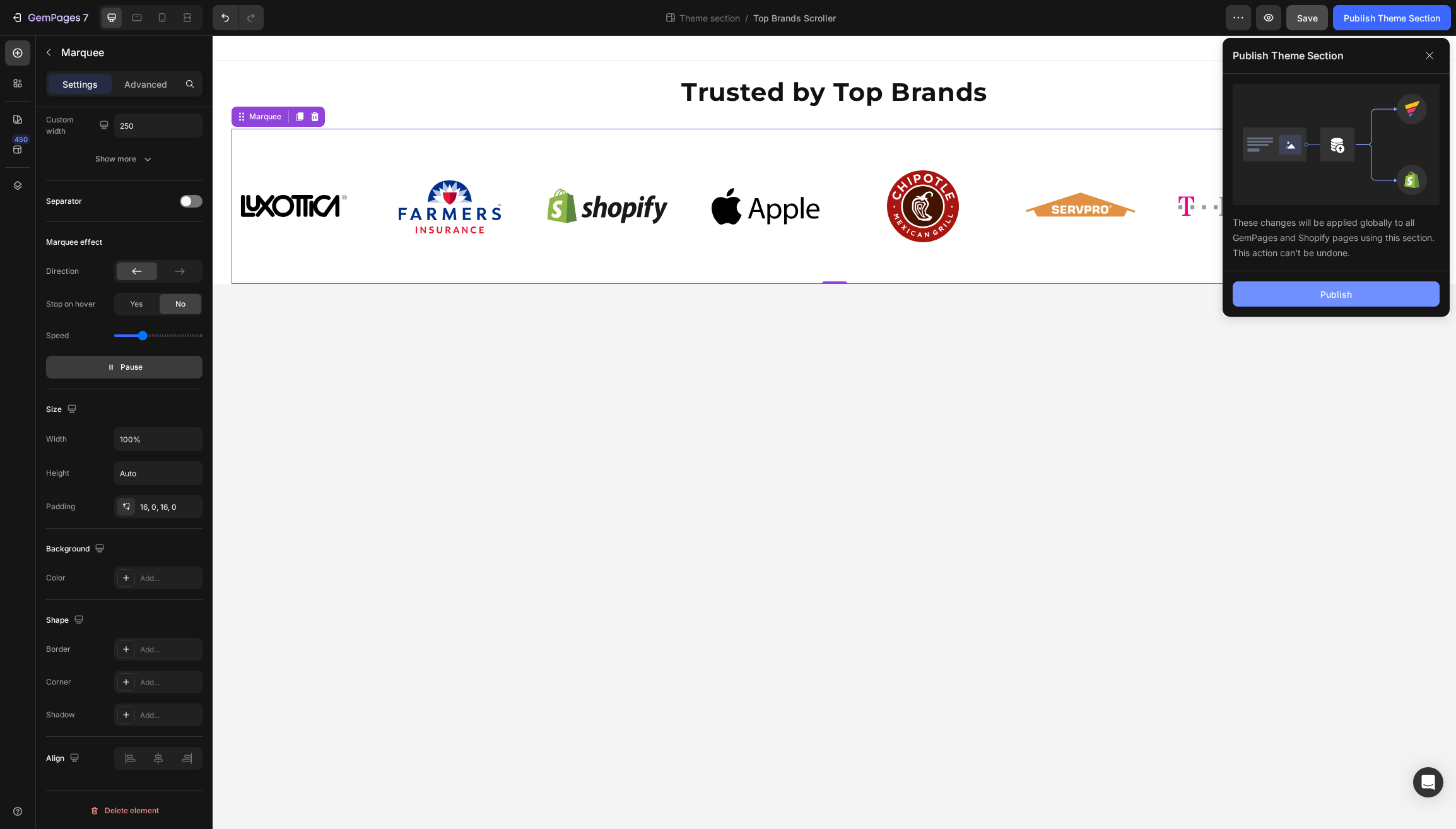
click at [1308, 284] on button "Publish" at bounding box center [1336, 294] width 207 height 25
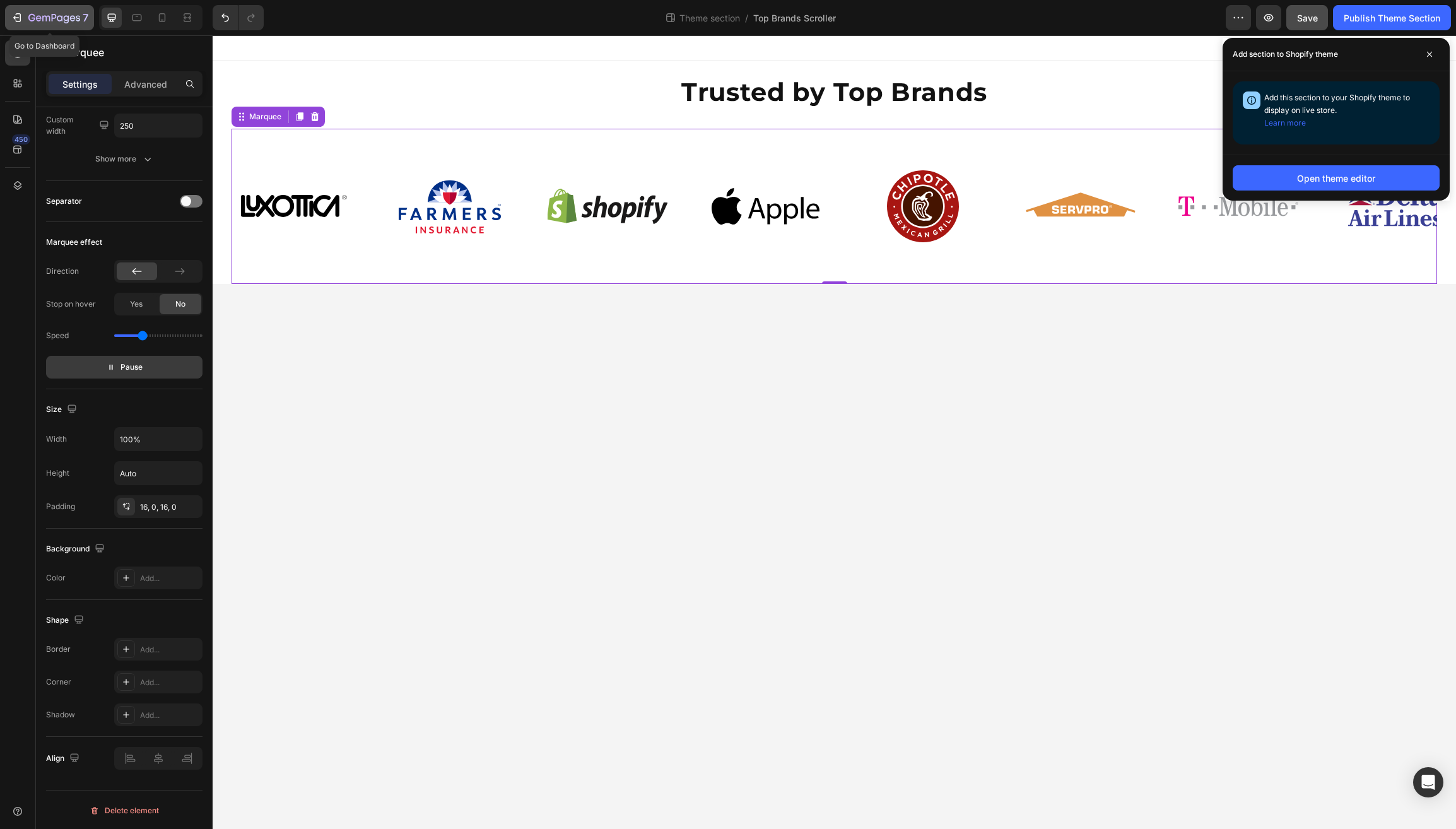
click at [53, 23] on icon "button" at bounding box center [54, 18] width 51 height 11
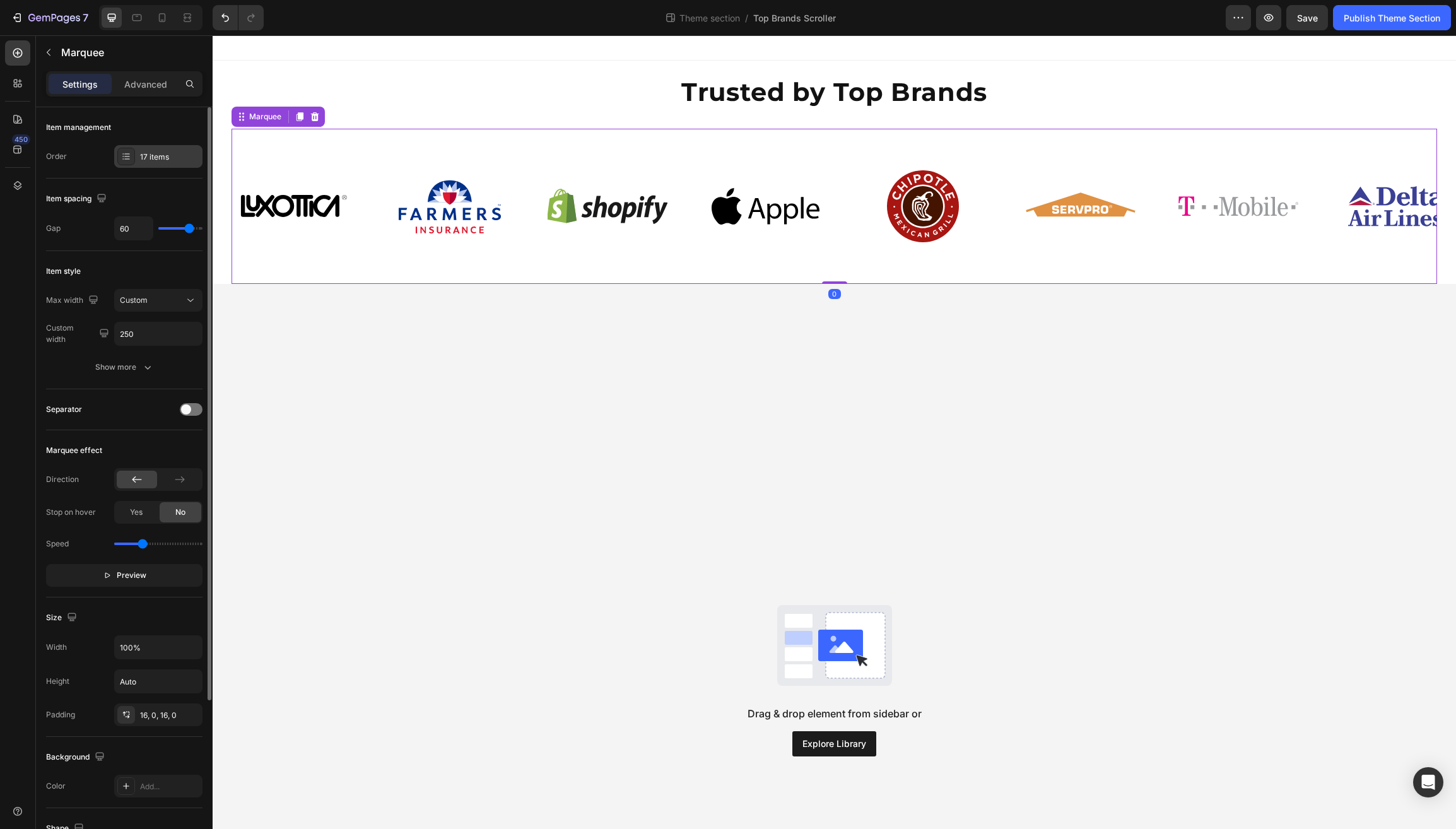
click at [162, 154] on div "17 items" at bounding box center [170, 157] width 59 height 11
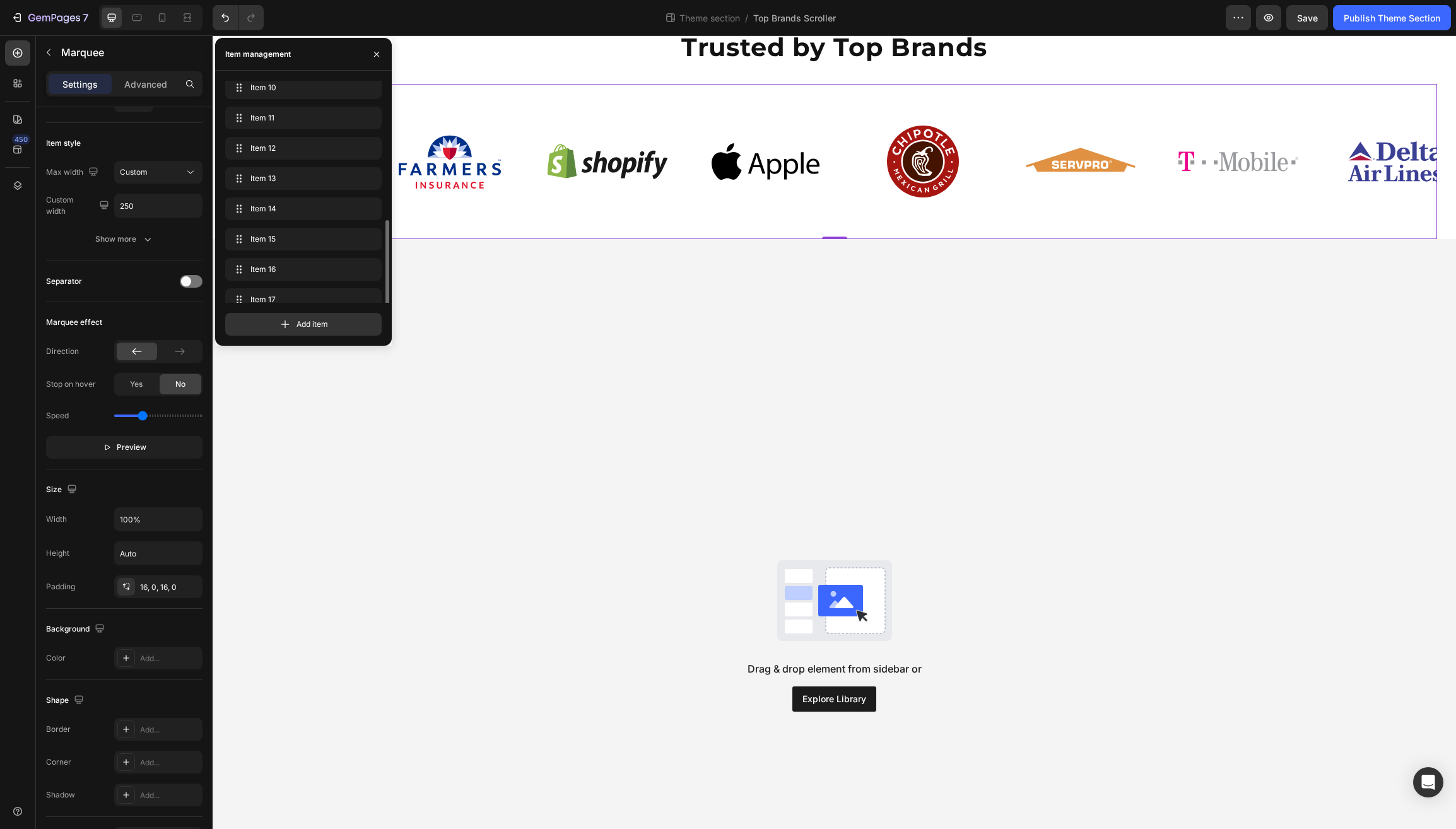
scroll to position [290, 0]
click at [289, 227] on span "Item 15" at bounding box center [286, 226] width 71 height 11
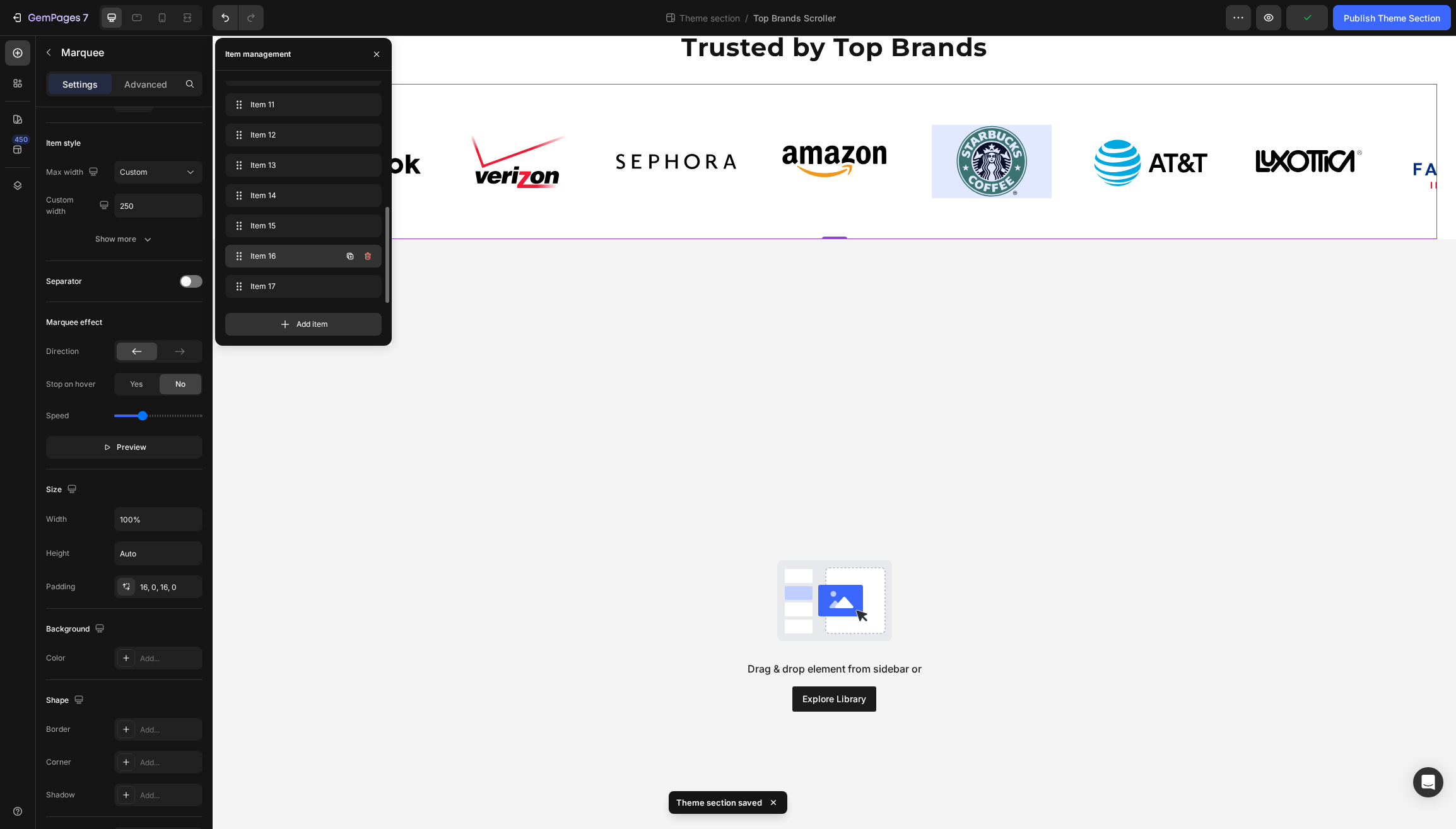
click at [300, 259] on span "Item 16" at bounding box center [286, 256] width 71 height 11
drag, startPoint x: 237, startPoint y: 255, endPoint x: 236, endPoint y: 223, distance: 32.0
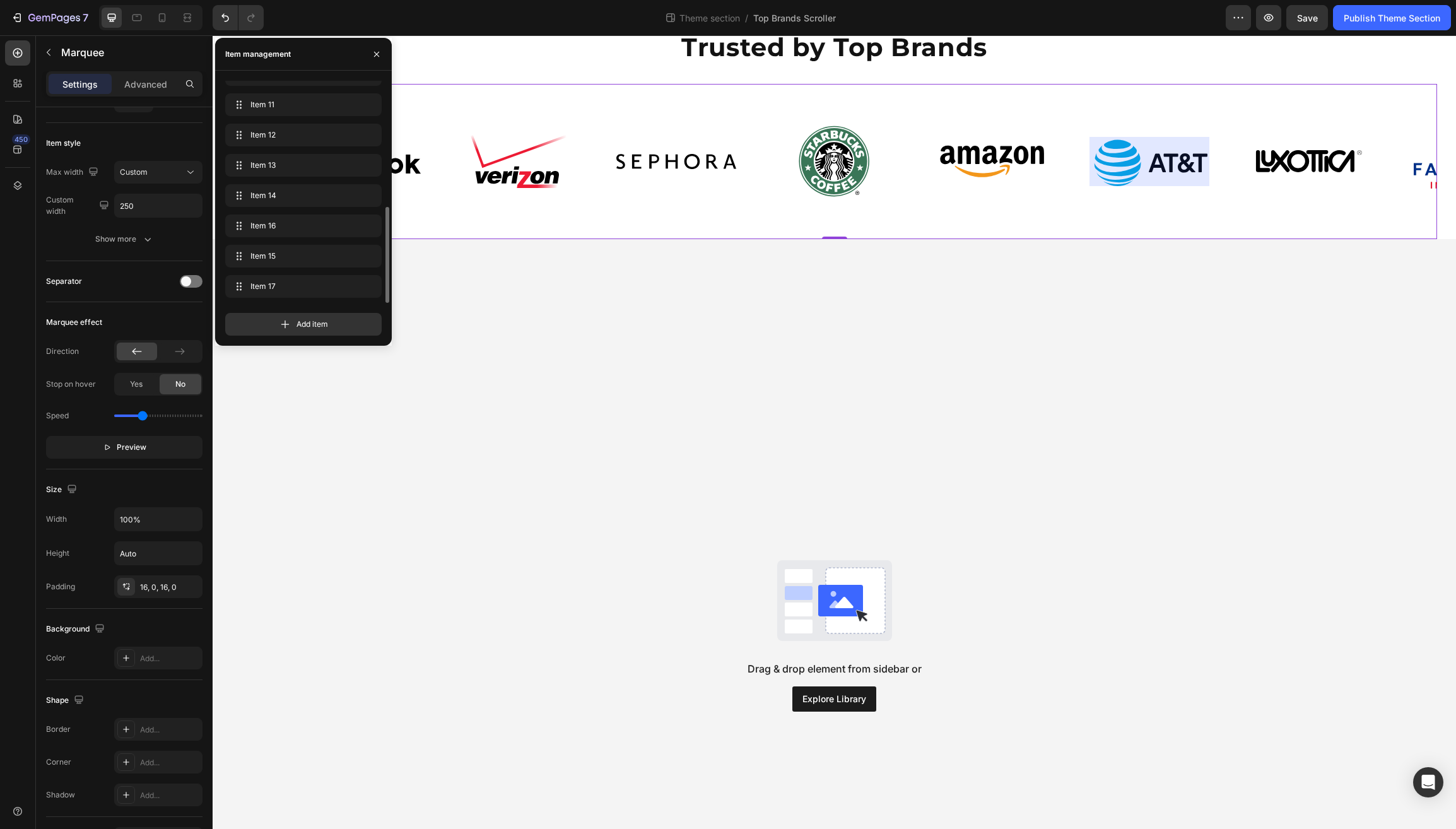
click at [391, 456] on div "Drag & drop element from sidebar or Explore Library" at bounding box center [835, 635] width 1244 height 794
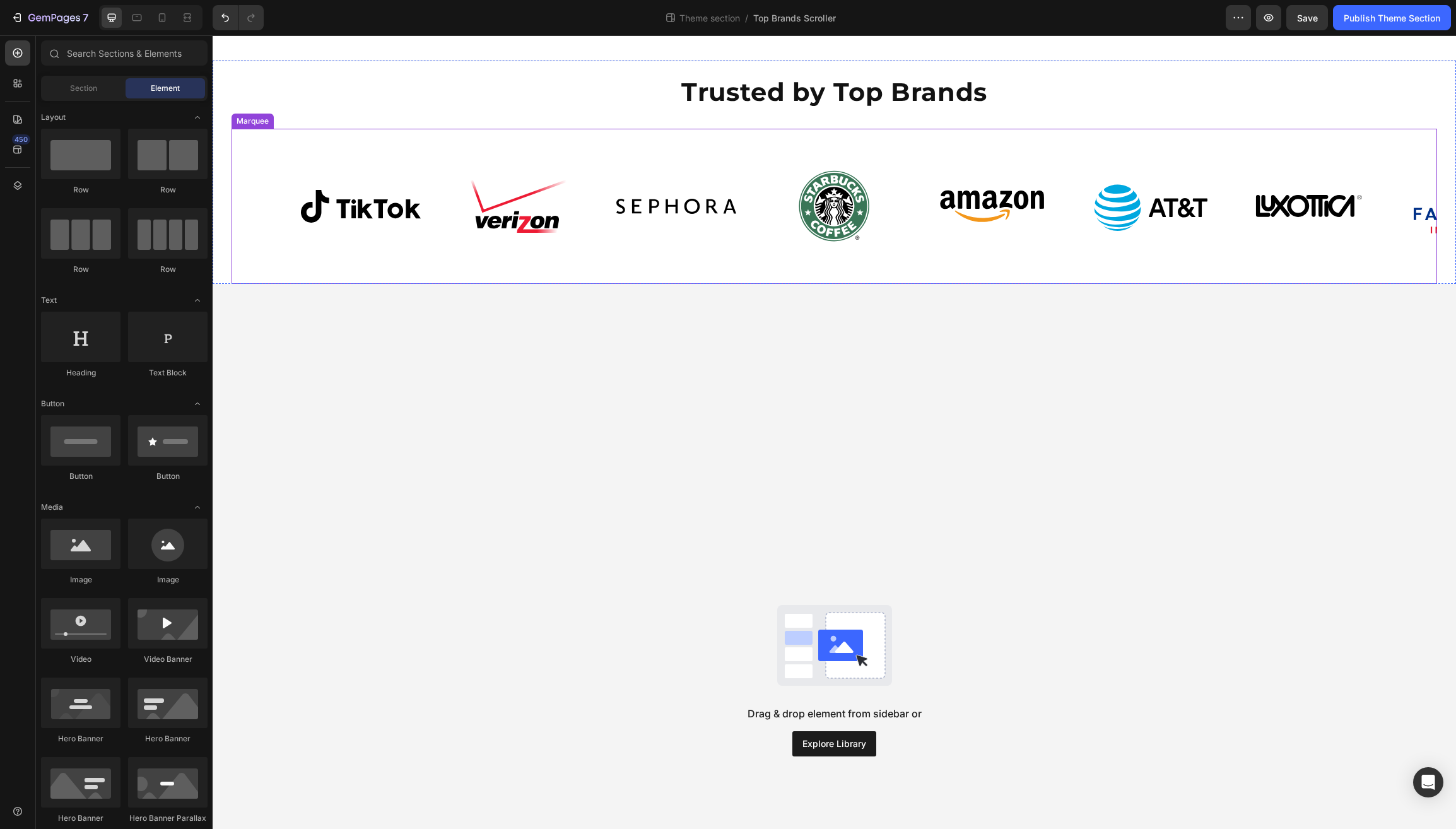
scroll to position [0, 0]
click at [1308, 20] on span "Save" at bounding box center [1308, 18] width 21 height 11
click at [1365, 20] on div "Publish Theme Section" at bounding box center [1392, 18] width 97 height 13
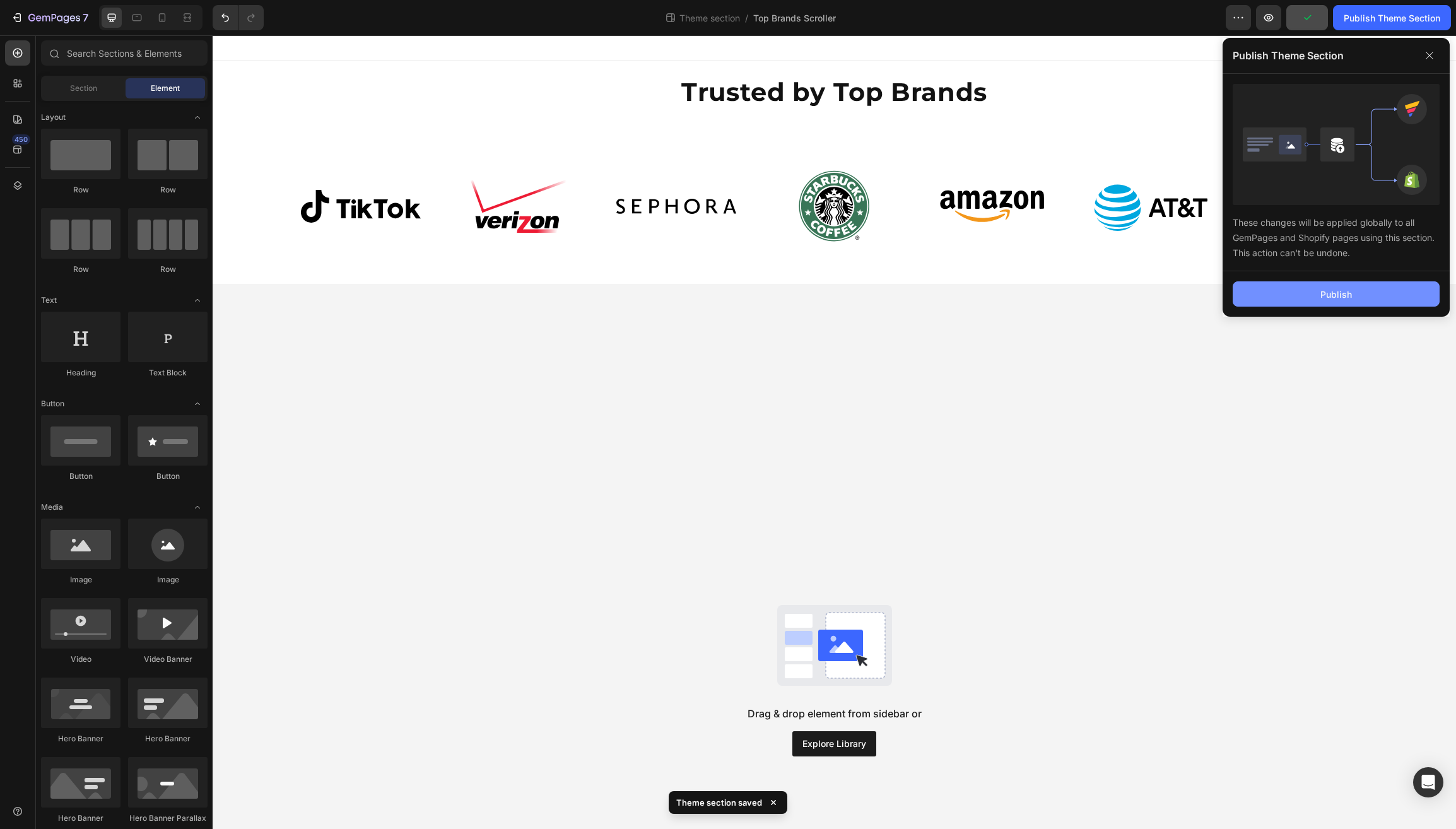
drag, startPoint x: 1294, startPoint y: 297, endPoint x: 1243, endPoint y: 294, distance: 51.1
click at [1294, 297] on button "Publish" at bounding box center [1336, 294] width 207 height 25
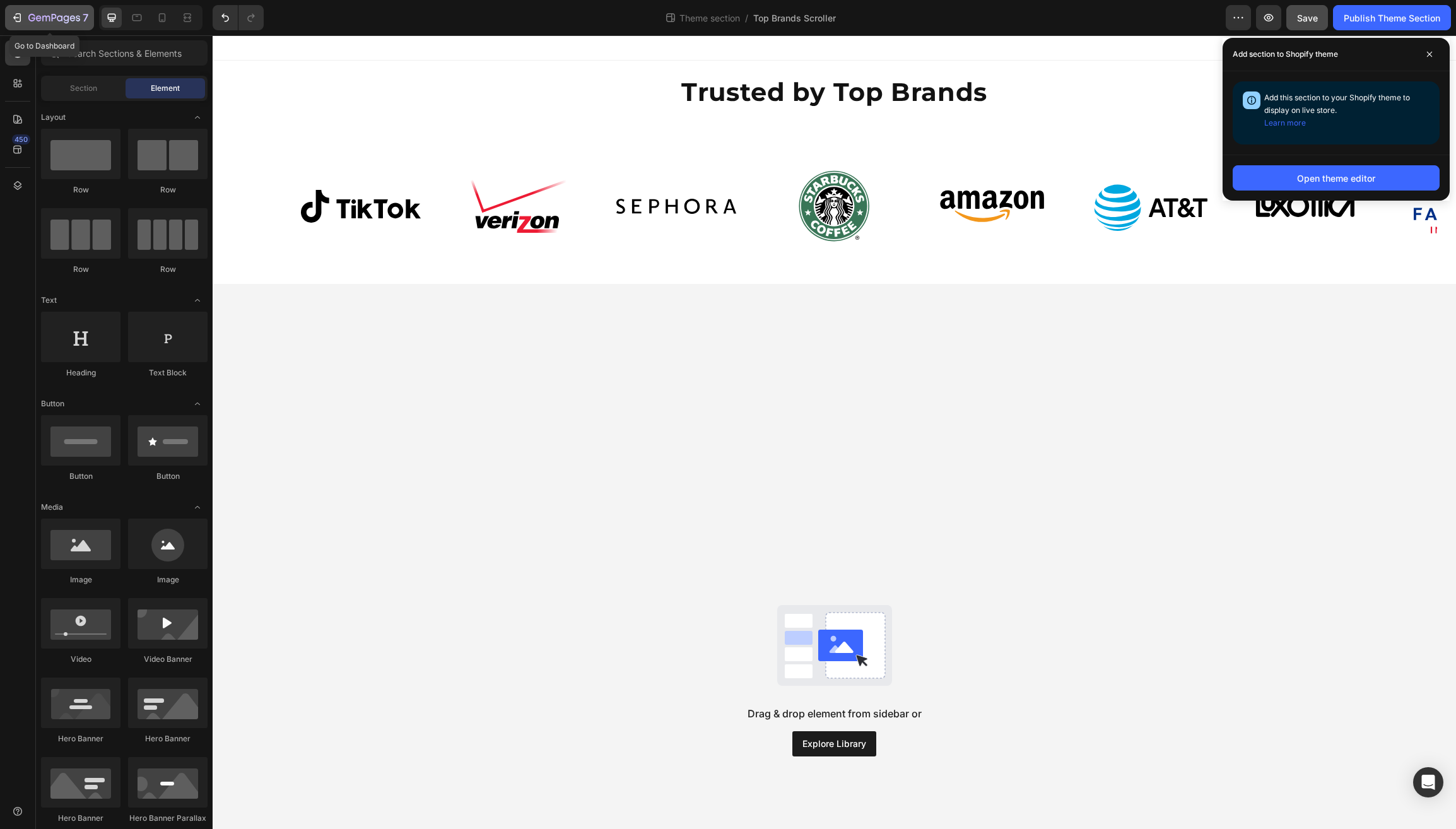
click at [45, 20] on icon "button" at bounding box center [54, 18] width 51 height 11
